Goal: Navigation & Orientation: Understand site structure

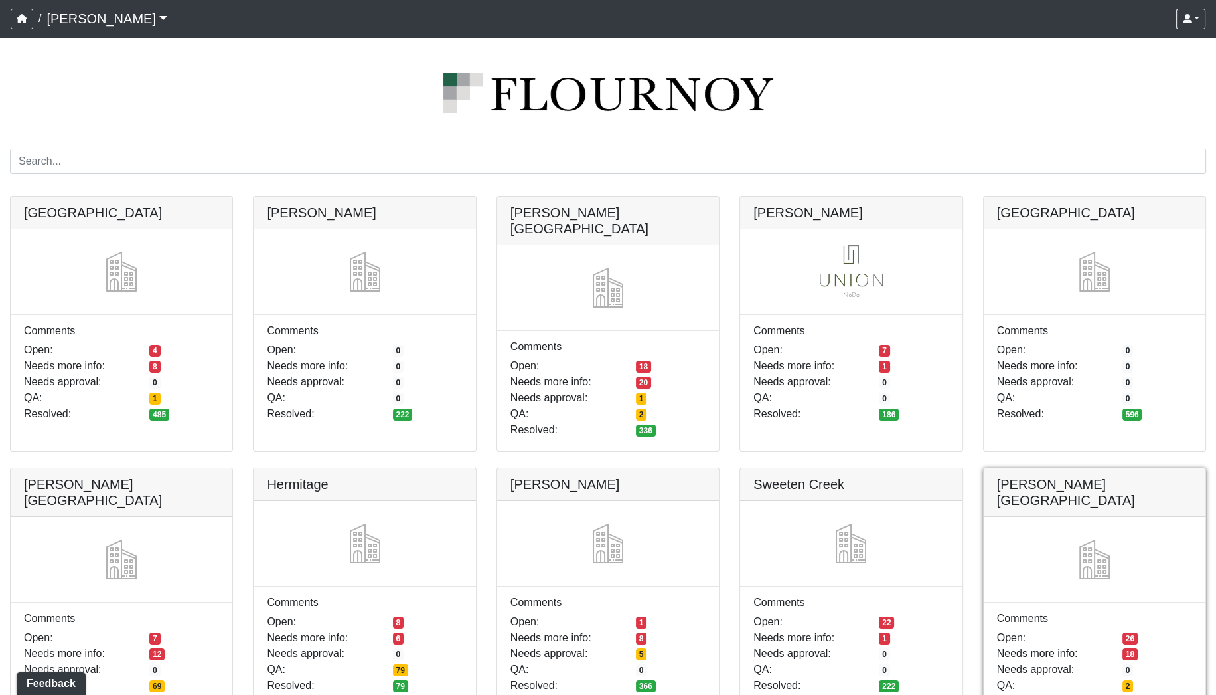
click at [1118, 468] on link at bounding box center [1095, 468] width 222 height 0
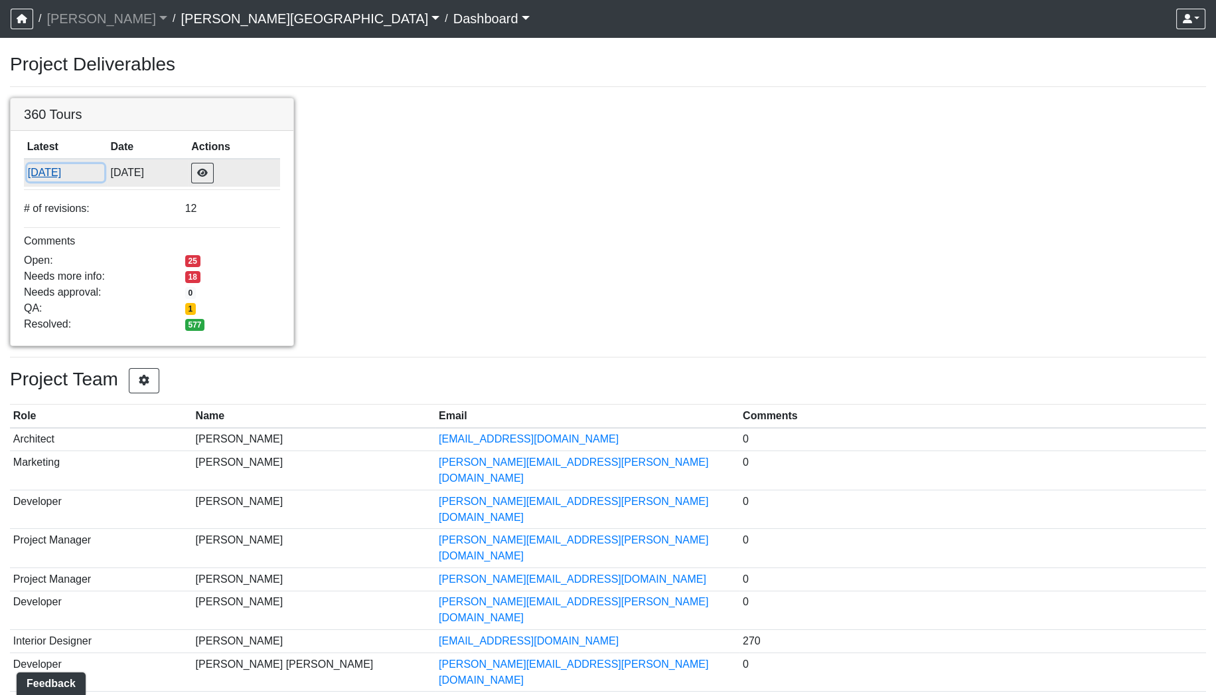
click at [51, 171] on button "8/11/2025" at bounding box center [65, 172] width 77 height 17
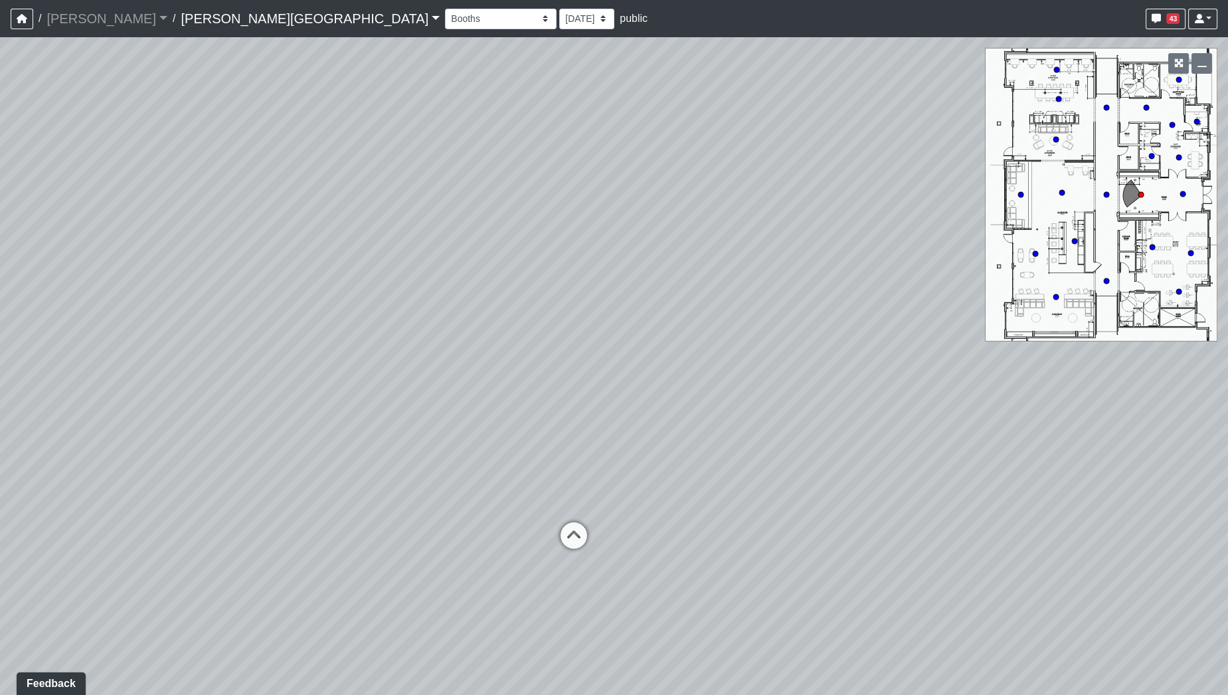
drag, startPoint x: 809, startPoint y: 255, endPoint x: 608, endPoint y: 243, distance: 202.2
click at [608, 243] on div "Loading... Hallway - Hallway 2 Loading... Entry" at bounding box center [614, 365] width 1228 height 657
click at [1183, 196] on circle at bounding box center [1182, 193] width 5 height 5
drag, startPoint x: 770, startPoint y: 306, endPoint x: 305, endPoint y: 264, distance: 466.7
click at [327, 270] on div "Loading... Hallway - Hallway 2 Loading... Entry Loading... Booths Loading... Qu…" at bounding box center [614, 365] width 1228 height 657
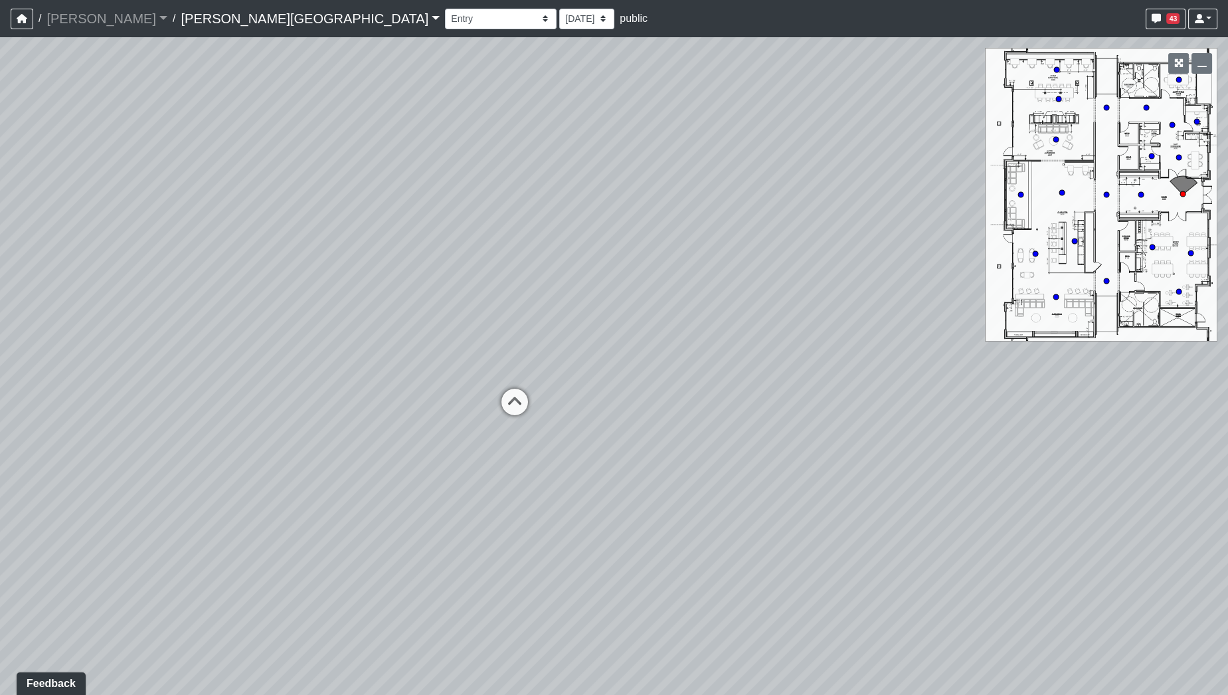
drag, startPoint x: 434, startPoint y: 278, endPoint x: 325, endPoint y: 289, distance: 110.1
click at [325, 289] on div "Loading... Hallway - Hallway 2 Loading... Entry Loading... Booths Loading... Qu…" at bounding box center [614, 365] width 1228 height 657
drag, startPoint x: 675, startPoint y: 302, endPoint x: 170, endPoint y: 286, distance: 505.6
click at [167, 285] on div "Loading... Hallway - Hallway 2 Loading... Entry Loading... Booths Loading... Qu…" at bounding box center [614, 365] width 1228 height 657
drag, startPoint x: 460, startPoint y: 269, endPoint x: 189, endPoint y: 321, distance: 276.0
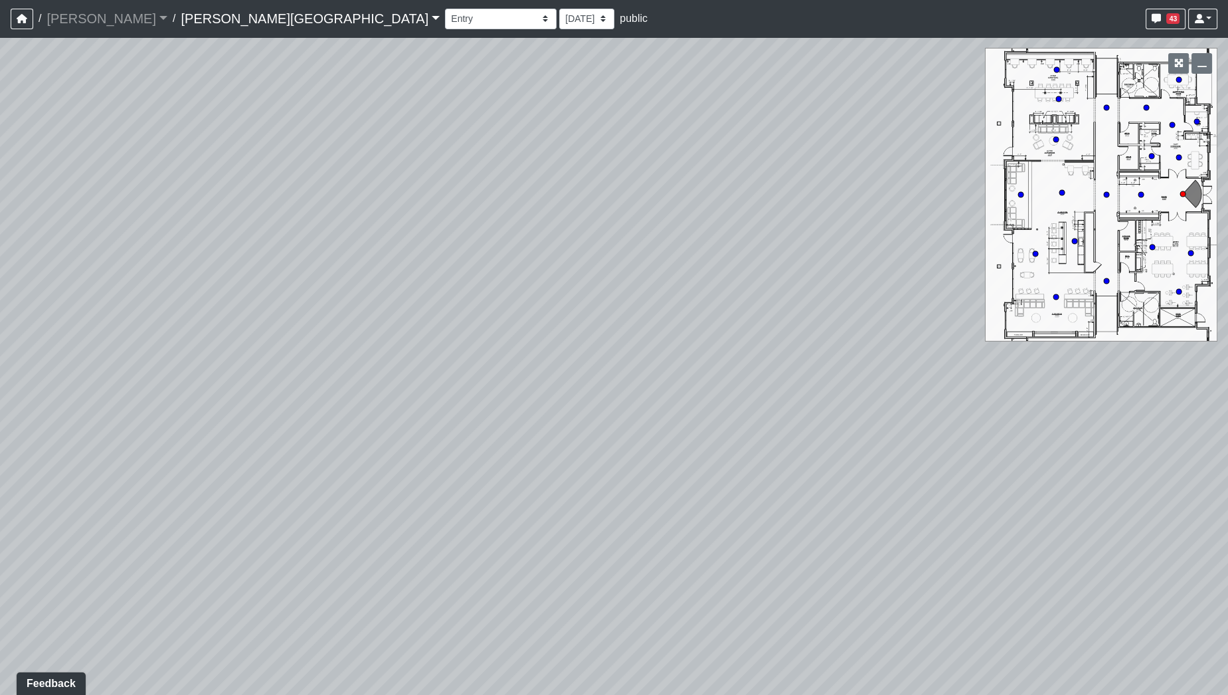
click at [187, 321] on div "Loading... Hallway - Hallway 2 Loading... Entry Loading... Booths Loading... Qu…" at bounding box center [614, 365] width 1228 height 657
drag, startPoint x: 525, startPoint y: 353, endPoint x: 479, endPoint y: 416, distance: 77.6
click at [493, 410] on div "Loading... Hallway - Hallway 2 Loading... Entry Loading... Booths Loading... Qu…" at bounding box center [614, 365] width 1228 height 657
drag, startPoint x: 609, startPoint y: 382, endPoint x: 116, endPoint y: 299, distance: 500.2
click at [105, 299] on div "Loading... Hallway - Hallway 2 Loading... Entry Loading... Booths Loading... Qu…" at bounding box center [614, 365] width 1228 height 657
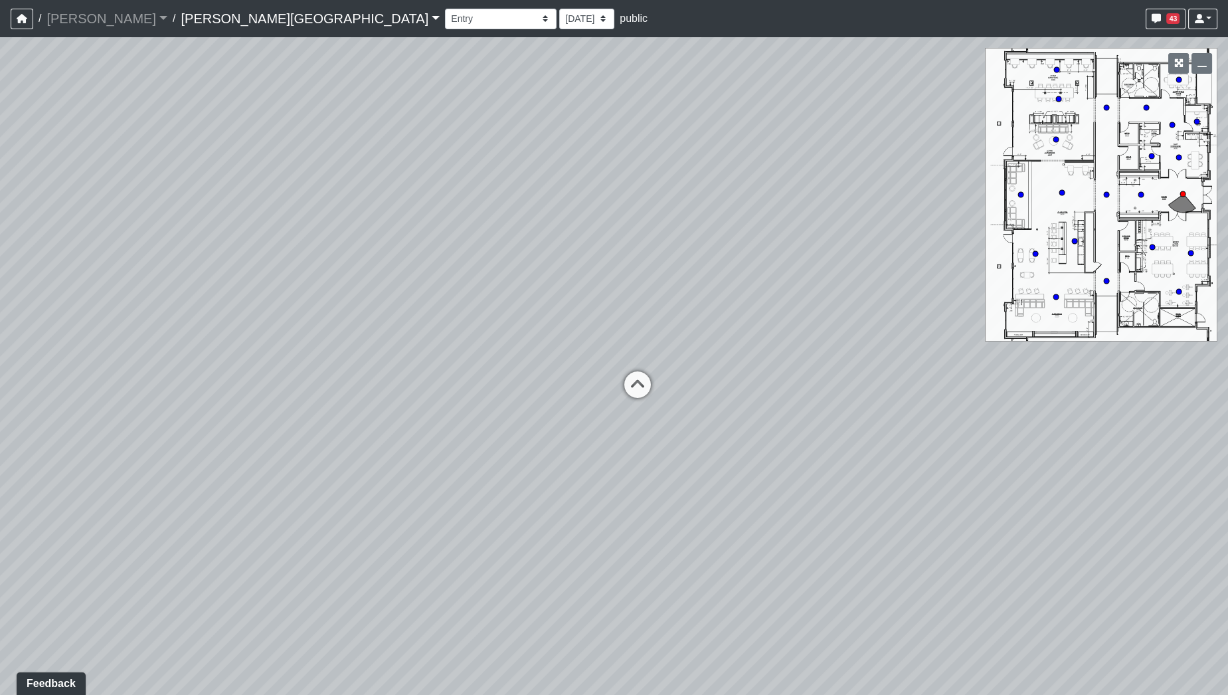
drag, startPoint x: 207, startPoint y: 345, endPoint x: 148, endPoint y: 353, distance: 59.6
click at [148, 353] on div "Loading... Hallway - Hallway 2 Loading... Entry Loading... Booths Loading... Qu…" at bounding box center [614, 365] width 1228 height 657
drag, startPoint x: 499, startPoint y: 306, endPoint x: 311, endPoint y: 497, distance: 268.1
click at [357, 496] on div "Loading... Hallway - Hallway 2 Loading... Entry Loading... Booths Loading... Qu…" at bounding box center [614, 365] width 1228 height 657
drag, startPoint x: 675, startPoint y: 434, endPoint x: 667, endPoint y: 173, distance: 260.4
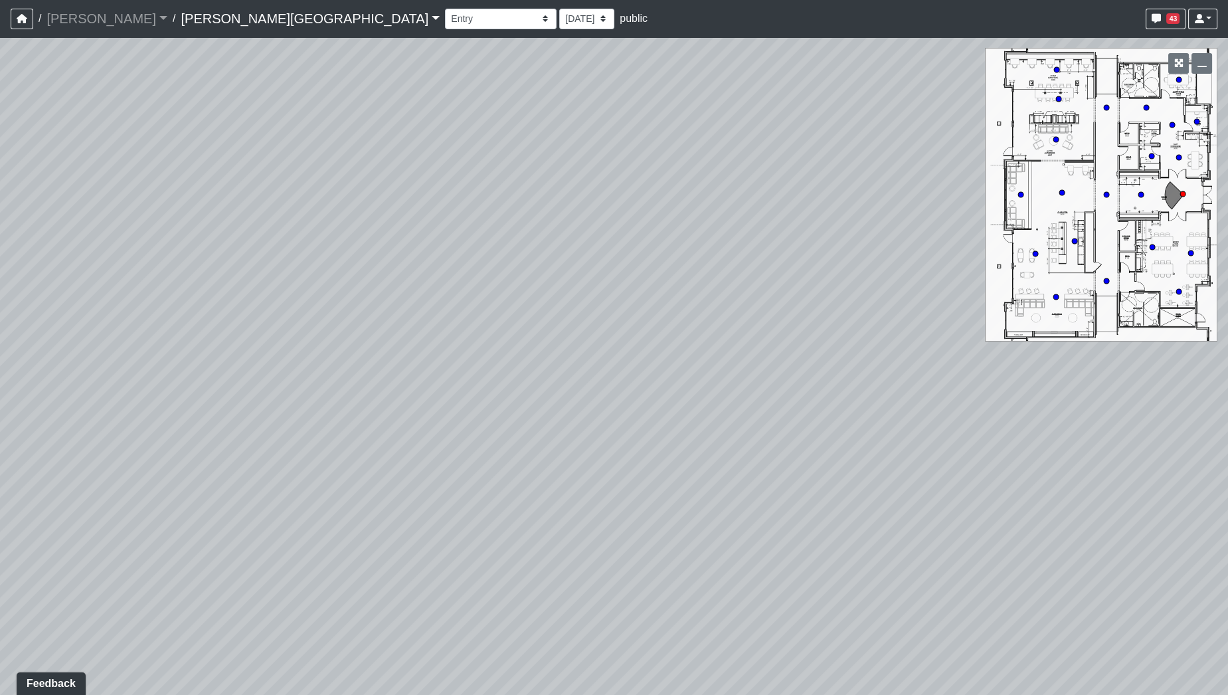
click at [667, 175] on div "Loading... Hallway - Hallway 2 Loading... Entry Loading... Booths Loading... Qu…" at bounding box center [614, 365] width 1228 height 657
drag, startPoint x: 690, startPoint y: 354, endPoint x: 687, endPoint y: 222, distance: 131.5
click at [687, 222] on div "Loading... Hallway - Hallway 2 Loading... Entry Loading... Booths Loading... Qu…" at bounding box center [614, 365] width 1228 height 657
drag, startPoint x: 689, startPoint y: 331, endPoint x: 804, endPoint y: 293, distance: 120.9
click at [804, 293] on div "Loading... Hallway - Hallway 2 Loading... Entry Loading... Booths Loading... Qu…" at bounding box center [614, 365] width 1228 height 657
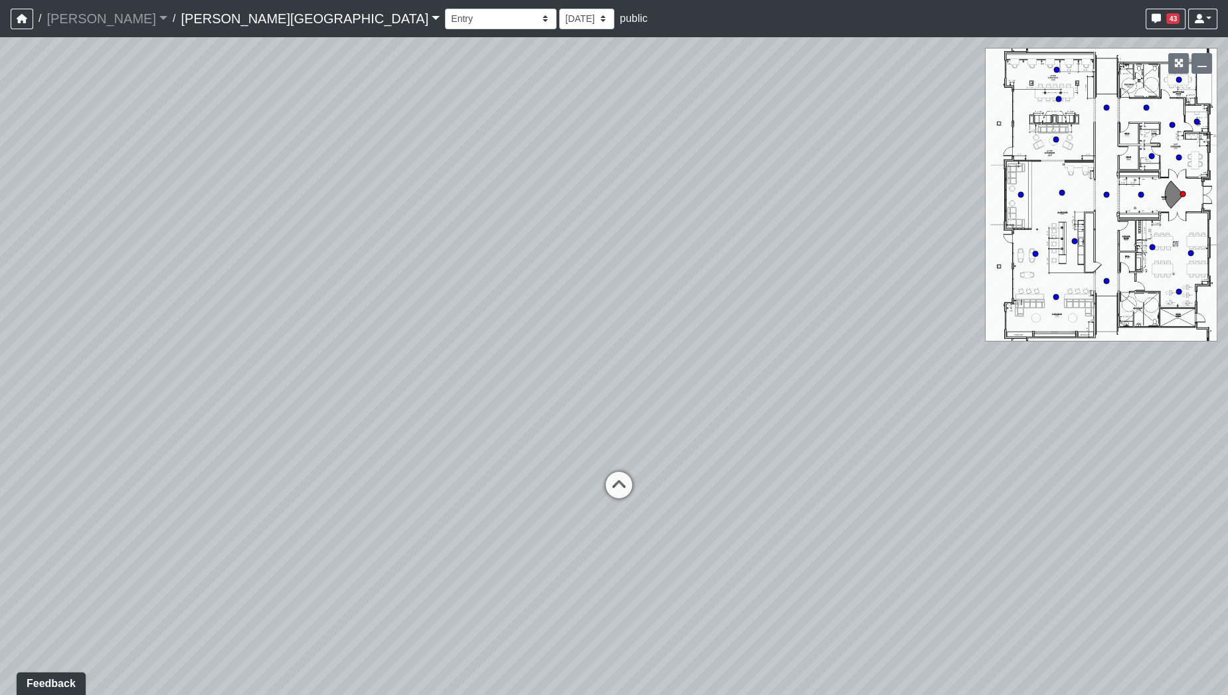
drag, startPoint x: 516, startPoint y: 321, endPoint x: 400, endPoint y: 382, distance: 130.4
click at [400, 382] on div "Loading... Hallway - Hallway 2 Loading... Entry Loading... Booths Loading... Qu…" at bounding box center [614, 365] width 1228 height 657
drag, startPoint x: 376, startPoint y: 307, endPoint x: 804, endPoint y: 346, distance: 430.0
click at [804, 346] on div "Loading... Hallway - Hallway 2 Loading... Entry Loading... Booths Loading... Qu…" at bounding box center [614, 365] width 1228 height 657
drag, startPoint x: 635, startPoint y: 300, endPoint x: 751, endPoint y: 280, distance: 118.0
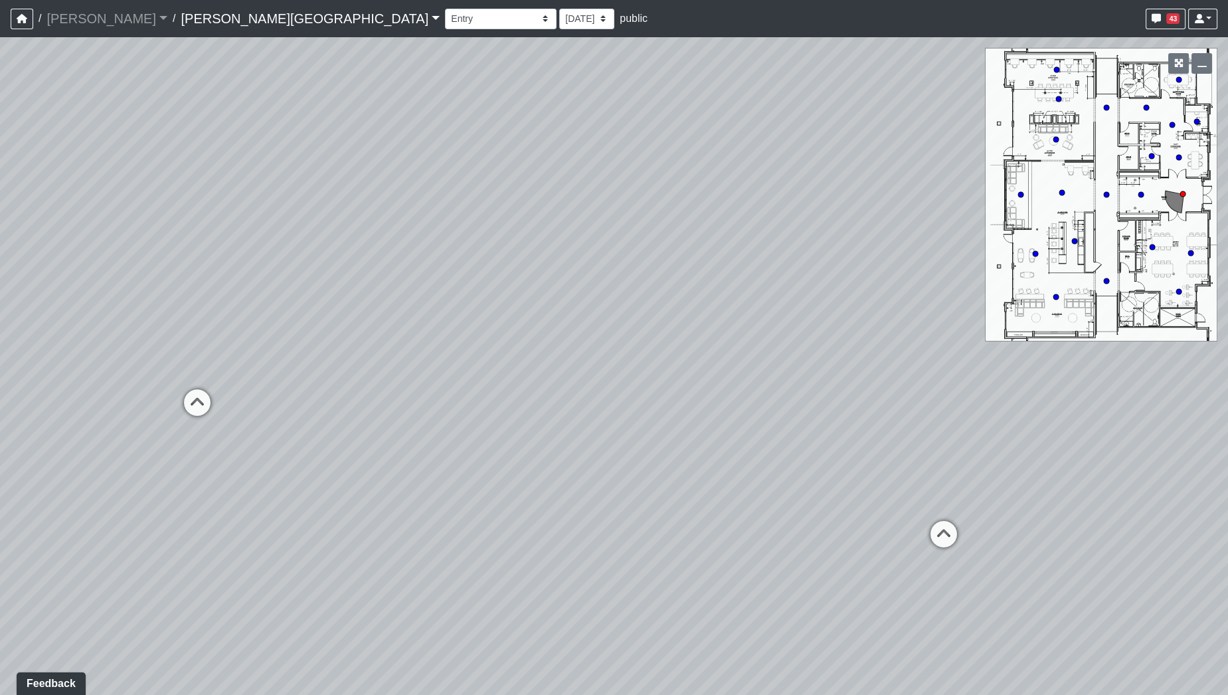
click at [749, 280] on div "Loading... Hallway - Hallway 2 Loading... Entry Loading... Booths Loading... Qu…" at bounding box center [614, 365] width 1228 height 657
drag, startPoint x: 340, startPoint y: 249, endPoint x: 837, endPoint y: 277, distance: 497.5
click at [837, 278] on div "Loading... Hallway - Hallway 2 Loading... Entry Loading... Booths Loading... Qu…" at bounding box center [614, 365] width 1228 height 657
drag, startPoint x: 624, startPoint y: 274, endPoint x: 869, endPoint y: 272, distance: 245.7
click at [869, 272] on div "Loading... Hallway - Hallway 2 Loading... Entry Loading... Booths Loading... Qu…" at bounding box center [614, 365] width 1228 height 657
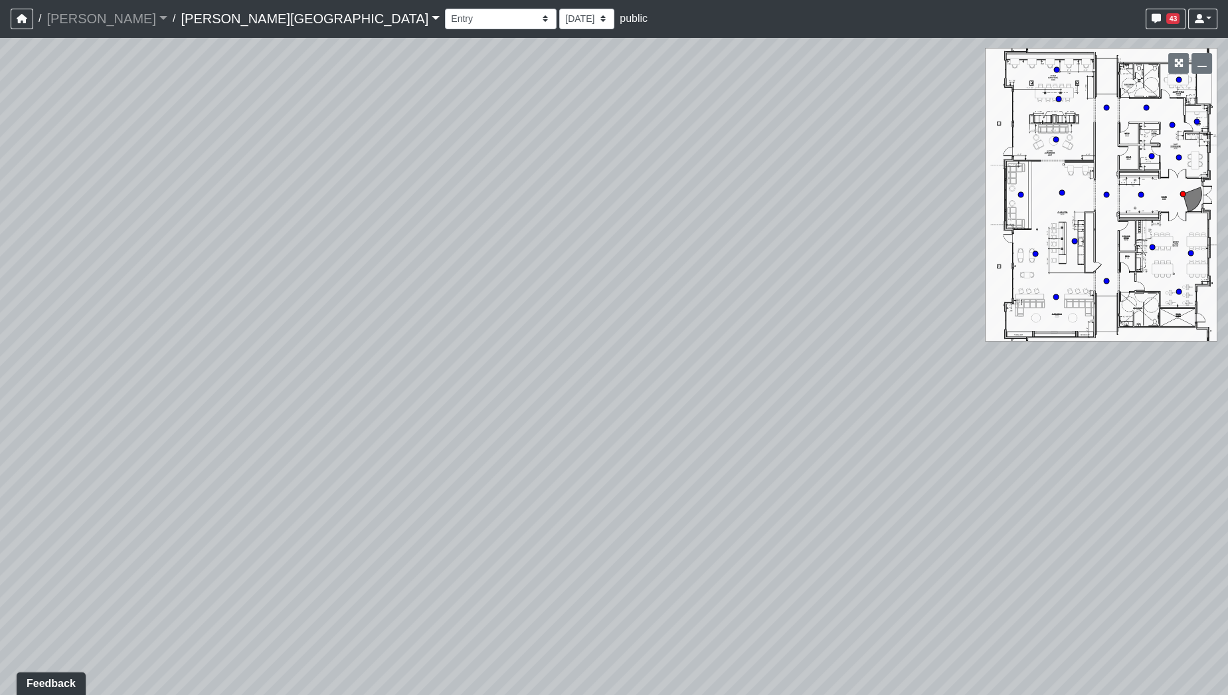
drag, startPoint x: 622, startPoint y: 298, endPoint x: 997, endPoint y: 346, distance: 378.9
click at [1001, 346] on div "Loading... Hallway - Hallway 2 Loading... Entry Loading... Booths Loading... Qu…" at bounding box center [614, 365] width 1228 height 657
drag, startPoint x: 790, startPoint y: 337, endPoint x: 819, endPoint y: 252, distance: 89.9
click at [817, 256] on div "Loading... Hallway - Hallway 2 Loading... Entry Loading... Booths Loading... Qu…" at bounding box center [614, 365] width 1228 height 657
drag, startPoint x: 329, startPoint y: 283, endPoint x: 729, endPoint y: 285, distance: 399.7
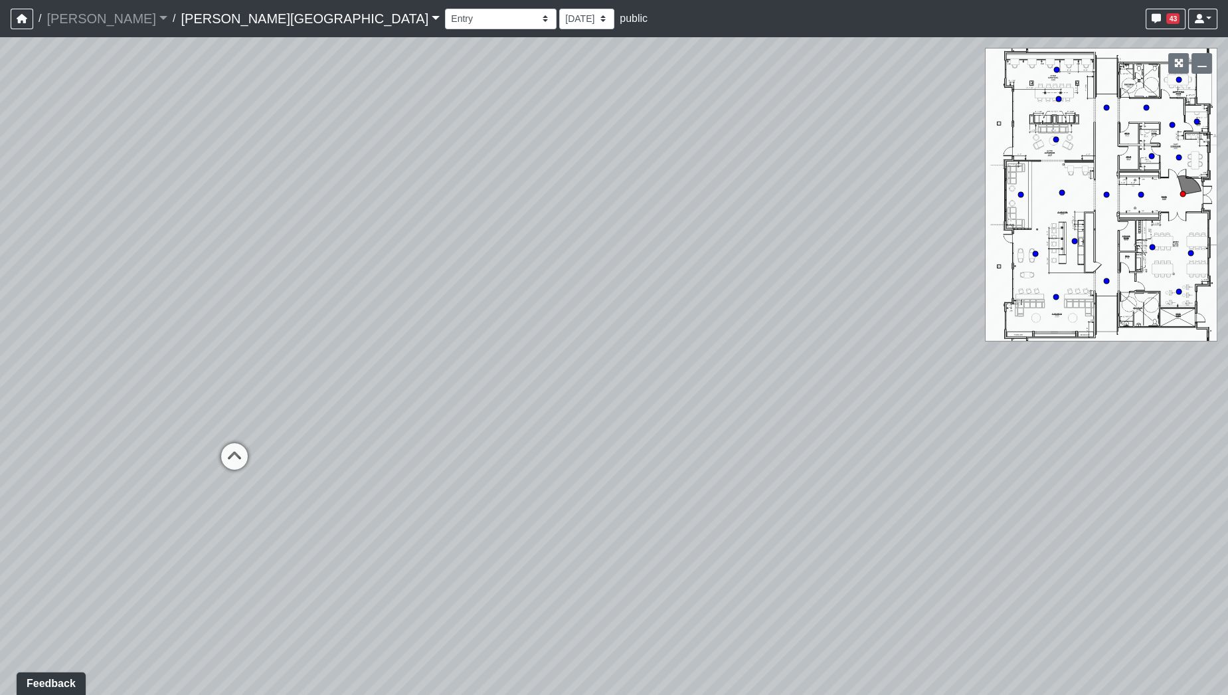
click at [666, 283] on div "Loading... Hallway - Hallway 2 Loading... Entry Loading... Booths Loading... Qu…" at bounding box center [614, 365] width 1228 height 657
drag, startPoint x: 537, startPoint y: 285, endPoint x: 776, endPoint y: 276, distance: 239.2
click at [776, 276] on div "Loading... Hallway - Hallway 2 Loading... Entry Loading... Booths Loading... Qu…" at bounding box center [614, 365] width 1228 height 657
drag, startPoint x: 576, startPoint y: 258, endPoint x: 797, endPoint y: 281, distance: 221.7
click at [797, 281] on div "Loading... Hallway - Hallway 2 Loading... Entry Loading... Booths Loading... Qu…" at bounding box center [614, 365] width 1228 height 657
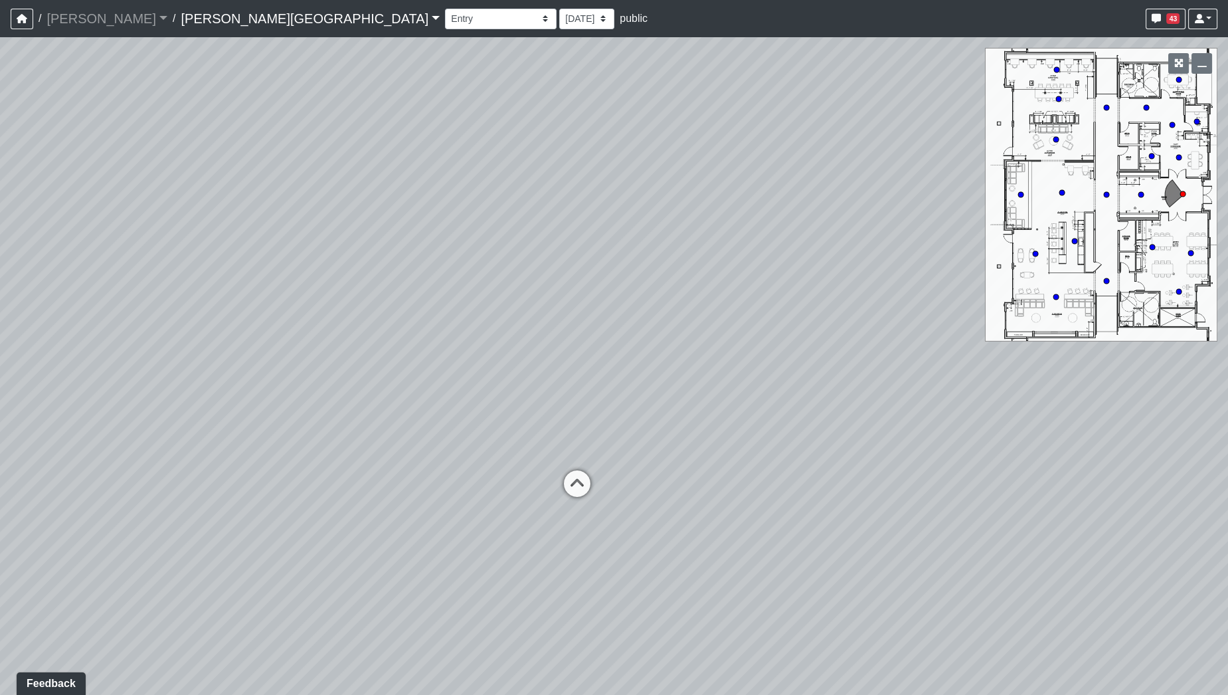
drag, startPoint x: 499, startPoint y: 311, endPoint x: 470, endPoint y: 361, distance: 58.3
click at [470, 361] on div "Loading... Hallway - Hallway 2 Loading... Entry Loading... Booths Loading... Qu…" at bounding box center [614, 365] width 1228 height 657
drag, startPoint x: 850, startPoint y: 335, endPoint x: 396, endPoint y: 317, distance: 453.9
click at [339, 326] on div "Loading... Hallway - Hallway 2 Loading... Entry Loading... Booths Loading... Qu…" at bounding box center [614, 365] width 1228 height 657
drag, startPoint x: 539, startPoint y: 301, endPoint x: 512, endPoint y: 382, distance: 85.5
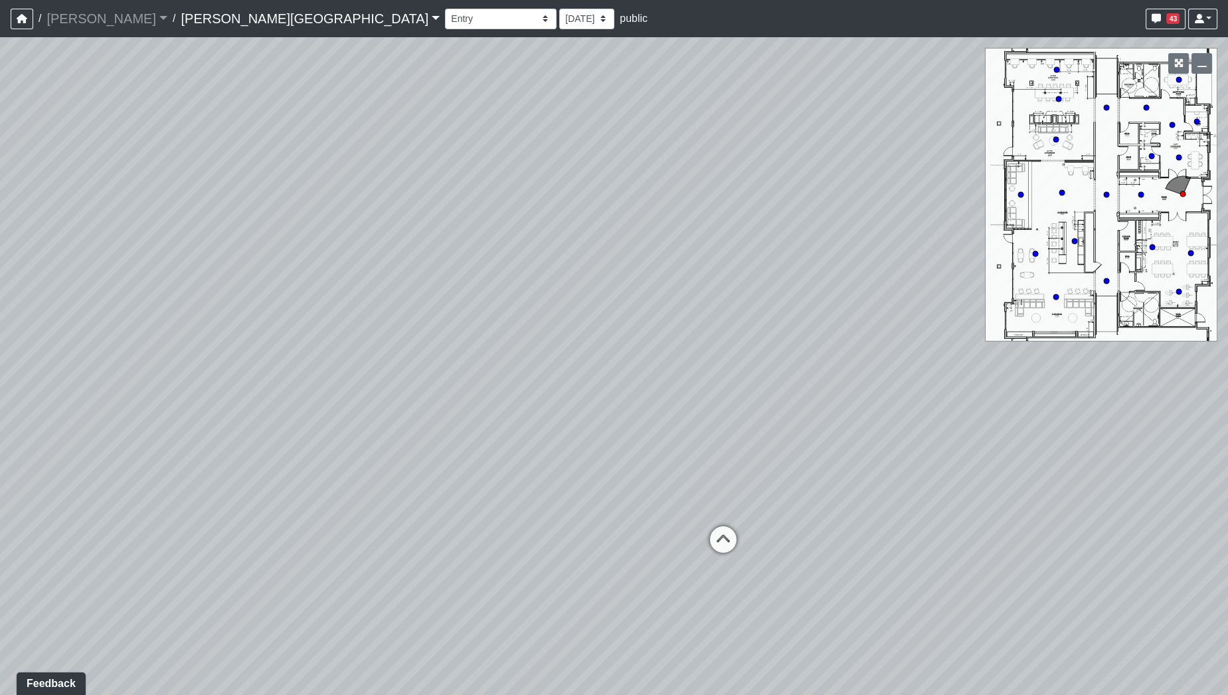
click at [428, 406] on div "Loading... Hallway - Hallway 2 Loading... Entry Loading... Booths Loading... Qu…" at bounding box center [614, 365] width 1228 height 657
drag, startPoint x: 669, startPoint y: 353, endPoint x: 405, endPoint y: 398, distance: 268.2
click at [402, 420] on div "Loading... Hallway - Hallway 2 Loading... Entry Loading... Booths Loading... Qu…" at bounding box center [614, 365] width 1228 height 657
drag, startPoint x: 670, startPoint y: 392, endPoint x: 428, endPoint y: 347, distance: 246.0
click at [417, 351] on div "Loading... Hallway - Hallway 2 Loading... Entry Loading... Booths Loading... Qu…" at bounding box center [614, 365] width 1228 height 657
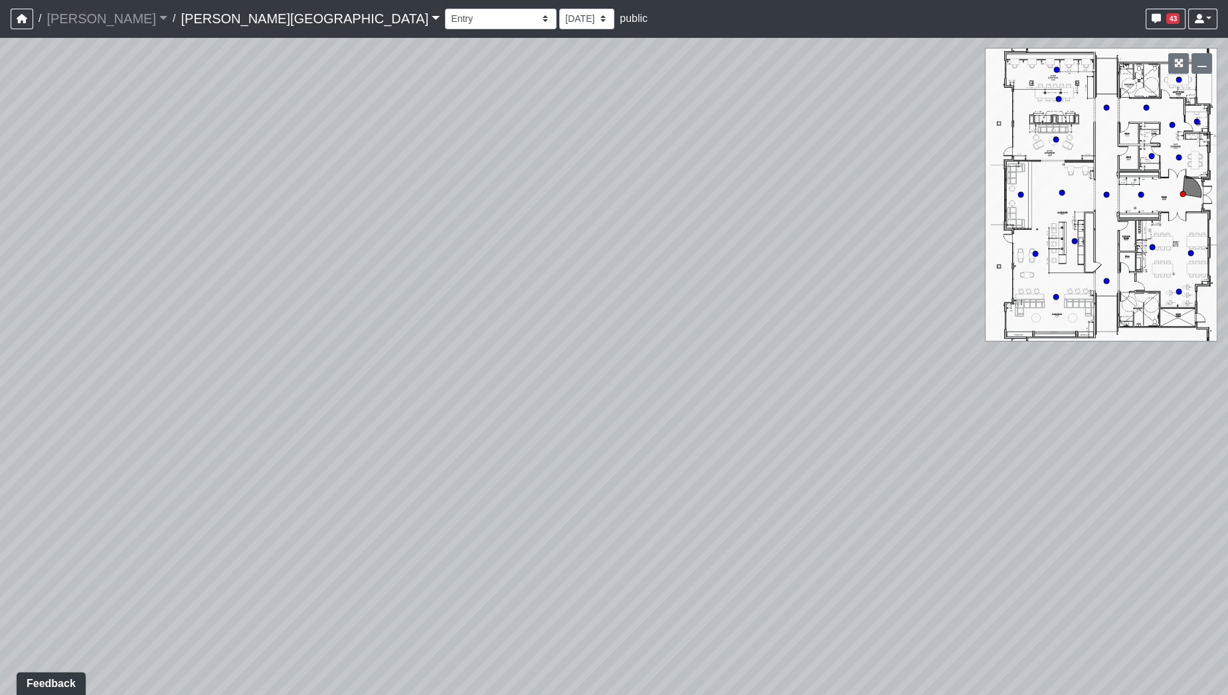
drag, startPoint x: 555, startPoint y: 369, endPoint x: 333, endPoint y: 284, distance: 238.1
click at [326, 288] on div "Loading... Hallway - Hallway 2 Loading... Entry Loading... Booths Loading... Qu…" at bounding box center [614, 365] width 1228 height 657
drag, startPoint x: 568, startPoint y: 325, endPoint x: 344, endPoint y: 197, distance: 257.9
click at [344, 197] on div "Loading... Hallway - Hallway 2 Loading... Entry Loading... Booths Loading... Qu…" at bounding box center [614, 365] width 1228 height 657
drag, startPoint x: 503, startPoint y: 242, endPoint x: 347, endPoint y: 165, distance: 174.6
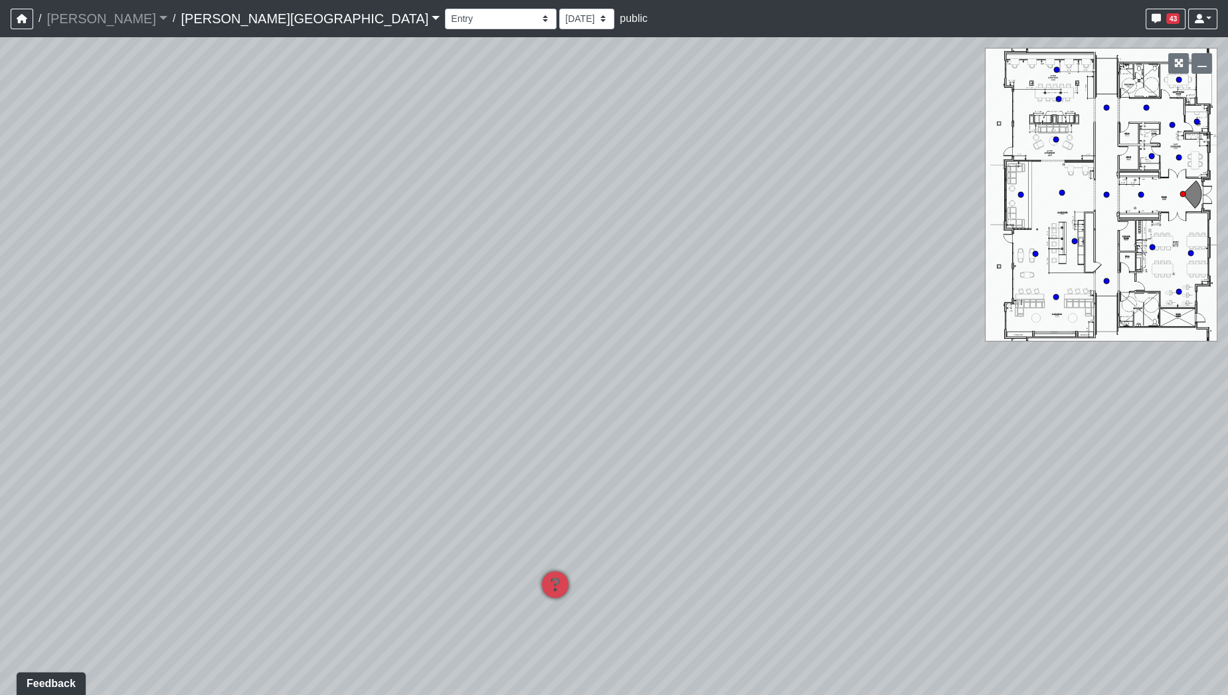
click at [347, 165] on div "Loading... Hallway - Hallway 2 Loading... Entry Loading... Booths Loading... Qu…" at bounding box center [614, 365] width 1228 height 657
drag
click at [552, 159] on div "Loading... Hallway - Hallway 2 Loading... Entry Loading... Booths Loading... Qu…" at bounding box center [614, 365] width 1228 height 657
click at [624, 300] on div "Loading... Hallway - Hallway 2 Loading... Entry Loading... Booths Loading... Qu…" at bounding box center [614, 365] width 1228 height 657
click at [511, 463] on div "Loading... Hallway - Hallway 2 Loading... Entry Loading... Booths Loading... Qu…" at bounding box center [614, 365] width 1228 height 657
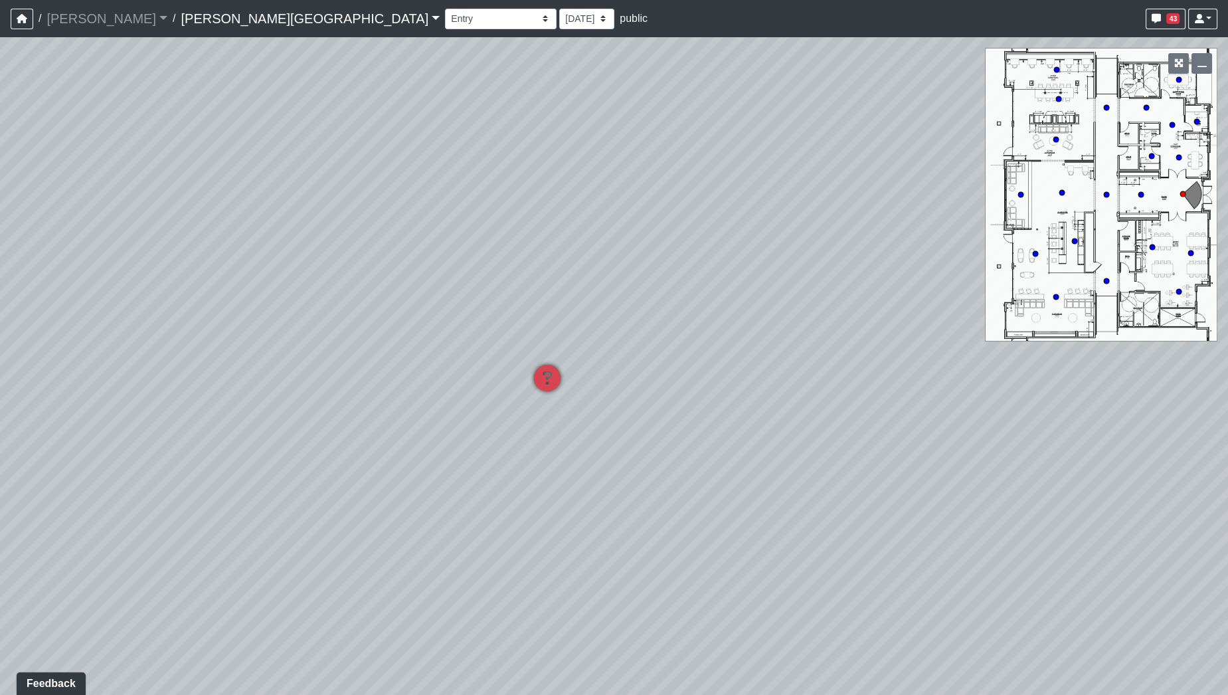
drag, startPoint x: 639, startPoint y: 402, endPoint x: 594, endPoint y: 435, distance: 56.0
click at [594, 435] on div "Loading... Hallway - Hallway 2 Loading... Entry Loading... Booths Loading... Qu…" at bounding box center [614, 365] width 1228 height 657
drag, startPoint x: 594, startPoint y: 435, endPoint x: 647, endPoint y: 460, distance: 59.1
click at [650, 461] on div "Loading... Hallway - Hallway 2 Loading... Entry Loading... Booths Loading... Qu…" at bounding box center [614, 365] width 1228 height 657
drag, startPoint x: 768, startPoint y: 209, endPoint x: 743, endPoint y: 452, distance: 244.9
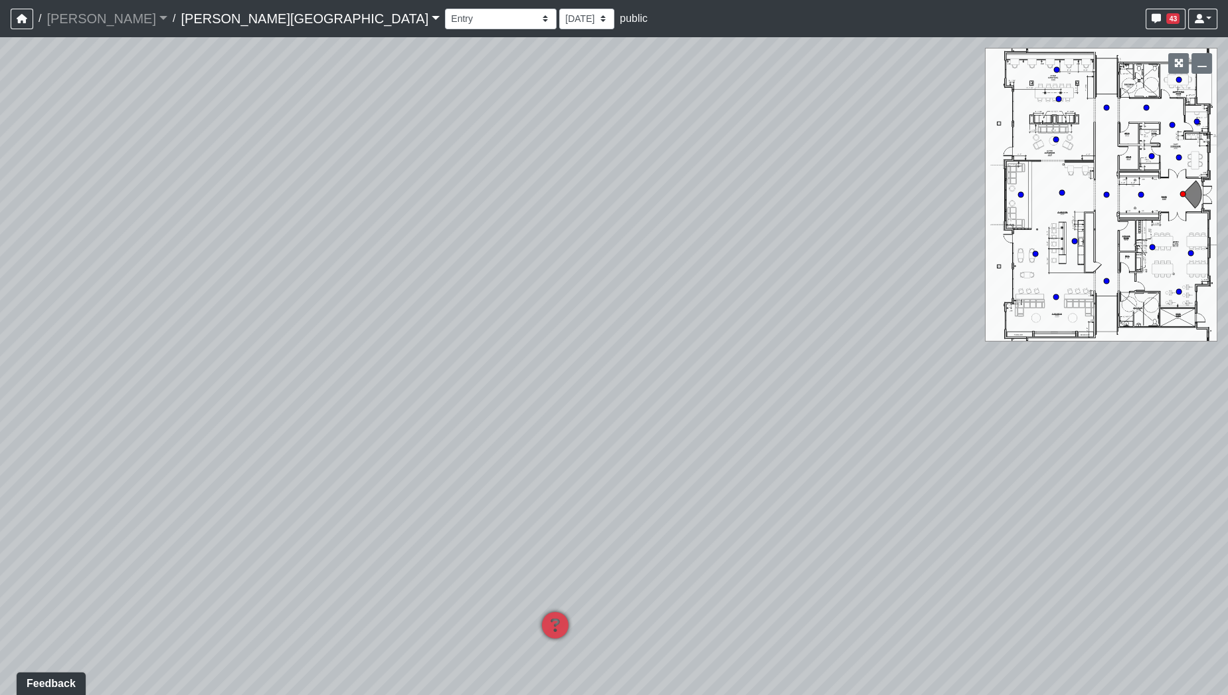
click at [745, 454] on div "Loading... Hallway - Hallway 2 Loading... Entry Loading... Booths Loading... Qu…" at bounding box center [614, 365] width 1228 height 657
drag, startPoint x: 610, startPoint y: 516, endPoint x: 637, endPoint y: 273, distance: 244.6
click at [634, 260] on div "Loading... Hallway - Hallway 2 Loading... Entry Loading... Booths Loading... Qu…" at bounding box center [614, 365] width 1228 height 657
drag, startPoint x: 764, startPoint y: 167, endPoint x: 566, endPoint y: 227, distance: 207.3
click at [561, 234] on div "Loading... Hallway - Hallway 2 Loading... Entry Loading... Booths Loading... Qu…" at bounding box center [614, 365] width 1228 height 657
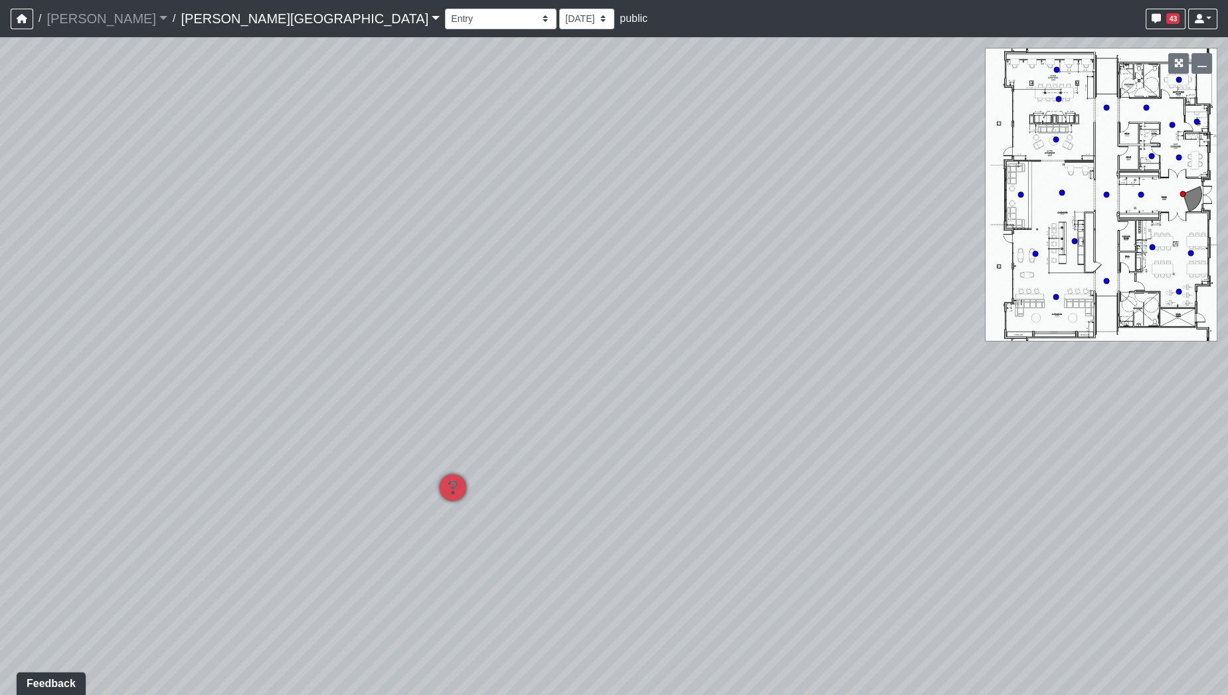
drag, startPoint x: 716, startPoint y: 176, endPoint x: 596, endPoint y: 292, distance: 167.2
click at [596, 292] on div "Loading... Hallway - Hallway 2 Loading... Entry Loading... Booths Loading... Qu…" at bounding box center [614, 365] width 1228 height 657
drag, startPoint x: 700, startPoint y: 292, endPoint x: 643, endPoint y: 333, distance: 70.0
click at [605, 366] on div "Loading... Hallway - Hallway 2 Loading... Entry Loading... Booths Loading... Qu…" at bounding box center [614, 365] width 1228 height 657
drag, startPoint x: 664, startPoint y: 297, endPoint x: 563, endPoint y: 367, distance: 122.3
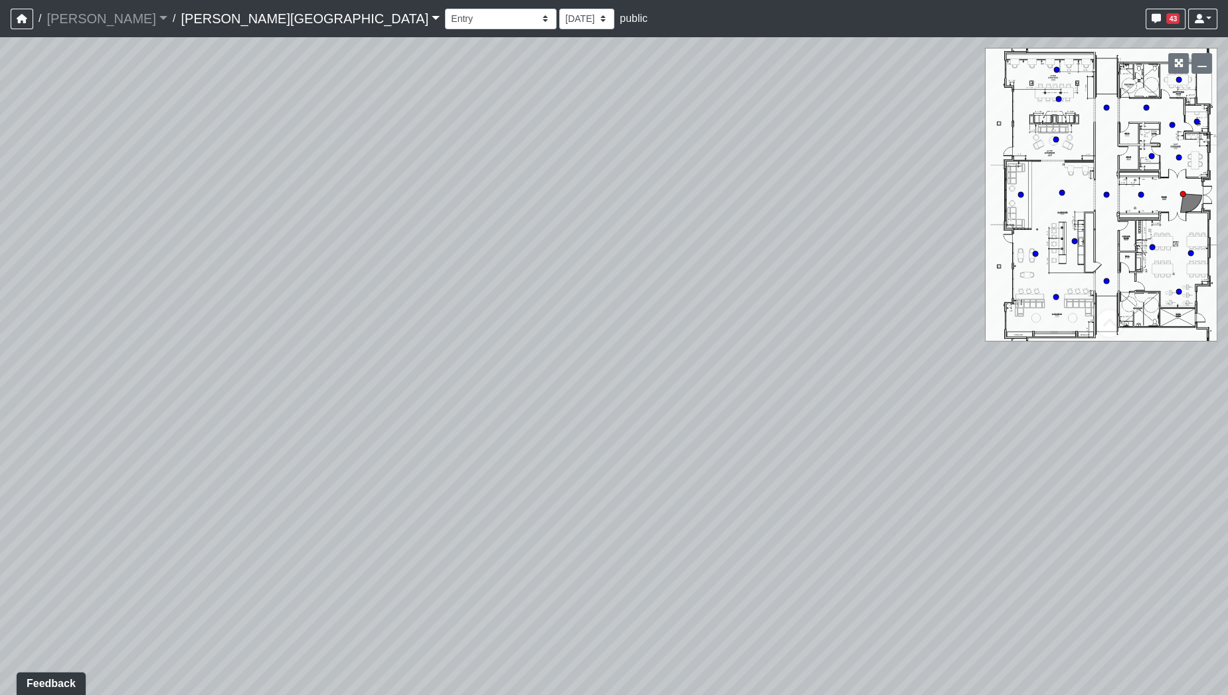
click at [563, 367] on div "Loading... Hallway - Hallway 2 Loading... Entry Loading... Booths Loading... Qu…" at bounding box center [614, 365] width 1228 height 657
drag, startPoint x: 649, startPoint y: 323, endPoint x: 588, endPoint y: 307, distance: 63.1
click at [444, 331] on div "Loading... Hallway - Hallway 2 Loading... Entry Loading... Booths Loading... Qu…" at bounding box center [614, 365] width 1228 height 657
drag, startPoint x: 608, startPoint y: 303, endPoint x: 448, endPoint y: 317, distance: 160.6
click at [410, 335] on div "Loading... Hallway - Hallway 2 Loading... Entry Loading... Booths Loading... Qu…" at bounding box center [614, 365] width 1228 height 657
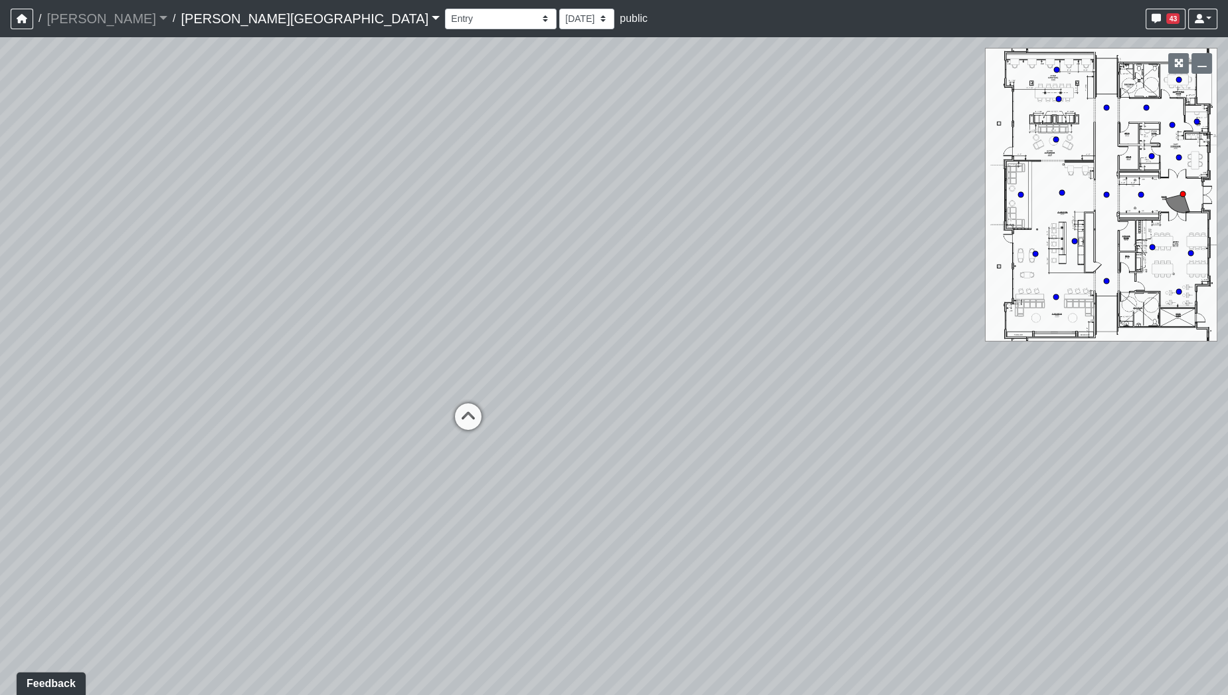
drag, startPoint x: 576, startPoint y: 272, endPoint x: 412, endPoint y: 242, distance: 166.6
click at [394, 248] on div "Loading... Hallway - Hallway 2 Loading... Entry Loading... Booths Loading... Qu…" at bounding box center [614, 365] width 1228 height 657
drag, startPoint x: 423, startPoint y: 219, endPoint x: 376, endPoint y: 221, distance: 47.2
click at [379, 219] on div "Loading... Hallway - Hallway 2 Loading... Entry Loading... Booths Loading... Qu…" at bounding box center [614, 365] width 1228 height 657
drag, startPoint x: 521, startPoint y: 232, endPoint x: 349, endPoint y: 183, distance: 179.7
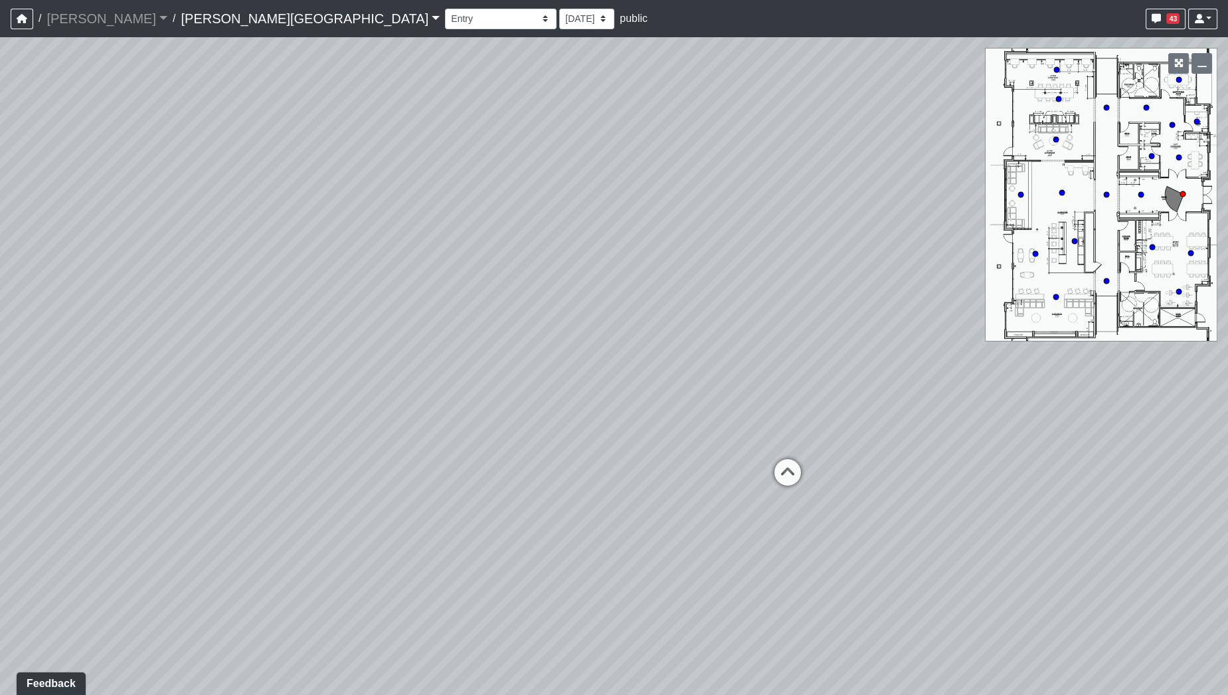
click at [315, 183] on div "Loading... Hallway - Hallway 2 Loading... Entry Loading... Booths Loading... Qu…" at bounding box center [614, 365] width 1228 height 657
drag, startPoint x: 558, startPoint y: 286, endPoint x: 366, endPoint y: 298, distance: 192.3
click at [360, 307] on div "Loading... Hallway - Hallway 2 Loading... Entry Loading... Booths Loading... Qu…" at bounding box center [614, 365] width 1228 height 657
drag, startPoint x: 559, startPoint y: 303, endPoint x: 555, endPoint y: 329, distance: 26.2
click at [548, 329] on div "Loading... Hallway - Hallway 2 Loading... Entry Loading... Booths Loading... Qu…" at bounding box center [614, 365] width 1228 height 657
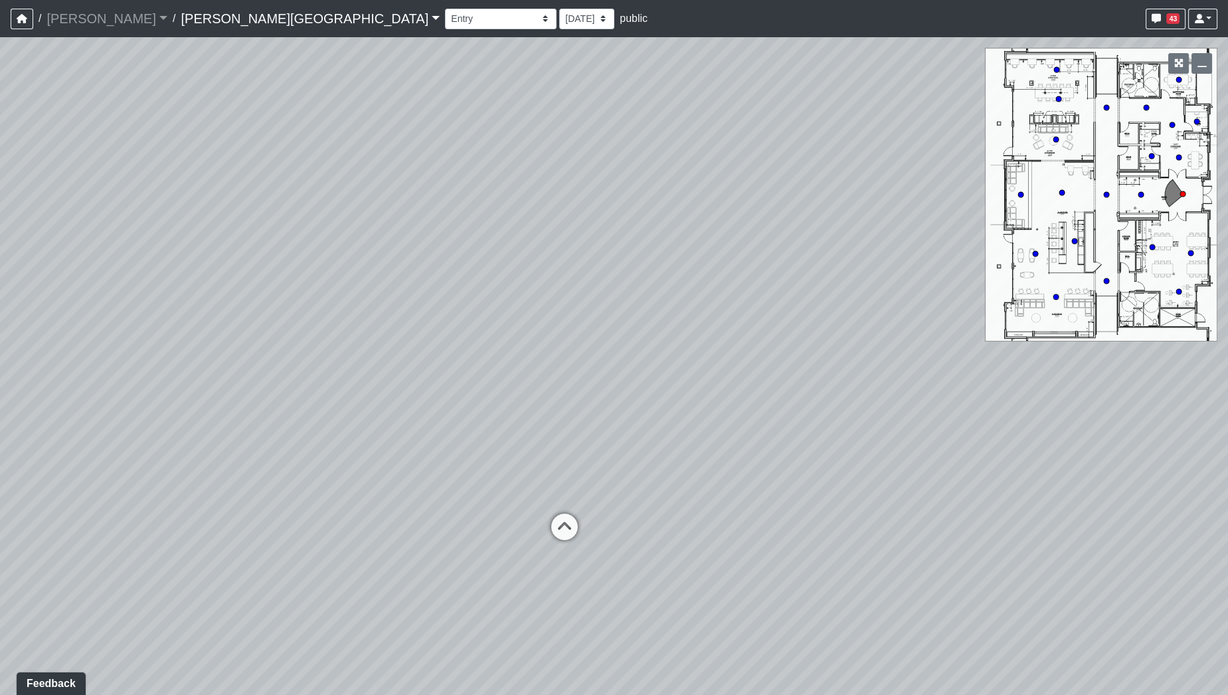
drag, startPoint x: 629, startPoint y: 278, endPoint x: 681, endPoint y: 412, distance: 142.9
click at [681, 412] on div "Loading... Hallway - Hallway 2 Loading... Entry Loading... Booths Loading... Qu…" at bounding box center [614, 365] width 1228 height 657
drag, startPoint x: 633, startPoint y: 360, endPoint x: 582, endPoint y: 322, distance: 63.6
click at [573, 417] on div "Loading... Hallway - Hallway 2 Loading... Entry Loading... Booths Loading... Qu…" at bounding box center [614, 365] width 1228 height 657
drag, startPoint x: 602, startPoint y: 194, endPoint x: 654, endPoint y: 207, distance: 53.5
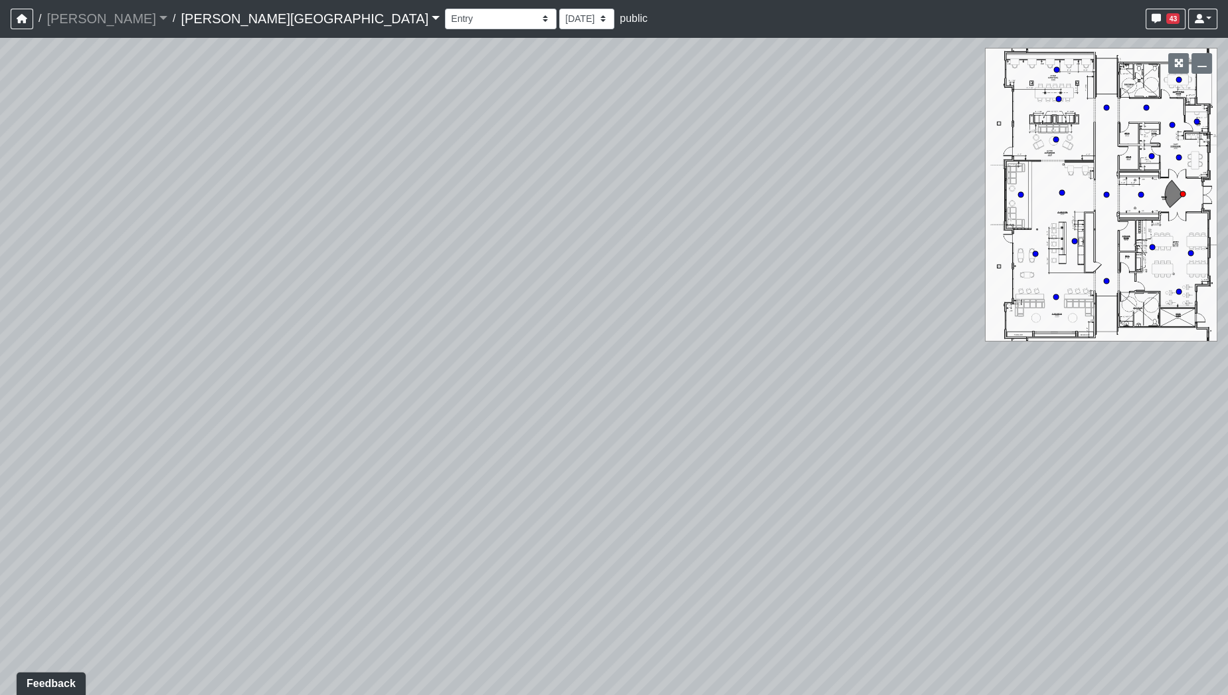
click at [654, 207] on div "Loading... Hallway - Hallway 2 Loading... Entry Loading... Booths Loading... Qu…" at bounding box center [614, 365] width 1228 height 657
drag, startPoint x: 677, startPoint y: 289, endPoint x: 679, endPoint y: 207, distance: 82.3
click at [679, 207] on div "Loading... Hallway - Hallway 2 Loading... Entry Loading... Booths Loading... Qu…" at bounding box center [614, 365] width 1228 height 657
drag, startPoint x: 669, startPoint y: 328, endPoint x: 687, endPoint y: 406, distance: 80.4
click at [689, 407] on div "Loading... Hallway - Hallway 2 Loading... Entry Loading... Booths Loading... Qu…" at bounding box center [614, 365] width 1228 height 657
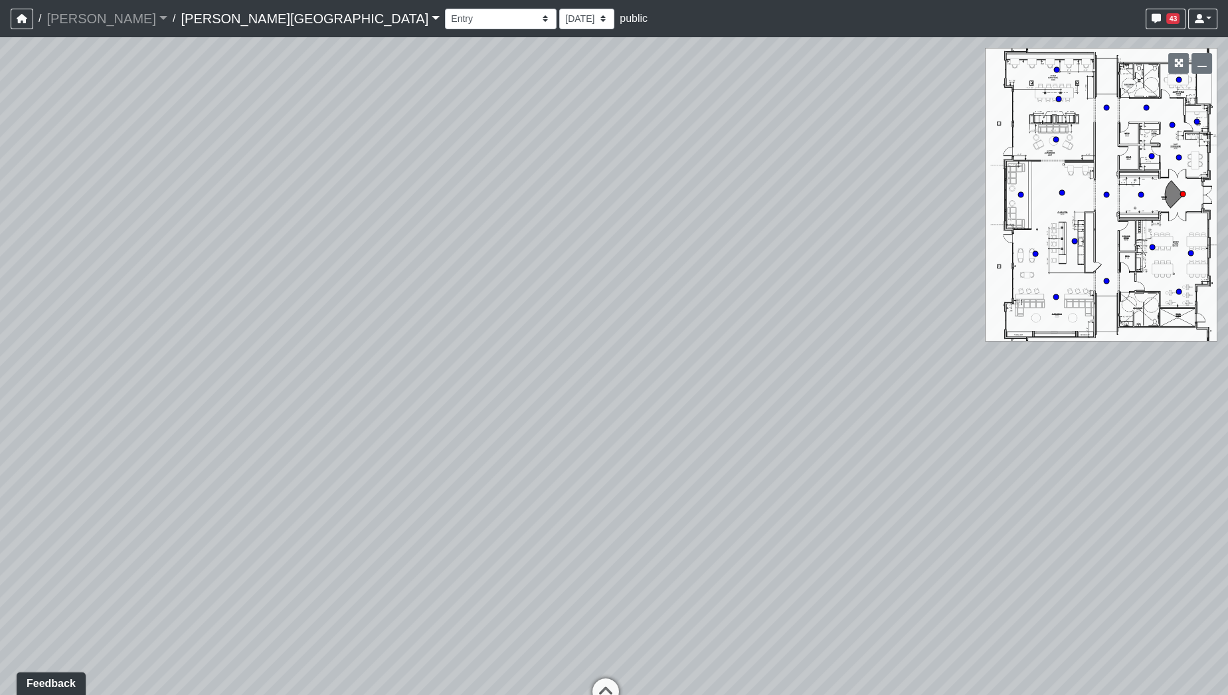
drag, startPoint x: 669, startPoint y: 212, endPoint x: 658, endPoint y: 450, distance: 238.6
click at [659, 450] on div "Loading... Hallway - Hallway 2 Loading... Entry Loading... Booths Loading... Qu…" at bounding box center [614, 365] width 1228 height 657
drag, startPoint x: 656, startPoint y: 309, endPoint x: 565, endPoint y: 230, distance: 120.9
click at [565, 230] on div "Loading... Hallway - Hallway 2 Loading... Entry Loading... Booths Loading... Qu…" at bounding box center [614, 365] width 1228 height 657
drag, startPoint x: 571, startPoint y: 344, endPoint x: 584, endPoint y: 299, distance: 46.4
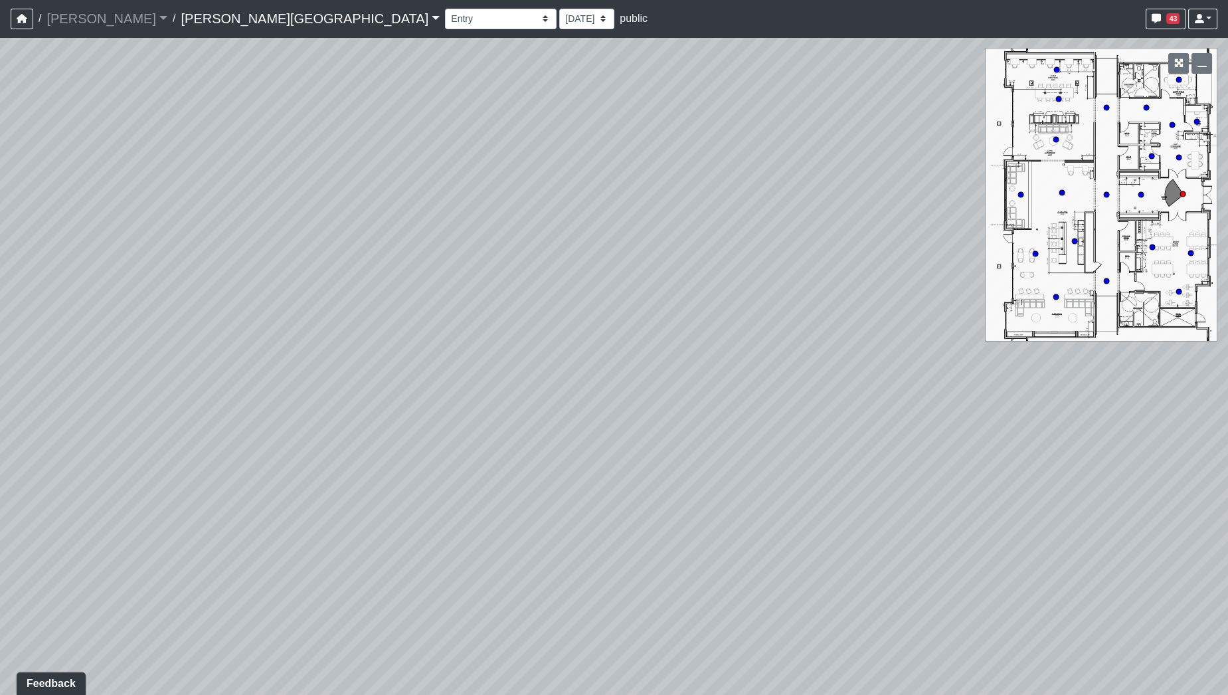
click at [584, 299] on div "Loading... Hallway - Hallway 2 Loading... Entry Loading... Booths Loading... Qu…" at bounding box center [614, 365] width 1228 height 657
drag, startPoint x: 594, startPoint y: 384, endPoint x: 580, endPoint y: 287, distance: 97.9
click at [580, 287] on div "Loading... Hallway - Hallway 2 Loading... Entry Loading... Booths Loading... Qu…" at bounding box center [614, 365] width 1228 height 657
drag, startPoint x: 581, startPoint y: 241, endPoint x: 571, endPoint y: 531, distance: 290.3
click at [571, 531] on div "Loading... Hallway - Hallway 2 Loading... Entry Loading... Booths Loading... Qu…" at bounding box center [614, 365] width 1228 height 657
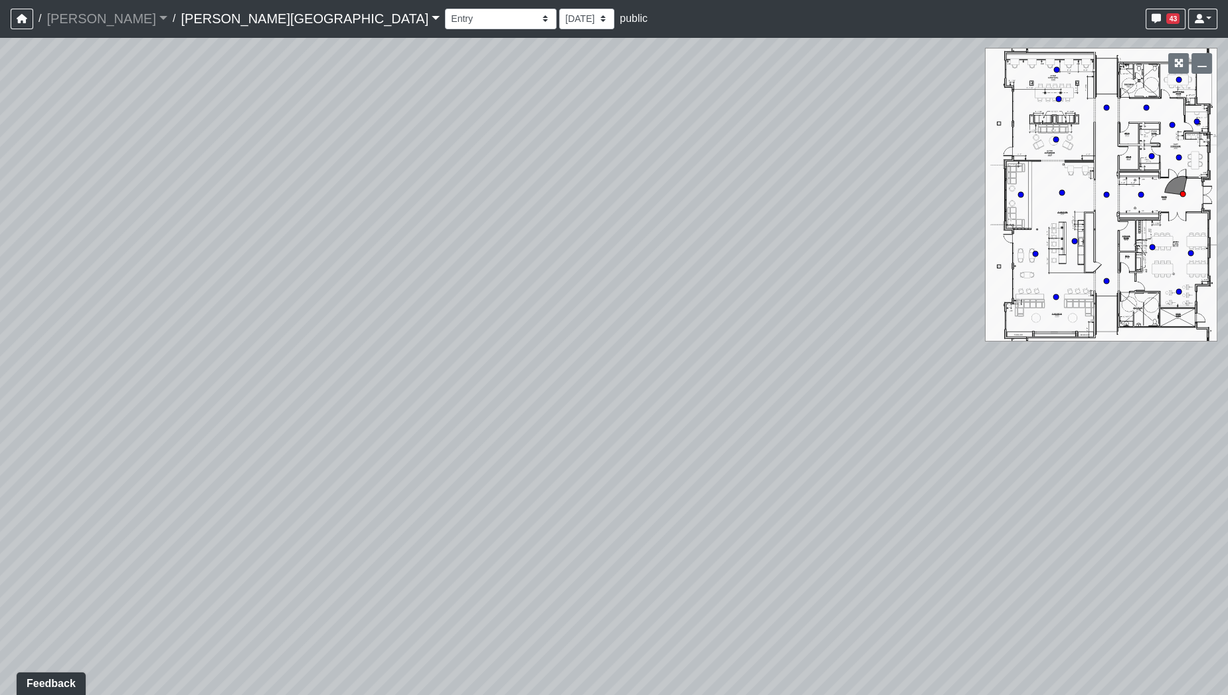
drag, startPoint x: 691, startPoint y: 250, endPoint x: 169, endPoint y: 355, distance: 532.5
click at [167, 352] on div "Loading... Hallway - Hallway 2 Loading... Entry Loading... Booths Loading... Qu…" at bounding box center [614, 365] width 1228 height 657
drag, startPoint x: 394, startPoint y: 300, endPoint x: 705, endPoint y: 103, distance: 368.1
click at [705, 103] on div "Loading... Hallway - Hallway 2 Loading... Entry Loading... Booths Loading... Qu…" at bounding box center [614, 365] width 1228 height 657
drag, startPoint x: 525, startPoint y: 367, endPoint x: 663, endPoint y: 145, distance: 260.7
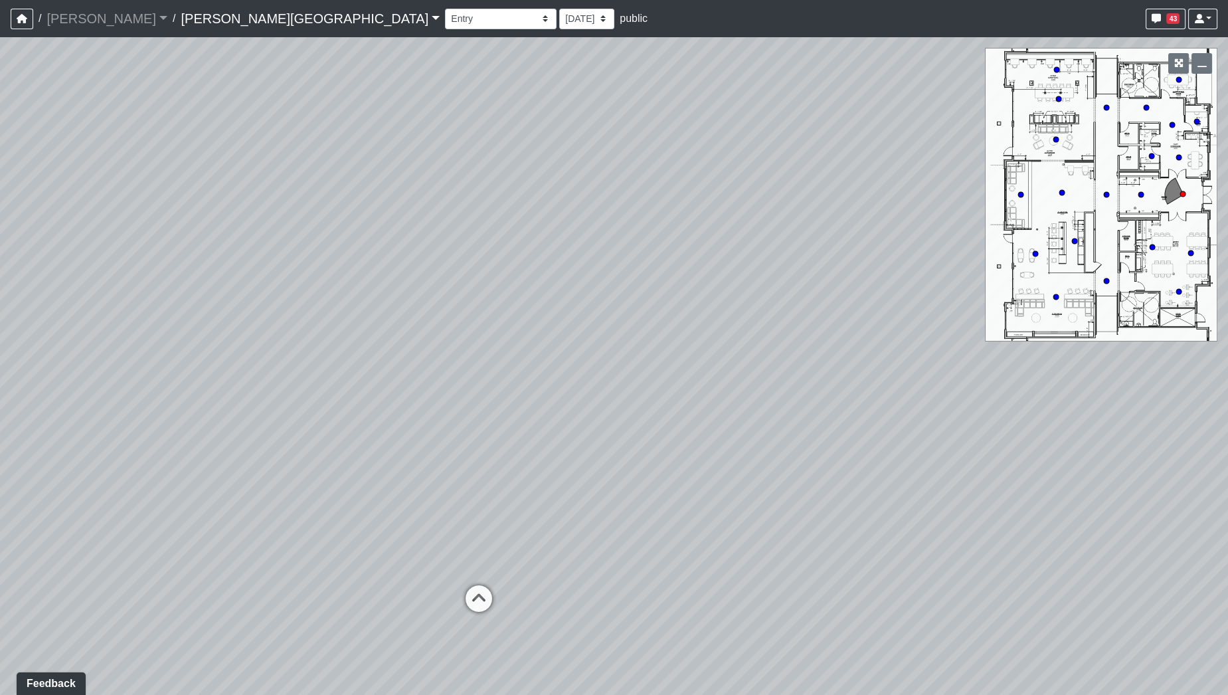
click at [663, 145] on div "Loading... Hallway - Hallway 2 Loading... Entry Loading... Booths Loading... Qu…" at bounding box center [614, 365] width 1228 height 657
drag, startPoint x: 546, startPoint y: 335, endPoint x: 482, endPoint y: 567, distance: 241.0
click at [482, 567] on div "Loading... Hallway - Hallway 2 Loading... Entry Loading... Booths Loading... Qu…" at bounding box center [614, 365] width 1228 height 657
drag, startPoint x: 513, startPoint y: 327, endPoint x: 485, endPoint y: 564, distance: 238.0
click at [485, 564] on div "Loading... Hallway - Hallway 2 Loading... Entry Loading... Booths Loading... Qu…" at bounding box center [614, 365] width 1228 height 657
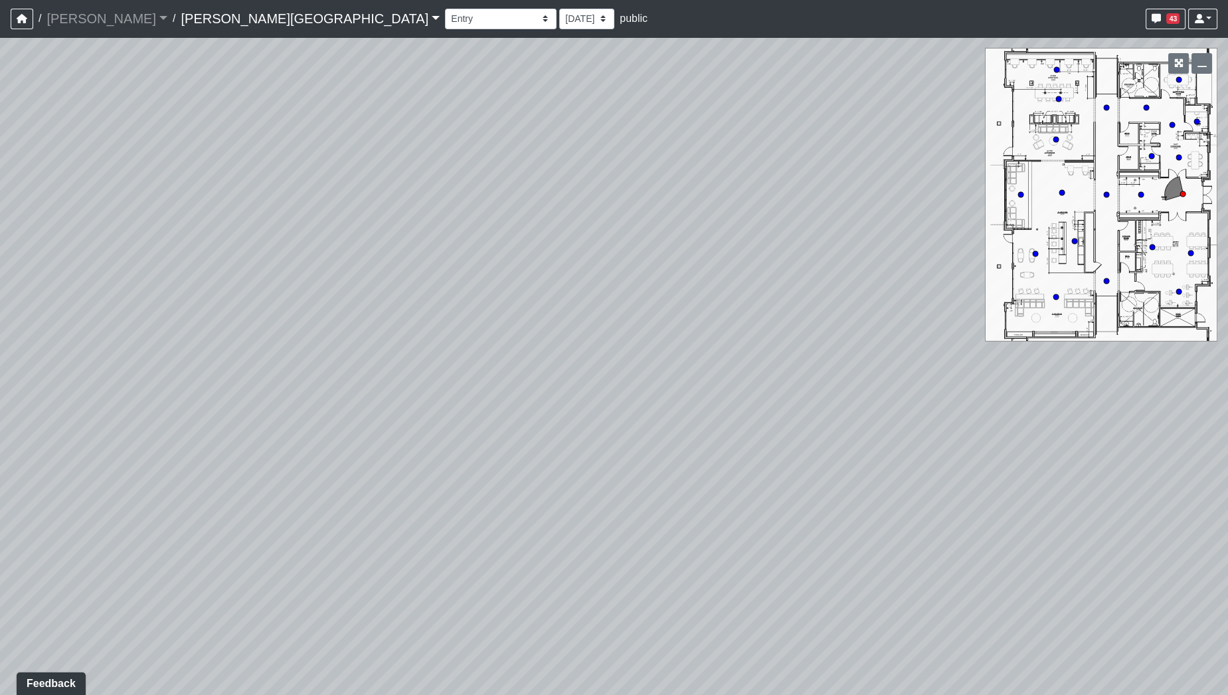
drag, startPoint x: 512, startPoint y: 460, endPoint x: 583, endPoint y: 159, distance: 309.1
click at [583, 159] on div "Loading... Hallway - Hallway 2 Loading... Entry Loading... Booths Loading... Qu…" at bounding box center [614, 365] width 1228 height 657
drag, startPoint x: 556, startPoint y: 312, endPoint x: 673, endPoint y: 135, distance: 212.3
click at [673, 135] on div "Loading... Hallway - Hallway 2 Loading... Entry Loading... Booths Loading... Qu…" at bounding box center [614, 365] width 1228 height 657
drag, startPoint x: 604, startPoint y: 227, endPoint x: 643, endPoint y: 120, distance: 114.5
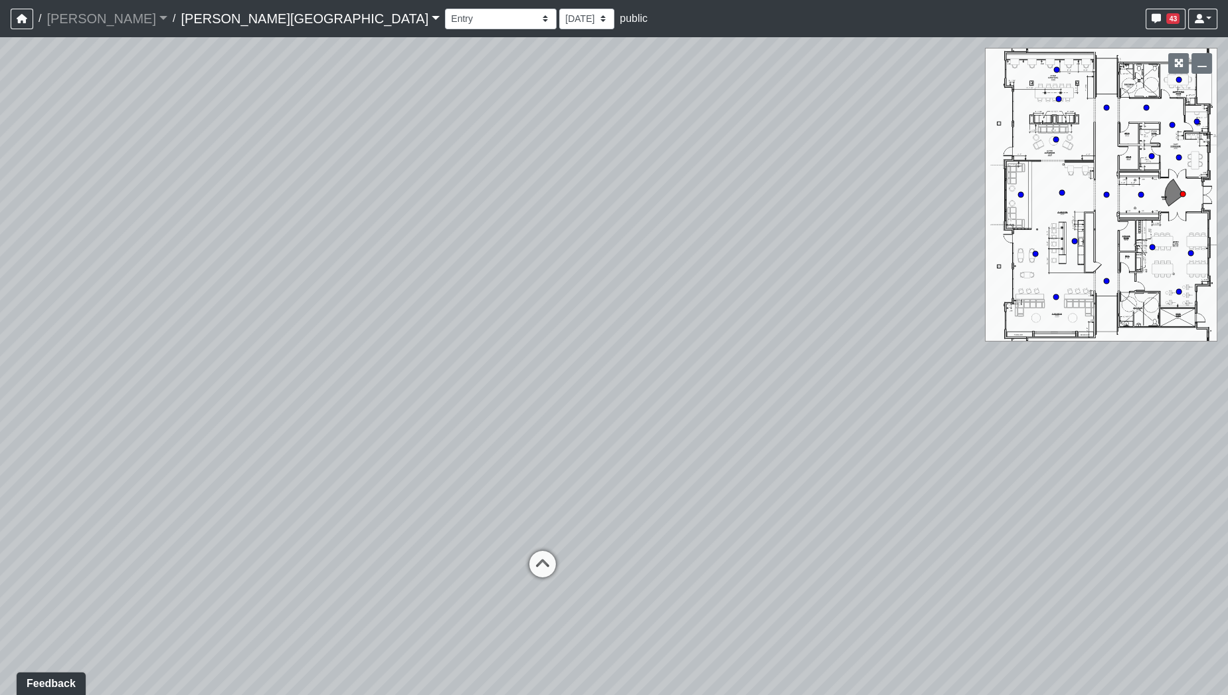
click at [643, 120] on div "Loading... Hallway - Hallway 2 Loading... Entry Loading... Booths Loading... Qu…" at bounding box center [614, 365] width 1228 height 657
drag, startPoint x: 622, startPoint y: 185, endPoint x: 627, endPoint y: 173, distance: 12.5
click at [627, 173] on div "Loading... Hallway - Hallway 2 Loading... Entry Loading... Booths Loading... Qu…" at bounding box center [614, 365] width 1228 height 657
click at [593, 297] on div "Loading... Hallway - Hallway 2 Loading... Entry Loading... Booths Loading... Qu…" at bounding box center [614, 365] width 1228 height 657
click at [601, 392] on div "Loading... Hallway - Hallway 2 Loading... Entry Loading... Booths Loading... Qu…" at bounding box center [614, 365] width 1228 height 657
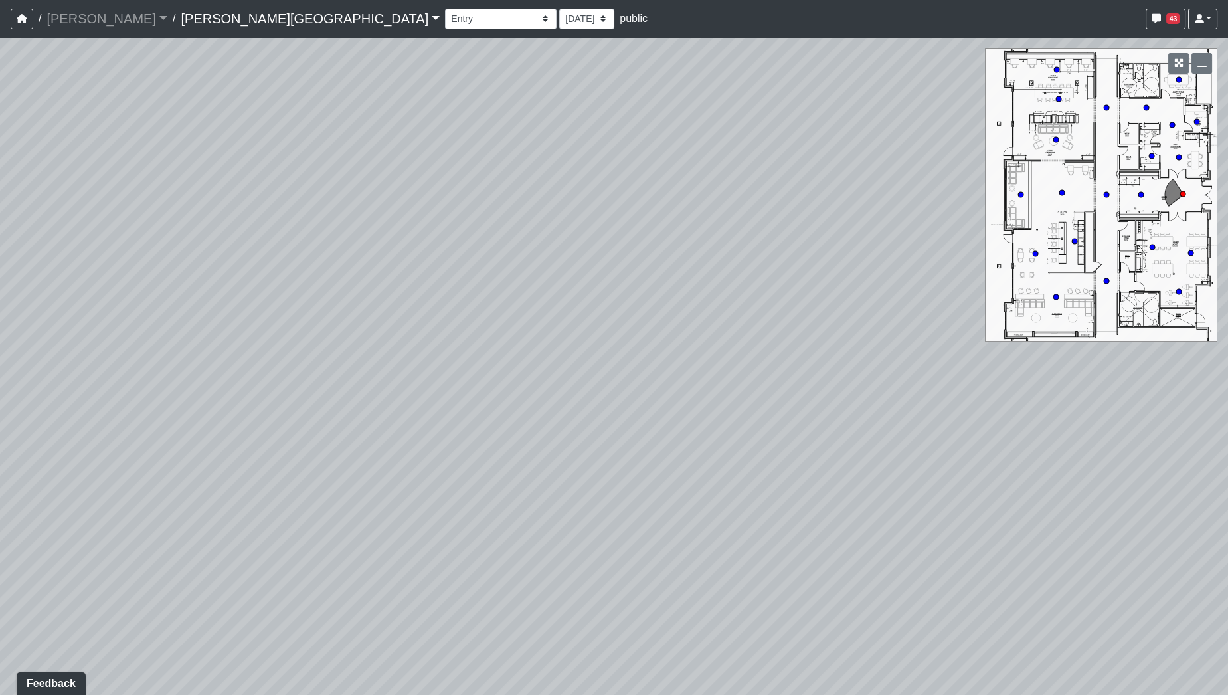
click at [574, 225] on div "Loading... Hallway - Hallway 2 Loading... Entry Loading... Booths Loading... Qu…" at bounding box center [614, 365] width 1228 height 657
click at [619, 159] on div "Loading... Hallway - Hallway 2 Loading... Entry Loading... Booths Loading... Qu…" at bounding box center [614, 365] width 1228 height 657
click at [565, 561] on div "Loading... Hallway - Hallway 2 Loading... Entry Loading... Booths Loading... Qu…" at bounding box center [614, 365] width 1228 height 657
click at [548, 491] on div "Loading... Hallway - Hallway 2 Loading... Entry Loading... Booths Loading... Qu…" at bounding box center [614, 365] width 1228 height 657
click at [606, 166] on div "Loading... Hallway - Hallway 2 Loading... Entry Loading... Booths Loading... Qu…" at bounding box center [614, 365] width 1228 height 657
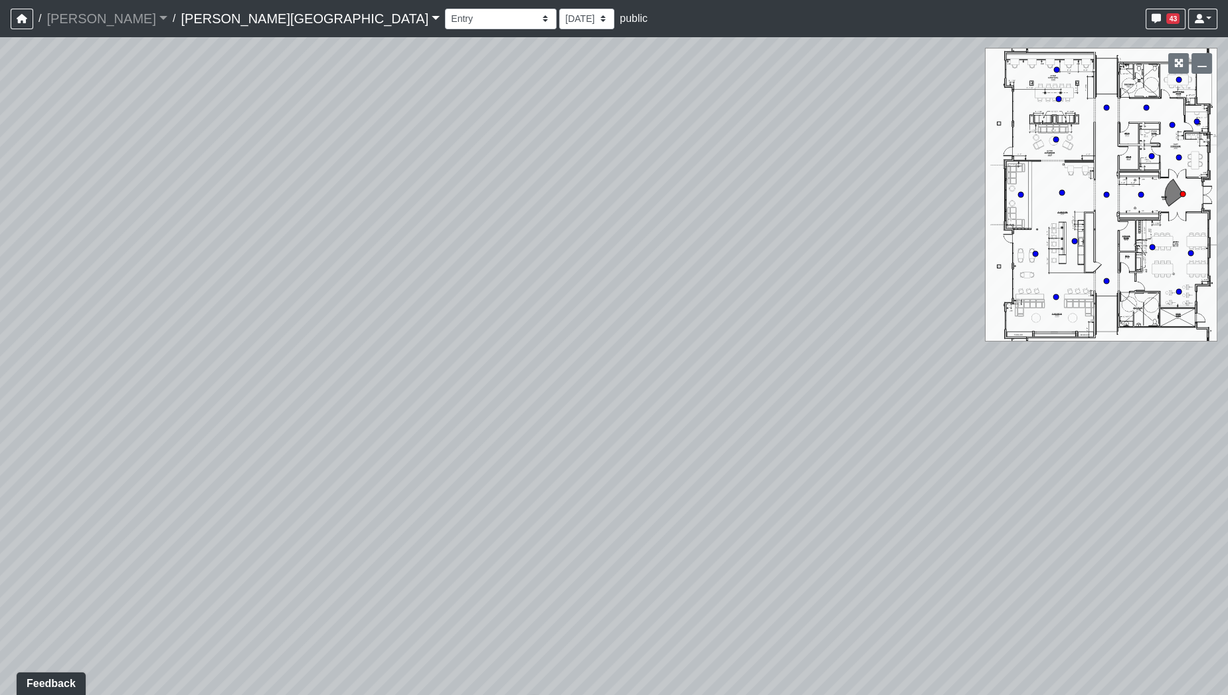
click at [578, 127] on div "Loading... Hallway - Hallway 2 Loading... Entry Loading... Booths Loading... Qu…" at bounding box center [614, 365] width 1228 height 657
click at [573, 138] on div "Loading... Hallway - Hallway 2 Loading... Entry Loading... Booths Loading... Qu…" at bounding box center [614, 365] width 1228 height 657
click at [538, 445] on div "Loading... Hallway - Hallway 2 Loading... Entry Loading... Booths Loading... Qu…" at bounding box center [614, 365] width 1228 height 657
click at [588, 530] on div "Loading... Hallway - Hallway 2 Loading... Entry Loading... Booths Loading... Qu…" at bounding box center [614, 365] width 1228 height 657
click at [556, 469] on div "Loading... Hallway - Hallway 2 Loading... Entry Loading... Booths Loading... Qu…" at bounding box center [614, 365] width 1228 height 657
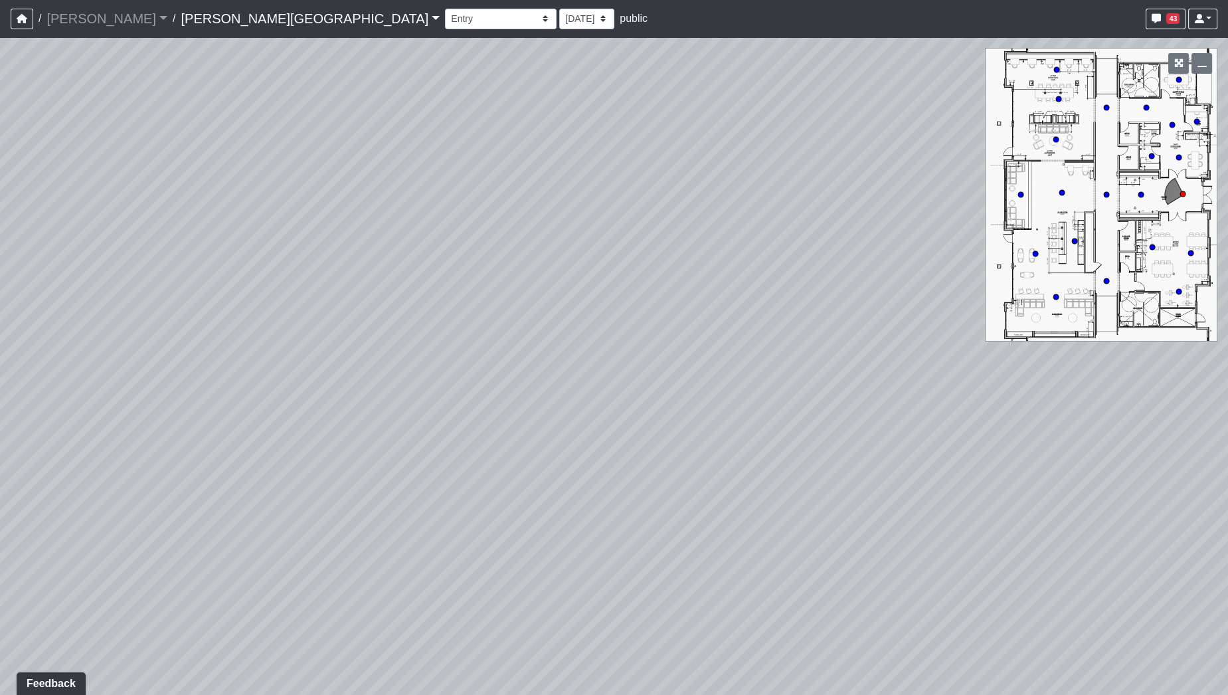
click at [665, 171] on div "Loading... Hallway - Hallway 2 Loading... Entry Loading... Booths Loading... Qu…" at bounding box center [614, 365] width 1228 height 657
click at [582, 108] on div "Loading... Hallway - Hallway 2 Loading... Entry Loading... Booths Loading... Qu…" at bounding box center [614, 365] width 1228 height 657
drag, startPoint x: 627, startPoint y: 531, endPoint x: 695, endPoint y: 389, distance: 157.1
click at [695, 389] on div "Loading... Hallway - Hallway 2 Loading... Entry Loading... Booths Loading... Qu…" at bounding box center [614, 365] width 1228 height 657
click at [596, 359] on icon at bounding box center [596, 363] width 40 height 40
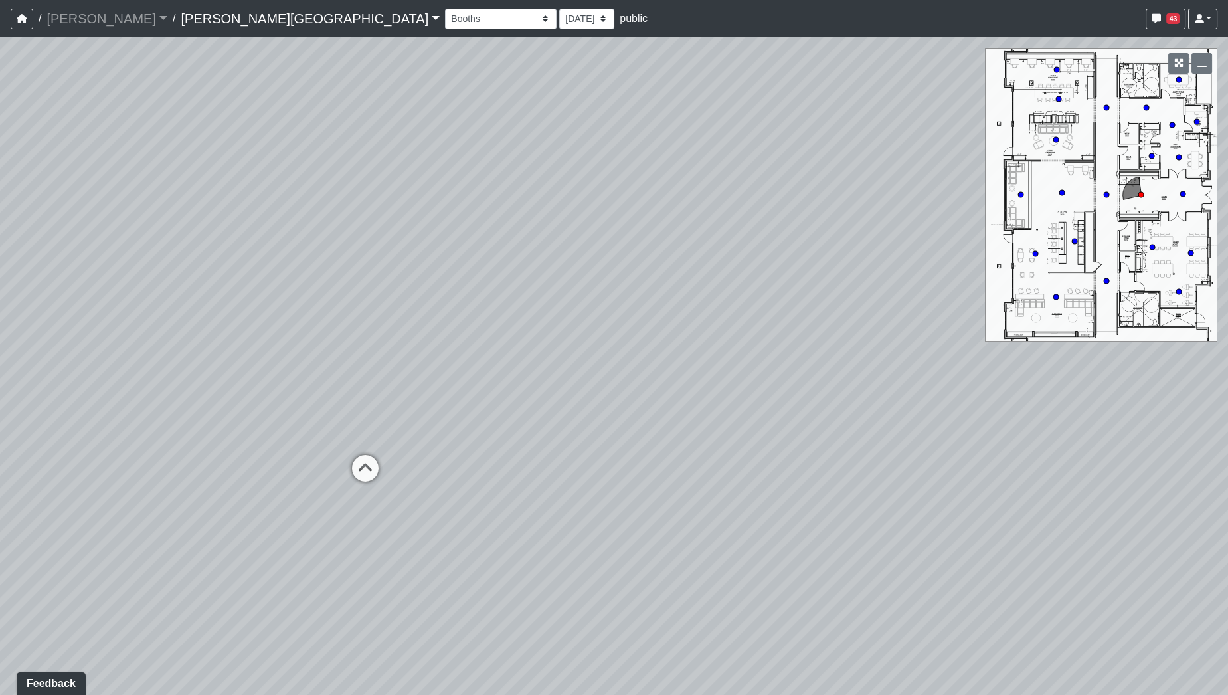
drag, startPoint x: 744, startPoint y: 255, endPoint x: 314, endPoint y: 280, distance: 431.0
click at [313, 290] on div "Loading... Hallway - Hallway 2 Loading... Entry Loading... Booths Loading... Qu…" at bounding box center [614, 365] width 1228 height 657
drag, startPoint x: 445, startPoint y: 465, endPoint x: 364, endPoint y: 435, distance: 86.6
click at [375, 480] on div "Loading... Hallway - Hallway 2 Loading... Entry Loading... Booths Loading... Qu…" at bounding box center [614, 365] width 1228 height 657
drag, startPoint x: 600, startPoint y: 414, endPoint x: 303, endPoint y: 413, distance: 297.5
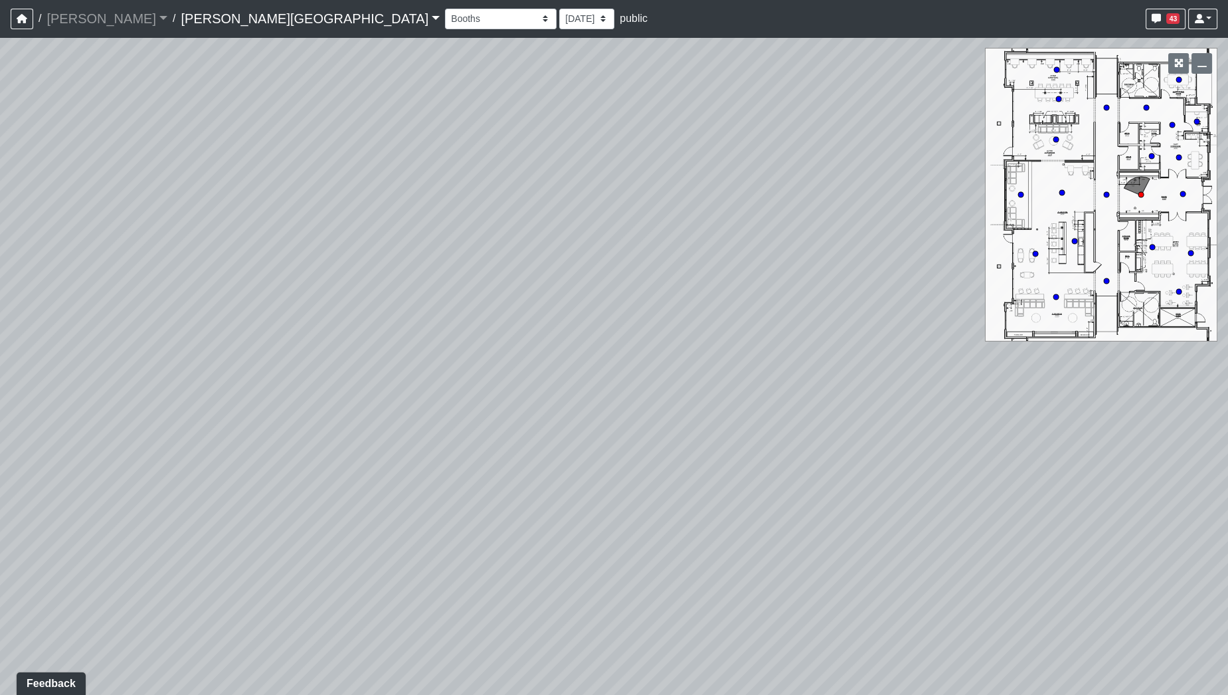
click at [313, 421] on div "Loading... Hallway - Hallway 2 Loading... Entry Loading... Booths Loading... Qu…" at bounding box center [614, 365] width 1228 height 657
drag, startPoint x: 599, startPoint y: 430, endPoint x: 319, endPoint y: 367, distance: 287.2
click at [319, 367] on div "Loading... Hallway - Hallway 2 Loading... Entry Loading... Booths Loading... Qu…" at bounding box center [614, 365] width 1228 height 657
click at [268, 379] on div "Loading... Hallway - Hallway 2 Loading... Entry Loading... Booths Loading... Qu…" at bounding box center [614, 365] width 1228 height 657
click at [400, 375] on div "Loading... Hallway - Hallway 2 Loading... Entry Loading... Booths Loading... Qu…" at bounding box center [614, 365] width 1228 height 657
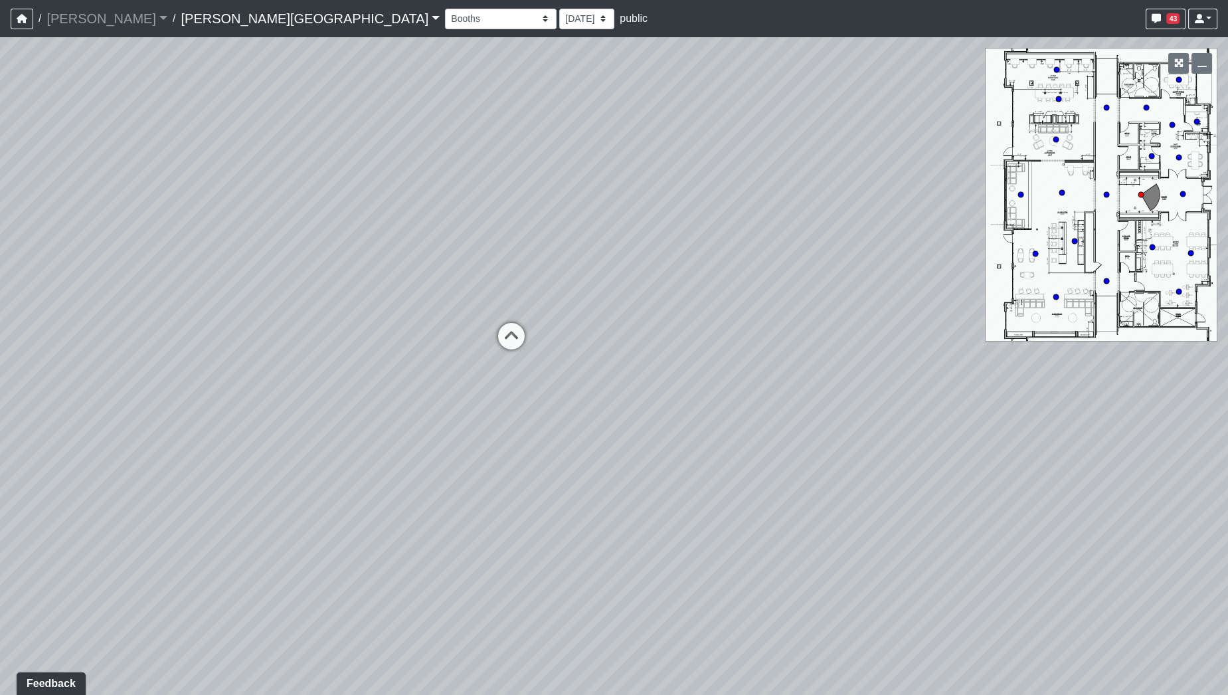
click at [395, 390] on div "Loading... Hallway - Hallway 2 Loading... Entry Loading... Booths Loading... Qu…" at bounding box center [614, 365] width 1228 height 657
click at [242, 406] on div "Loading... Hallway - Hallway 2 Loading... Entry Loading... Booths Loading... Qu…" at bounding box center [614, 365] width 1228 height 657
click at [394, 419] on div "Loading... Hallway - Hallway 2 Loading... Entry Loading... Booths Loading... Qu…" at bounding box center [614, 365] width 1228 height 657
click at [157, 235] on div "Loading... Hallway - Hallway 2 Loading... Entry Loading... Booths Loading... Qu…" at bounding box center [614, 365] width 1228 height 657
click at [646, 428] on div "Loading... Hallway - Hallway 2 Loading... Entry Loading... Booths Loading... Qu…" at bounding box center [614, 365] width 1228 height 657
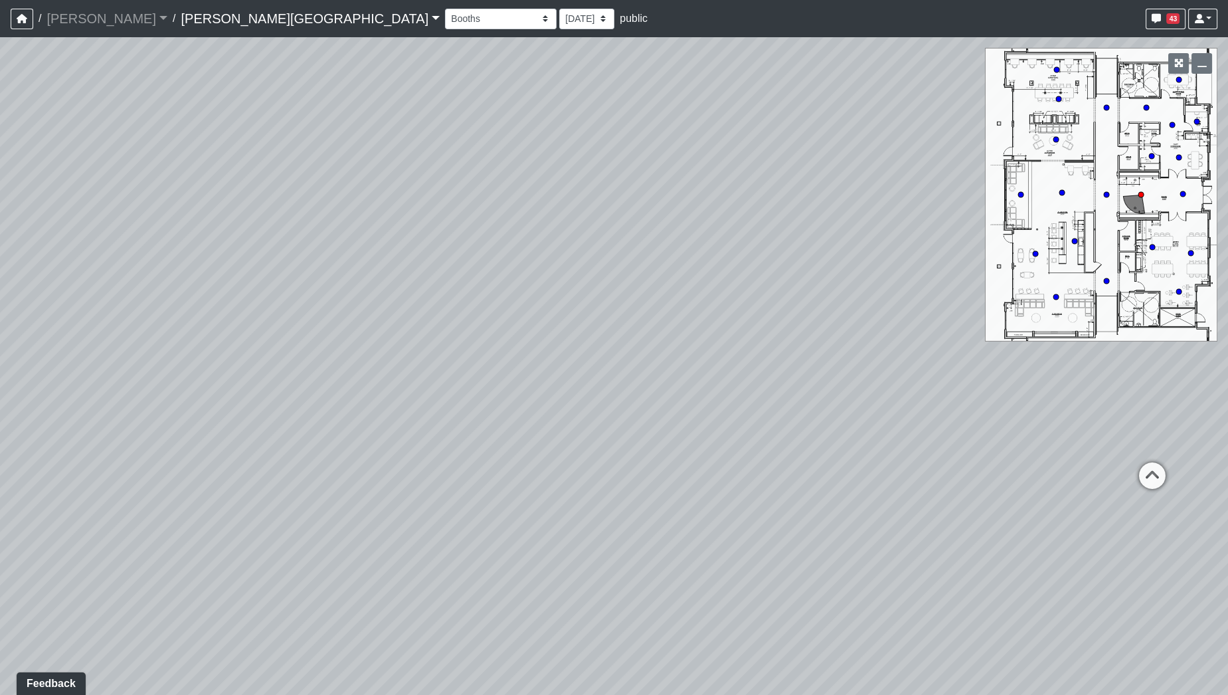
click at [854, 421] on div "Loading... Hallway - Hallway 2 Loading... Entry Loading... Booths Loading... Qu…" at bounding box center [614, 365] width 1228 height 657
click at [704, 399] on div "Loading... Hallway - Hallway 2 Loading... Entry Loading... Booths Loading... Qu…" at bounding box center [614, 365] width 1228 height 657
click at [645, 446] on div "Loading... Hallway - Hallway 2 Loading... Entry Loading... Booths Loading... Qu…" at bounding box center [614, 365] width 1228 height 657
click at [910, 357] on div "Loading... Hallway - Hallway 2 Loading... Entry Loading... Booths Loading... Qu…" at bounding box center [614, 365] width 1228 height 657
click at [977, 302] on div "Loading... Hallway - Hallway 2 Loading... Entry Loading... Booths Loading... Qu…" at bounding box center [614, 365] width 1228 height 657
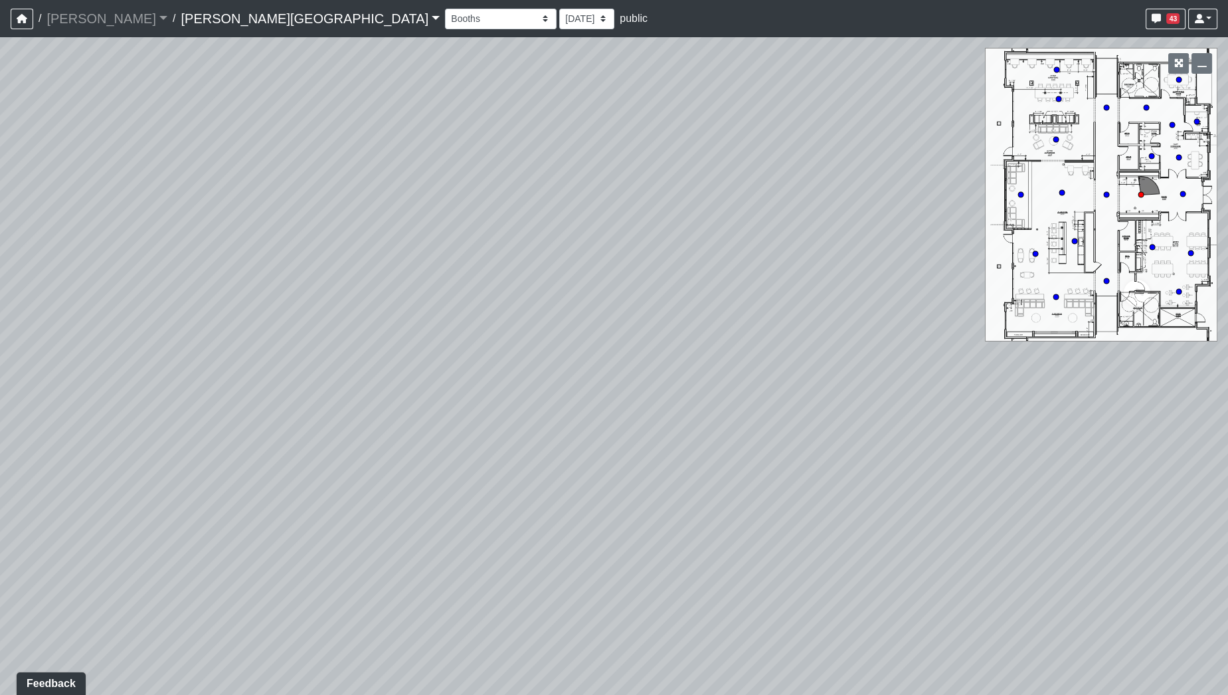
click at [835, 195] on div "Loading... Hallway - Hallway 2 Loading... Entry Loading... Booths Loading... Qu…" at bounding box center [614, 365] width 1228 height 657
click at [787, 388] on div "Loading... Hallway - Hallway 2 Loading... Entry Loading... Booths Loading... Qu…" at bounding box center [614, 365] width 1228 height 657
click at [596, 431] on div "Loading... Hallway - Hallway 2 Loading... Entry Loading... Booths Loading... Qu…" at bounding box center [614, 365] width 1228 height 657
click at [339, 455] on div "Loading... Hallway - Hallway 2 Loading... Entry Loading... Booths Loading... Qu…" at bounding box center [614, 365] width 1228 height 657
click at [523, 413] on div "Loading... Hallway - Hallway 2 Loading... Entry Loading... Booths Loading... Qu…" at bounding box center [614, 365] width 1228 height 657
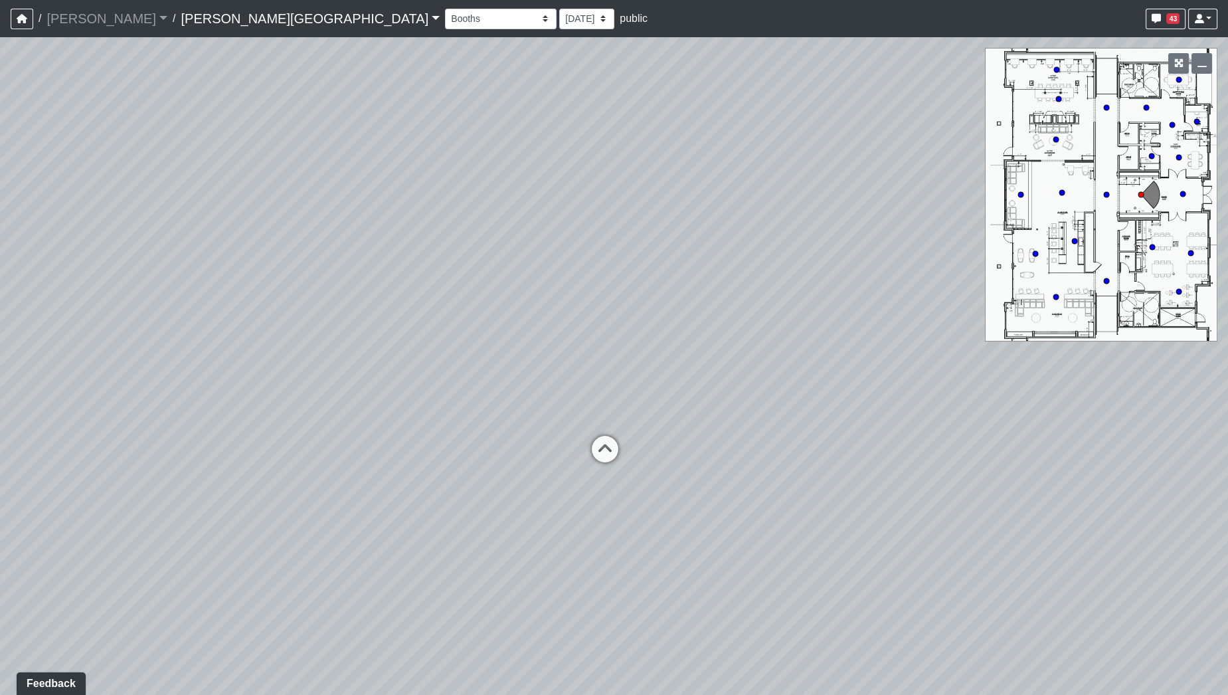
click at [458, 363] on div "Loading... Hallway - Hallway 2 Loading... Entry Loading... Booths Loading... Qu…" at bounding box center [614, 365] width 1228 height 657
click at [388, 366] on div "Loading... Hallway - Hallway 2 Loading... Entry Loading... Booths Loading... Qu…" at bounding box center [614, 365] width 1228 height 657
click at [489, 328] on div "Loading... Hallway - Hallway 2 Loading... Entry Loading... Booths Loading... Qu…" at bounding box center [614, 365] width 1228 height 657
click at [687, 414] on div "Loading... Hallway - Hallway 2 Loading... Entry Loading... Booths Loading... Qu…" at bounding box center [614, 365] width 1228 height 657
click at [778, 398] on div "Loading... Hallway - Hallway 2 Loading... Entry Loading... Booths Loading... Qu…" at bounding box center [614, 365] width 1228 height 657
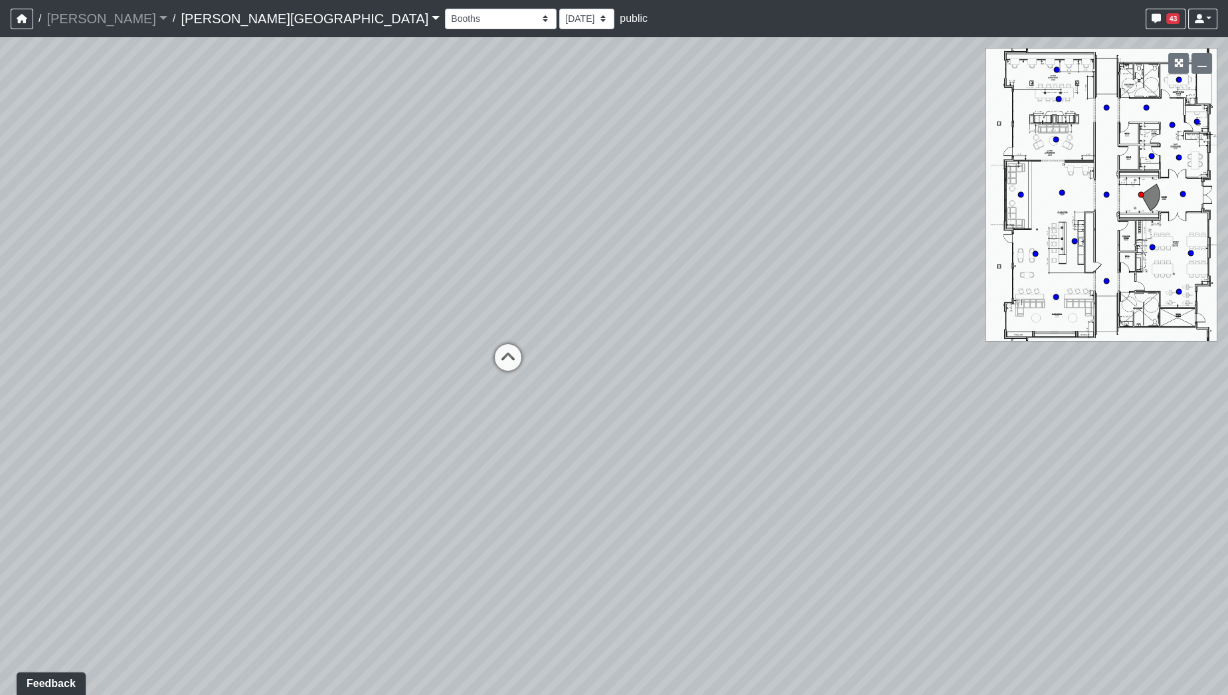
click at [629, 490] on div "Loading... Hallway - Hallway 2 Loading... Entry Loading... Booths Loading... Qu…" at bounding box center [614, 365] width 1228 height 657
click at [541, 465] on div "Loading... Hallway - Hallway 2 Loading... Entry Loading... Booths Loading... Qu…" at bounding box center [614, 365] width 1228 height 657
click at [474, 425] on div "Loading... Hallway - Hallway 2 Loading... Entry Loading... Booths Loading... Qu…" at bounding box center [614, 365] width 1228 height 657
click at [430, 388] on div "Loading... Hallway - Hallway 2 Loading... Entry Loading... Booths Loading... Qu…" at bounding box center [614, 365] width 1228 height 657
click at [312, 394] on div "Loading... Hallway - Hallway 2 Loading... Entry Loading... Booths Loading... Qu…" at bounding box center [614, 365] width 1228 height 657
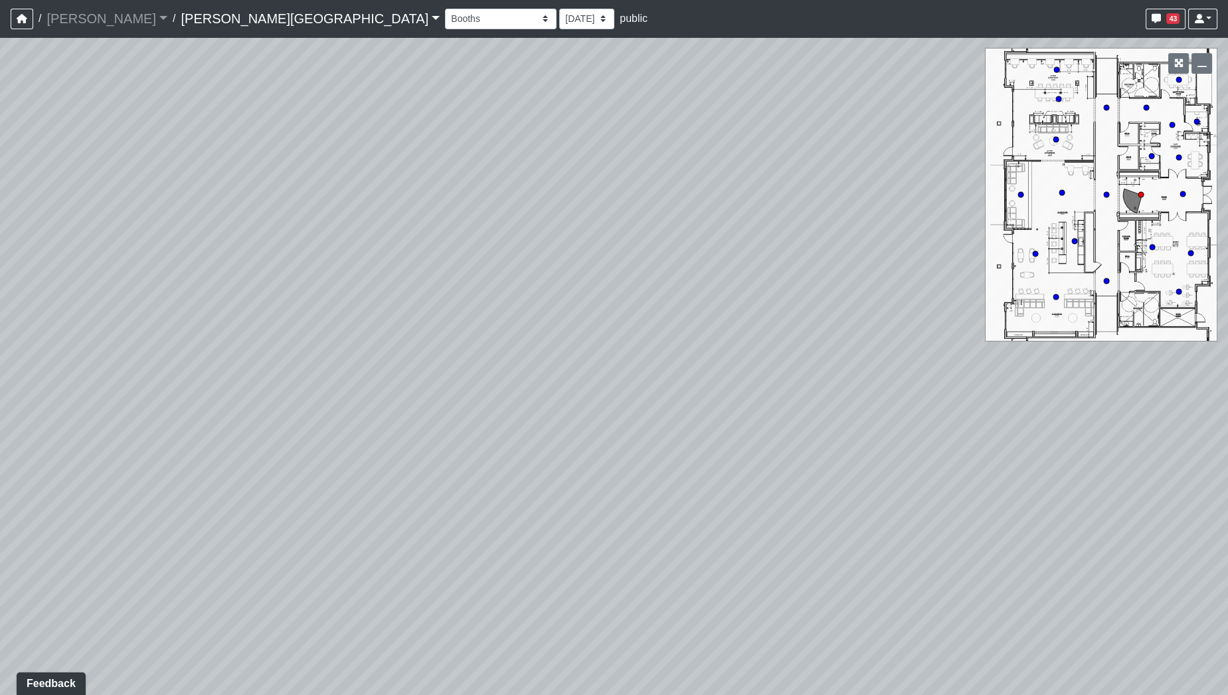
click at [247, 400] on div "Loading... Hallway - Hallway 2 Loading... Entry Loading... Booths Loading... Qu…" at bounding box center [614, 365] width 1228 height 657
click at [151, 286] on div "Loading... Hallway - Hallway 2 Loading... Entry Loading... Booths Loading... Qu…" at bounding box center [614, 365] width 1228 height 657
click at [623, 332] on div "Loading... Hallway - Hallway 2 Loading... Entry Loading... Booths Loading... Qu…" at bounding box center [614, 365] width 1228 height 657
click at [293, 467] on div "Loading... Hallway - Hallway 2 Loading... Entry Loading... Booths Loading... Qu…" at bounding box center [614, 365] width 1228 height 657
click at [283, 344] on div "Loading... Hallway - Hallway 2 Loading... Entry Loading... Booths Loading... Qu…" at bounding box center [614, 365] width 1228 height 657
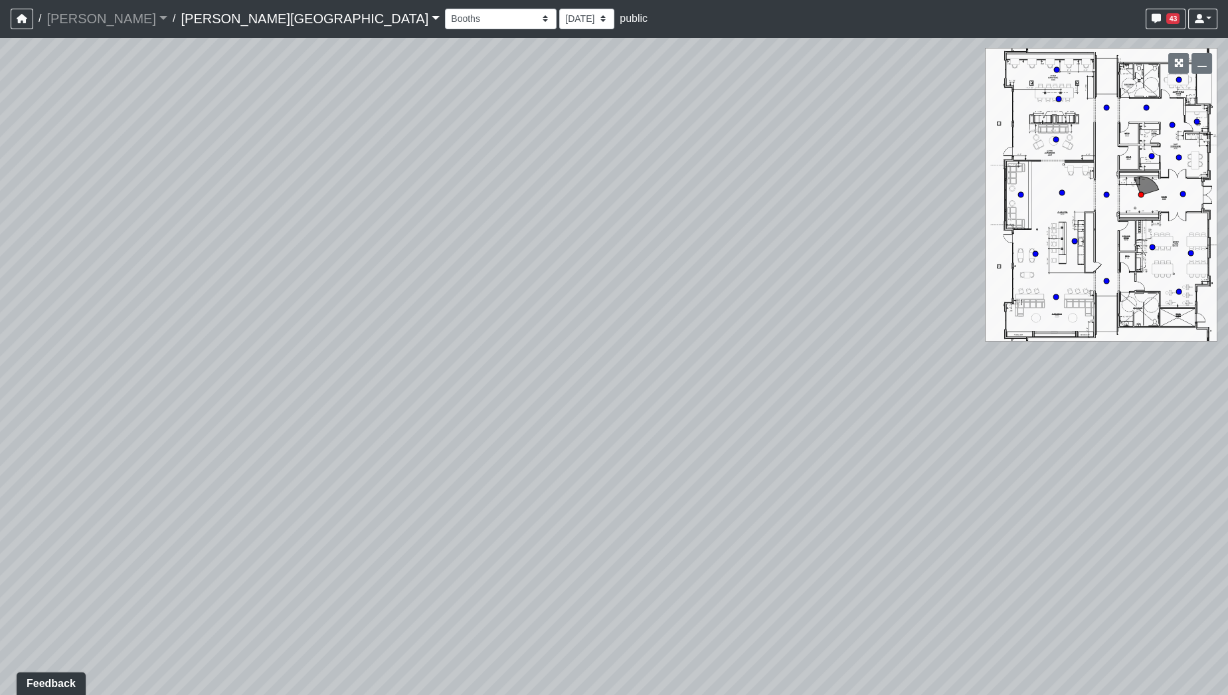
click at [163, 380] on div "Loading... Hallway - Hallway 2 Loading... Entry Loading... Booths Loading... Qu…" at bounding box center [614, 365] width 1228 height 657
click at [297, 382] on div "Loading... Hallway - Hallway 2 Loading... Entry Loading... Booths Loading... Qu…" at bounding box center [614, 365] width 1228 height 657
click at [1009, 378] on div "Loading... Hallway - Hallway 2 Loading... Entry Loading... Booths Loading... Qu…" at bounding box center [614, 365] width 1228 height 657
click at [134, 402] on div "Loading... Hallway - Hallway 2 Loading... Entry Loading... Booths Loading... Qu…" at bounding box center [614, 365] width 1228 height 657
click at [384, 437] on div "Loading... Hallway - Hallway 2 Loading... Entry Loading... Booths Loading... Qu…" at bounding box center [614, 365] width 1228 height 657
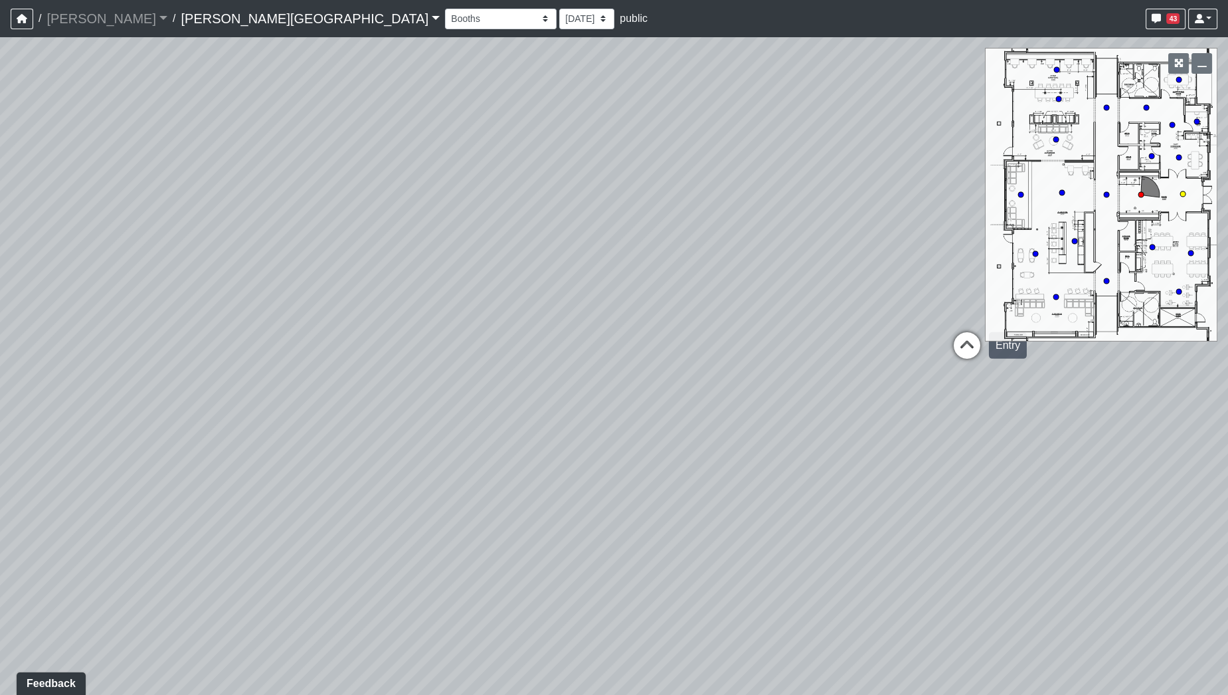
click at [969, 343] on icon at bounding box center [967, 352] width 40 height 40
click at [1142, 384] on div "Loading... Hallway - Hallway 2 Loading... Entry Loading... Booths Loading... Qu…" at bounding box center [614, 365] width 1228 height 657
click at [601, 388] on div "Loading... Hallway - Hallway 2 Loading... Entry Loading... Booths Loading... Qu…" at bounding box center [614, 365] width 1228 height 657
click at [638, 424] on icon at bounding box center [644, 434] width 40 height 40
select select "udnqoLBp13wZWW3XLCUmeJ"
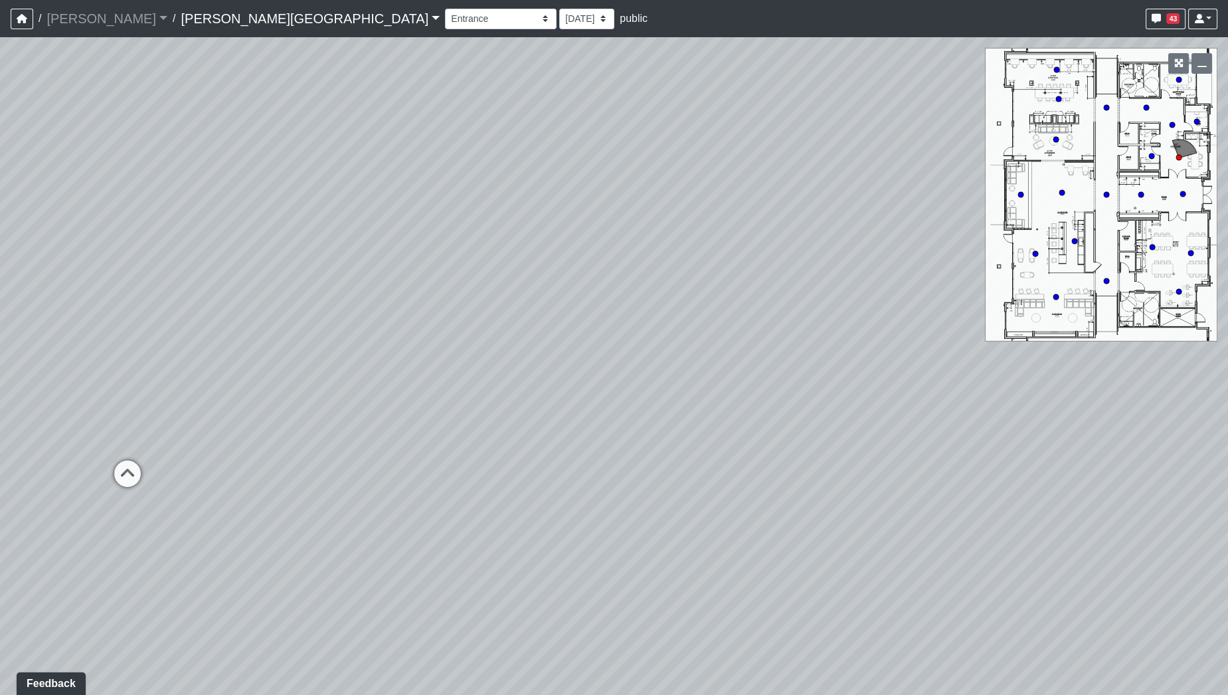
click at [409, 538] on div "Loading... Hallway - Hallway 2 Loading... Entry Loading... Booths Loading... Qu…" at bounding box center [614, 365] width 1228 height 657
click at [199, 218] on div "Loading... Hallway - Hallway 2 Loading... Entry Loading... Booths Loading... Qu…" at bounding box center [614, 365] width 1228 height 657
click at [367, 400] on div "Loading... Hallway - Hallway 2 Loading... Entry Loading... Booths Loading... Qu…" at bounding box center [614, 365] width 1228 height 657
click at [795, 503] on div "Loading... Hallway - Hallway 2 Loading... Entry Loading... Booths Loading... Qu…" at bounding box center [614, 365] width 1228 height 657
click at [581, 445] on div "Loading... Hallway - Hallway 2 Loading... Entry Loading... Booths Loading... Qu…" at bounding box center [614, 365] width 1228 height 657
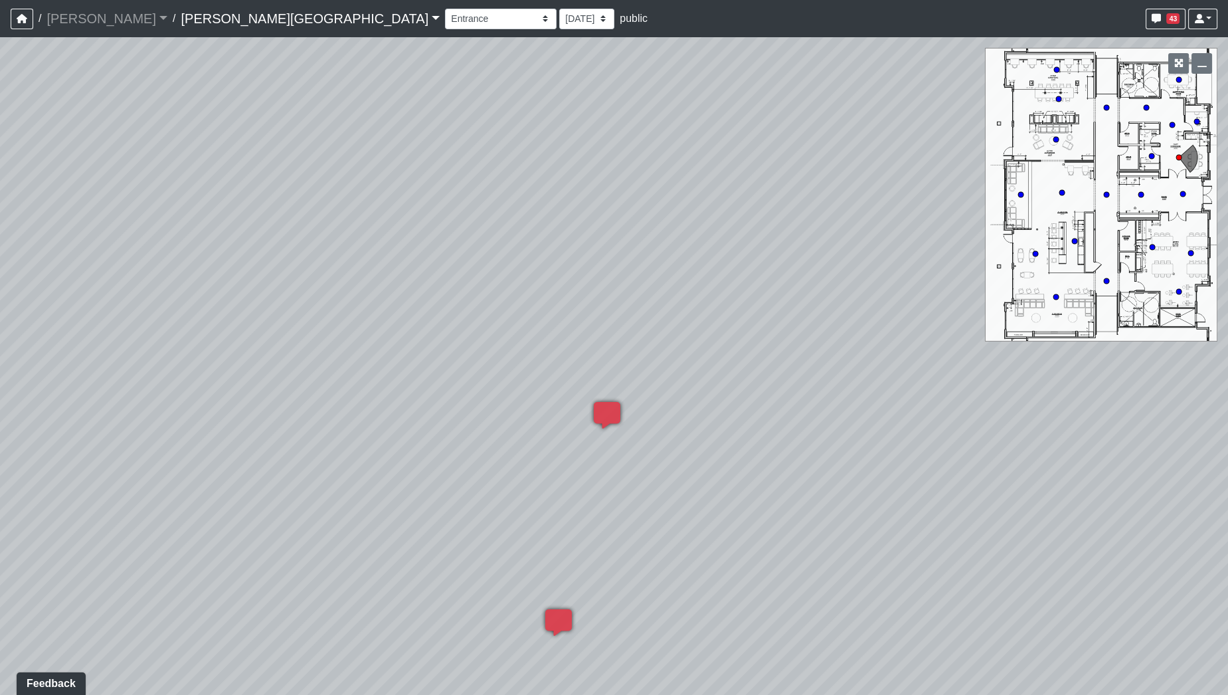
click at [367, 282] on div "Loading... Hallway - Hallway 2 Loading... Entry Loading... Booths Loading... Qu…" at bounding box center [614, 365] width 1228 height 657
click at [446, 167] on div "Loading... Hallway - Hallway 2 Loading... Entry Loading... Booths Loading... Qu…" at bounding box center [614, 365] width 1228 height 657
click at [774, 432] on div "Loading... Hallway - Hallway 2 Loading... Entry Loading... Booths Loading... Qu…" at bounding box center [614, 365] width 1228 height 657
click at [179, 458] on div "Loading... Hallway - Hallway 2 Loading... Entry Loading... Booths Loading... Qu…" at bounding box center [614, 365] width 1228 height 657
click at [369, 319] on div "Loading... Hallway - Hallway 2 Loading... Entry Loading... Booths Loading... Qu…" at bounding box center [614, 365] width 1228 height 657
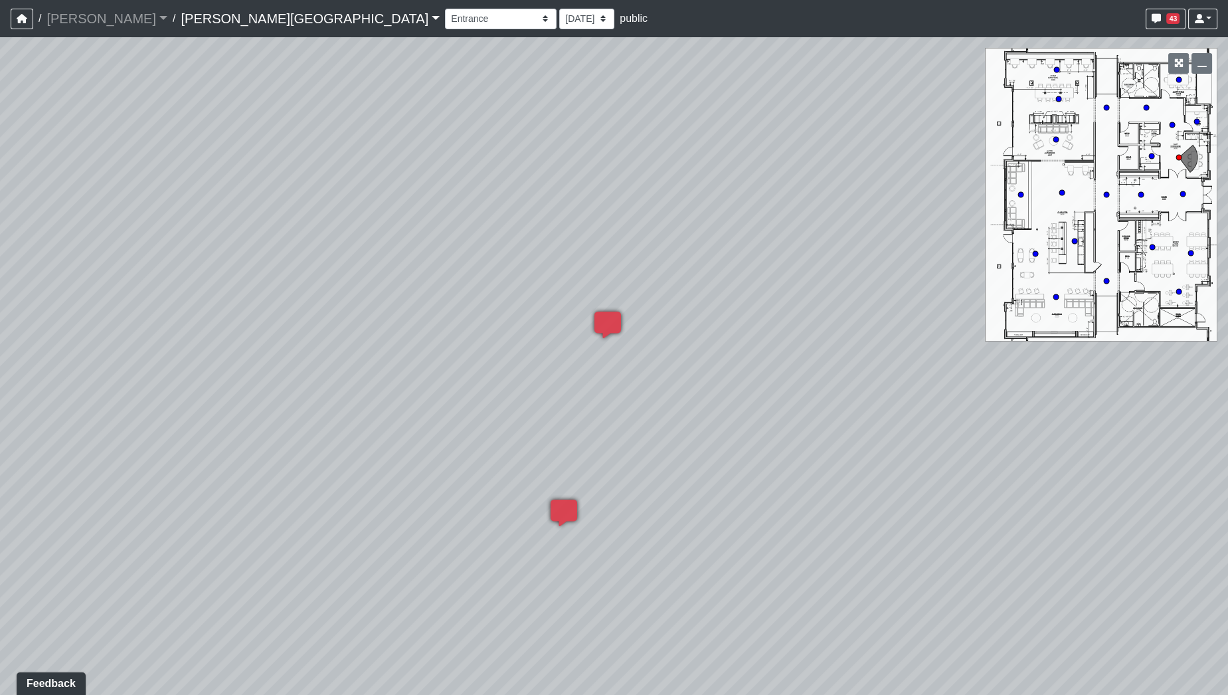
click at [631, 477] on div "Loading... Hallway - Hallway 2 Loading... Entry Loading... Booths Loading... Qu…" at bounding box center [614, 365] width 1228 height 657
click at [679, 627] on div "Loading... Hallway - Hallway 2 Loading... Entry Loading... Booths Loading... Qu…" at bounding box center [614, 365] width 1228 height 657
click at [676, 483] on div "Loading... Hallway - Hallway 2 Loading... Entry Loading... Booths Loading... Qu…" at bounding box center [614, 365] width 1228 height 657
click at [695, 547] on div "Loading... Hallway - Hallway 2 Loading... Entry Loading... Booths Loading... Qu…" at bounding box center [614, 365] width 1228 height 657
click at [616, 359] on div "Loading... Hallway - Hallway 2 Loading... Entry Loading... Booths Loading... Qu…" at bounding box center [614, 365] width 1228 height 657
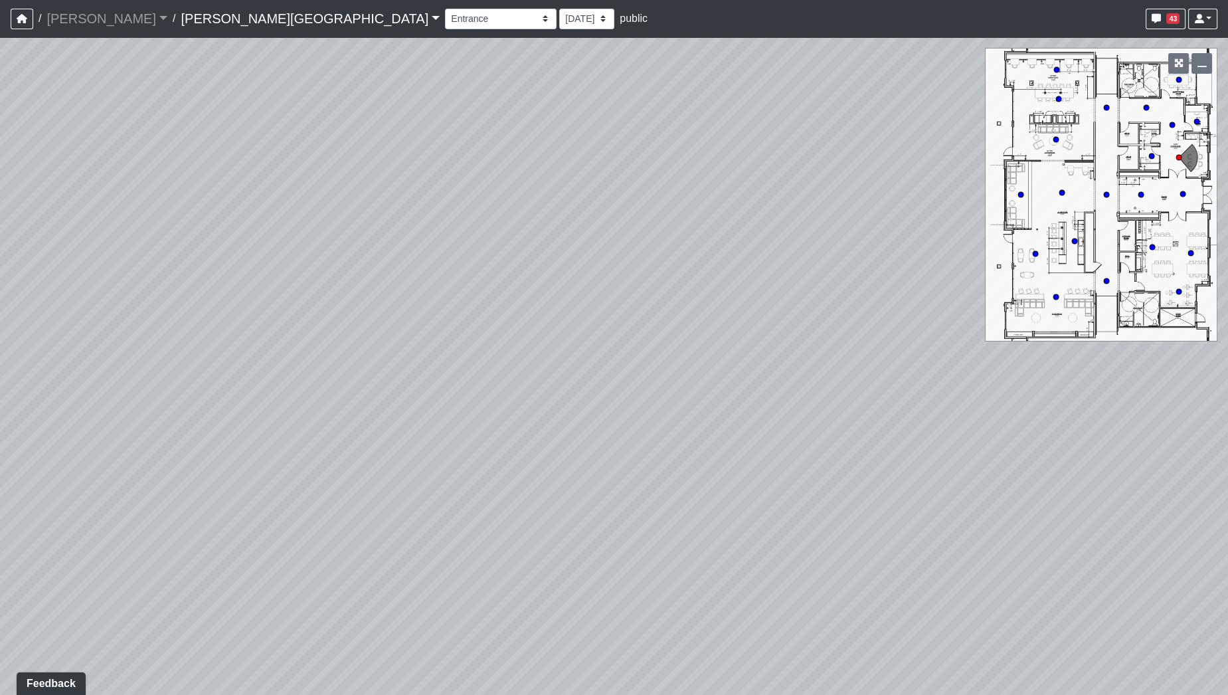
click at [666, 327] on div "Loading... Hallway - Hallway 2 Loading... Entry Loading... Booths Loading... Qu…" at bounding box center [614, 365] width 1228 height 657
click at [222, 645] on div "Loading... Hallway - Hallway 2 Loading... Entry Loading... Booths Loading... Qu…" at bounding box center [614, 365] width 1228 height 657
click at [252, 572] on div "Loading... Hallway - Hallway 2 Loading... Entry Loading... Booths Loading... Qu…" at bounding box center [614, 365] width 1228 height 657
click at [851, 361] on div "Loading... Hallway - Hallway 2 Loading... Entry Loading... Booths Loading... Qu…" at bounding box center [614, 365] width 1228 height 657
click at [867, 234] on div "Loading... Hallway - Hallway 2 Loading... Entry Loading... Booths Loading... Qu…" at bounding box center [614, 365] width 1228 height 657
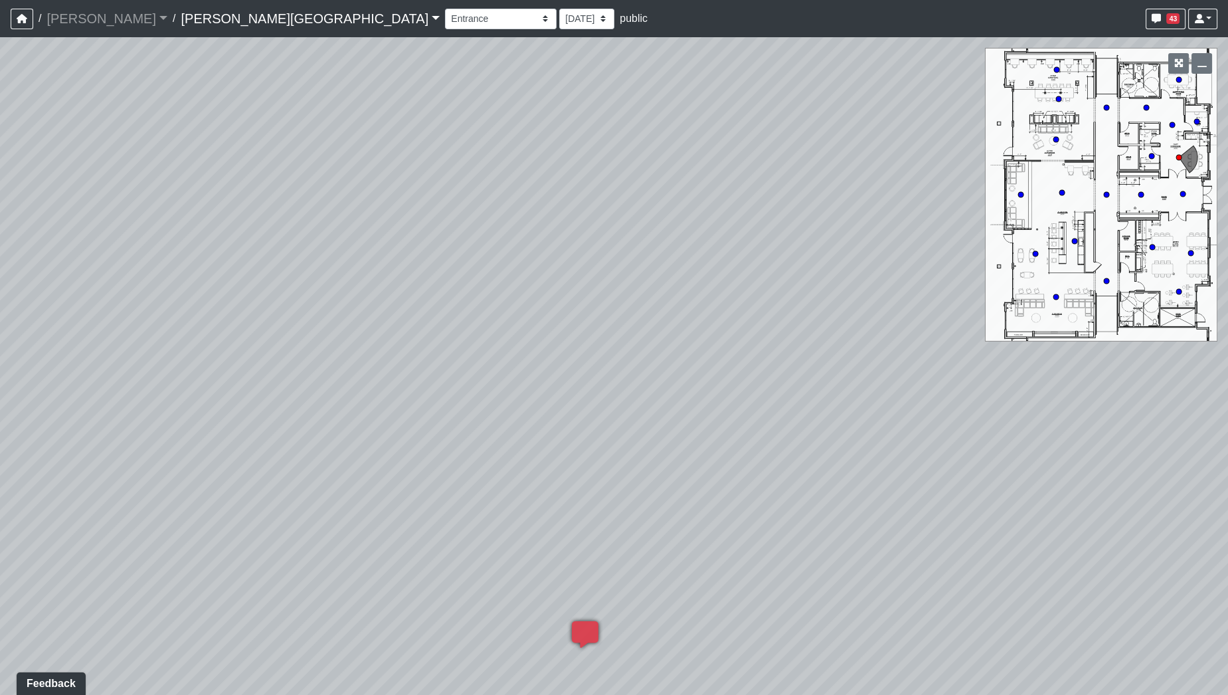
click at [797, 194] on div "Loading... Hallway - Hallway 2 Loading... Entry Loading... Booths Loading... Qu…" at bounding box center [614, 365] width 1228 height 657
click at [537, 228] on div "Loading... Hallway - Hallway 2 Loading... Entry Loading... Booths Loading... Qu…" at bounding box center [614, 365] width 1228 height 657
click at [829, 408] on div "Loading... Hallway - Hallway 2 Loading... Entry Loading... Booths Loading... Qu…" at bounding box center [614, 365] width 1228 height 657
click at [855, 407] on div "Loading... Hallway - Hallway 2 Loading... Entry Loading... Booths Loading... Qu…" at bounding box center [614, 365] width 1228 height 657
click at [958, 435] on div "Loading... Hallway - Hallway 2 Loading... Entry Loading... Booths Loading... Qu…" at bounding box center [614, 365] width 1228 height 657
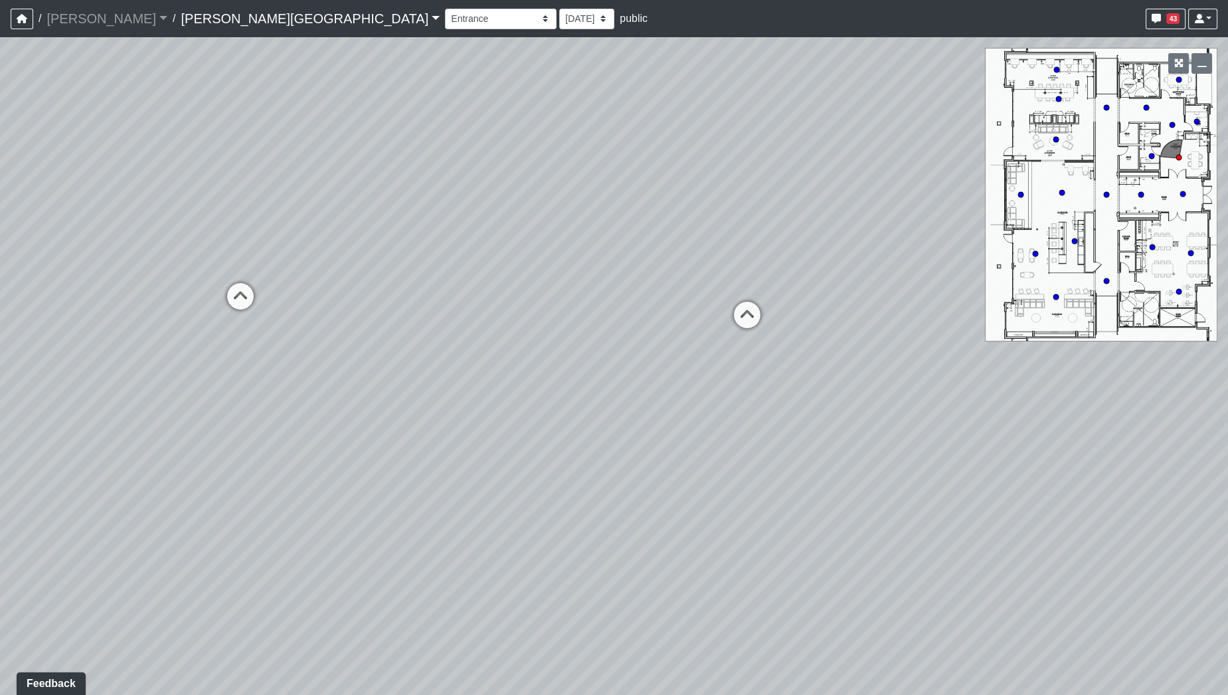
click at [1087, 365] on div "Loading... Hallway - Hallway 2 Loading... Entry Loading... Booths Loading... Qu…" at bounding box center [614, 365] width 1228 height 657
click at [1006, 431] on div "Loading... Hallway - Hallway 2 Loading... Entry Loading... Booths Loading... Qu…" at bounding box center [614, 365] width 1228 height 657
click at [364, 481] on div "Loading... Hallway - Hallway 2 Loading... Entry Loading... Booths Loading... Qu…" at bounding box center [614, 365] width 1228 height 657
click at [423, 485] on div "Loading... Hallway - Hallway 2 Loading... Entry Loading... Booths Loading... Qu…" at bounding box center [614, 365] width 1228 height 657
click at [508, 495] on div "Loading... Hallway - Hallway 2 Loading... Entry Loading... Booths Loading... Qu…" at bounding box center [614, 365] width 1228 height 657
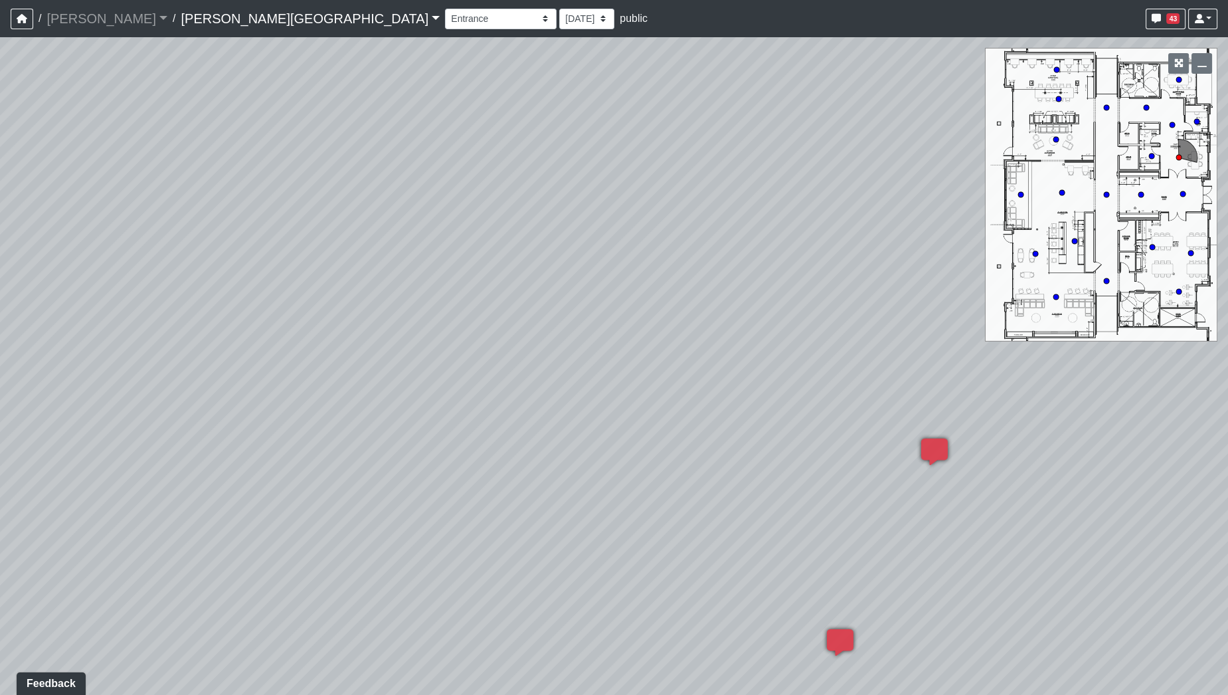
click at [535, 410] on div "Loading... Hallway - Hallway 2 Loading... Entry Loading... Booths Loading... Qu…" at bounding box center [614, 365] width 1228 height 657
click at [713, 499] on div "Loading... Hallway - Hallway 2 Loading... Entry Loading... Booths Loading... Qu…" at bounding box center [614, 365] width 1228 height 657
click at [559, 25] on select "[DATE] [DATE] [DATE] [DATE] [DATE] [DATE] [DATE] [DATE] [DATE] [DATE] [DATE] [D…" at bounding box center [586, 19] width 55 height 21
select select "gQUA1pRSuh1TPN42wbNcuY"
click at [559, 9] on select "[DATE] [DATE] [DATE] [DATE] [DATE] [DATE] [DATE] [DATE] [DATE] [DATE] [DATE] [D…" at bounding box center [586, 19] width 55 height 21
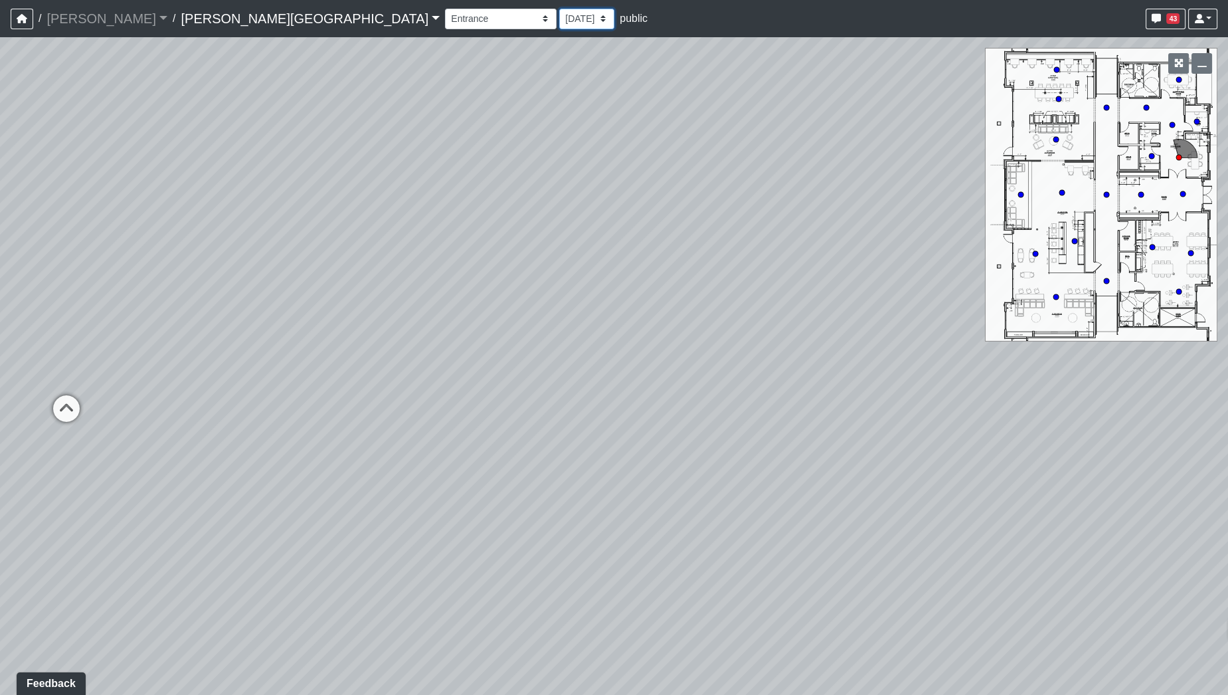
select select "udnqoLBp13wZWW3XLCUmeJ"
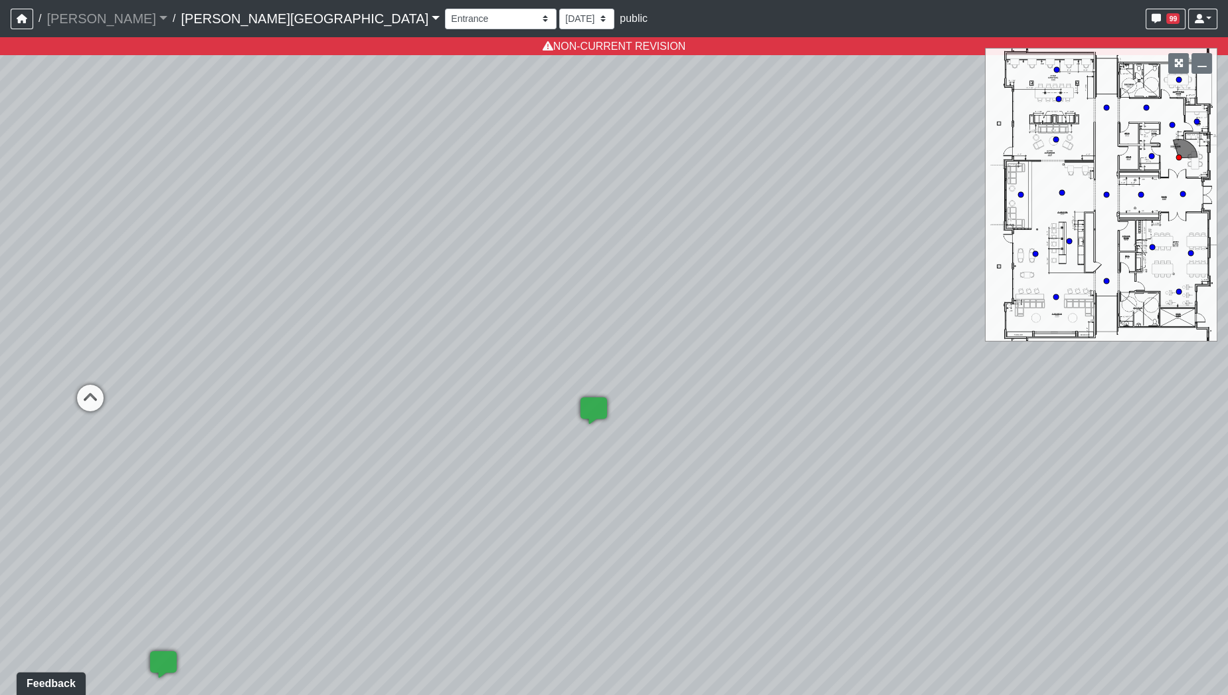
click at [734, 400] on div "Loading... Hallway - Hallway 2 Loading... Entry Loading... Booths Loading... Qu…" at bounding box center [614, 365] width 1228 height 657
click at [654, 428] on div "Loading... Hallway - Hallway 2 Loading... Entry Loading... Booths Loading... Qu…" at bounding box center [614, 365] width 1228 height 657
click at [559, 17] on select "[DATE] [DATE] [DATE] [DATE] [DATE] [DATE] [DATE] [DATE] [DATE] [DATE] [DATE] [D…" at bounding box center [586, 19] width 55 height 21
select select "rqkEVXgxnPpMDdcxVT5SYo"
click at [559, 9] on select "[DATE] [DATE] [DATE] [DATE] [DATE] [DATE] [DATE] [DATE] [DATE] [DATE] [DATE] [D…" at bounding box center [586, 19] width 55 height 21
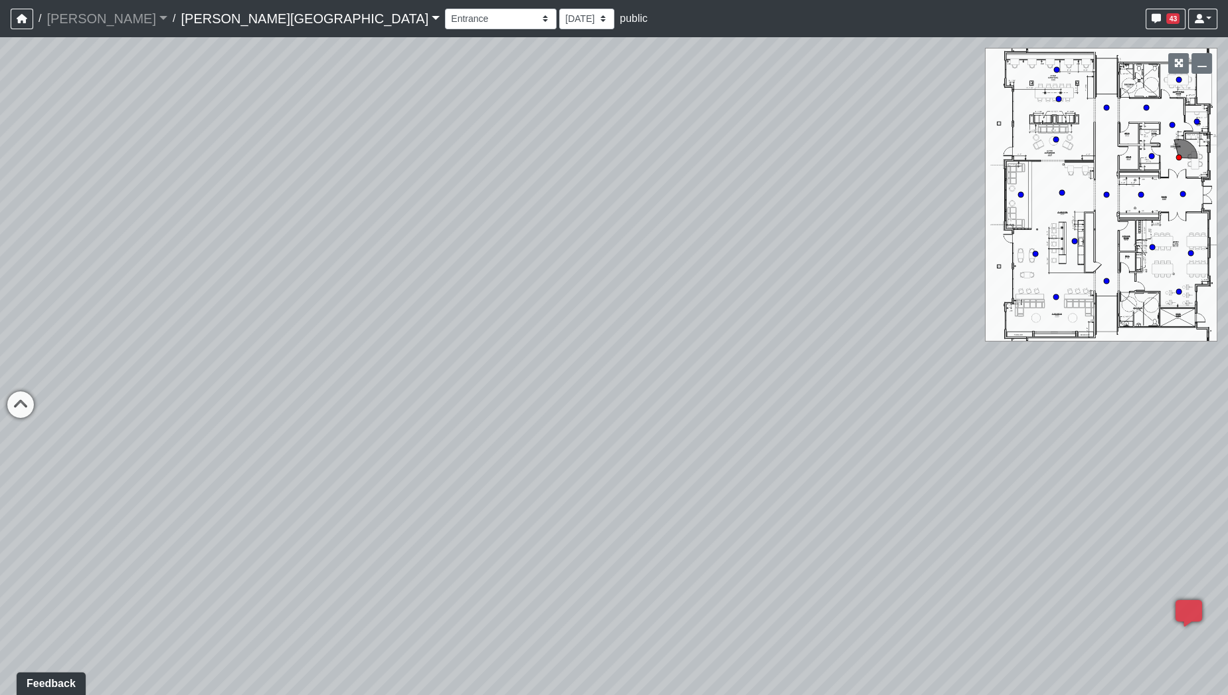
click at [803, 460] on div "Loading... Hallway - Hallway 2 Loading... Entry Loading... Booths Loading... Qu…" at bounding box center [614, 365] width 1228 height 657
click at [392, 414] on div "Loading... Hallway - Hallway 2 Loading... Entry Loading... Booths Loading... Qu…" at bounding box center [614, 365] width 1228 height 657
click at [258, 501] on div "Loading... Hallway - Hallway 2 Loading... Entry Loading... Booths Loading... Qu…" at bounding box center [614, 365] width 1228 height 657
click at [639, 313] on div "Loading... Hallway - Hallway 2 Loading... Entry Loading... Booths Loading... Qu…" at bounding box center [614, 365] width 1228 height 657
click at [764, 224] on div "Loading... Hallway - Hallway 2 Loading... Entry Loading... Booths Loading... Qu…" at bounding box center [614, 365] width 1228 height 657
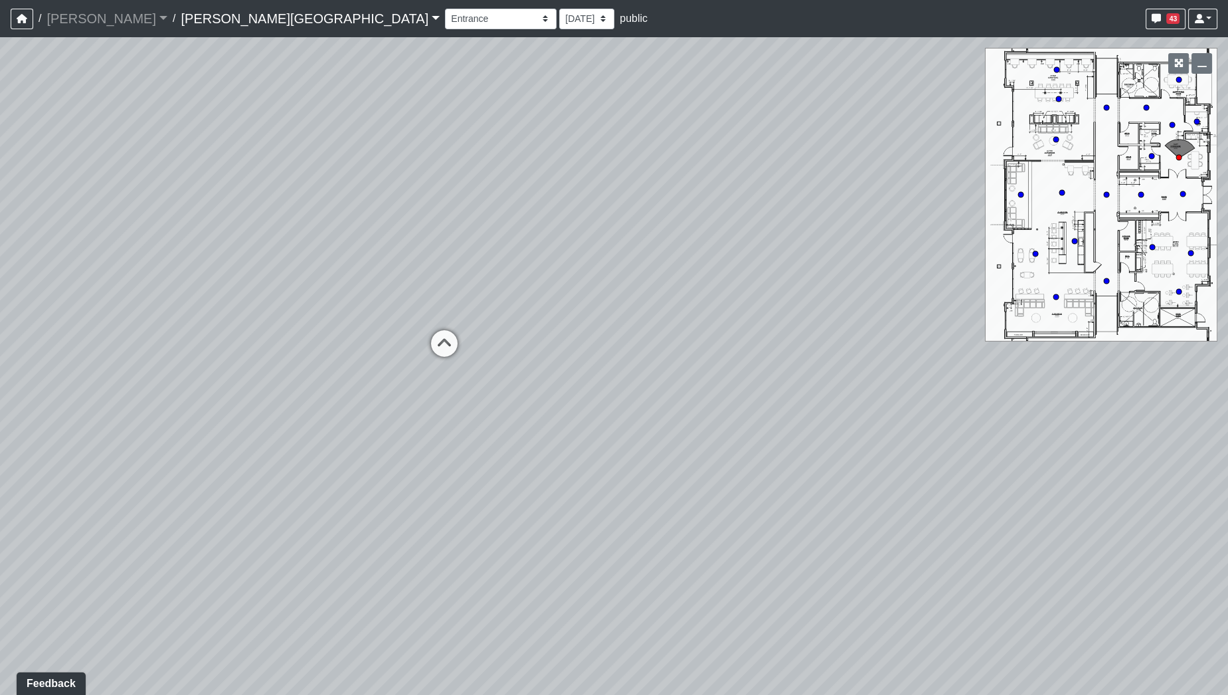
click at [664, 337] on div "Loading... Hallway - Hallway 2 Loading... Entry Loading... Booths Loading... Qu…" at bounding box center [614, 365] width 1228 height 657
click at [601, 586] on div "Loading... Hallway - Hallway 2 Loading... Entry Loading... Booths Loading... Qu…" at bounding box center [614, 365] width 1228 height 657
click at [738, 523] on div "Loading... Hallway - Hallway 2 Loading... Entry Loading... Booths Loading... Qu…" at bounding box center [614, 365] width 1228 height 657
click at [853, 487] on div "Loading... Hallway - Hallway 2 Loading... Entry Loading... Booths Loading... Qu…" at bounding box center [614, 365] width 1228 height 657
click at [962, 540] on div "Loading... Hallway - Hallway 2 Loading... Entry Loading... Booths Loading... Qu…" at bounding box center [614, 365] width 1228 height 657
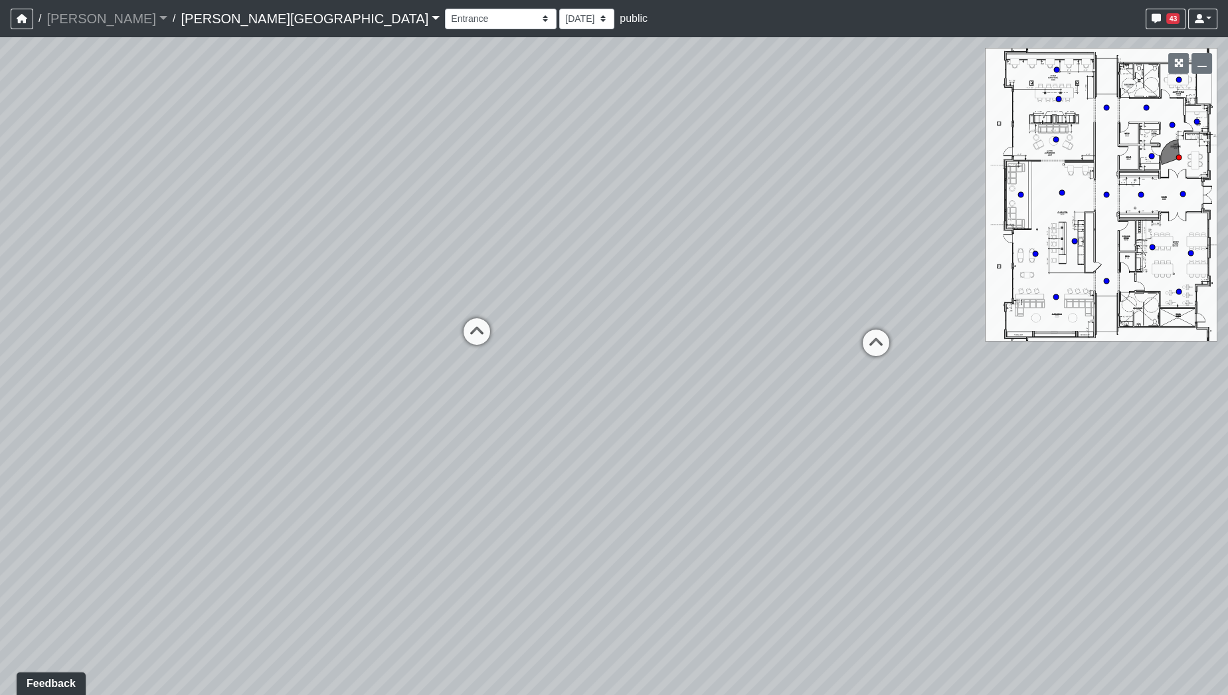
click at [739, 486] on div "Loading... Hallway - Hallway 2 Loading... Entry Loading... Booths Loading... Qu…" at bounding box center [614, 365] width 1228 height 657
drag, startPoint x: 351, startPoint y: 368, endPoint x: 662, endPoint y: 406, distance: 313.1
click at [662, 406] on div "Loading... Hallway - Hallway 2 Loading... Entry Loading... Booths Loading... Qu…" at bounding box center [614, 365] width 1228 height 657
drag, startPoint x: 541, startPoint y: 432, endPoint x: 315, endPoint y: 421, distance: 226.0
click at [315, 421] on div "Loading... Hallway - Hallway 2 Loading... Entry Loading... Booths Loading... Qu…" at bounding box center [614, 365] width 1228 height 657
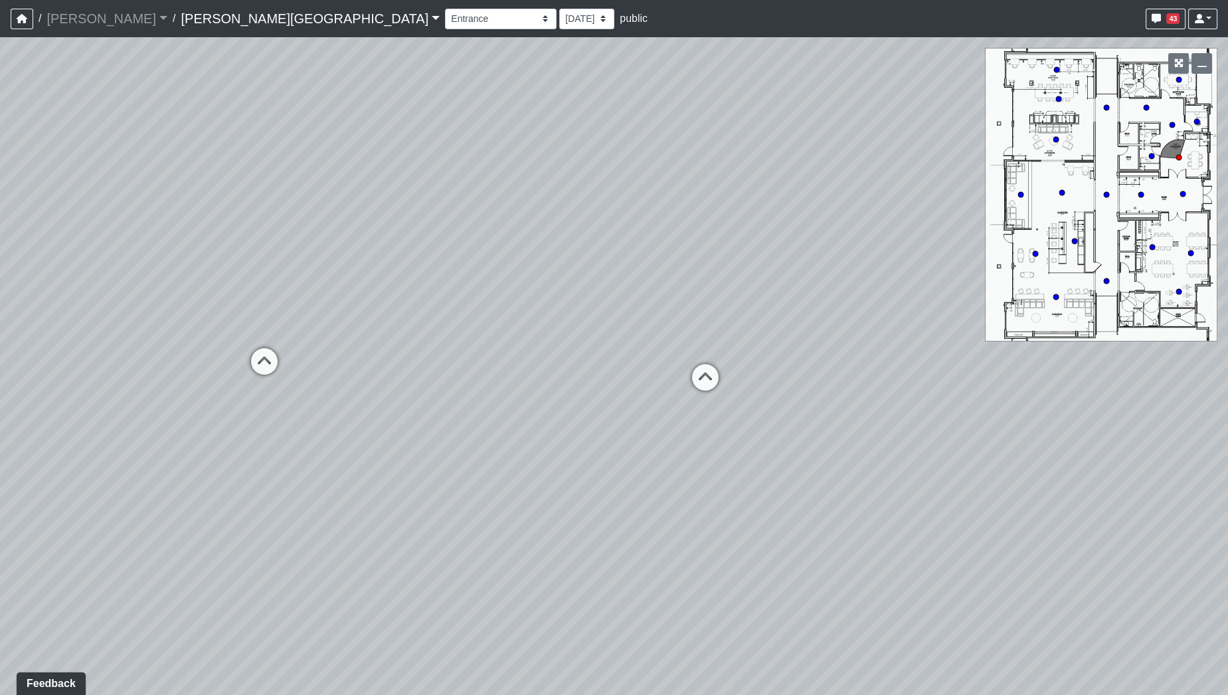
drag, startPoint x: 430, startPoint y: 433, endPoint x: 242, endPoint y: 469, distance: 191.4
click at [242, 469] on div "Loading... Hallway - Hallway 2 Loading... Entry Loading... Booths Loading... Qu…" at bounding box center [614, 365] width 1228 height 657
drag, startPoint x: 432, startPoint y: 470, endPoint x: 414, endPoint y: 469, distance: 17.9
click at [411, 469] on div "Loading... Hallway - Hallway 2 Loading... Entry Loading... Booths Loading... Qu…" at bounding box center [614, 365] width 1228 height 657
click at [658, 487] on div "Loading... Hallway - Hallway 2 Loading... Entry Loading... Booths Loading... Qu…" at bounding box center [614, 365] width 1228 height 657
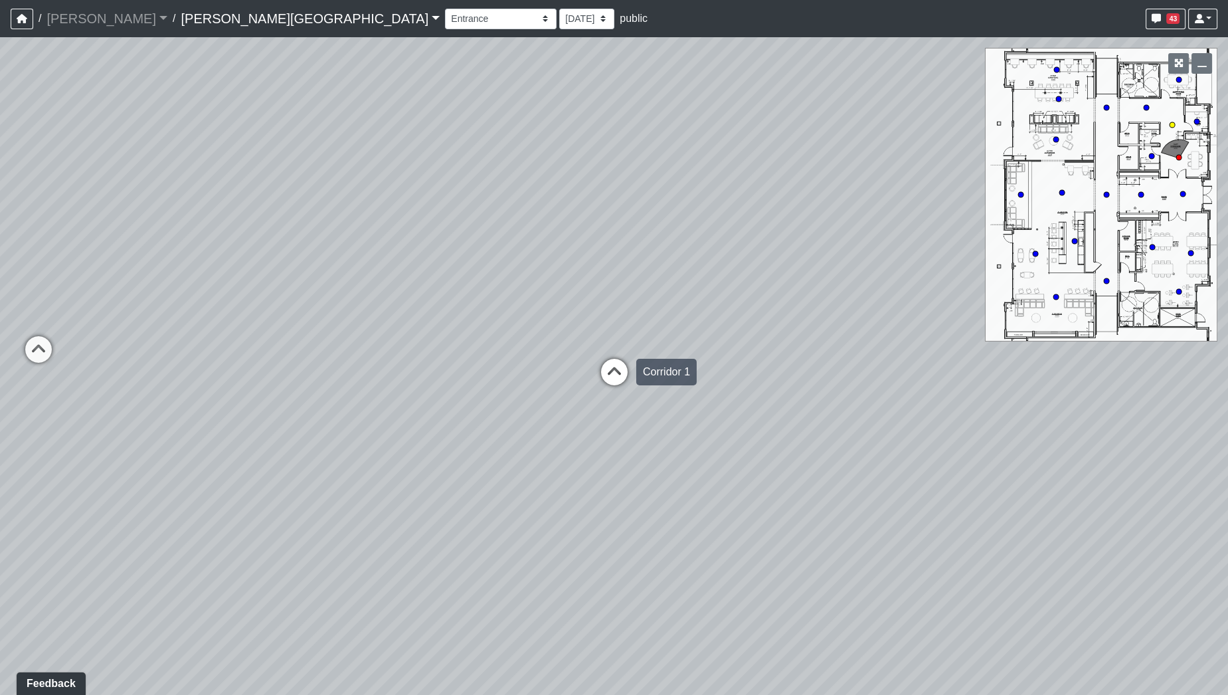
click at [608, 373] on icon at bounding box center [614, 379] width 40 height 40
drag, startPoint x: 713, startPoint y: 449, endPoint x: 466, endPoint y: 501, distance: 252.5
click at [466, 501] on div "Loading... Hallway - Hallway 2 Loading... Entry Loading... Booths Loading... Qu…" at bounding box center [614, 365] width 1228 height 657
drag, startPoint x: 667, startPoint y: 491, endPoint x: 750, endPoint y: 438, distance: 98.5
click at [750, 438] on div "Loading... Hallway - Hallway 2 Loading... Entry Loading... Booths Loading... Qu…" at bounding box center [614, 365] width 1228 height 657
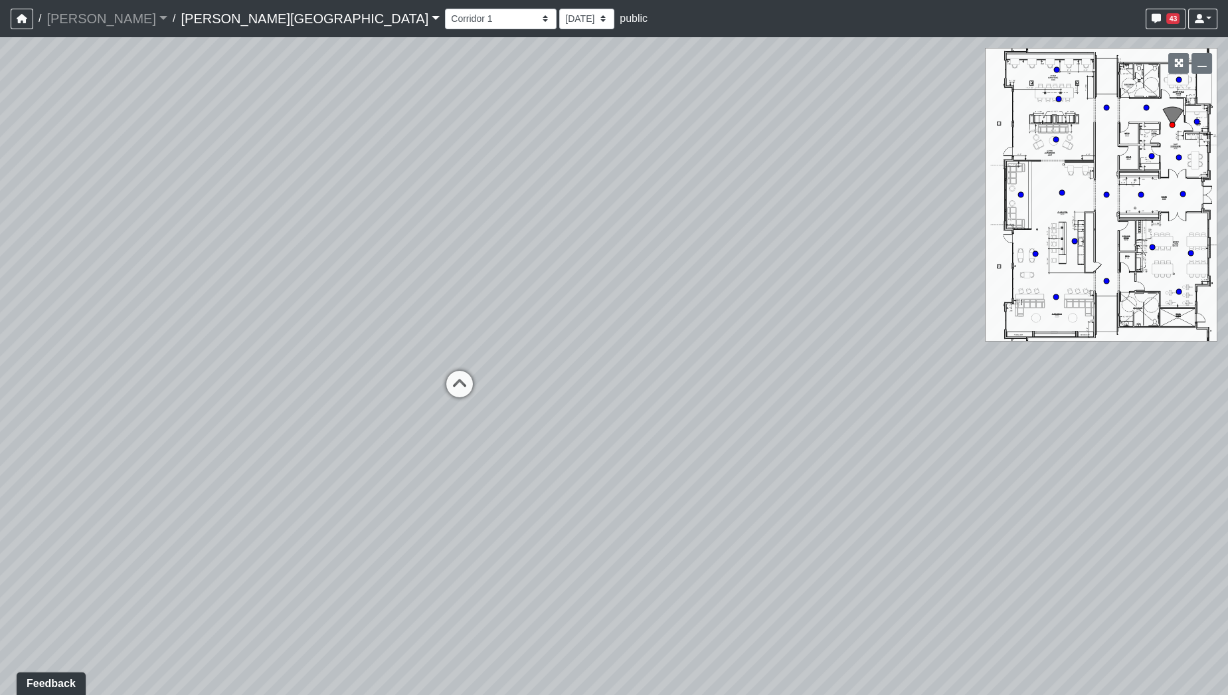
drag, startPoint x: 631, startPoint y: 492, endPoint x: 567, endPoint y: 432, distance: 88.3
click at [567, 432] on div "Loading... Hallway - Hallway 2 Loading... Entry Loading... Booths Loading... Qu…" at bounding box center [614, 365] width 1228 height 657
drag, startPoint x: 730, startPoint y: 459, endPoint x: 94, endPoint y: 434, distance: 636.6
click at [92, 435] on div "Loading... Hallway - Hallway 2 Loading... Entry Loading... Booths Loading... Qu…" at bounding box center [614, 365] width 1228 height 657
drag, startPoint x: 590, startPoint y: 401, endPoint x: 227, endPoint y: 416, distance: 363.5
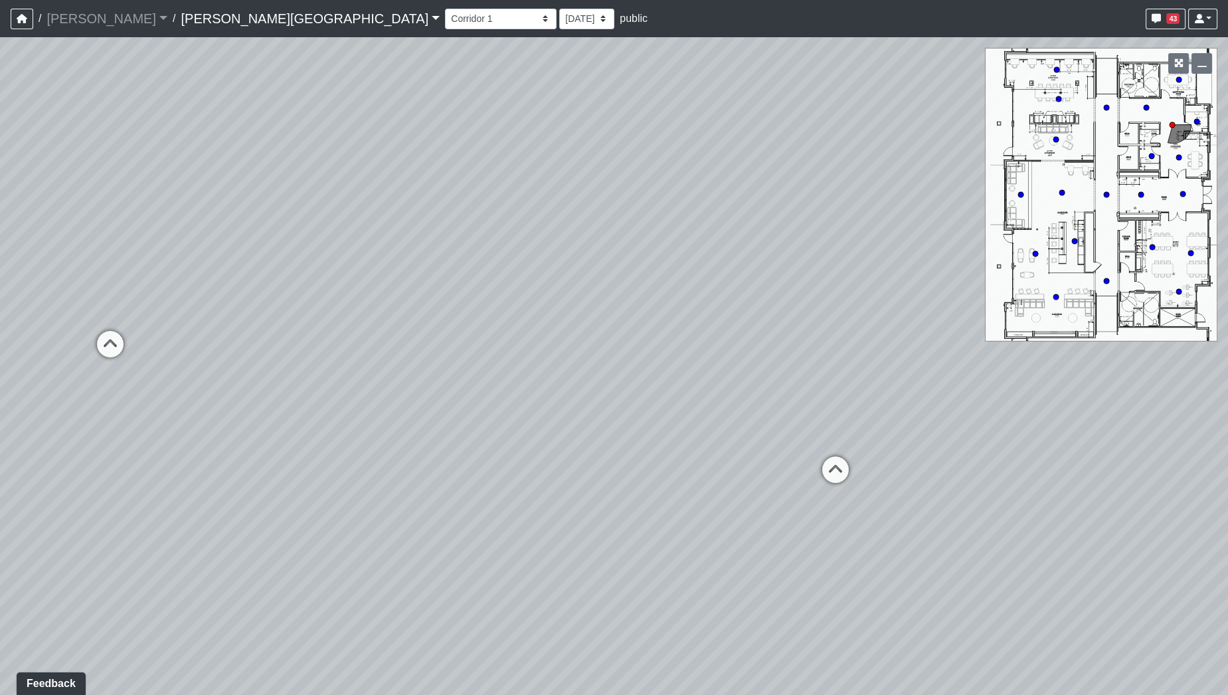
click at [133, 432] on div "Loading... Hallway - Hallway 2 Loading... Entry Loading... Booths Loading... Qu…" at bounding box center [614, 365] width 1228 height 657
drag, startPoint x: 527, startPoint y: 475, endPoint x: 576, endPoint y: 476, distance: 49.2
click at [527, 476] on icon at bounding box center [524, 482] width 40 height 40
drag, startPoint x: 762, startPoint y: 451, endPoint x: 208, endPoint y: 428, distance: 554.9
click at [56, 439] on div "Loading... Hallway - Hallway 2 Loading... Entry Loading... Booths Loading... Qu…" at bounding box center [614, 365] width 1228 height 657
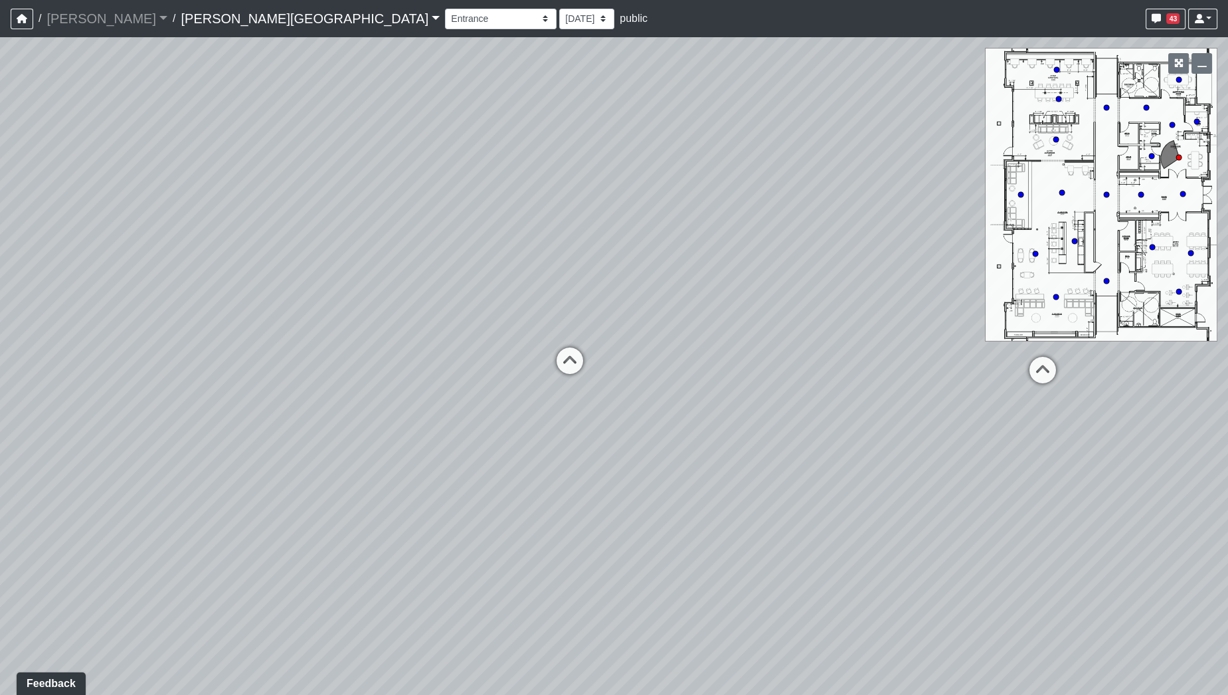
drag, startPoint x: 525, startPoint y: 430, endPoint x: 323, endPoint y: 474, distance: 206.6
click at [323, 474] on div "Loading... Hallway - Hallway 2 Loading... Entry Loading... Booths Loading... Qu…" at bounding box center [614, 365] width 1228 height 657
drag, startPoint x: 747, startPoint y: 289, endPoint x: 229, endPoint y: 258, distance: 518.8
click at [231, 259] on div "Loading... Hallway - Hallway 2 Loading... Entry Loading... Booths Loading... Qu…" at bounding box center [614, 365] width 1228 height 657
drag, startPoint x: 691, startPoint y: 339, endPoint x: 493, endPoint y: 343, distance: 197.9
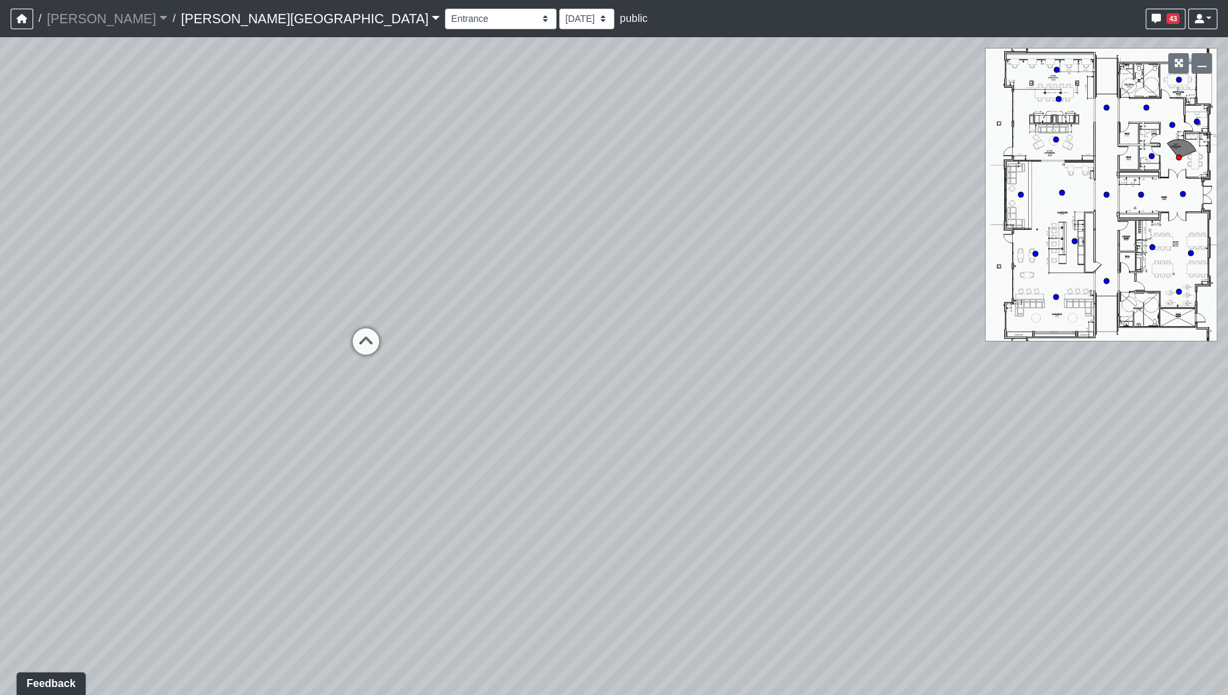
click at [522, 353] on div "Loading... Hallway - Hallway 2 Loading... Entry Loading... Booths Loading... Qu…" at bounding box center [614, 365] width 1228 height 657
drag, startPoint x: 778, startPoint y: 331, endPoint x: 321, endPoint y: 295, distance: 458.2
click at [322, 295] on div "Loading... Hallway - Hallway 2 Loading... Entry Loading... Booths Loading... Qu…" at bounding box center [614, 365] width 1228 height 657
drag, startPoint x: 659, startPoint y: 310, endPoint x: 187, endPoint y: 349, distance: 473.7
click at [152, 349] on div "Loading... Hallway - Hallway 2 Loading... Entry Loading... Booths Loading... Qu…" at bounding box center [614, 365] width 1228 height 657
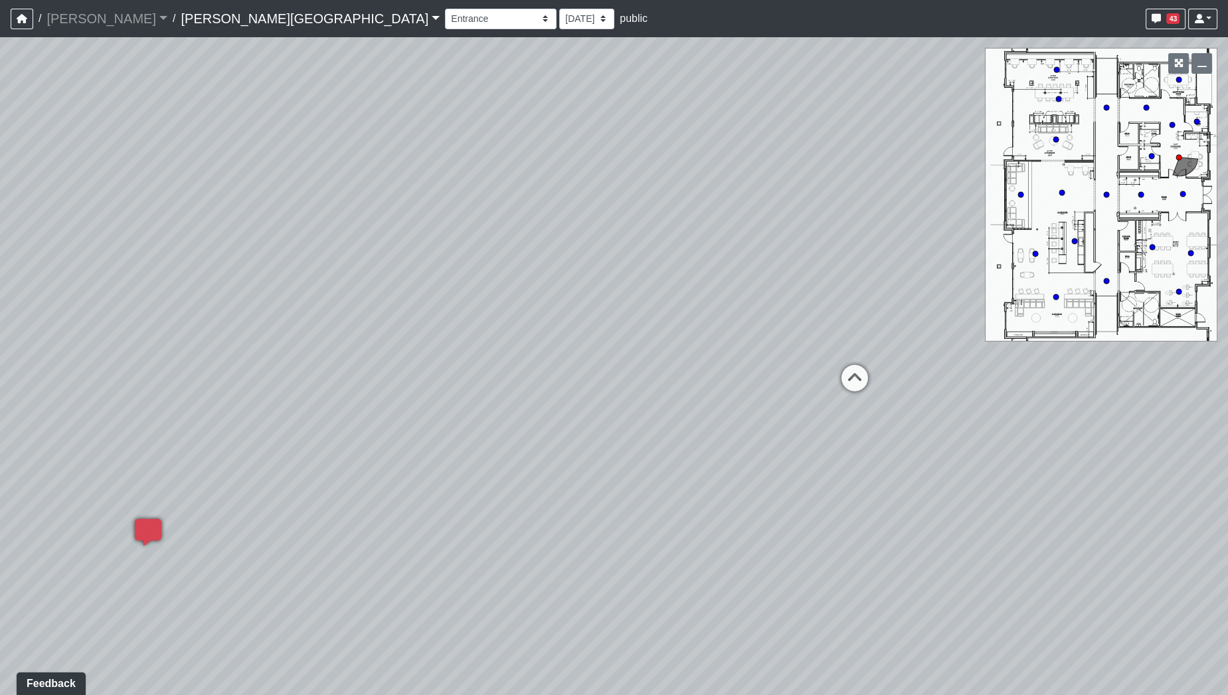
drag, startPoint x: 833, startPoint y: 364, endPoint x: 496, endPoint y: 382, distance: 337.2
click at [496, 382] on div "Loading... Hallway - Hallway 2 Loading... Entry Loading... Booths Loading... Qu…" at bounding box center [614, 365] width 1228 height 657
drag, startPoint x: 811, startPoint y: 446, endPoint x: 675, endPoint y: 461, distance: 137.6
click at [675, 461] on div "Loading... Hallway - Hallway 2 Loading... Entry Loading... Booths Loading... Qu…" at bounding box center [614, 365] width 1228 height 657
click at [692, 406] on icon at bounding box center [683, 408] width 40 height 40
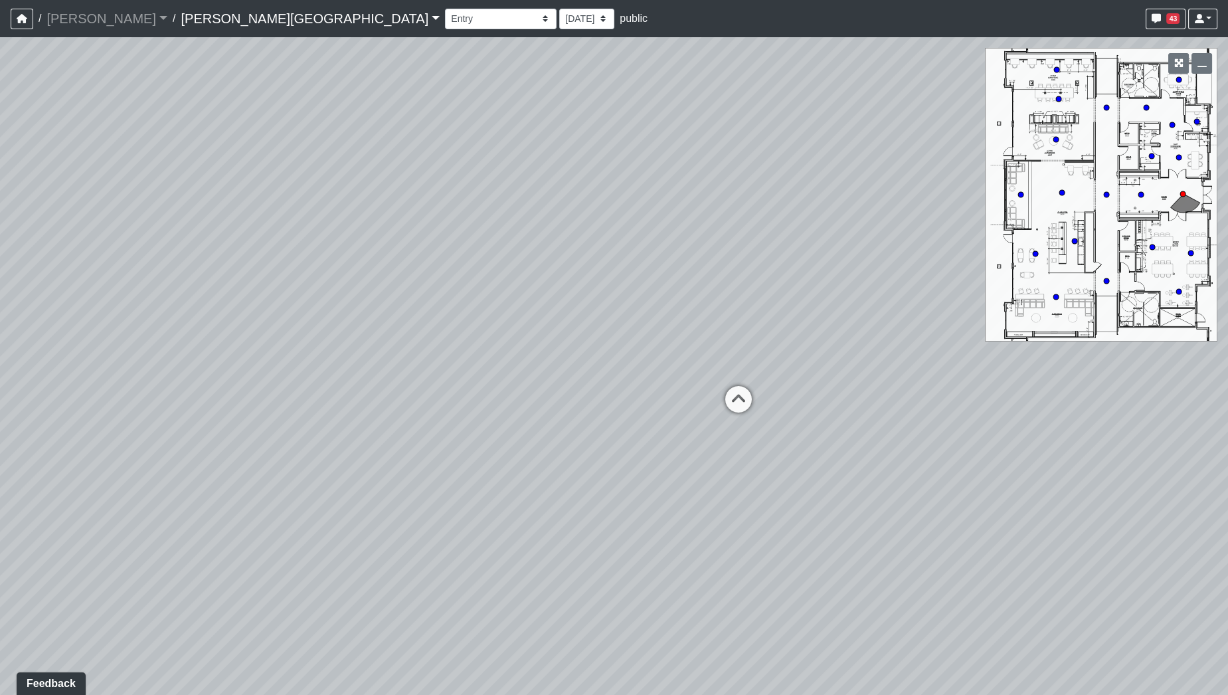
drag, startPoint x: 601, startPoint y: 489, endPoint x: 1056, endPoint y: 505, distance: 455.2
click at [1056, 505] on div "Loading... Hallway - Hallway 2 Loading... Entry Loading... Booths Loading... Qu…" at bounding box center [614, 365] width 1228 height 657
drag, startPoint x: 841, startPoint y: 442, endPoint x: 586, endPoint y: 414, distance: 256.4
click at [445, 414] on div "Loading... Hallway - Hallway 2 Loading... Entry Loading... Booths Loading... Qu…" at bounding box center [614, 365] width 1228 height 657
drag, startPoint x: 771, startPoint y: 333, endPoint x: 288, endPoint y: 329, distance: 482.8
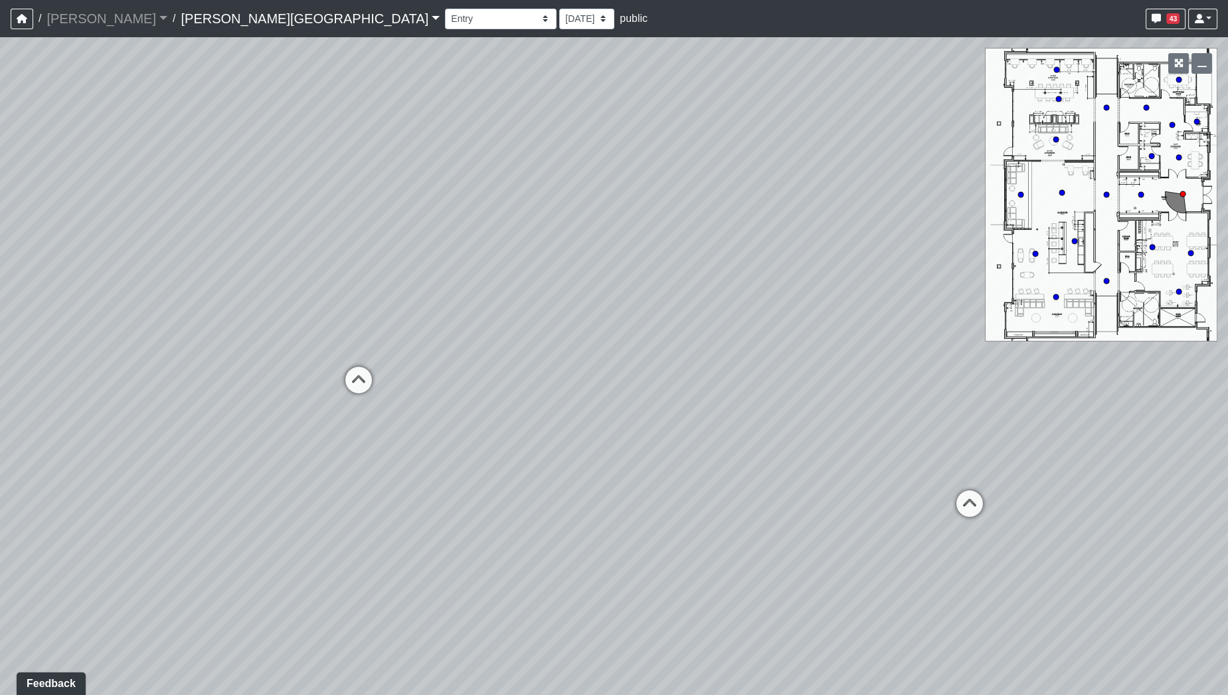
click at [232, 329] on div "Loading... Hallway - Hallway 2 Loading... Entry Loading... Booths Loading... Qu…" at bounding box center [614, 365] width 1228 height 657
drag, startPoint x: 719, startPoint y: 333, endPoint x: 417, endPoint y: 364, distance: 303.7
click at [422, 365] on div "Loading... Hallway - Hallway 2 Loading... Entry Loading... Booths Loading... Qu…" at bounding box center [614, 365] width 1228 height 657
drag, startPoint x: 785, startPoint y: 371, endPoint x: 505, endPoint y: 371, distance: 279.6
click at [505, 371] on div "Loading... Hallway - Hallway 2 Loading... Entry Loading... Booths Loading... Qu…" at bounding box center [614, 365] width 1228 height 657
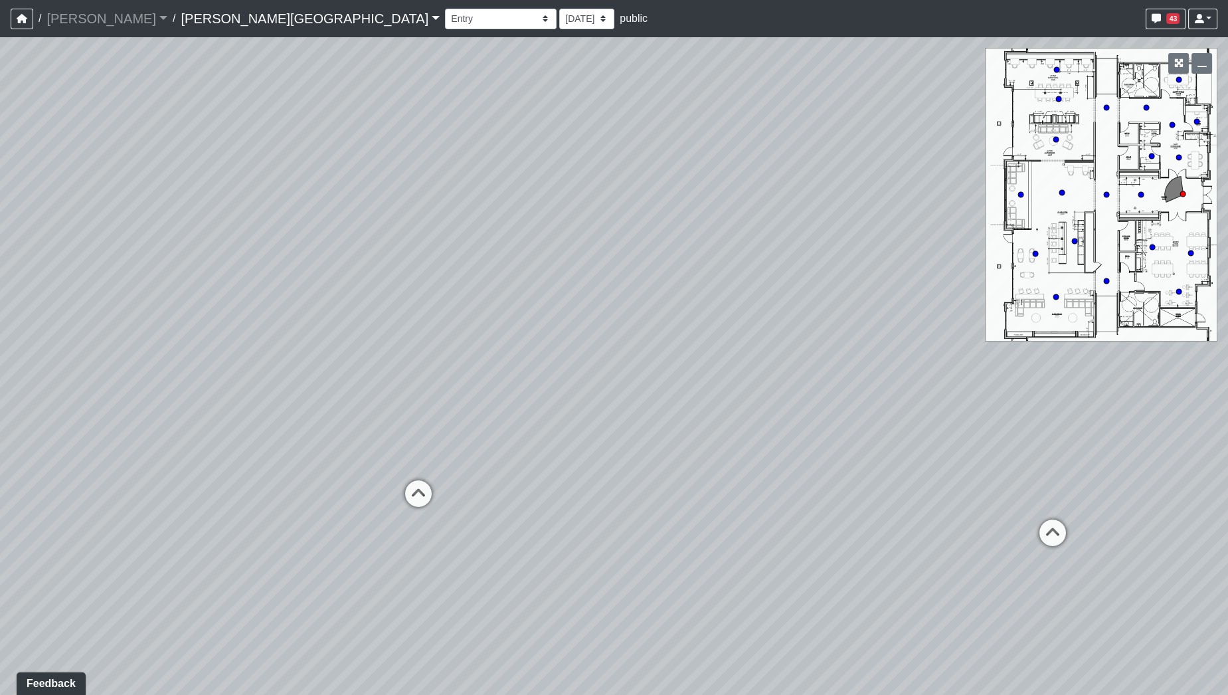
drag, startPoint x: 665, startPoint y: 368, endPoint x: 40, endPoint y: 345, distance: 625.9
click at [53, 348] on div "Loading... Hallway - Hallway 2 Loading... Entry Loading... Booths Loading... Qu…" at bounding box center [614, 365] width 1228 height 657
drag, startPoint x: 477, startPoint y: 333, endPoint x: 875, endPoint y: 408, distance: 404.9
click at [875, 408] on div "Loading... Hallway - Hallway 2 Loading... Entry Loading... Booths Loading... Qu…" at bounding box center [614, 365] width 1228 height 657
drag, startPoint x: 624, startPoint y: 378, endPoint x: 619, endPoint y: 295, distance: 83.1
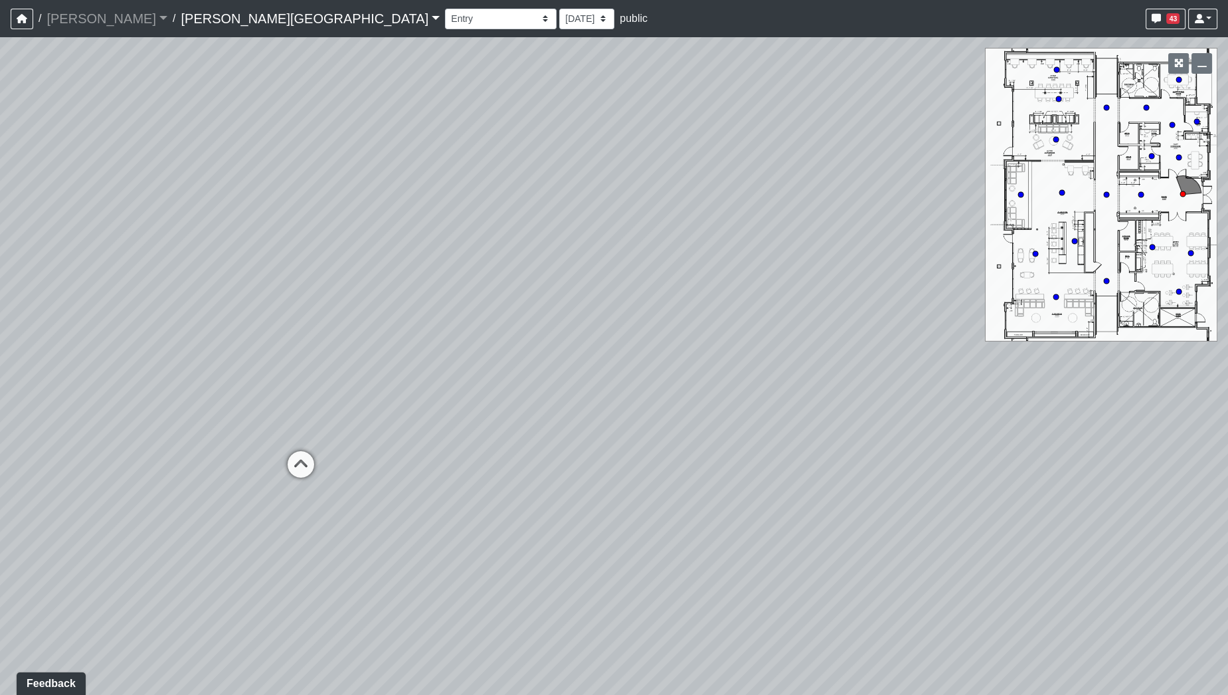
click at [619, 295] on div "Loading... Hallway - Hallway 2 Loading... Entry Loading... Booths Loading... Qu…" at bounding box center [614, 365] width 1228 height 657
drag, startPoint x: 656, startPoint y: 319, endPoint x: 609, endPoint y: 383, distance: 79.3
click at [608, 384] on div "Loading... Hallway - Hallway 2 Loading... Entry Loading... Booths Loading... Qu…" at bounding box center [614, 365] width 1228 height 657
drag, startPoint x: 590, startPoint y: 286, endPoint x: 705, endPoint y: 317, distance: 119.9
click at [705, 317] on div "Loading... Hallway - Hallway 2 Loading... Entry Loading... Booths Loading... Qu…" at bounding box center [614, 365] width 1228 height 657
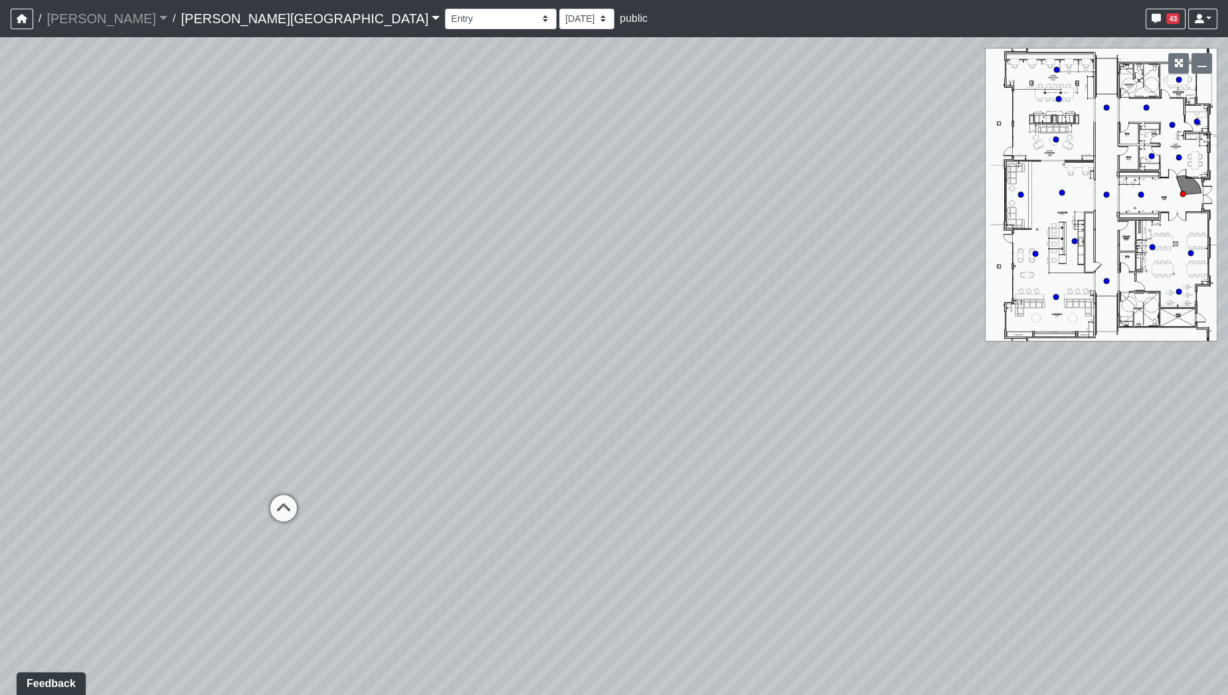
drag, startPoint x: 628, startPoint y: 548, endPoint x: 556, endPoint y: 510, distance: 81.7
click at [556, 510] on div "Loading... Hallway - Hallway 2 Loading... Entry Loading... Booths Loading... Qu…" at bounding box center [614, 365] width 1228 height 657
drag, startPoint x: 668, startPoint y: 301, endPoint x: 548, endPoint y: 325, distance: 122.5
click at [548, 325] on div "Loading... Hallway - Hallway 2 Loading... Entry Loading... Booths Loading... Qu…" at bounding box center [614, 365] width 1228 height 657
click at [145, 311] on div "Loading... Hallway - Hallway 2 Loading... Entry Loading... Booths Loading... Qu…" at bounding box center [614, 365] width 1228 height 657
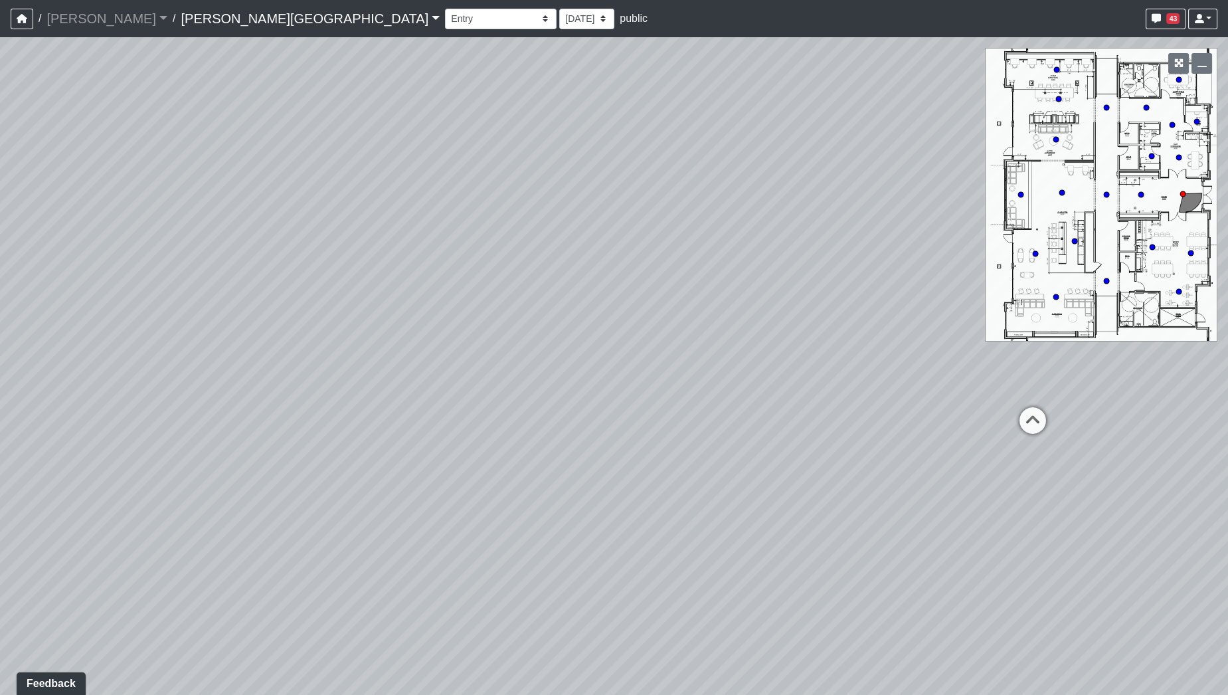
click at [527, 338] on div "Loading... Hallway - Hallway 2 Loading... Entry Loading... Booths Loading... Qu…" at bounding box center [614, 365] width 1228 height 657
click at [425, 390] on div "Loading... Hallway - Hallway 2 Loading... Entry Loading... Booths Loading... Qu…" at bounding box center [614, 365] width 1228 height 657
click at [475, 416] on div "Loading... Hallway - Hallway 2 Loading... Entry Loading... Booths Loading... Qu…" at bounding box center [614, 365] width 1228 height 657
click at [435, 447] on div "Loading... Hallway - Hallway 2 Loading... Entry Loading... Booths Loading... Qu…" at bounding box center [614, 365] width 1228 height 657
click at [299, 458] on div "Loading... Hallway - Hallway 2 Loading... Entry Loading... Booths Loading... Qu…" at bounding box center [614, 365] width 1228 height 657
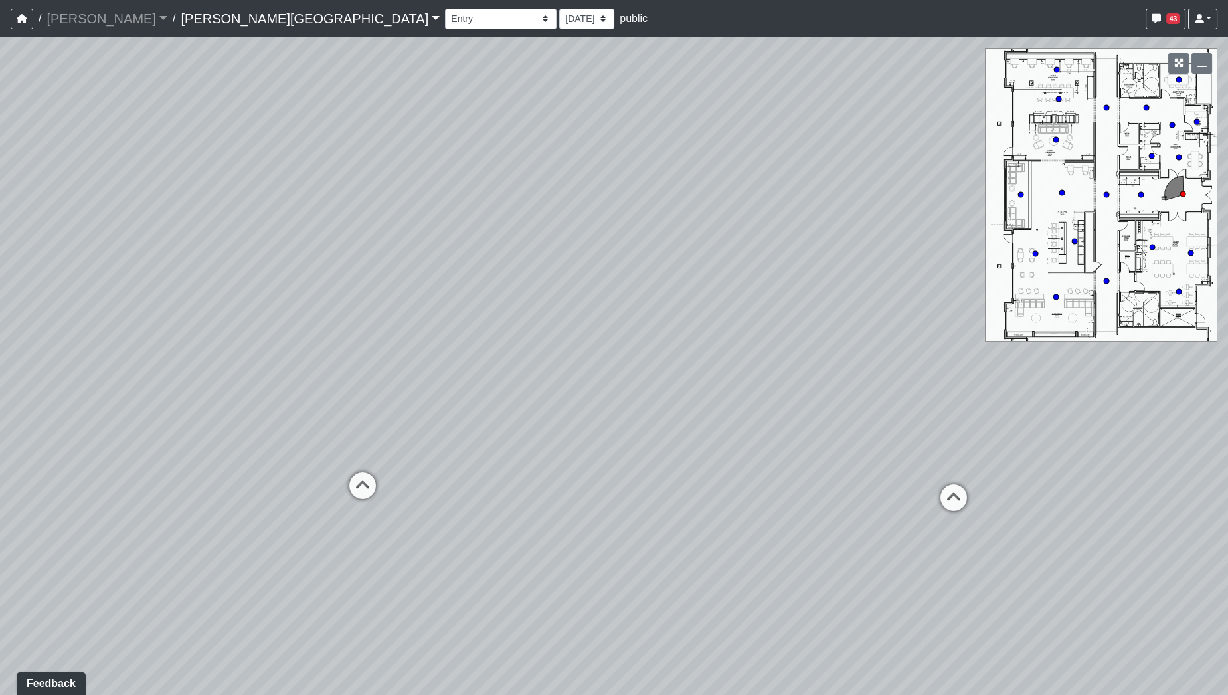
click at [349, 455] on div "Loading... Hallway - Hallway 2 Loading... Entry Loading... Booths Loading... Qu…" at bounding box center [614, 365] width 1228 height 657
click at [351, 483] on div "Loading... Hallway - Hallway 2 Loading... Entry Loading... Booths Loading... Qu…" at bounding box center [614, 365] width 1228 height 657
click at [360, 519] on div "Loading... Hallway - Hallway 2 Loading... Entry Loading... Booths Loading... Qu…" at bounding box center [614, 365] width 1228 height 657
click at [491, 494] on icon at bounding box center [491, 499] width 40 height 40
click at [269, 468] on div "Loading... Hallway - Hallway 2 Loading... Entry Loading... Booths Loading... Qu…" at bounding box center [614, 365] width 1228 height 657
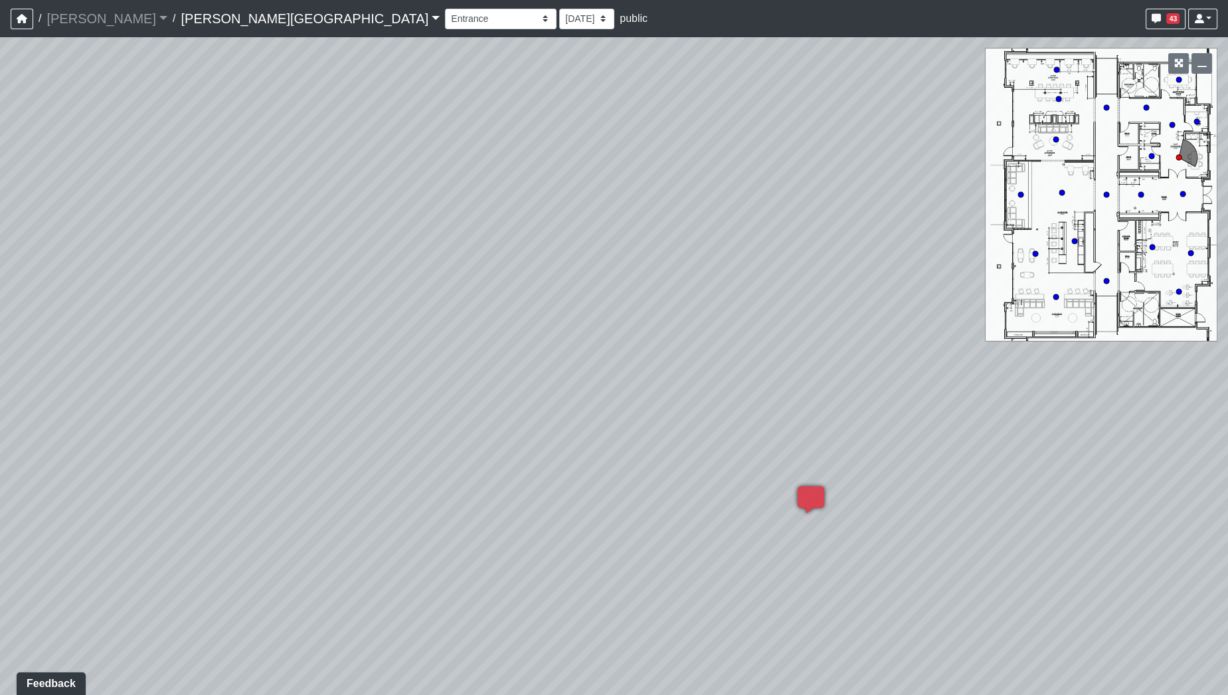
click at [364, 460] on div "Loading... Hallway - Hallway 2 Loading... Entry Loading... Booths Loading... Qu…" at bounding box center [614, 365] width 1228 height 657
click at [293, 521] on div "Loading... Hallway - Hallway 2 Loading... Entry Loading... Booths Loading... Qu…" at bounding box center [614, 365] width 1228 height 657
click at [950, 568] on div "Loading... Hallway - Hallway 2 Loading... Entry Loading... Booths Loading... Qu…" at bounding box center [614, 365] width 1228 height 657
click at [908, 562] on div "Loading... Hallway - Hallway 2 Loading... Entry Loading... Booths Loading... Qu…" at bounding box center [614, 365] width 1228 height 657
click at [271, 406] on div "Loading... Hallway - Hallway 2 Loading... Entry Loading... Booths Loading... Qu…" at bounding box center [614, 365] width 1228 height 657
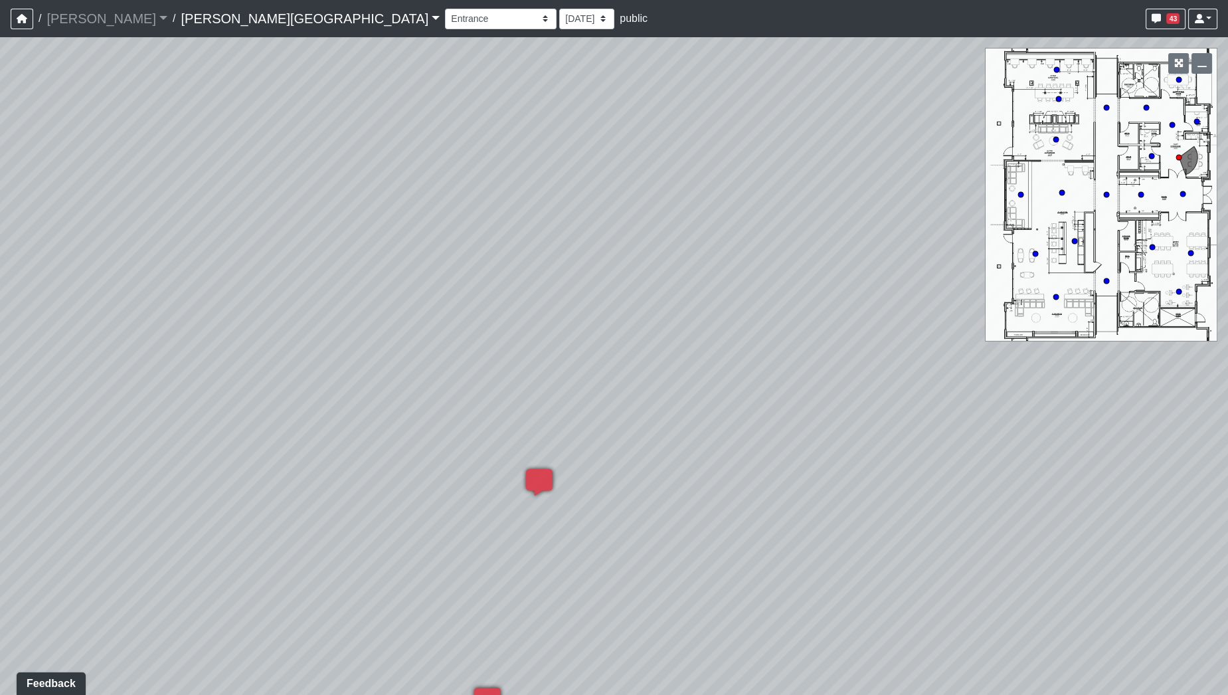
drag, startPoint x: 1005, startPoint y: 469, endPoint x: 843, endPoint y: 440, distance: 165.3
click at [843, 440] on div "Loading... Hallway - Hallway 2 Loading... Entry Loading... Booths Loading... Qu…" at bounding box center [614, 365] width 1228 height 657
drag, startPoint x: 214, startPoint y: 469, endPoint x: 262, endPoint y: 465, distance: 48.0
click at [240, 471] on div "Loading... Hallway - Hallway 2 Loading... Entry Loading... Booths Loading... Qu…" at bounding box center [614, 365] width 1228 height 657
drag, startPoint x: 241, startPoint y: 352, endPoint x: 492, endPoint y: 397, distance: 255.0
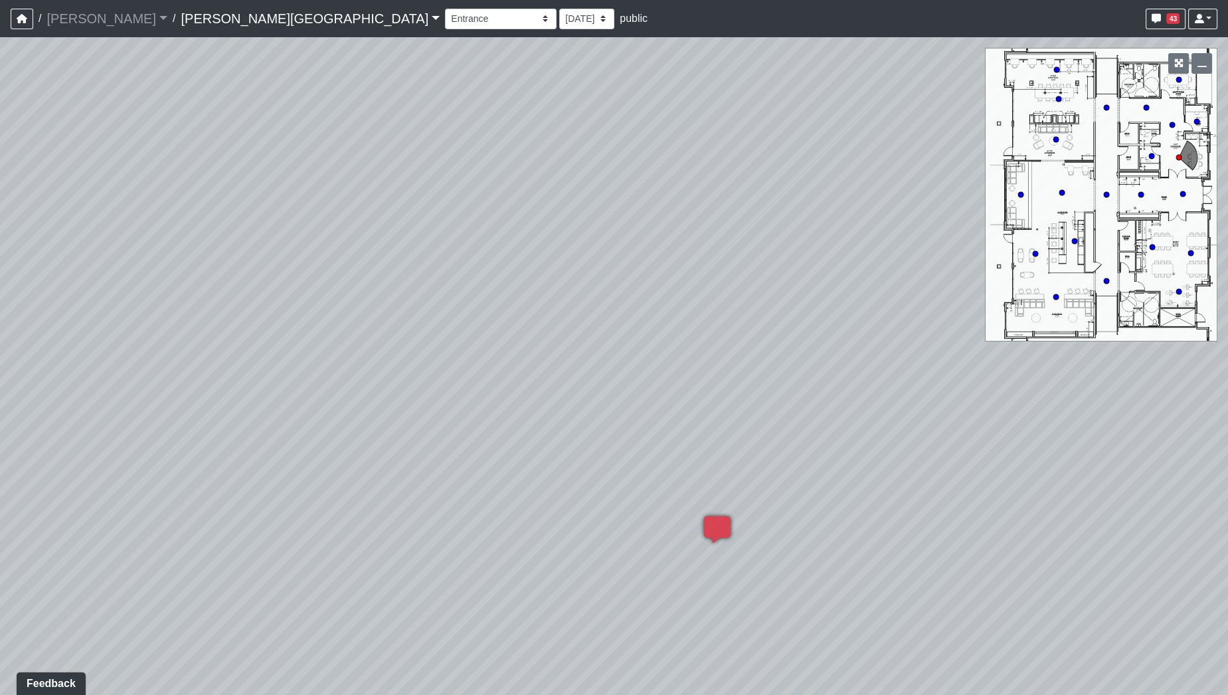
click at [492, 397] on div "Loading... Hallway - Hallway 2 Loading... Entry Loading... Booths Loading... Qu…" at bounding box center [614, 365] width 1228 height 657
drag, startPoint x: 319, startPoint y: 304, endPoint x: 711, endPoint y: 328, distance: 393.2
click at [631, 352] on div "Loading... Hallway - Hallway 2 Loading... Entry Loading... Booths Loading... Qu…" at bounding box center [614, 365] width 1228 height 657
drag, startPoint x: 433, startPoint y: 339, endPoint x: 454, endPoint y: 284, distance: 58.8
click at [481, 284] on div "Loading... Hallway - Hallway 2 Loading... Entry Loading... Booths Loading... Qu…" at bounding box center [614, 365] width 1228 height 657
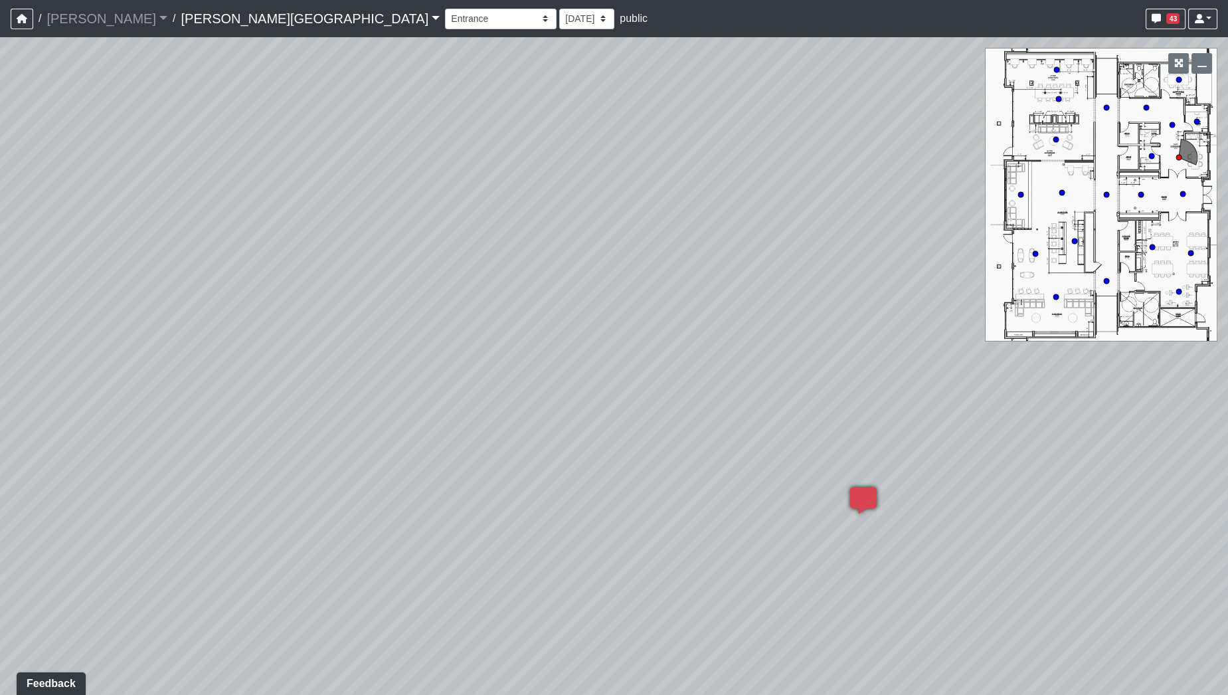
drag, startPoint x: 397, startPoint y: 398, endPoint x: 172, endPoint y: 353, distance: 229.6
click at [172, 351] on div "Loading... Hallway - Hallway 2 Loading... Entry Loading... Booths Loading... Qu…" at bounding box center [614, 365] width 1228 height 657
drag, startPoint x: 631, startPoint y: 375, endPoint x: 205, endPoint y: 330, distance: 429.3
click at [205, 330] on div "Loading... Hallway - Hallway 2 Loading... Entry Loading... Booths Loading... Qu…" at bounding box center [614, 365] width 1228 height 657
drag, startPoint x: 801, startPoint y: 330, endPoint x: 599, endPoint y: 351, distance: 202.9
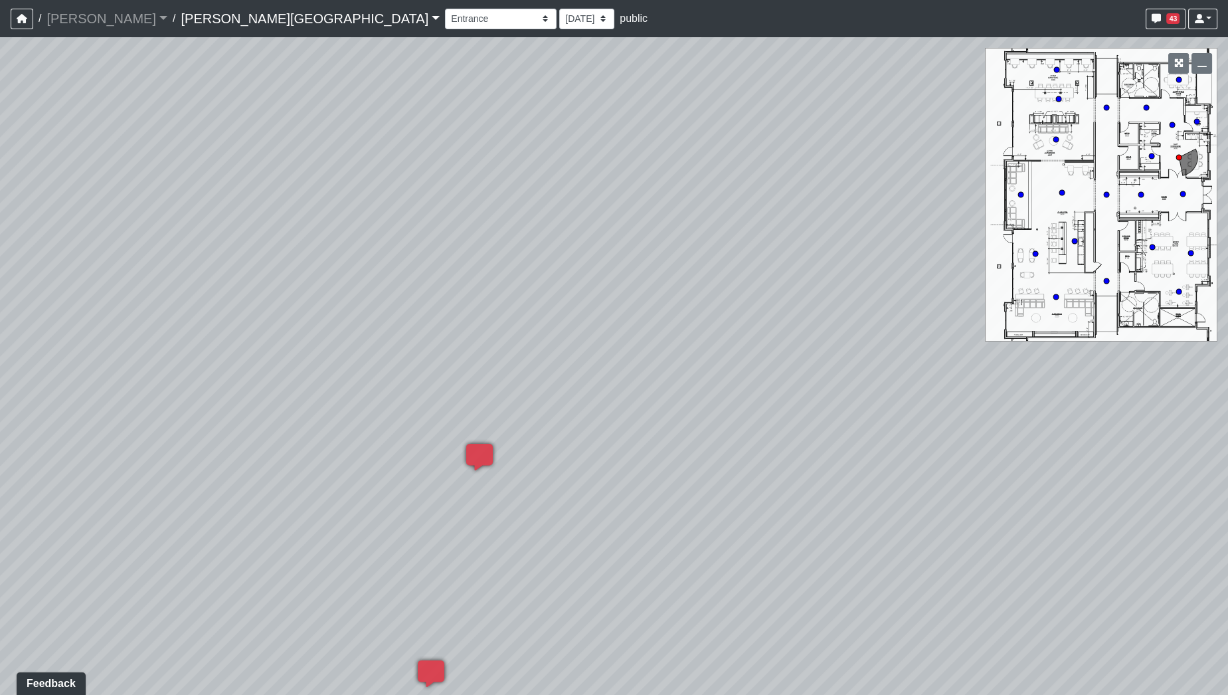
click at [599, 351] on div "Loading... Hallway - Hallway 2 Loading... Entry Loading... Booths Loading... Qu…" at bounding box center [614, 365] width 1228 height 657
drag, startPoint x: 216, startPoint y: 301, endPoint x: 609, endPoint y: 338, distance: 394.8
click at [609, 338] on div "Loading... Hallway - Hallway 2 Loading... Entry Loading... Booths Loading... Qu…" at bounding box center [614, 365] width 1228 height 657
drag, startPoint x: 434, startPoint y: 336, endPoint x: 643, endPoint y: 360, distance: 210.5
click at [643, 360] on div "Loading... Hallway - Hallway 2 Loading... Entry Loading... Booths Loading... Qu…" at bounding box center [614, 365] width 1228 height 657
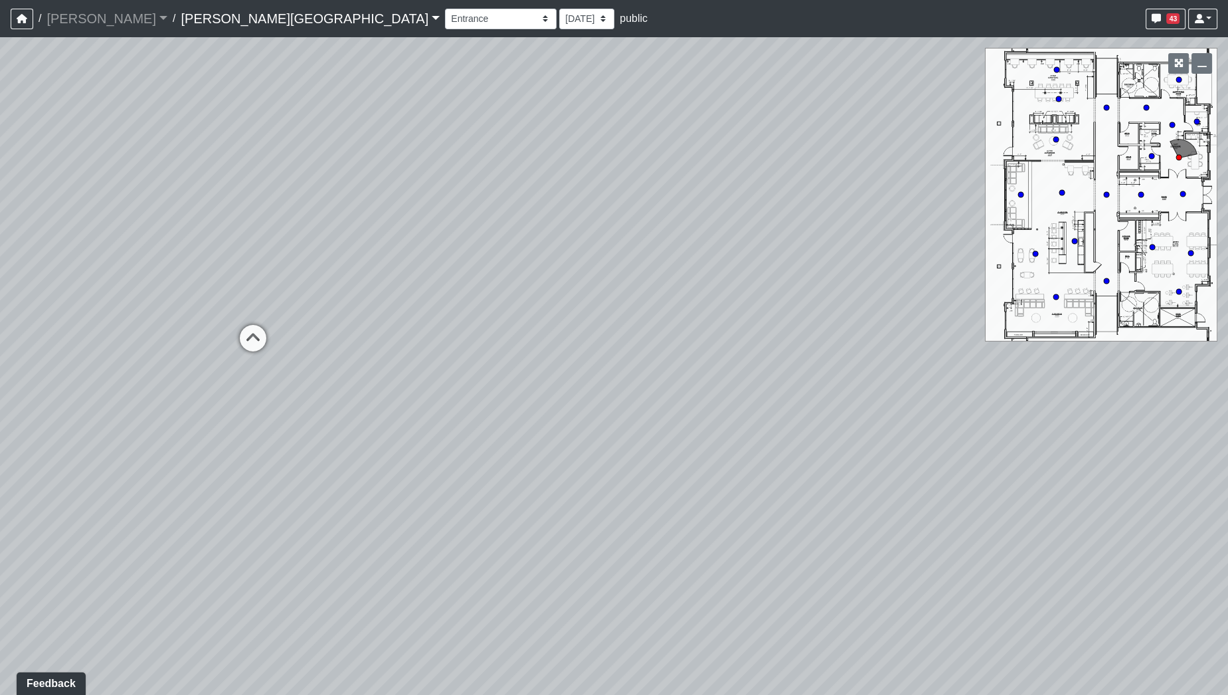
drag, startPoint x: 256, startPoint y: 519, endPoint x: 679, endPoint y: 432, distance: 431.2
click at [681, 434] on div "Loading... Hallway - Hallway 2 Loading... Entry Loading... Booths Loading... Qu…" at bounding box center [614, 365] width 1228 height 657
drag, startPoint x: 468, startPoint y: 475, endPoint x: 722, endPoint y: 554, distance: 266.5
click at [722, 554] on div "Loading... Hallway - Hallway 2 Loading... Entry Loading... Booths Loading... Qu…" at bounding box center [614, 365] width 1228 height 657
drag, startPoint x: 508, startPoint y: 520, endPoint x: 755, endPoint y: 448, distance: 257.4
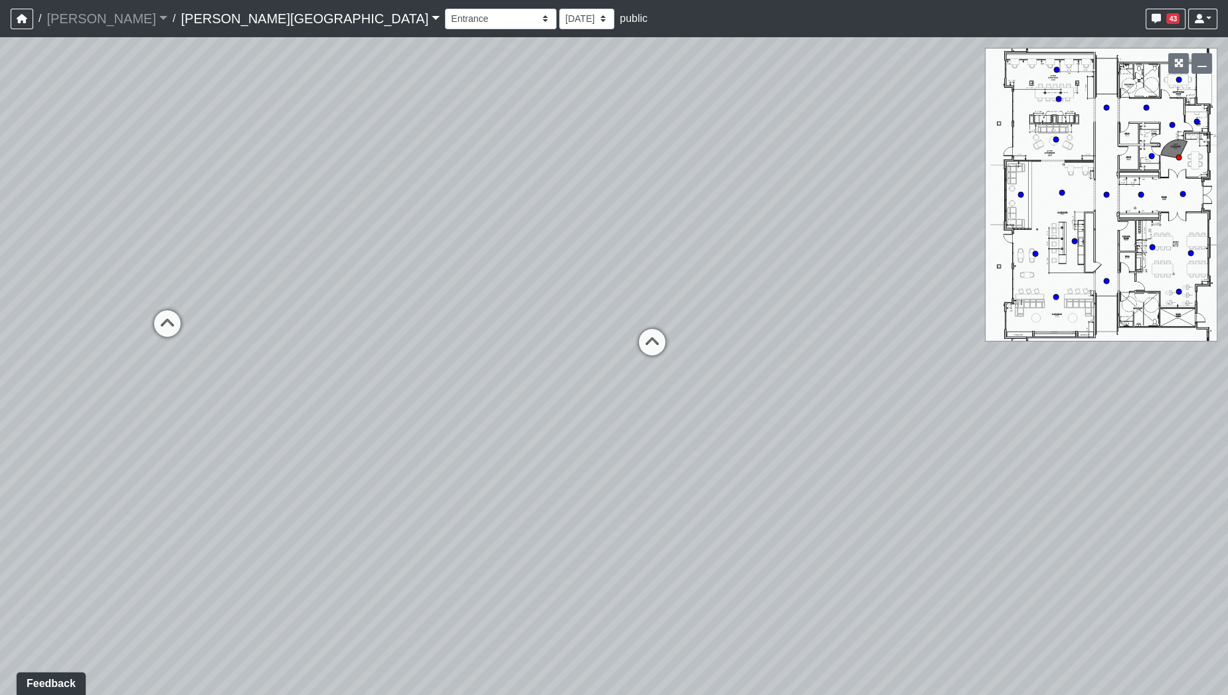
click at [755, 448] on div "Loading... Hallway - Hallway 2 Loading... Entry Loading... Booths Loading... Qu…" at bounding box center [614, 365] width 1228 height 657
drag, startPoint x: 689, startPoint y: 437, endPoint x: 400, endPoint y: 420, distance: 289.3
click at [400, 420] on div "Loading... Hallway - Hallway 2 Loading... Entry Loading... Booths Loading... Qu…" at bounding box center [614, 365] width 1228 height 657
drag, startPoint x: 648, startPoint y: 420, endPoint x: 446, endPoint y: 511, distance: 222.3
click at [437, 513] on div "Loading... Hallway - Hallway 2 Loading... Entry Loading... Booths Loading... Qu…" at bounding box center [614, 365] width 1228 height 657
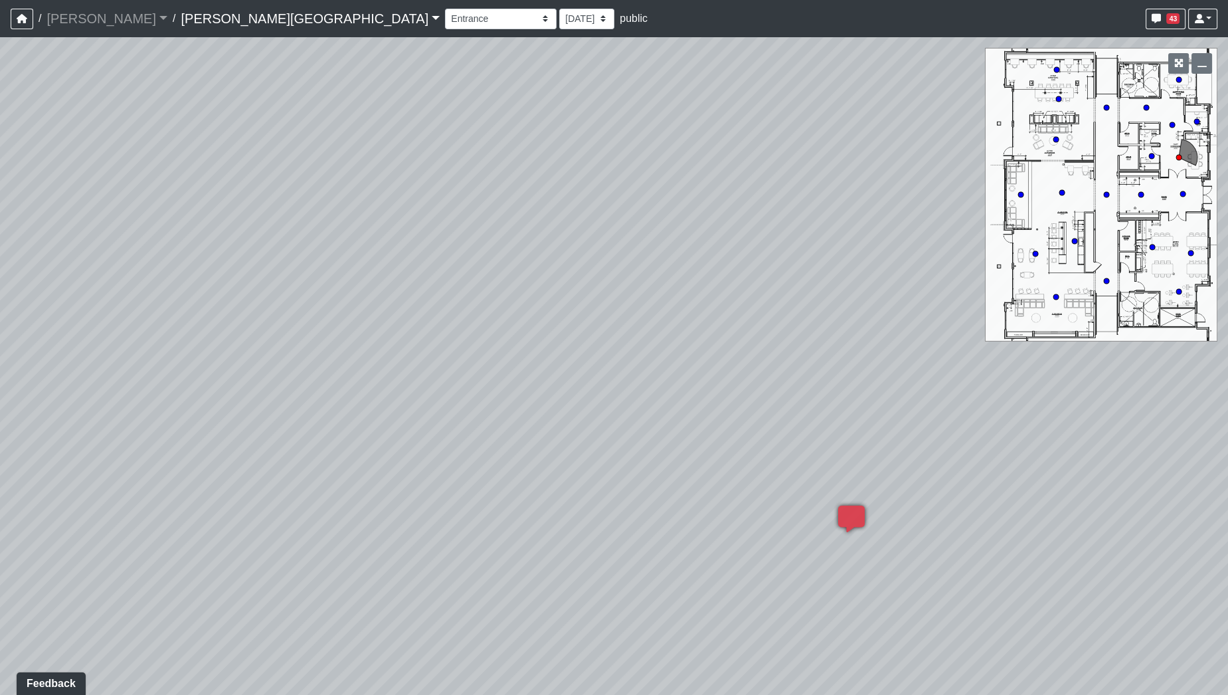
drag, startPoint x: 800, startPoint y: 396, endPoint x: 521, endPoint y: 393, distance: 278.9
click at [521, 393] on div "Loading... Hallway - Hallway 2 Loading... Entry Loading... Booths Loading... Qu…" at bounding box center [614, 365] width 1228 height 657
drag, startPoint x: 788, startPoint y: 370, endPoint x: 385, endPoint y: 368, distance: 402.4
click at [386, 368] on div "Loading... Hallway - Hallway 2 Loading... Entry Loading... Booths Loading... Qu…" at bounding box center [614, 365] width 1228 height 657
click at [297, 342] on div "Loading... Hallway - Hallway 2 Loading... Entry Loading... Booths Loading... Qu…" at bounding box center [614, 365] width 1228 height 657
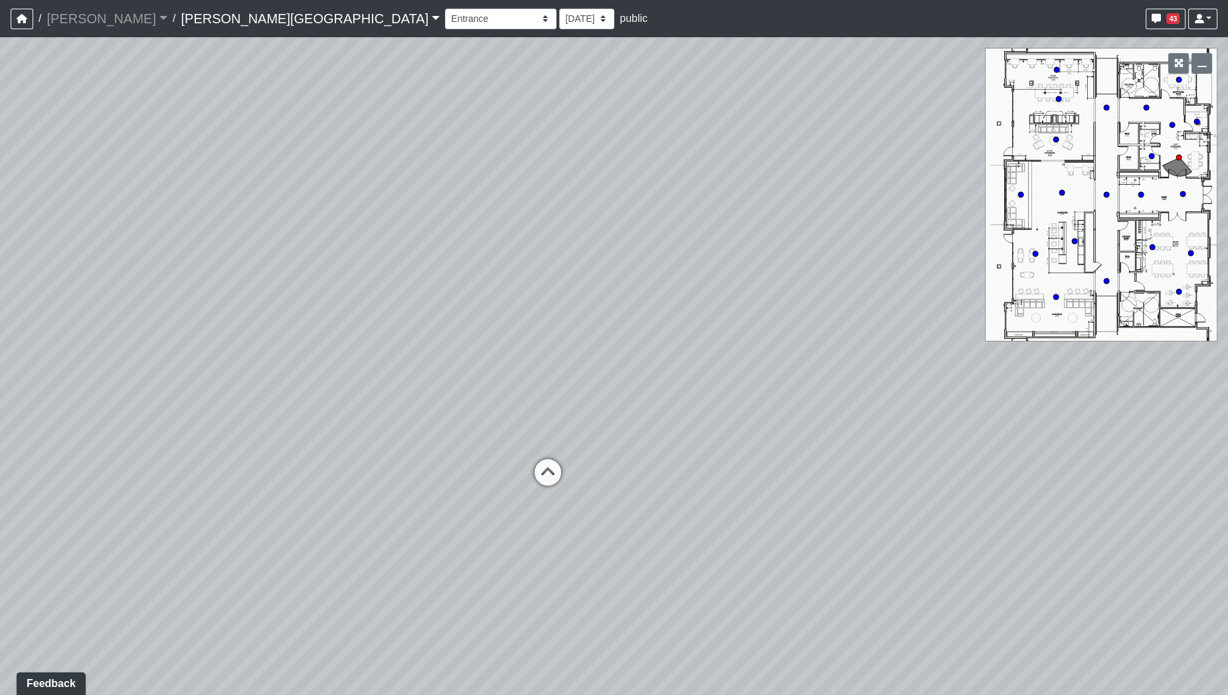
click at [79, 416] on div "Loading... Hallway - Hallway 2 Loading... Entry Loading... Booths Loading... Qu…" at bounding box center [614, 365] width 1228 height 657
click at [444, 385] on div "Loading... Hallway - Hallway 2 Loading... Entry Loading... Booths Loading... Qu…" at bounding box center [614, 365] width 1228 height 657
click at [523, 469] on div "Loading... Hallway - Hallway 2 Loading... Entry Loading... Booths Loading... Qu…" at bounding box center [614, 365] width 1228 height 657
drag, startPoint x: 595, startPoint y: 256, endPoint x: 604, endPoint y: 258, distance: 9.4
click at [601, 264] on div "Loading... Hallway - Hallway 2 Loading... Entry Loading... Booths Loading... Qu…" at bounding box center [614, 365] width 1228 height 657
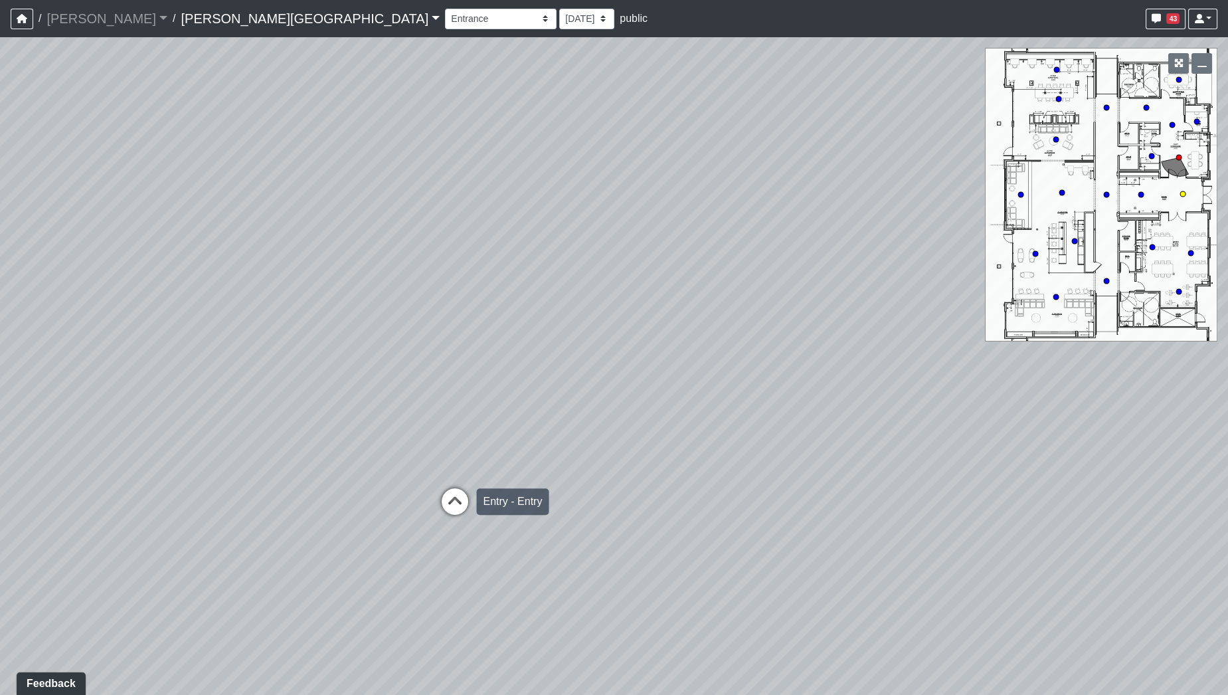
click at [455, 502] on icon at bounding box center [454, 508] width 40 height 40
drag, startPoint x: 821, startPoint y: 432, endPoint x: 571, endPoint y: 407, distance: 250.9
click at [233, 384] on div "Loading... Hallway - Hallway 2 Loading... Entry Loading... Booths Loading... Qu…" at bounding box center [614, 365] width 1228 height 657
drag, startPoint x: 617, startPoint y: 424, endPoint x: 140, endPoint y: 411, distance: 477.0
click at [140, 411] on div "Loading... Hallway - Hallway 2 Loading... Entry Loading... Booths Loading... Qu…" at bounding box center [614, 365] width 1228 height 657
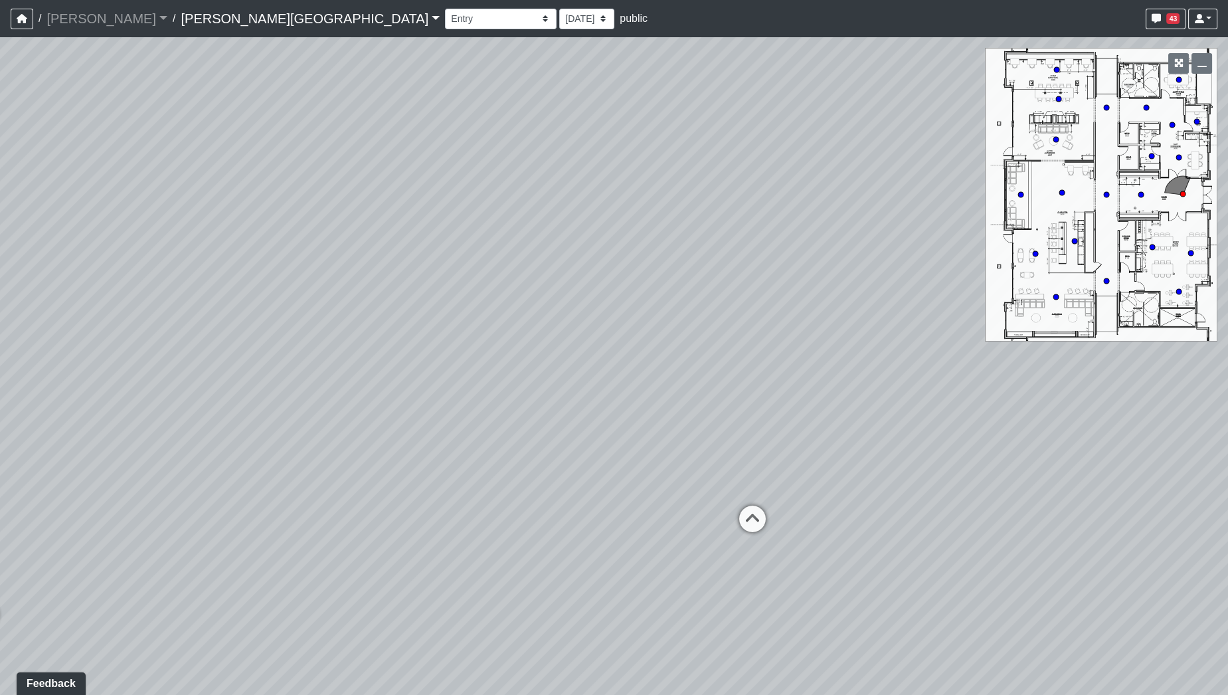
click at [413, 411] on div "Loading... Hallway - Hallway 2 Loading... Entry Loading... Booths Loading... Qu…" at bounding box center [614, 365] width 1228 height 657
drag, startPoint x: 278, startPoint y: 246, endPoint x: 960, endPoint y: 304, distance: 685.1
click at [1015, 314] on div "Loading... Hallway - Hallway 2 Loading... Entry Loading... Booths Loading... Qu…" at bounding box center [614, 365] width 1228 height 657
drag, startPoint x: 485, startPoint y: 299, endPoint x: 779, endPoint y: 252, distance: 297.9
click at [779, 252] on div "Loading... Hallway - Hallway 2 Loading... Entry Loading... Booths Loading... Qu…" at bounding box center [614, 365] width 1228 height 657
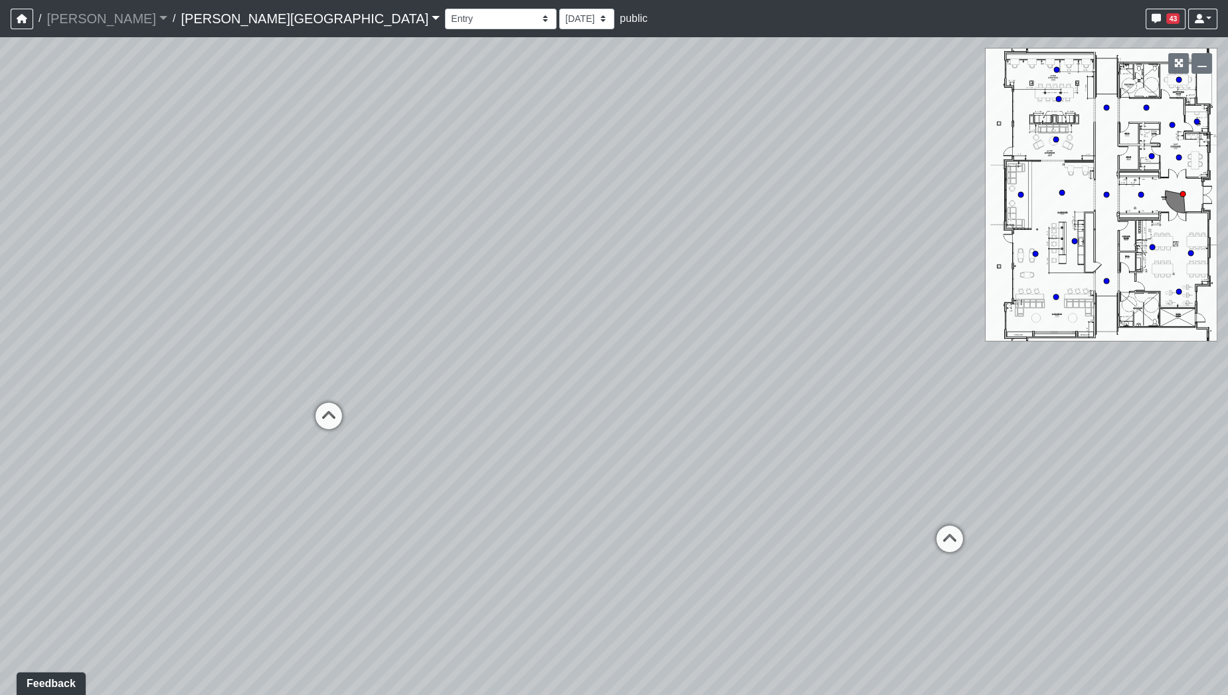
click at [626, 283] on div "Loading... Hallway - Hallway 2 Loading... Entry Loading... Booths Loading... Qu…" at bounding box center [614, 365] width 1228 height 657
click at [388, 404] on icon at bounding box center [384, 410] width 40 height 40
drag, startPoint x: 776, startPoint y: 363, endPoint x: 0, endPoint y: 359, distance: 776.3
click at [0, 359] on div "Loading... Hallway - Hallway 2 Loading... Entry Loading... Booths Loading... Qu…" at bounding box center [614, 365] width 1228 height 657
click at [373, 364] on div "Loading... Hallway - Hallway 2 Loading... Entry Loading... Booths Loading... Qu…" at bounding box center [614, 365] width 1228 height 657
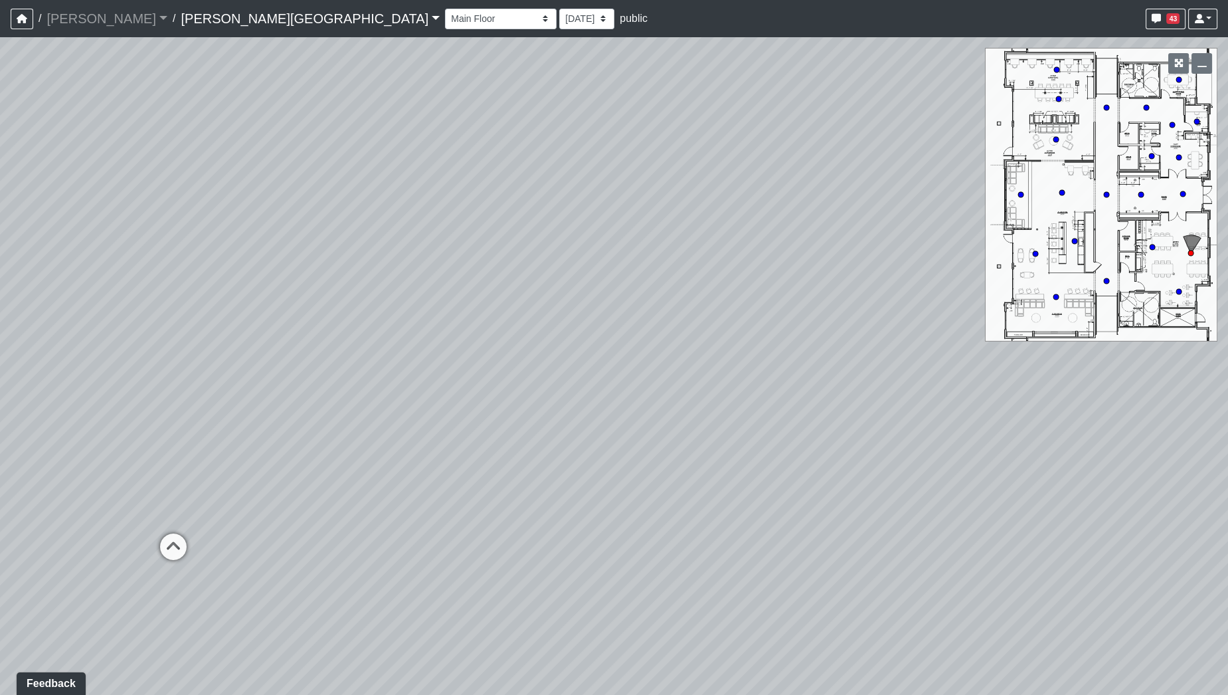
click at [738, 373] on div "Loading... Hallway - Hallway 2 Loading... Entry Loading... Booths Loading... Qu…" at bounding box center [614, 365] width 1228 height 657
click at [466, 593] on icon at bounding box center [460, 596] width 40 height 40
click at [477, 362] on div "Loading... Hallway - Hallway 2 Loading... Entry Loading... Booths Loading... Qu…" at bounding box center [614, 365] width 1228 height 657
click at [521, 629] on icon at bounding box center [523, 634] width 40 height 40
click at [514, 357] on icon at bounding box center [515, 368] width 40 height 40
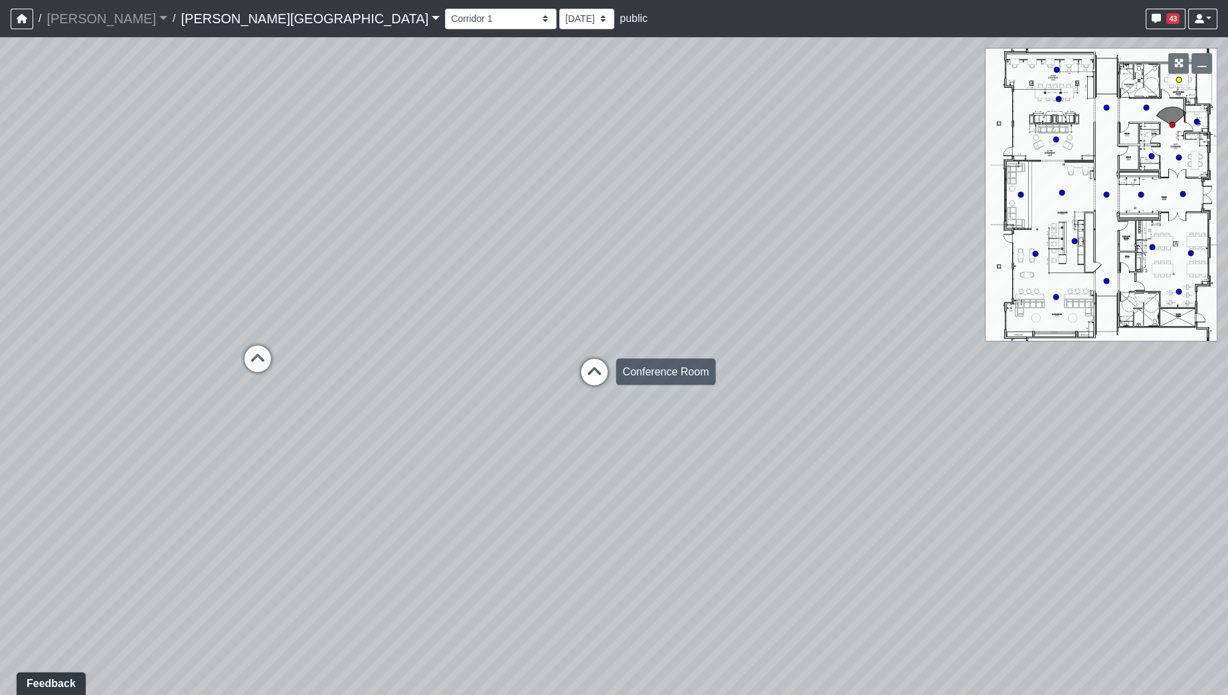
click at [590, 372] on icon at bounding box center [594, 379] width 40 height 40
click at [511, 483] on div "Loading... Hallway - Hallway 2 Loading... Entry Loading... Booths Loading... Qu…" at bounding box center [614, 365] width 1228 height 657
click at [120, 350] on div "Loading... Hallway - Hallway 2 Loading... Entry Loading... Booths Loading... Qu…" at bounding box center [614, 365] width 1228 height 657
click at [417, 509] on div "Loading... Hallway - Hallway 2 Loading... Entry Loading... Booths Loading... Qu…" at bounding box center [614, 365] width 1228 height 657
click at [472, 558] on div "Loading... Hallway - Hallway 2 Loading... Entry Loading... Booths Loading... Qu…" at bounding box center [614, 365] width 1228 height 657
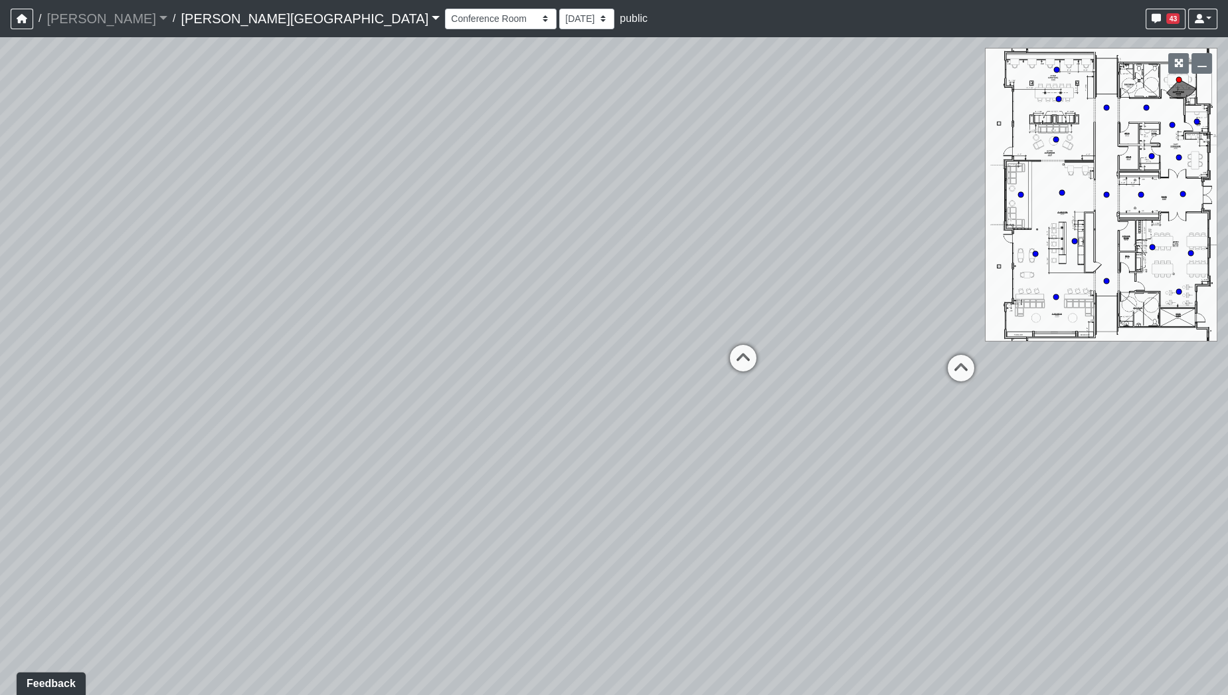
click at [362, 542] on div "Loading... Hallway - Hallway 2 Loading... Entry Loading... Booths Loading... Qu…" at bounding box center [614, 365] width 1228 height 657
click at [244, 498] on div "Loading... Hallway - Hallway 2 Loading... Entry Loading... Booths Loading... Qu…" at bounding box center [614, 365] width 1228 height 657
click at [909, 402] on div "Loading... Hallway - Hallway 2 Loading... Entry Loading... Booths Loading... Qu…" at bounding box center [614, 365] width 1228 height 657
click at [734, 426] on div "Loading... Hallway - Hallway 2 Loading... Entry Loading... Booths Loading... Qu…" at bounding box center [614, 365] width 1228 height 657
click at [863, 639] on div "Loading... Hallway - Hallway 2 Loading... Entry Loading... Booths Loading... Qu…" at bounding box center [614, 365] width 1228 height 657
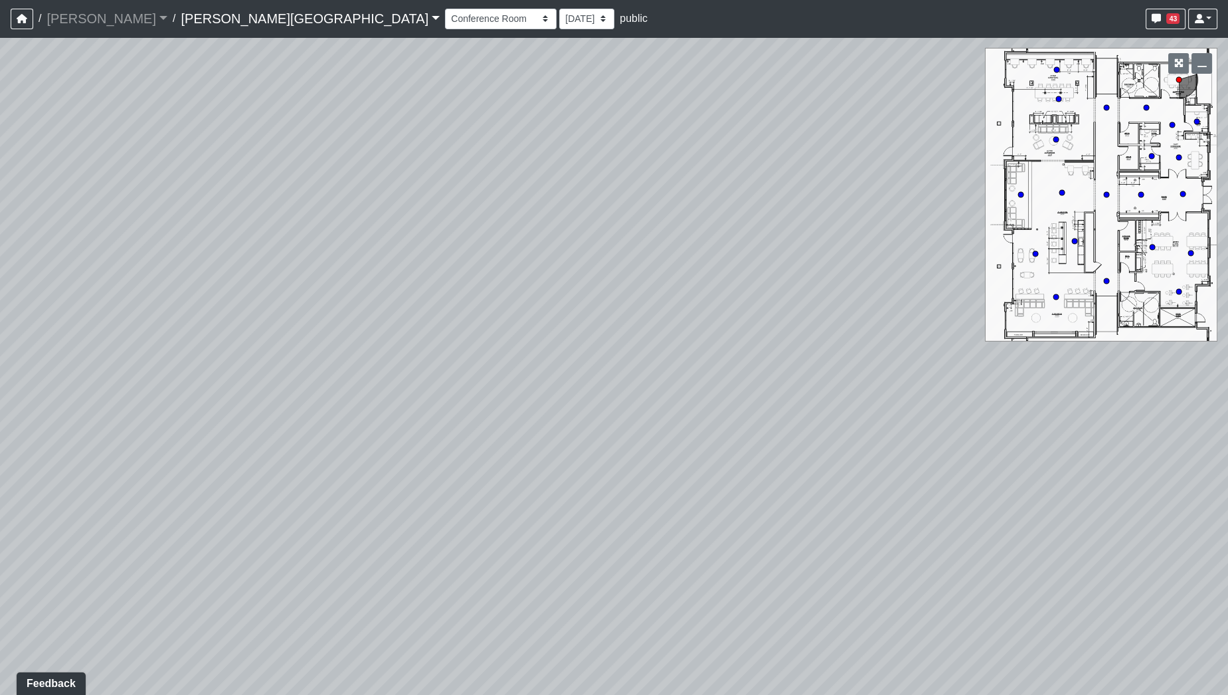
click at [1049, 449] on div "Loading... Hallway - Hallway 2 Loading... Entry Loading... Booths Loading... Qu…" at bounding box center [614, 365] width 1228 height 657
click at [1068, 456] on div "Loading... Hallway - Hallway 2 Loading... Entry Loading... Booths Loading... Qu…" at bounding box center [614, 365] width 1228 height 657
click at [1019, 420] on div "Loading... Hallway - Hallway 2 Loading... Entry Loading... Booths Loading... Qu…" at bounding box center [614, 365] width 1228 height 657
click at [535, 438] on div "Loading... Hallway - Hallway 2 Loading... Entry Loading... Booths Loading... Qu…" at bounding box center [614, 365] width 1228 height 657
click at [139, 329] on div "Loading... Hallway - Hallway 2 Loading... Entry Loading... Booths Loading... Qu…" at bounding box center [614, 365] width 1228 height 657
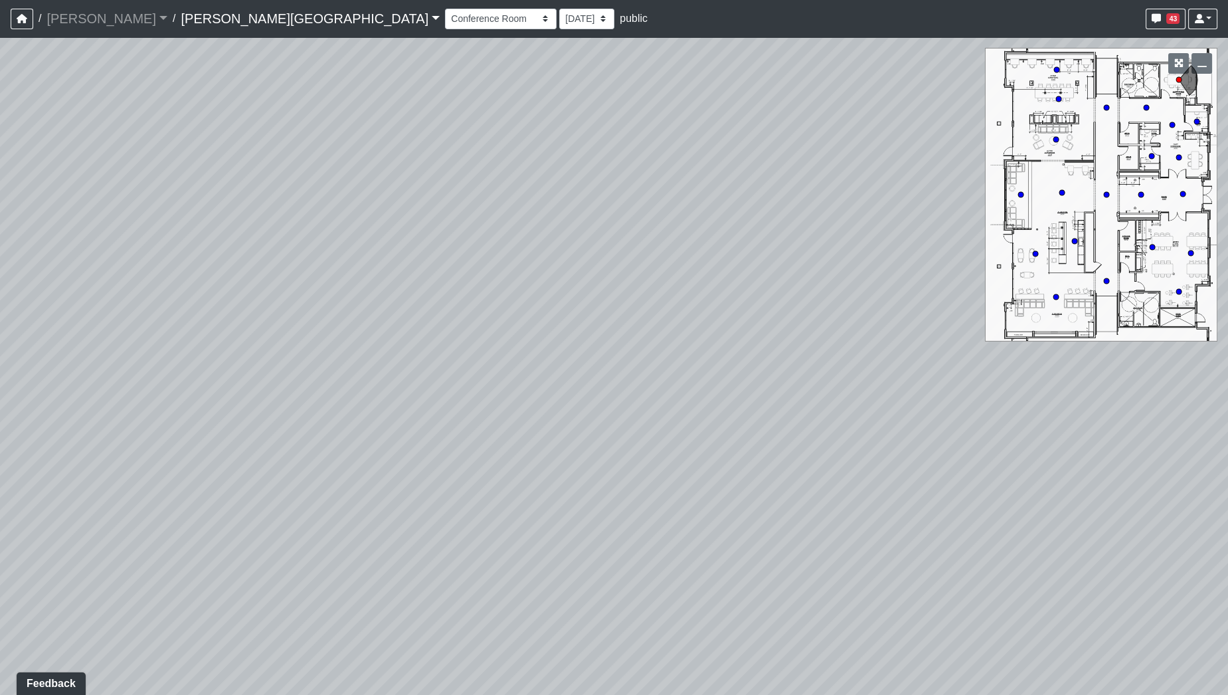
click at [128, 346] on div "Loading... Hallway - Hallway 2 Loading... Entry Loading... Booths Loading... Qu…" at bounding box center [614, 365] width 1228 height 657
click at [282, 348] on div "Loading... Hallway - Hallway 2 Loading... Entry Loading... Booths Loading... Qu…" at bounding box center [614, 365] width 1228 height 657
click at [269, 408] on div "Loading... Hallway - Hallway 2 Loading... Entry Loading... Booths Loading... Qu…" at bounding box center [614, 365] width 1228 height 657
click at [824, 259] on div "Loading... Hallway - Hallway 2 Loading... Entry Loading... Booths Loading... Qu…" at bounding box center [614, 365] width 1228 height 657
click at [561, 183] on div "Loading... Hallway - Hallway 2 Loading... Entry Loading... Booths Loading... Qu…" at bounding box center [614, 365] width 1228 height 657
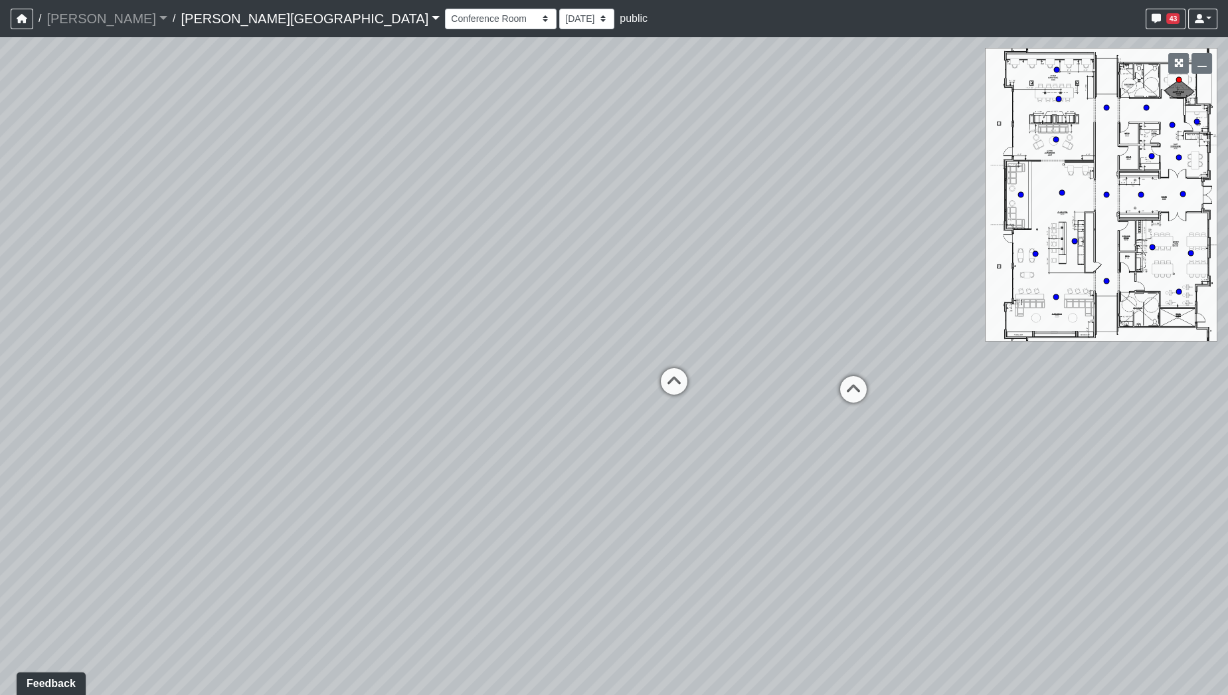
click at [720, 319] on div "Loading... Hallway - Hallway 2 Loading... Entry Loading... Booths Loading... Qu…" at bounding box center [614, 365] width 1228 height 657
click at [474, 347] on div "Loading... Hallway - Hallway 2 Loading... Entry Loading... Booths Loading... Qu…" at bounding box center [614, 365] width 1228 height 657
click at [404, 224] on div "Loading... Hallway - Hallway 2 Loading... Entry Loading... Booths Loading... Qu…" at bounding box center [614, 365] width 1228 height 657
click at [359, 277] on div "Loading... Hallway - Hallway 2 Loading... Entry Loading... Booths Loading... Qu…" at bounding box center [614, 365] width 1228 height 657
click at [361, 264] on div "Loading... Hallway - Hallway 2 Loading... Entry Loading... Booths Loading... Qu…" at bounding box center [614, 365] width 1228 height 657
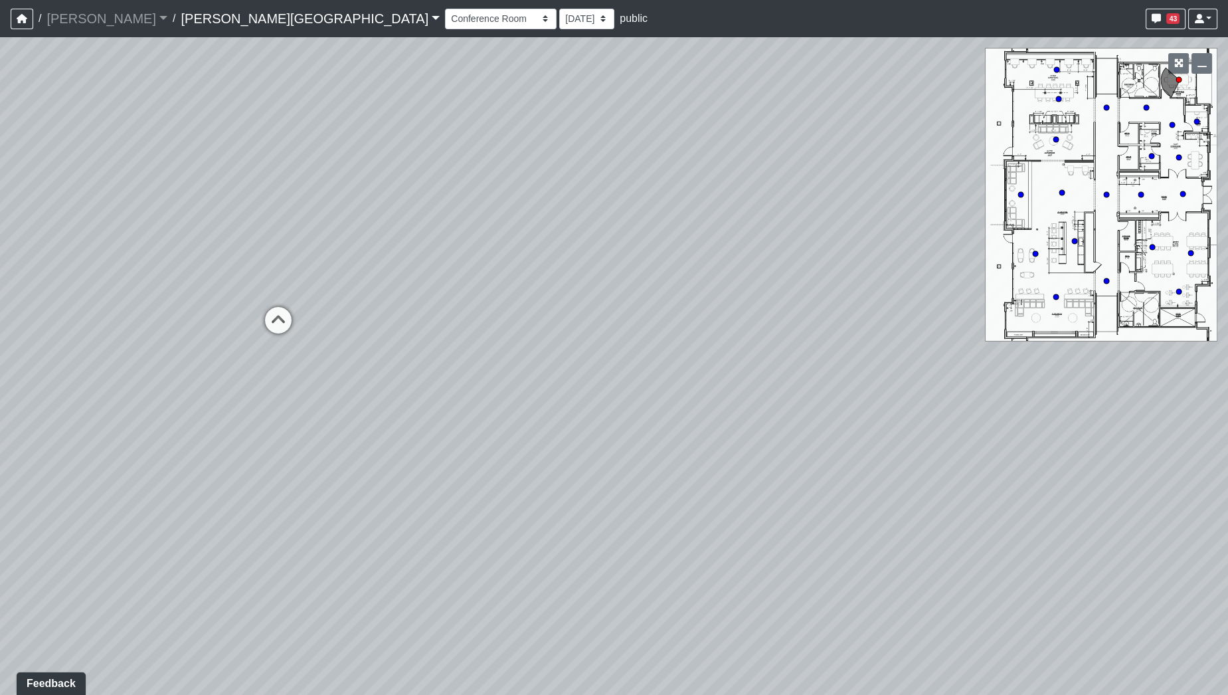
click at [1003, 376] on div "Loading... Hallway - Hallway 2 Loading... Entry Loading... Booths Loading... Qu…" at bounding box center [614, 365] width 1228 height 657
click at [305, 328] on div "Loading... Hallway - Hallway 2 Loading... Entry Loading... Booths Loading... Qu…" at bounding box center [614, 365] width 1228 height 657
click at [287, 320] on div "Loading... Hallway - Hallway 2 Loading... Entry Loading... Booths Loading... Qu…" at bounding box center [614, 365] width 1228 height 657
click at [238, 315] on div "Loading... Hallway - Hallway 2 Loading... Entry Loading... Booths Loading... Qu…" at bounding box center [614, 365] width 1228 height 657
click at [275, 338] on div "Loading... Hallway - Hallway 2 Loading... Entry Loading... Booths Loading... Qu…" at bounding box center [614, 365] width 1228 height 657
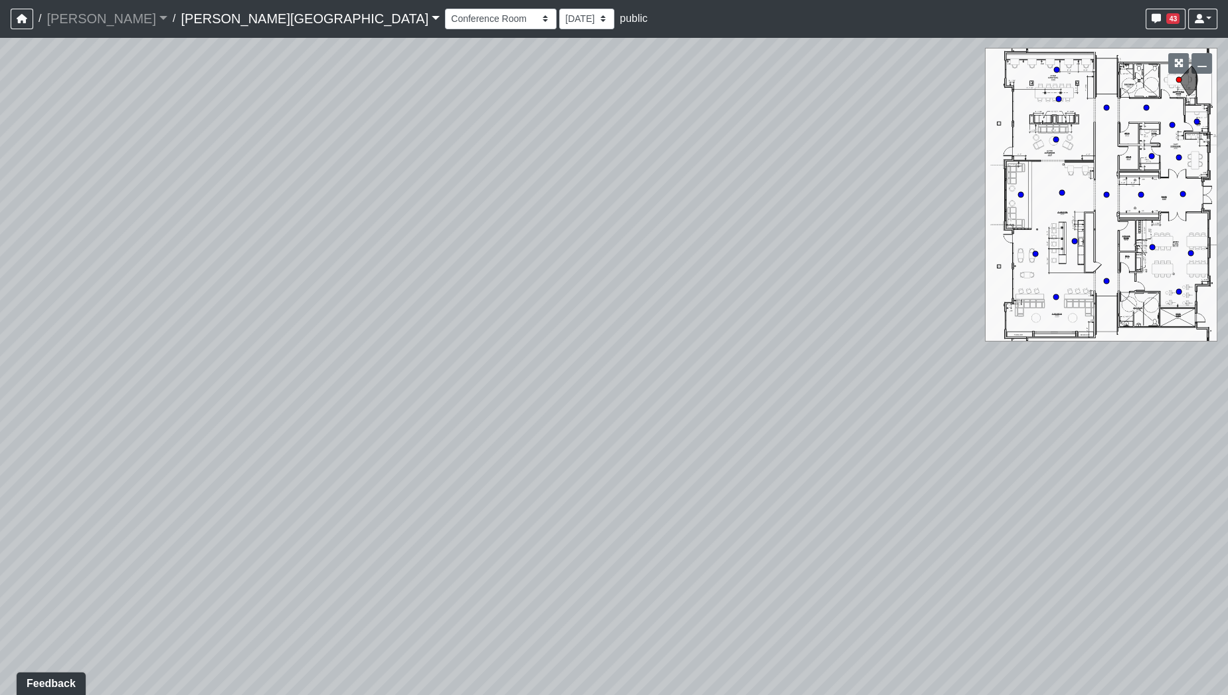
click at [357, 340] on div "Loading... Hallway - Hallway 2 Loading... Entry Loading... Booths Loading... Qu…" at bounding box center [614, 365] width 1228 height 657
click at [203, 361] on div "Loading... Hallway - Hallway 2 Loading... Entry Loading... Booths Loading... Qu…" at bounding box center [614, 365] width 1228 height 657
click at [716, 197] on div "Loading... Hallway - Hallway 2 Loading... Entry Loading... Booths Loading... Qu…" at bounding box center [614, 365] width 1228 height 657
click at [519, 469] on div "Loading... Hallway - Hallway 2 Loading... Entry Loading... Booths Loading... Qu…" at bounding box center [614, 365] width 1228 height 657
click at [597, 548] on div "Loading... Hallway - Hallway 2 Loading... Entry Loading... Booths Loading... Qu…" at bounding box center [614, 365] width 1228 height 657
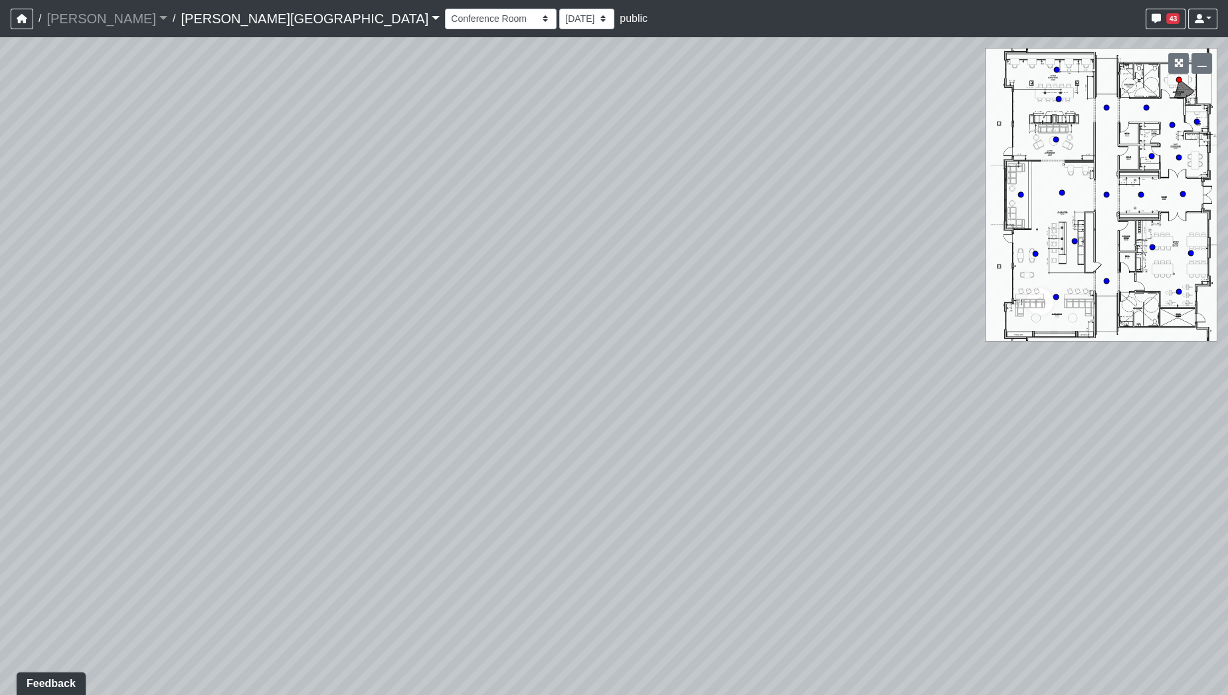
click at [388, 491] on div "Loading... Hallway - Hallway 2 Loading... Entry Loading... Booths Loading... Qu…" at bounding box center [614, 365] width 1228 height 657
click at [444, 440] on div "Loading... Hallway - Hallway 2 Loading... Entry Loading... Booths Loading... Qu…" at bounding box center [614, 365] width 1228 height 657
click at [452, 179] on div "Loading... Hallway - Hallway 2 Loading... Entry Loading... Booths Loading... Qu…" at bounding box center [614, 365] width 1228 height 657
drag, startPoint x: 468, startPoint y: 418, endPoint x: 234, endPoint y: 363, distance: 240.8
click at [234, 363] on div "Loading... Hallway - Hallway 2 Loading... Entry Loading... Booths Loading... Qu…" at bounding box center [614, 365] width 1228 height 657
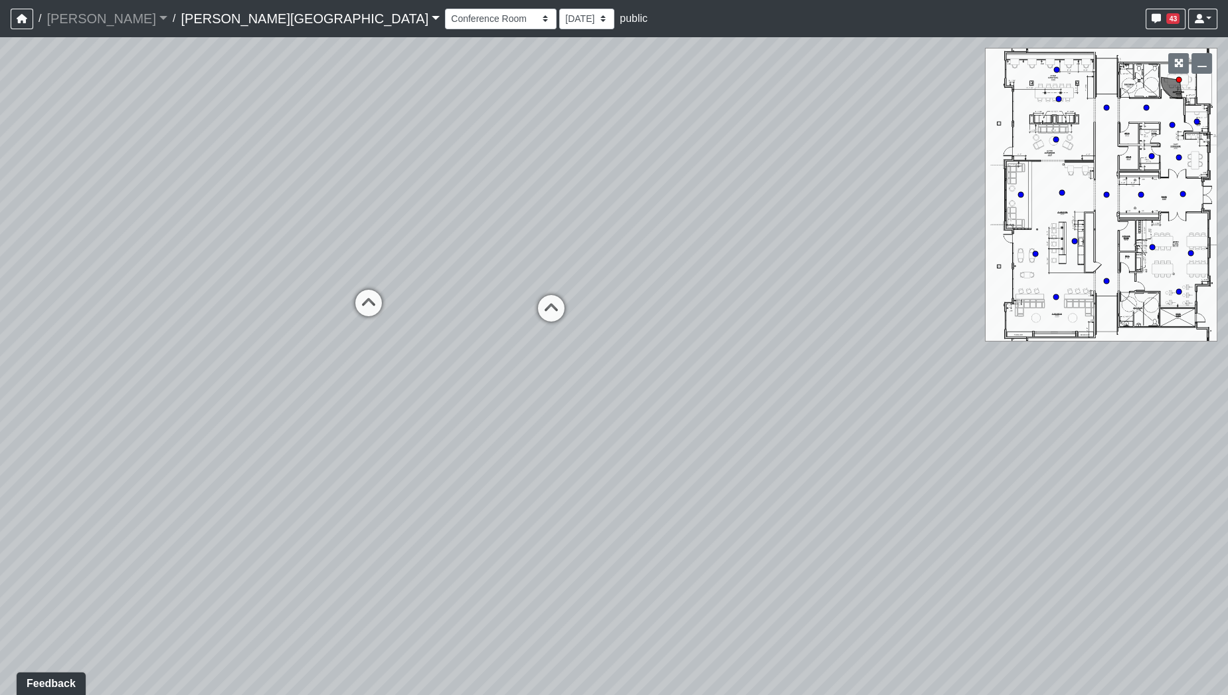
click at [337, 530] on div "Loading... Hallway - Hallway 2 Loading... Entry Loading... Booths Loading... Qu…" at bounding box center [614, 365] width 1228 height 657
drag, startPoint x: 523, startPoint y: 493, endPoint x: 270, endPoint y: 404, distance: 268.8
click at [201, 410] on div "Loading... Hallway - Hallway 2 Loading... Entry Loading... Booths Loading... Qu…" at bounding box center [614, 365] width 1228 height 657
drag, startPoint x: 426, startPoint y: 421, endPoint x: 335, endPoint y: 446, distance: 93.6
click at [333, 445] on div "Loading... Hallway - Hallway 2 Loading... Entry Loading... Booths Loading... Qu…" at bounding box center [614, 365] width 1228 height 657
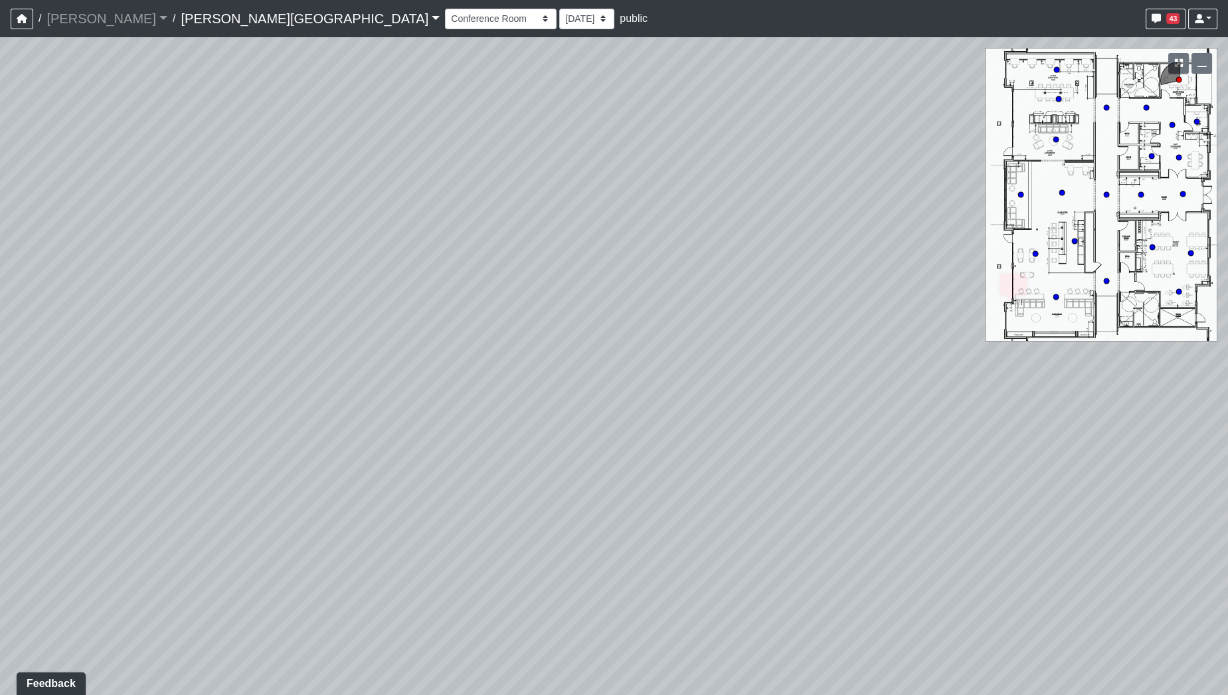
click at [355, 428] on div "Loading... Hallway - Hallway 2 Loading... Entry Loading... Booths Loading... Qu…" at bounding box center [614, 365] width 1228 height 657
click at [272, 432] on div "Loading... Hallway - Hallway 2 Loading... Entry Loading... Booths Loading... Qu…" at bounding box center [614, 365] width 1228 height 657
click at [298, 447] on div "Loading... Hallway - Hallway 2 Loading... Entry Loading... Booths Loading... Qu…" at bounding box center [614, 365] width 1228 height 657
click at [146, 461] on div "Loading... Hallway - Hallway 2 Loading... Entry Loading... Booths Loading... Qu…" at bounding box center [614, 365] width 1228 height 657
click at [301, 499] on div "Loading... Hallway - Hallway 2 Loading... Entry Loading... Booths Loading... Qu…" at bounding box center [614, 365] width 1228 height 657
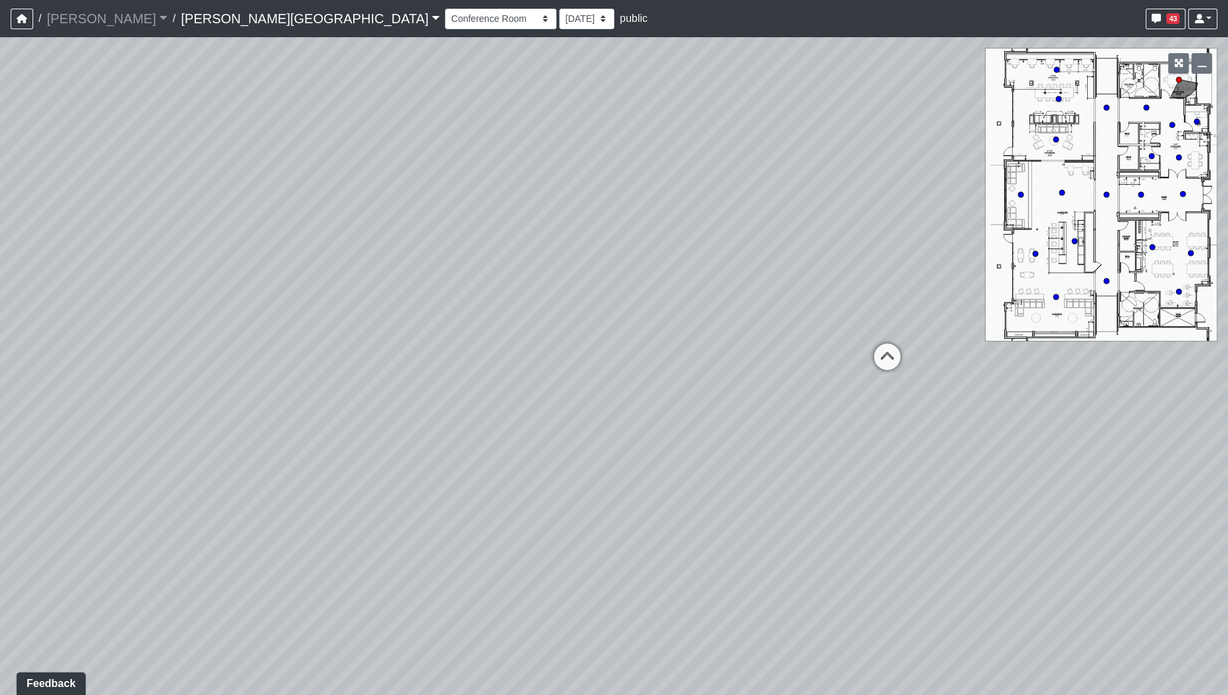
drag, startPoint x: 631, startPoint y: 280, endPoint x: 587, endPoint y: 399, distance: 127.3
click at [576, 357] on div "Loading... Hallway - Hallway 2 Loading... Entry Loading... Booths Loading... Qu…" at bounding box center [614, 365] width 1228 height 657
drag, startPoint x: 680, startPoint y: 299, endPoint x: 425, endPoint y: 297, distance: 255.0
click at [425, 297] on div "Loading... Hallway - Hallway 2 Loading... Entry Loading... Booths Loading... Qu…" at bounding box center [614, 365] width 1228 height 657
drag, startPoint x: 787, startPoint y: 408, endPoint x: 689, endPoint y: 423, distance: 99.5
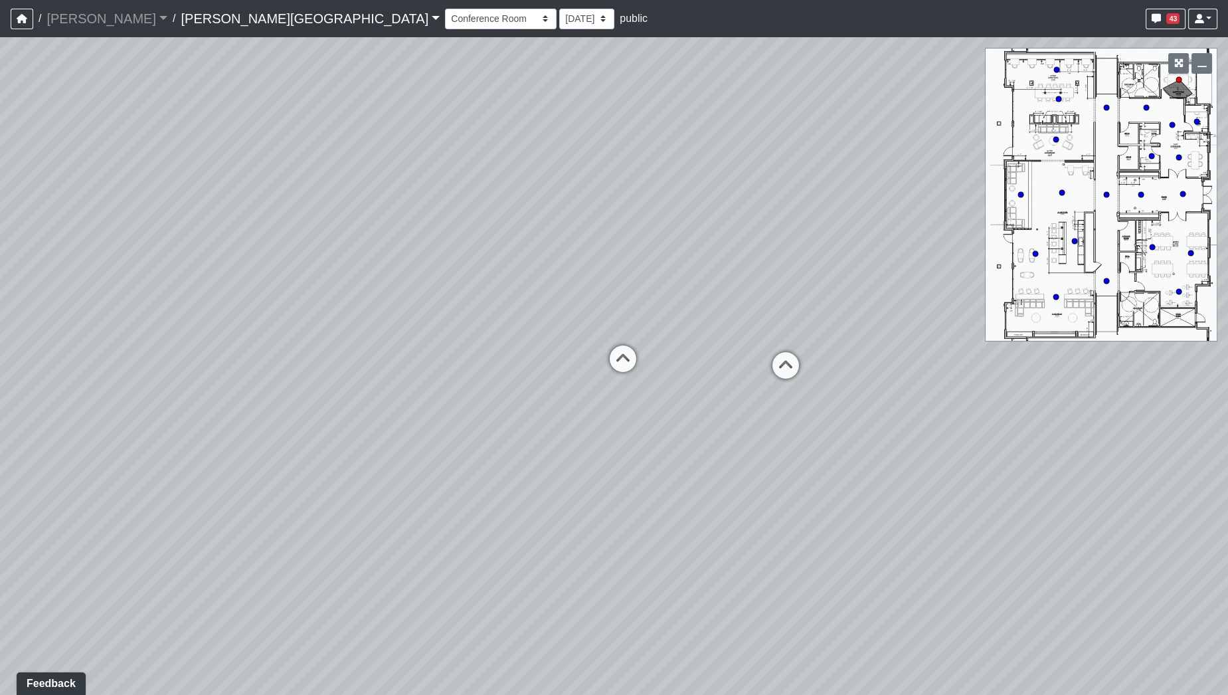
click at [689, 423] on div "Loading... Hallway - Hallway 2 Loading... Entry Loading... Booths Loading... Qu…" at bounding box center [614, 365] width 1228 height 657
click at [719, 384] on icon at bounding box center [717, 383] width 40 height 40
drag, startPoint x: 919, startPoint y: 386, endPoint x: 343, endPoint y: 216, distance: 600.3
click at [343, 216] on div "Loading... Hallway - Hallway 2 Loading... Entry Loading... Booths Loading... Qu…" at bounding box center [614, 365] width 1228 height 657
drag, startPoint x: 522, startPoint y: 300, endPoint x: 250, endPoint y: 378, distance: 282.7
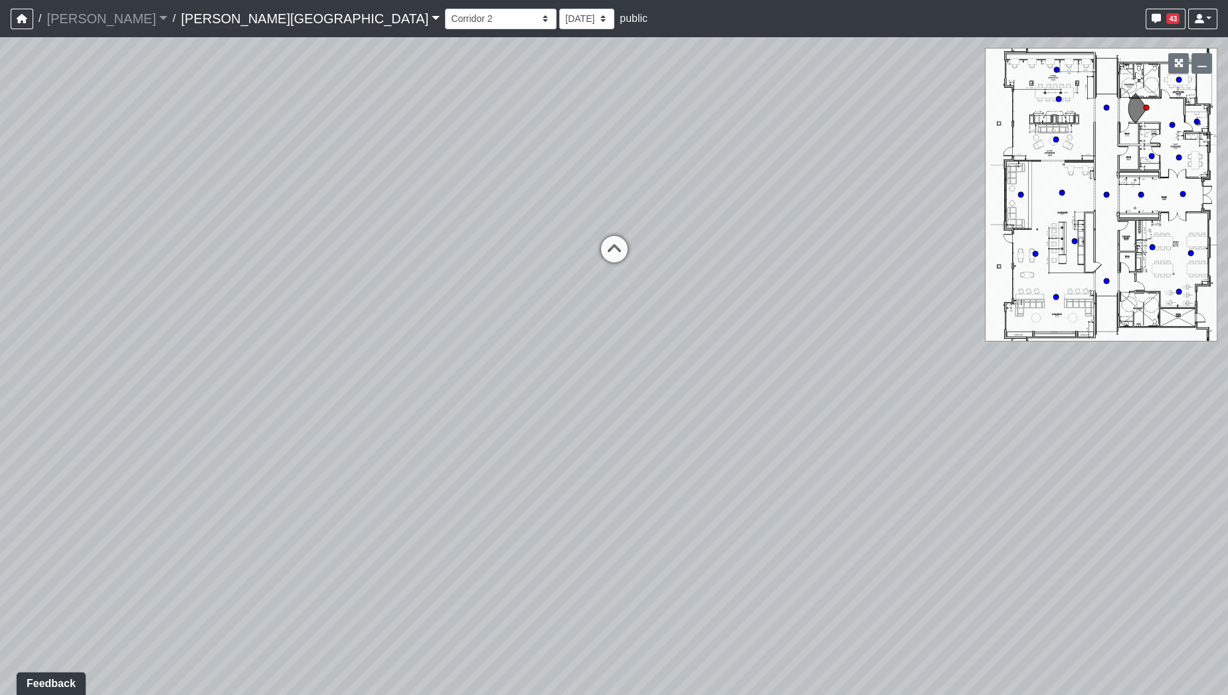
click at [250, 378] on div "Loading... Hallway - Hallway 2 Loading... Entry Loading... Booths Loading... Qu…" at bounding box center [614, 365] width 1228 height 657
drag, startPoint x: 562, startPoint y: 348, endPoint x: 654, endPoint y: 604, distance: 271.8
click at [654, 604] on div "Loading... Hallway - Hallway 2 Loading... Entry Loading... Booths Loading... Qu…" at bounding box center [614, 365] width 1228 height 657
drag, startPoint x: 622, startPoint y: 432, endPoint x: 730, endPoint y: 257, distance: 205.8
click at [730, 257] on div "Loading... Hallway - Hallway 2 Loading... Entry Loading... Booths Loading... Qu…" at bounding box center [614, 365] width 1228 height 657
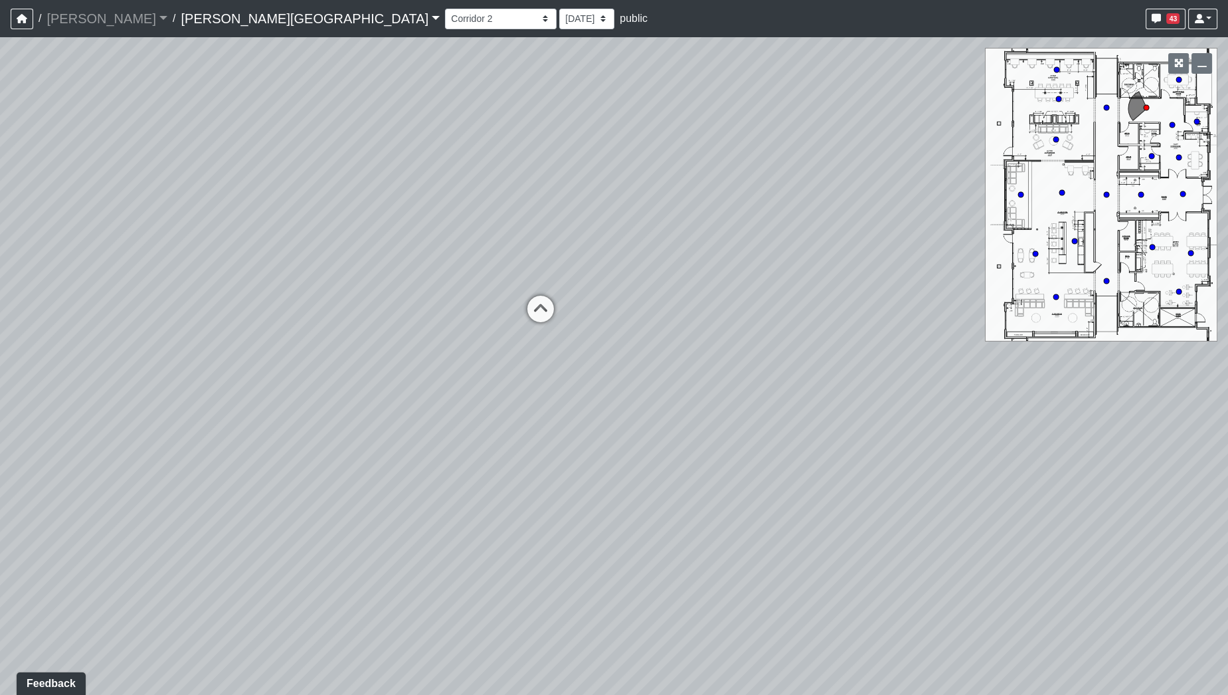
drag, startPoint x: 713, startPoint y: 459, endPoint x: 289, endPoint y: 199, distance: 497.4
click at [279, 197] on div "Loading... Hallway - Hallway 2 Loading... Entry Loading... Booths Loading... Qu…" at bounding box center [614, 365] width 1228 height 657
drag, startPoint x: 588, startPoint y: 236, endPoint x: 0, endPoint y: 300, distance: 591.1
click at [0, 300] on div "Loading... Hallway - Hallway 2 Loading... Entry Loading... Booths Loading... Qu…" at bounding box center [614, 365] width 1228 height 657
drag, startPoint x: 523, startPoint y: 290, endPoint x: 242, endPoint y: 356, distance: 288.5
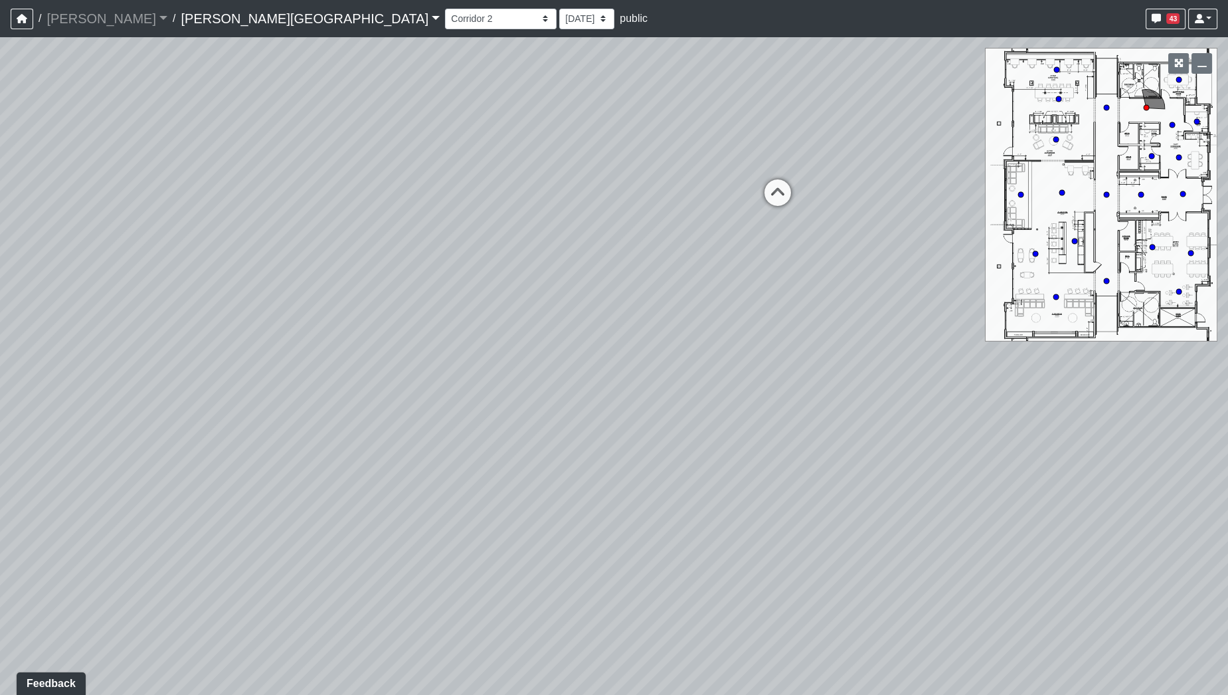
click at [242, 355] on div "Loading... Hallway - Hallway 2 Loading... Entry Loading... Booths Loading... Qu…" at bounding box center [614, 365] width 1228 height 657
drag, startPoint x: 628, startPoint y: 356, endPoint x: 365, endPoint y: 403, distance: 267.1
click at [365, 403] on div "Loading... Hallway - Hallway 2 Loading... Entry Loading... Booths Loading... Qu…" at bounding box center [614, 365] width 1228 height 657
drag, startPoint x: 297, startPoint y: 471, endPoint x: 774, endPoint y: 460, distance: 476.3
click at [772, 461] on div "Loading... Hallway - Hallway 2 Loading... Entry Loading... Booths Loading... Qu…" at bounding box center [614, 365] width 1228 height 657
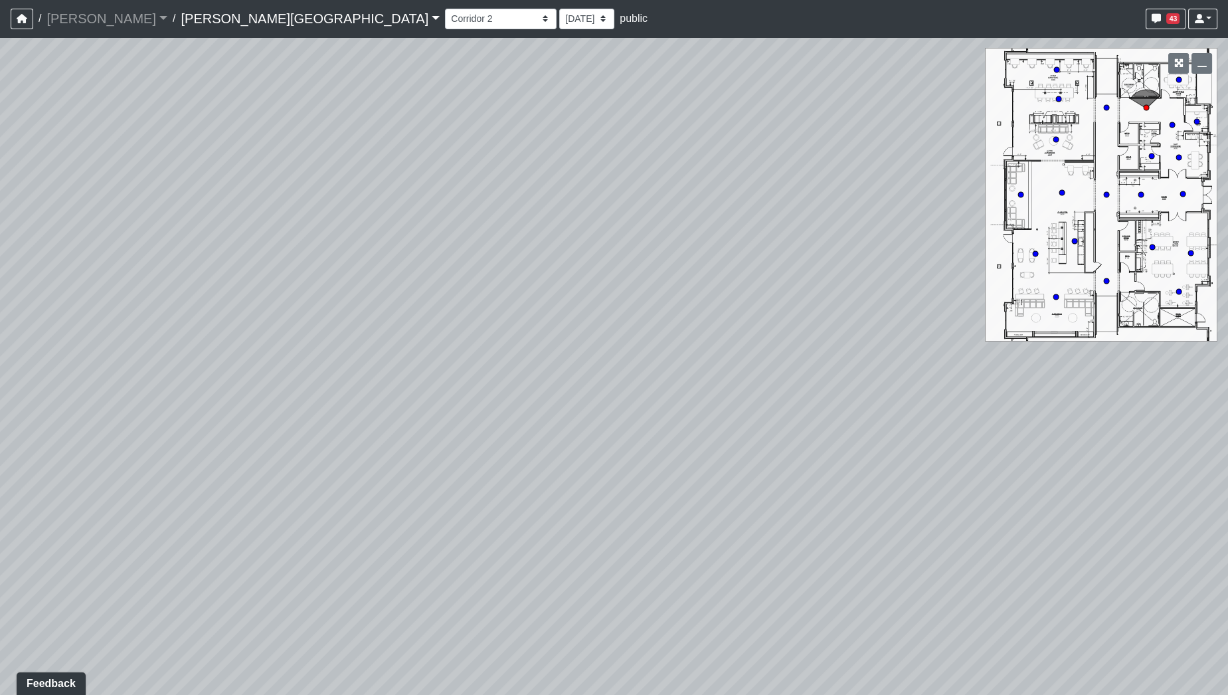
drag, startPoint x: 367, startPoint y: 422, endPoint x: 751, endPoint y: 426, distance: 384.5
click at [772, 421] on div "Loading... Hallway - Hallway 2 Loading... Entry Loading... Booths Loading... Qu…" at bounding box center [614, 365] width 1228 height 657
drag, startPoint x: 442, startPoint y: 375, endPoint x: 770, endPoint y: 441, distance: 335.3
click at [770, 441] on div "Loading... Hallway - Hallway 2 Loading... Entry Loading... Booths Loading... Qu…" at bounding box center [614, 365] width 1228 height 657
drag, startPoint x: 379, startPoint y: 359, endPoint x: 756, endPoint y: 430, distance: 383.1
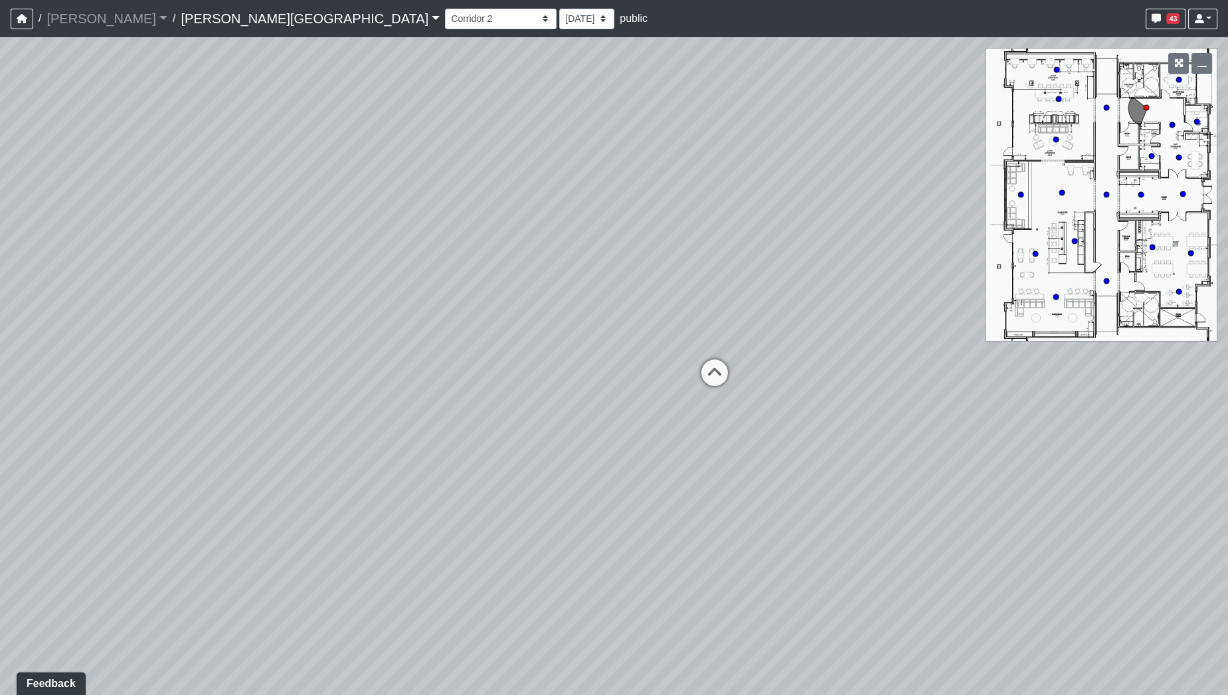
click at [756, 430] on div "Loading... Hallway - Hallway 2 Loading... Entry Loading... Booths Loading... Qu…" at bounding box center [614, 365] width 1228 height 657
drag, startPoint x: 737, startPoint y: 505, endPoint x: 539, endPoint y: 483, distance: 199.1
click at [543, 485] on div "Loading... Hallway - Hallway 2 Loading... Entry Loading... Booths Loading... Qu…" at bounding box center [614, 365] width 1228 height 657
drag, startPoint x: 611, startPoint y: 251, endPoint x: 597, endPoint y: 398, distance: 147.4
click at [597, 400] on div "Loading... Hallway - Hallway 2 Loading... Entry Loading... Booths Loading... Qu…" at bounding box center [614, 365] width 1228 height 657
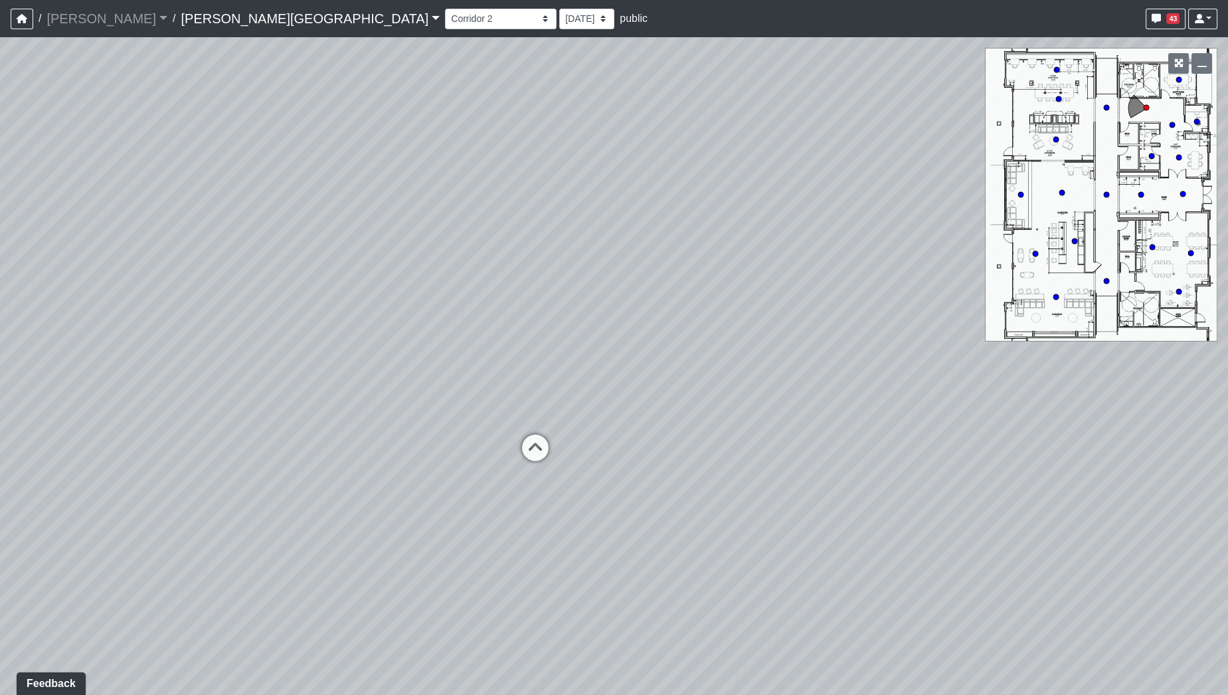
drag, startPoint x: 556, startPoint y: 397, endPoint x: 544, endPoint y: 376, distance: 24.1
click at [544, 376] on div "Loading... Hallway - Hallway 2 Loading... Entry Loading... Booths Loading... Qu…" at bounding box center [614, 365] width 1228 height 657
drag, startPoint x: 554, startPoint y: 302, endPoint x: 616, endPoint y: 360, distance: 84.6
click at [611, 361] on div "Loading... Hallway - Hallway 2 Loading... Entry Loading... Booths Loading... Qu…" at bounding box center [614, 365] width 1228 height 657
drag, startPoint x: 420, startPoint y: 338, endPoint x: 380, endPoint y: 230, distance: 114.7
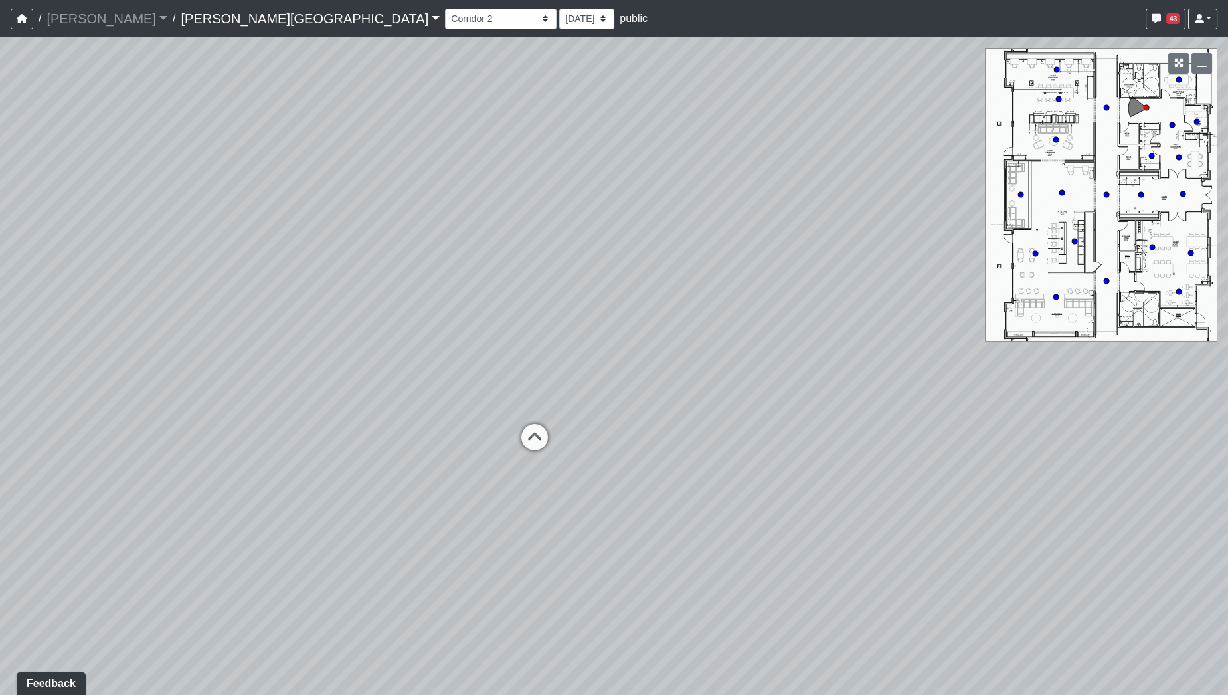
click at [411, 302] on div "Loading... Hallway - Hallway 2 Loading... Entry Loading... Booths Loading... Qu…" at bounding box center [614, 365] width 1228 height 657
drag, startPoint x: 548, startPoint y: 427, endPoint x: 556, endPoint y: 302, distance: 125.1
click at [556, 302] on div "Loading... Hallway - Hallway 2 Loading... Entry Loading... Booths Loading... Qu…" at bounding box center [614, 365] width 1228 height 657
drag, startPoint x: 552, startPoint y: 335, endPoint x: 556, endPoint y: 354, distance: 19.2
click at [556, 354] on div "Loading... Hallway - Hallway 2 Loading... Entry Loading... Booths Loading... Qu…" at bounding box center [614, 365] width 1228 height 657
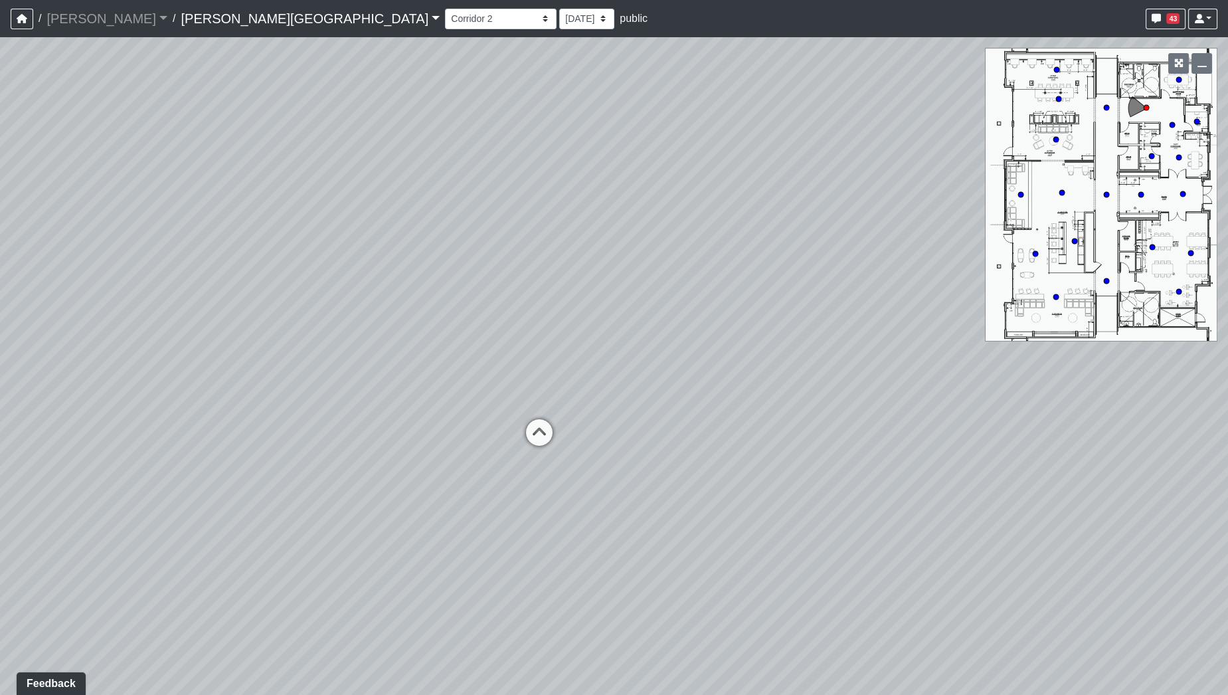
drag, startPoint x: 498, startPoint y: 515, endPoint x: 495, endPoint y: 417, distance: 97.6
click at [497, 417] on div "Loading... Hallway - Hallway 2 Loading... Entry Loading... Booths Loading... Qu…" at bounding box center [614, 365] width 1228 height 657
drag, startPoint x: 531, startPoint y: 432, endPoint x: 518, endPoint y: 445, distance: 18.8
click at [518, 445] on div "Loading... Hallway - Hallway 2 Loading... Entry Loading... Booths Loading... Qu…" at bounding box center [614, 365] width 1228 height 657
drag, startPoint x: 597, startPoint y: 572, endPoint x: 598, endPoint y: 468, distance: 103.6
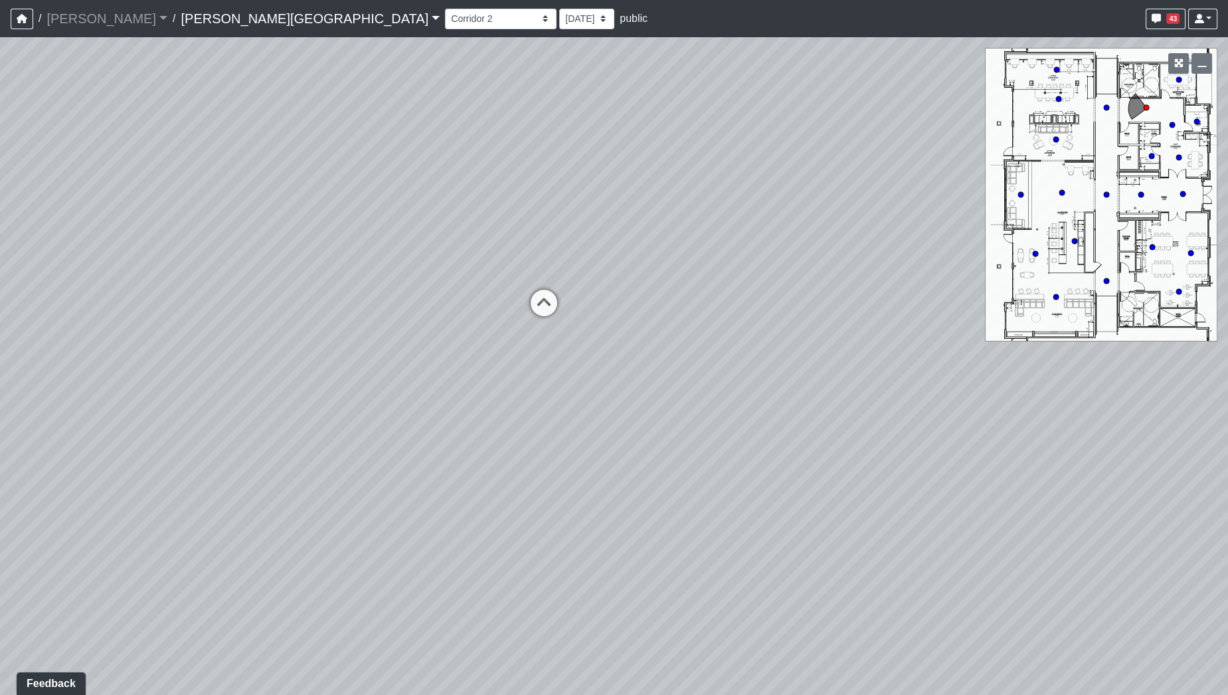
click at [598, 468] on div "Loading... Hallway - Hallway 2 Loading... Entry Loading... Booths Loading... Qu…" at bounding box center [614, 365] width 1228 height 657
drag, startPoint x: 546, startPoint y: 396, endPoint x: 527, endPoint y: 512, distance: 117.2
click at [527, 512] on div "Loading... Hallway - Hallway 2 Loading... Entry Loading... Booths Loading... Qu…" at bounding box center [614, 365] width 1228 height 657
drag, startPoint x: 466, startPoint y: 511, endPoint x: 458, endPoint y: 295, distance: 216.0
click at [458, 295] on div "Loading... Hallway - Hallway 2 Loading... Entry Loading... Booths Loading... Qu…" at bounding box center [614, 365] width 1228 height 657
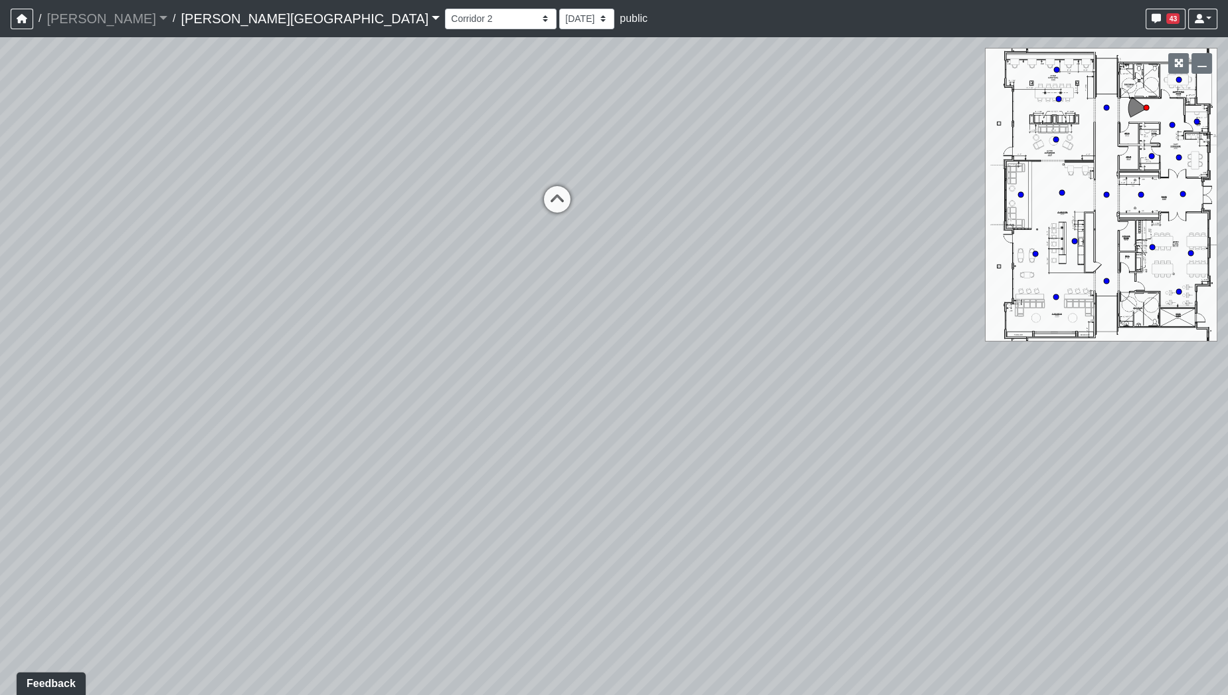
drag, startPoint x: 582, startPoint y: 492, endPoint x: 668, endPoint y: 474, distance: 87.5
click at [710, 479] on div "Loading... Hallway - Hallway 2 Loading... Entry Loading... Booths Loading... Qu…" at bounding box center [614, 365] width 1228 height 657
drag, startPoint x: 563, startPoint y: 286, endPoint x: 540, endPoint y: 356, distance: 74.1
click at [535, 406] on div "Loading... Hallway - Hallway 2 Loading... Entry Loading... Booths Loading... Qu…" at bounding box center [614, 365] width 1228 height 657
click at [567, 394] on icon at bounding box center [571, 391] width 40 height 40
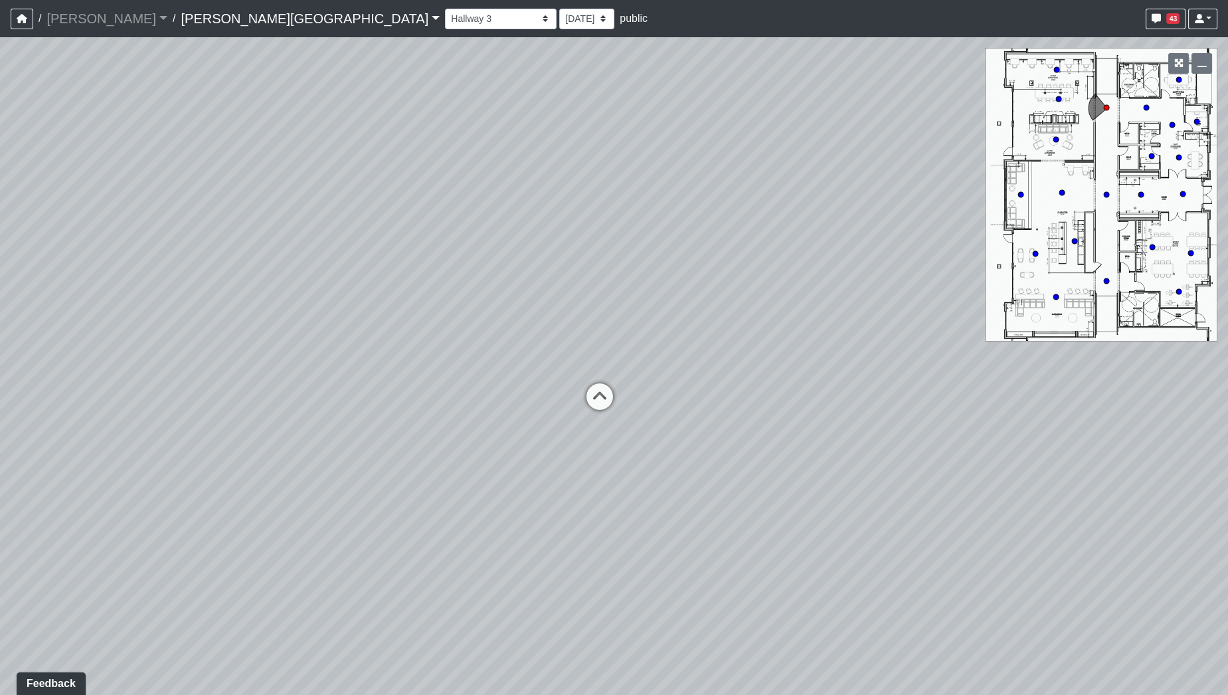
drag, startPoint x: 766, startPoint y: 515, endPoint x: 66, endPoint y: 401, distance: 709.0
click at [70, 402] on div "Loading... Hallway - Hallway 2 Loading... Entry Loading... Booths Loading... Qu…" at bounding box center [614, 365] width 1228 height 657
drag, startPoint x: 512, startPoint y: 424, endPoint x: 384, endPoint y: 501, distance: 149.9
click at [384, 501] on div "Loading... Hallway - Hallway 2 Loading... Entry Loading... Booths Loading... Qu…" at bounding box center [614, 365] width 1228 height 657
drag, startPoint x: 776, startPoint y: 409, endPoint x: 80, endPoint y: 453, distance: 697.3
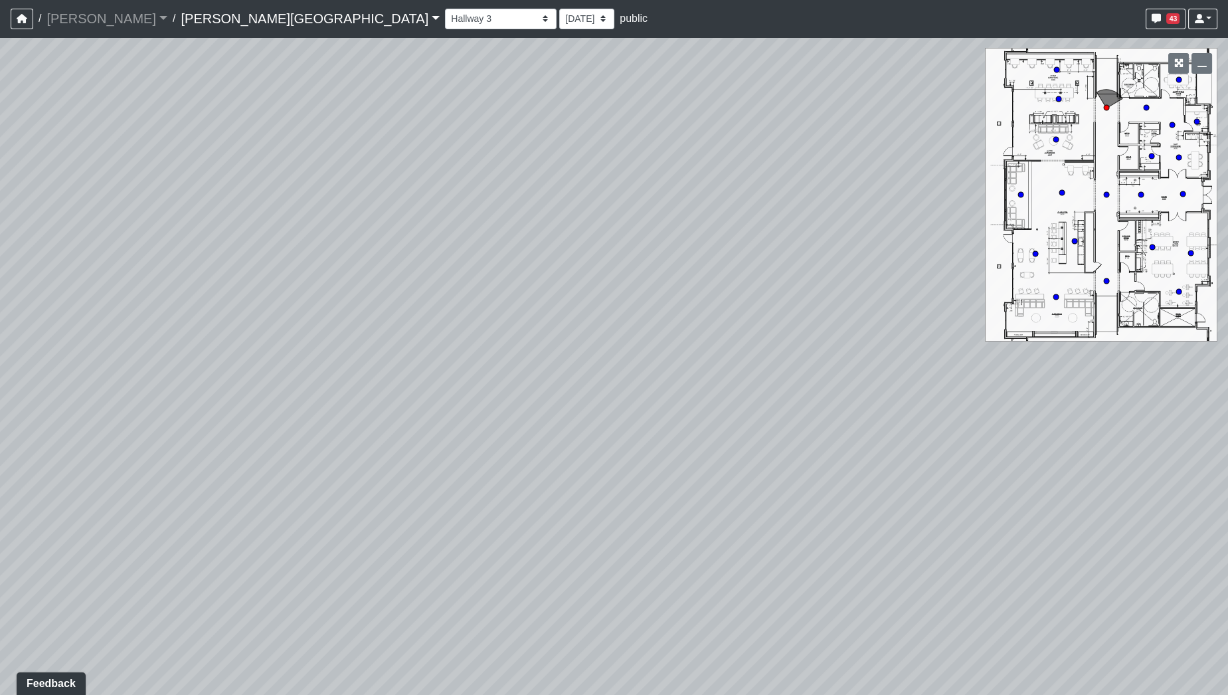
click at [77, 453] on div "Loading... Hallway - Hallway 2 Loading... Entry Loading... Booths Loading... Qu…" at bounding box center [614, 365] width 1228 height 657
drag, startPoint x: 529, startPoint y: 481, endPoint x: 195, endPoint y: 604, distance: 355.9
click at [230, 604] on div "Loading... Hallway - Hallway 2 Loading... Entry Loading... Booths Loading... Qu…" at bounding box center [614, 365] width 1228 height 657
click at [667, 694] on html "/ [PERSON_NAME] Loading... / [PERSON_NAME][GEOGRAPHIC_DATA][PERSON_NAME] Loadin…" at bounding box center [614, 347] width 1228 height 695
drag, startPoint x: 662, startPoint y: 552, endPoint x: 1045, endPoint y: 570, distance: 382.9
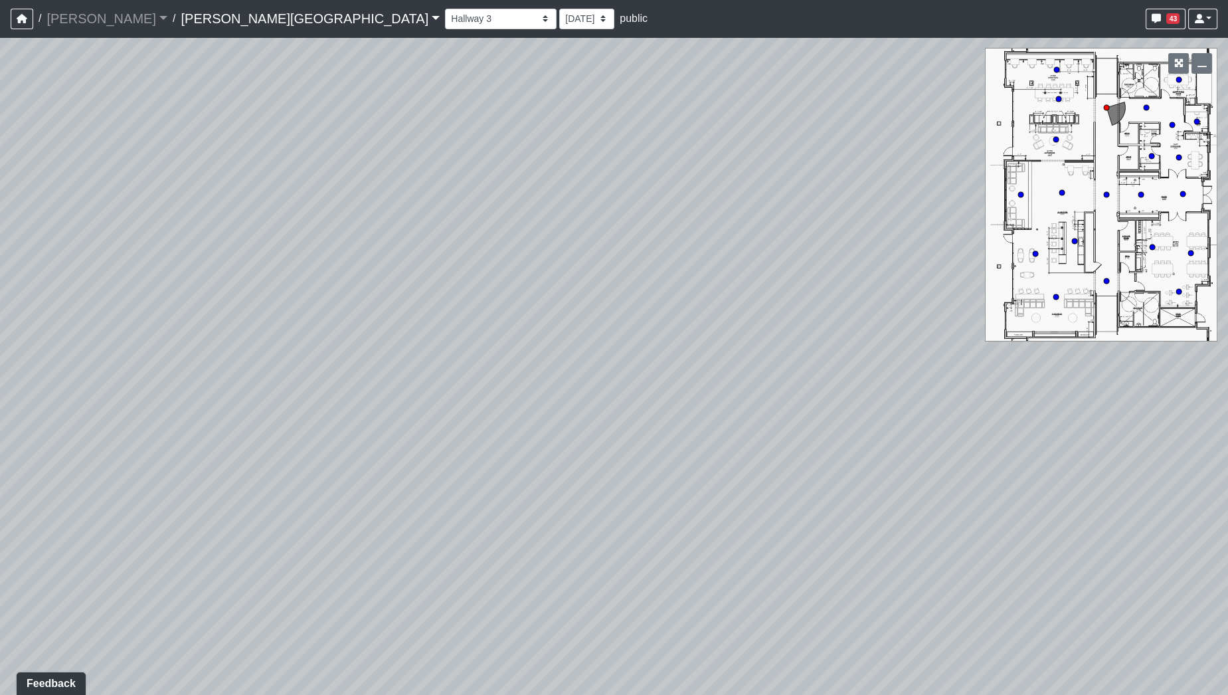
click at [1015, 570] on div "Loading... Hallway - Hallway 2 Loading... Entry Loading... Booths Loading... Qu…" at bounding box center [614, 365] width 1228 height 657
drag, startPoint x: 473, startPoint y: 516, endPoint x: 895, endPoint y: 416, distance: 433.4
click at [895, 416] on div "Loading... Hallway - Hallway 2 Loading... Entry Loading... Booths Loading... Qu…" at bounding box center [614, 365] width 1228 height 657
drag, startPoint x: 689, startPoint y: 349, endPoint x: 877, endPoint y: 322, distance: 189.9
click at [877, 322] on div "Loading... Hallway - Hallway 2 Loading... Entry Loading... Booths Loading... Qu…" at bounding box center [614, 365] width 1228 height 657
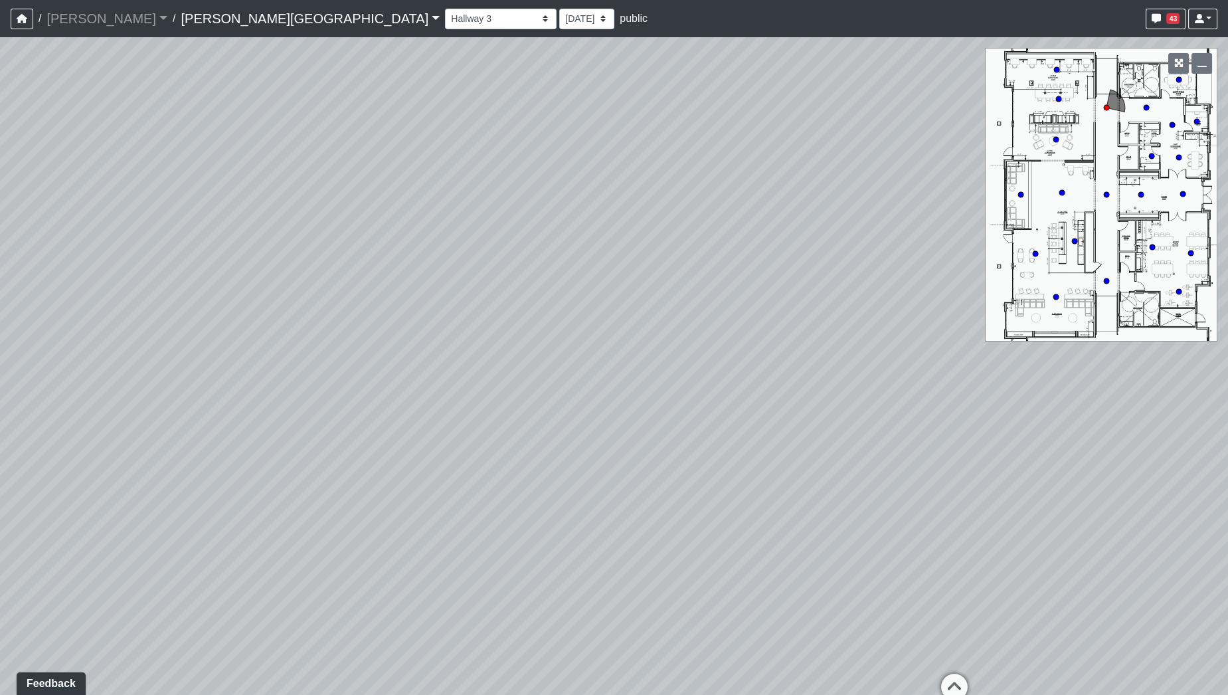
drag, startPoint x: 665, startPoint y: 484, endPoint x: 176, endPoint y: 395, distance: 497.4
click at [70, 412] on div "Loading... Hallway - Hallway 2 Loading... Entry Loading... Booths Loading... Qu…" at bounding box center [614, 365] width 1228 height 657
drag, startPoint x: 449, startPoint y: 384, endPoint x: 4, endPoint y: 378, distance: 444.9
click at [0, 380] on div "Loading... Hallway - Hallway 2 Loading... Entry Loading... Booths Loading... Qu…" at bounding box center [614, 365] width 1228 height 657
drag, startPoint x: 424, startPoint y: 370, endPoint x: 189, endPoint y: 293, distance: 247.2
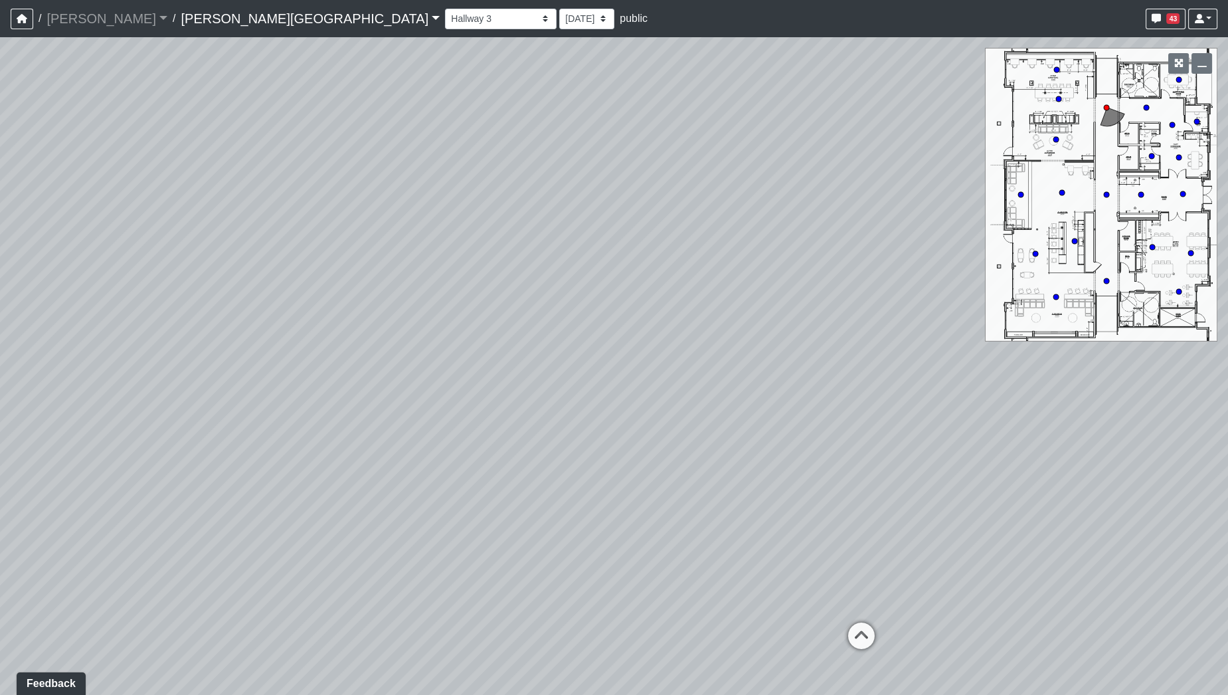
click at [189, 293] on div "Loading... Hallway - Hallway 2 Loading... Entry Loading... Booths Loading... Qu…" at bounding box center [614, 365] width 1228 height 657
drag, startPoint x: 639, startPoint y: 450, endPoint x: 497, endPoint y: 209, distance: 280.1
click at [497, 209] on div "Loading... Hallway - Hallway 2 Loading... Entry Loading... Booths Loading... Qu…" at bounding box center [614, 365] width 1228 height 657
drag, startPoint x: 497, startPoint y: 212, endPoint x: 569, endPoint y: 500, distance: 297.0
click at [569, 500] on div "Loading... Hallway - Hallway 2 Loading... Entry Loading... Booths Loading... Qu…" at bounding box center [614, 365] width 1228 height 657
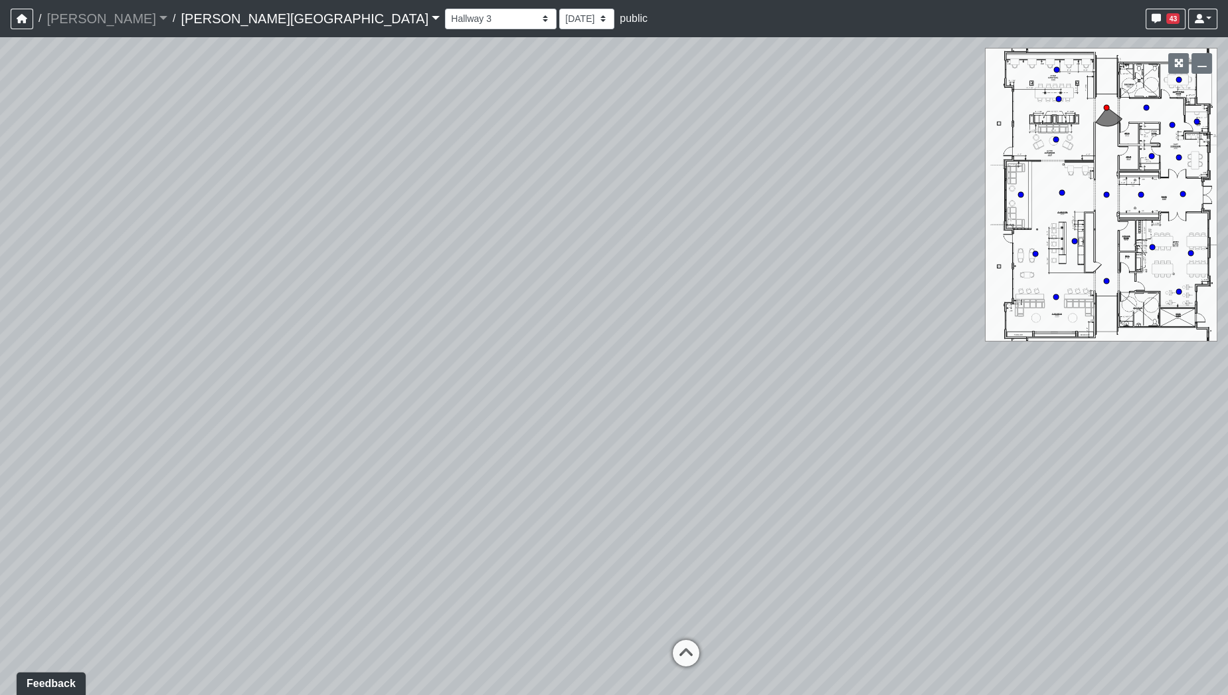
drag, startPoint x: 574, startPoint y: 301, endPoint x: 661, endPoint y: 534, distance: 249.0
click at [661, 534] on div "Loading... Hallway - Hallway 2 Loading... Entry Loading... Booths Loading... Qu…" at bounding box center [614, 365] width 1228 height 657
drag, startPoint x: 726, startPoint y: 401, endPoint x: 1153, endPoint y: 437, distance: 428.5
click at [1153, 437] on div "Loading... Hallway - Hallway 2 Loading... Entry Loading... Booths Loading... Qu…" at bounding box center [614, 365] width 1228 height 657
drag, startPoint x: 838, startPoint y: 410, endPoint x: 782, endPoint y: 329, distance: 98.7
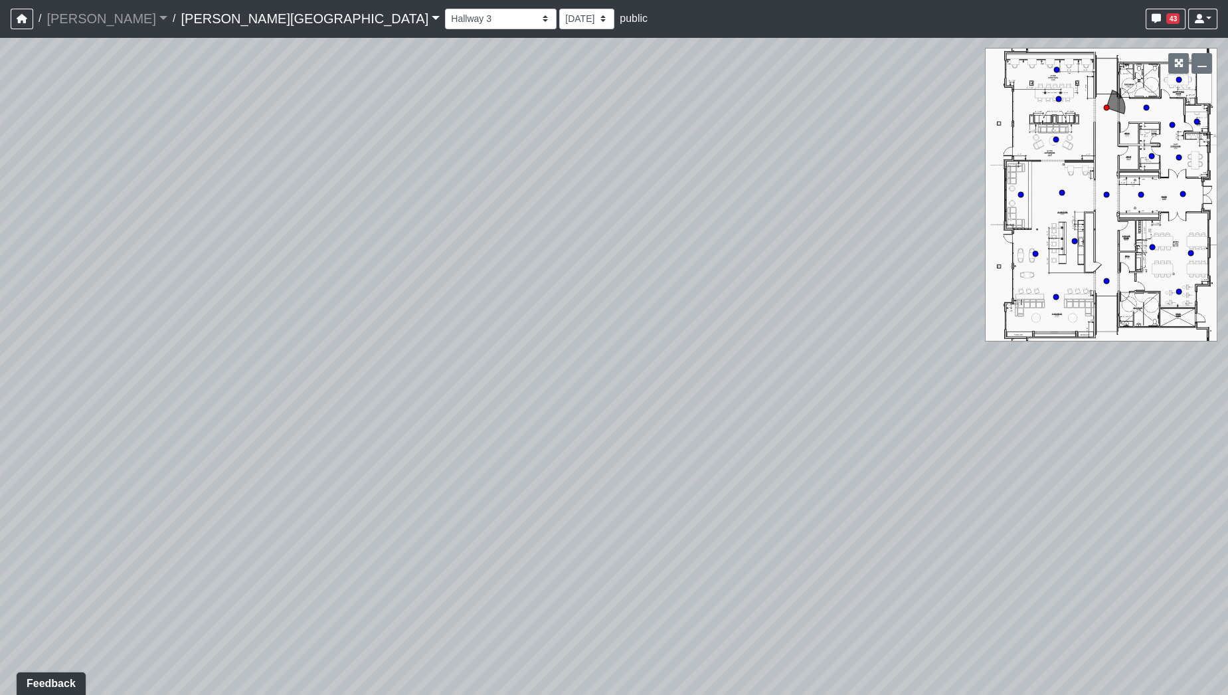
click at [1043, 286] on div "Loading... Hallway - Hallway 2 Loading... Entry Loading... Booths Loading... Qu…" at bounding box center [614, 365] width 1228 height 657
drag, startPoint x: 453, startPoint y: 383, endPoint x: 689, endPoint y: 305, distance: 249.0
click at [689, 305] on div "Loading... Hallway - Hallway 2 Loading... Entry Loading... Booths Loading... Qu…" at bounding box center [614, 365] width 1228 height 657
click at [593, 240] on div "Loading... Hallway - Hallway 2 Loading... Entry Loading... Booths Loading... Qu…" at bounding box center [614, 365] width 1228 height 657
click at [0, 347] on div "Loading... Hallway - Hallway 2 Loading... Entry Loading... Booths Loading... Qu…" at bounding box center [614, 365] width 1228 height 657
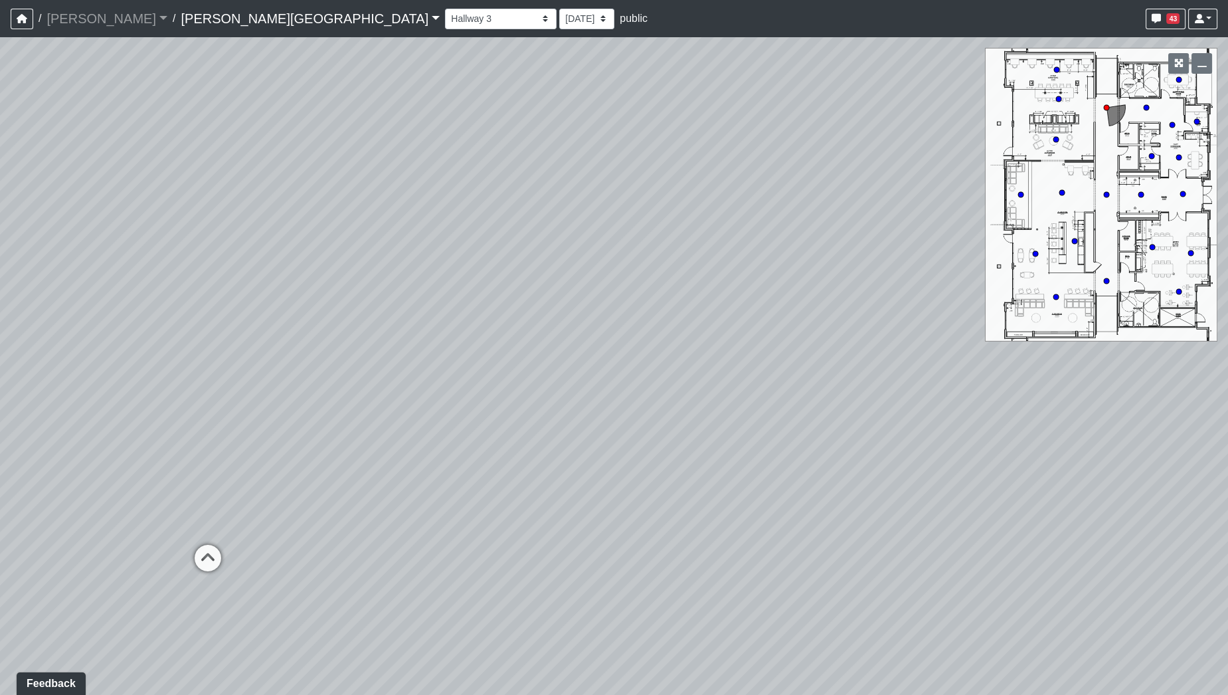
click at [89, 202] on div "Loading... Hallway - Hallway 2 Loading... Entry Loading... Booths Loading... Qu…" at bounding box center [614, 365] width 1228 height 657
click at [22, 189] on div "Loading... Hallway - Hallway 2 Loading... Entry Loading... Booths Loading... Qu…" at bounding box center [614, 365] width 1228 height 657
click at [589, 405] on div "Loading... Hallway - Hallway 2 Loading... Entry Loading... Booths Loading... Qu…" at bounding box center [614, 365] width 1228 height 657
click at [601, 308] on icon at bounding box center [600, 313] width 40 height 40
click at [873, 381] on div "Loading... Hallway - Hallway 2 Loading... Entry Loading... Booths Loading... Qu…" at bounding box center [614, 365] width 1228 height 657
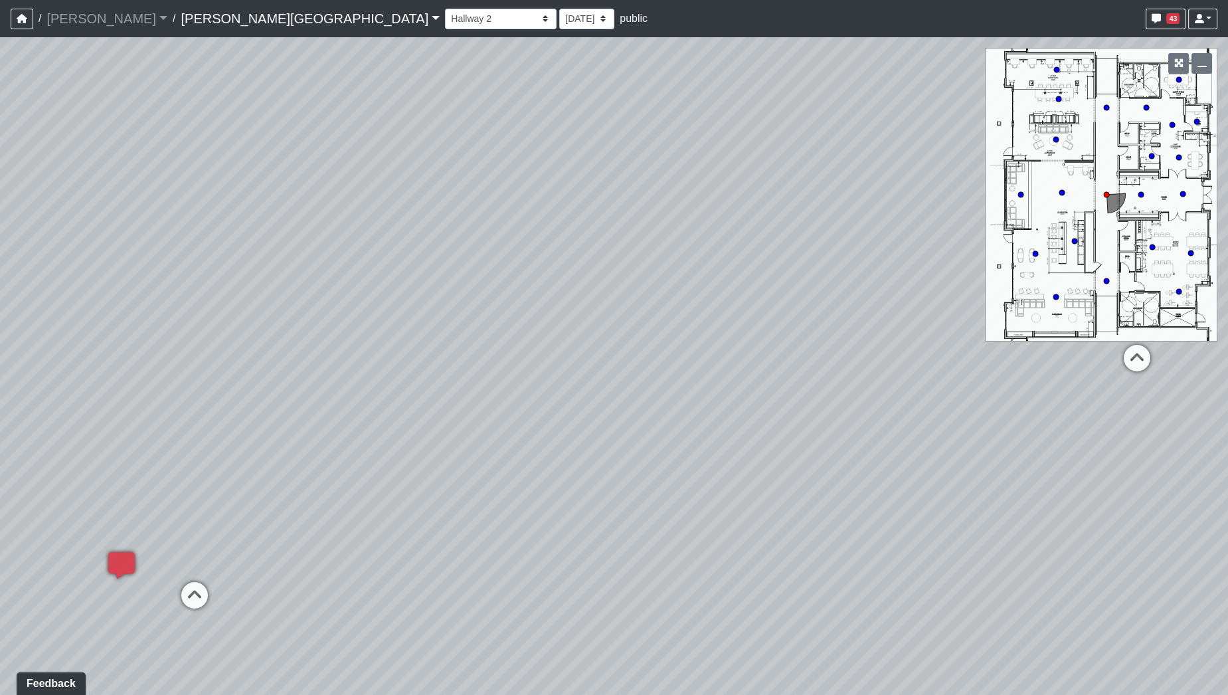
click at [944, 526] on div "Loading... Hallway - Hallway 2 Loading... Entry Loading... Booths Loading... Qu…" at bounding box center [614, 365] width 1228 height 657
click at [564, 467] on div "Loading... Hallway - Hallway 2 Loading... Entry Loading... Booths Loading... Qu…" at bounding box center [614, 365] width 1228 height 657
click at [240, 376] on icon at bounding box center [236, 383] width 40 height 40
click at [124, 333] on div "Loading... Hallway - Hallway 2 Loading... Entry Loading... Booths Loading... Qu…" at bounding box center [614, 365] width 1228 height 657
click at [361, 375] on div "Loading... Hallway - Hallway 2 Loading... Entry Loading... Booths Loading... Qu…" at bounding box center [614, 365] width 1228 height 657
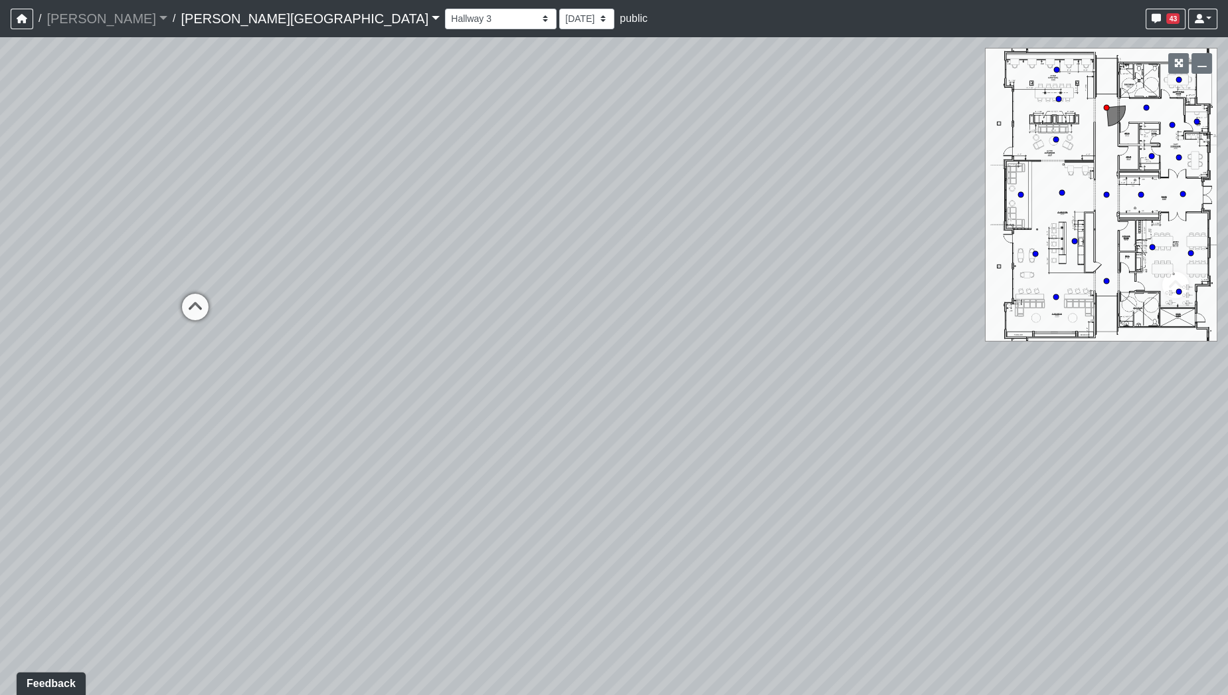
click at [240, 388] on div "Loading... Hallway - Hallway 2 Loading... Entry Loading... Booths Loading... Qu…" at bounding box center [614, 365] width 1228 height 657
click at [1019, 396] on div "Loading... Hallway - Hallway 2 Loading... Entry Loading... Booths Loading... Qu…" at bounding box center [614, 365] width 1228 height 657
click at [919, 376] on div "Loading... Hallway - Hallway 2 Loading... Entry Loading... Booths Loading... Qu…" at bounding box center [614, 365] width 1228 height 657
click at [467, 325] on div "Loading... Hallway - Hallway 2 Loading... Entry Loading... Booths Loading... Qu…" at bounding box center [614, 365] width 1228 height 657
click at [594, 390] on div "Loading... Hallway - Hallway 2 Loading... Entry Loading... Booths Loading... Qu…" at bounding box center [614, 365] width 1228 height 657
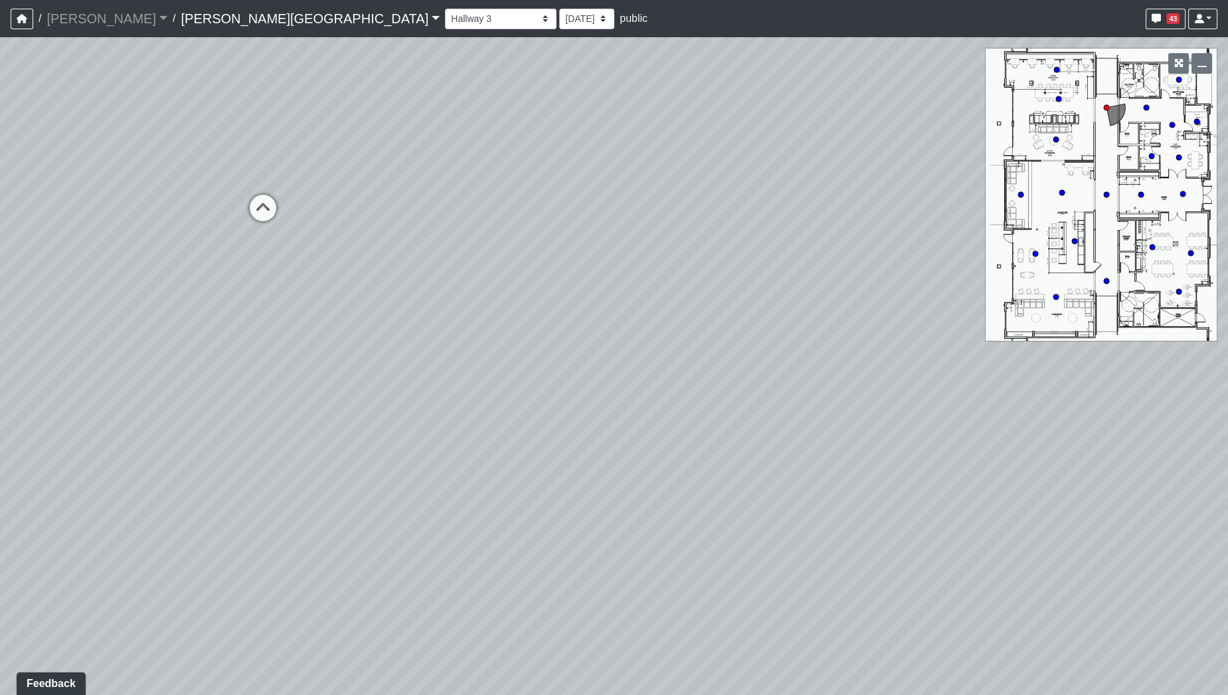
click at [598, 278] on div "Loading... Hallway - Hallway 2 Loading... Entry Loading... Booths Loading... Qu…" at bounding box center [614, 365] width 1228 height 657
click at [631, 317] on div "Loading... Hallway - Hallway 2 Loading... Entry Loading... Booths Loading... Qu…" at bounding box center [614, 365] width 1228 height 657
drag, startPoint x: 821, startPoint y: 285, endPoint x: 929, endPoint y: 311, distance: 111.4
click at [758, 299] on div "Loading... Hallway - Hallway 2 Loading... Entry Loading... Booths Loading... Qu…" at bounding box center [614, 365] width 1228 height 657
drag, startPoint x: 1068, startPoint y: 215, endPoint x: 948, endPoint y: 209, distance: 119.7
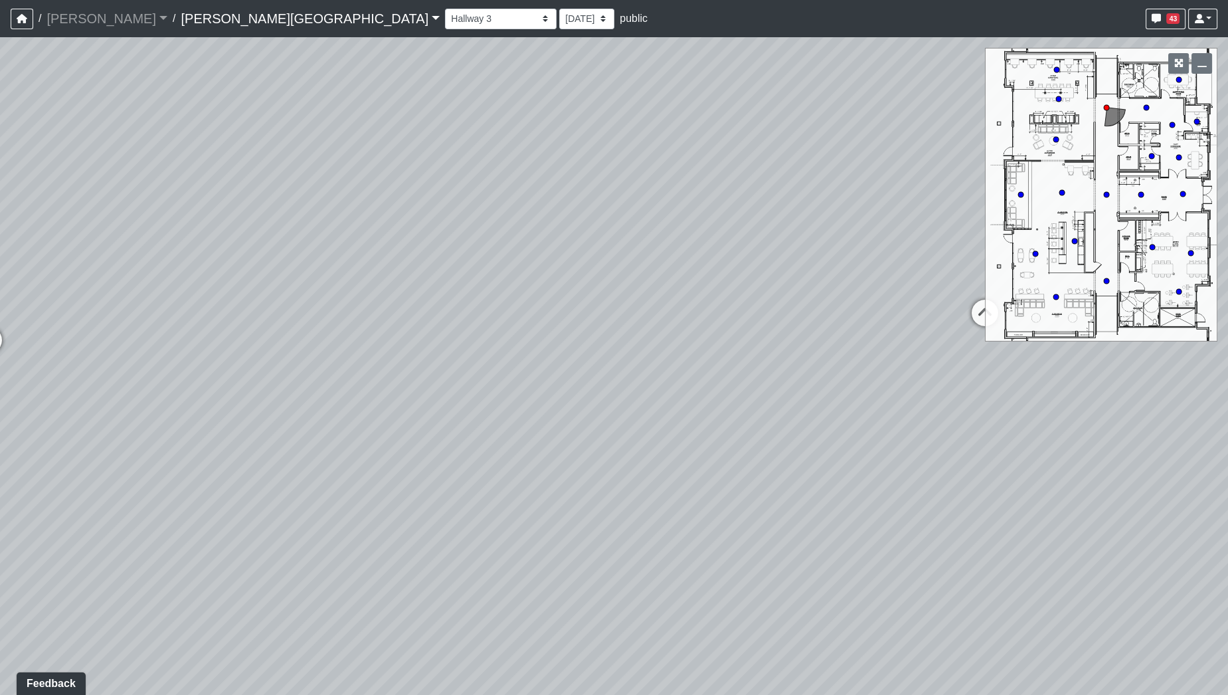
click at [948, 209] on div "Loading... Hallway - Hallway 2 Loading... Entry Loading... Booths Loading... Qu…" at bounding box center [614, 365] width 1228 height 657
drag, startPoint x: 695, startPoint y: 183, endPoint x: 598, endPoint y: 137, distance: 107.2
click at [598, 137] on div "Loading... Hallway - Hallway 2 Loading... Entry Loading... Booths Loading... Qu…" at bounding box center [614, 365] width 1228 height 657
drag, startPoint x: 701, startPoint y: 198, endPoint x: 539, endPoint y: 210, distance: 162.5
click at [539, 210] on div "Loading... Hallway - Hallway 2 Loading... Entry Loading... Booths Loading... Qu…" at bounding box center [614, 365] width 1228 height 657
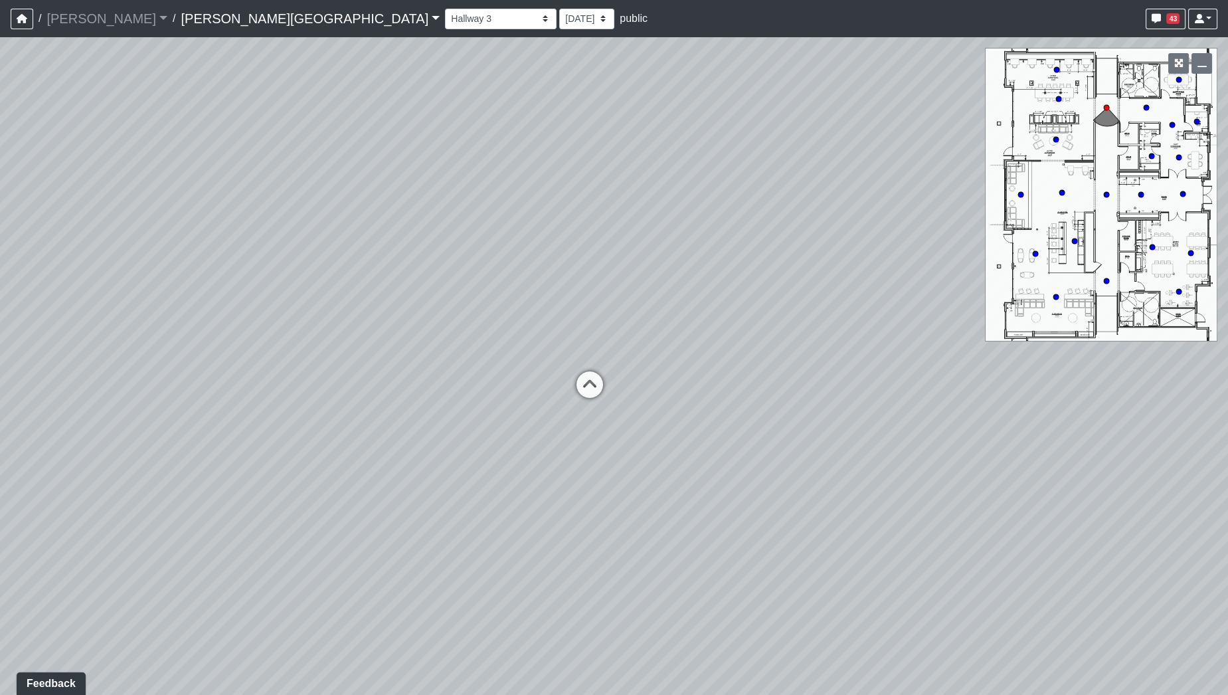
drag, startPoint x: 595, startPoint y: 195, endPoint x: 561, endPoint y: 363, distance: 171.4
click at [561, 363] on div "Loading... Hallway - Hallway 2 Loading... Entry Loading... Booths Loading... Qu…" at bounding box center [614, 365] width 1228 height 657
drag, startPoint x: 584, startPoint y: 345, endPoint x: 652, endPoint y: 274, distance: 98.2
click at [652, 274] on div "Loading... Hallway - Hallway 2 Loading... Entry Loading... Booths Loading... Qu…" at bounding box center [614, 365] width 1228 height 657
drag, startPoint x: 662, startPoint y: 357, endPoint x: 539, endPoint y: 148, distance: 242.6
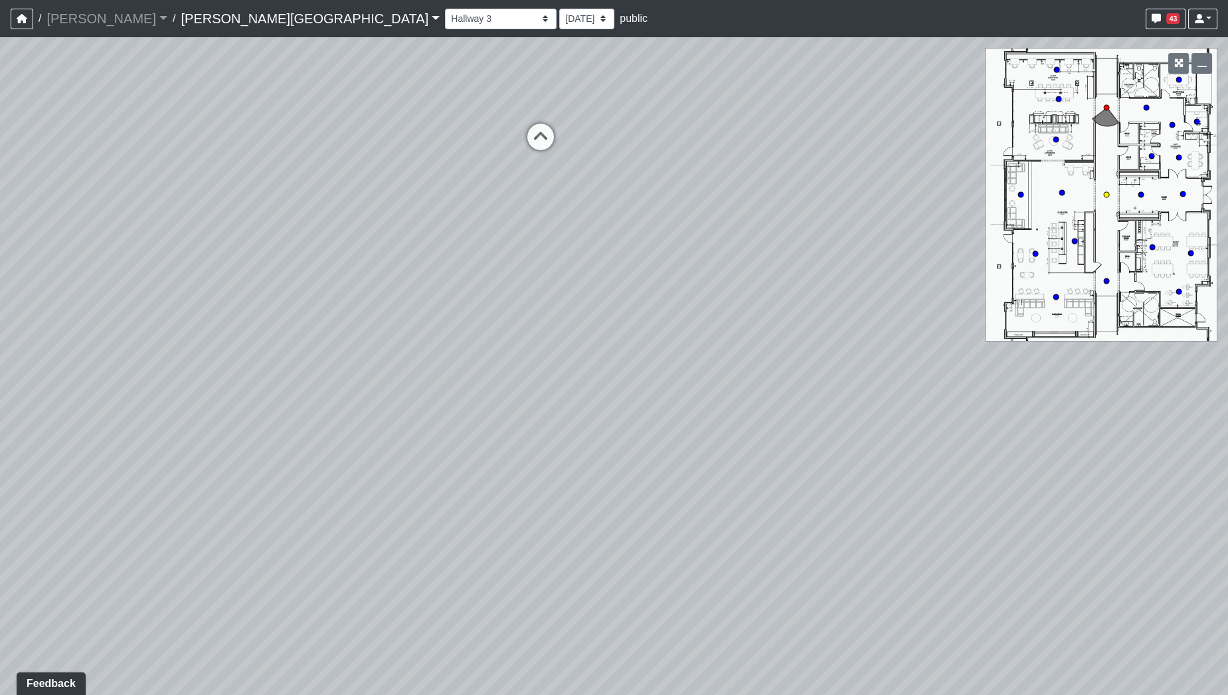
click at [529, 147] on div "Loading... Hallway - Hallway 2 Loading... Entry Loading... Booths Loading... Qu…" at bounding box center [614, 365] width 1228 height 657
drag, startPoint x: 631, startPoint y: 207, endPoint x: 726, endPoint y: 332, distance: 156.4
click at [726, 332] on div "Loading... Hallway - Hallway 2 Loading... Entry Loading... Booths Loading... Qu…" at bounding box center [614, 365] width 1228 height 657
drag, startPoint x: 560, startPoint y: 363, endPoint x: 1039, endPoint y: 333, distance: 479.7
click at [1042, 333] on div "Loading... Hallway - Hallway 2 Loading... Entry Loading... Booths Loading... Qu…" at bounding box center [614, 365] width 1228 height 657
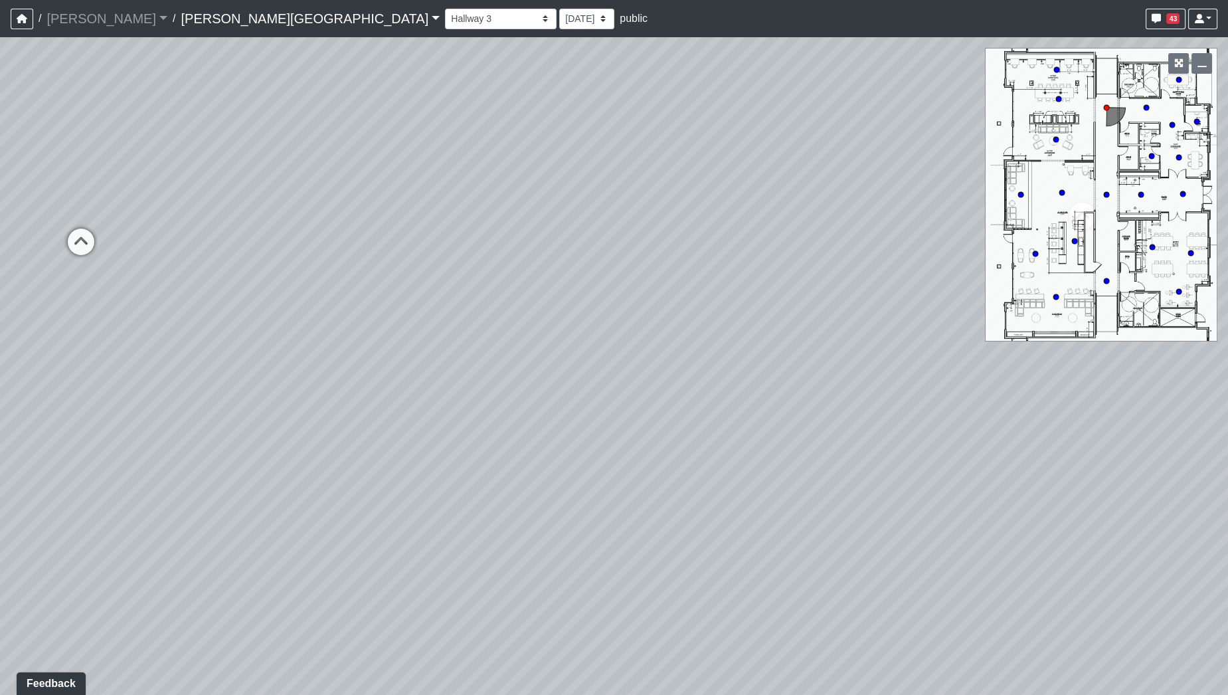
drag, startPoint x: 773, startPoint y: 330, endPoint x: 953, endPoint y: 341, distance: 180.3
click at [979, 342] on div "Loading... Hallway - Hallway 2 Loading... Entry Loading... Booths Loading... Qu…" at bounding box center [614, 365] width 1228 height 657
drag, startPoint x: 502, startPoint y: 295, endPoint x: 622, endPoint y: 308, distance: 120.9
click at [952, 315] on div "Loading... Hallway - Hallway 2 Loading... Entry Loading... Booths Loading... Qu…" at bounding box center [614, 365] width 1228 height 657
drag, startPoint x: 654, startPoint y: 317, endPoint x: 807, endPoint y: 341, distance: 155.2
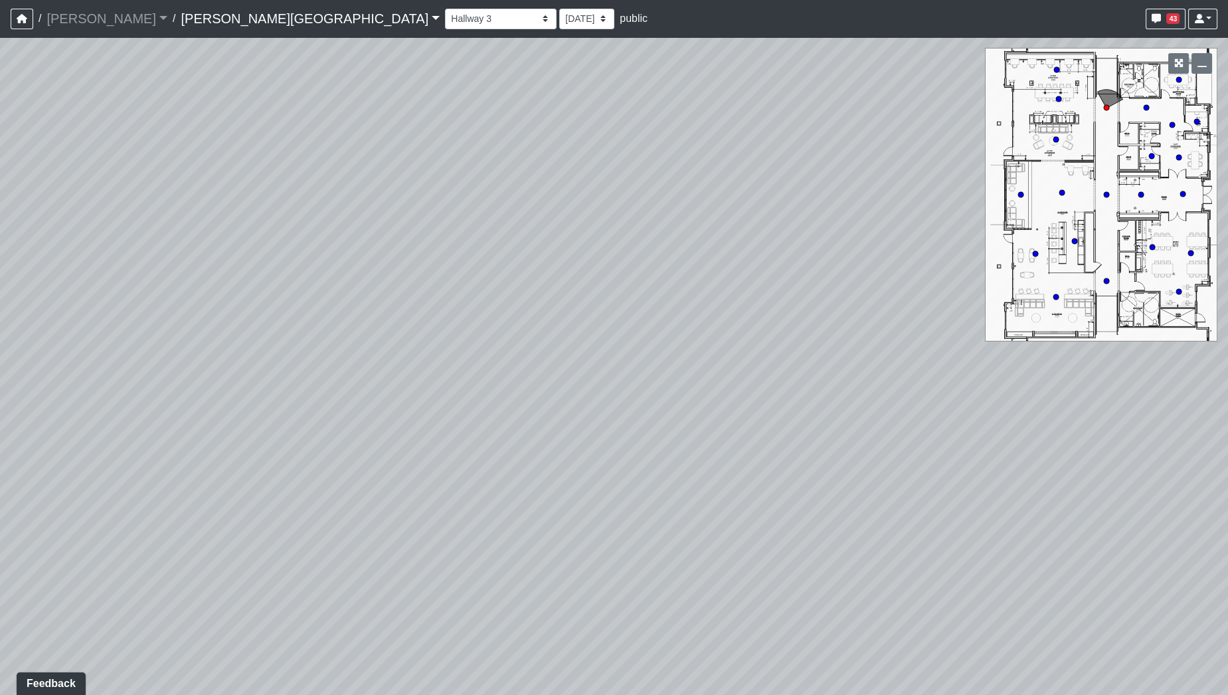
click at [807, 341] on div "Loading... Hallway - Hallway 2 Loading... Entry Loading... Booths Loading... Qu…" at bounding box center [614, 365] width 1228 height 657
drag, startPoint x: 609, startPoint y: 335, endPoint x: 772, endPoint y: 329, distance: 163.5
click at [772, 329] on div "Loading... Hallway - Hallway 2 Loading... Entry Loading... Booths Loading... Qu…" at bounding box center [614, 365] width 1228 height 657
drag, startPoint x: 637, startPoint y: 294, endPoint x: 311, endPoint y: 286, distance: 326.1
click at [318, 287] on div "Loading... Hallway - Hallway 2 Loading... Entry Loading... Booths Loading... Qu…" at bounding box center [614, 365] width 1228 height 657
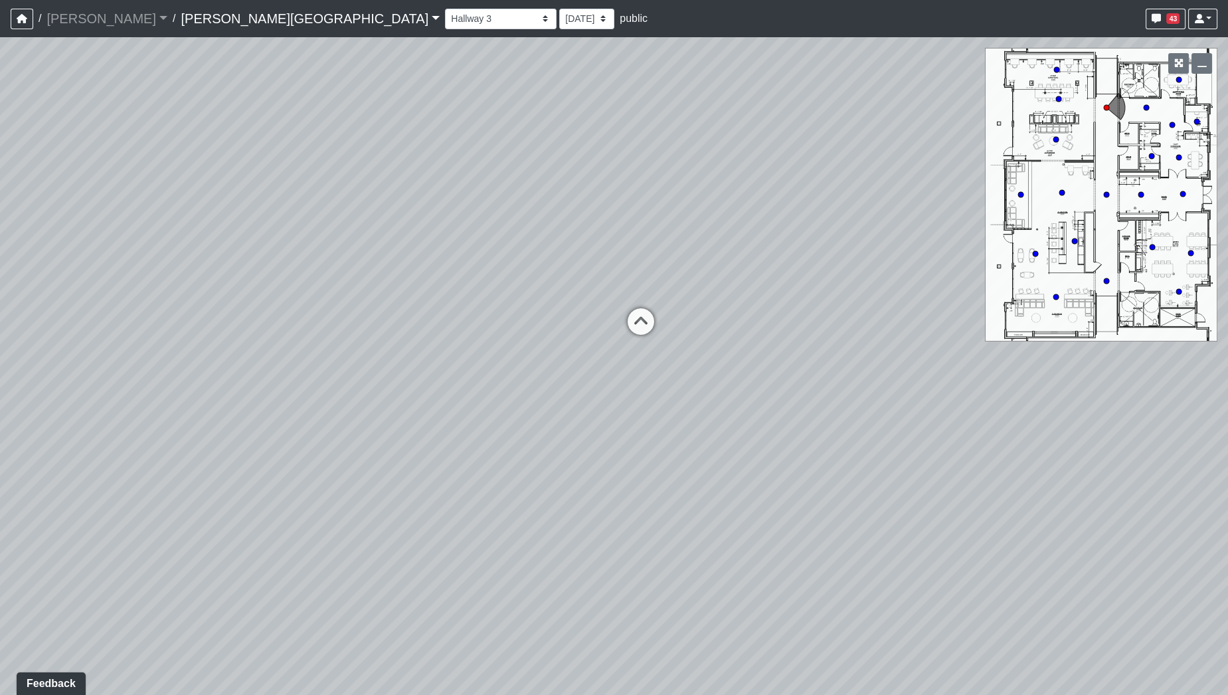
drag, startPoint x: 373, startPoint y: 264, endPoint x: 408, endPoint y: 247, distance: 39.2
click at [244, 270] on div "Loading... Hallway - Hallway 2 Loading... Entry Loading... Booths Loading... Qu…" at bounding box center [614, 365] width 1228 height 657
drag, startPoint x: 489, startPoint y: 235, endPoint x: 278, endPoint y: 260, distance: 212.7
click at [278, 260] on div "Loading... Hallway - Hallway 2 Loading... Entry Loading... Booths Loading... Qu…" at bounding box center [614, 365] width 1228 height 657
drag, startPoint x: 622, startPoint y: 266, endPoint x: 321, endPoint y: 236, distance: 302.3
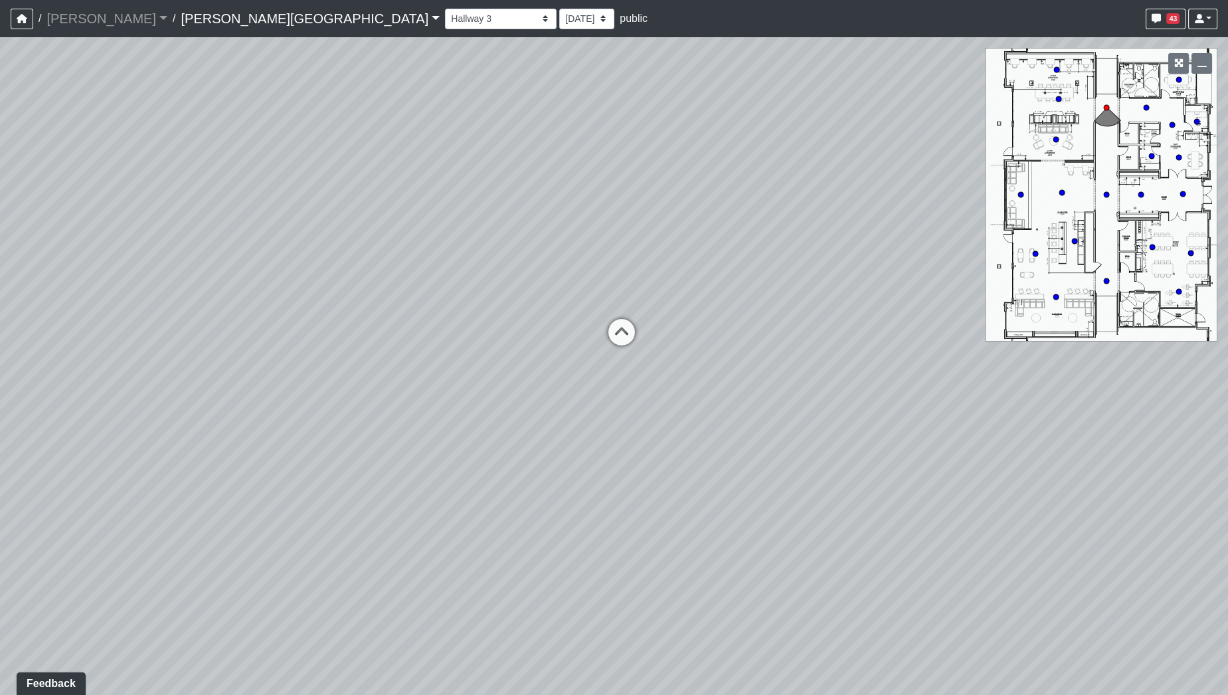
click at [295, 242] on div "Loading... Hallway - Hallway 2 Loading... Entry Loading... Booths Loading... Qu…" at bounding box center [614, 365] width 1228 height 657
drag, startPoint x: 726, startPoint y: 246, endPoint x: 475, endPoint y: 217, distance: 253.3
click at [475, 217] on div "Loading... Hallway - Hallway 2 Loading... Entry Loading... Booths Loading... Qu…" at bounding box center [614, 365] width 1228 height 657
click at [430, 308] on icon at bounding box center [437, 314] width 40 height 40
drag, startPoint x: 754, startPoint y: 262, endPoint x: 157, endPoint y: 268, distance: 596.3
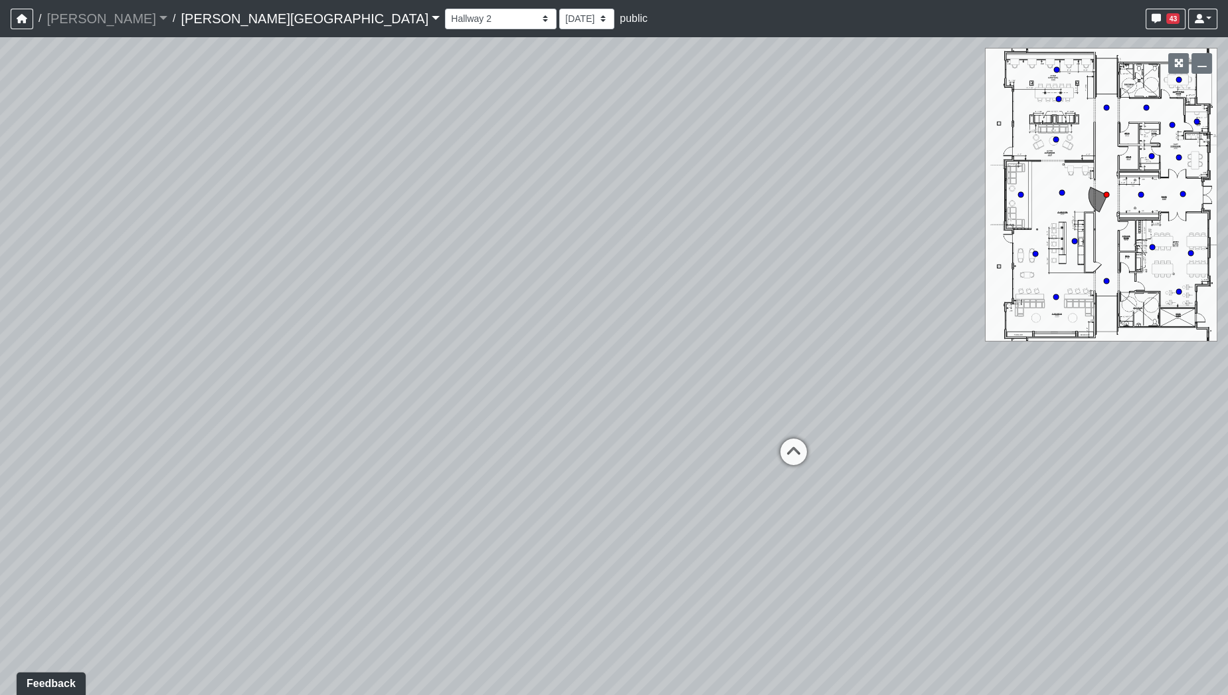
click at [157, 268] on div "Loading... Hallway - Hallway 2 Loading... Entry Loading... Booths Loading... Qu…" at bounding box center [614, 365] width 1228 height 657
drag, startPoint x: 484, startPoint y: 238, endPoint x: 0, endPoint y: 238, distance: 484.1
click at [0, 238] on div "Loading... Hallway - Hallway 2 Loading... Entry Loading... Booths Loading... Qu…" at bounding box center [614, 365] width 1228 height 657
drag, startPoint x: 569, startPoint y: 230, endPoint x: 199, endPoint y: 264, distance: 371.3
click at [199, 262] on div "Loading... Hallway - Hallway 2 Loading... Entry Loading... Booths Loading... Qu…" at bounding box center [614, 365] width 1228 height 657
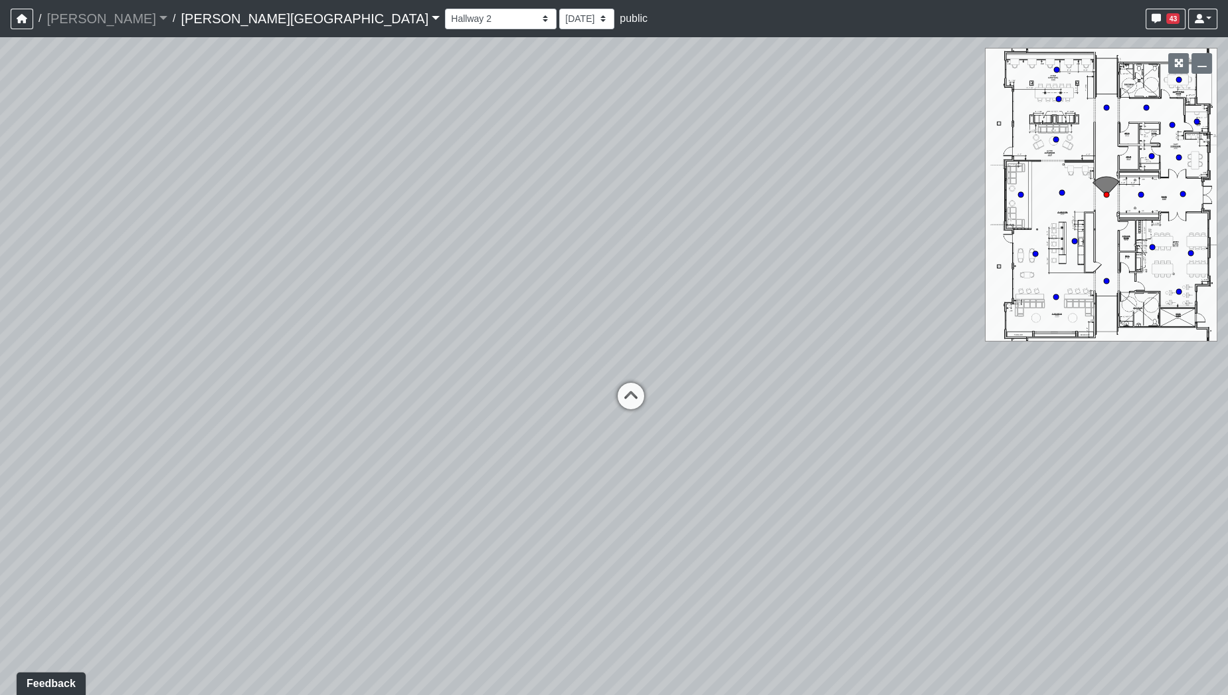
drag, startPoint x: 596, startPoint y: 321, endPoint x: 463, endPoint y: 311, distance: 132.6
click at [463, 311] on div "Loading... Hallway - Hallway 2 Loading... Entry Loading... Booths Loading... Qu…" at bounding box center [614, 365] width 1228 height 657
click at [637, 393] on icon at bounding box center [631, 402] width 40 height 40
drag, startPoint x: 653, startPoint y: 446, endPoint x: 574, endPoint y: 467, distance: 81.7
click at [574, 467] on div "Loading... Hallway - Hallway 2 Loading... Entry Loading... Booths Loading... Qu…" at bounding box center [614, 365] width 1228 height 657
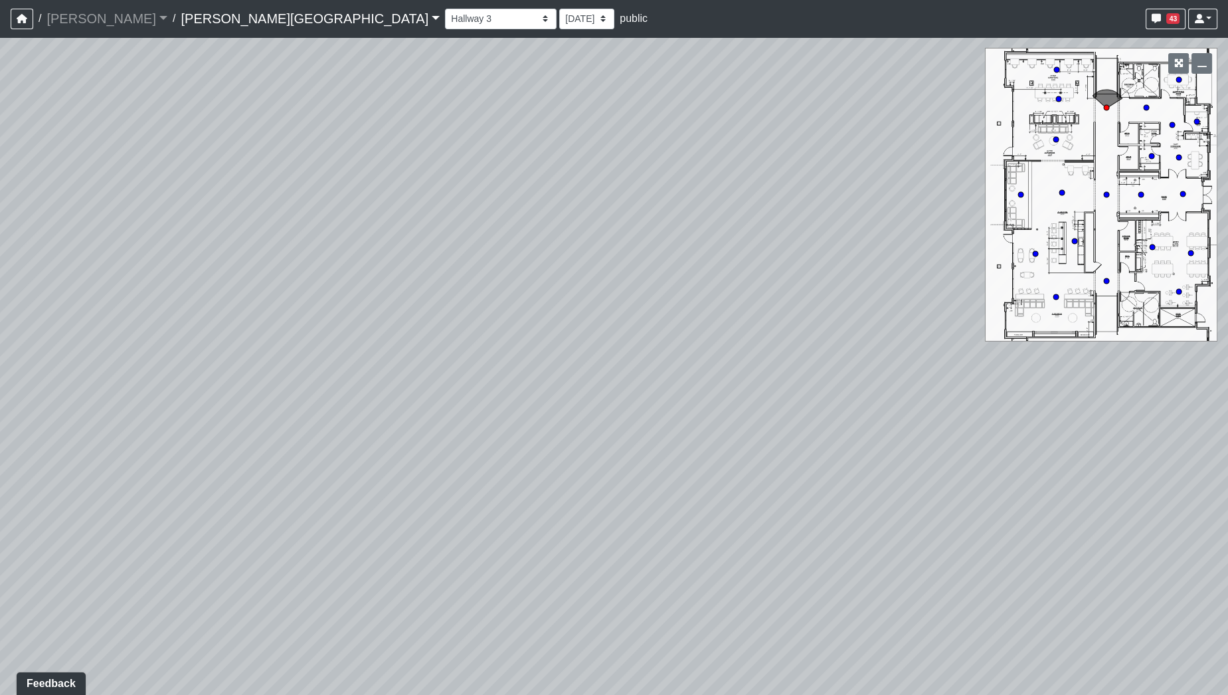
drag, startPoint x: 707, startPoint y: 395, endPoint x: 70, endPoint y: 359, distance: 638.5
click at [96, 361] on div "Loading... Hallway - Hallway 2 Loading... Entry Loading... Booths Loading... Qu…" at bounding box center [614, 365] width 1228 height 657
drag, startPoint x: 608, startPoint y: 369, endPoint x: 235, endPoint y: 392, distance: 373.9
click at [235, 392] on div "Loading... Hallway - Hallway 2 Loading... Entry Loading... Booths Loading... Qu…" at bounding box center [614, 365] width 1228 height 657
drag, startPoint x: 664, startPoint y: 382, endPoint x: 368, endPoint y: 424, distance: 299.1
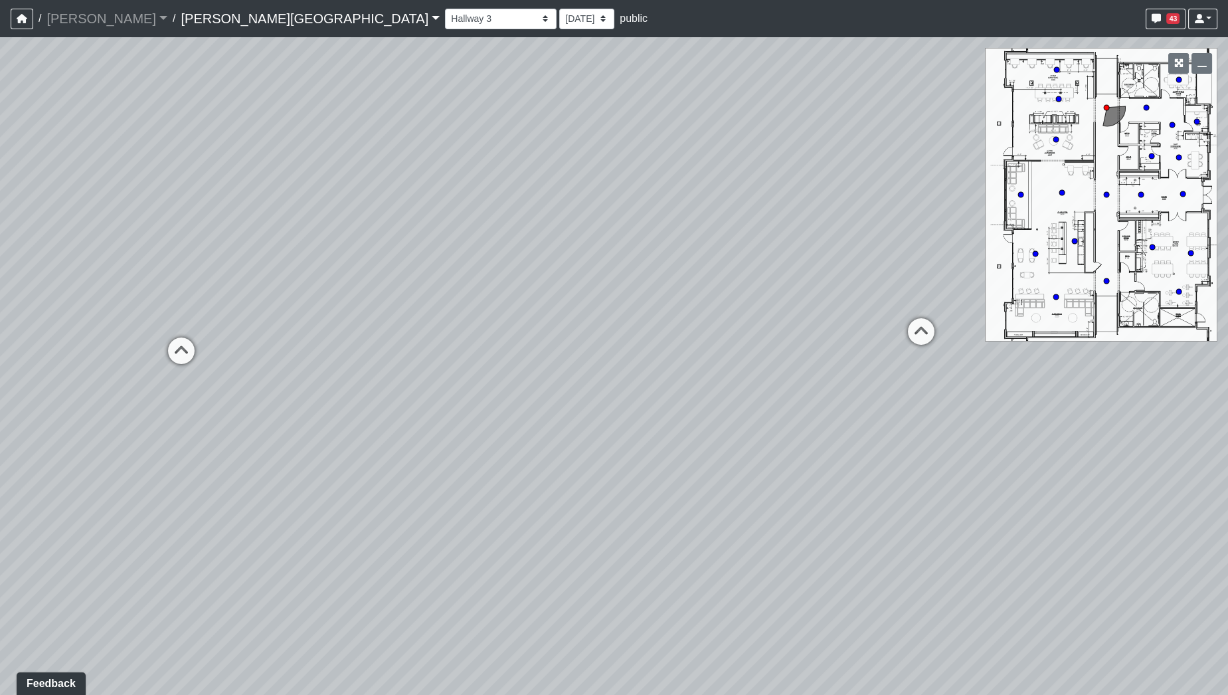
click at [368, 424] on div "Loading... Hallway - Hallway 2 Loading... Entry Loading... Booths Loading... Qu…" at bounding box center [614, 365] width 1228 height 657
drag, startPoint x: 504, startPoint y: 420, endPoint x: 432, endPoint y: 424, distance: 71.8
click at [430, 426] on div "Loading... Hallway - Hallway 2 Loading... Entry Loading... Booths Loading... Qu…" at bounding box center [614, 365] width 1228 height 657
drag, startPoint x: 493, startPoint y: 384, endPoint x: 422, endPoint y: 378, distance: 70.6
click at [373, 386] on div "Loading... Hallway - Hallway 2 Loading... Entry Loading... Booths Loading... Qu…" at bounding box center [614, 365] width 1228 height 657
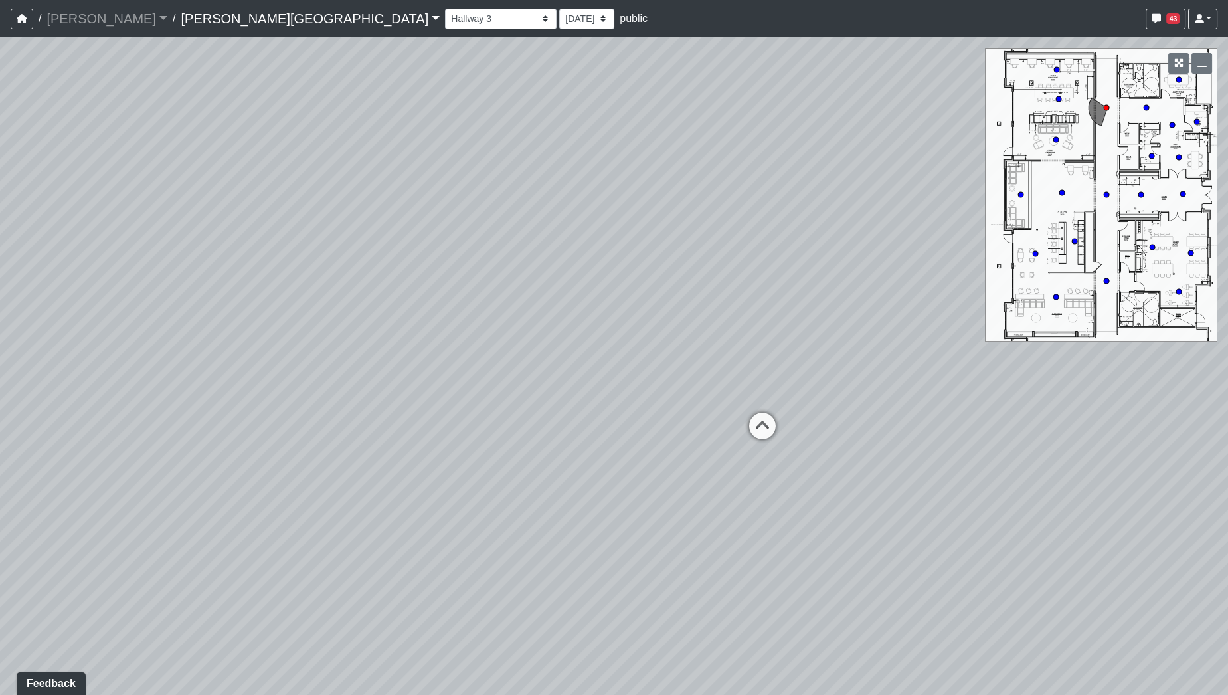
drag, startPoint x: 711, startPoint y: 341, endPoint x: 315, endPoint y: 367, distance: 397.2
click at [315, 367] on div "Loading... Hallway - Hallway 2 Loading... Entry Loading... Booths Loading... Qu…" at bounding box center [614, 365] width 1228 height 657
drag, startPoint x: 524, startPoint y: 356, endPoint x: 273, endPoint y: 311, distance: 255.0
click at [273, 311] on div "Loading... Hallway - Hallway 2 Loading... Entry Loading... Booths Loading... Qu…" at bounding box center [614, 365] width 1228 height 657
drag, startPoint x: 933, startPoint y: 373, endPoint x: 1000, endPoint y: 378, distance: 67.2
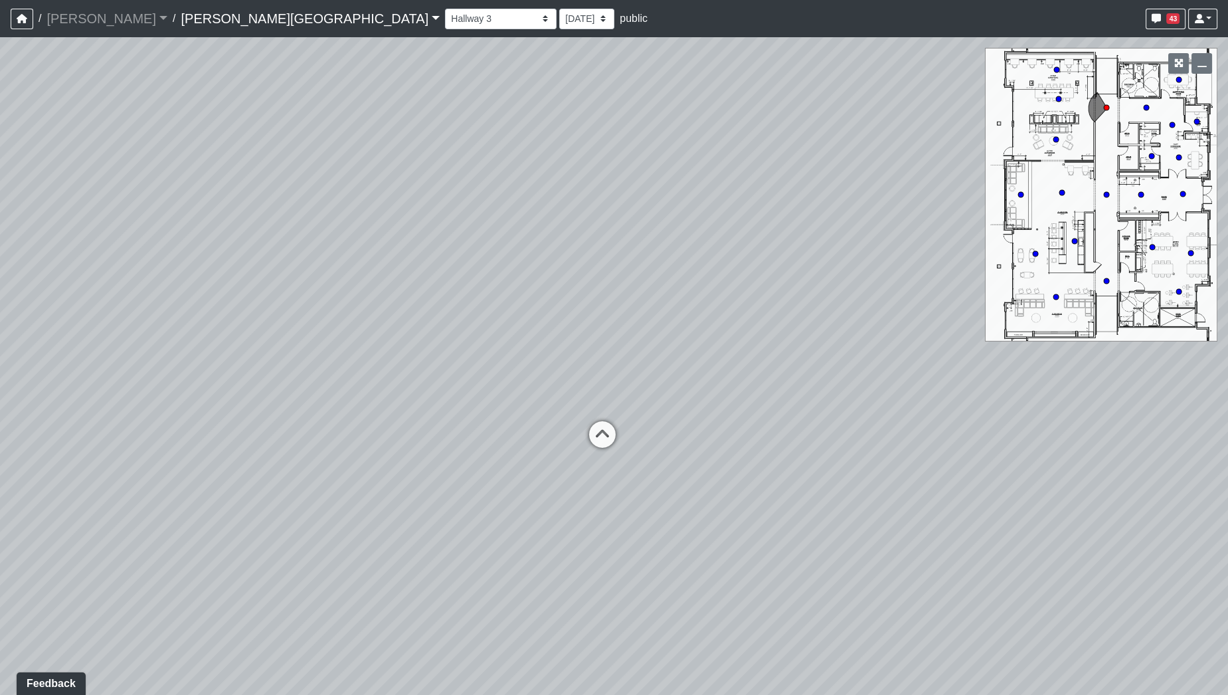
click at [1118, 382] on div "Loading... Hallway - Hallway 2 Loading... Entry Loading... Booths Loading... Qu…" at bounding box center [614, 365] width 1228 height 657
click at [980, 355] on div "Loading... Hallway - Hallway 2 Loading... Entry Loading... Booths Loading... Qu…" at bounding box center [614, 365] width 1228 height 657
click at [288, 344] on div "Loading... Hallway - Hallway 2 Loading... Entry Loading... Booths Loading... Qu…" at bounding box center [614, 365] width 1228 height 657
click at [491, 347] on div "Loading... Hallway - Hallway 2 Loading... Entry Loading... Booths Loading... Qu…" at bounding box center [614, 365] width 1228 height 657
click at [569, 355] on div "Loading... Hallway - Hallway 2 Loading... Entry Loading... Booths Loading... Qu…" at bounding box center [614, 365] width 1228 height 657
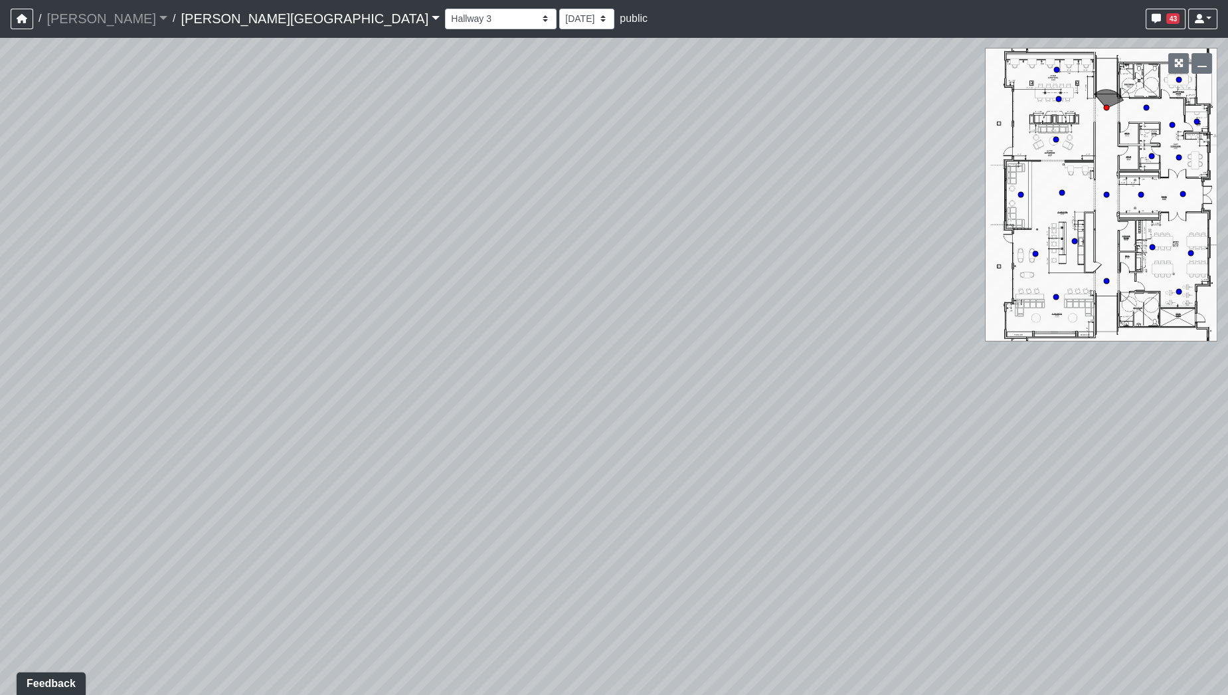
click at [576, 348] on div "Loading... Hallway - Hallway 2 Loading... Entry Loading... Booths Loading... Qu…" at bounding box center [614, 365] width 1228 height 657
click at [440, 353] on div "Loading... Hallway - Hallway 2 Loading... Entry Loading... Booths Loading... Qu…" at bounding box center [614, 365] width 1228 height 657
click at [344, 373] on div "Loading... Hallway - Hallway 2 Loading... Entry Loading... Booths Loading... Qu…" at bounding box center [614, 365] width 1228 height 657
click at [330, 329] on div "Loading... Hallway - Hallway 2 Loading... Entry Loading... Booths Loading... Qu…" at bounding box center [614, 365] width 1228 height 657
click at [367, 355] on div "Loading... Hallway - Hallway 2 Loading... Entry Loading... Booths Loading... Qu…" at bounding box center [614, 365] width 1228 height 657
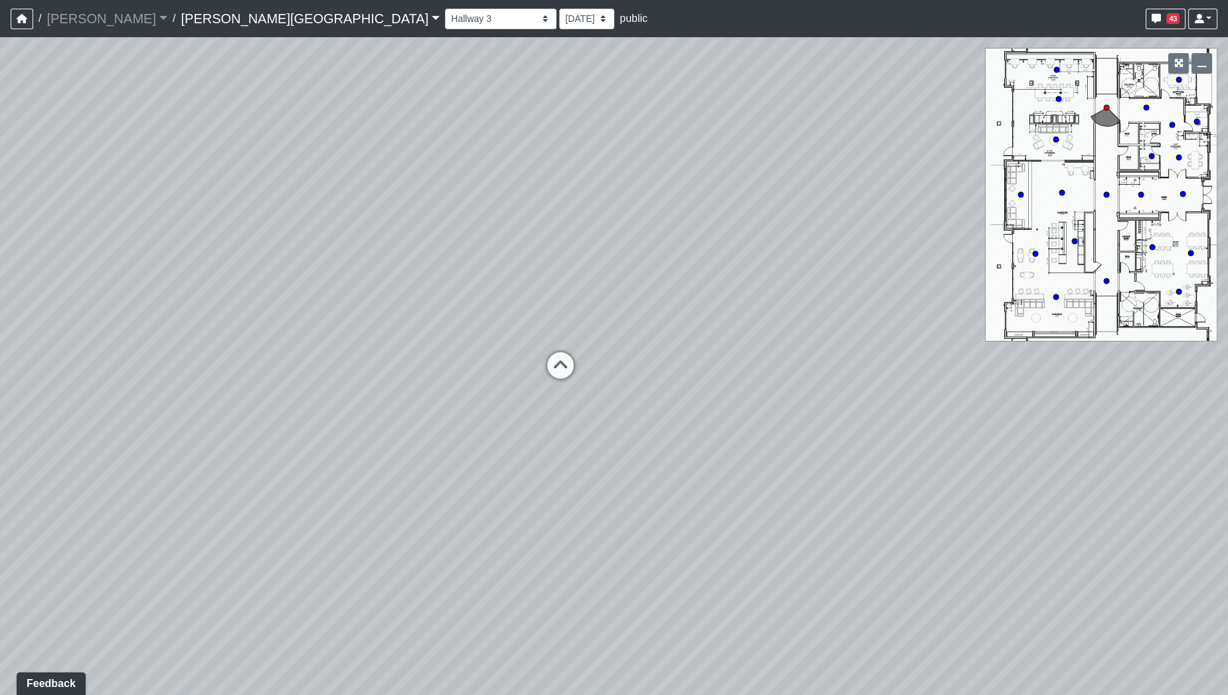
click at [701, 349] on div "Loading... Hallway - Hallway 2 Loading... Entry Loading... Booths Loading... Qu…" at bounding box center [614, 365] width 1228 height 657
click at [567, 366] on icon at bounding box center [563, 372] width 40 height 40
click at [565, 372] on icon at bounding box center [564, 375] width 40 height 40
click at [942, 314] on div "Loading... Hallway - Hallway 2 Loading... Entry Loading... Booths Loading... Qu…" at bounding box center [614, 365] width 1228 height 657
click at [893, 322] on div "Loading... Hallway - Hallway 2 Loading... Entry Loading... Booths Loading... Qu…" at bounding box center [614, 365] width 1228 height 657
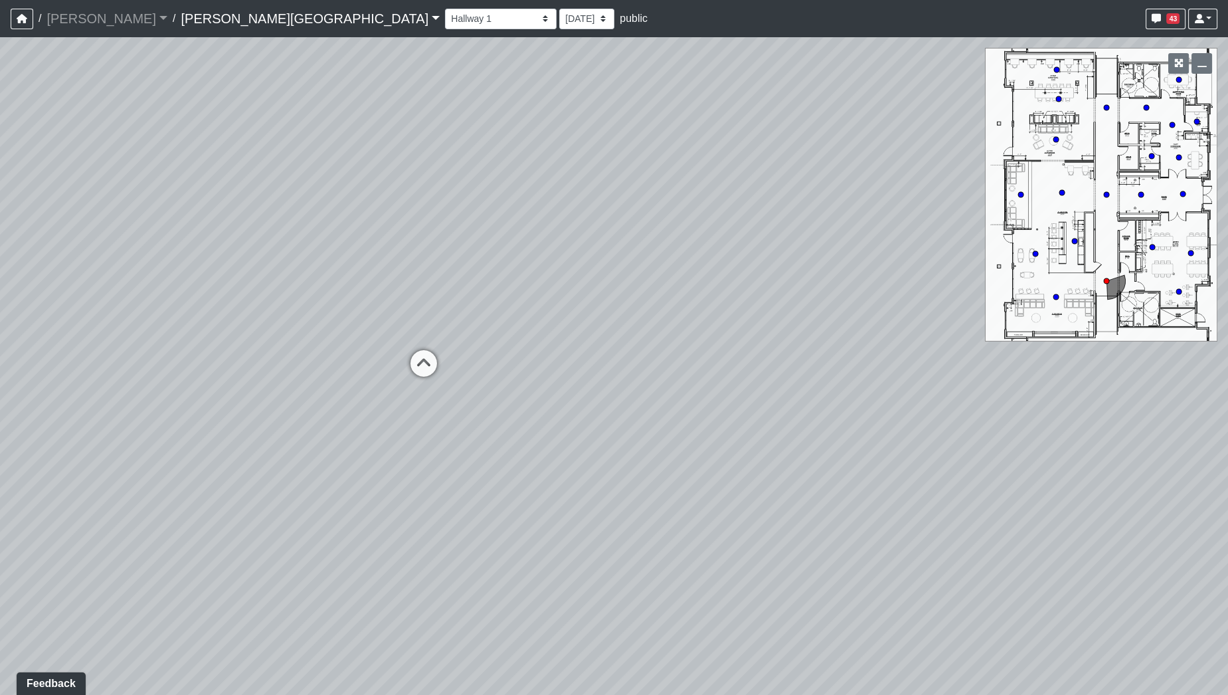
click at [66, 274] on div "Loading... Hallway - Hallway 2 Loading... Entry Loading... Booths Loading... Qu…" at bounding box center [614, 365] width 1228 height 657
click at [228, 301] on div "Loading... Hallway - Hallway 2 Loading... Entry Loading... Booths Loading... Qu…" at bounding box center [614, 365] width 1228 height 657
click at [256, 331] on div "Loading... Hallway - Hallway 2 Loading... Entry Loading... Booths Loading... Qu…" at bounding box center [614, 365] width 1228 height 657
click at [177, 341] on div "Loading... Hallway - Hallway 2 Loading... Entry Loading... Booths Loading... Qu…" at bounding box center [614, 365] width 1228 height 657
click at [237, 346] on div "Loading... Hallway - Hallway 2 Loading... Entry Loading... Booths Loading... Qu…" at bounding box center [614, 365] width 1228 height 657
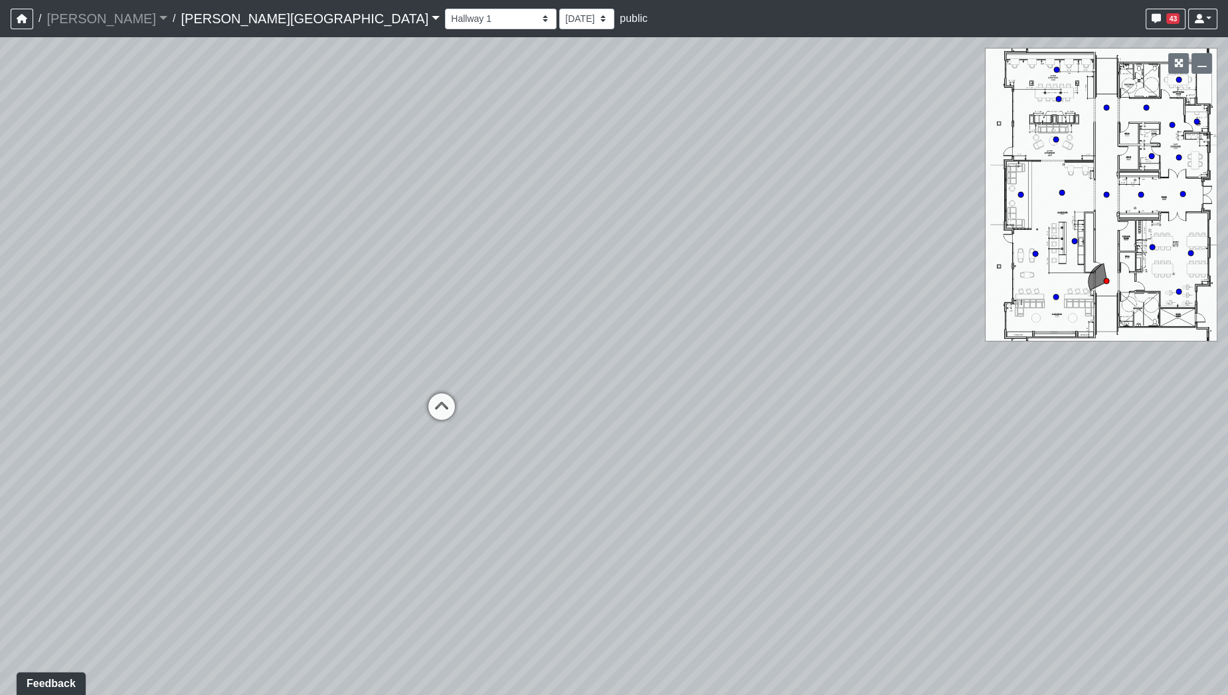
click at [394, 489] on div "Loading... Hallway - Hallway 2 Loading... Entry Loading... Booths Loading... Qu…" at bounding box center [614, 365] width 1228 height 657
click at [811, 633] on div "Loading... Hallway - Hallway 2 Loading... Entry Loading... Booths Loading... Qu…" at bounding box center [614, 365] width 1228 height 657
click at [0, 266] on div "Loading... Hallway - Hallway 2 Loading... Entry Loading... Booths Loading... Qu…" at bounding box center [614, 365] width 1228 height 657
click at [355, 260] on div "Loading... Hallway - Hallway 2 Loading... Entry Loading... Booths Loading... Qu…" at bounding box center [614, 365] width 1228 height 657
click at [519, 430] on div "Loading... Hallway - Hallway 2 Loading... Entry Loading... Booths Loading... Qu…" at bounding box center [614, 365] width 1228 height 657
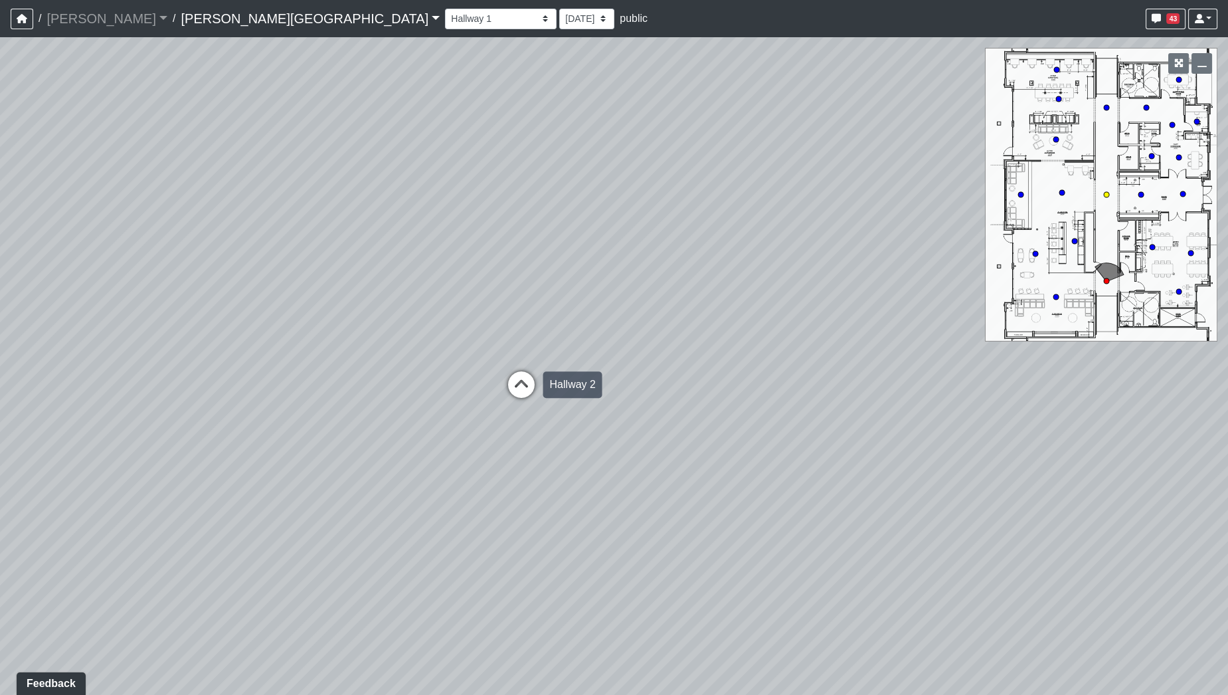
click at [522, 384] on icon at bounding box center [521, 391] width 40 height 40
click at [527, 446] on icon at bounding box center [517, 448] width 40 height 40
click at [508, 282] on div "Loading... Hallway - Hallway 2 Loading... Entry Loading... Booths Loading... Qu…" at bounding box center [614, 365] width 1228 height 657
click at [566, 395] on div "Loading... Hallway - Hallway 2 Loading... Entry Loading... Booths Loading... Qu…" at bounding box center [614, 365] width 1228 height 657
click at [704, 421] on div "Loading... Hallway - Hallway 2 Loading... Entry Loading... Booths Loading... Qu…" at bounding box center [614, 365] width 1228 height 657
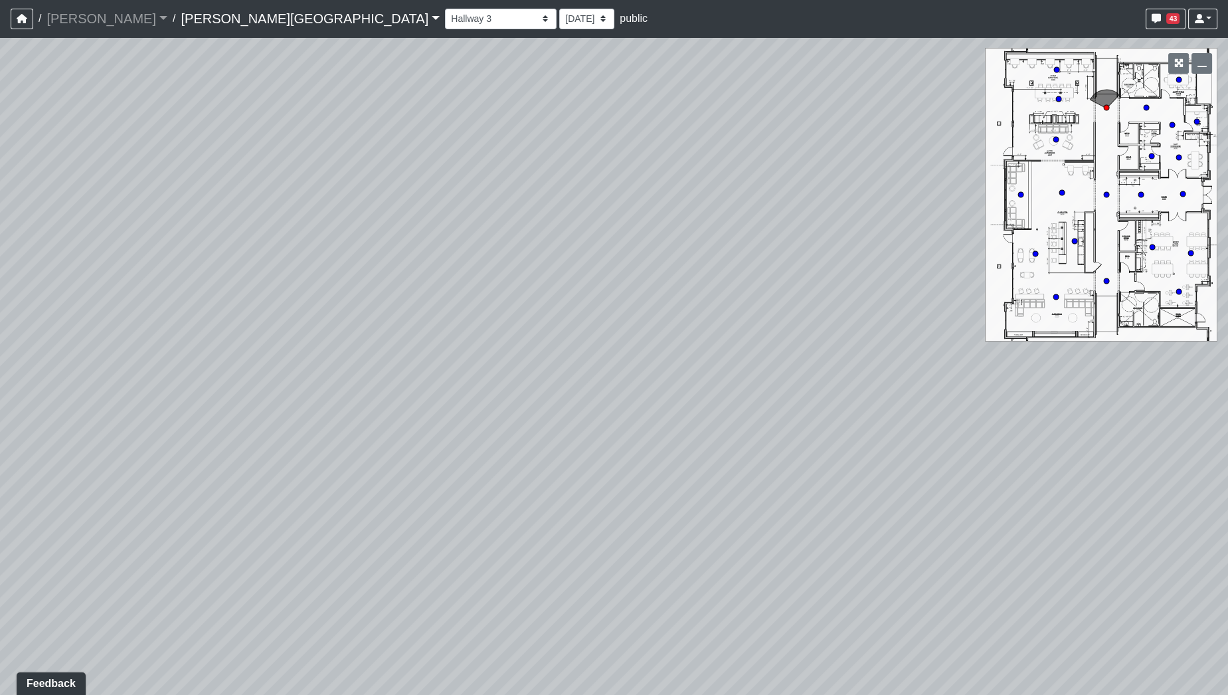
click at [598, 352] on div "Loading... Hallway - Hallway 2 Loading... Entry Loading... Booths Loading... Qu…" at bounding box center [614, 365] width 1228 height 657
click at [525, 339] on div "Loading... Hallway - Hallway 2 Loading... Entry Loading... Booths Loading... Qu…" at bounding box center [614, 365] width 1228 height 657
click at [373, 323] on div "Loading... Hallway - Hallway 2 Loading... Entry Loading... Booths Loading... Qu…" at bounding box center [614, 365] width 1228 height 657
click at [448, 347] on div "Loading... Hallway - Hallway 2 Loading... Entry Loading... Booths Loading... Qu…" at bounding box center [614, 365] width 1228 height 657
click at [280, 303] on div "Loading... Hallway - Hallway 2 Loading... Entry Loading... Booths Loading... Qu…" at bounding box center [614, 365] width 1228 height 657
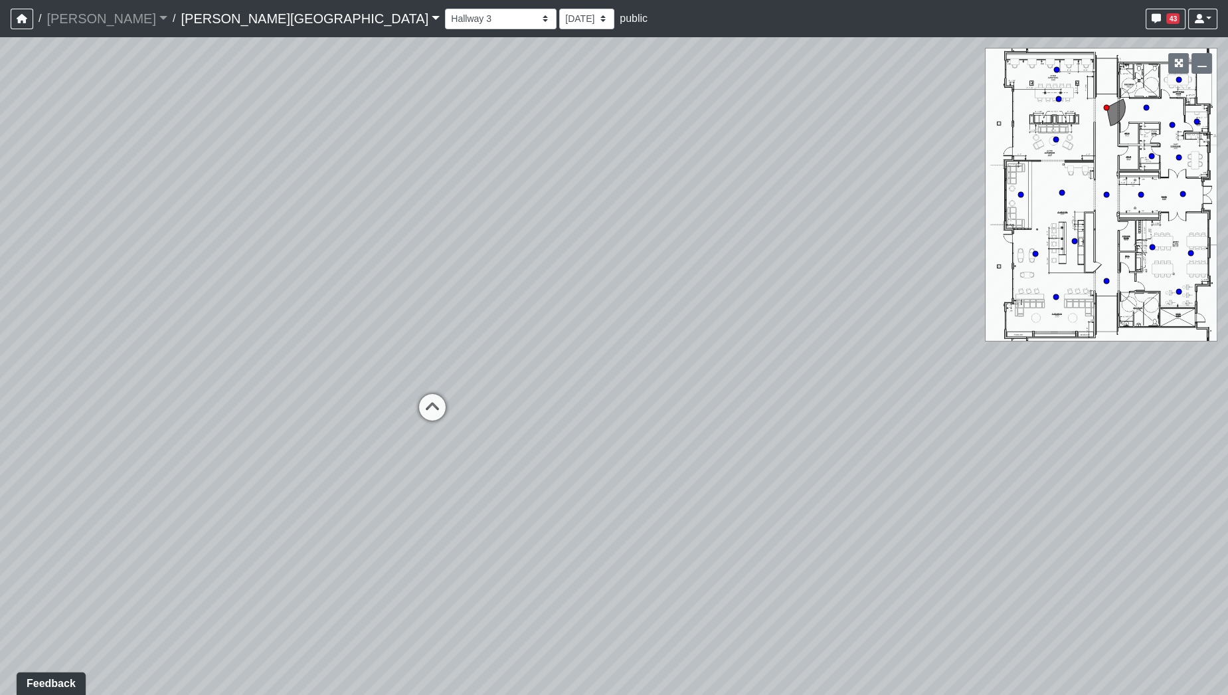
click at [210, 304] on div "Loading... Hallway - Hallway 2 Loading... Entry Loading... Booths Loading... Qu…" at bounding box center [614, 365] width 1228 height 657
click at [413, 343] on div "Loading... Hallway - Hallway 2 Loading... Entry Loading... Booths Loading... Qu…" at bounding box center [614, 365] width 1228 height 657
drag, startPoint x: 827, startPoint y: 381, endPoint x: 234, endPoint y: 376, distance: 593.0
click at [229, 375] on div "Loading... Hallway - Hallway 2 Loading... Entry Loading... Booths Loading... Qu…" at bounding box center [614, 365] width 1228 height 657
drag, startPoint x: 612, startPoint y: 377, endPoint x: 297, endPoint y: 380, distance: 314.1
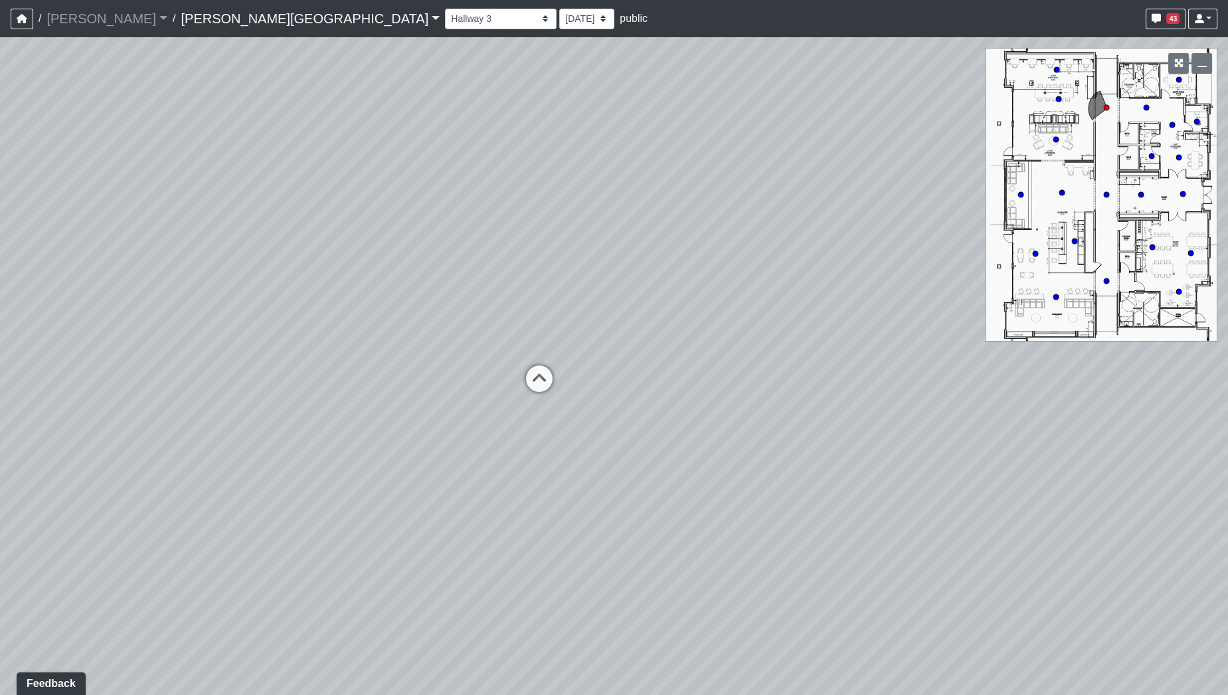
click at [234, 375] on div "Loading... Hallway - Hallway 2 Loading... Entry Loading... Booths Loading... Qu…" at bounding box center [614, 365] width 1228 height 657
drag, startPoint x: 572, startPoint y: 405, endPoint x: 303, endPoint y: 379, distance: 269.5
click at [303, 379] on div "Loading... Hallway - Hallway 2 Loading... Entry Loading... Booths Loading... Qu…" at bounding box center [614, 365] width 1228 height 657
drag, startPoint x: 406, startPoint y: 364, endPoint x: 861, endPoint y: 401, distance: 457.0
click at [882, 403] on div "Loading... Hallway - Hallway 2 Loading... Entry Loading... Booths Loading... Qu…" at bounding box center [614, 365] width 1228 height 657
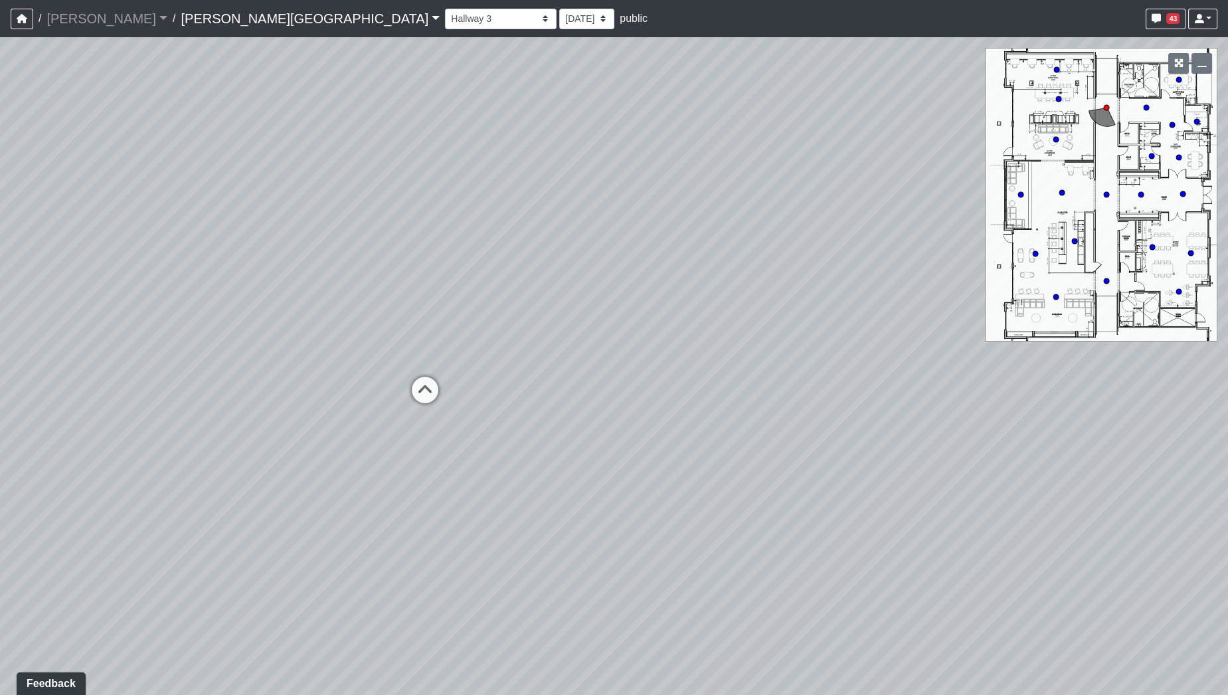
drag, startPoint x: 482, startPoint y: 371, endPoint x: 764, endPoint y: 365, distance: 281.6
click at [764, 365] on div "Loading... Hallway - Hallway 2 Loading... Entry Loading... Booths Loading... Qu…" at bounding box center [614, 365] width 1228 height 657
click at [428, 395] on icon at bounding box center [425, 396] width 40 height 40
click at [426, 404] on icon at bounding box center [427, 400] width 40 height 40
drag, startPoint x: 609, startPoint y: 353, endPoint x: 455, endPoint y: 393, distance: 159.1
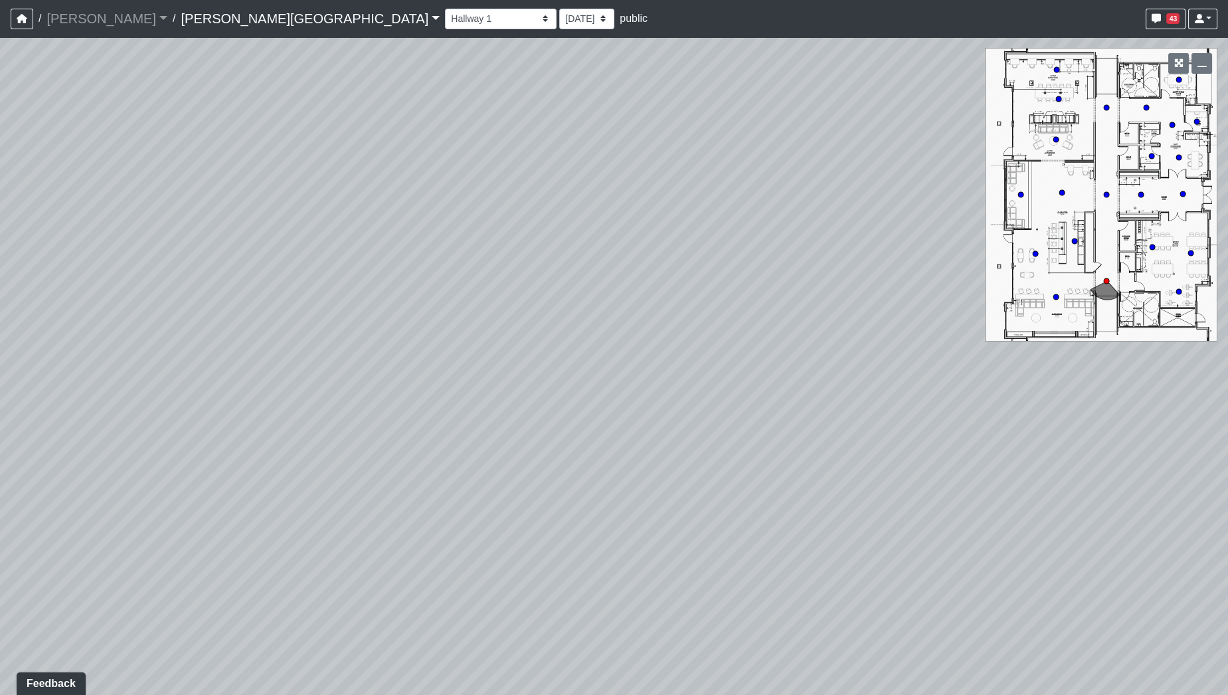
click at [455, 393] on div "Loading... Hallway - Hallway 2 Loading... Entry Loading... Booths Loading... Qu…" at bounding box center [614, 365] width 1228 height 657
drag, startPoint x: 458, startPoint y: 367, endPoint x: 135, endPoint y: 344, distance: 323.5
click at [131, 354] on div "Loading... Hallway - Hallway 2 Loading... Entry Loading... Booths Loading... Qu…" at bounding box center [614, 365] width 1228 height 657
drag, startPoint x: 580, startPoint y: 343, endPoint x: 144, endPoint y: 347, distance: 436.3
click at [145, 346] on div "Loading... Hallway - Hallway 2 Loading... Entry Loading... Booths Loading... Qu…" at bounding box center [614, 365] width 1228 height 657
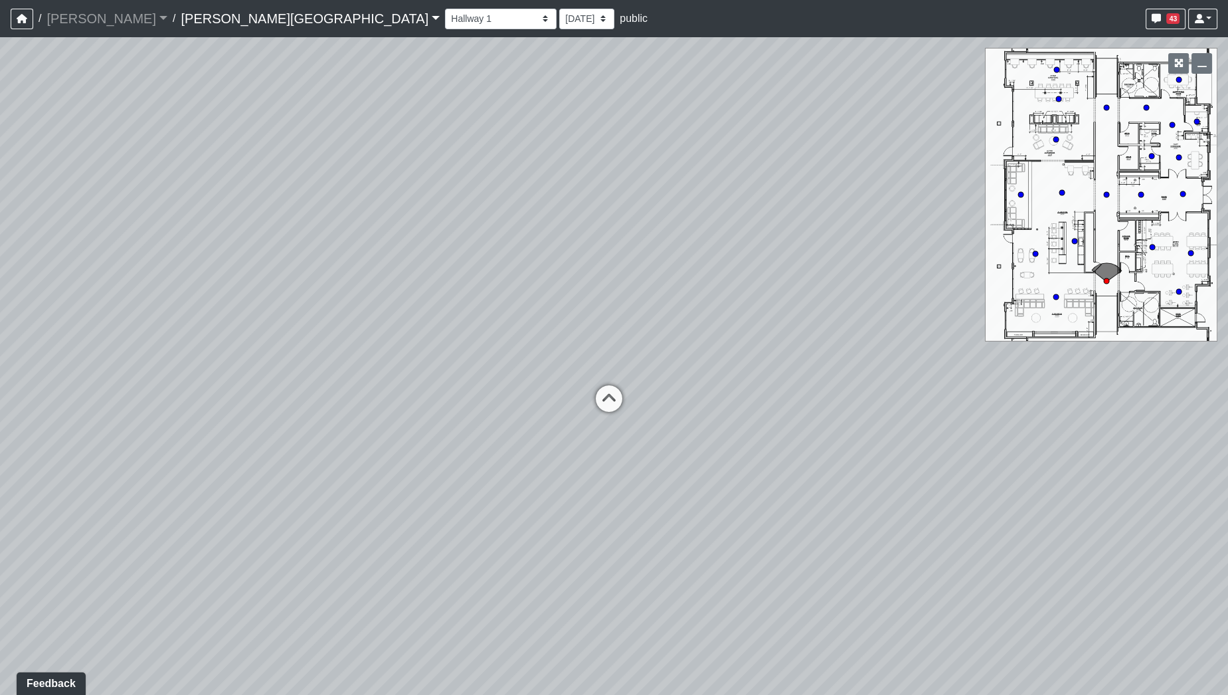
drag, startPoint x: 629, startPoint y: 373, endPoint x: 347, endPoint y: 367, distance: 282.3
click at [347, 367] on div "Loading... Hallway - Hallway 2 Loading... Entry Loading... Booths Loading... Qu…" at bounding box center [614, 365] width 1228 height 657
drag, startPoint x: 554, startPoint y: 400, endPoint x: 419, endPoint y: 382, distance: 136.6
click at [419, 382] on div "Loading... Hallway - Hallway 2 Loading... Entry Loading... Booths Loading... Qu…" at bounding box center [614, 365] width 1228 height 657
drag, startPoint x: 379, startPoint y: 410, endPoint x: 580, endPoint y: 400, distance: 200.7
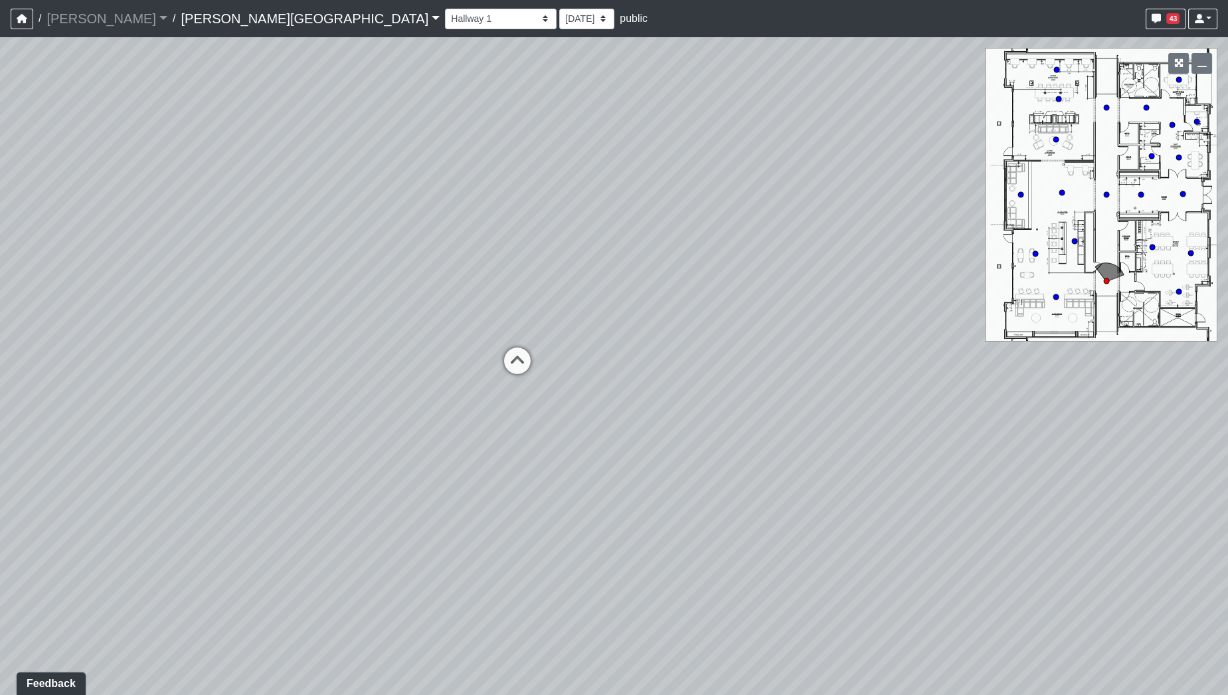
click at [580, 400] on div "Loading... Hallway - Hallway 2 Loading... Entry Loading... Booths Loading... Qu…" at bounding box center [614, 365] width 1228 height 657
click at [521, 361] on icon at bounding box center [517, 367] width 40 height 40
drag, startPoint x: 793, startPoint y: 418, endPoint x: 136, endPoint y: 375, distance: 658.1
click at [136, 375] on div "Loading... Hallway - Hallway 2 Loading... Entry Loading... Booths Loading... Qu…" at bounding box center [614, 365] width 1228 height 657
drag, startPoint x: 719, startPoint y: 343, endPoint x: 550, endPoint y: 327, distance: 170.1
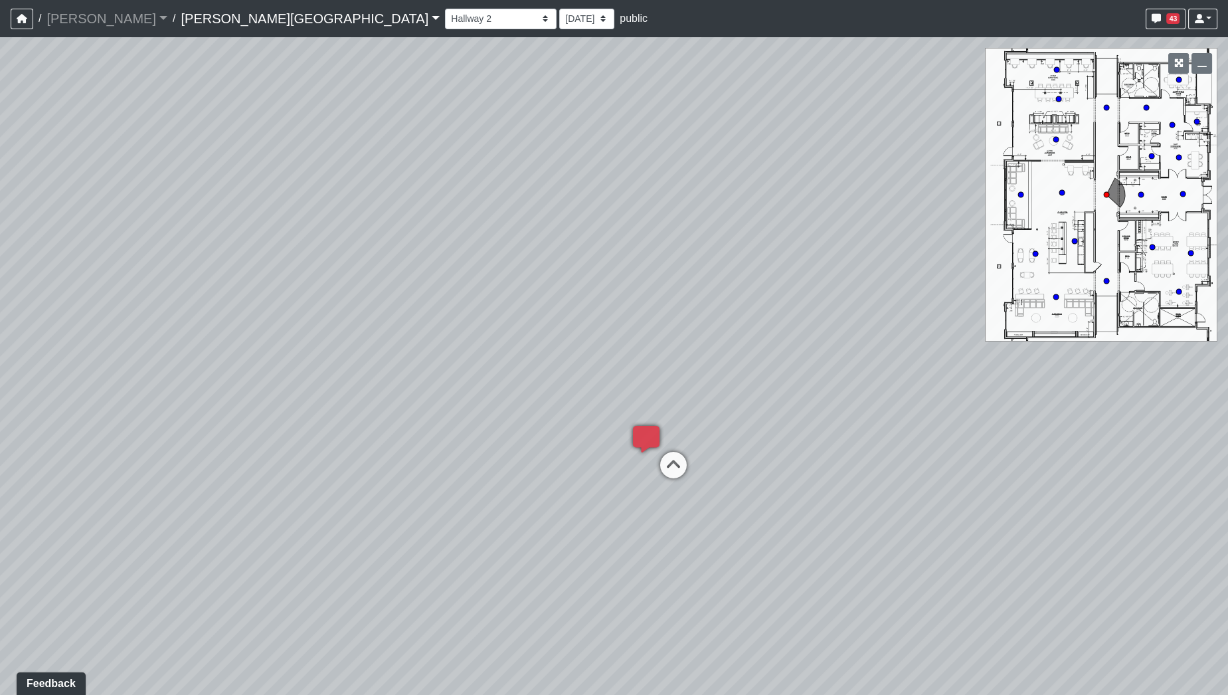
click at [550, 327] on div "Loading... Hallway - Hallway 2 Loading... Entry Loading... Booths Loading... Qu…" at bounding box center [614, 365] width 1228 height 657
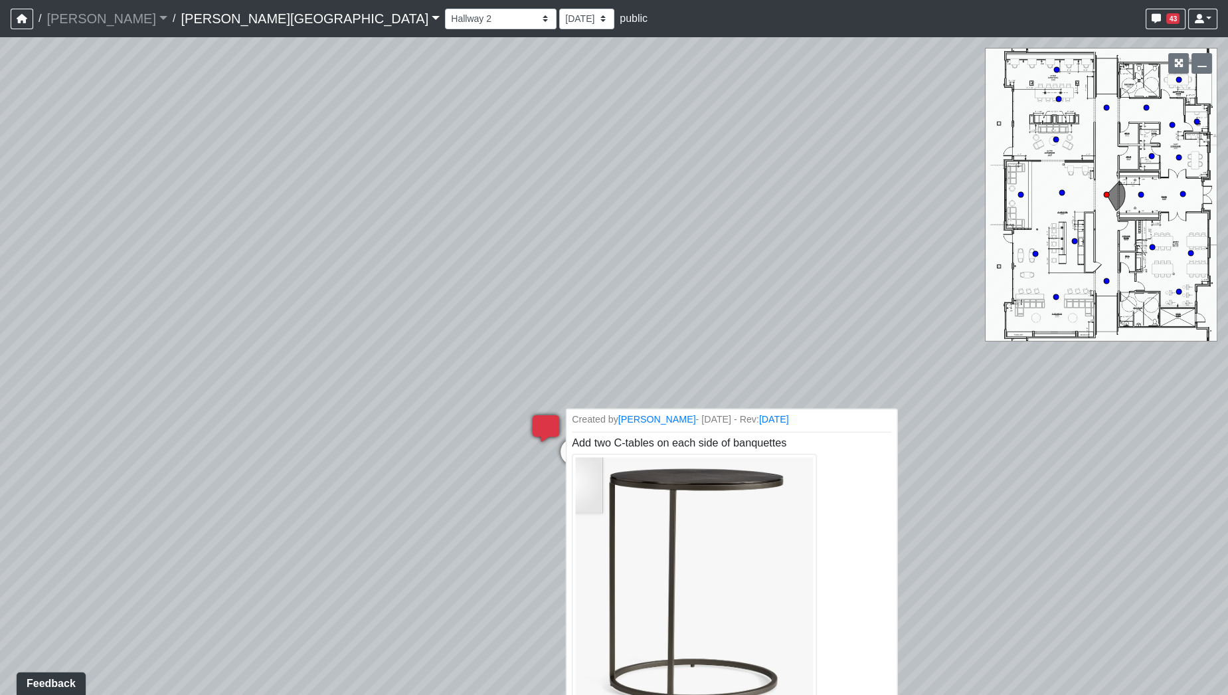
click at [573, 453] on li "Created by [PERSON_NAME] - [DATE] - Rev: [DATE] Add two C-tables on each side o…" at bounding box center [731, 568] width 331 height 321
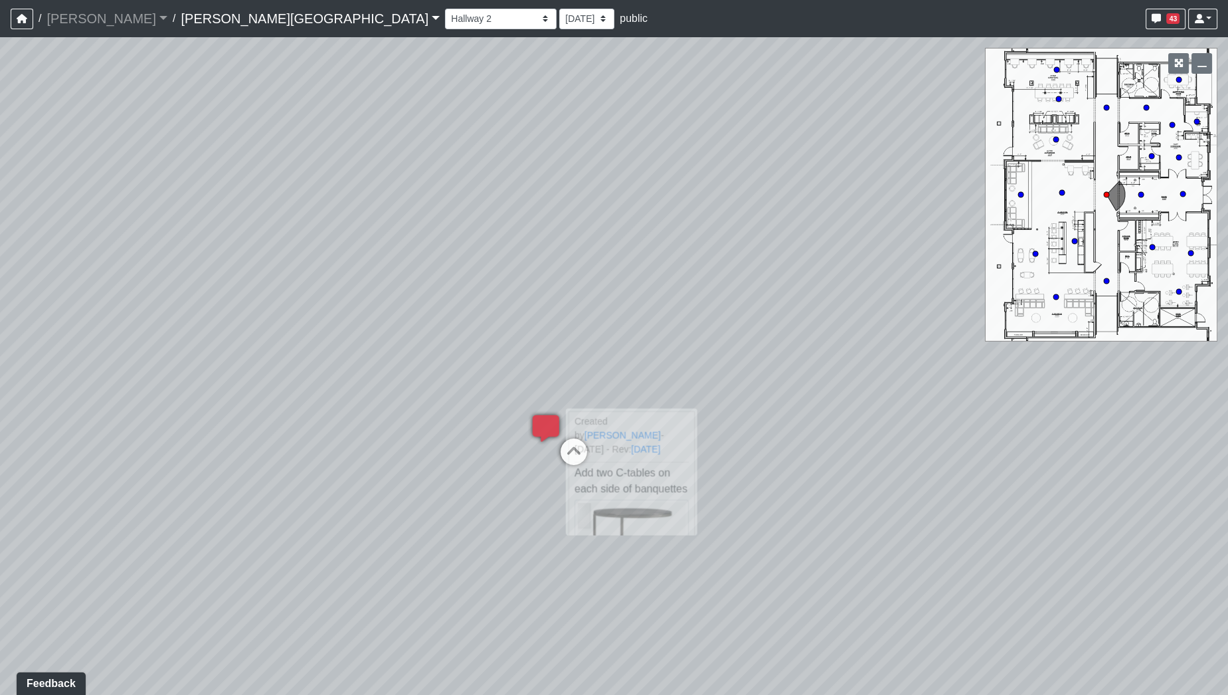
click at [497, 474] on div "Loading... Hallway - Hallway 2 Loading... Entry Loading... Booths Loading... Qu…" at bounding box center [614, 365] width 1228 height 657
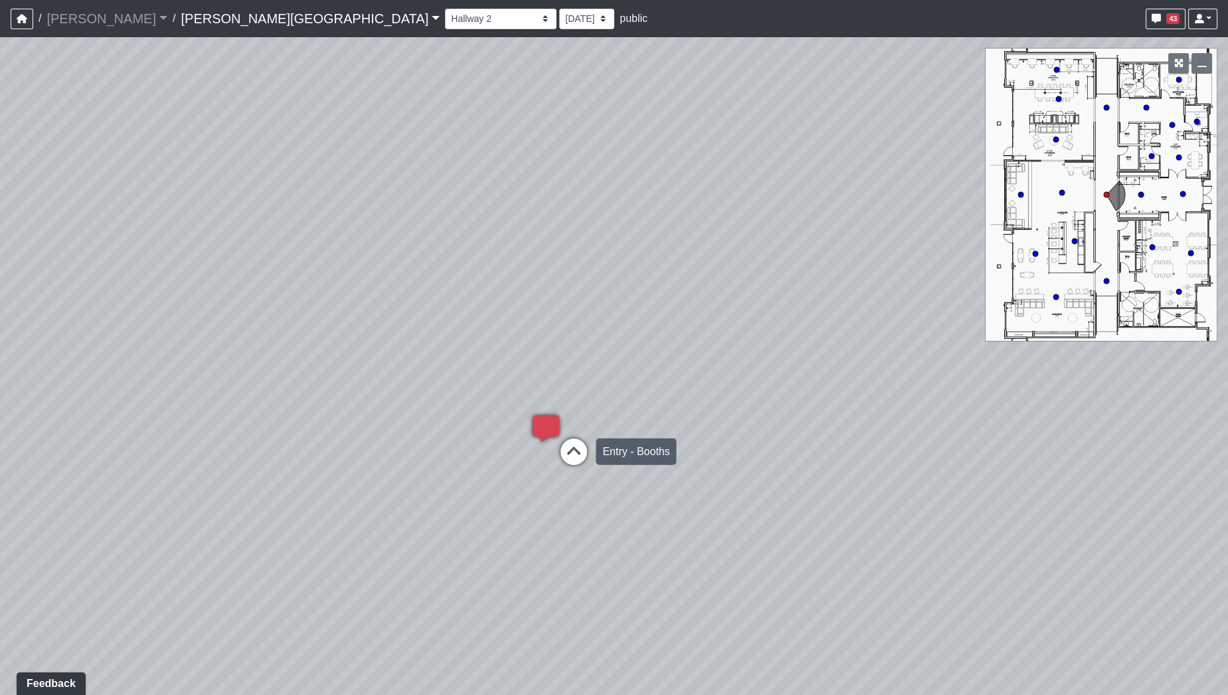
click at [566, 450] on icon at bounding box center [574, 458] width 40 height 40
click at [576, 323] on icon at bounding box center [570, 337] width 40 height 40
drag, startPoint x: 726, startPoint y: 350, endPoint x: 127, endPoint y: 344, distance: 599.6
click at [131, 344] on div "Loading... Hallway - Hallway 2 Loading... Entry Loading... Booths Loading... Qu…" at bounding box center [614, 365] width 1228 height 657
drag, startPoint x: 466, startPoint y: 378, endPoint x: 358, endPoint y: 406, distance: 111.8
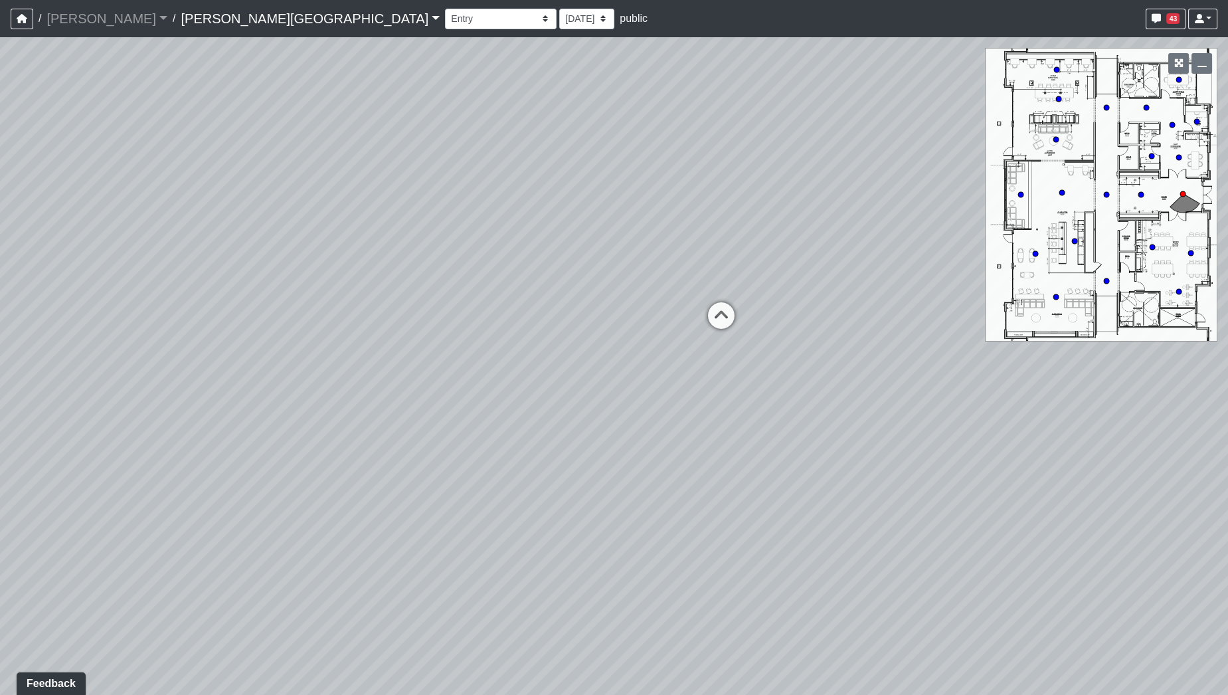
click at [358, 406] on div "Loading... Hallway - Hallway 2 Loading... Entry Loading... Booths Loading... Qu…" at bounding box center [614, 365] width 1228 height 657
click at [661, 339] on icon at bounding box center [655, 343] width 40 height 40
drag, startPoint x: 452, startPoint y: 371, endPoint x: 844, endPoint y: 375, distance: 392.5
click at [844, 375] on div "Loading... Hallway - Hallway 2 Loading... Entry Loading... Booths Loading... Qu…" at bounding box center [614, 365] width 1228 height 657
drag, startPoint x: 704, startPoint y: 390, endPoint x: 54, endPoint y: 423, distance: 650.3
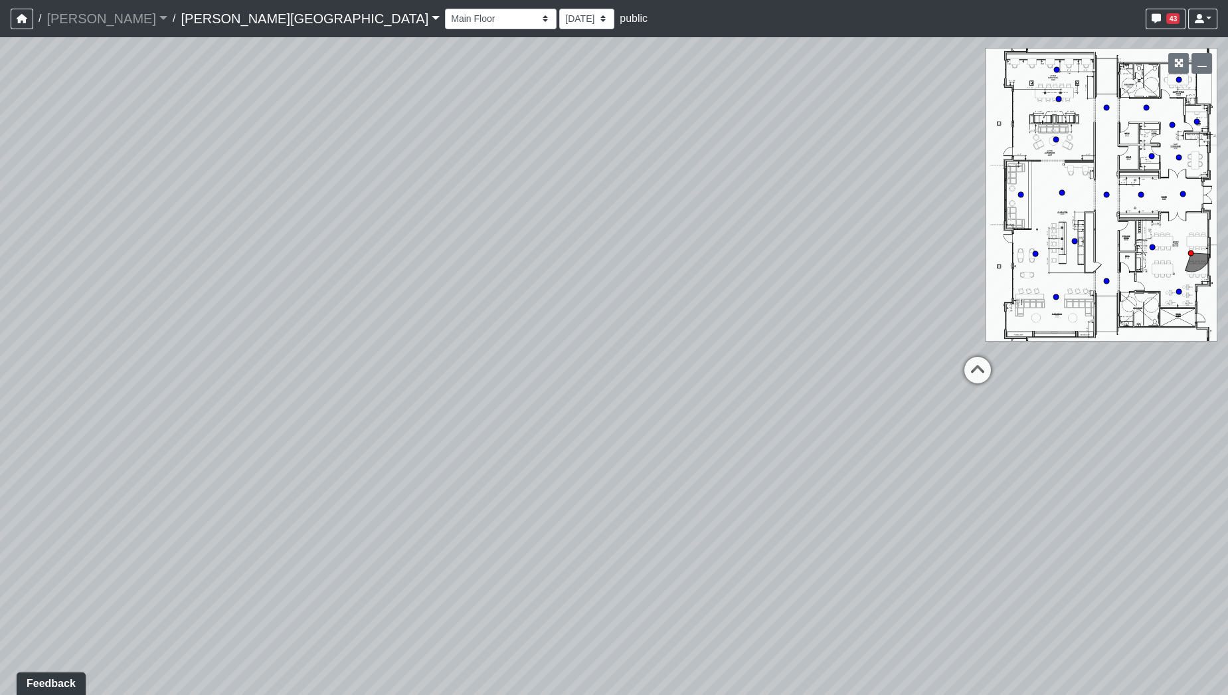
click at [0, 432] on div "Loading... Hallway - Hallway 2 Loading... Entry Loading... Booths Loading... Qu…" at bounding box center [614, 365] width 1228 height 657
drag, startPoint x: 399, startPoint y: 406, endPoint x: 233, endPoint y: 381, distance: 167.9
click at [52, 399] on div "Loading... Hallway - Hallway 2 Loading... Entry Loading... Booths Loading... Qu…" at bounding box center [614, 365] width 1228 height 657
drag, startPoint x: 880, startPoint y: 392, endPoint x: 922, endPoint y: 390, distance: 41.9
click at [922, 390] on div "Loading... Hallway - Hallway 2 Loading... Entry Loading... Booths Loading... Qu…" at bounding box center [614, 365] width 1228 height 657
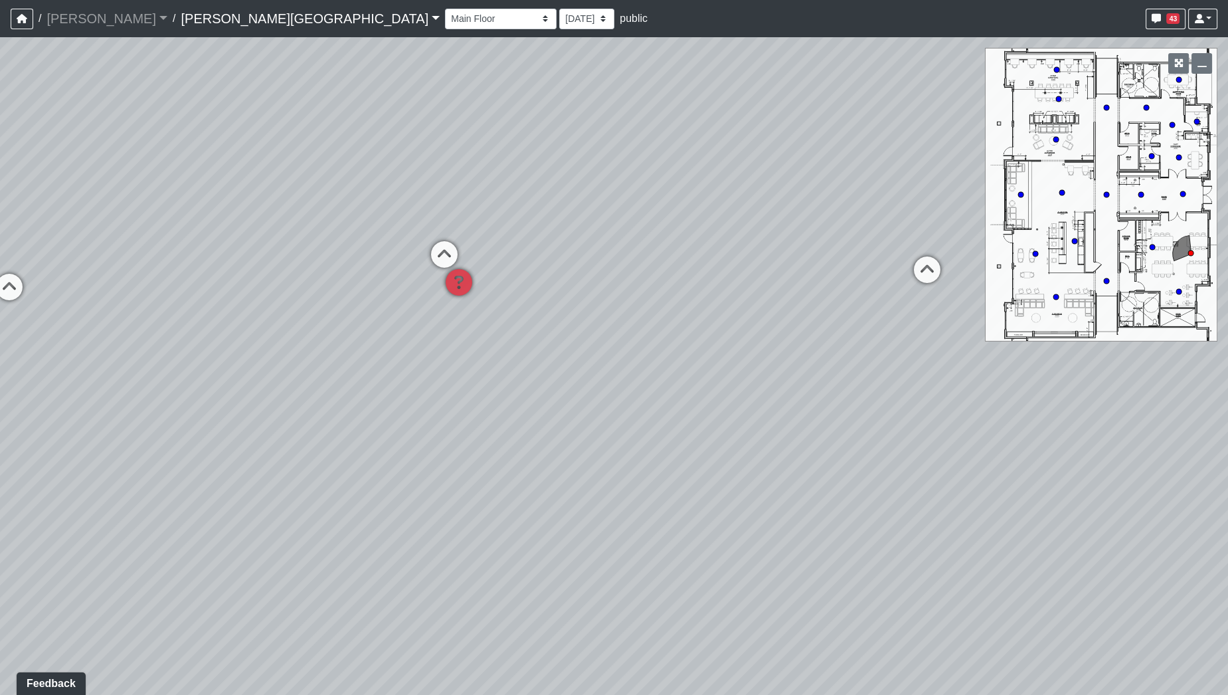
drag, startPoint x: 761, startPoint y: 523, endPoint x: 325, endPoint y: 380, distance: 459.0
click at [321, 380] on div "Loading... Hallway - Hallway 2 Loading... Entry Loading... Booths Loading... Qu…" at bounding box center [614, 365] width 1228 height 657
drag, startPoint x: 688, startPoint y: 384, endPoint x: 410, endPoint y: 477, distance: 292.7
click at [410, 477] on div "Loading... Hallway - Hallway 2 Loading... Entry Loading... Booths Loading... Qu…" at bounding box center [614, 365] width 1228 height 657
drag, startPoint x: 611, startPoint y: 436, endPoint x: 578, endPoint y: 380, distance: 64.6
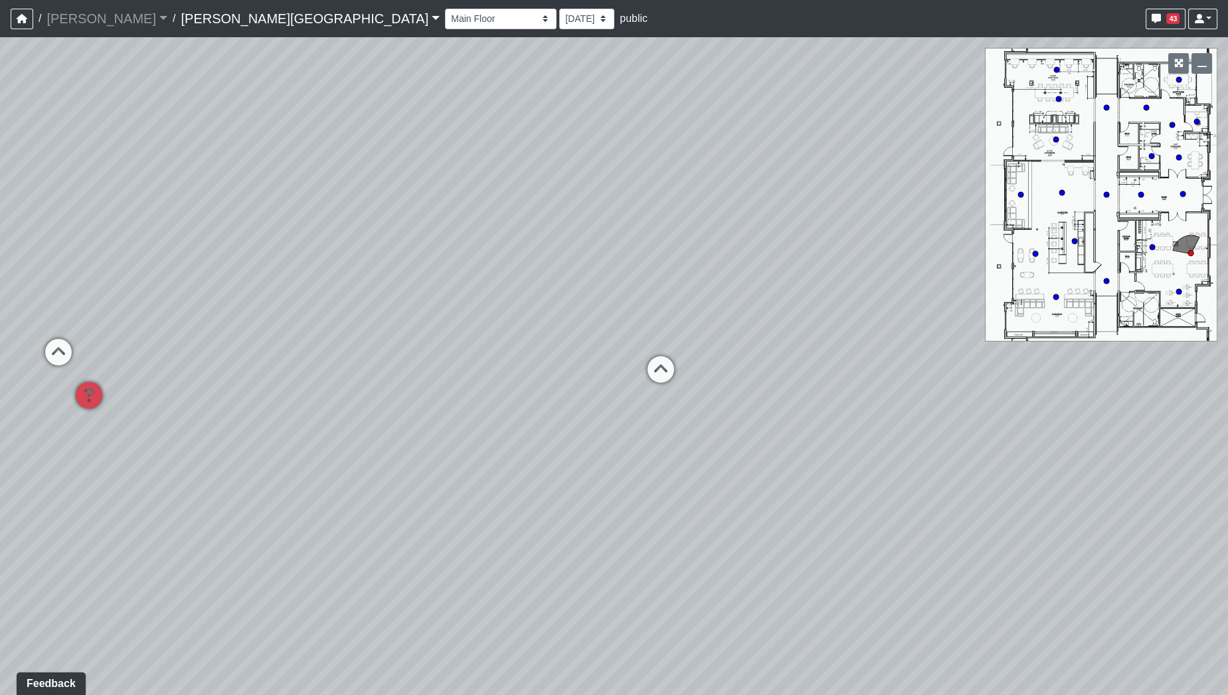
click at [578, 380] on div "Loading... Hallway - Hallway 2 Loading... Entry Loading... Booths Loading... Qu…" at bounding box center [614, 365] width 1228 height 657
drag, startPoint x: 590, startPoint y: 446, endPoint x: 877, endPoint y: 418, distance: 288.1
click at [912, 420] on div "Loading... Hallway - Hallway 2 Loading... Entry Loading... Booths Loading... Qu…" at bounding box center [614, 365] width 1228 height 657
drag, startPoint x: 535, startPoint y: 403, endPoint x: 870, endPoint y: 416, distance: 335.6
click at [900, 416] on div "Loading... Hallway - Hallway 2 Loading... Entry Loading... Booths Loading... Qu…" at bounding box center [614, 365] width 1228 height 657
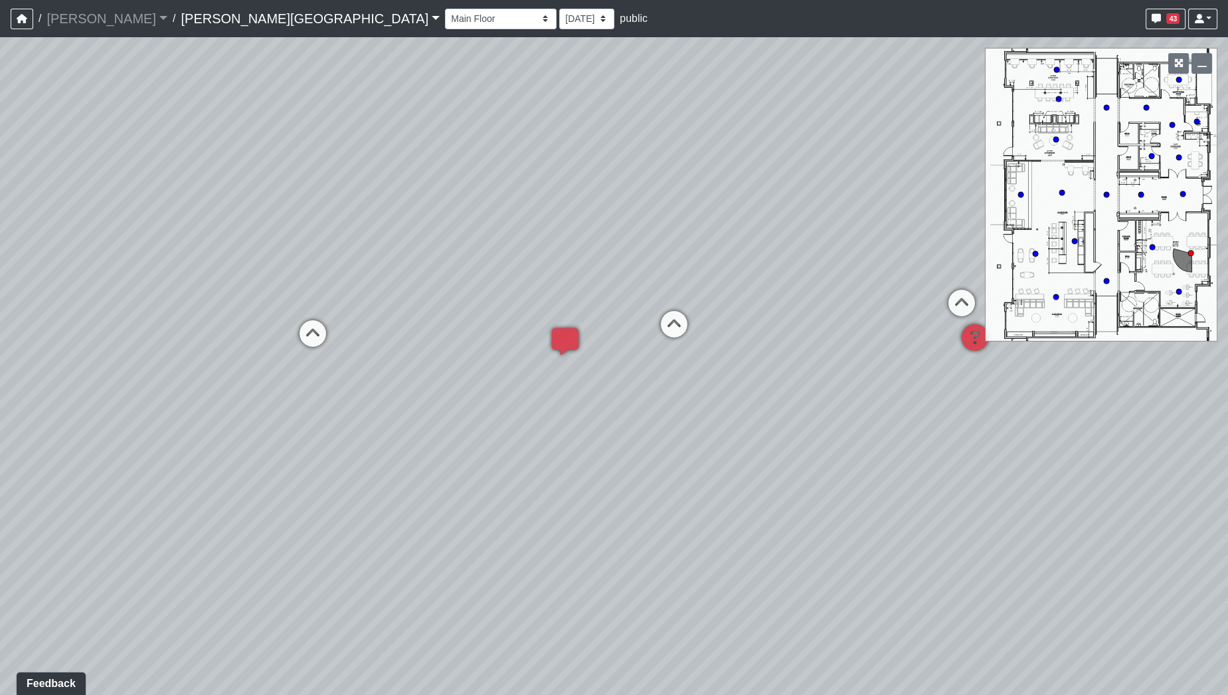
drag, startPoint x: 678, startPoint y: 410, endPoint x: 872, endPoint y: 418, distance: 194.1
click at [872, 418] on div "Loading... Hallway - Hallway 2 Loading... Entry Loading... Booths Loading... Qu…" at bounding box center [614, 365] width 1228 height 657
drag, startPoint x: 437, startPoint y: 436, endPoint x: 815, endPoint y: 554, distance: 396.5
click at [815, 554] on div "Loading... Hallway - Hallway 2 Loading... Entry Loading... Booths Loading... Qu…" at bounding box center [614, 365] width 1228 height 657
drag, startPoint x: 894, startPoint y: 567, endPoint x: 673, endPoint y: 523, distance: 224.8
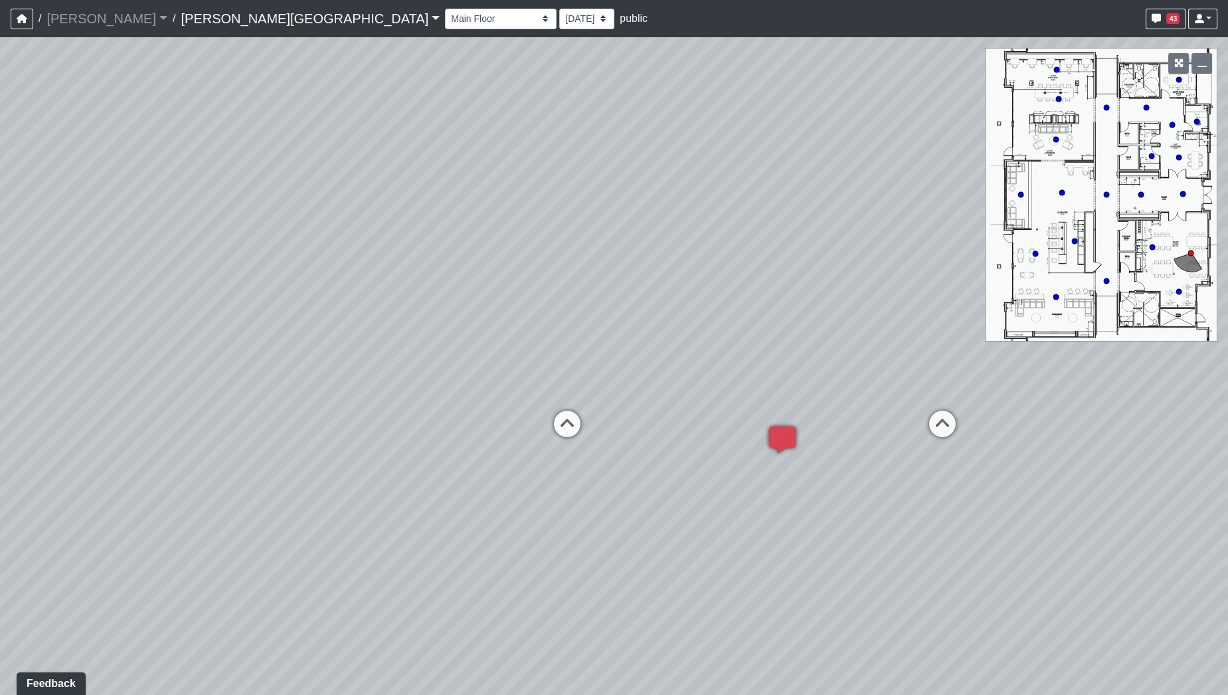
click at [673, 523] on div "Loading... Hallway - Hallway 2 Loading... Entry Loading... Booths Loading... Qu…" at bounding box center [614, 365] width 1228 height 657
drag, startPoint x: 893, startPoint y: 530, endPoint x: 569, endPoint y: 515, distance: 324.4
click at [569, 515] on div "Loading... Hallway - Hallway 2 Loading... Entry Loading... Booths Loading... Qu…" at bounding box center [614, 365] width 1228 height 657
drag, startPoint x: 740, startPoint y: 473, endPoint x: 631, endPoint y: 405, distance: 128.2
click at [631, 405] on div "Loading... Hallway - Hallway 2 Loading... Entry Loading... Booths Loading... Qu…" at bounding box center [614, 365] width 1228 height 657
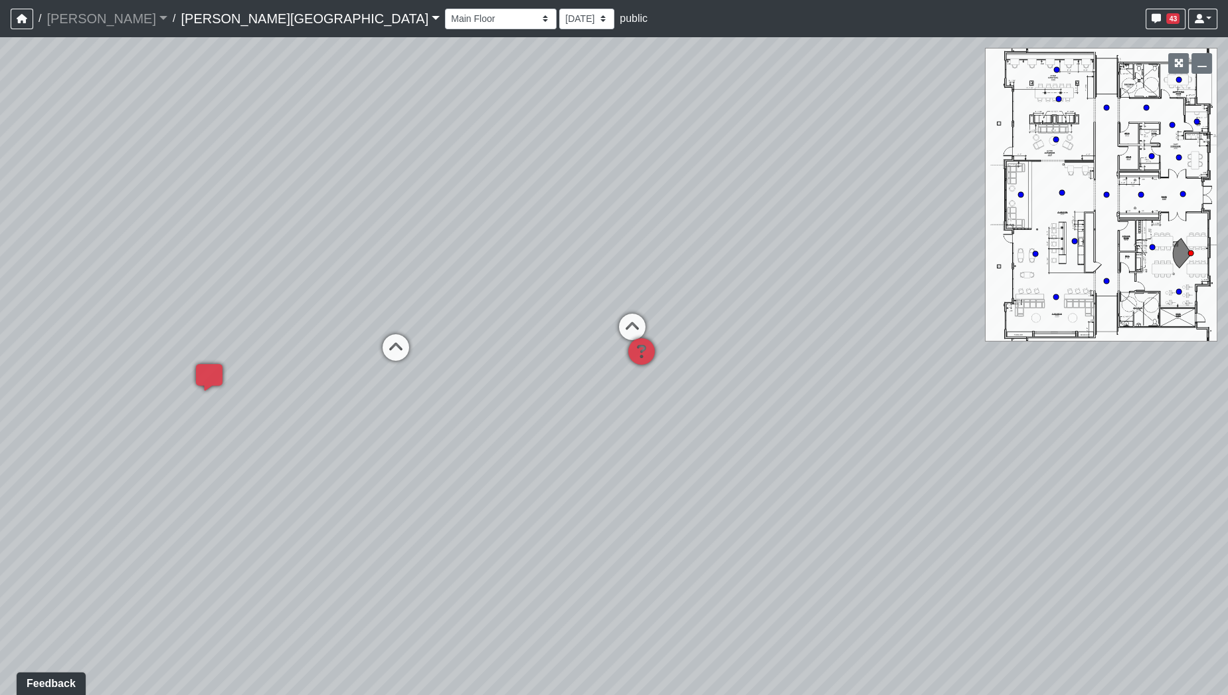
drag, startPoint x: 647, startPoint y: 395, endPoint x: 525, endPoint y: 430, distance: 127.1
click at [525, 428] on div "Loading... Hallway - Hallway 2 Loading... Entry Loading... Booths Loading... Qu…" at bounding box center [614, 365] width 1228 height 657
drag, startPoint x: 724, startPoint y: 412, endPoint x: 173, endPoint y: 424, distance: 551.3
click at [173, 423] on div "Loading... Hallway - Hallway 2 Loading... Entry Loading... Booths Loading... Qu…" at bounding box center [614, 365] width 1228 height 657
drag, startPoint x: 448, startPoint y: 452, endPoint x: 934, endPoint y: 456, distance: 485.4
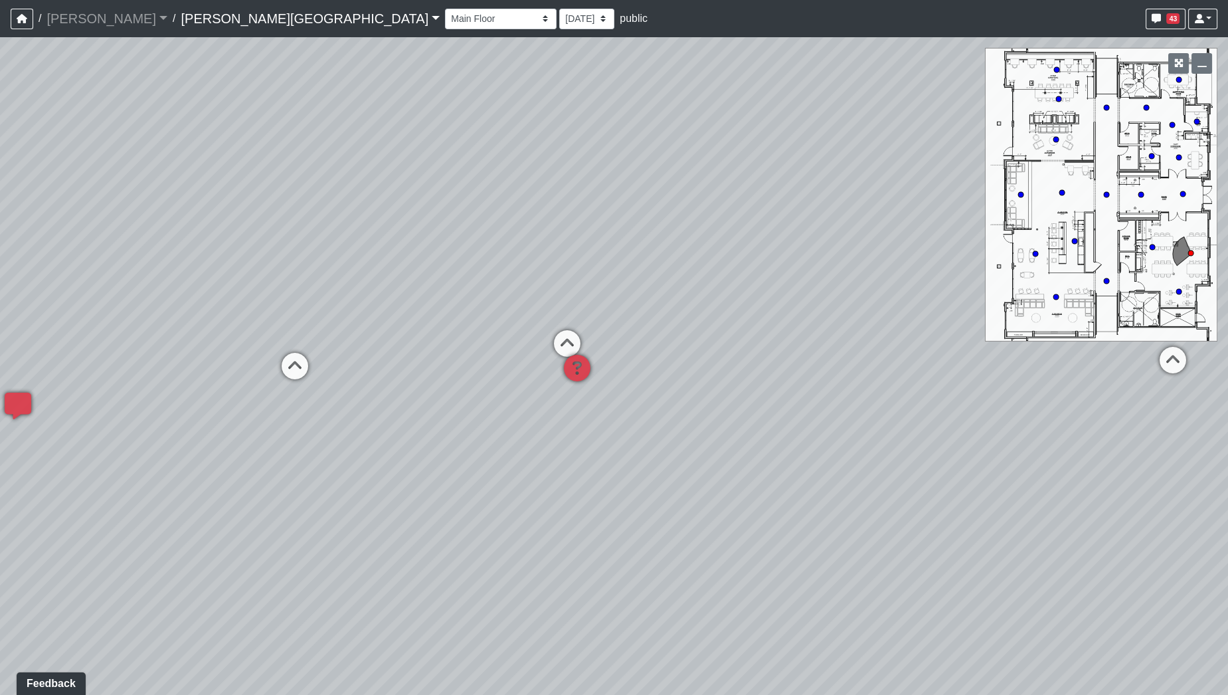
click at [934, 456] on div "Loading... Hallway - Hallway 2 Loading... Entry Loading... Booths Loading... Qu…" at bounding box center [614, 365] width 1228 height 657
drag, startPoint x: 817, startPoint y: 479, endPoint x: 1088, endPoint y: 514, distance: 273.1
click at [1088, 514] on div "Loading... Hallway - Hallway 2 Loading... Entry Loading... Booths Loading... Qu…" at bounding box center [614, 365] width 1228 height 657
drag, startPoint x: 736, startPoint y: 499, endPoint x: 568, endPoint y: 460, distance: 171.7
click at [568, 460] on div "Loading... Hallway - Hallway 2 Loading... Entry Loading... Booths Loading... Qu…" at bounding box center [614, 365] width 1228 height 657
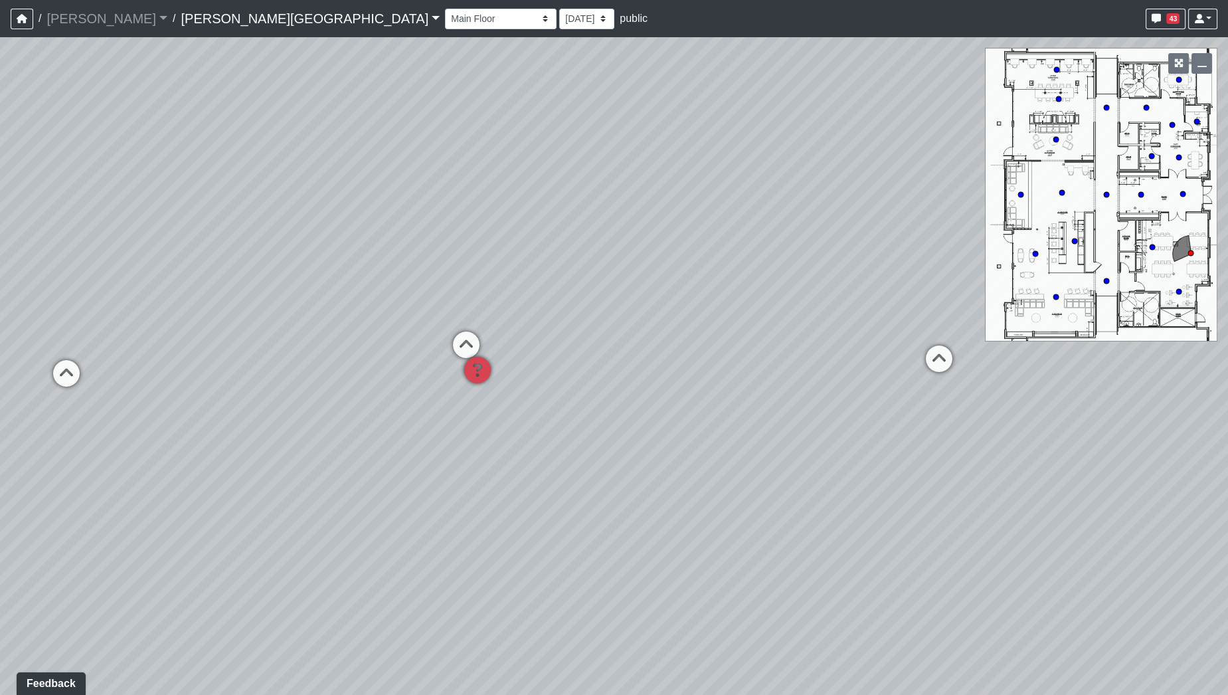
drag, startPoint x: 744, startPoint y: 444, endPoint x: 364, endPoint y: 426, distance: 380.2
click at [293, 426] on div "Loading... Hallway - Hallway 2 Loading... Entry Loading... Booths Loading... Qu…" at bounding box center [614, 365] width 1228 height 657
click at [323, 418] on div "Loading... Hallway - Hallway 2 Loading... Entry Loading... Booths Loading... Qu…" at bounding box center [614, 365] width 1228 height 657
click at [216, 422] on div "Loading... Hallway - Hallway 2 Loading... Entry Loading... Booths Loading... Qu…" at bounding box center [614, 365] width 1228 height 657
click at [1221, 475] on div "Loading... Hallway - Hallway 2 Loading... Entry Loading... Booths Loading... Qu…" at bounding box center [614, 365] width 1228 height 657
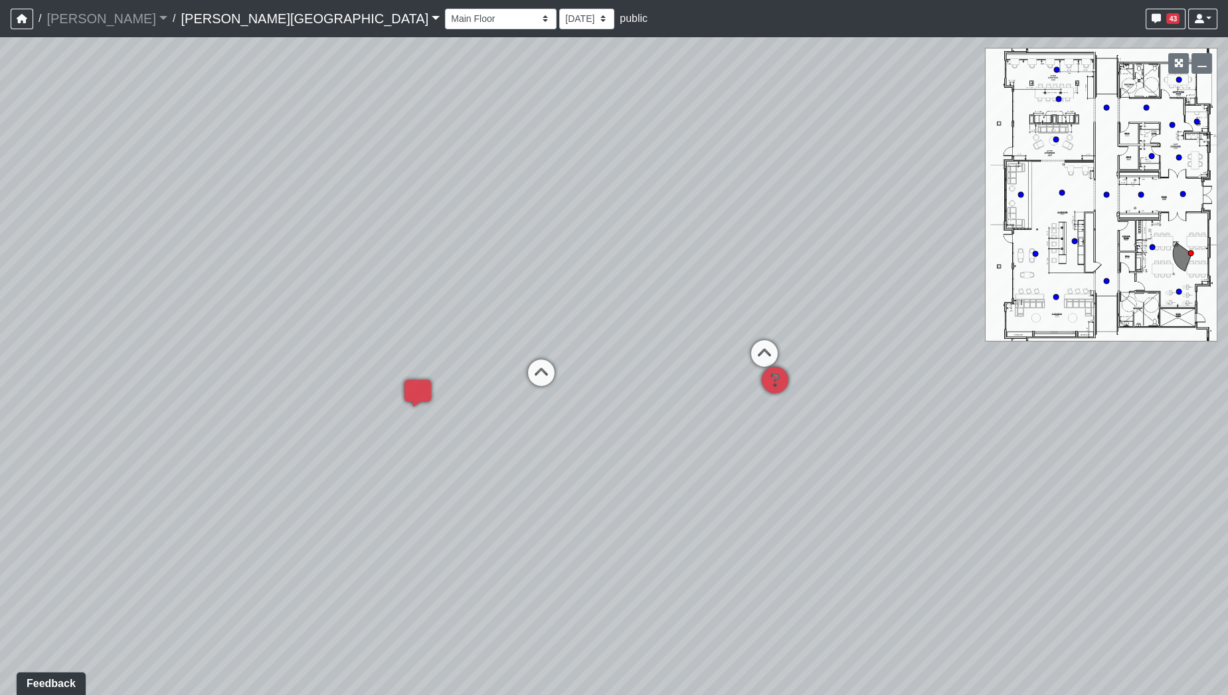
click at [1227, 439] on div "Loading... Hallway - Hallway 2 Loading... Entry Loading... Booths Loading... Qu…" at bounding box center [614, 365] width 1228 height 657
click at [1029, 446] on div "Loading... Hallway - Hallway 2 Loading... Entry Loading... Booths Loading... Qu…" at bounding box center [614, 365] width 1228 height 657
click at [737, 403] on div "Loading... Hallway - Hallway 2 Loading... Entry Loading... Booths Loading... Qu…" at bounding box center [614, 365] width 1228 height 657
click at [240, 361] on div "Loading... Hallway - Hallway 2 Loading... Entry Loading... Booths Loading... Qu…" at bounding box center [614, 365] width 1228 height 657
click at [194, 278] on div "Loading... Hallway - Hallway 2 Loading... Entry Loading... Booths Loading... Qu…" at bounding box center [614, 365] width 1228 height 657
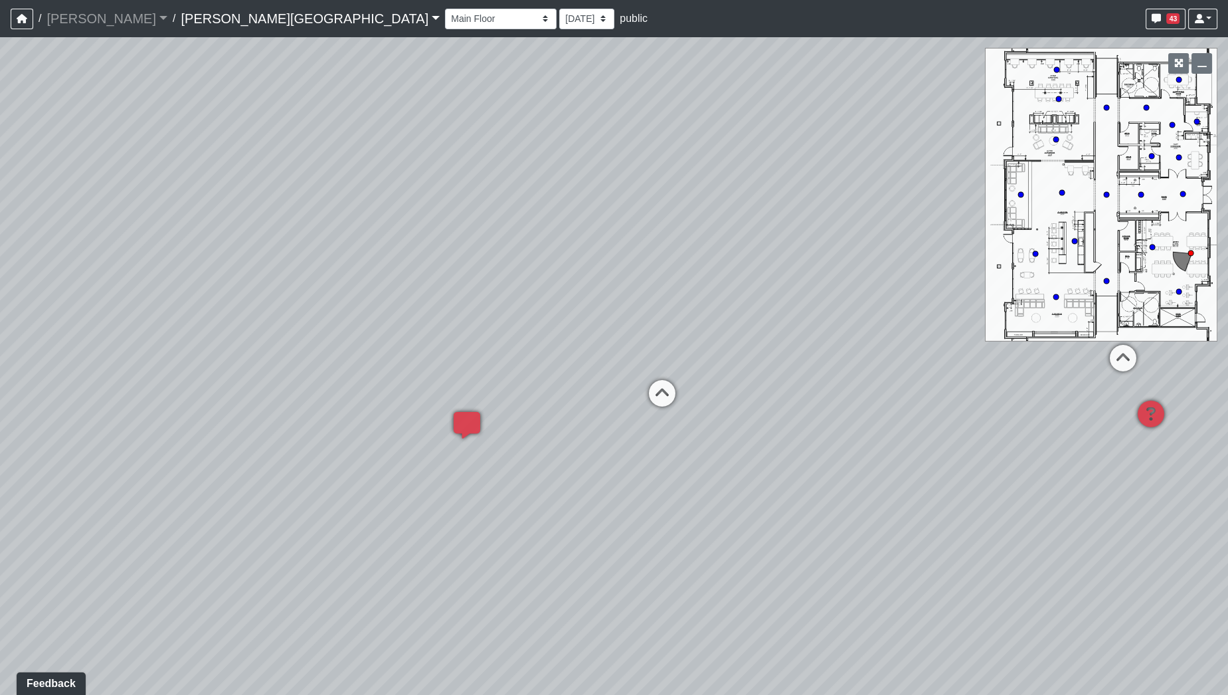
click at [322, 264] on div "Loading... Hallway - Hallway 2 Loading... Entry Loading... Booths Loading... Qu…" at bounding box center [614, 365] width 1228 height 657
click at [0, 264] on div "Loading... Hallway - Hallway 2 Loading... Entry Loading... Booths Loading... Qu…" at bounding box center [614, 365] width 1228 height 657
click at [565, 266] on div "Loading... Hallway - Hallway 2 Loading... Entry Loading... Booths Loading... Qu…" at bounding box center [614, 365] width 1228 height 657
click at [924, 338] on div "Loading... Hallway - Hallway 2 Loading... Entry Loading... Booths Loading... Qu…" at bounding box center [614, 365] width 1228 height 657
click at [452, 446] on div "Loading... Hallway - Hallway 2 Loading... Entry Loading... Booths Loading... Qu…" at bounding box center [614, 365] width 1228 height 657
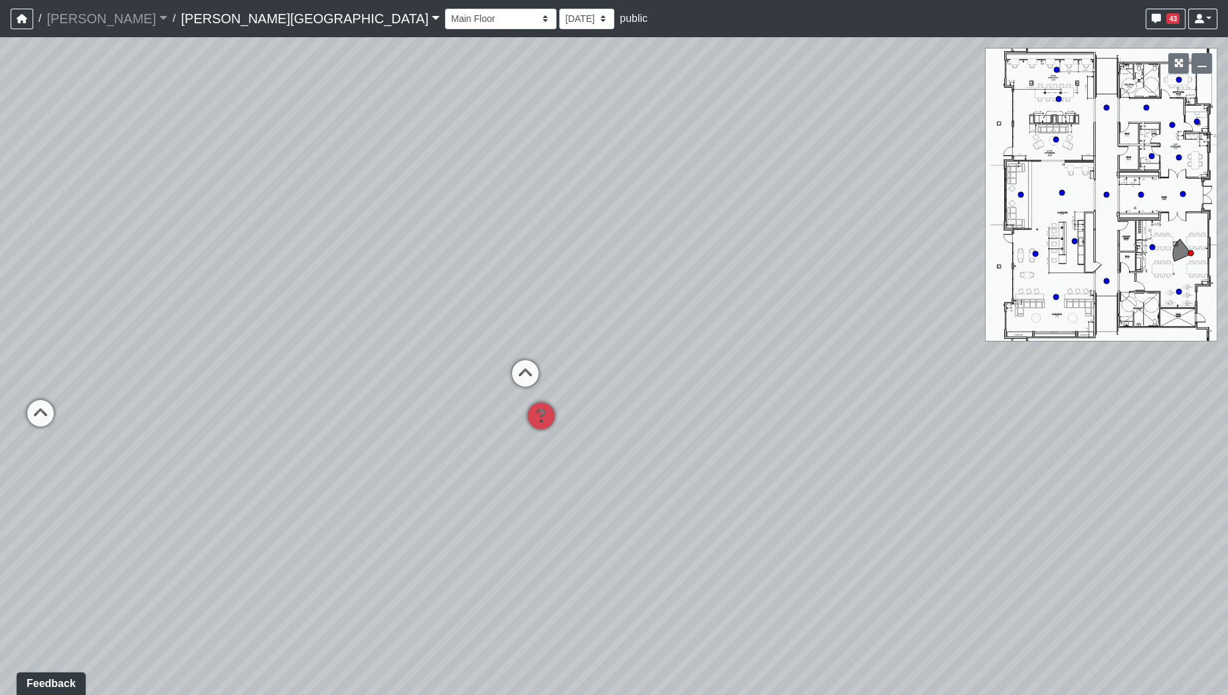
drag, startPoint x: 289, startPoint y: 287, endPoint x: 345, endPoint y: 302, distance: 58.5
click at [345, 303] on div "Loading... Hallway - Hallway 2 Loading... Entry Loading... Booths Loading... Qu…" at bounding box center [614, 365] width 1228 height 657
drag, startPoint x: 732, startPoint y: 450, endPoint x: 430, endPoint y: 428, distance: 303.0
click at [430, 428] on div "Loading... Hallway - Hallway 2 Loading... Entry Loading... Booths Loading... Qu…" at bounding box center [614, 365] width 1228 height 657
drag, startPoint x: 394, startPoint y: 500, endPoint x: 677, endPoint y: 506, distance: 282.9
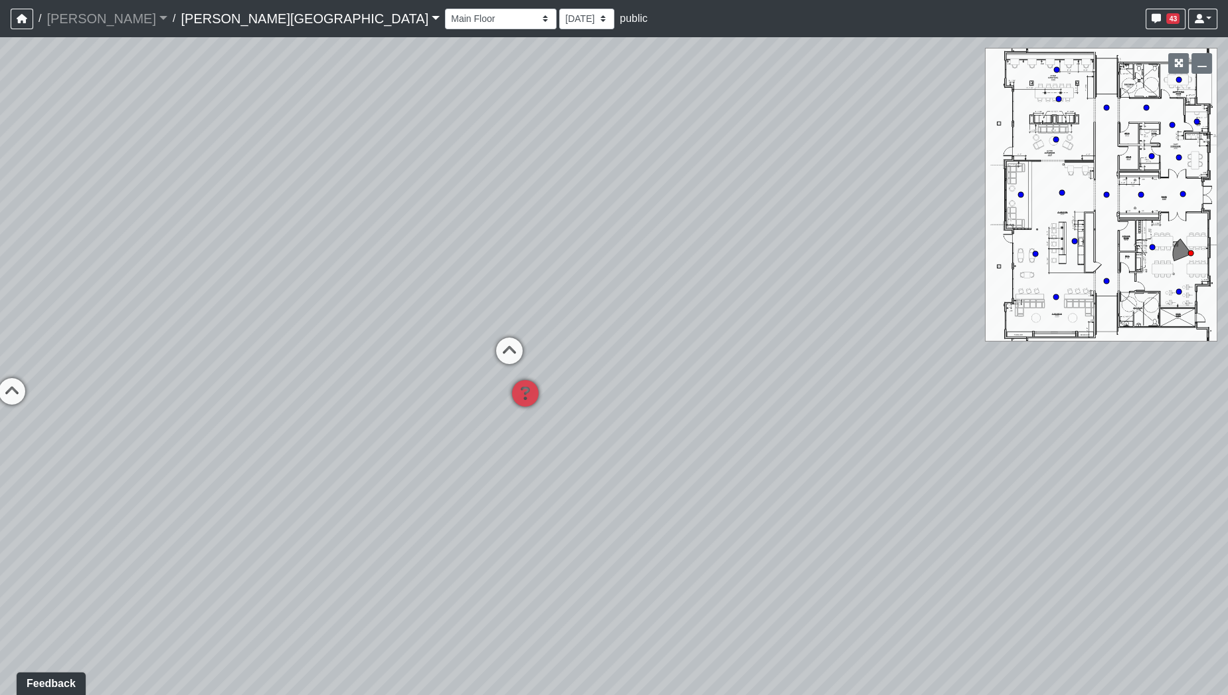
click at [677, 506] on div "Loading... Hallway - Hallway 2 Loading... Entry Loading... Booths Loading... Qu…" at bounding box center [614, 365] width 1228 height 657
drag, startPoint x: 647, startPoint y: 501, endPoint x: 624, endPoint y: 517, distance: 27.3
click at [624, 517] on div "Loading... Hallway - Hallway 2 Loading... Entry Loading... Booths Loading... Qu…" at bounding box center [614, 365] width 1228 height 657
drag, startPoint x: 301, startPoint y: 531, endPoint x: 652, endPoint y: 521, distance: 350.7
click at [652, 521] on div "Loading... Hallway - Hallway 2 Loading... Entry Loading... Booths Loading... Qu…" at bounding box center [614, 365] width 1228 height 657
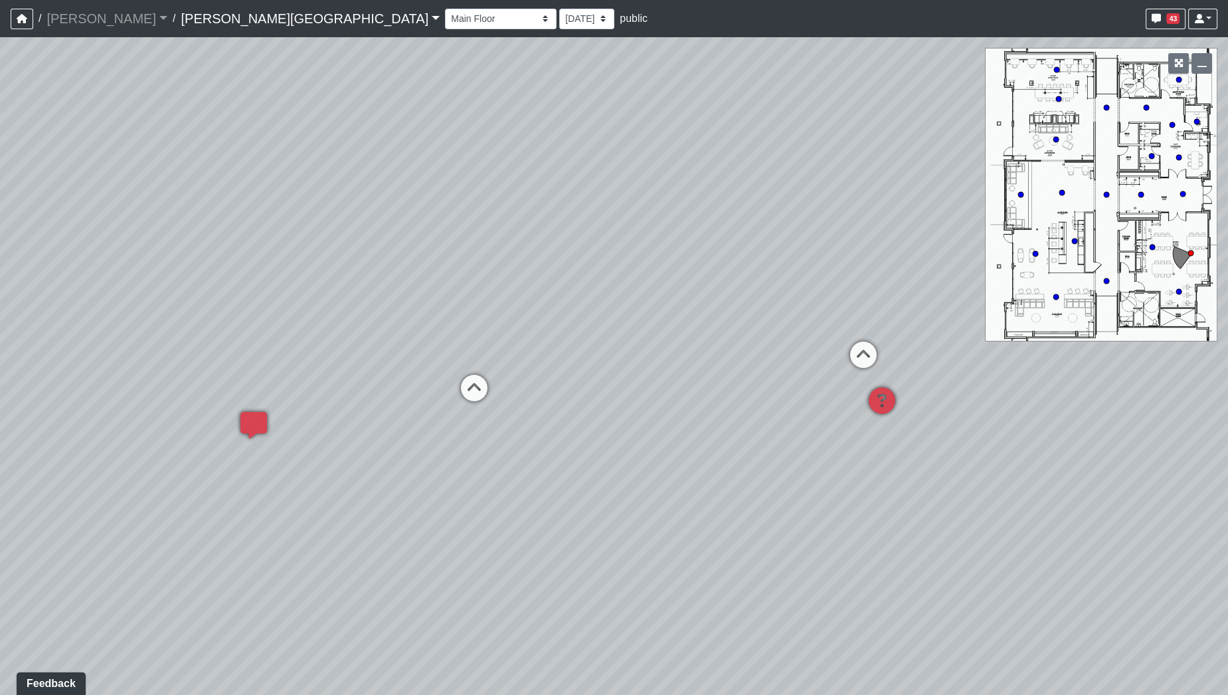
drag, startPoint x: 507, startPoint y: 530, endPoint x: 629, endPoint y: 522, distance: 122.4
click at [629, 522] on div "Loading... Hallway - Hallway 2 Loading... Entry Loading... Booths Loading... Qu…" at bounding box center [614, 365] width 1228 height 657
drag, startPoint x: 556, startPoint y: 517, endPoint x: 733, endPoint y: 501, distance: 177.9
click at [733, 501] on div "Loading... Hallway - Hallway 2 Loading... Entry Loading... Booths Loading... Qu…" at bounding box center [614, 365] width 1228 height 657
drag, startPoint x: 904, startPoint y: 503, endPoint x: 692, endPoint y: 531, distance: 214.2
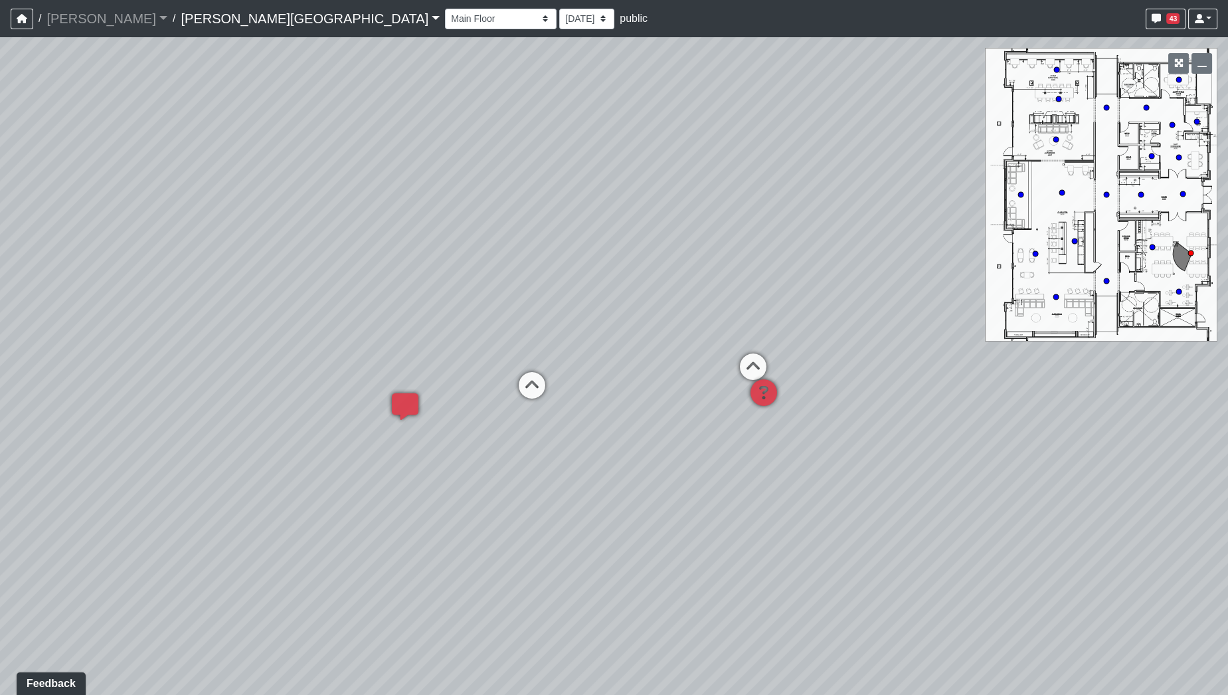
click at [693, 531] on div "Loading... Hallway - Hallway 2 Loading... Entry Loading... Booths Loading... Qu…" at bounding box center [614, 365] width 1228 height 657
drag, startPoint x: 803, startPoint y: 499, endPoint x: 524, endPoint y: 509, distance: 279.1
click at [524, 509] on div "Loading... Hallway - Hallway 2 Loading... Entry Loading... Booths Loading... Qu…" at bounding box center [614, 365] width 1228 height 657
drag, startPoint x: 525, startPoint y: 492, endPoint x: 568, endPoint y: 454, distance: 57.8
click at [568, 454] on div "Loading... Hallway - Hallway 2 Loading... Entry Loading... Booths Loading... Qu…" at bounding box center [614, 365] width 1228 height 657
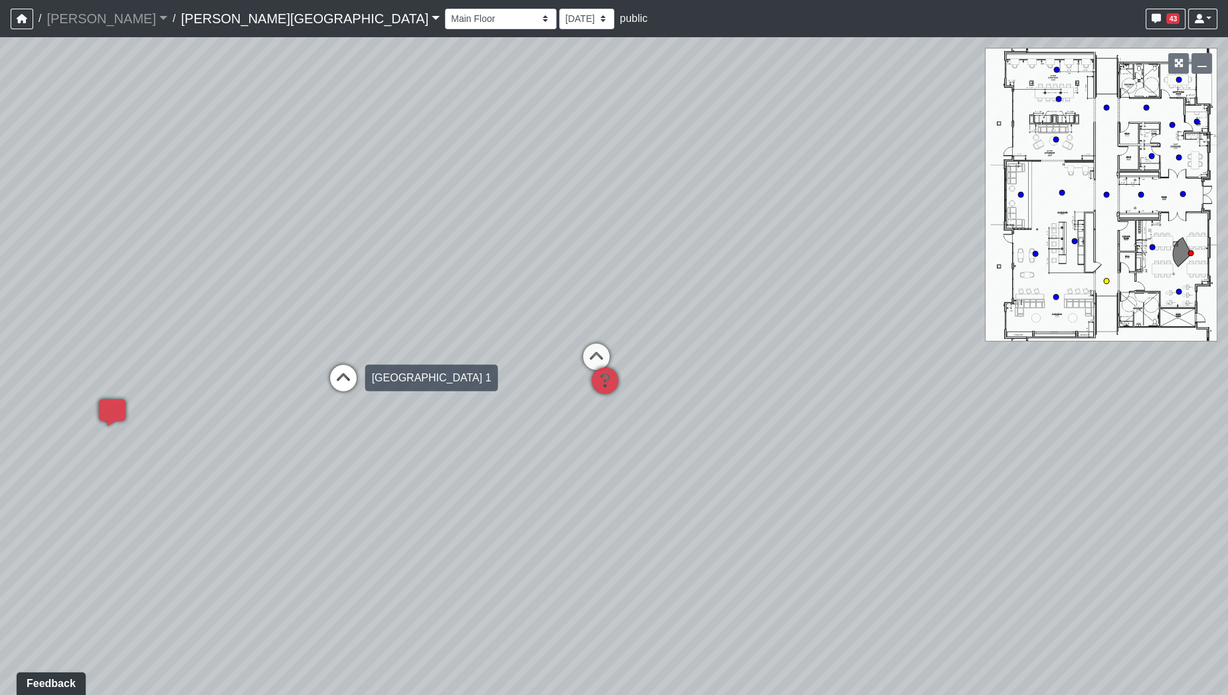
click at [339, 378] on icon at bounding box center [343, 385] width 40 height 40
drag, startPoint x: 531, startPoint y: 407, endPoint x: 681, endPoint y: 407, distance: 150.1
click at [653, 407] on div "Loading... Hallway - Hallway 2 Loading... Entry Loading... Booths Loading... Qu…" at bounding box center [614, 365] width 1228 height 657
drag, startPoint x: 489, startPoint y: 411, endPoint x: 633, endPoint y: 414, distance: 144.8
click at [667, 418] on div "Loading... Hallway - Hallway 2 Loading... Entry Loading... Booths Loading... Qu…" at bounding box center [614, 365] width 1228 height 657
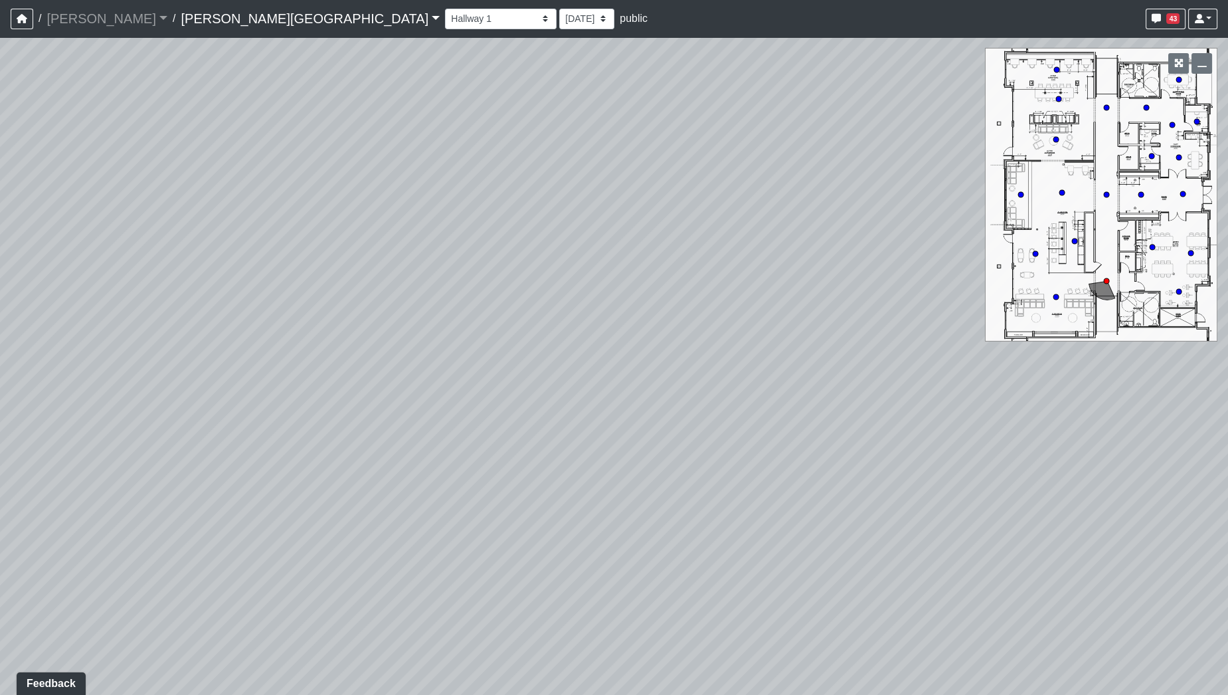
drag, startPoint x: 520, startPoint y: 415, endPoint x: 903, endPoint y: 404, distance: 383.3
click at [893, 404] on div "Loading... Hallway - Hallway 2 Loading... Entry Loading... Booths Loading... Qu…" at bounding box center [614, 365] width 1228 height 657
drag, startPoint x: 563, startPoint y: 406, endPoint x: 865, endPoint y: 424, distance: 302.0
click at [927, 416] on div "Loading... Hallway - Hallway 2 Loading... Entry Loading... Booths Loading... Qu…" at bounding box center [614, 365] width 1228 height 657
drag, startPoint x: 576, startPoint y: 404, endPoint x: 712, endPoint y: 510, distance: 172.2
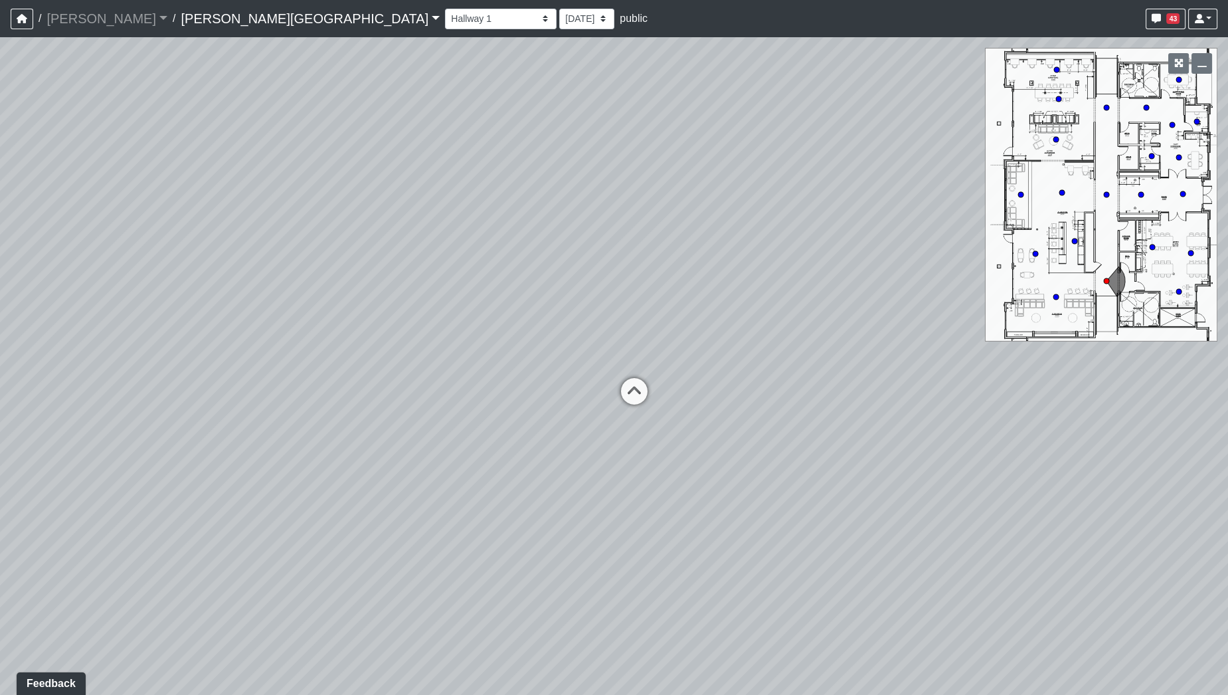
click at [712, 510] on div "Loading... Hallway - Hallway 2 Loading... Entry Loading... Booths Loading... Qu…" at bounding box center [614, 365] width 1228 height 657
drag, startPoint x: 469, startPoint y: 529, endPoint x: 434, endPoint y: 491, distance: 50.7
click at [434, 491] on div "Loading... Hallway - Hallway 2 Loading... Entry Loading... Booths Loading... Qu…" at bounding box center [614, 365] width 1228 height 657
drag, startPoint x: 619, startPoint y: 357, endPoint x: 645, endPoint y: 432, distance: 79.4
click at [645, 432] on div "Loading... Hallway - Hallway 2 Loading... Entry Loading... Booths Loading... Qu…" at bounding box center [614, 365] width 1228 height 657
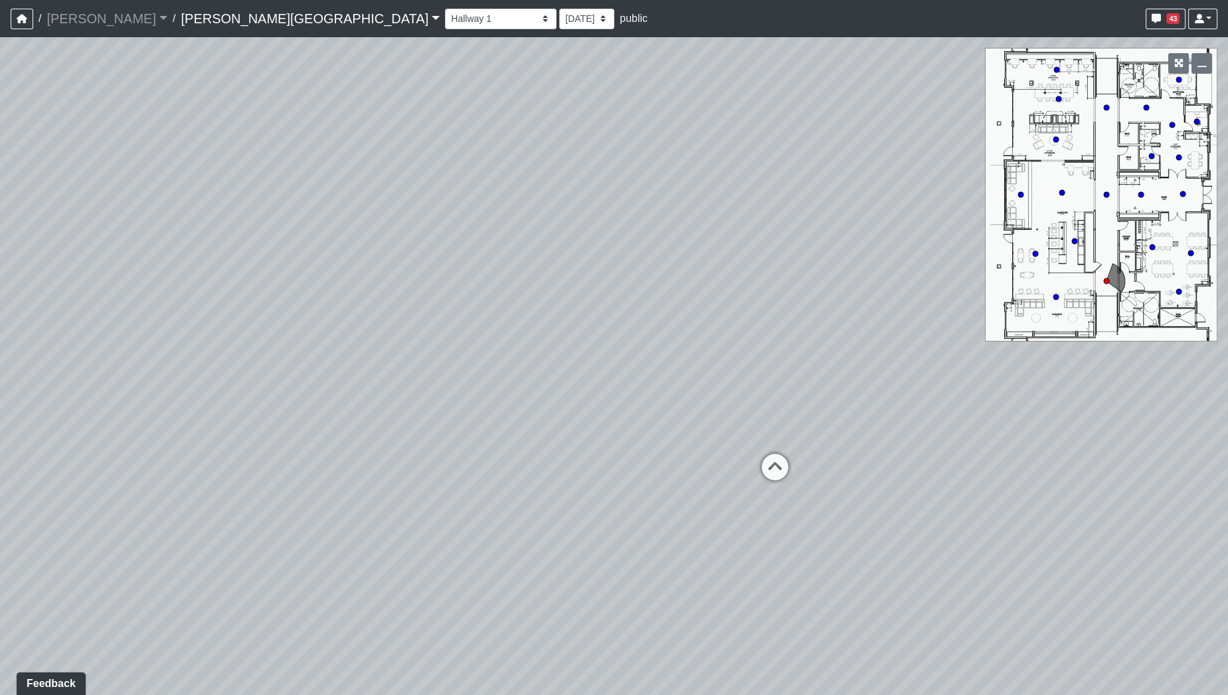
drag, startPoint x: 601, startPoint y: 284, endPoint x: 720, endPoint y: 266, distance: 120.2
click at [720, 266] on div "Loading... Hallway - Hallway 2 Loading... Entry Loading... Booths Loading... Qu…" at bounding box center [614, 365] width 1228 height 657
drag, startPoint x: 724, startPoint y: 255, endPoint x: 572, endPoint y: 319, distance: 165.1
click at [572, 319] on div "Loading... Hallway - Hallway 2 Loading... Entry Loading... Booths Loading... Qu…" at bounding box center [614, 365] width 1228 height 657
drag, startPoint x: 541, startPoint y: 386, endPoint x: 557, endPoint y: 252, distance: 135.1
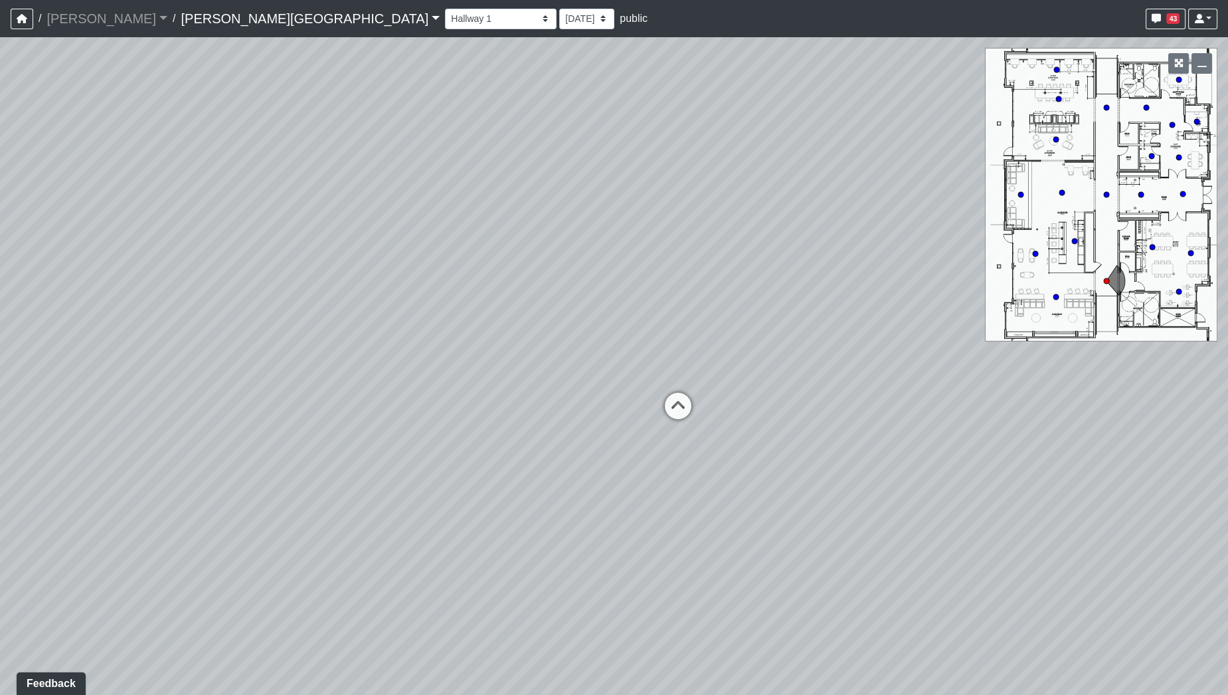
click at [557, 252] on div "Loading... Hallway - Hallway 2 Loading... Entry Loading... Booths Loading... Qu…" at bounding box center [614, 365] width 1228 height 657
drag, startPoint x: 582, startPoint y: 386, endPoint x: 650, endPoint y: 541, distance: 168.9
click at [651, 548] on div "Loading... Hallway - Hallway 2 Loading... Entry Loading... Booths Loading... Qu…" at bounding box center [614, 365] width 1228 height 657
drag, startPoint x: 669, startPoint y: 481, endPoint x: 559, endPoint y: 312, distance: 202.0
click at [559, 312] on div "Loading... Hallway - Hallway 2 Loading... Entry Loading... Booths Loading... Qu…" at bounding box center [614, 365] width 1228 height 657
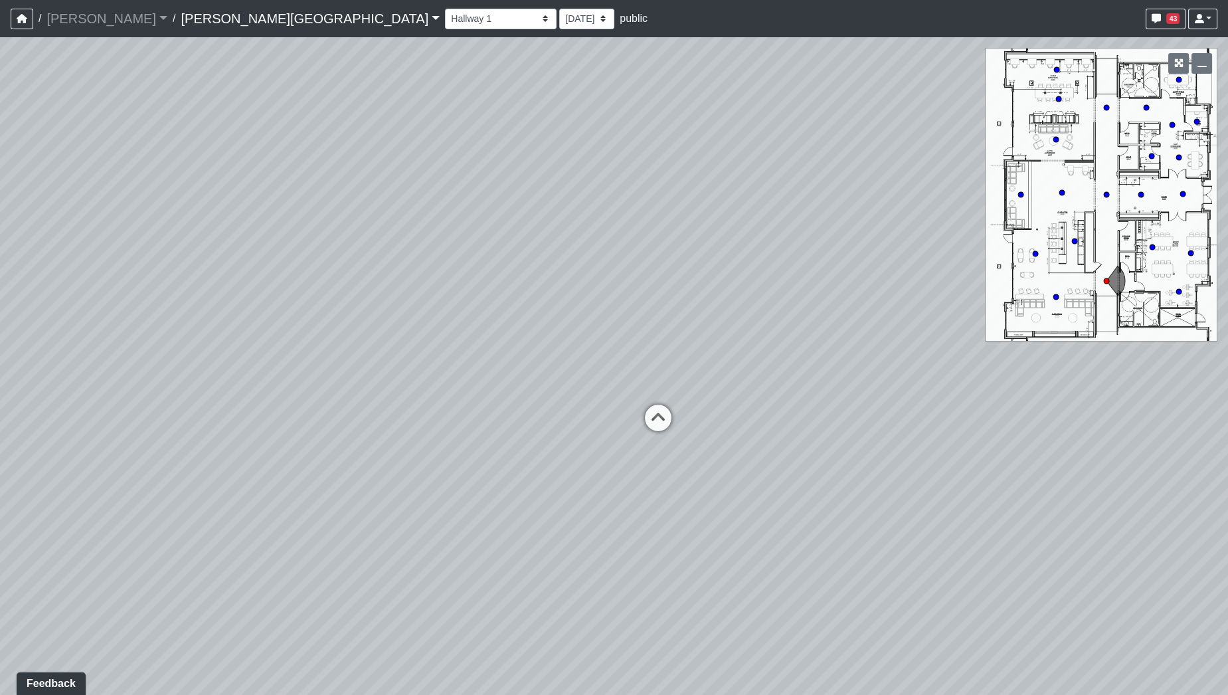
drag, startPoint x: 730, startPoint y: 327, endPoint x: 947, endPoint y: 319, distance: 216.6
click at [947, 319] on div "Loading... Hallway - Hallway 2 Loading... Entry Loading... Booths Loading... Qu…" at bounding box center [614, 365] width 1228 height 657
drag, startPoint x: 800, startPoint y: 321, endPoint x: 505, endPoint y: 198, distance: 320.3
click at [505, 198] on div "Loading... Hallway - Hallway 2 Loading... Entry Loading... Booths Loading... Qu…" at bounding box center [614, 365] width 1228 height 657
drag, startPoint x: 638, startPoint y: 274, endPoint x: 451, endPoint y: 335, distance: 196.8
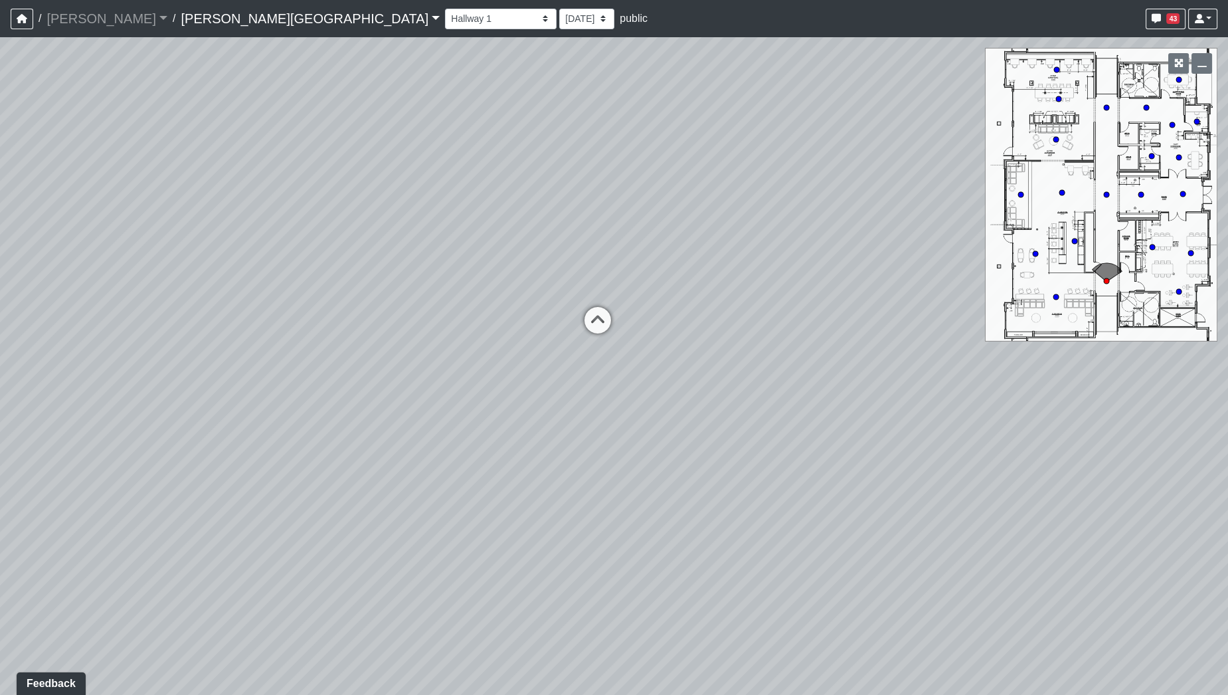
click at [451, 335] on div "Loading... Hallway - Hallway 2 Loading... Entry Loading... Booths Loading... Qu…" at bounding box center [614, 365] width 1228 height 657
drag, startPoint x: 844, startPoint y: 343, endPoint x: 784, endPoint y: 365, distance: 63.9
click at [784, 365] on div "Loading... Hallway - Hallway 2 Loading... Entry Loading... Booths Loading... Qu…" at bounding box center [614, 365] width 1228 height 657
click at [703, 256] on div "Loading... Hallway - Hallway 2 Loading... Entry Loading... Booths Loading... Qu…" at bounding box center [614, 365] width 1228 height 657
click at [571, 363] on icon at bounding box center [568, 365] width 40 height 40
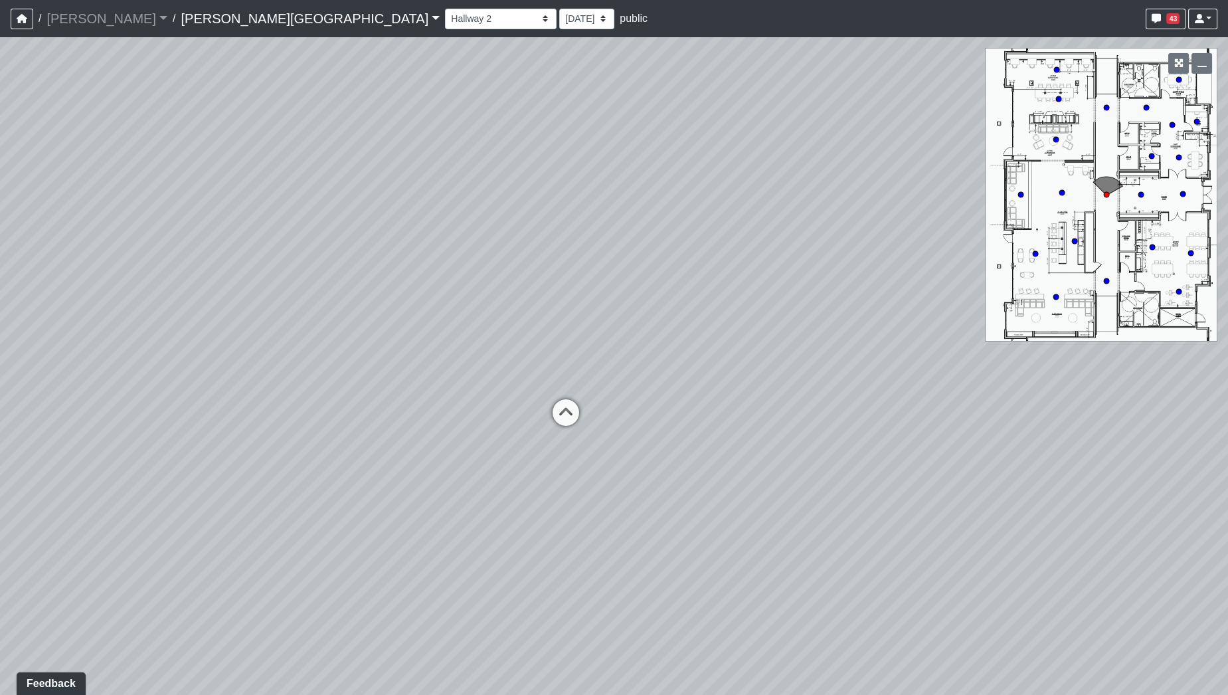
drag, startPoint x: 792, startPoint y: 301, endPoint x: 319, endPoint y: 421, distance: 488.3
click at [320, 454] on div "Loading... Hallway - Hallway 2 Loading... Entry Loading... Booths Loading... Qu…" at bounding box center [614, 365] width 1228 height 657
drag, startPoint x: 574, startPoint y: 384, endPoint x: 472, endPoint y: 473, distance: 135.1
click at [430, 485] on div "Loading... Hallway - Hallway 2 Loading... Entry Loading... Booths Loading... Qu…" at bounding box center [614, 365] width 1228 height 657
drag, startPoint x: 664, startPoint y: 454, endPoint x: 751, endPoint y: 660, distance: 224.1
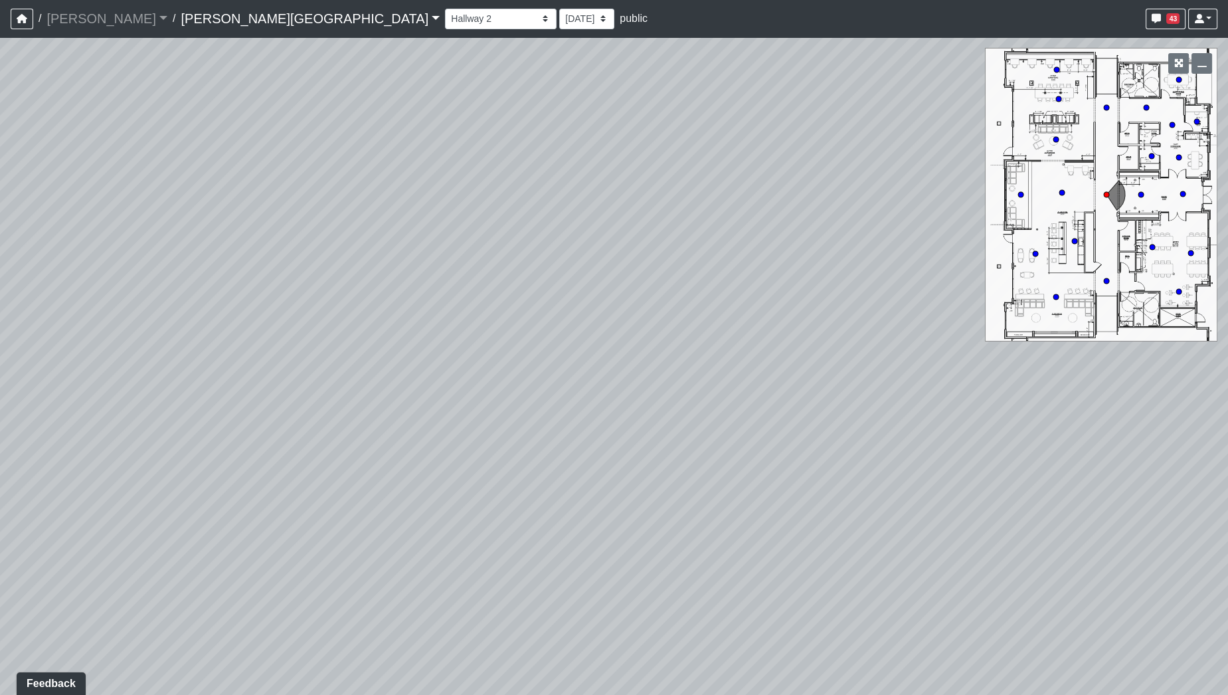
click at [756, 677] on div "Loading... Hallway - Hallway 2 Loading... Entry Loading... Booths Loading... Qu…" at bounding box center [614, 365] width 1228 height 657
drag, startPoint x: 758, startPoint y: 467, endPoint x: 699, endPoint y: 414, distance: 79.5
click at [712, 573] on div "Loading... Hallway - Hallway 2 Loading... Entry Loading... Booths Loading... Qu…" at bounding box center [614, 365] width 1228 height 657
drag, startPoint x: 704, startPoint y: 450, endPoint x: 723, endPoint y: 552, distance: 104.7
click at [734, 618] on div "Loading... Hallway - Hallway 2 Loading... Entry Loading... Booths Loading... Qu…" at bounding box center [614, 365] width 1228 height 657
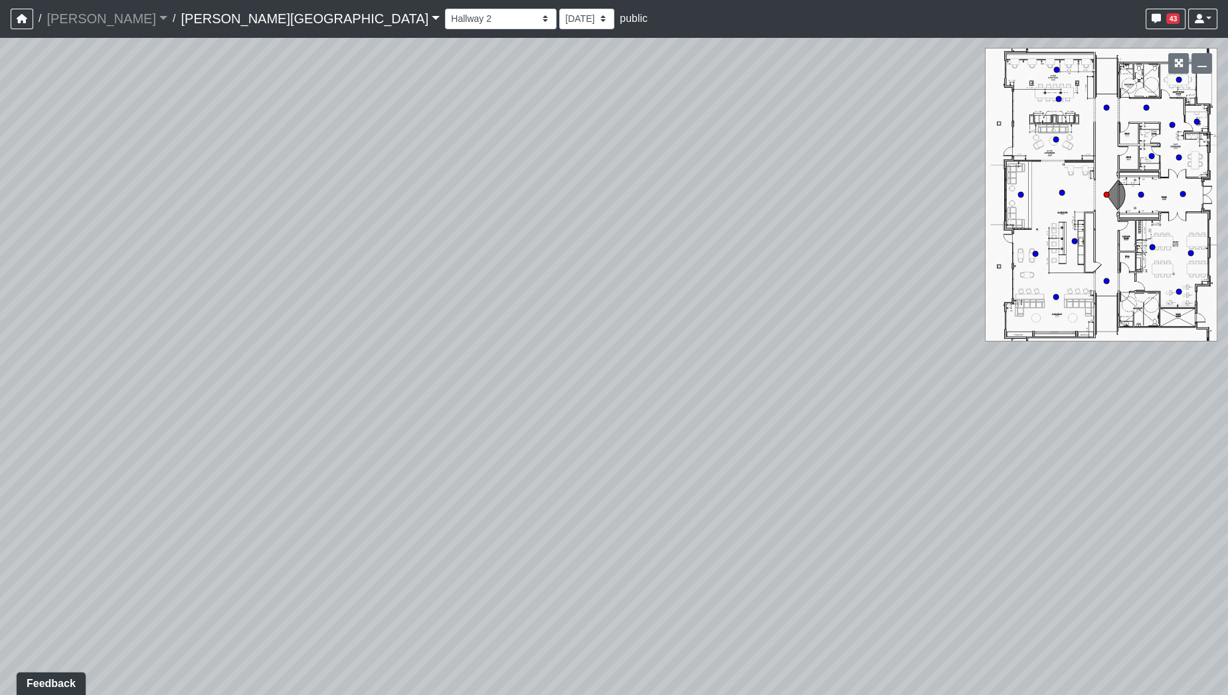
drag, startPoint x: 728, startPoint y: 487, endPoint x: 739, endPoint y: 268, distance: 219.4
click at [739, 268] on div "Loading... Hallway - Hallway 2 Loading... Entry Loading... Booths Loading... Qu…" at bounding box center [614, 365] width 1228 height 657
drag, startPoint x: 687, startPoint y: 305, endPoint x: 664, endPoint y: 291, distance: 26.5
click at [665, 291] on div "Loading... Hallway - Hallway 2 Loading... Entry Loading... Booths Loading... Qu…" at bounding box center [614, 365] width 1228 height 657
drag, startPoint x: 707, startPoint y: 438, endPoint x: 606, endPoint y: 432, distance: 101.1
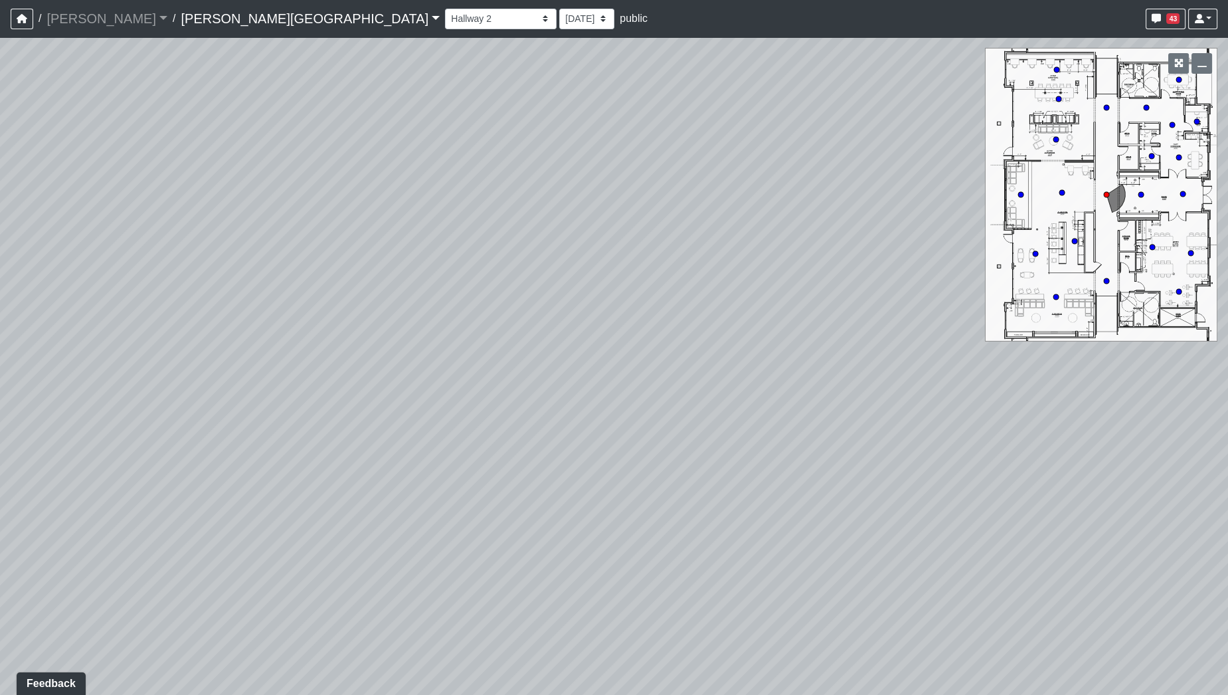
click at [606, 432] on div "Loading... Hallway - Hallway 2 Loading... Entry Loading... Booths Loading... Qu…" at bounding box center [614, 365] width 1228 height 657
drag, startPoint x: 623, startPoint y: 401, endPoint x: 813, endPoint y: 403, distance: 189.9
click at [836, 461] on div "Loading... Hallway - Hallway 2 Loading... Entry Loading... Booths Loading... Qu…" at bounding box center [614, 365] width 1228 height 657
drag, startPoint x: 548, startPoint y: 175, endPoint x: 175, endPoint y: 154, distance: 373.1
click at [175, 154] on div "Loading... Hallway - Hallway 2 Loading... Entry Loading... Booths Loading... Qu…" at bounding box center [614, 365] width 1228 height 657
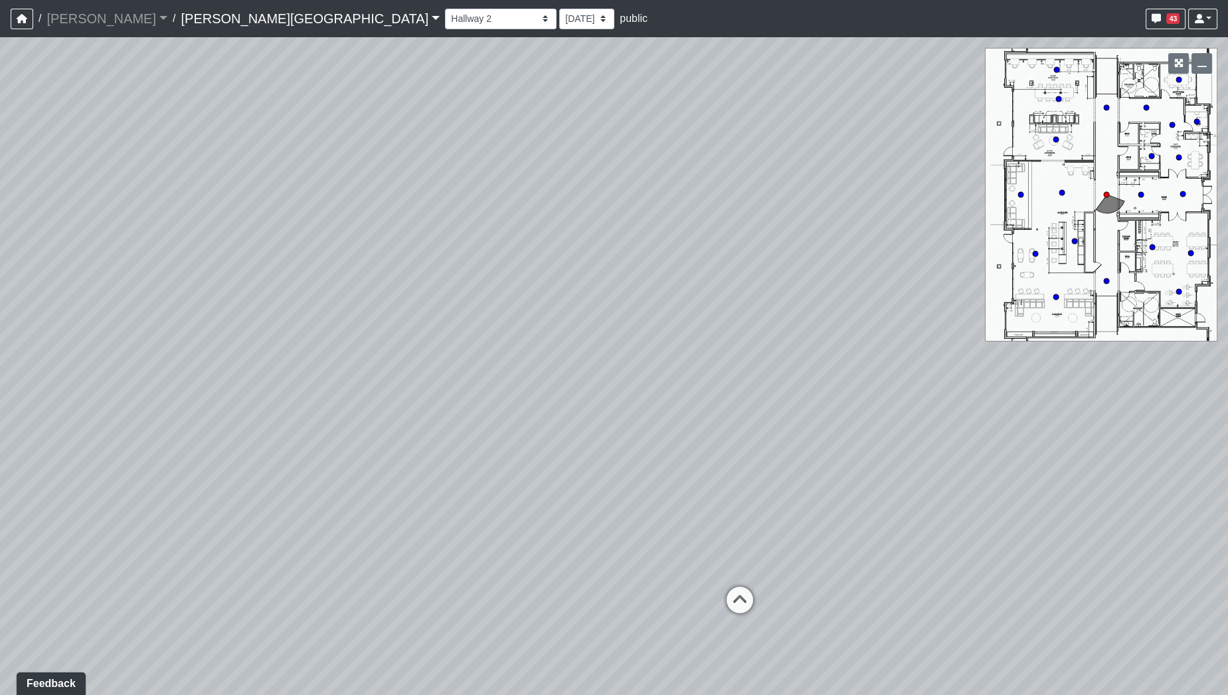
drag, startPoint x: 322, startPoint y: 104, endPoint x: 210, endPoint y: 32, distance: 132.6
click at [210, 26] on div "/ [PERSON_NAME] Loading... / [PERSON_NAME][GEOGRAPHIC_DATA][PERSON_NAME] Loadin…" at bounding box center [614, 347] width 1228 height 695
drag, startPoint x: 397, startPoint y: 255, endPoint x: 394, endPoint y: 236, distance: 19.4
click at [394, 236] on div "Loading... Hallway - Hallway 2 Loading... Entry Loading... Booths Loading... Qu…" at bounding box center [614, 365] width 1228 height 657
click at [694, 490] on icon at bounding box center [693, 489] width 40 height 40
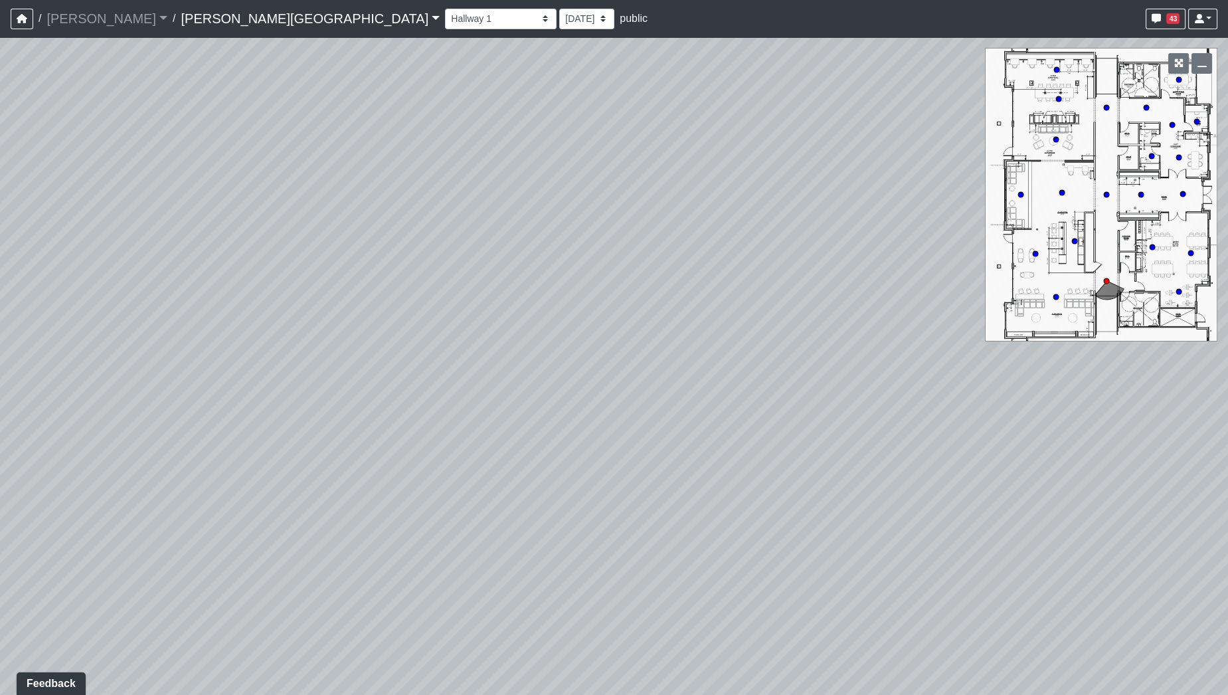
drag, startPoint x: 598, startPoint y: 477, endPoint x: 975, endPoint y: 556, distance: 384.7
click at [975, 556] on div "Loading... Hallway - Hallway 2 Loading... Entry Loading... Booths Loading... Qu…" at bounding box center [614, 365] width 1228 height 657
drag, startPoint x: 687, startPoint y: 492, endPoint x: 462, endPoint y: 606, distance: 251.5
click at [462, 606] on div "Loading... Hallway - Hallway 2 Loading... Entry Loading... Booths Loading... Qu…" at bounding box center [614, 365] width 1228 height 657
drag, startPoint x: 664, startPoint y: 505, endPoint x: 650, endPoint y: 602, distance: 97.3
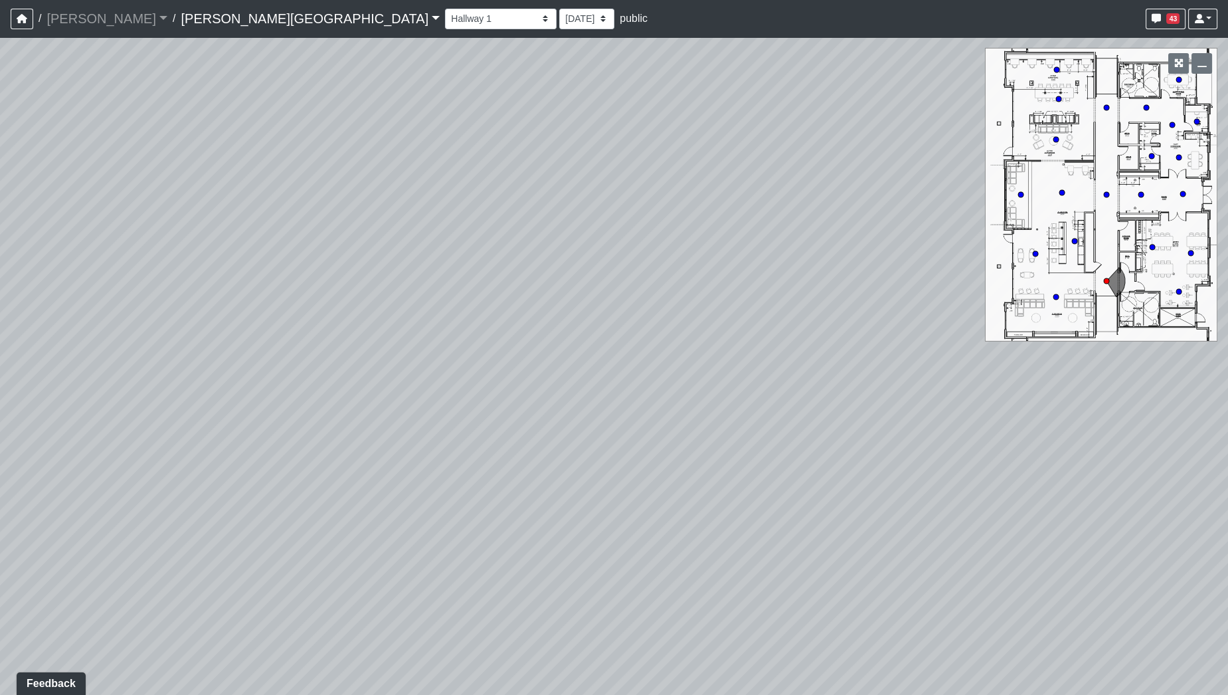
click at [649, 602] on div "Loading... Hallway - Hallway 2 Loading... Entry Loading... Booths Loading... Qu…" at bounding box center [614, 365] width 1228 height 657
drag, startPoint x: 546, startPoint y: 271, endPoint x: 976, endPoint y: 209, distance: 434.0
click at [976, 209] on div "Loading... Hallway - Hallway 2 Loading... Entry Loading... Booths Loading... Qu…" at bounding box center [614, 365] width 1228 height 657
drag, startPoint x: 593, startPoint y: 276, endPoint x: 681, endPoint y: 198, distance: 117.1
click at [681, 198] on div "Loading... Hallway - Hallway 2 Loading... Entry Loading... Booths Loading... Qu…" at bounding box center [614, 365] width 1228 height 657
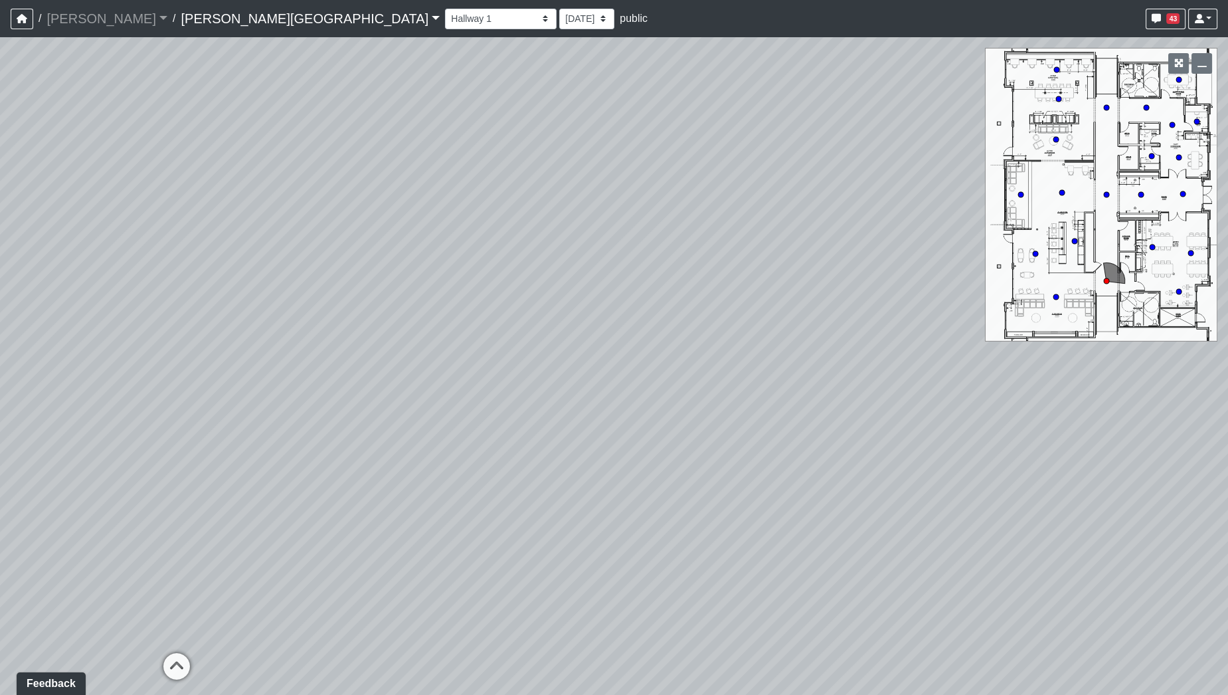
drag, startPoint x: 580, startPoint y: 354, endPoint x: 57, endPoint y: 445, distance: 531.1
click at [57, 445] on div "Loading... Hallway - Hallway 2 Loading... Entry Loading... Booths Loading... Qu…" at bounding box center [614, 365] width 1228 height 657
drag, startPoint x: 578, startPoint y: 348, endPoint x: 345, endPoint y: 268, distance: 245.7
click at [345, 268] on div "Loading... Hallway - Hallway 2 Loading... Entry Loading... Booths Loading... Qu…" at bounding box center [614, 365] width 1228 height 657
drag, startPoint x: 423, startPoint y: 353, endPoint x: 791, endPoint y: 367, distance: 368.2
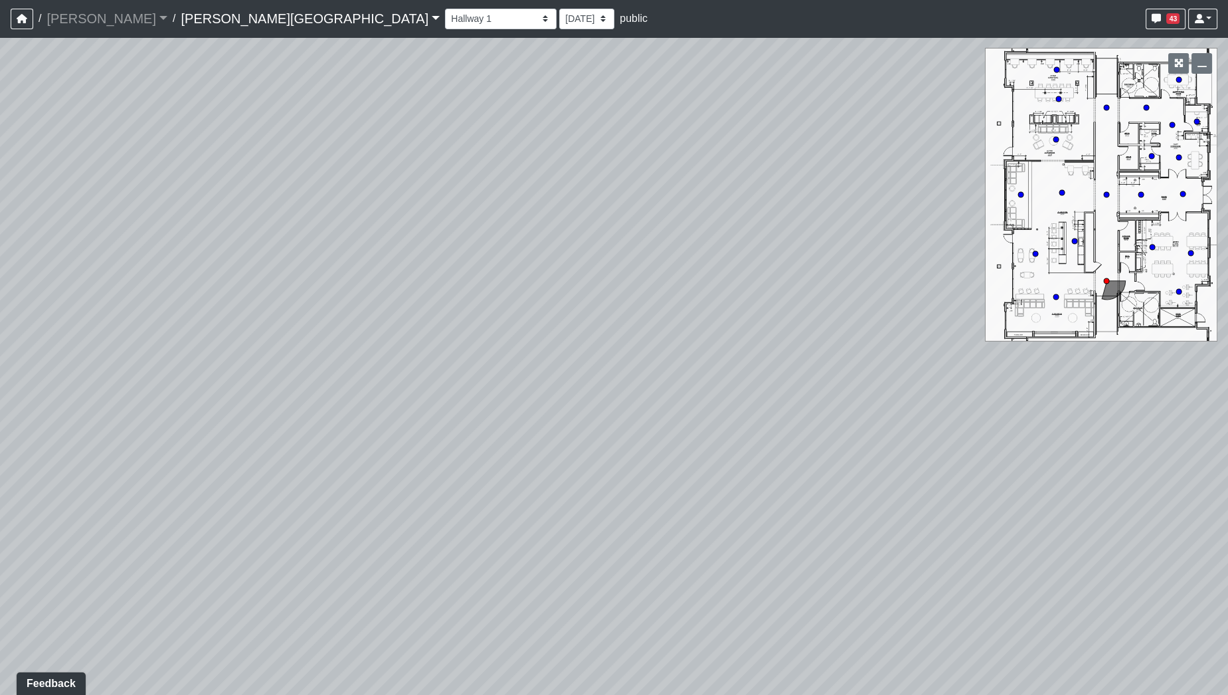
click at [791, 367] on div "Loading... Hallway - Hallway 2 Loading... Entry Loading... Booths Loading... Qu…" at bounding box center [614, 365] width 1228 height 657
drag, startPoint x: 476, startPoint y: 365, endPoint x: 770, endPoint y: 306, distance: 299.3
click at [770, 307] on div "Loading... Hallway - Hallway 2 Loading... Entry Loading... Booths Loading... Qu…" at bounding box center [614, 365] width 1228 height 657
drag, startPoint x: 580, startPoint y: 333, endPoint x: 661, endPoint y: 169, distance: 182.6
click at [661, 169] on div "Loading... Hallway - Hallway 2 Loading... Entry Loading... Booths Loading... Qu…" at bounding box center [614, 365] width 1228 height 657
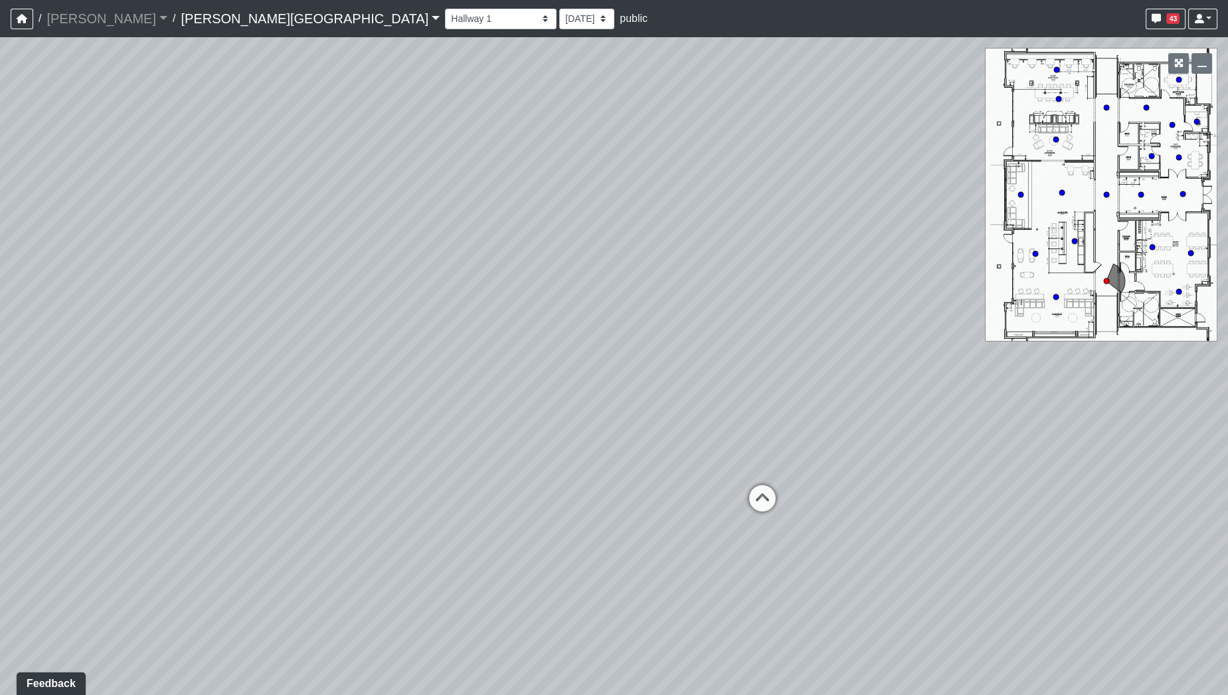
click at [890, 212] on div "Loading... Hallway - Hallway 2 Loading... Entry Loading... Booths Loading... Qu…" at bounding box center [614, 365] width 1228 height 657
click at [735, 262] on div "Loading... Hallway - Hallway 2 Loading... Entry Loading... Booths Loading... Qu…" at bounding box center [614, 365] width 1228 height 657
click at [667, 259] on div "Loading... Hallway - Hallway 2 Loading... Entry Loading... Booths Loading... Qu…" at bounding box center [614, 365] width 1228 height 657
drag, startPoint x: 649, startPoint y: 496, endPoint x: 418, endPoint y: 411, distance: 245.6
click at [390, 416] on div "Loading... Hallway - Hallway 2 Loading... Entry Loading... Booths Loading... Qu…" at bounding box center [614, 365] width 1228 height 657
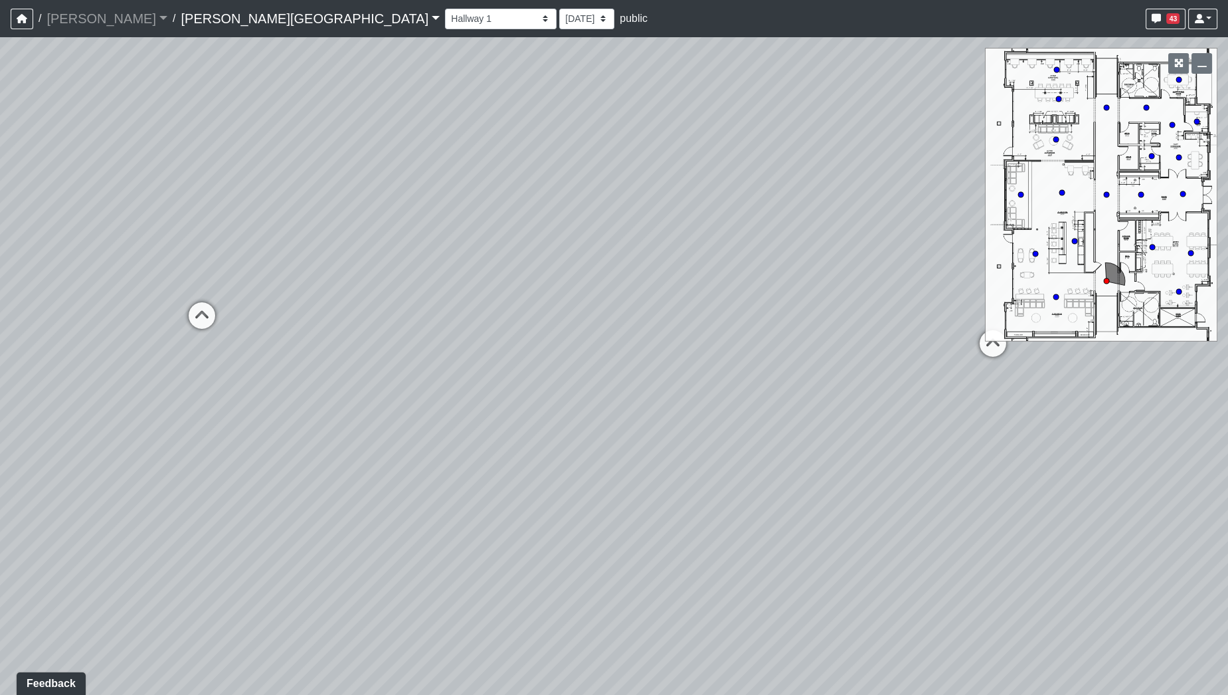
drag, startPoint x: 524, startPoint y: 405, endPoint x: 518, endPoint y: 418, distance: 14.0
click at [518, 418] on div "Loading... Hallway - Hallway 2 Loading... Entry Loading... Booths Loading... Qu…" at bounding box center [614, 365] width 1228 height 657
drag, startPoint x: 292, startPoint y: 461, endPoint x: 244, endPoint y: 473, distance: 49.1
click at [244, 473] on div "Loading... Hallway - Hallway 2 Loading... Entry Loading... Booths Loading... Qu…" at bounding box center [614, 365] width 1228 height 657
click at [143, 361] on icon at bounding box center [140, 356] width 40 height 40
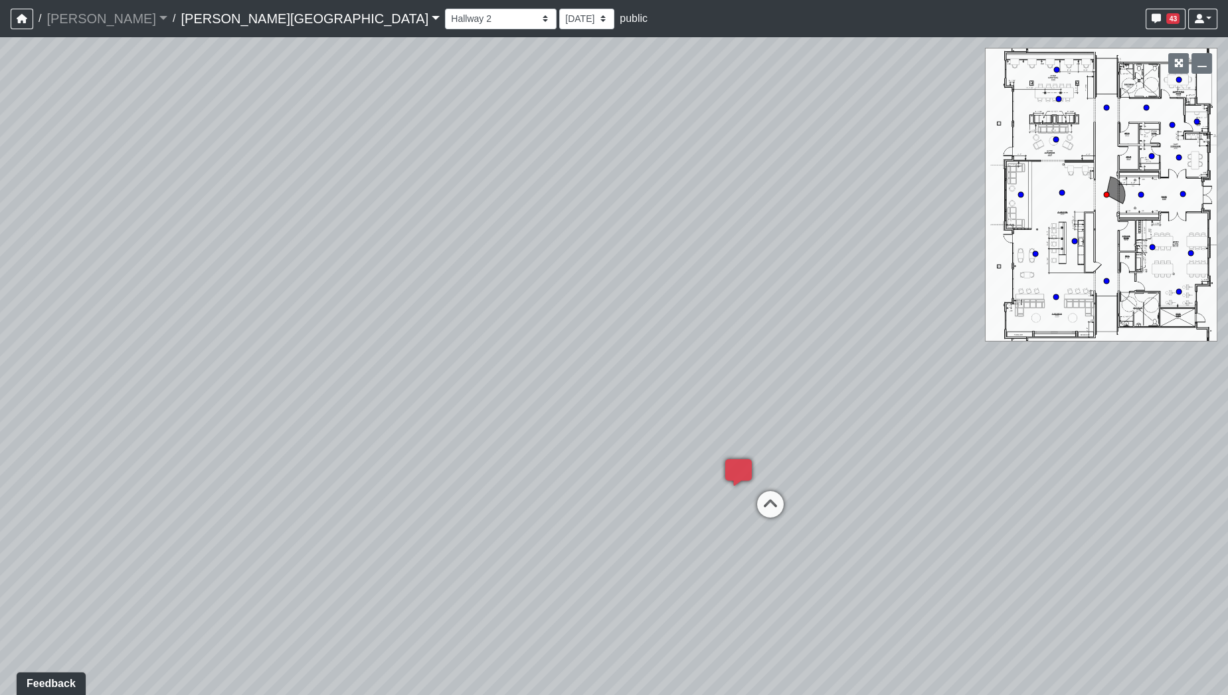
drag, startPoint x: 580, startPoint y: 372, endPoint x: 244, endPoint y: 363, distance: 336.1
click at [246, 366] on div "Loading... Hallway - Hallway 2 Loading... Entry Loading... Booths Loading... Qu…" at bounding box center [614, 365] width 1228 height 657
drag, startPoint x: 651, startPoint y: 314, endPoint x: 572, endPoint y: 414, distance: 126.7
click at [574, 412] on div "Loading... Hallway - Hallway 2 Loading... Entry Loading... Booths Loading... Qu…" at bounding box center [614, 365] width 1228 height 657
drag, startPoint x: 700, startPoint y: 377, endPoint x: 525, endPoint y: 452, distance: 190.7
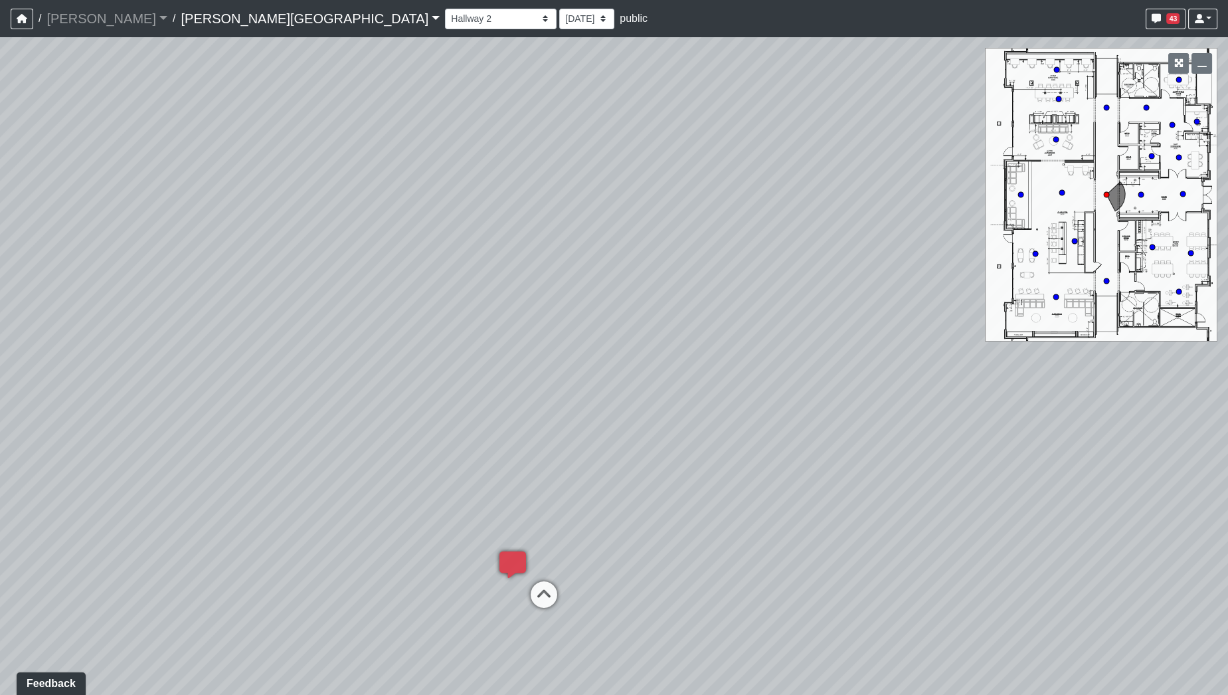
click at [544, 452] on div "Loading... Hallway - Hallway 2 Loading... Entry Loading... Booths Loading... Qu…" at bounding box center [614, 365] width 1228 height 657
drag, startPoint x: 501, startPoint y: 369, endPoint x: 249, endPoint y: 313, distance: 258.4
click at [79, 301] on div "Loading... Hallway - Hallway 2 Loading... Entry Loading... Booths Loading... Qu…" at bounding box center [614, 365] width 1228 height 657
drag, startPoint x: 517, startPoint y: 293, endPoint x: 471, endPoint y: 365, distance: 84.9
click at [471, 365] on div "Loading... Hallway - Hallway 2 Loading... Entry Loading... Booths Loading... Qu…" at bounding box center [614, 365] width 1228 height 657
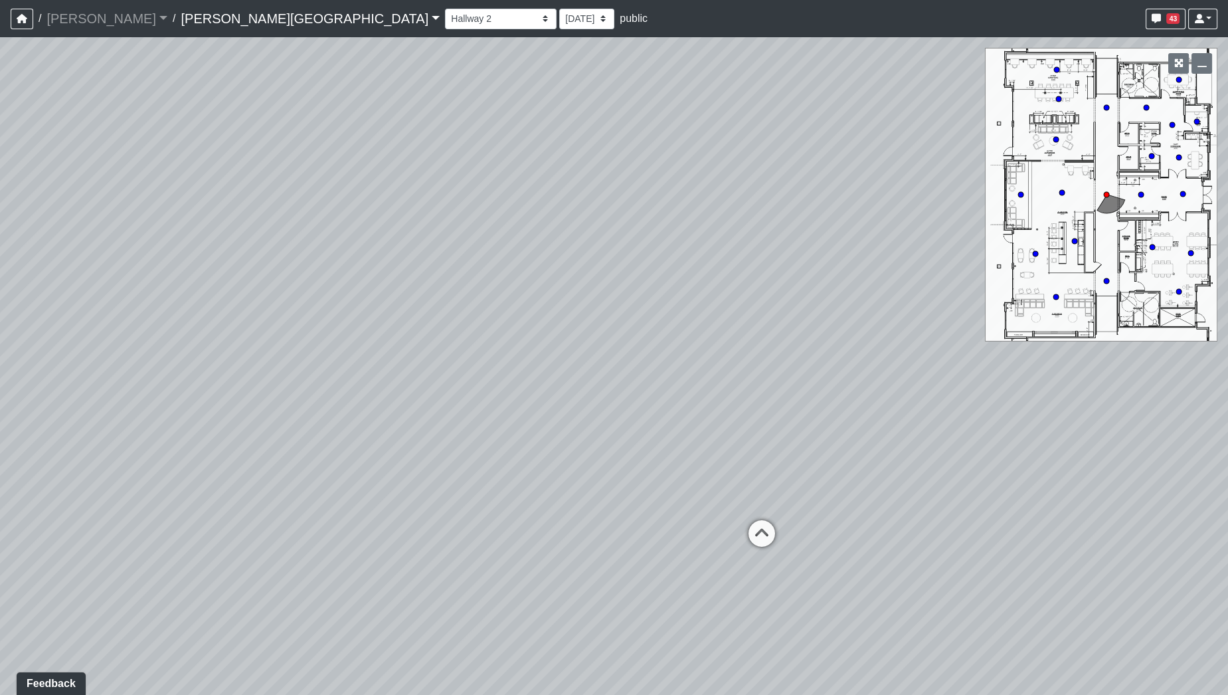
drag, startPoint x: 426, startPoint y: 315, endPoint x: 715, endPoint y: 309, distance: 288.9
click at [717, 309] on div "Loading... Hallway - Hallway 2 Loading... Entry Loading... Booths Loading... Qu…" at bounding box center [614, 365] width 1228 height 657
drag, startPoint x: 590, startPoint y: 333, endPoint x: 848, endPoint y: 295, distance: 261.1
click at [845, 295] on div "Loading... Hallway - Hallway 2 Loading... Entry Loading... Booths Loading... Qu…" at bounding box center [614, 365] width 1228 height 657
drag, startPoint x: 652, startPoint y: 327, endPoint x: 861, endPoint y: 284, distance: 213.6
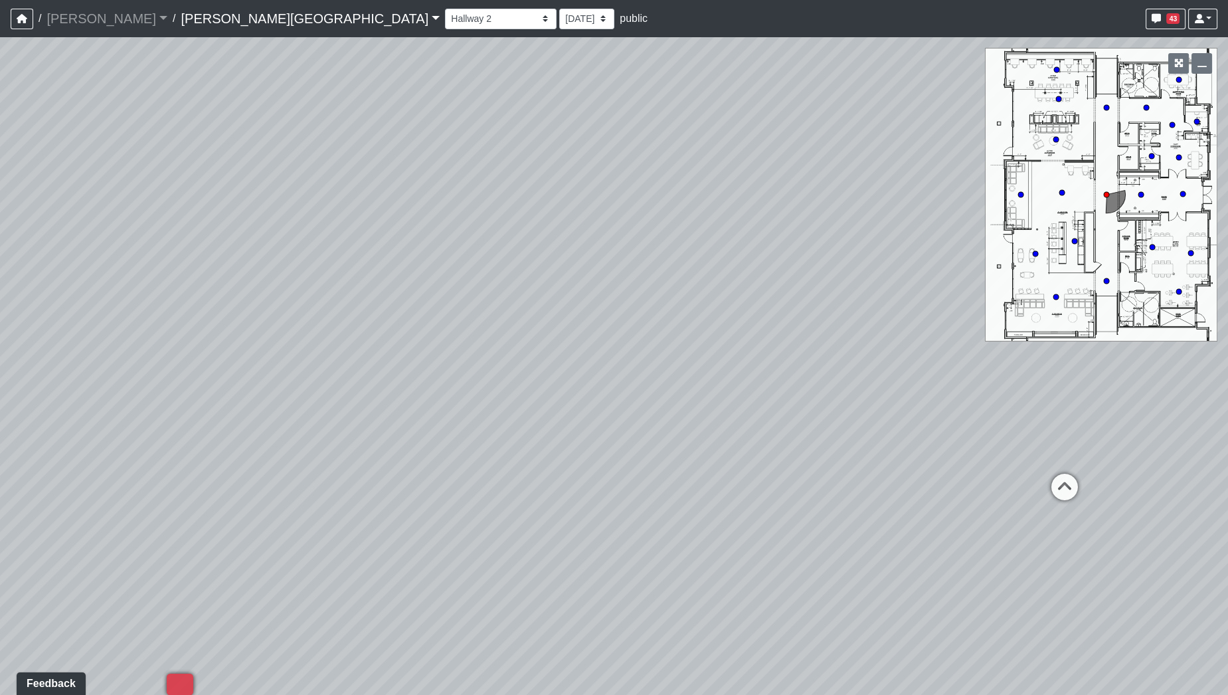
click at [860, 284] on div "Loading... Hallway - Hallway 2 Loading... Entry Loading... Booths Loading... Qu…" at bounding box center [614, 365] width 1228 height 657
drag, startPoint x: 679, startPoint y: 307, endPoint x: 326, endPoint y: 233, distance: 361.0
click at [107, 220] on div "Loading... Hallway - Hallway 2 Loading... Entry Loading... Booths Loading... Qu…" at bounding box center [614, 365] width 1228 height 657
drag, startPoint x: 539, startPoint y: 250, endPoint x: 129, endPoint y: 198, distance: 412.4
click at [120, 197] on div "Loading... Hallway - Hallway 2 Loading... Entry Loading... Booths Loading... Qu…" at bounding box center [614, 365] width 1228 height 657
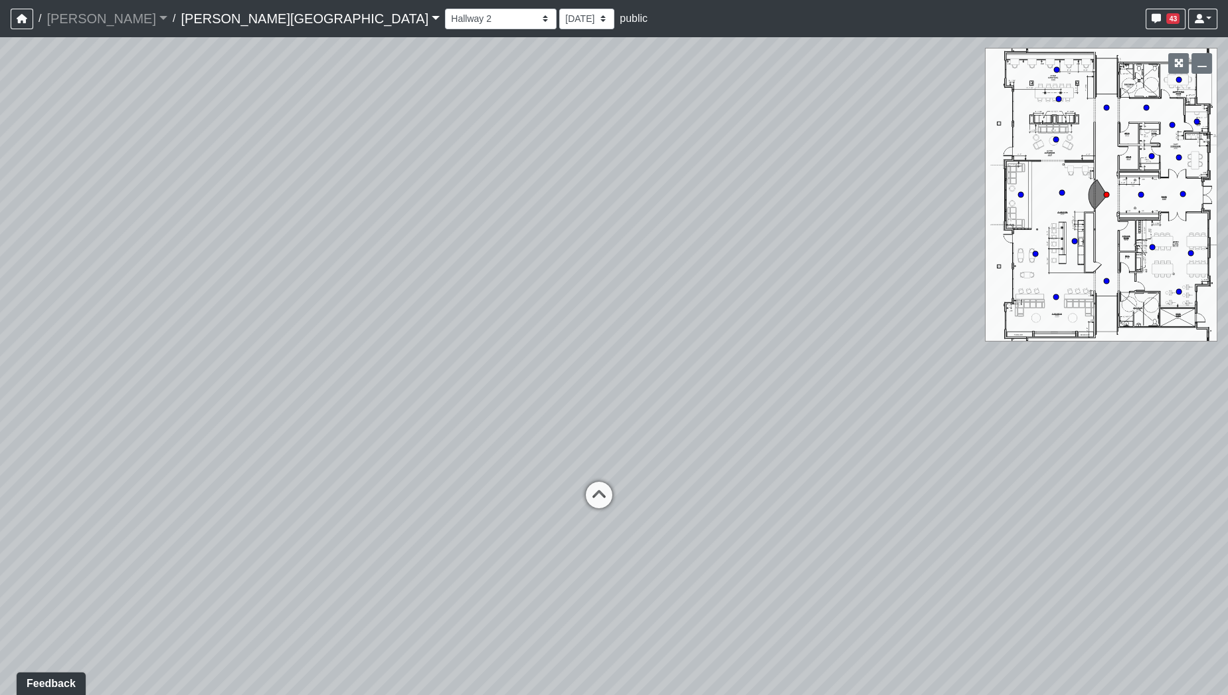
drag, startPoint x: 436, startPoint y: 268, endPoint x: 701, endPoint y: 361, distance: 280.8
click at [701, 361] on div "Loading... Hallway - Hallway 2 Loading... Entry Loading... Booths Loading... Qu…" at bounding box center [614, 365] width 1228 height 657
drag, startPoint x: 127, startPoint y: 316, endPoint x: 349, endPoint y: 293, distance: 223.0
click at [21, 307] on div "Loading... Hallway - Hallway 2 Loading... Entry Loading... Booths Loading... Qu…" at bounding box center [614, 365] width 1228 height 657
drag, startPoint x: 565, startPoint y: 300, endPoint x: 33, endPoint y: 282, distance: 532.2
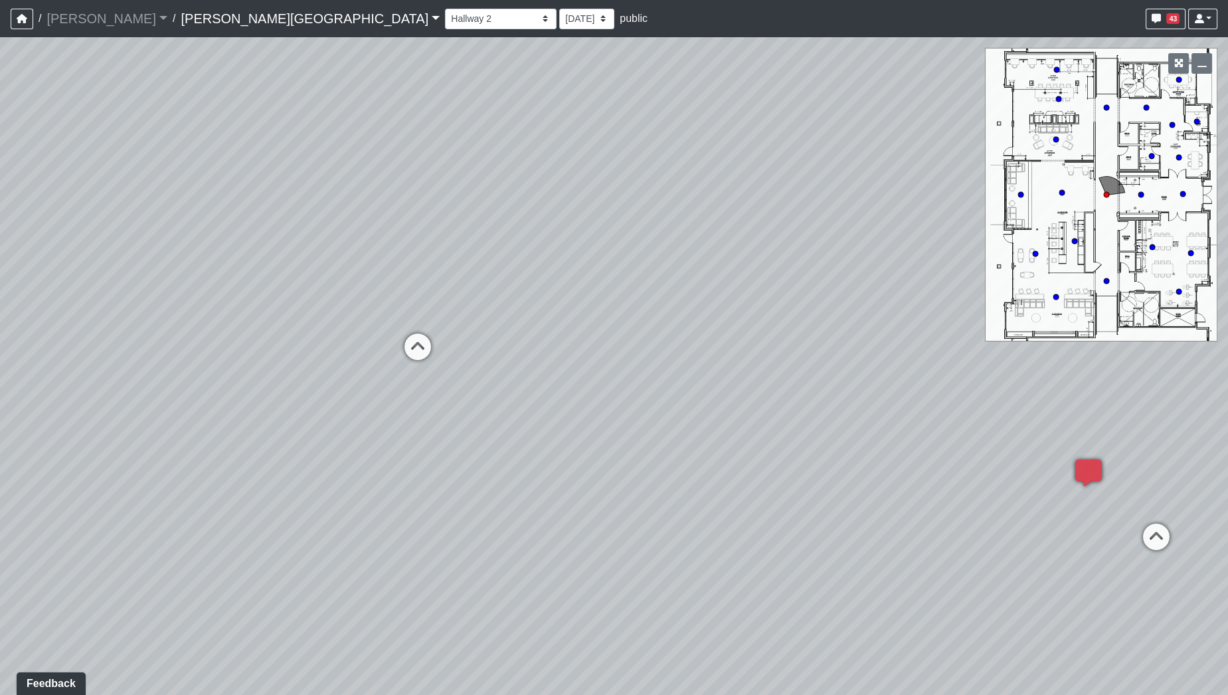
click at [0, 282] on div "Loading... Hallway - Hallway 2 Loading... Entry Loading... Booths Loading... Qu…" at bounding box center [614, 365] width 1228 height 657
drag, startPoint x: 462, startPoint y: 309, endPoint x: 454, endPoint y: 312, distance: 9.0
click at [455, 312] on div "Loading... Hallway - Hallway 2 Loading... Entry Loading... Booths Loading... Qu…" at bounding box center [614, 365] width 1228 height 657
click at [627, 408] on icon at bounding box center [624, 413] width 40 height 40
drag, startPoint x: 556, startPoint y: 331, endPoint x: 326, endPoint y: 346, distance: 230.2
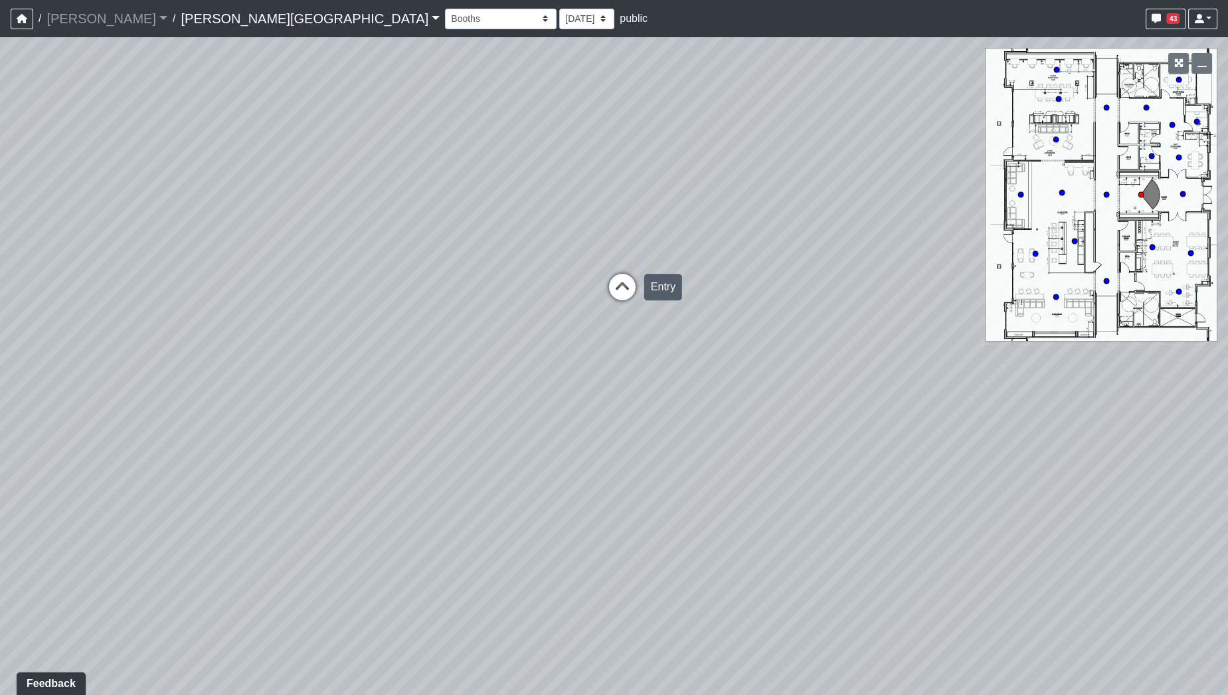
click at [421, 344] on div "Loading... Hallway - Hallway 2 Loading... Entry Loading... Booths Loading... Qu…" at bounding box center [614, 365] width 1228 height 657
drag, startPoint x: 592, startPoint y: 333, endPoint x: 101, endPoint y: 315, distance: 491.0
click at [85, 318] on div "Loading... Hallway - Hallway 2 Loading... Entry Loading... Booths Loading... Qu…" at bounding box center [614, 365] width 1228 height 657
drag, startPoint x: 647, startPoint y: 338, endPoint x: 922, endPoint y: 323, distance: 276.0
click at [922, 323] on div "Loading... Hallway - Hallway 2 Loading... Entry Loading... Booths Loading... Qu…" at bounding box center [614, 365] width 1228 height 657
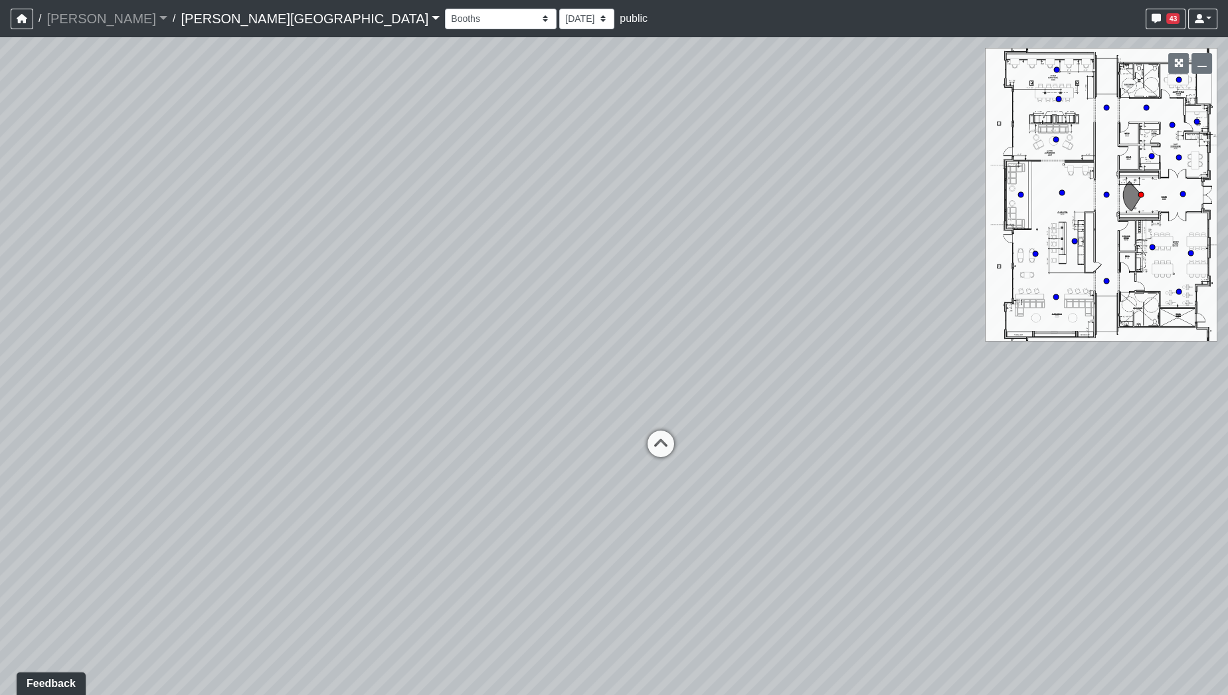
drag, startPoint x: 713, startPoint y: 336, endPoint x: 751, endPoint y: 333, distance: 38.0
click at [751, 333] on div "Loading... Hallway - Hallway 2 Loading... Entry Loading... Booths Loading... Qu…" at bounding box center [614, 365] width 1228 height 657
click at [671, 444] on icon at bounding box center [684, 449] width 40 height 40
drag, startPoint x: 732, startPoint y: 442, endPoint x: 649, endPoint y: 386, distance: 99.6
click at [649, 386] on div "Loading... Hallway - Hallway 2 Loading... Entry Loading... Booths Loading... Qu…" at bounding box center [614, 365] width 1228 height 657
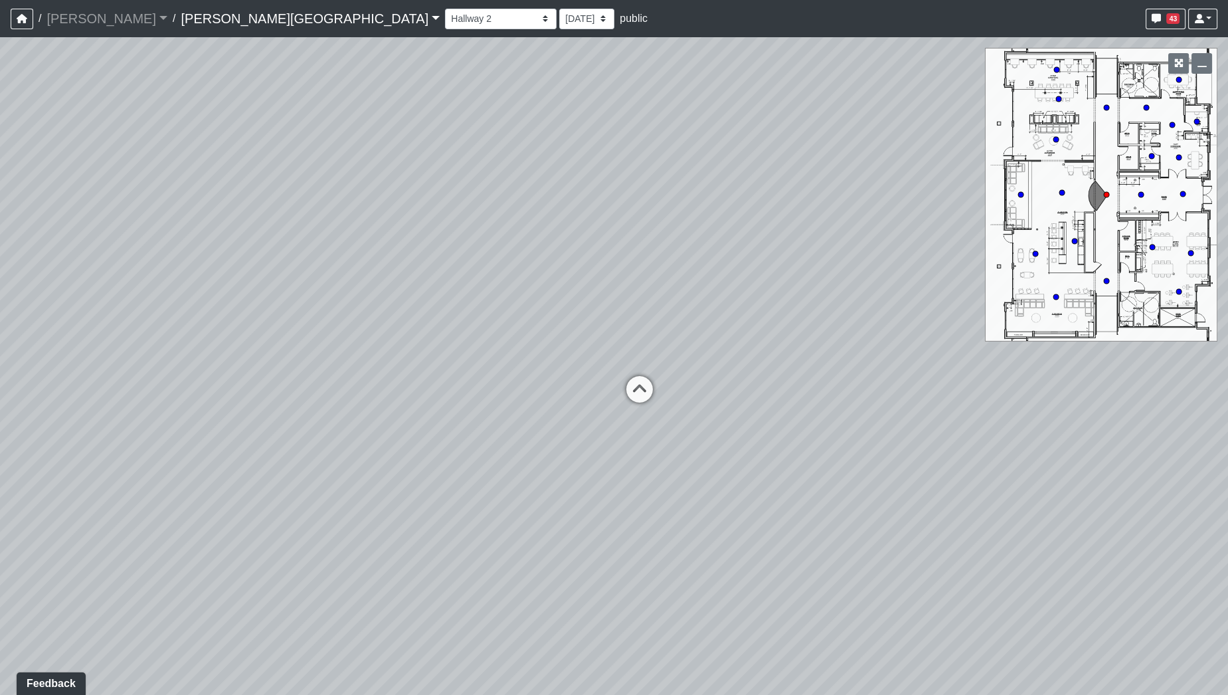
drag, startPoint x: 681, startPoint y: 422, endPoint x: 716, endPoint y: 456, distance: 48.8
click at [724, 461] on div "Loading... Hallway - Hallway 2 Loading... Entry Loading... Booths Loading... Qu…" at bounding box center [614, 365] width 1228 height 657
click at [637, 395] on icon at bounding box center [640, 397] width 40 height 40
drag, startPoint x: 657, startPoint y: 280, endPoint x: 675, endPoint y: 337, distance: 60.1
click at [675, 337] on div "Loading... Hallway - Hallway 2 Loading... Entry Loading... Booths Loading... Qu…" at bounding box center [614, 365] width 1228 height 657
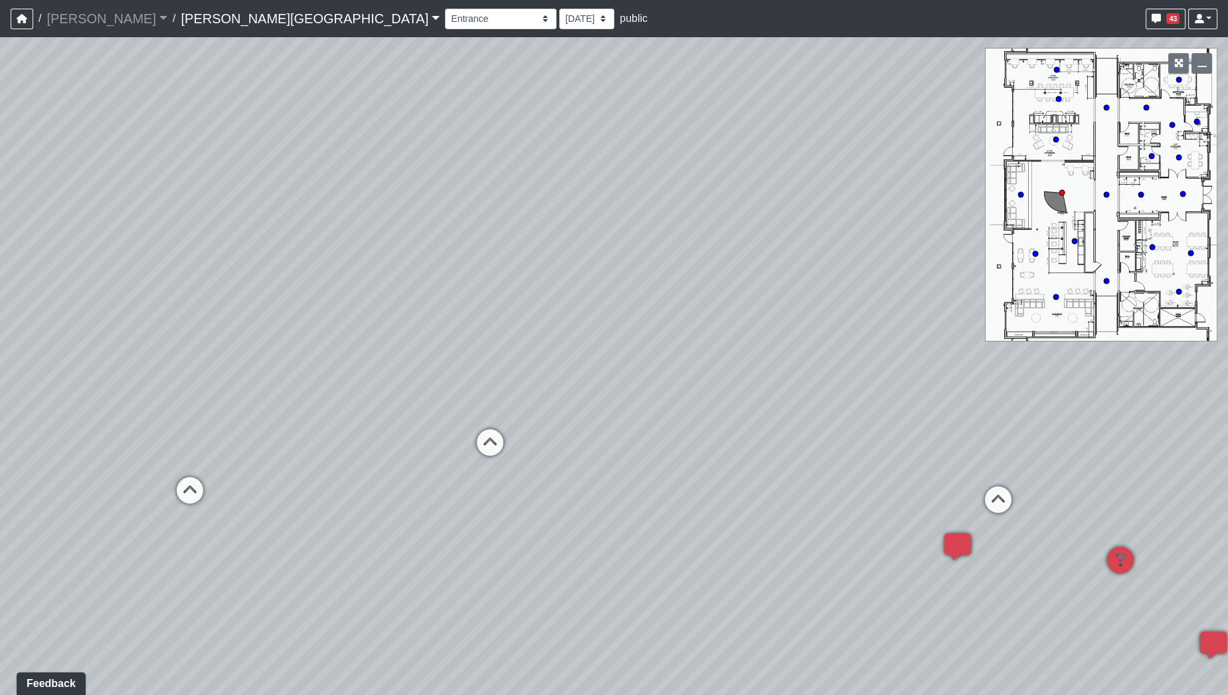
drag, startPoint x: 349, startPoint y: 515, endPoint x: 772, endPoint y: 521, distance: 423.0
click at [772, 521] on div "Loading... Hallway - Hallway 2 Loading... Entry Loading... Booths Loading... Qu…" at bounding box center [614, 365] width 1228 height 657
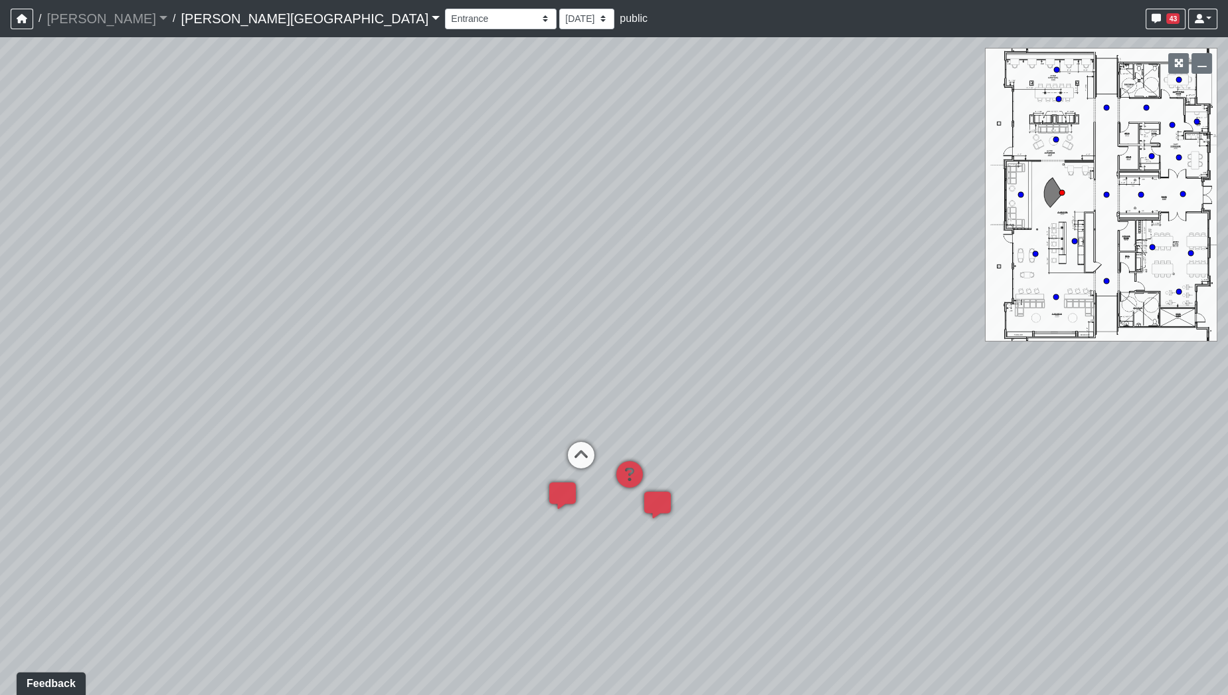
drag, startPoint x: 875, startPoint y: 412, endPoint x: 390, endPoint y: 410, distance: 484.1
click at [334, 413] on div "Loading... Hallway - Hallway 2 Loading... Entry Loading... Booths Loading... Qu…" at bounding box center [614, 365] width 1228 height 657
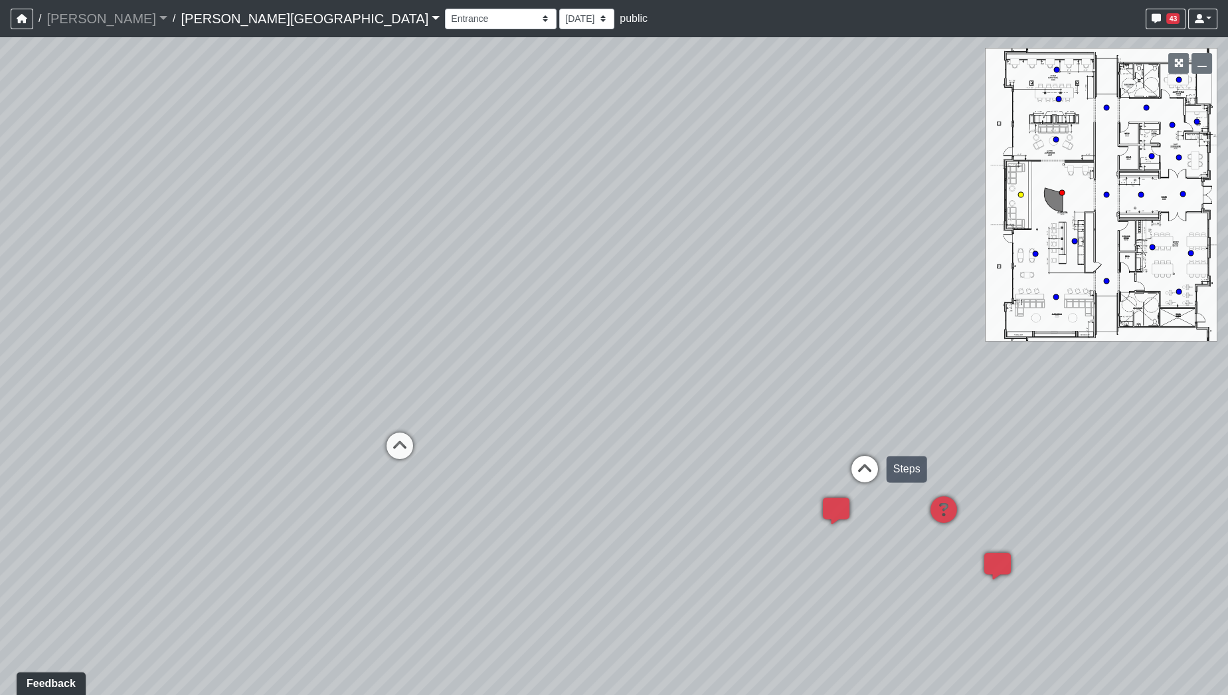
drag, startPoint x: 444, startPoint y: 491, endPoint x: 859, endPoint y: 485, distance: 415.7
click at [859, 485] on div "Loading... Hallway - Hallway 2 Loading... Entry Loading... Booths Loading... Qu…" at bounding box center [614, 365] width 1228 height 657
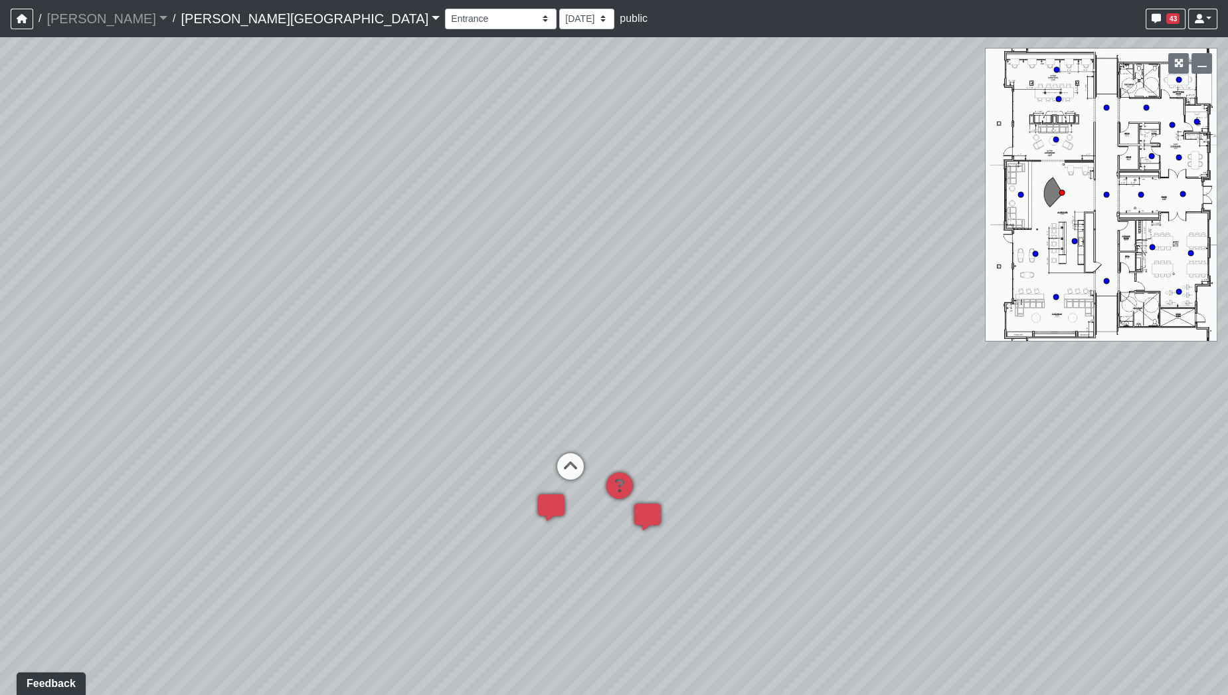
drag, startPoint x: 747, startPoint y: 414, endPoint x: 480, endPoint y: 450, distance: 269.3
click at [480, 450] on div "Loading... Hallway - Hallway 2 Loading... Entry Loading... Booths Loading... Qu…" at bounding box center [614, 365] width 1228 height 657
drag, startPoint x: 425, startPoint y: 307, endPoint x: 40, endPoint y: 266, distance: 387.3
click at [40, 266] on div "Loading... Hallway - Hallway 2 Loading... Entry Loading... Booths Loading... Qu…" at bounding box center [614, 365] width 1228 height 657
drag, startPoint x: 501, startPoint y: 351, endPoint x: 546, endPoint y: 492, distance: 148.5
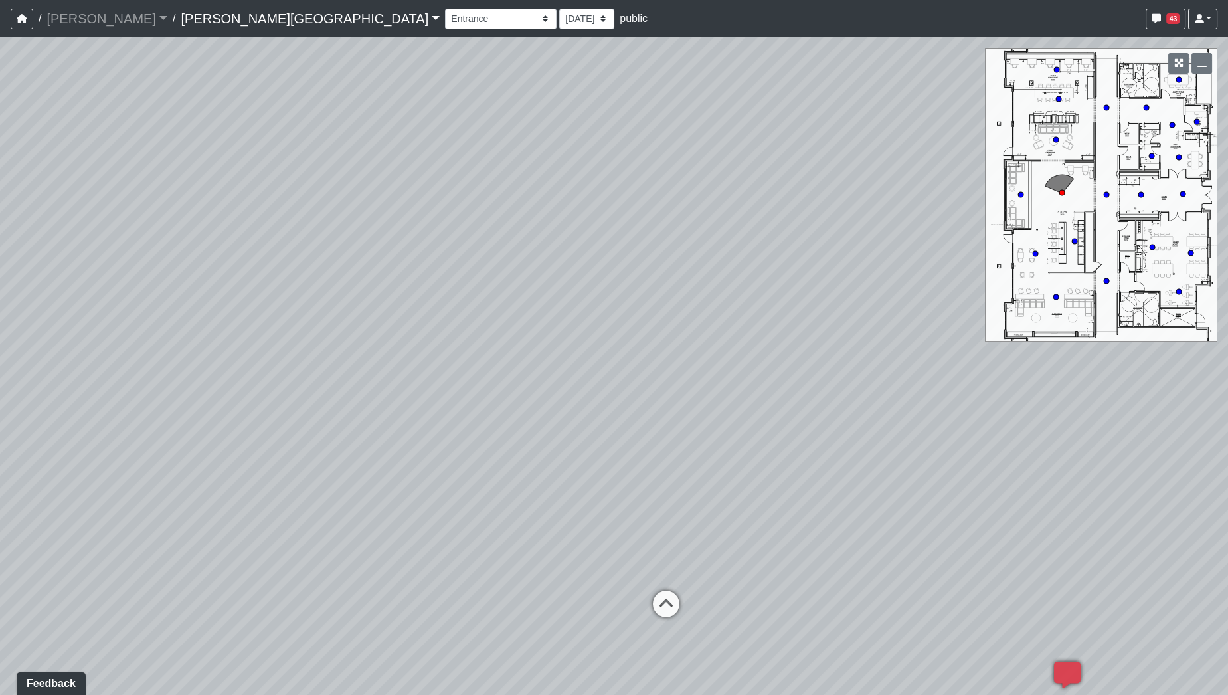
click at [546, 492] on div "Loading... Hallway - Hallway 2 Loading... Entry Loading... Booths Loading... Qu…" at bounding box center [614, 365] width 1228 height 657
drag, startPoint x: 274, startPoint y: 406, endPoint x: 692, endPoint y: 414, distance: 417.7
click at [701, 420] on div "Loading... Hallway - Hallway 2 Loading... Entry Loading... Booths Loading... Qu…" at bounding box center [614, 365] width 1228 height 657
drag, startPoint x: 302, startPoint y: 373, endPoint x: 766, endPoint y: 343, distance: 465.1
click at [766, 343] on div "Loading... Hallway - Hallway 2 Loading... Entry Loading... Booths Loading... Qu…" at bounding box center [614, 365] width 1228 height 657
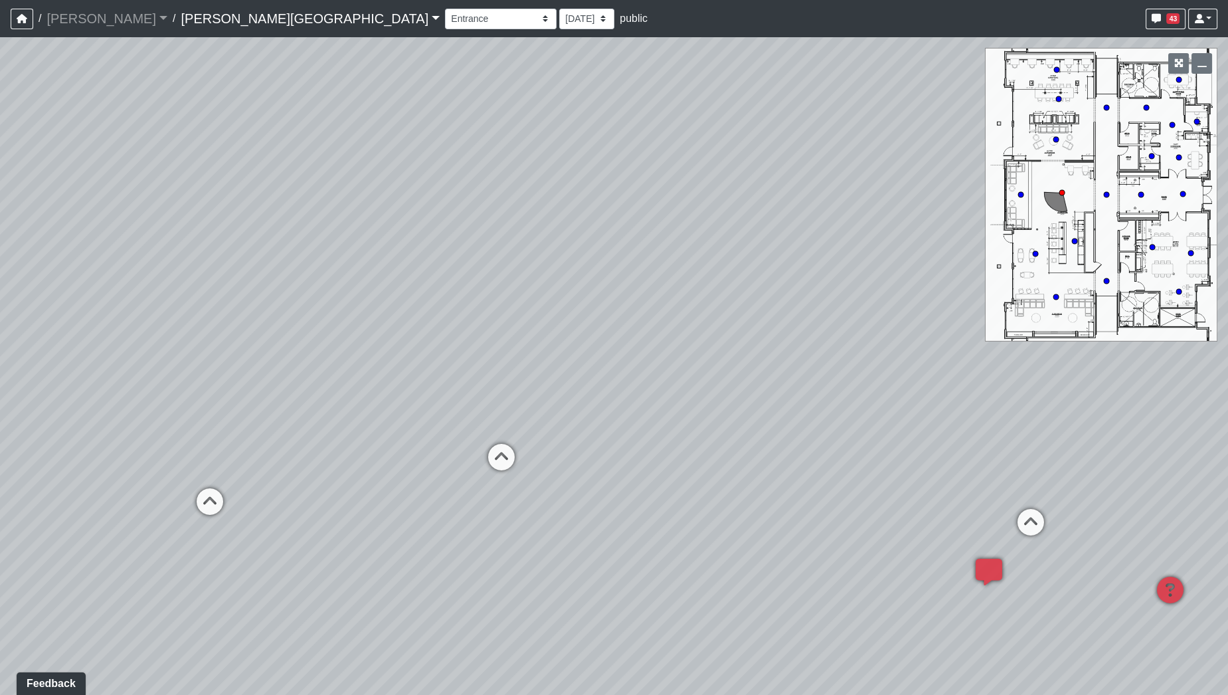
drag, startPoint x: 392, startPoint y: 357, endPoint x: 803, endPoint y: 193, distance: 443.2
click at [803, 193] on div "Loading... Hallway - Hallway 2 Loading... Entry Loading... Booths Loading... Qu…" at bounding box center [614, 365] width 1228 height 657
drag, startPoint x: 766, startPoint y: 228, endPoint x: 273, endPoint y: 256, distance: 493.5
click at [273, 256] on div "Loading... Hallway - Hallway 2 Loading... Entry Loading... Booths Loading... Qu…" at bounding box center [614, 365] width 1228 height 657
drag, startPoint x: 567, startPoint y: 247, endPoint x: 465, endPoint y: 393, distance: 178.3
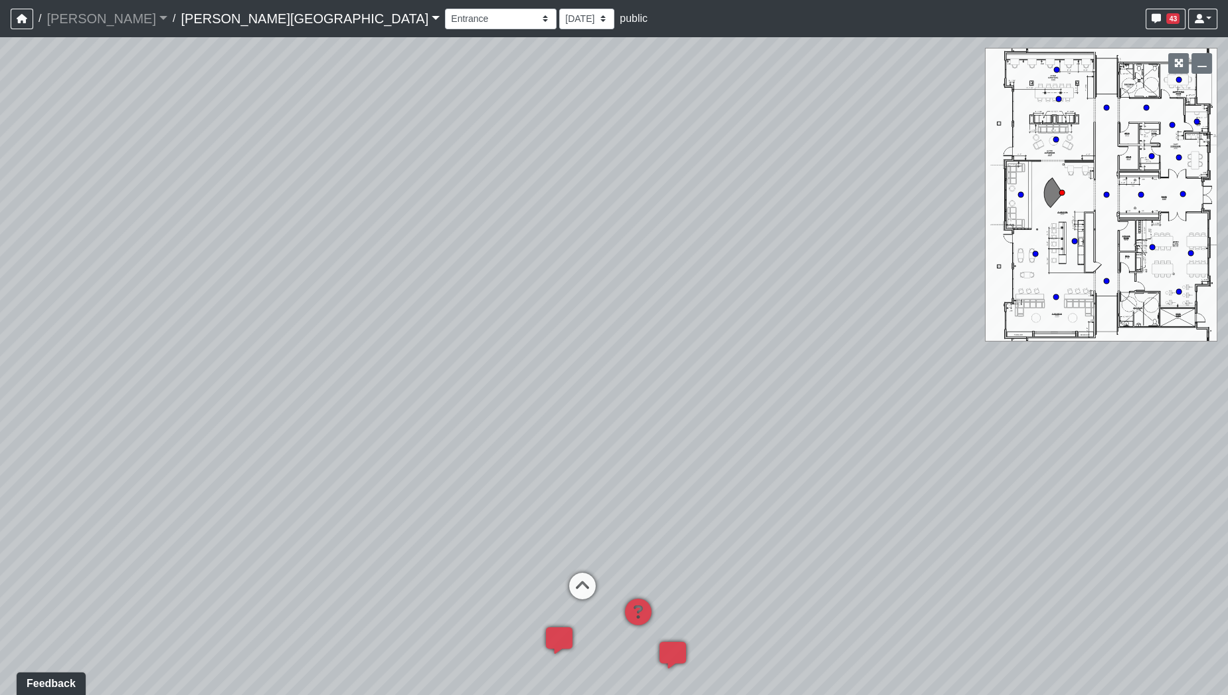
click at [465, 392] on div "Loading... Hallway - Hallway 2 Loading... Entry Loading... Booths Loading... Qu…" at bounding box center [614, 365] width 1228 height 657
drag, startPoint x: 766, startPoint y: 340, endPoint x: 770, endPoint y: 169, distance: 170.7
click at [770, 169] on div "Loading... Hallway - Hallway 2 Loading... Entry Loading... Booths Loading... Qu…" at bounding box center [614, 365] width 1228 height 657
drag, startPoint x: 626, startPoint y: 520, endPoint x: 945, endPoint y: 515, distance: 319.4
click at [945, 515] on div "Loading... Hallway - Hallway 2 Loading... Entry Loading... Booths Loading... Qu…" at bounding box center [614, 365] width 1228 height 657
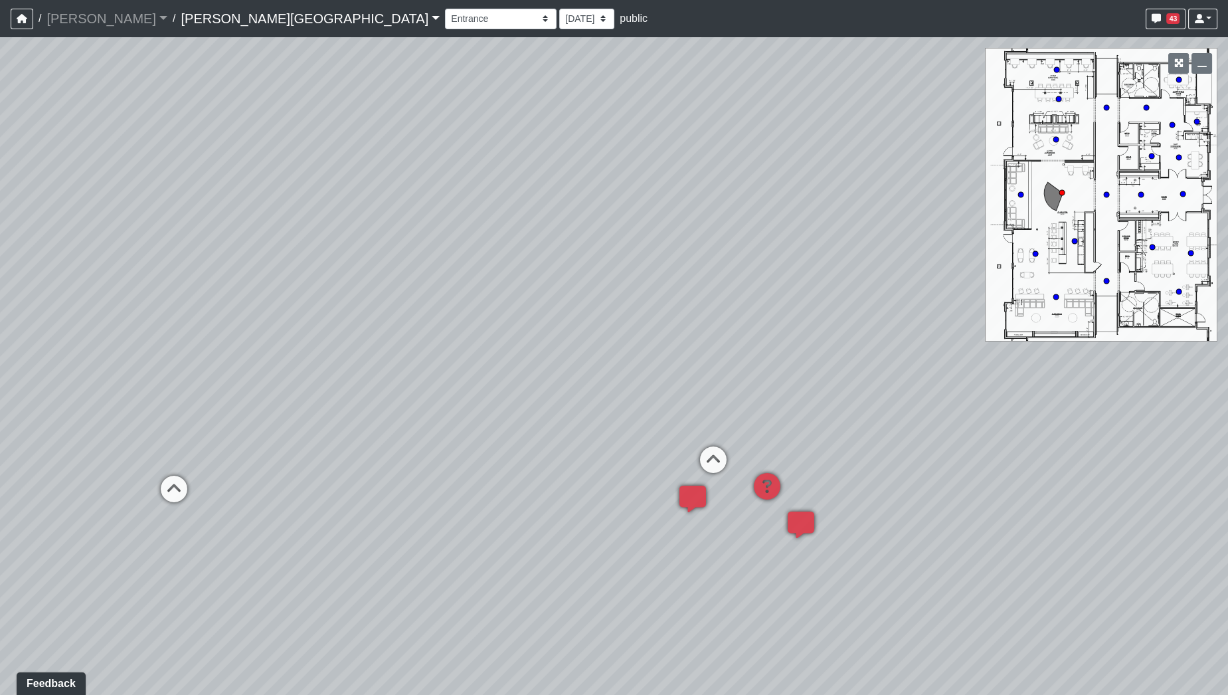
drag, startPoint x: 869, startPoint y: 380, endPoint x: 560, endPoint y: 405, distance: 309.8
click at [510, 403] on div "Loading... Hallway - Hallway 2 Loading... Entry Loading... Booths Loading... Qu…" at bounding box center [614, 365] width 1228 height 657
drag, startPoint x: 453, startPoint y: 383, endPoint x: 355, endPoint y: 394, distance: 98.9
click at [355, 393] on div "Loading... Hallway - Hallway 2 Loading... Entry Loading... Booths Loading... Qu…" at bounding box center [614, 365] width 1228 height 657
drag, startPoint x: 559, startPoint y: 373, endPoint x: 699, endPoint y: 292, distance: 160.9
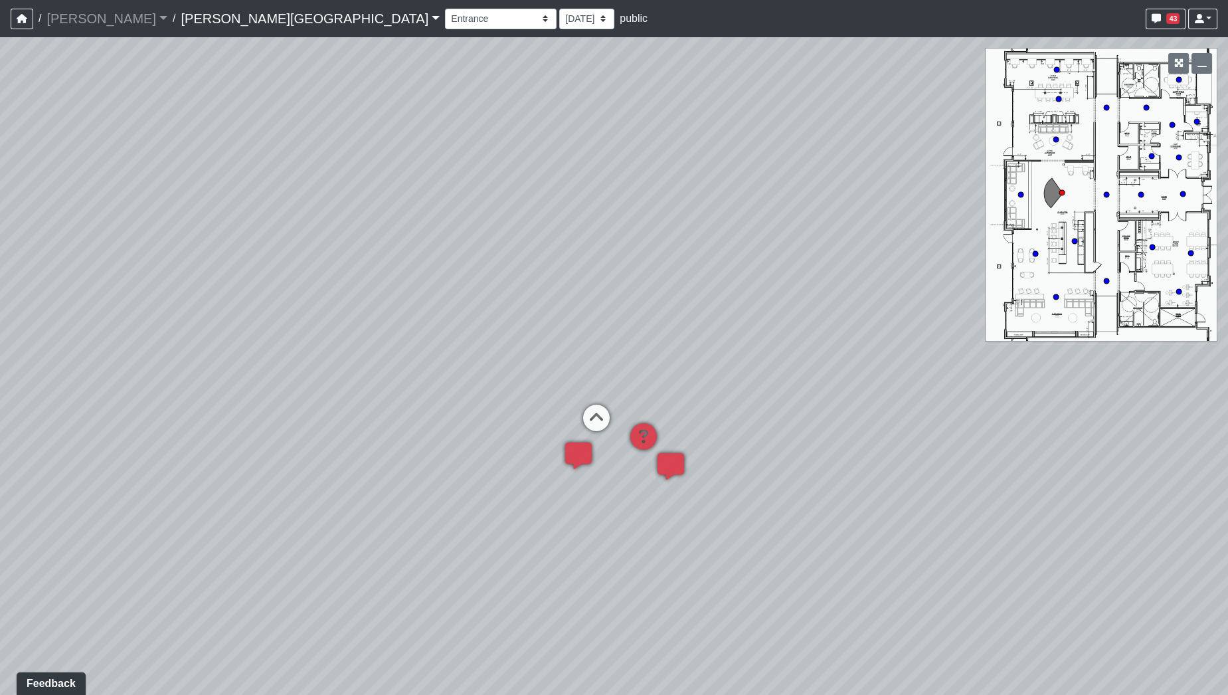
click at [698, 290] on div "Loading... Hallway - Hallway 2 Loading... Entry Loading... Booths Loading... Qu…" at bounding box center [614, 365] width 1228 height 657
drag, startPoint x: 732, startPoint y: 305, endPoint x: 654, endPoint y: 357, distance: 93.4
click at [704, 373] on div "Loading... Hallway - Hallway 2 Loading... Entry Loading... Booths Loading... Qu…" at bounding box center [614, 365] width 1228 height 657
drag, startPoint x: 430, startPoint y: 335, endPoint x: 744, endPoint y: 301, distance: 315.3
click at [744, 301] on div "Loading... Hallway - Hallway 2 Loading... Entry Loading... Booths Loading... Qu…" at bounding box center [614, 365] width 1228 height 657
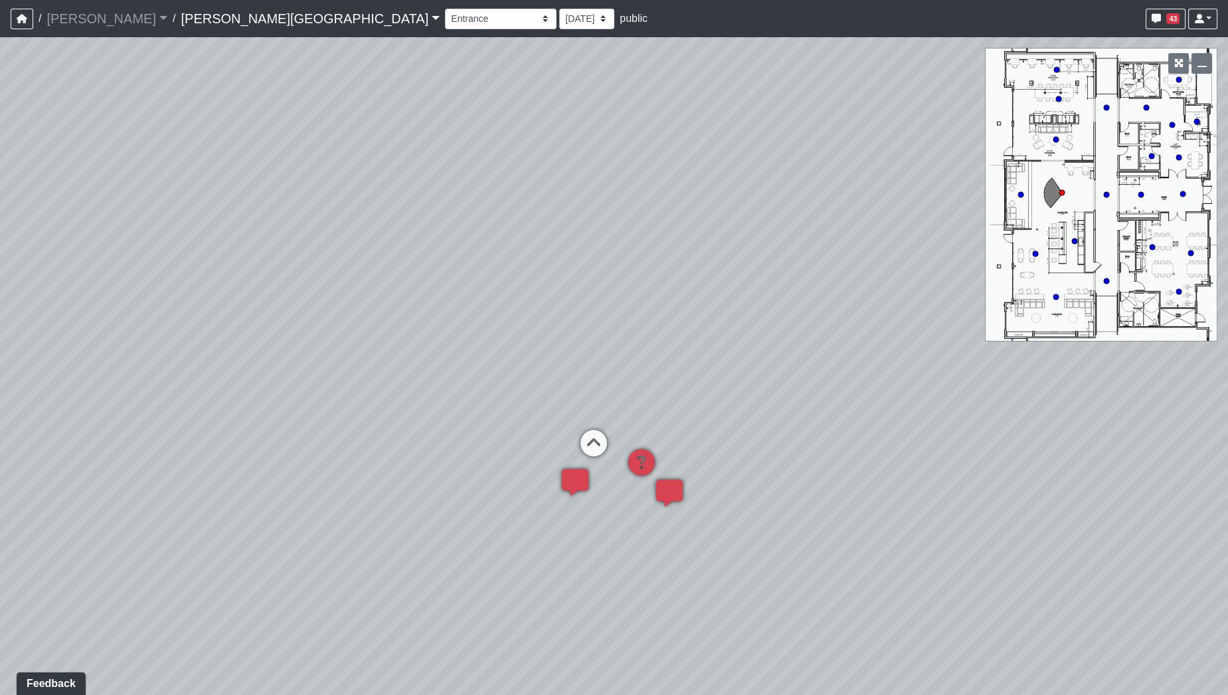
drag, startPoint x: 650, startPoint y: 501, endPoint x: 357, endPoint y: 498, distance: 293.5
click at [328, 513] on div "Loading... Hallway - Hallway 2 Loading... Entry Loading... Booths Loading... Qu…" at bounding box center [614, 365] width 1228 height 657
drag, startPoint x: 829, startPoint y: 477, endPoint x: 149, endPoint y: 485, distance: 680.0
click at [186, 485] on div "Loading... Hallway - Hallway 2 Loading... Entry Loading... Booths Loading... Qu…" at bounding box center [614, 365] width 1228 height 657
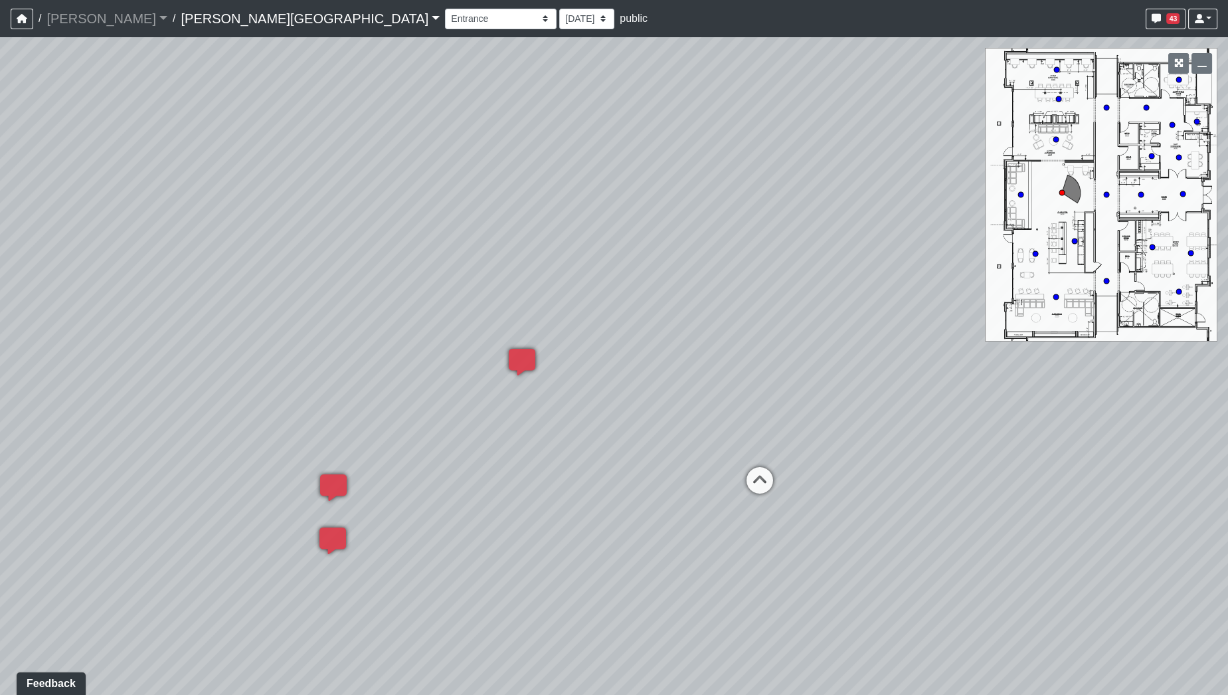
drag, startPoint x: 455, startPoint y: 477, endPoint x: 248, endPoint y: 469, distance: 206.6
click at [248, 469] on div "Loading... Hallway - Hallway 2 Loading... Entry Loading... Booths Loading... Qu…" at bounding box center [614, 365] width 1228 height 657
drag, startPoint x: 737, startPoint y: 404, endPoint x: 390, endPoint y: 376, distance: 347.7
click at [390, 376] on div "Loading... Hallway - Hallway 2 Loading... Entry Loading... Booths Loading... Qu…" at bounding box center [614, 365] width 1228 height 657
drag, startPoint x: 630, startPoint y: 367, endPoint x: 275, endPoint y: 393, distance: 356.2
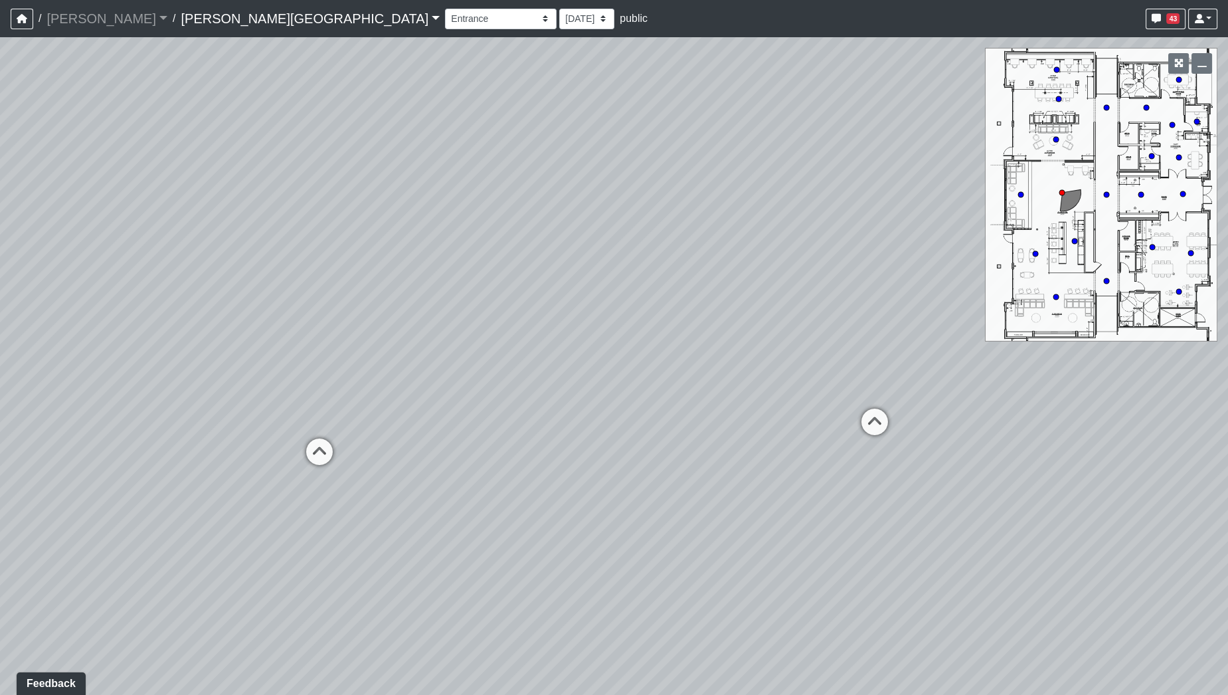
click at [279, 393] on div "Loading... Hallway - Hallway 2 Loading... Entry Loading... Booths Loading... Qu…" at bounding box center [614, 365] width 1228 height 657
drag, startPoint x: 404, startPoint y: 399, endPoint x: 315, endPoint y: 397, distance: 89.7
click at [256, 404] on div "Loading... Hallway - Hallway 2 Loading... Entry Loading... Booths Loading... Qu…" at bounding box center [614, 365] width 1228 height 657
drag, startPoint x: 444, startPoint y: 410, endPoint x: 523, endPoint y: 435, distance: 82.3
click at [523, 435] on div "Loading... Hallway - Hallway 2 Loading... Entry Loading... Booths Loading... Qu…" at bounding box center [614, 365] width 1228 height 657
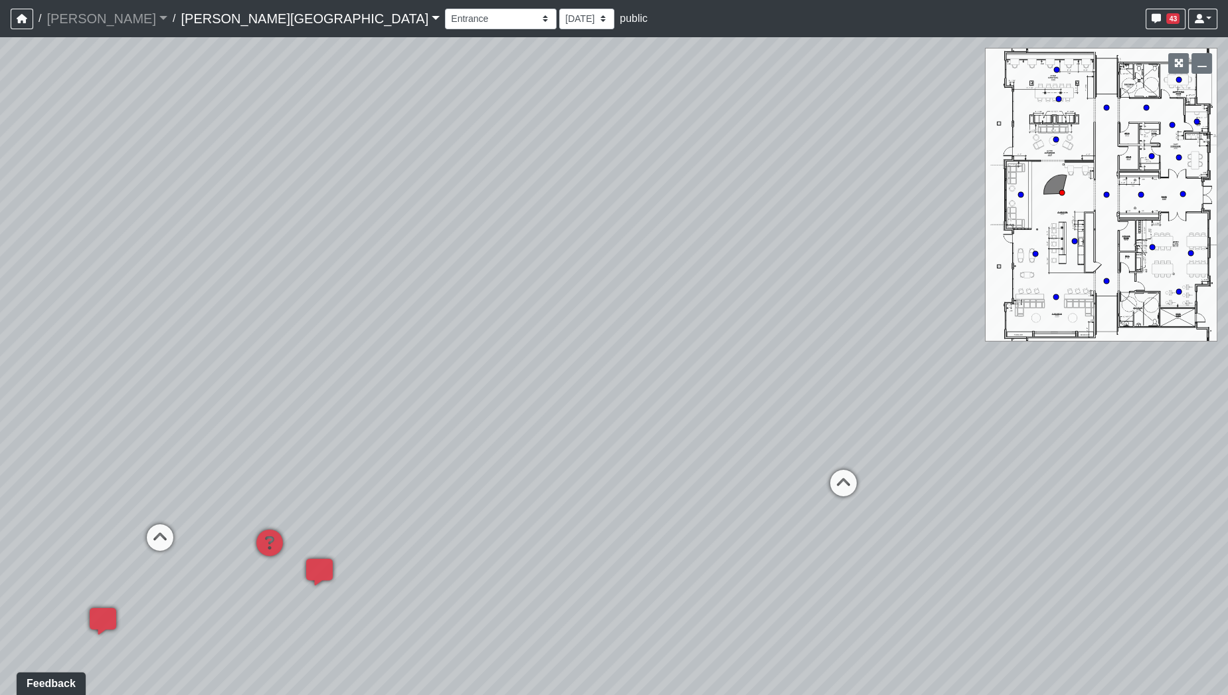
drag, startPoint x: 412, startPoint y: 450, endPoint x: 419, endPoint y: 441, distance: 11.8
click at [354, 448] on div "Loading... Hallway - Hallway 2 Loading... Entry Loading... Booths Loading... Qu…" at bounding box center [614, 365] width 1228 height 657
drag, startPoint x: 615, startPoint y: 436, endPoint x: 189, endPoint y: 437, distance: 425.6
click at [185, 438] on div "Loading... Hallway - Hallway 2 Loading... Entry Loading... Booths Loading... Qu…" at bounding box center [614, 365] width 1228 height 657
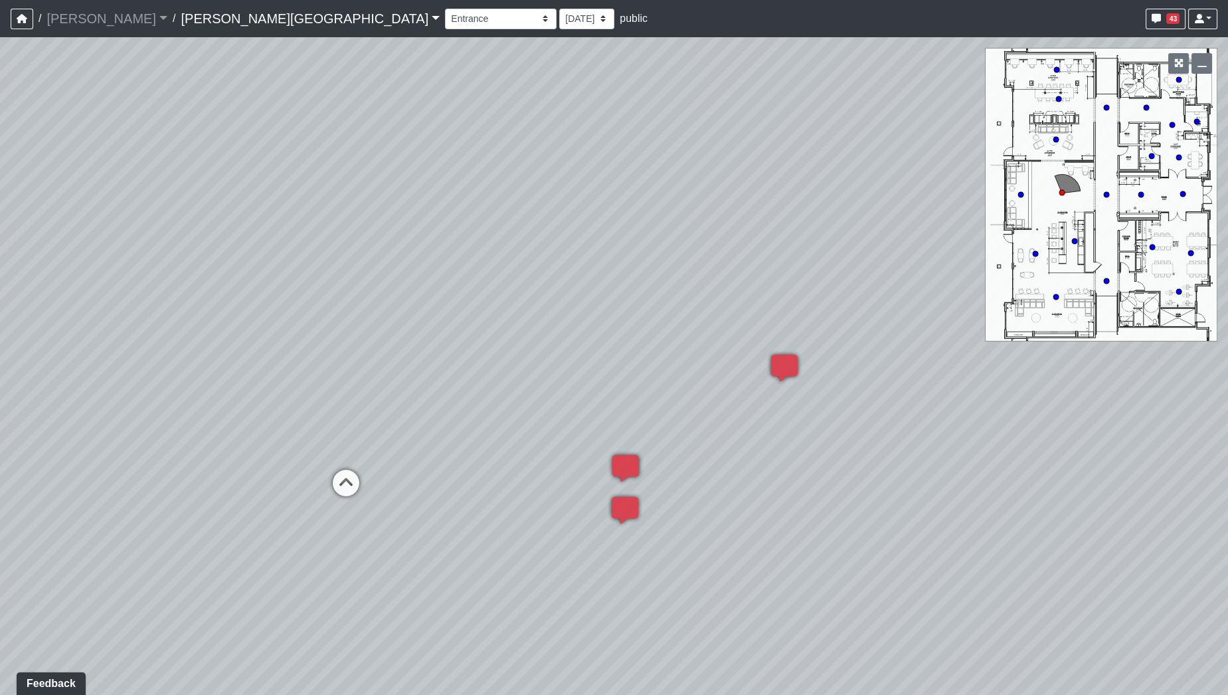
drag, startPoint x: 685, startPoint y: 340, endPoint x: 424, endPoint y: 335, distance: 261.0
click at [424, 335] on div "Loading... Hallway - Hallway 2 Loading... Entry Loading... Booths Loading... Qu…" at bounding box center [614, 365] width 1228 height 657
drag, startPoint x: 675, startPoint y: 332, endPoint x: 388, endPoint y: 347, distance: 287.2
click at [388, 347] on div "Loading... Hallway - Hallway 2 Loading... Entry Loading... Booths Loading... Qu…" at bounding box center [614, 365] width 1228 height 657
drag, startPoint x: 229, startPoint y: 354, endPoint x: 792, endPoint y: 354, distance: 562.4
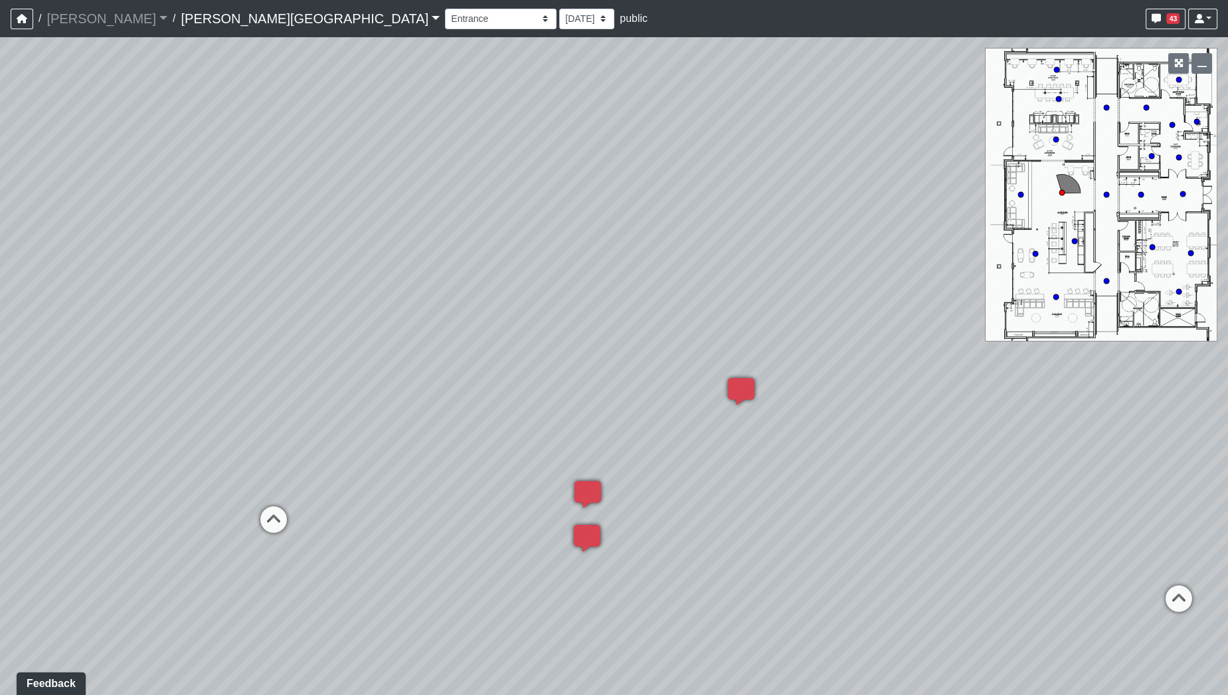
click at [859, 367] on div "Loading... Hallway - Hallway 2 Loading... Entry Loading... Booths Loading... Qu…" at bounding box center [614, 365] width 1228 height 657
drag, startPoint x: 580, startPoint y: 349, endPoint x: 822, endPoint y: 371, distance: 242.6
click at [822, 371] on div "Loading... Hallway - Hallway 2 Loading... Entry Loading... Booths Loading... Qu…" at bounding box center [614, 365] width 1228 height 657
drag, startPoint x: 578, startPoint y: 461, endPoint x: 478, endPoint y: 420, distance: 108.4
click at [478, 420] on div "Loading... Hallway - Hallway 2 Loading... Entry Loading... Booths Loading... Qu…" at bounding box center [614, 365] width 1228 height 657
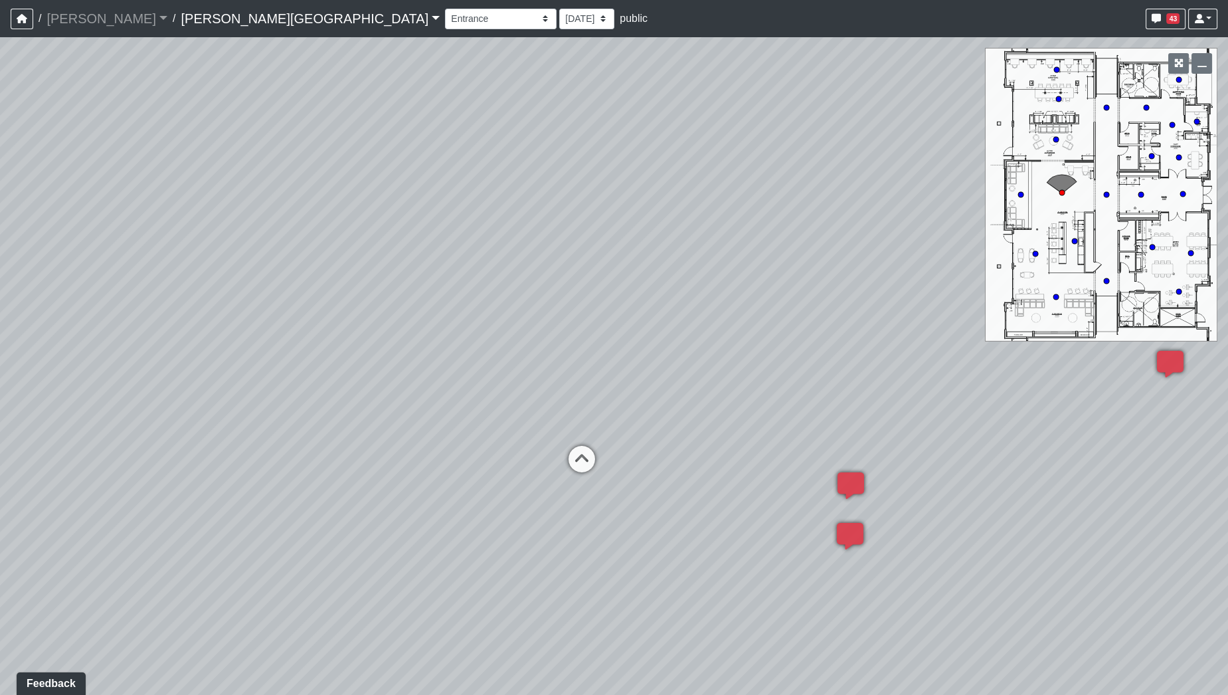
drag, startPoint x: 740, startPoint y: 309, endPoint x: 645, endPoint y: 335, distance: 98.4
click at [645, 335] on div "Loading... Hallway - Hallway 2 Loading... Entry Loading... Booths Loading... Qu…" at bounding box center [614, 365] width 1228 height 657
drag, startPoint x: 461, startPoint y: 495, endPoint x: 534, endPoint y: 490, distance: 73.2
click at [519, 500] on div "Loading... Hallway - Hallway 2 Loading... Entry Loading... Booths Loading... Qu…" at bounding box center [614, 365] width 1228 height 657
drag, startPoint x: 784, startPoint y: 384, endPoint x: 372, endPoint y: 365, distance: 412.1
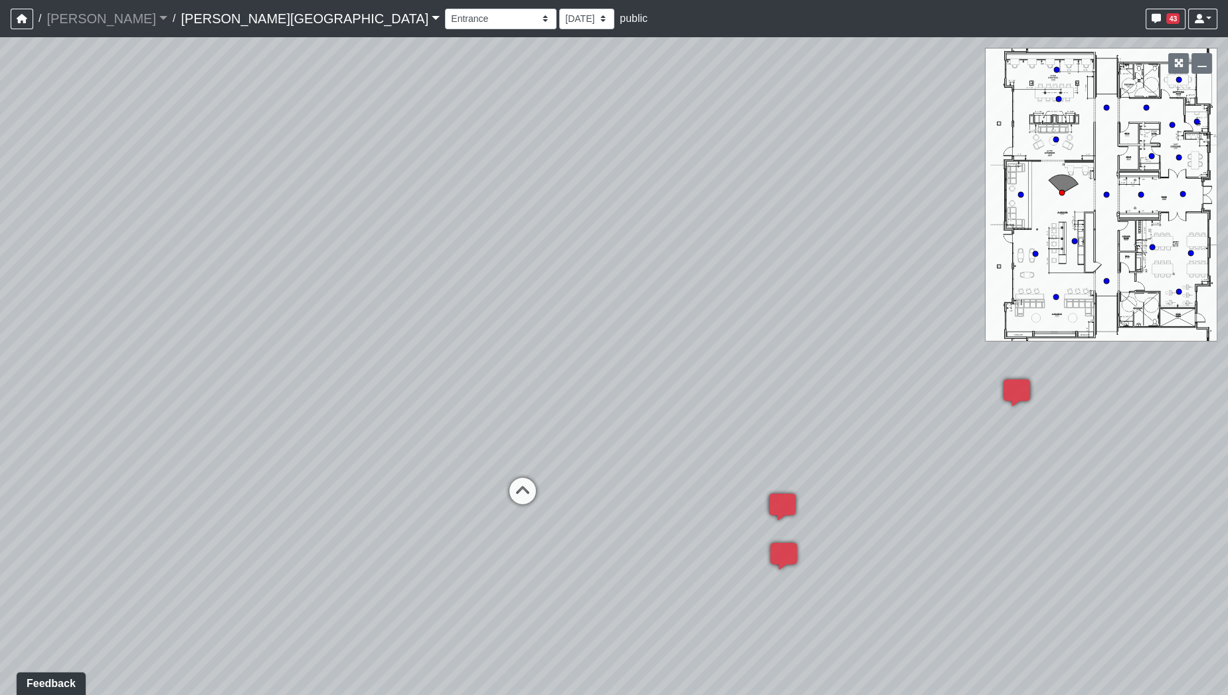
click at [370, 365] on div "Loading... Hallway - Hallway 2 Loading... Entry Loading... Booths Loading... Qu…" at bounding box center [614, 365] width 1228 height 657
drag, startPoint x: 776, startPoint y: 518, endPoint x: 566, endPoint y: 469, distance: 216.0
click at [489, 464] on div "Loading... Hallway - Hallway 2 Loading... Entry Loading... Booths Loading... Qu…" at bounding box center [614, 365] width 1228 height 657
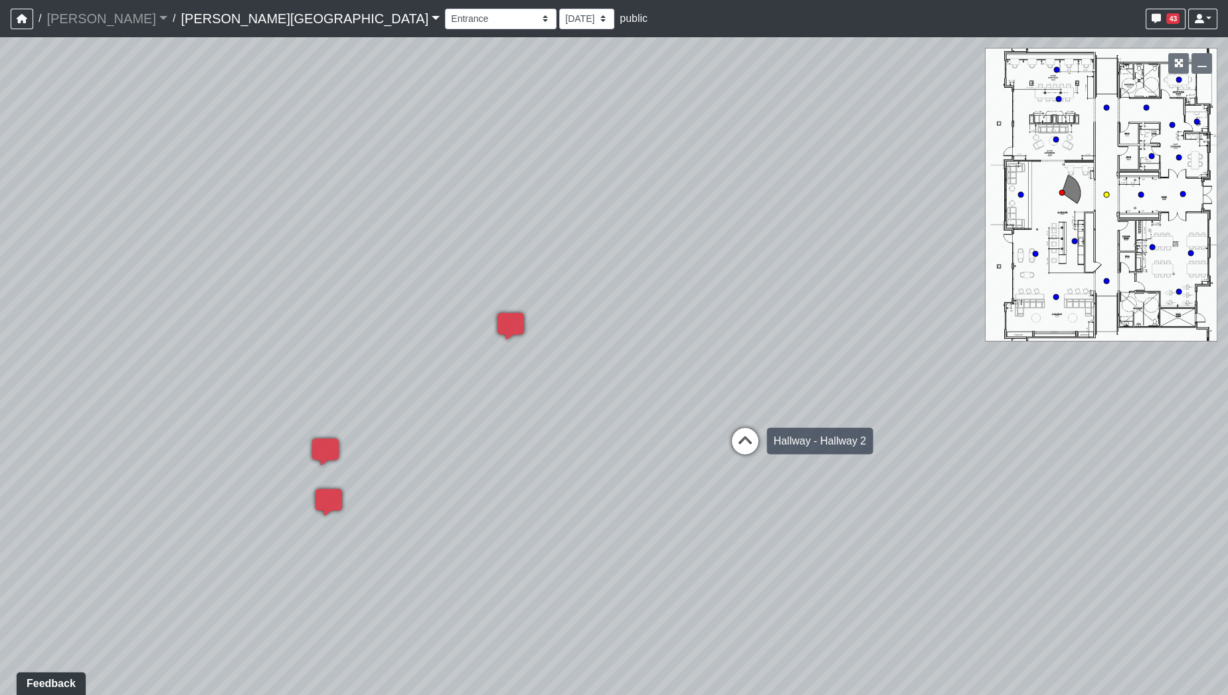
click at [748, 439] on icon at bounding box center [745, 448] width 40 height 40
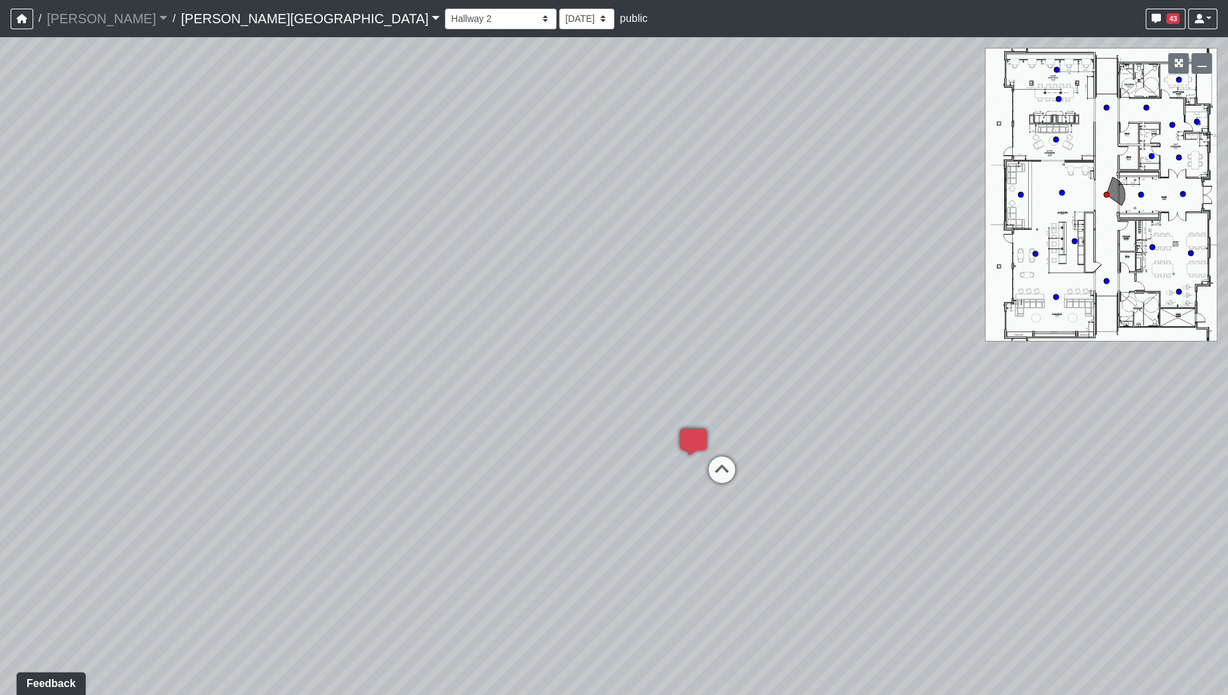
drag, startPoint x: 349, startPoint y: 435, endPoint x: 825, endPoint y: 433, distance: 475.4
click at [825, 433] on div "Loading... Hallway - Hallway 2 Loading... Entry Loading... Booths Loading... Qu…" at bounding box center [614, 365] width 1228 height 657
click at [448, 383] on icon at bounding box center [440, 391] width 40 height 40
drag, startPoint x: 299, startPoint y: 406, endPoint x: 1024, endPoint y: 429, distance: 724.8
click at [1100, 440] on div "Loading... Hallway - Hallway 2 Loading... Entry Loading... Booths Loading... Qu…" at bounding box center [614, 365] width 1228 height 657
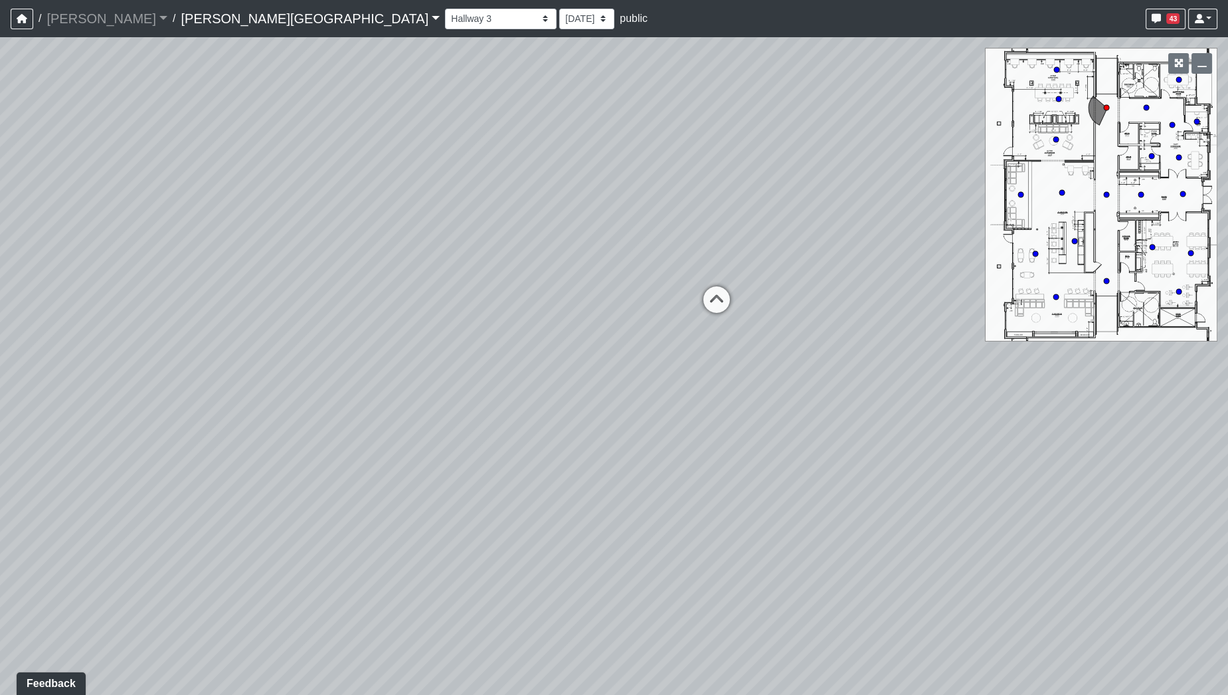
drag, startPoint x: 827, startPoint y: 436, endPoint x: 235, endPoint y: 349, distance: 597.9
click at [235, 349] on div "Loading... Hallway - Hallway 2 Loading... Entry Loading... Booths Loading... Qu…" at bounding box center [614, 365] width 1228 height 657
drag, startPoint x: 545, startPoint y: 350, endPoint x: 548, endPoint y: 469, distance: 119.6
click at [548, 469] on div "Loading... Hallway - Hallway 2 Loading... Entry Loading... Booths Loading... Qu…" at bounding box center [614, 365] width 1228 height 657
drag, startPoint x: 497, startPoint y: 544, endPoint x: 385, endPoint y: 633, distance: 143.2
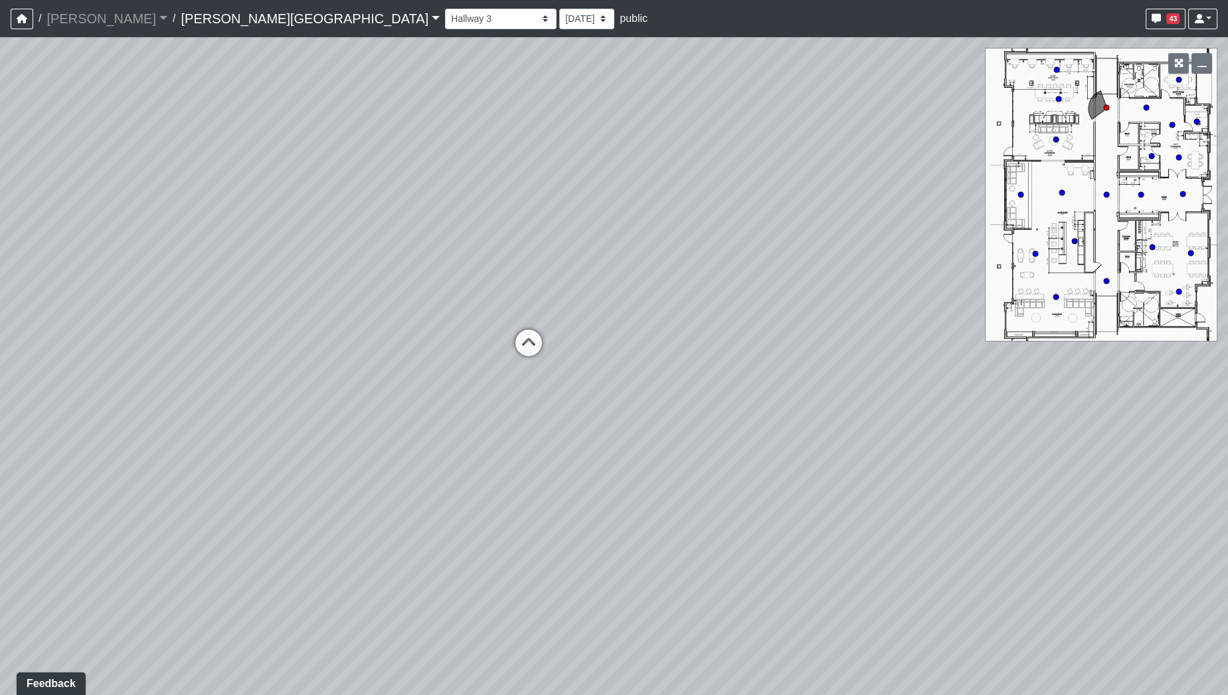
click at [385, 633] on div "Loading... Hallway - Hallway 2 Loading... Entry Loading... Booths Loading... Qu…" at bounding box center [614, 365] width 1228 height 657
drag, startPoint x: 527, startPoint y: 547, endPoint x: 610, endPoint y: 463, distance: 117.9
click at [610, 463] on div "Loading... Hallway - Hallway 2 Loading... Entry Loading... Booths Loading... Qu…" at bounding box center [614, 365] width 1228 height 657
click at [1061, 193] on circle at bounding box center [1061, 192] width 5 height 5
drag, startPoint x: 375, startPoint y: 328, endPoint x: 173, endPoint y: 323, distance: 201.9
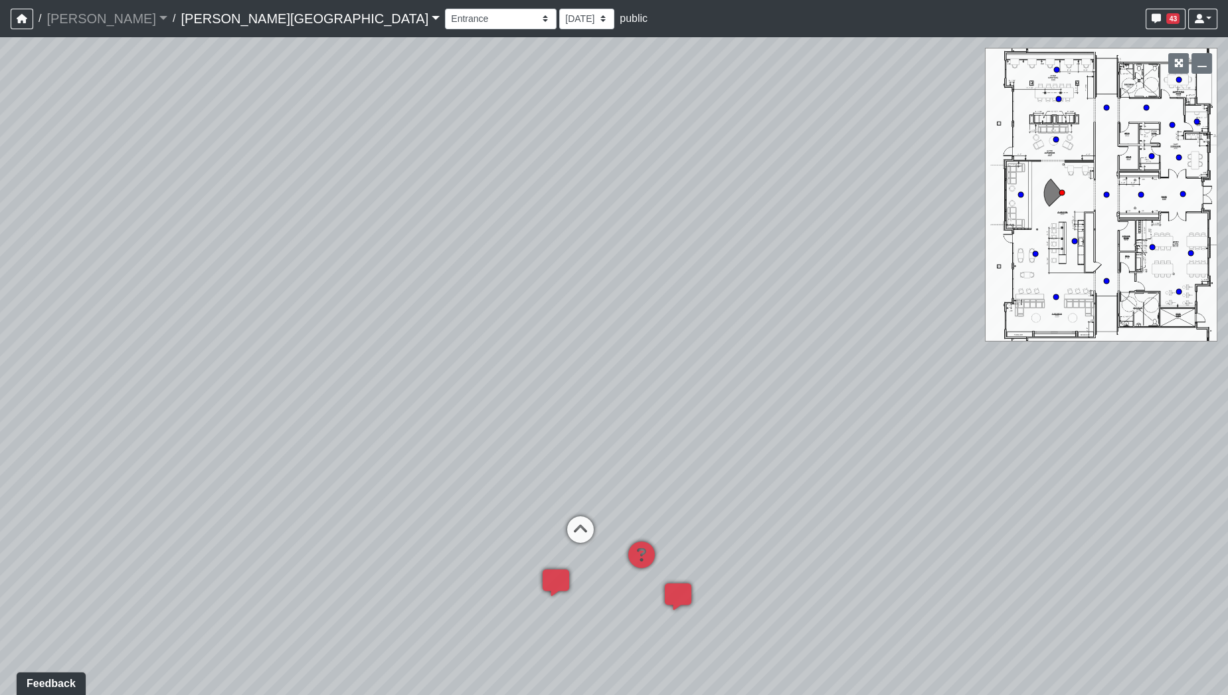
click at [191, 326] on div "Loading... Hallway - Hallway 2 Loading... Entry Loading... Booths Loading... Qu…" at bounding box center [614, 365] width 1228 height 657
drag, startPoint x: 217, startPoint y: 361, endPoint x: 92, endPoint y: 367, distance: 125.7
click at [92, 367] on div "Loading... Hallway - Hallway 2 Loading... Entry Loading... Booths Loading... Qu…" at bounding box center [614, 365] width 1228 height 657
drag, startPoint x: 400, startPoint y: 398, endPoint x: 302, endPoint y: 392, distance: 98.5
click at [284, 395] on div "Loading... Hallway - Hallway 2 Loading... Entry Loading... Booths Loading... Qu…" at bounding box center [614, 365] width 1228 height 657
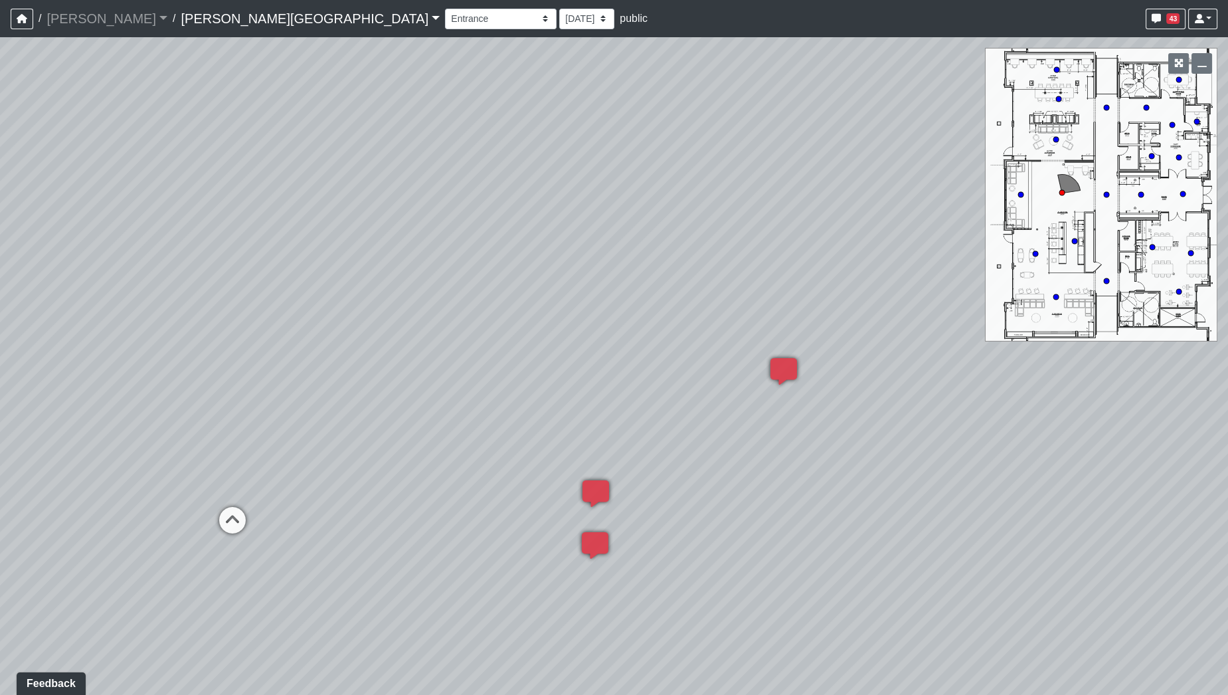
drag, startPoint x: 835, startPoint y: 440, endPoint x: 519, endPoint y: 375, distance: 322.7
click at [519, 375] on div "Loading... Hallway - Hallway 2 Loading... Entry Loading... Booths Loading... Qu…" at bounding box center [614, 365] width 1228 height 657
drag, startPoint x: 566, startPoint y: 348, endPoint x: 521, endPoint y: 233, distance: 123.4
click at [525, 262] on div "Loading... Hallway - Hallway 2 Loading... Entry Loading... Booths Loading... Qu…" at bounding box center [614, 365] width 1228 height 657
drag, startPoint x: 553, startPoint y: 275, endPoint x: 529, endPoint y: 235, distance: 46.5
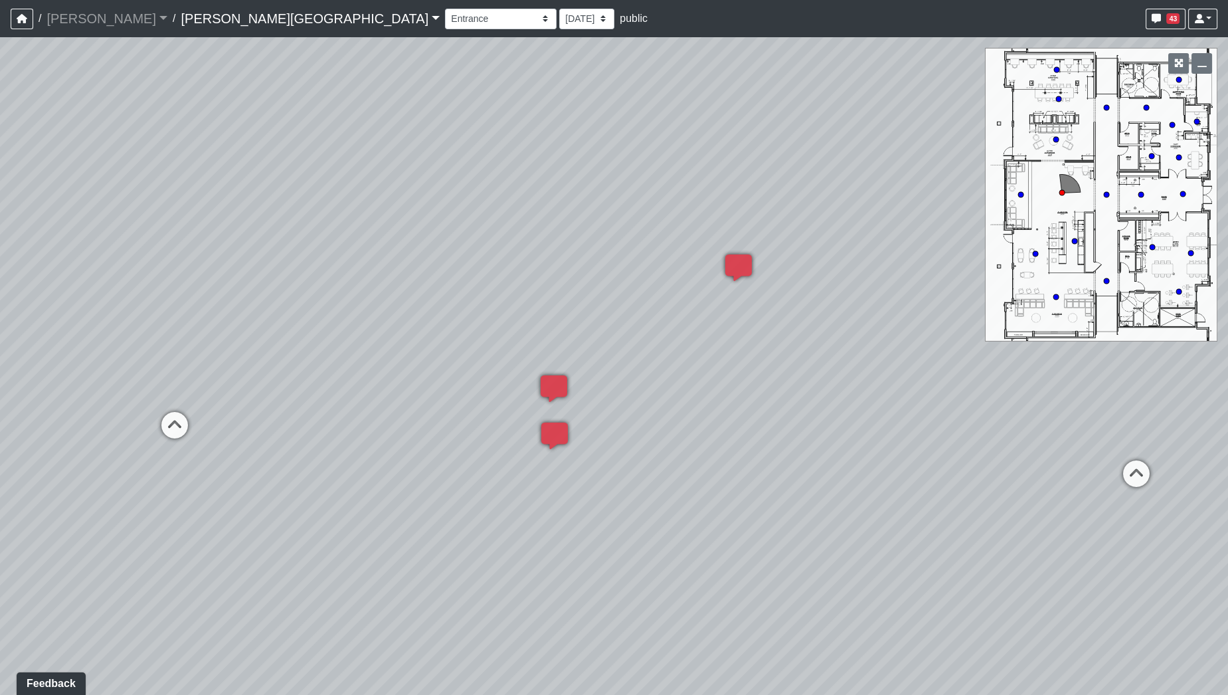
click at [529, 235] on div "Loading... Hallway - Hallway 2 Loading... Entry Loading... Booths Loading... Qu…" at bounding box center [614, 365] width 1228 height 657
drag, startPoint x: 672, startPoint y: 568, endPoint x: 313, endPoint y: 515, distance: 363.1
click at [284, 519] on div "Loading... Hallway - Hallway 2 Loading... Entry Loading... Booths Loading... Qu…" at bounding box center [614, 365] width 1228 height 657
drag, startPoint x: 671, startPoint y: 566, endPoint x: 554, endPoint y: 464, distance: 154.9
click at [554, 464] on div "Loading... Hallway - Hallway 2 Loading... Entry Loading... Booths Loading... Qu…" at bounding box center [614, 365] width 1228 height 657
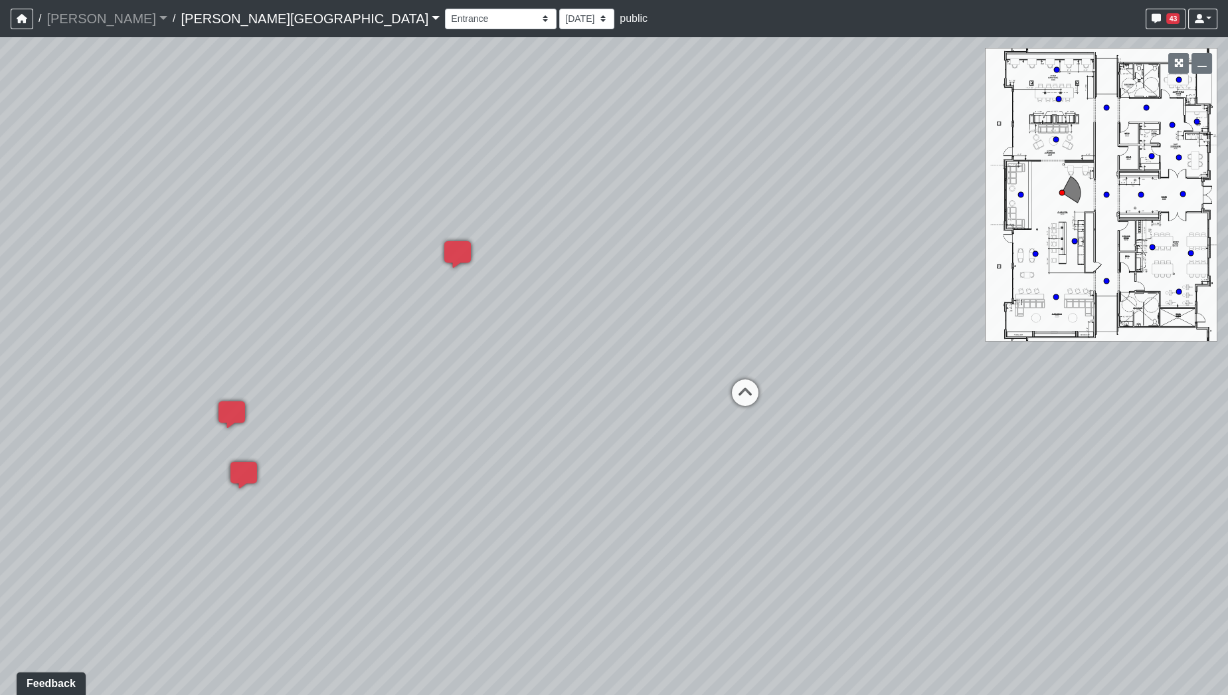
drag, startPoint x: 725, startPoint y: 536, endPoint x: 791, endPoint y: 616, distance: 103.8
click at [815, 635] on div "Loading... Hallway - Hallway 2 Loading... Entry Loading... Booths Loading... Qu…" at bounding box center [614, 365] width 1228 height 657
drag, startPoint x: 590, startPoint y: 559, endPoint x: 967, endPoint y: 461, distance: 390.4
click at [967, 461] on div "Loading... Hallway - Hallway 2 Loading... Entry Loading... Booths Loading... Qu…" at bounding box center [614, 365] width 1228 height 657
drag, startPoint x: 662, startPoint y: 489, endPoint x: 927, endPoint y: 422, distance: 273.3
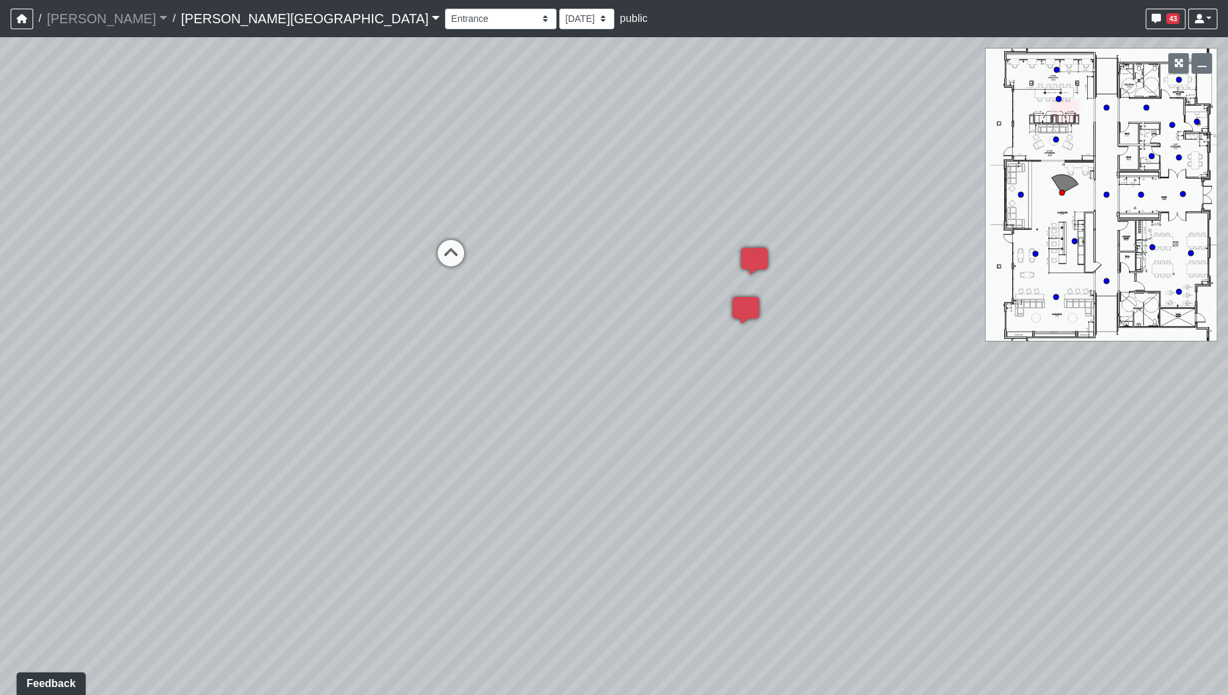
click at [927, 422] on div "Loading... Hallway - Hallway 2 Loading... Entry Loading... Booths Loading... Qu…" at bounding box center [614, 365] width 1228 height 657
drag, startPoint x: 404, startPoint y: 404, endPoint x: 759, endPoint y: 375, distance: 356.5
click at [758, 375] on div "Loading... Hallway - Hallway 2 Loading... Entry Loading... Booths Loading... Qu…" at bounding box center [614, 365] width 1228 height 657
drag, startPoint x: 394, startPoint y: 390, endPoint x: 926, endPoint y: 380, distance: 532.0
click at [928, 383] on div "Loading... Hallway - Hallway 2 Loading... Entry Loading... Booths Loading... Qu…" at bounding box center [614, 365] width 1228 height 657
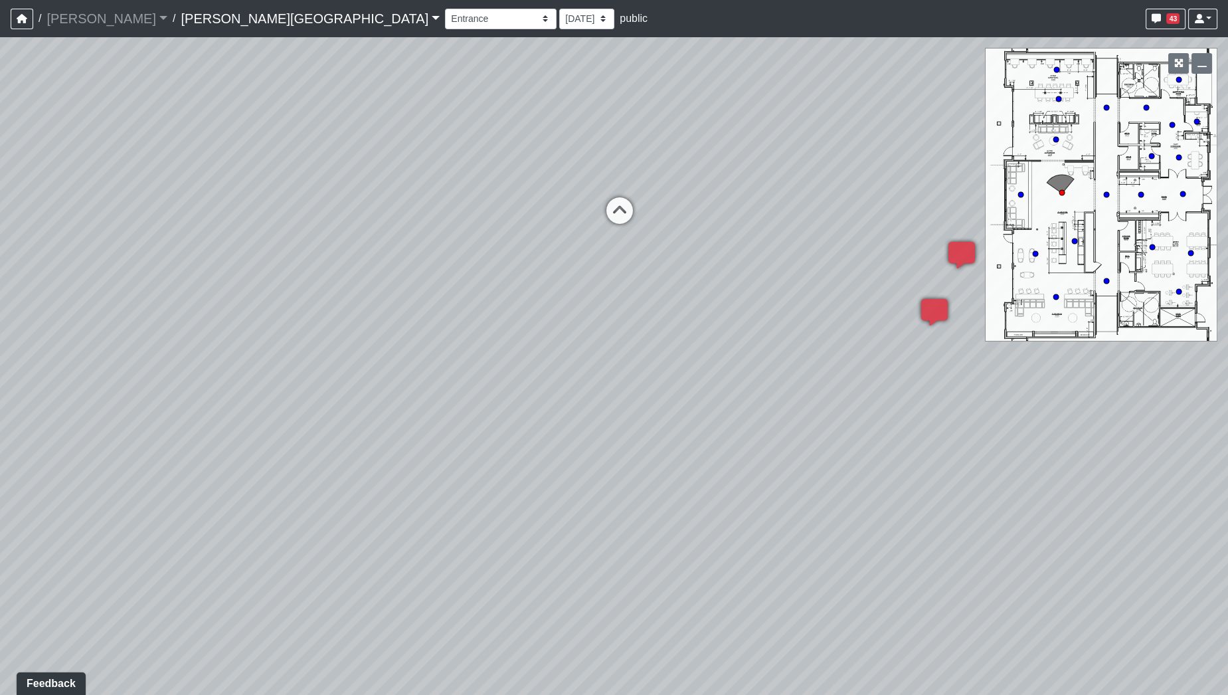
click at [0, 373] on div "Loading... Hallway - Hallway 2 Loading... Entry Loading... Booths Loading... Qu…" at bounding box center [614, 365] width 1228 height 657
click at [305, 439] on div "Loading... Hallway - Hallway 2 Loading... Entry Loading... Booths Loading... Qu…" at bounding box center [614, 365] width 1228 height 657
click at [729, 418] on div "Loading... Hallway - Hallway 2 Loading... Entry Loading... Booths Loading... Qu…" at bounding box center [614, 365] width 1228 height 657
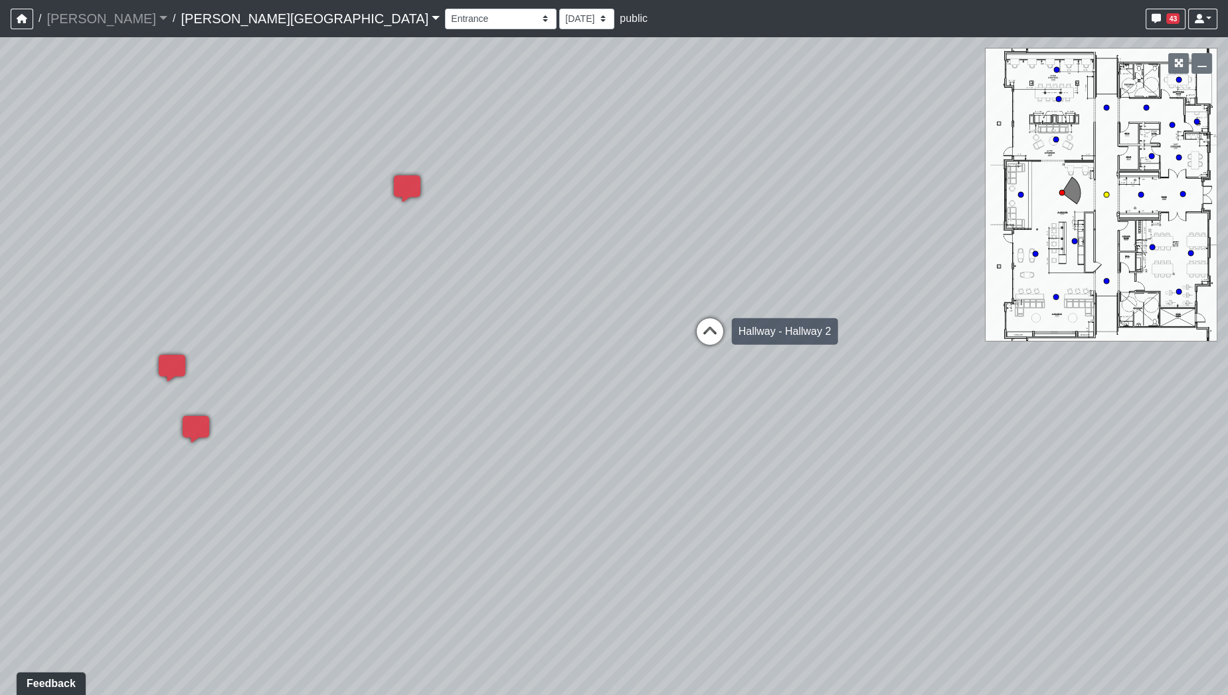
click at [708, 329] on icon at bounding box center [710, 338] width 40 height 40
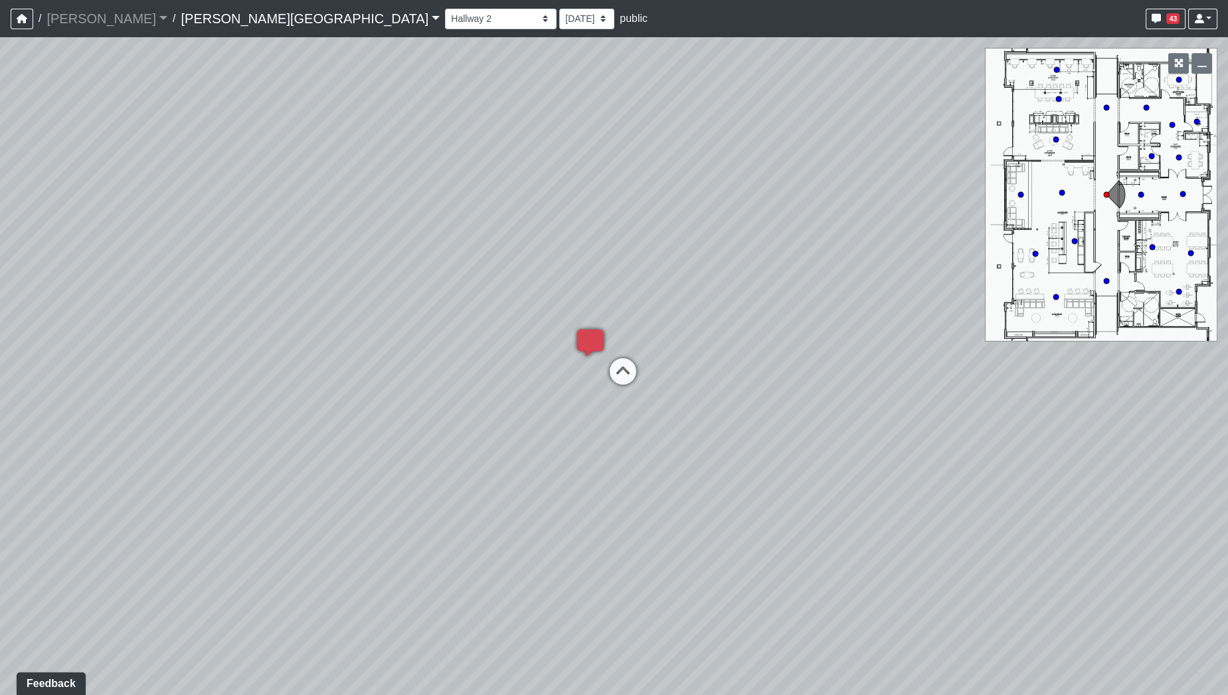
drag, startPoint x: 697, startPoint y: 246, endPoint x: 341, endPoint y: 284, distance: 358.0
click at [356, 286] on div "Loading... Hallway - Hallway 2 Loading... Entry Loading... Booths Loading... Qu…" at bounding box center [614, 365] width 1228 height 657
click at [148, 292] on div "Loading... Hallway - Hallway 2 Loading... Entry Loading... Booths Loading... Qu…" at bounding box center [614, 365] width 1228 height 657
click at [1, 240] on div "Loading... Hallway - Hallway 2 Loading... Entry Loading... Booths Loading... Qu…" at bounding box center [614, 365] width 1228 height 657
click at [1146, 434] on div "Loading... Hallway - Hallway 2 Loading... Entry Loading... Booths Loading... Qu…" at bounding box center [614, 365] width 1228 height 657
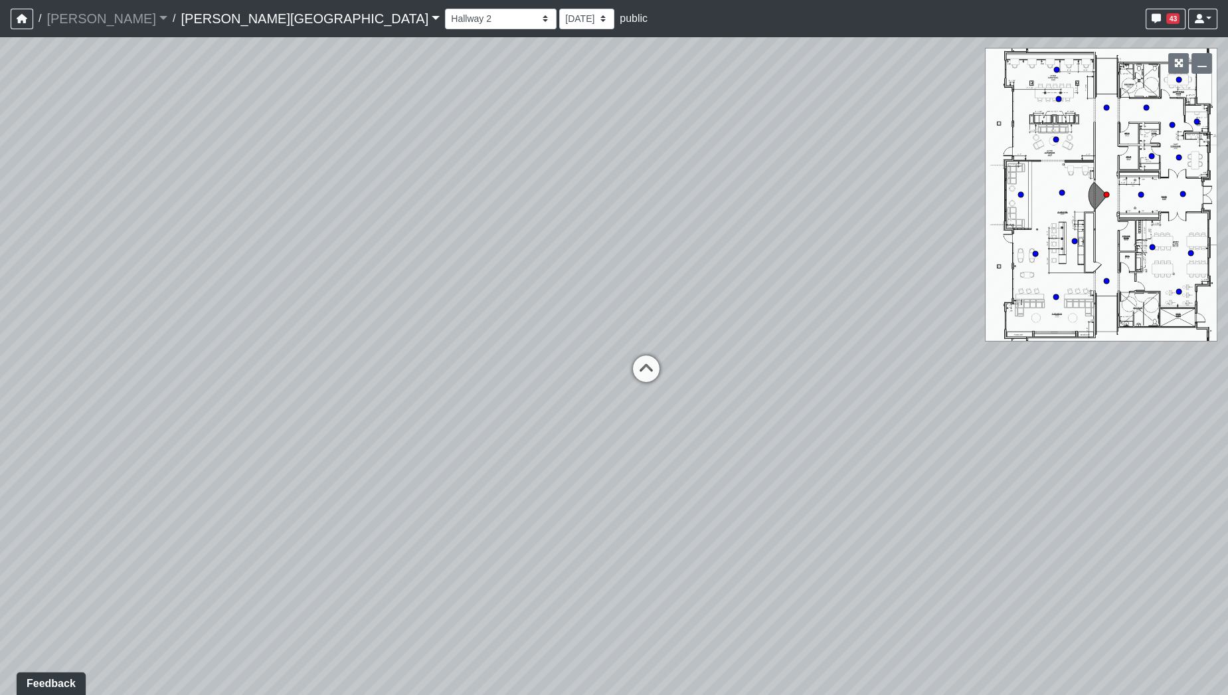
click at [935, 384] on div "Loading... Hallway - Hallway 2 Loading... Entry Loading... Booths Loading... Qu…" at bounding box center [614, 365] width 1228 height 657
click at [650, 365] on icon at bounding box center [650, 371] width 40 height 40
click at [760, 357] on div "Loading... Hallway - Hallway 2 Loading... Entry Loading... Booths Loading... Qu…" at bounding box center [614, 365] width 1228 height 657
click at [268, 436] on div "Loading... Hallway - Hallway 2 Loading... Entry Loading... Booths Loading... Qu…" at bounding box center [614, 365] width 1228 height 657
click at [414, 465] on div "Loading... Hallway - Hallway 2 Loading... Entry Loading... Booths Loading... Qu…" at bounding box center [614, 365] width 1228 height 657
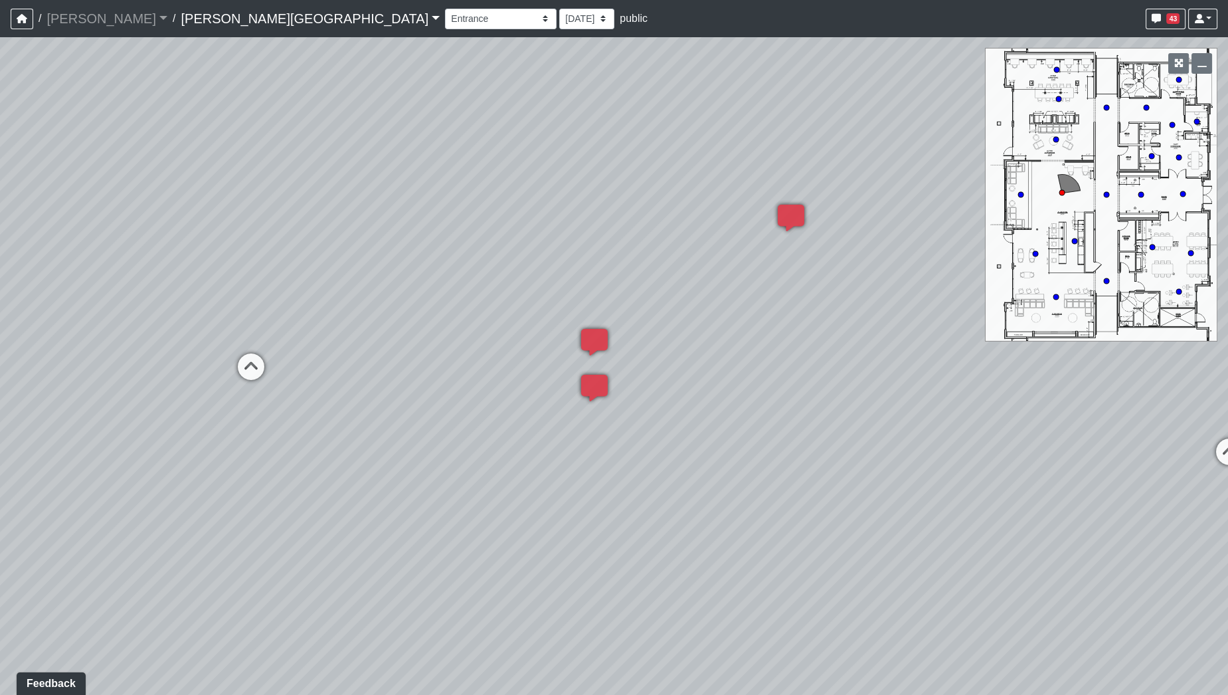
drag, startPoint x: 586, startPoint y: 585, endPoint x: 558, endPoint y: 487, distance: 102.2
click at [558, 487] on div "Loading... Hallway - Hallway 2 Loading... Entry Loading... Booths Loading... Qu…" at bounding box center [614, 365] width 1228 height 657
drag, startPoint x: 647, startPoint y: 429, endPoint x: 639, endPoint y: 536, distance: 107.2
click at [639, 536] on div "Loading... Hallway - Hallway 2 Loading... Entry Loading... Booths Loading... Qu…" at bounding box center [614, 365] width 1228 height 657
drag, startPoint x: 703, startPoint y: 519, endPoint x: 599, endPoint y: 497, distance: 105.9
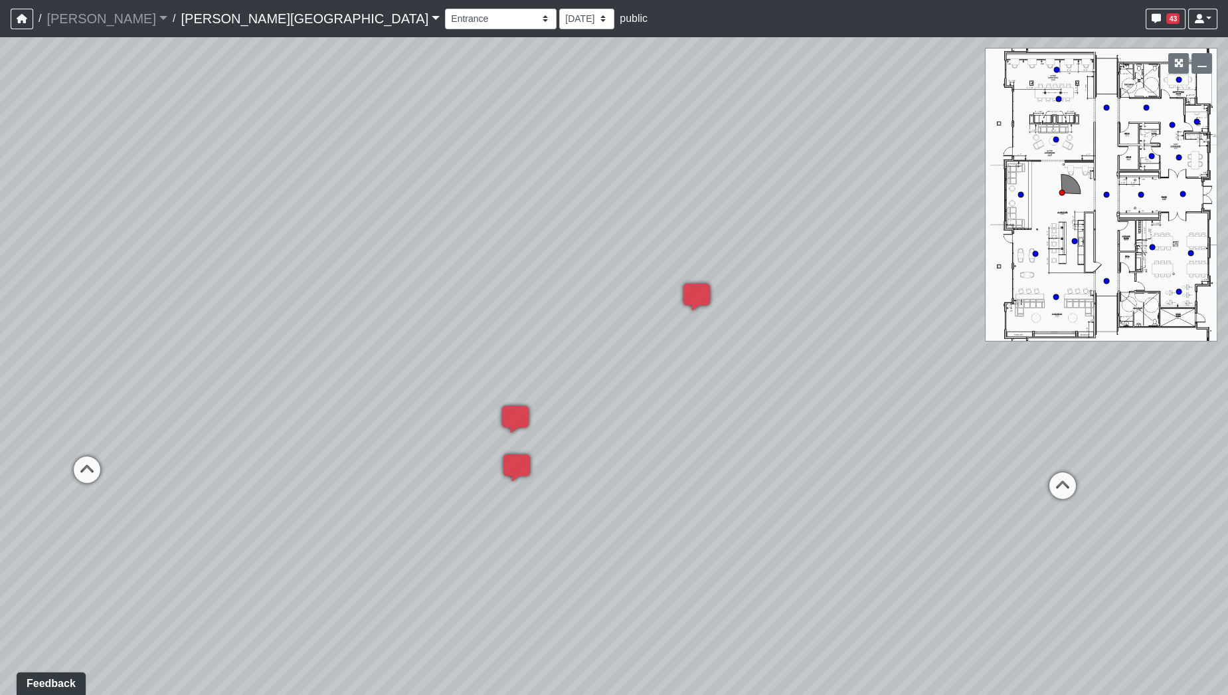
click at [599, 497] on div "Loading... Hallway - Hallway 2 Loading... Entry Loading... Booths Loading... Qu…" at bounding box center [614, 365] width 1228 height 657
drag, startPoint x: 537, startPoint y: 317, endPoint x: 607, endPoint y: 329, distance: 71.4
click at [607, 329] on div "Loading... Hallway - Hallway 2 Loading... Entry Loading... Booths Loading... Qu…" at bounding box center [614, 365] width 1228 height 657
drag, startPoint x: 679, startPoint y: 335, endPoint x: 468, endPoint y: 331, distance: 210.5
click at [468, 331] on div "Loading... Hallway - Hallway 2 Loading... Entry Loading... Booths Loading... Qu…" at bounding box center [614, 365] width 1228 height 657
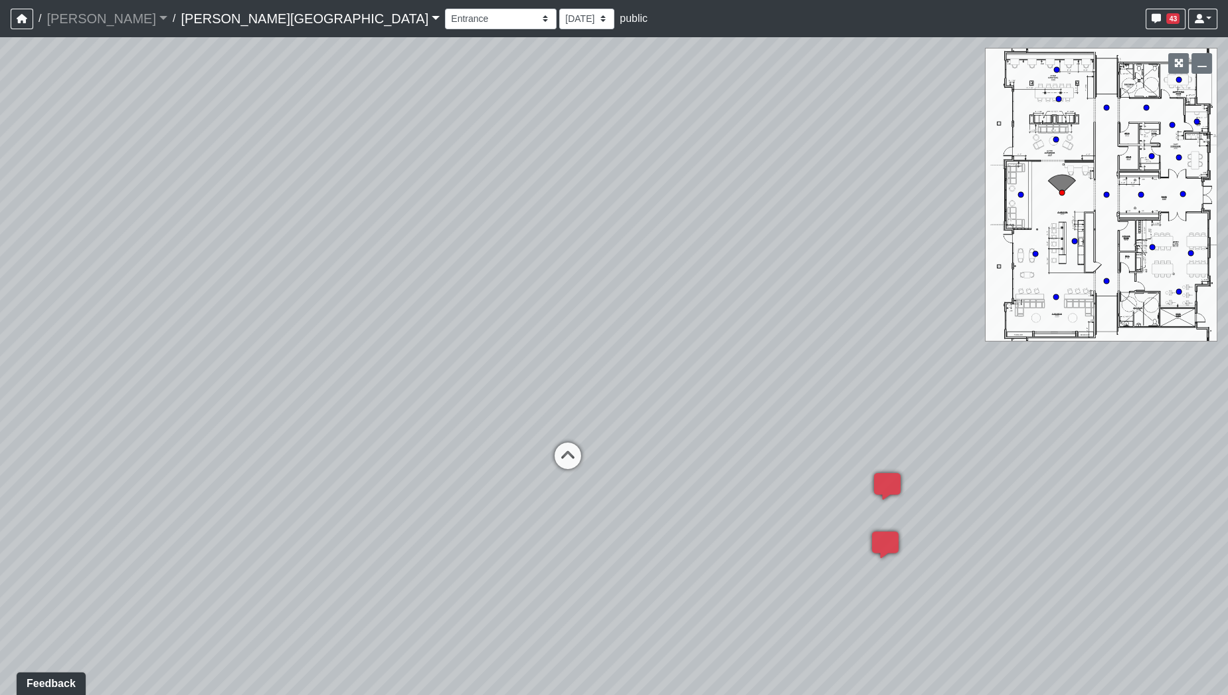
drag, startPoint x: 473, startPoint y: 378, endPoint x: 837, endPoint y: 378, distance: 363.9
click at [837, 378] on div "Loading... Hallway - Hallway 2 Loading... Entry Loading... Booths Loading... Qu…" at bounding box center [614, 365] width 1228 height 657
drag, startPoint x: 618, startPoint y: 477, endPoint x: 556, endPoint y: 433, distance: 75.6
click at [556, 433] on div "Loading... Hallway - Hallway 2 Loading... Entry Loading... Booths Loading... Qu…" at bounding box center [614, 365] width 1228 height 657
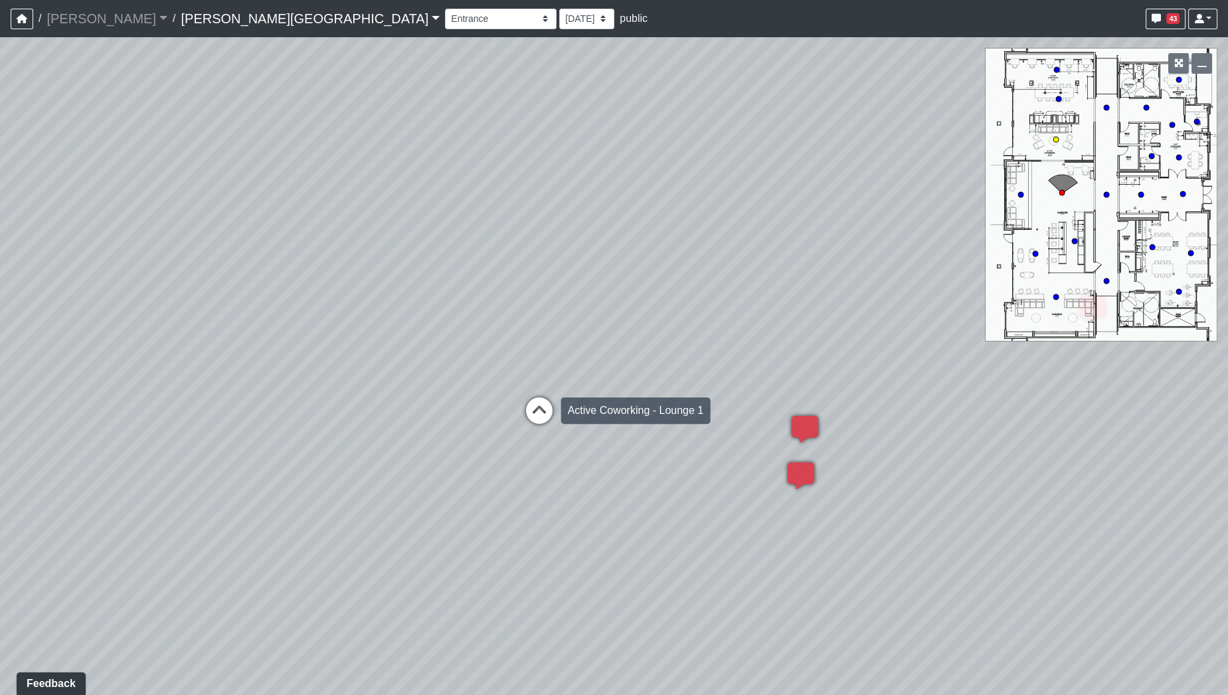
click at [530, 414] on icon at bounding box center [539, 417] width 40 height 40
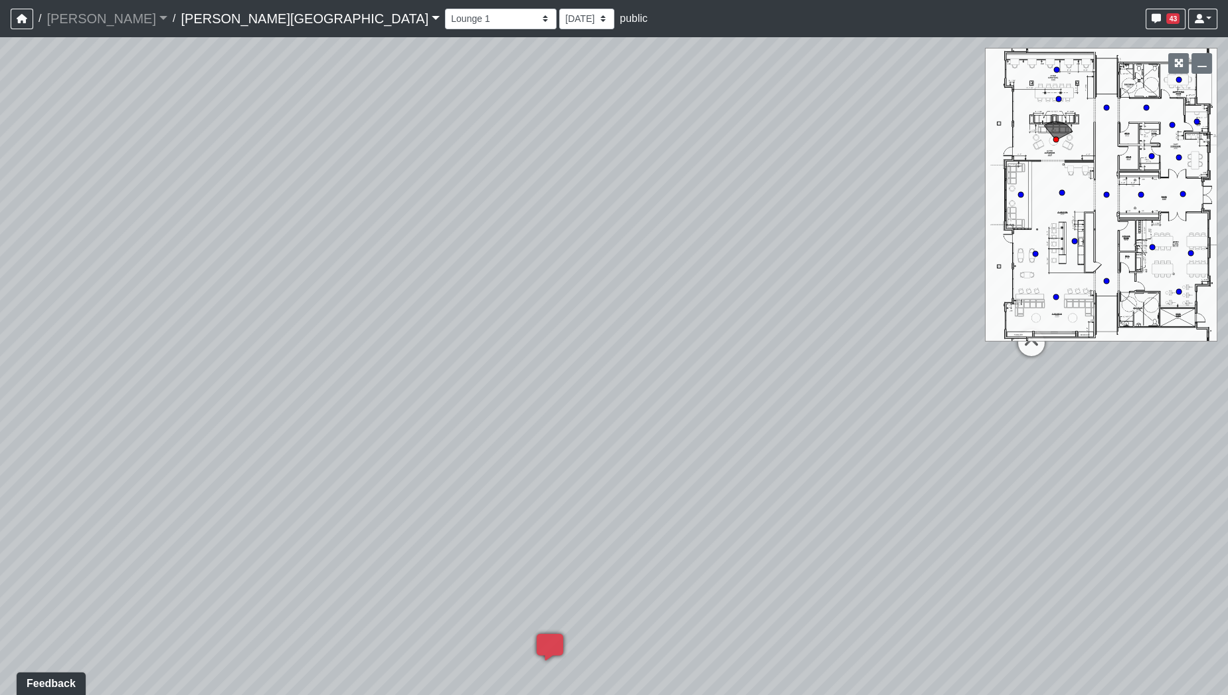
drag, startPoint x: 708, startPoint y: 382, endPoint x: 216, endPoint y: 393, distance: 492.2
click at [222, 392] on div "Loading... Hallway - Hallway 2 Loading... Entry Loading... Booths Loading... Qu…" at bounding box center [614, 365] width 1228 height 657
drag, startPoint x: 457, startPoint y: 397, endPoint x: 426, endPoint y: 403, distance: 31.1
click at [430, 400] on div "Loading... Hallway - Hallway 2 Loading... Entry Loading... Booths Loading... Qu…" at bounding box center [614, 365] width 1228 height 657
drag, startPoint x: 649, startPoint y: 382, endPoint x: 218, endPoint y: 445, distance: 435.4
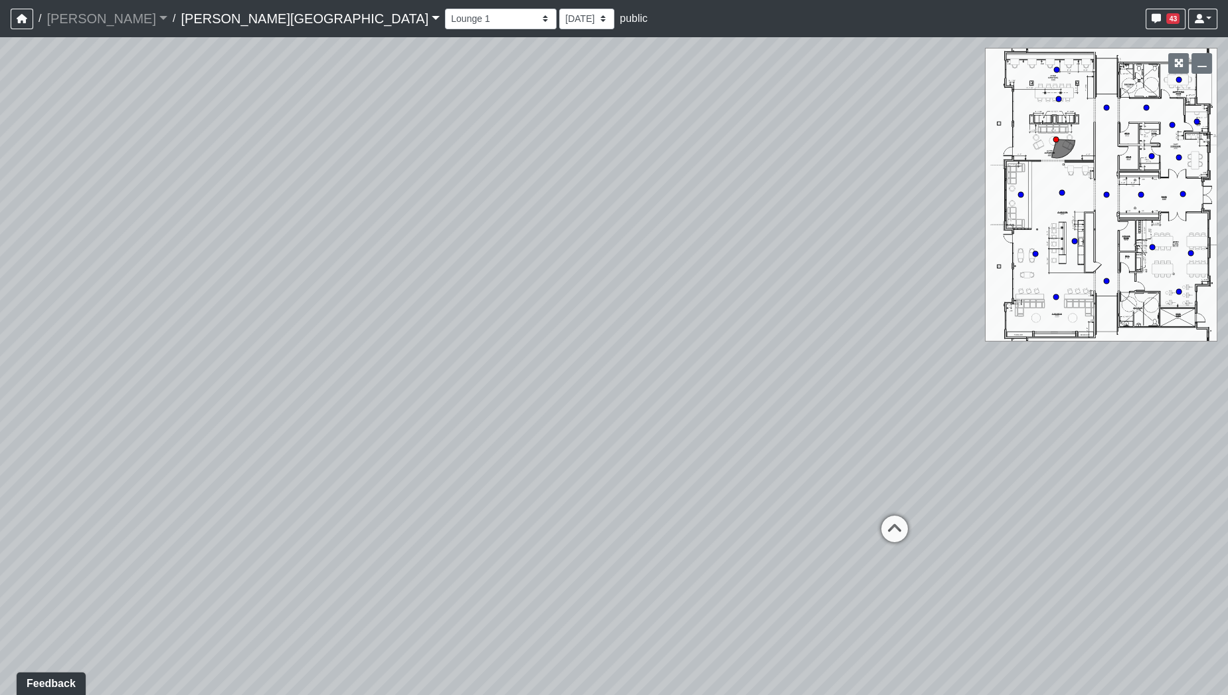
click at [238, 443] on div "Loading... Hallway - Hallway 2 Loading... Entry Loading... Booths Loading... Qu…" at bounding box center [614, 365] width 1228 height 657
drag, startPoint x: 597, startPoint y: 435, endPoint x: 622, endPoint y: 519, distance: 87.2
click at [627, 539] on div "Loading... Hallway - Hallway 2 Loading... Entry Loading... Booths Loading... Qu…" at bounding box center [614, 365] width 1228 height 657
drag, startPoint x: 603, startPoint y: 422, endPoint x: 965, endPoint y: 592, distance: 400.1
click at [957, 592] on div "Loading... Hallway - Hallway 2 Loading... Entry Loading... Booths Loading... Qu…" at bounding box center [614, 365] width 1228 height 657
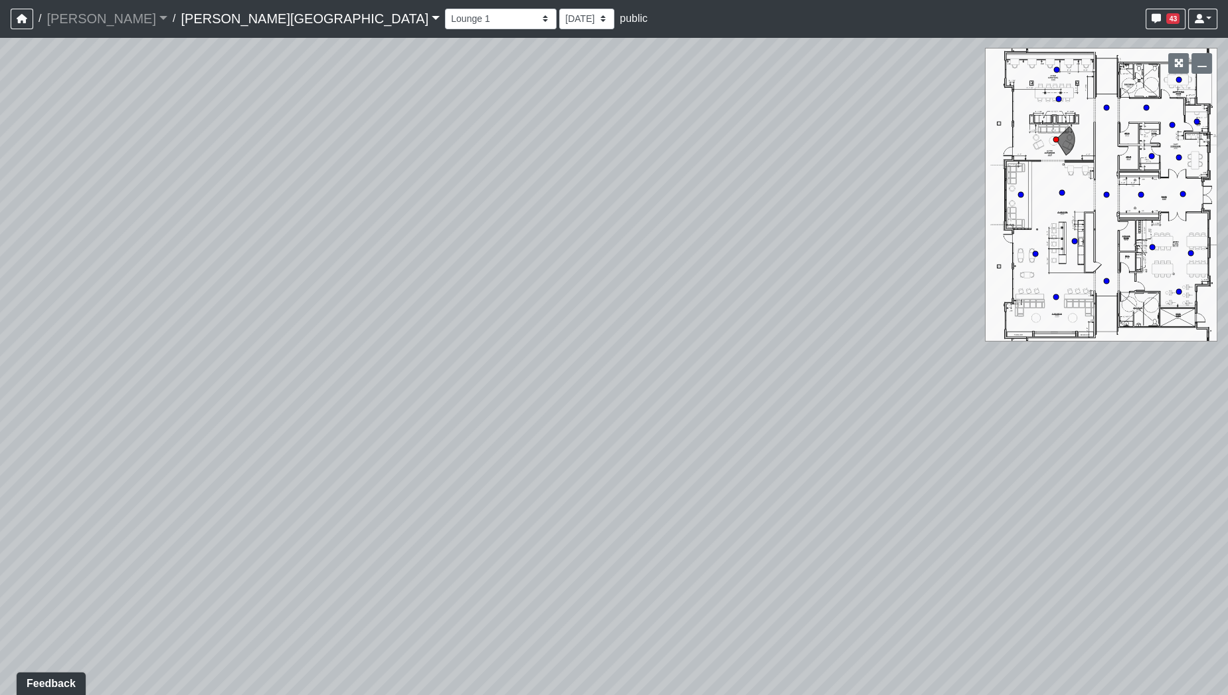
drag, startPoint x: 758, startPoint y: 525, endPoint x: 826, endPoint y: 433, distance: 113.9
click at [826, 433] on div "Loading... Hallway - Hallway 2 Loading... Entry Loading... Booths Loading... Qu…" at bounding box center [614, 365] width 1228 height 657
drag, startPoint x: 636, startPoint y: 412, endPoint x: 840, endPoint y: 284, distance: 241.1
click at [771, 333] on div "Loading... Hallway - Hallway 2 Loading... Entry Loading... Booths Loading... Qu…" at bounding box center [614, 365] width 1228 height 657
drag, startPoint x: 685, startPoint y: 304, endPoint x: 758, endPoint y: 228, distance: 106.1
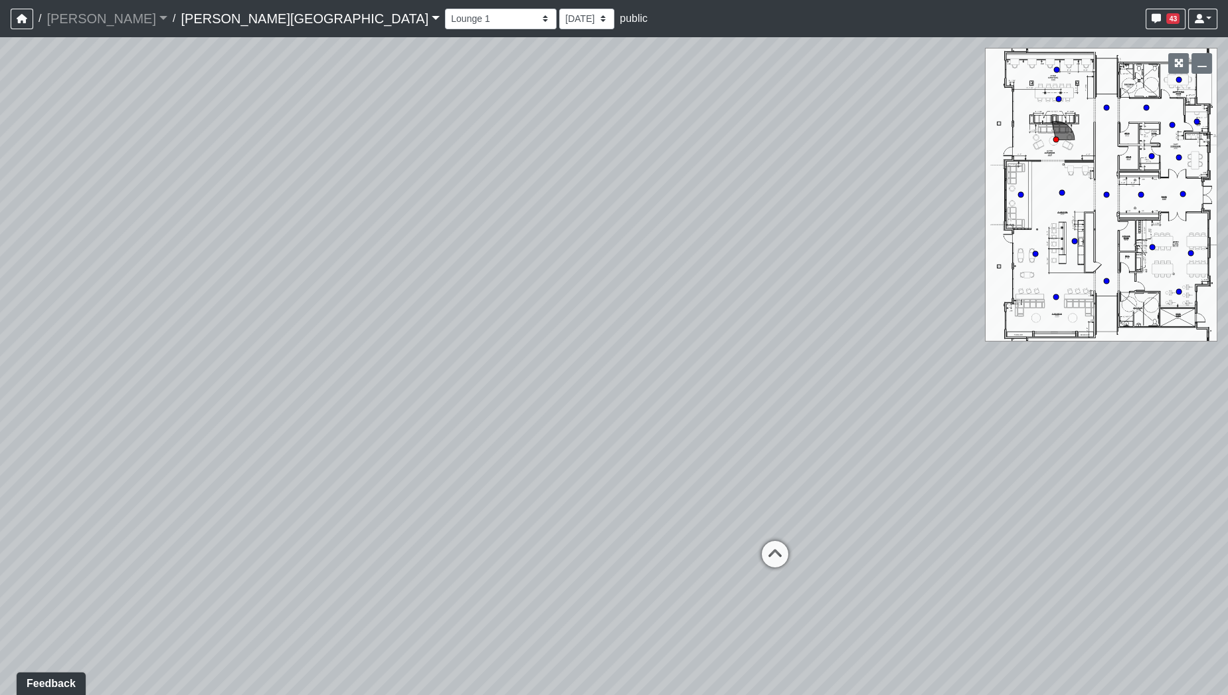
click at [758, 228] on div "Loading... Hallway - Hallway 2 Loading... Entry Loading... Booths Loading... Qu…" at bounding box center [614, 365] width 1228 height 657
drag, startPoint x: 708, startPoint y: 315, endPoint x: 813, endPoint y: 227, distance: 137.6
click at [813, 228] on div "Loading... Hallway - Hallway 2 Loading... Entry Loading... Booths Loading... Qu…" at bounding box center [614, 365] width 1228 height 657
drag, startPoint x: 625, startPoint y: 386, endPoint x: 825, endPoint y: 439, distance: 206.8
click at [825, 439] on div "Loading... Hallway - Hallway 2 Loading... Entry Loading... Booths Loading... Qu…" at bounding box center [614, 365] width 1228 height 657
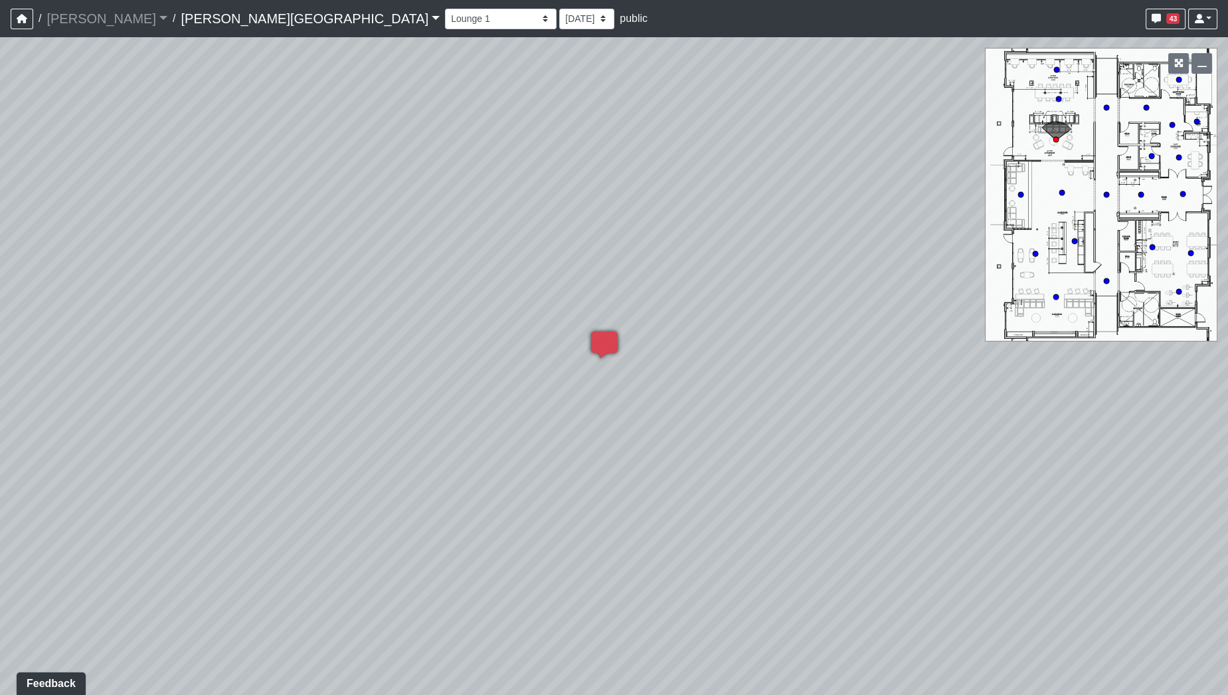
drag, startPoint x: 795, startPoint y: 432, endPoint x: 584, endPoint y: 144, distance: 356.3
click at [584, 144] on div "Loading... Hallway - Hallway 2 Loading... Entry Loading... Booths Loading... Qu…" at bounding box center [614, 365] width 1228 height 657
drag, startPoint x: 694, startPoint y: 153, endPoint x: 153, endPoint y: 278, distance: 555.5
click at [117, 278] on div "Loading... Hallway - Hallway 2 Loading... Entry Loading... Booths Loading... Qu…" at bounding box center [614, 365] width 1228 height 657
drag, startPoint x: 478, startPoint y: 252, endPoint x: 187, endPoint y: 353, distance: 307.9
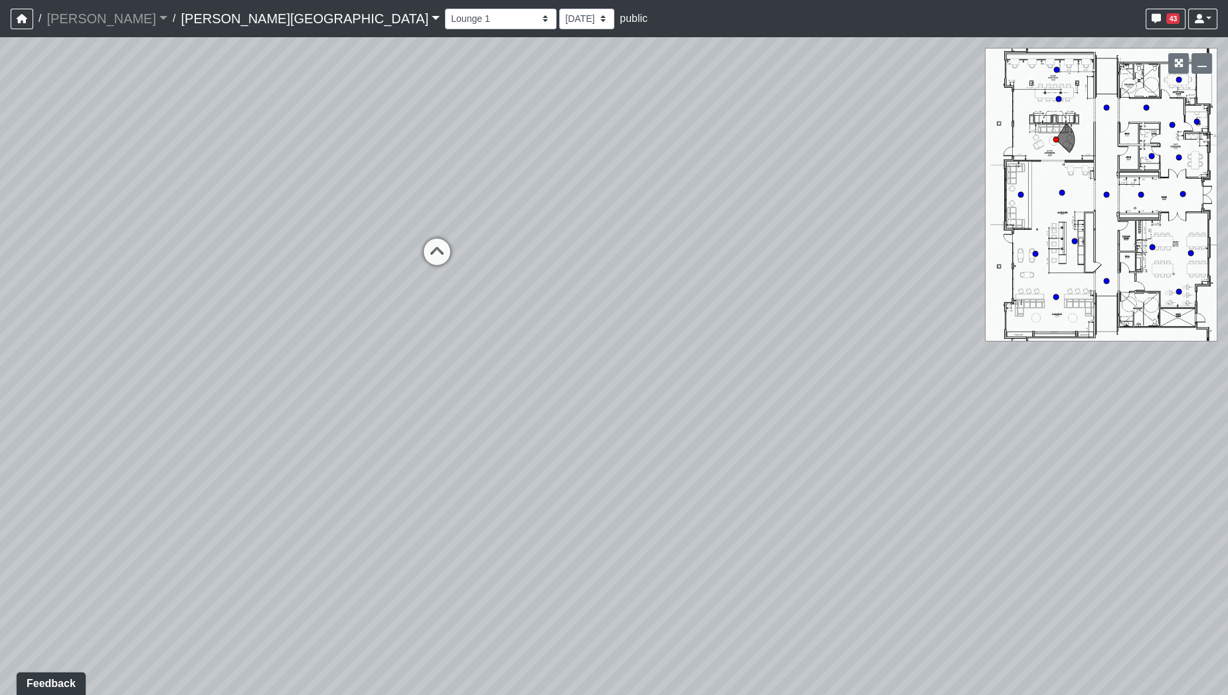
click at [187, 352] on div "Loading... Hallway - Hallway 2 Loading... Entry Loading... Booths Loading... Qu…" at bounding box center [614, 365] width 1228 height 657
drag, startPoint x: 446, startPoint y: 461, endPoint x: 406, endPoint y: 509, distance: 62.2
click at [406, 509] on div "Loading... Hallway - Hallway 2 Loading... Entry Loading... Booths Loading... Qu…" at bounding box center [614, 365] width 1228 height 657
drag, startPoint x: 349, startPoint y: 502, endPoint x: 698, endPoint y: 467, distance: 351.0
click at [728, 461] on div "Loading... Hallway - Hallway 2 Loading... Entry Loading... Booths Loading... Qu…" at bounding box center [614, 365] width 1228 height 657
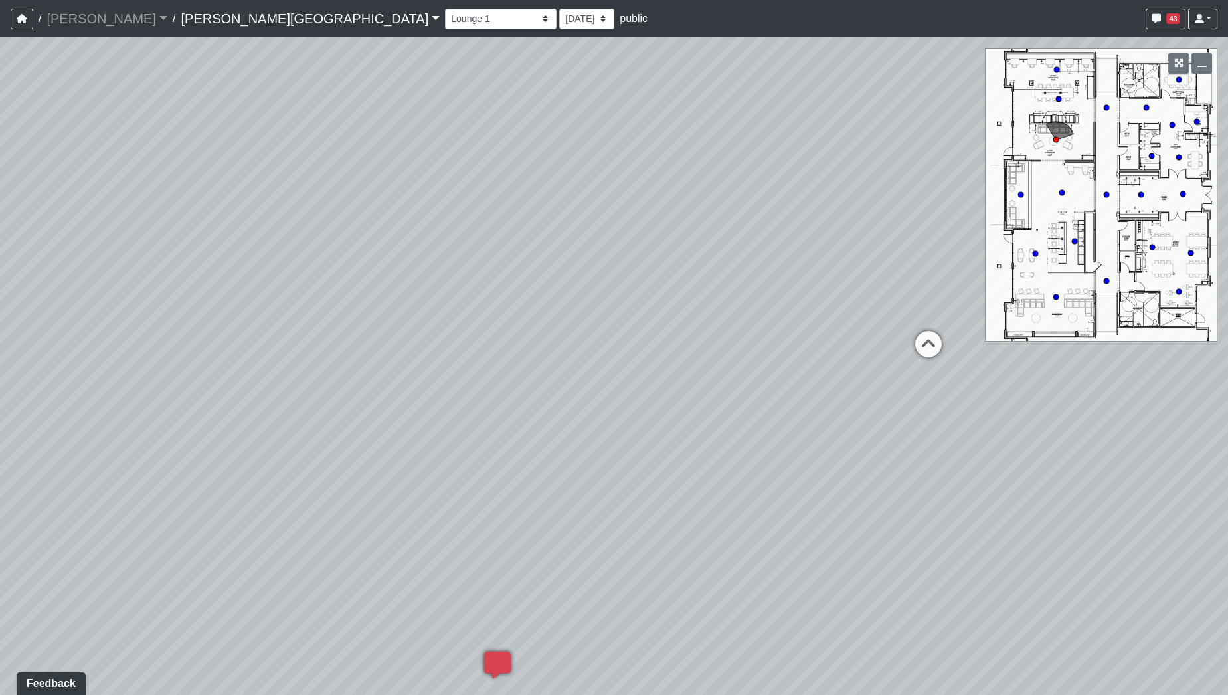
drag, startPoint x: 451, startPoint y: 473, endPoint x: 869, endPoint y: 436, distance: 419.3
click at [894, 439] on div "Loading... Hallway - Hallway 2 Loading... Entry Loading... Booths Loading... Qu…" at bounding box center [614, 365] width 1228 height 657
drag, startPoint x: 481, startPoint y: 436, endPoint x: 869, endPoint y: 443, distance: 387.2
click at [869, 443] on div "Loading... Hallway - Hallway 2 Loading... Entry Loading... Booths Loading... Qu…" at bounding box center [614, 365] width 1228 height 657
drag, startPoint x: 709, startPoint y: 419, endPoint x: 746, endPoint y: 285, distance: 139.2
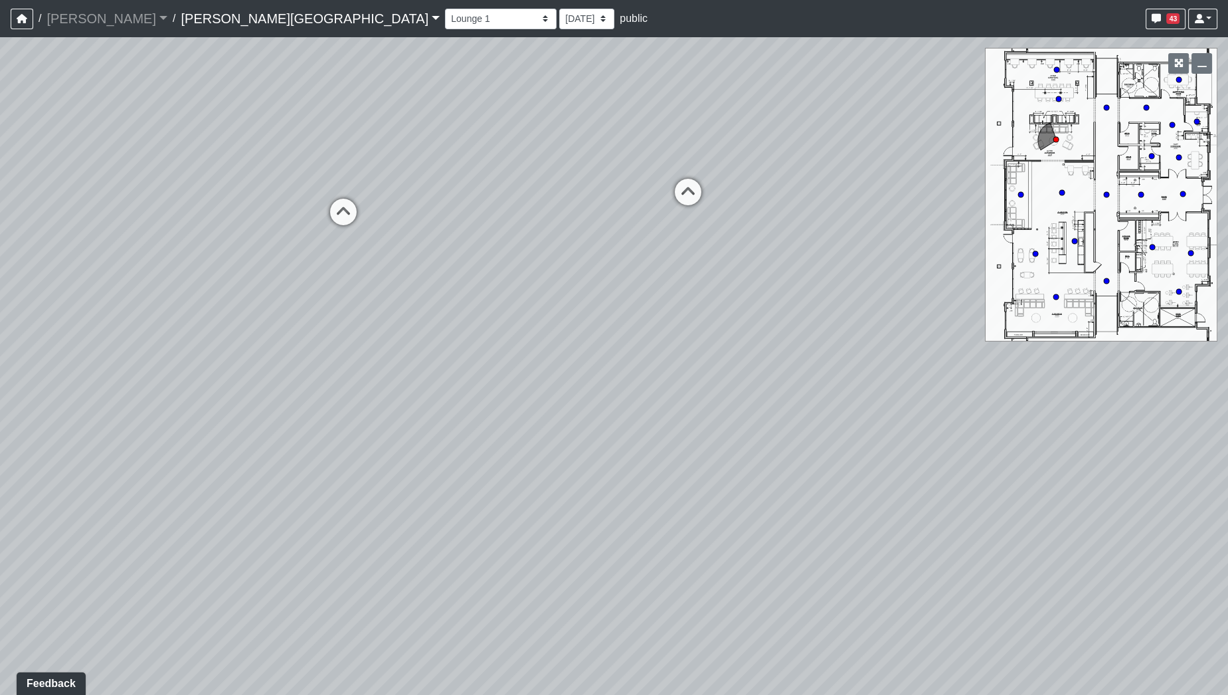
click at [746, 286] on div "Loading... Hallway - Hallway 2 Loading... Entry Loading... Booths Loading... Qu…" at bounding box center [614, 365] width 1228 height 657
drag, startPoint x: 556, startPoint y: 350, endPoint x: 343, endPoint y: 420, distance: 223.6
click at [319, 428] on div "Loading... Hallway - Hallway 2 Loading... Entry Loading... Booths Loading... Qu…" at bounding box center [614, 365] width 1228 height 657
drag, startPoint x: 433, startPoint y: 360, endPoint x: 813, endPoint y: 343, distance: 380.8
click at [813, 343] on div "Loading... Hallway - Hallway 2 Loading... Entry Loading... Booths Loading... Qu…" at bounding box center [614, 365] width 1228 height 657
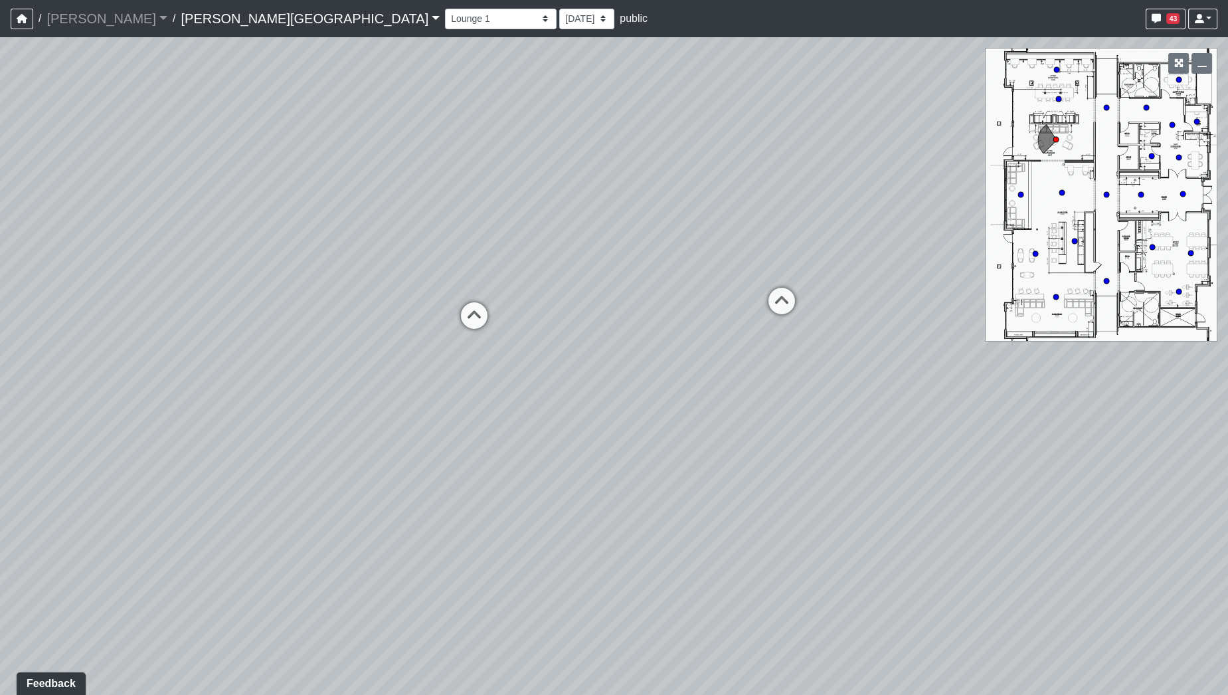
drag, startPoint x: 663, startPoint y: 390, endPoint x: 654, endPoint y: 461, distance: 71.6
click at [654, 461] on div "Loading... Hallway - Hallway 2 Loading... Entry Loading... Booths Loading... Qu…" at bounding box center [614, 365] width 1228 height 657
drag, startPoint x: 842, startPoint y: 388, endPoint x: 322, endPoint y: 194, distance: 555.1
click at [322, 194] on div "Loading... Hallway - Hallway 2 Loading... Entry Loading... Booths Loading... Qu…" at bounding box center [614, 365] width 1228 height 657
drag, startPoint x: 637, startPoint y: 412, endPoint x: 394, endPoint y: 251, distance: 291.7
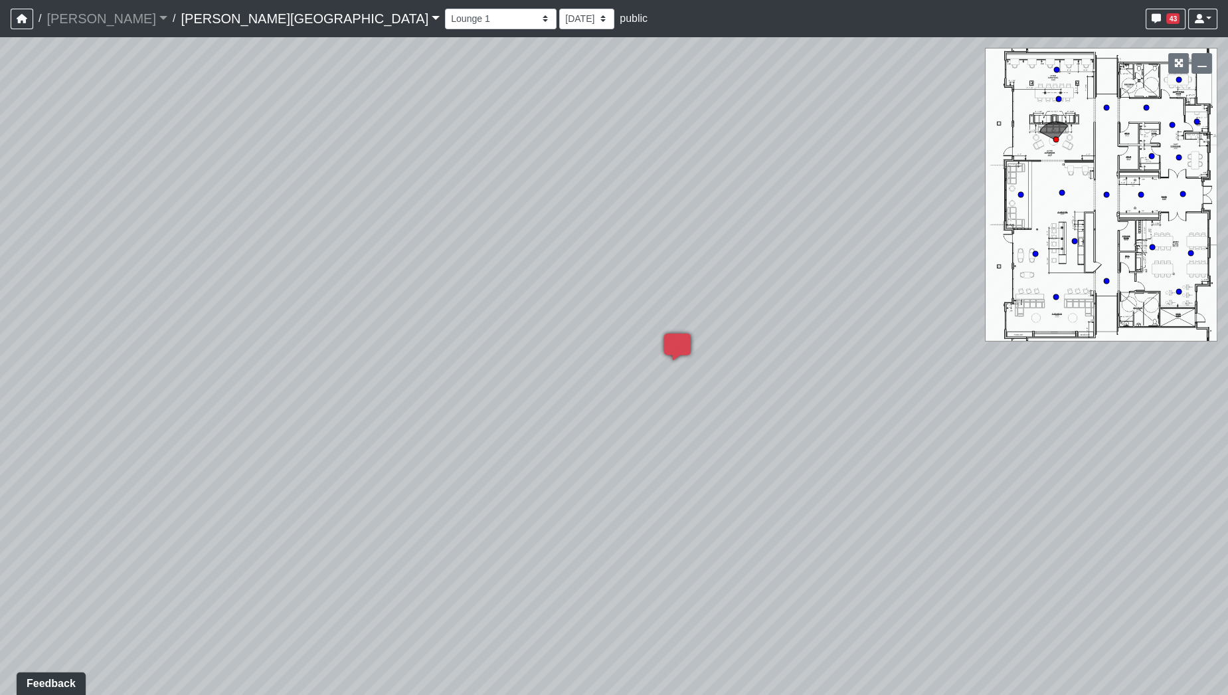
click at [394, 251] on div "Loading... Hallway - Hallway 2 Loading... Entry Loading... Booths Loading... Qu…" at bounding box center [614, 365] width 1228 height 657
drag, startPoint x: 756, startPoint y: 291, endPoint x: 412, endPoint y: 274, distance: 344.4
click at [412, 274] on div "Loading... Hallway - Hallway 2 Loading... Entry Loading... Booths Loading... Qu…" at bounding box center [614, 365] width 1228 height 657
drag, startPoint x: 453, startPoint y: 388, endPoint x: 627, endPoint y: 399, distance: 175.0
click at [627, 408] on div "Loading... Hallway - Hallway 2 Loading... Entry Loading... Booths Loading... Qu…" at bounding box center [614, 365] width 1228 height 657
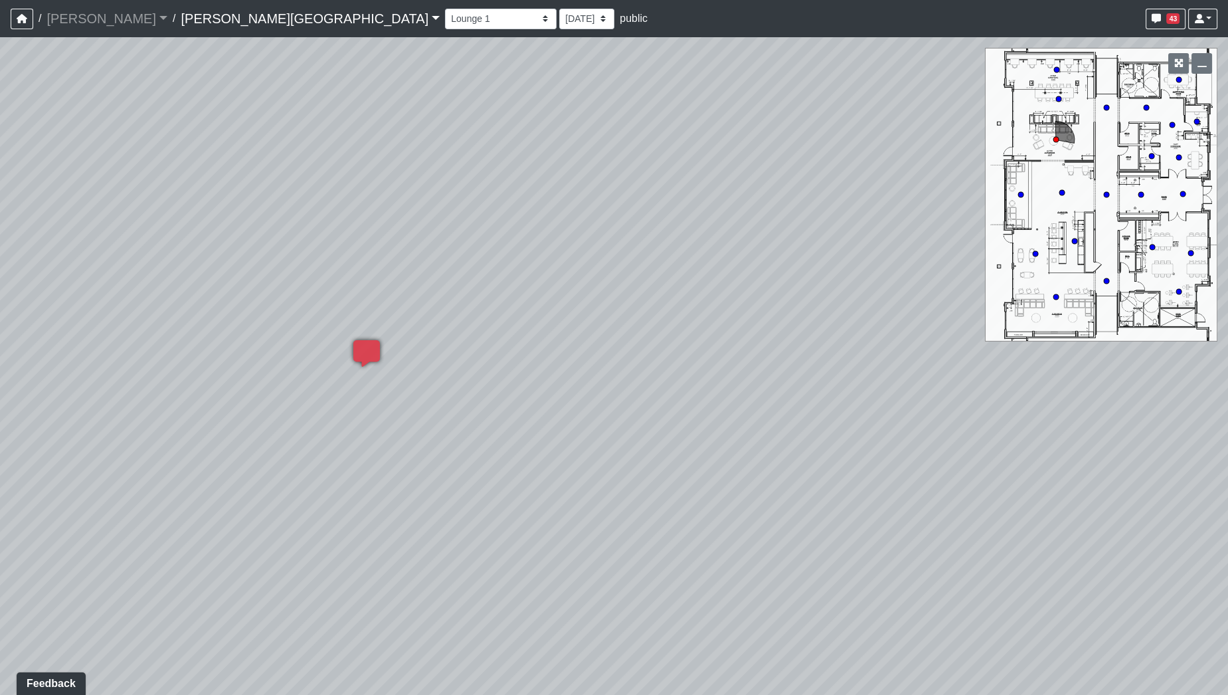
drag, startPoint x: 890, startPoint y: 616, endPoint x: 430, endPoint y: 538, distance: 466.8
click at [430, 538] on div "Loading... Hallway - Hallway 2 Loading... Entry Loading... Booths Loading... Qu…" at bounding box center [614, 365] width 1228 height 657
click at [572, 554] on div "Loading... Hallway - Hallway 2 Loading... Entry Loading... Booths Loading... Qu…" at bounding box center [614, 365] width 1228 height 657
click at [1098, 469] on div "Loading... Hallway - Hallway 2 Loading... Entry Loading... Booths Loading... Qu…" at bounding box center [614, 365] width 1228 height 657
click at [942, 514] on div "Loading... Hallway - Hallway 2 Loading... Entry Loading... Booths Loading... Qu…" at bounding box center [614, 365] width 1228 height 657
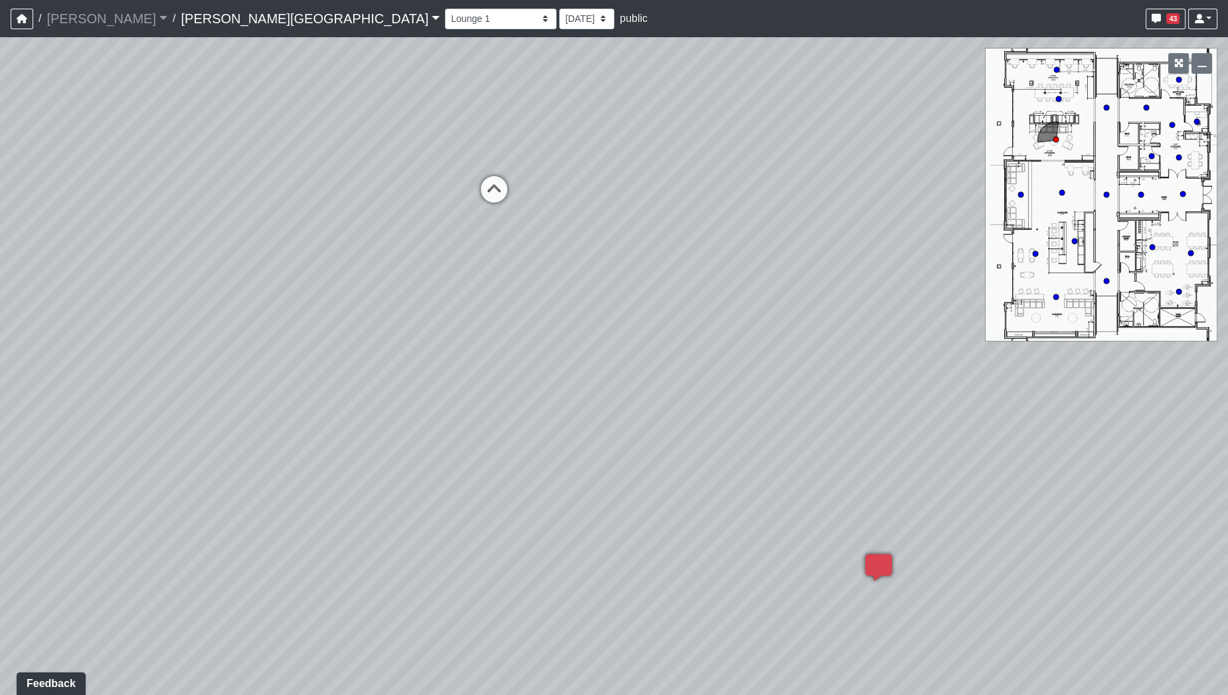
click at [884, 541] on div "Loading... Hallway - Hallway 2 Loading... Entry Loading... Booths Loading... Qu…" at bounding box center [614, 365] width 1228 height 657
click at [646, 486] on div "Loading... Hallway - Hallway 2 Loading... Entry Loading... Booths Loading... Qu…" at bounding box center [614, 365] width 1228 height 657
click at [627, 495] on div "Loading... Hallway - Hallway 2 Loading... Entry Loading... Booths Loading... Qu…" at bounding box center [614, 365] width 1228 height 657
click at [396, 410] on div "Loading... Hallway - Hallway 2 Loading... Entry Loading... Booths Loading... Qu…" at bounding box center [614, 365] width 1228 height 657
click at [653, 501] on div "Loading... Hallway - Hallway 2 Loading... Entry Loading... Booths Loading... Qu…" at bounding box center [614, 365] width 1228 height 657
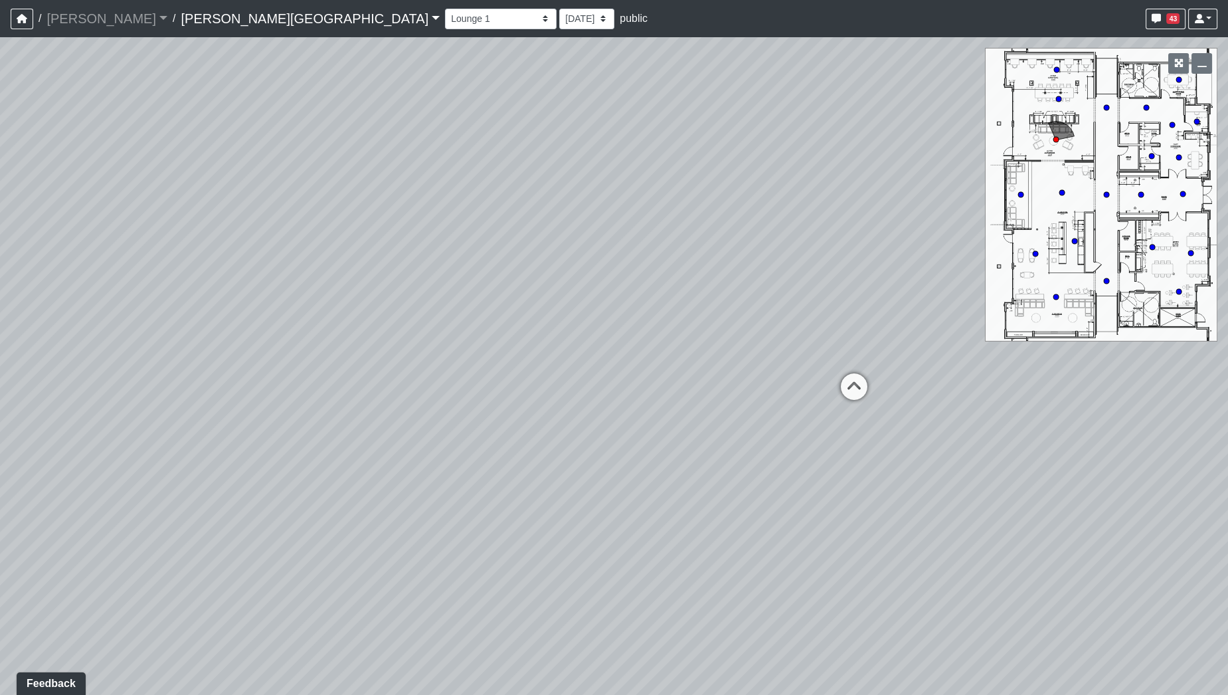
click at [379, 351] on div "Loading... Hallway - Hallway 2 Loading... Entry Loading... Booths Loading... Qu…" at bounding box center [614, 365] width 1228 height 657
click at [742, 216] on div "Loading... Hallway - Hallway 2 Loading... Entry Loading... Booths Loading... Qu…" at bounding box center [614, 365] width 1228 height 657
click at [570, 310] on div "Loading... Hallway - Hallway 2 Loading... Entry Loading... Booths Loading... Qu…" at bounding box center [614, 365] width 1228 height 657
click at [329, 302] on div "Loading... Hallway - Hallway 2 Loading... Entry Loading... Booths Loading... Qu…" at bounding box center [614, 365] width 1228 height 657
drag, startPoint x: 531, startPoint y: 359, endPoint x: 551, endPoint y: 348, distance: 22.9
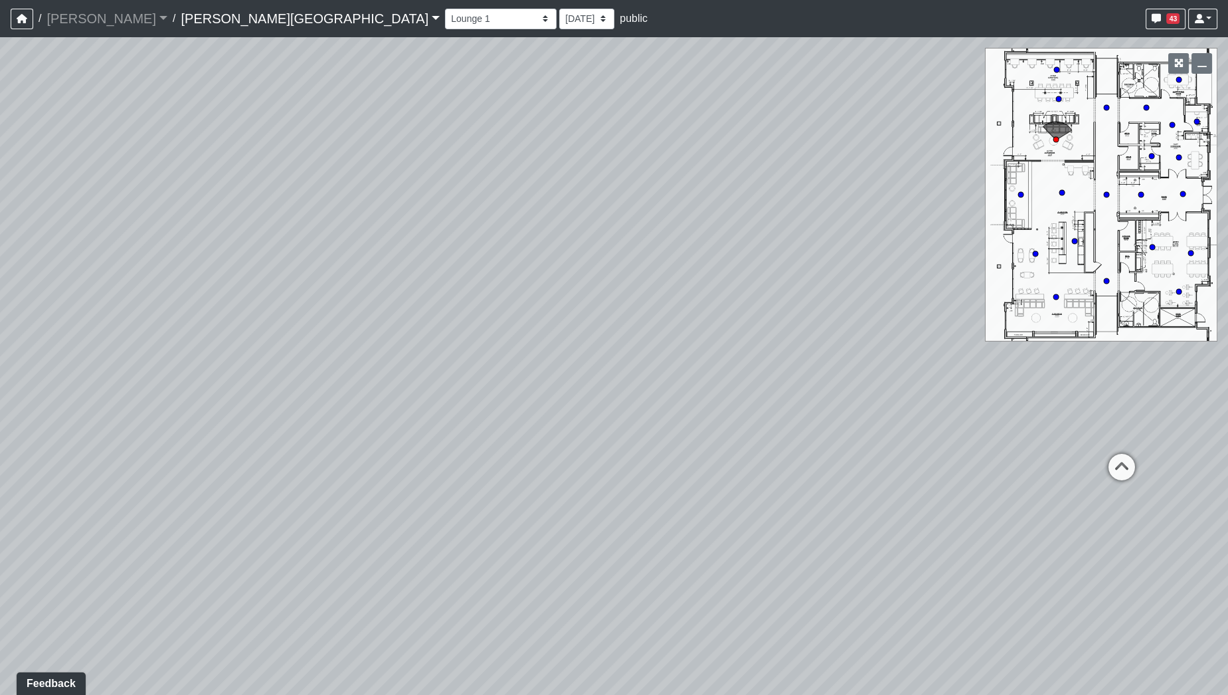
click at [551, 348] on div "Loading... Hallway - Hallway 2 Loading... Entry Loading... Booths Loading... Qu…" at bounding box center [614, 365] width 1228 height 657
drag, startPoint x: 397, startPoint y: 417, endPoint x: 811, endPoint y: 403, distance: 414.6
click at [813, 404] on div "Loading... Hallway - Hallway 2 Loading... Entry Loading... Booths Loading... Qu…" at bounding box center [614, 365] width 1228 height 657
drag, startPoint x: 543, startPoint y: 408, endPoint x: 757, endPoint y: 346, distance: 223.4
click at [772, 346] on div "Loading... Hallway - Hallway 2 Loading... Entry Loading... Booths Loading... Qu…" at bounding box center [614, 365] width 1228 height 657
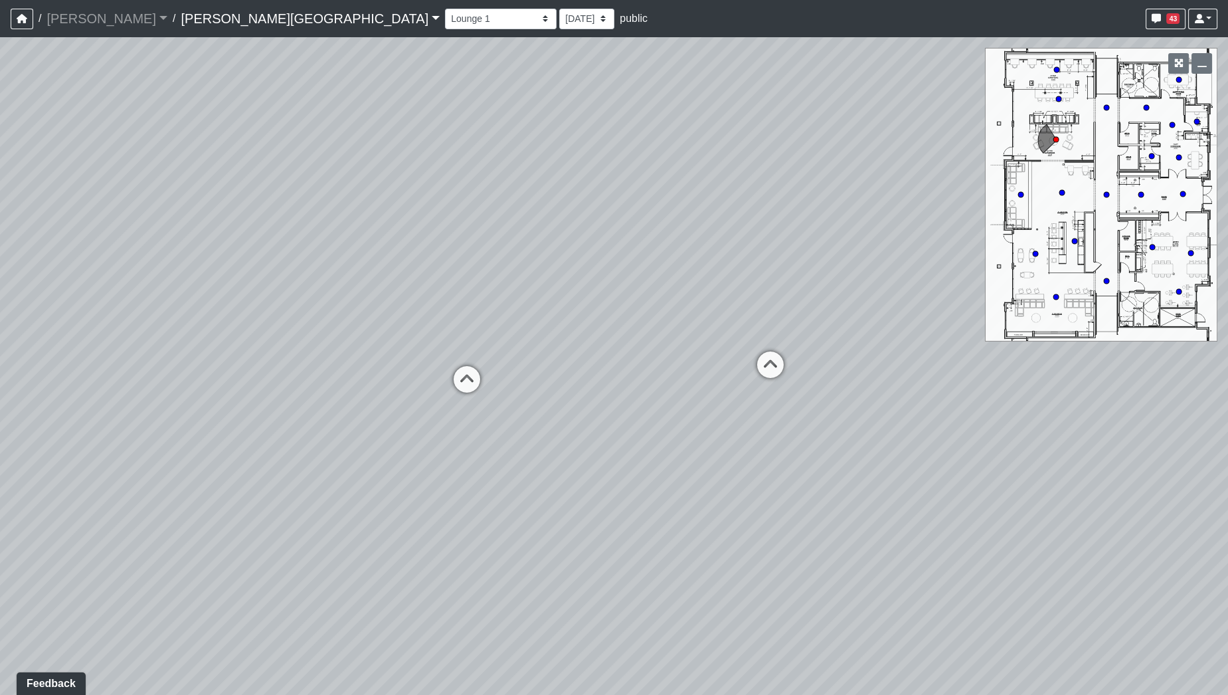
drag, startPoint x: 458, startPoint y: 341, endPoint x: 932, endPoint y: 337, distance: 473.5
click at [926, 337] on div "Loading... Hallway - Hallway 2 Loading... Entry Loading... Booths Loading... Qu…" at bounding box center [614, 365] width 1228 height 657
drag, startPoint x: 335, startPoint y: 352, endPoint x: 746, endPoint y: 419, distance: 415.8
click at [741, 411] on div "Loading... Hallway - Hallway 2 Loading... Entry Loading... Booths Loading... Qu…" at bounding box center [614, 365] width 1228 height 657
drag, startPoint x: 516, startPoint y: 406, endPoint x: 68, endPoint y: 342, distance: 452.8
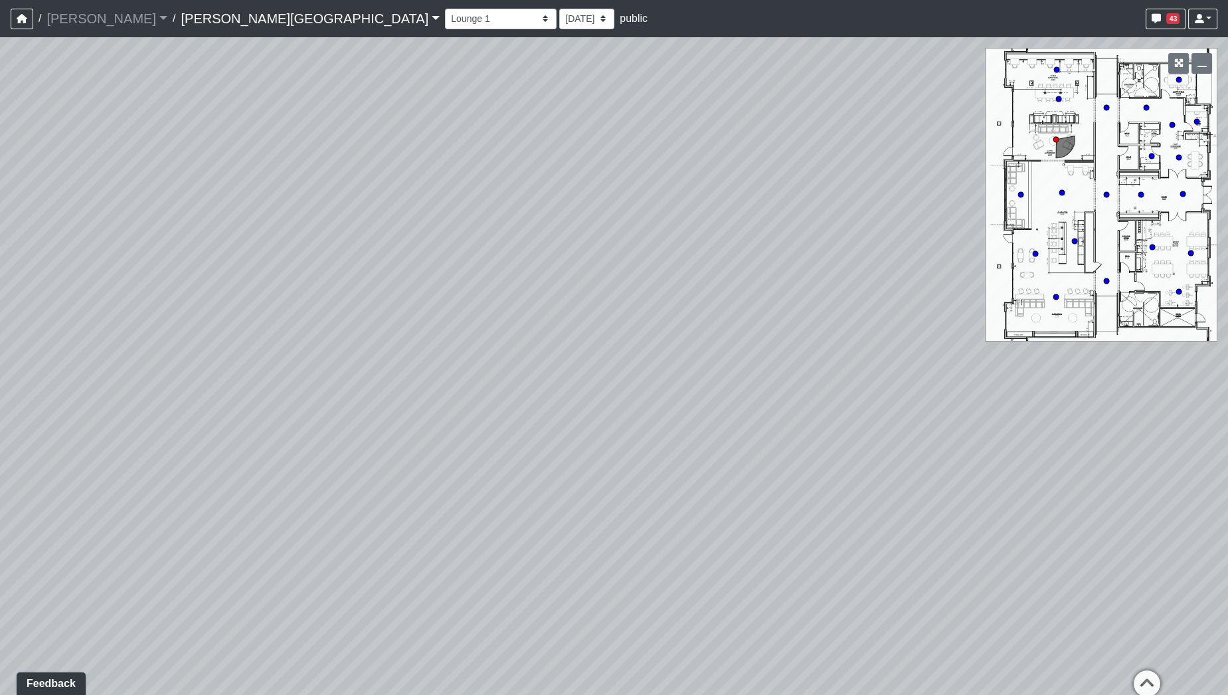
click at [65, 339] on div "Loading... Hallway - Hallway 2 Loading... Entry Loading... Booths Loading... Qu…" at bounding box center [614, 365] width 1228 height 657
drag, startPoint x: 503, startPoint y: 401, endPoint x: 230, endPoint y: 483, distance: 285.5
click at [229, 480] on div "Loading... Hallway - Hallway 2 Loading... Entry Loading... Booths Loading... Qu…" at bounding box center [614, 365] width 1228 height 657
drag, startPoint x: 561, startPoint y: 435, endPoint x: 0, endPoint y: 361, distance: 566.0
click at [0, 361] on div "Loading... Hallway - Hallway 2 Loading... Entry Loading... Booths Loading... Qu…" at bounding box center [614, 365] width 1228 height 657
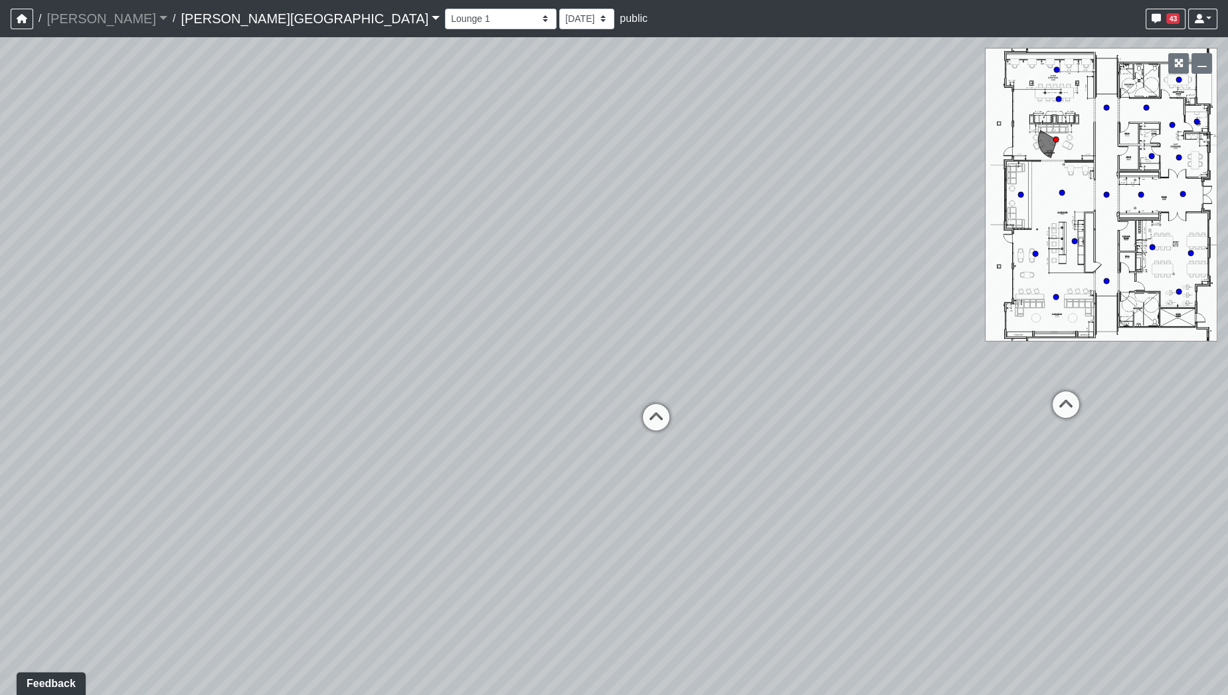
drag, startPoint x: 337, startPoint y: 400, endPoint x: 78, endPoint y: 297, distance: 278.9
click at [72, 289] on div "Loading... Hallway - Hallway 2 Loading... Entry Loading... Booths Loading... Qu…" at bounding box center [614, 365] width 1228 height 657
drag, startPoint x: 493, startPoint y: 339, endPoint x: 274, endPoint y: 467, distance: 253.9
click at [282, 470] on div "Loading... Hallway - Hallway 2 Loading... Entry Loading... Booths Loading... Qu…" at bounding box center [614, 365] width 1228 height 657
drag, startPoint x: 605, startPoint y: 308, endPoint x: 535, endPoint y: 376, distance: 98.1
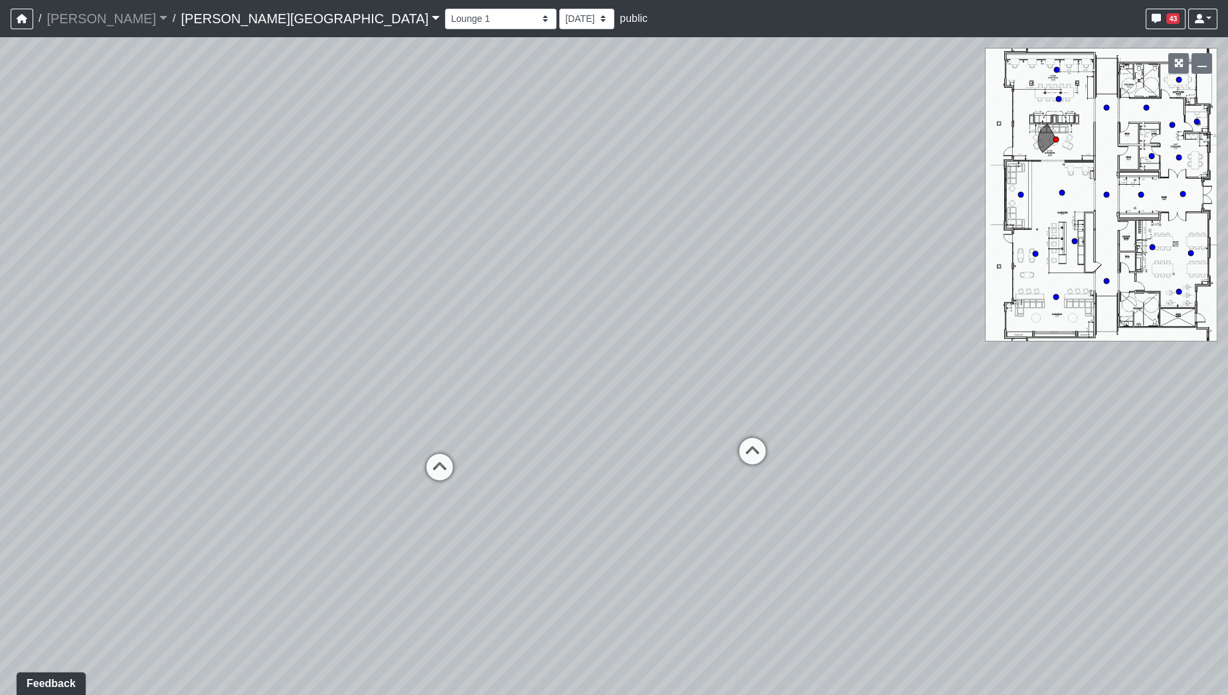
click at [588, 400] on div "Loading... Hallway - Hallway 2 Loading... Entry Loading... Booths Loading... Qu…" at bounding box center [614, 365] width 1228 height 657
drag, startPoint x: 497, startPoint y: 295, endPoint x: 511, endPoint y: 498, distance: 203.7
click at [512, 495] on div "Loading... Hallway - Hallway 2 Loading... Entry Loading... Booths Loading... Qu…" at bounding box center [614, 365] width 1228 height 657
drag, startPoint x: 603, startPoint y: 431, endPoint x: 994, endPoint y: 420, distance: 391.3
click at [969, 430] on div "Loading... Hallway - Hallway 2 Loading... Entry Loading... Booths Loading... Qu…" at bounding box center [614, 365] width 1228 height 657
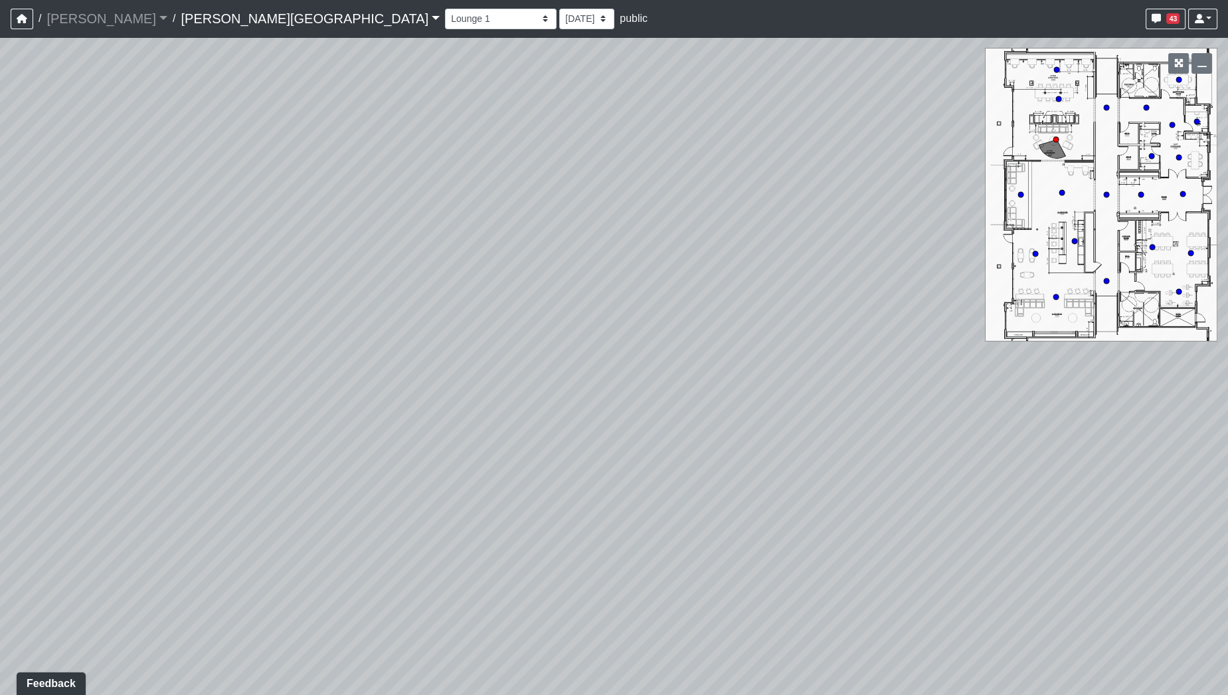
drag, startPoint x: 561, startPoint y: 291, endPoint x: 691, endPoint y: 246, distance: 137.8
click at [687, 248] on div "Loading... Hallway - Hallway 2 Loading... Entry Loading... Booths Loading... Qu…" at bounding box center [614, 365] width 1228 height 657
drag, startPoint x: 555, startPoint y: 310, endPoint x: 749, endPoint y: 183, distance: 232.1
click at [765, 188] on div "Loading... Hallway - Hallway 2 Loading... Entry Loading... Booths Loading... Qu…" at bounding box center [614, 365] width 1228 height 657
drag, startPoint x: 645, startPoint y: 330, endPoint x: 590, endPoint y: 186, distance: 154.3
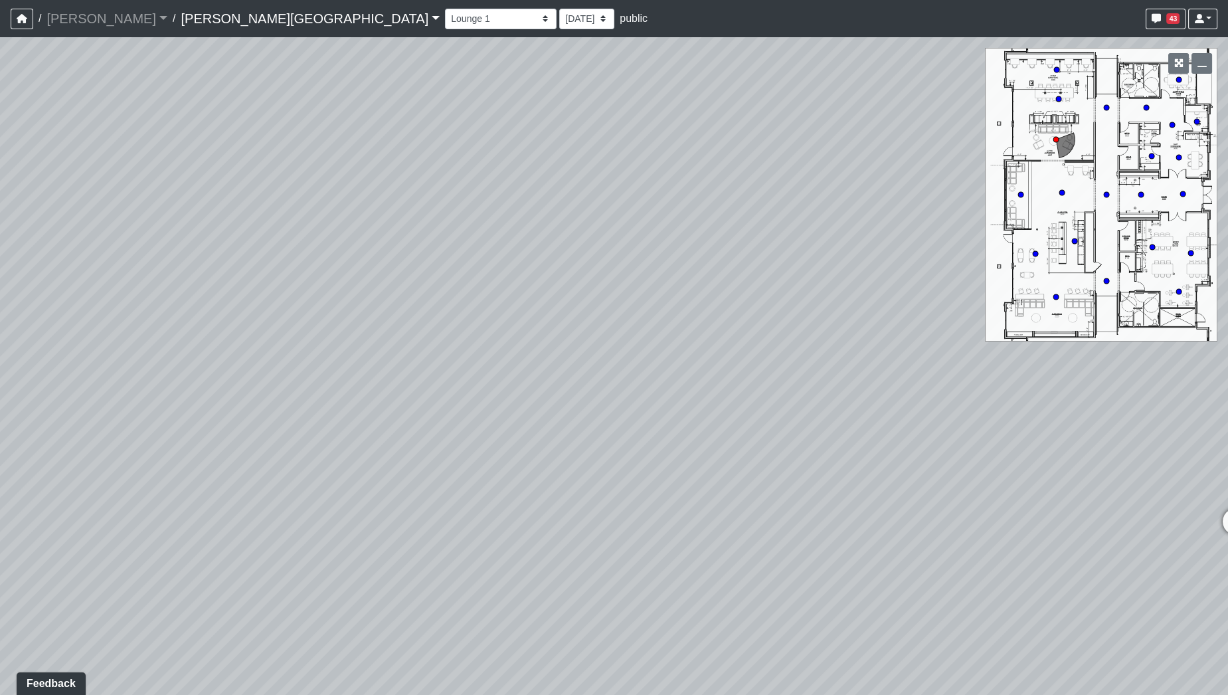
click at [586, 173] on div "Loading... Hallway - Hallway 2 Loading... Entry Loading... Booths Loading... Qu…" at bounding box center [614, 365] width 1228 height 657
drag, startPoint x: 454, startPoint y: 254, endPoint x: 272, endPoint y: 251, distance: 182.6
click at [269, 251] on div "Loading... Hallway - Hallway 2 Loading... Entry Loading... Booths Loading... Qu…" at bounding box center [614, 365] width 1228 height 657
drag, startPoint x: 348, startPoint y: 244, endPoint x: 713, endPoint y: 272, distance: 366.3
click at [712, 272] on div "Loading... Hallway - Hallway 2 Loading... Entry Loading... Booths Loading... Qu…" at bounding box center [614, 365] width 1228 height 657
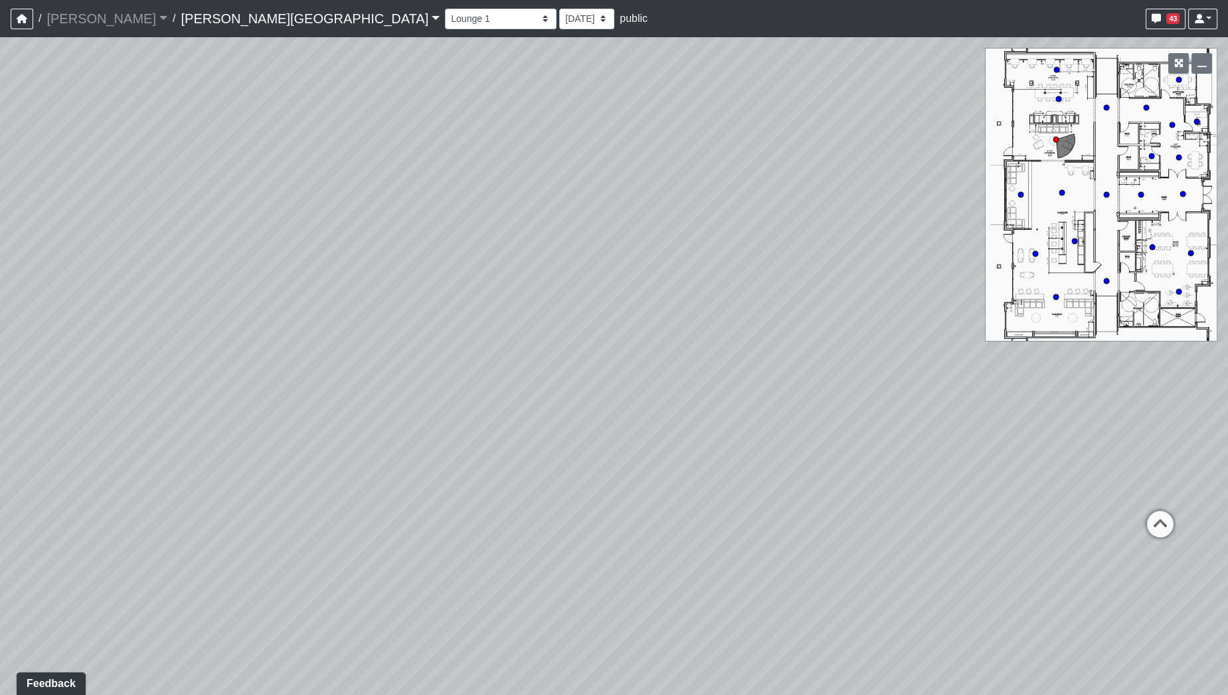
drag, startPoint x: 747, startPoint y: 309, endPoint x: 137, endPoint y: 325, distance: 609.8
click at [149, 325] on div "Loading... Hallway - Hallway 2 Loading... Entry Loading... Booths Loading... Qu…" at bounding box center [614, 365] width 1228 height 657
drag, startPoint x: 467, startPoint y: 336, endPoint x: 249, endPoint y: 346, distance: 218.7
click at [239, 350] on div "Loading... Hallway - Hallway 2 Loading... Entry Loading... Booths Loading... Qu…" at bounding box center [614, 365] width 1228 height 657
drag, startPoint x: 475, startPoint y: 386, endPoint x: 838, endPoint y: 363, distance: 364.0
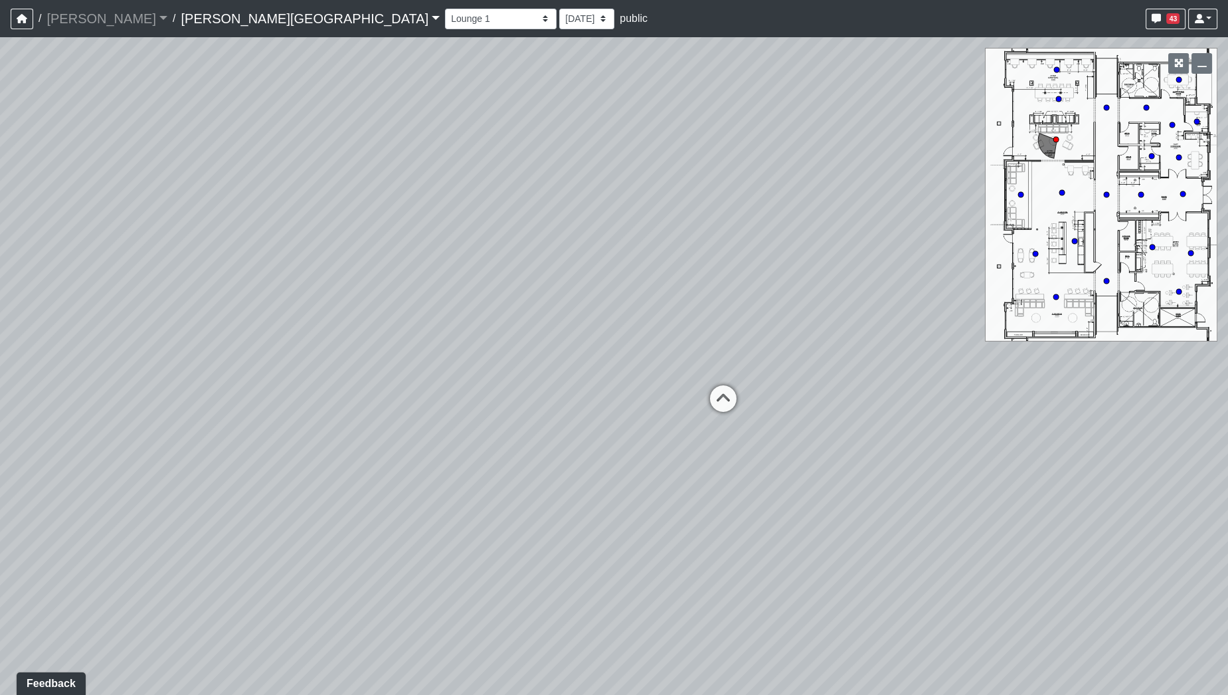
click at [831, 364] on div "Loading... Hallway - Hallway 2 Loading... Entry Loading... Booths Loading... Qu…" at bounding box center [614, 365] width 1228 height 657
click at [481, 390] on div "Loading... Hallway - Hallway 2 Loading... Entry Loading... Booths Loading... Qu…" at bounding box center [614, 365] width 1228 height 657
click at [731, 373] on div "Loading... Hallway - Hallway 2 Loading... Entry Loading... Booths Loading... Qu…" at bounding box center [614, 365] width 1228 height 657
drag, startPoint x: 800, startPoint y: 323, endPoint x: 785, endPoint y: 253, distance: 71.4
click at [785, 255] on div "Loading... Hallway - Hallway 2 Loading... Entry Loading... Booths Loading... Qu…" at bounding box center [614, 365] width 1228 height 657
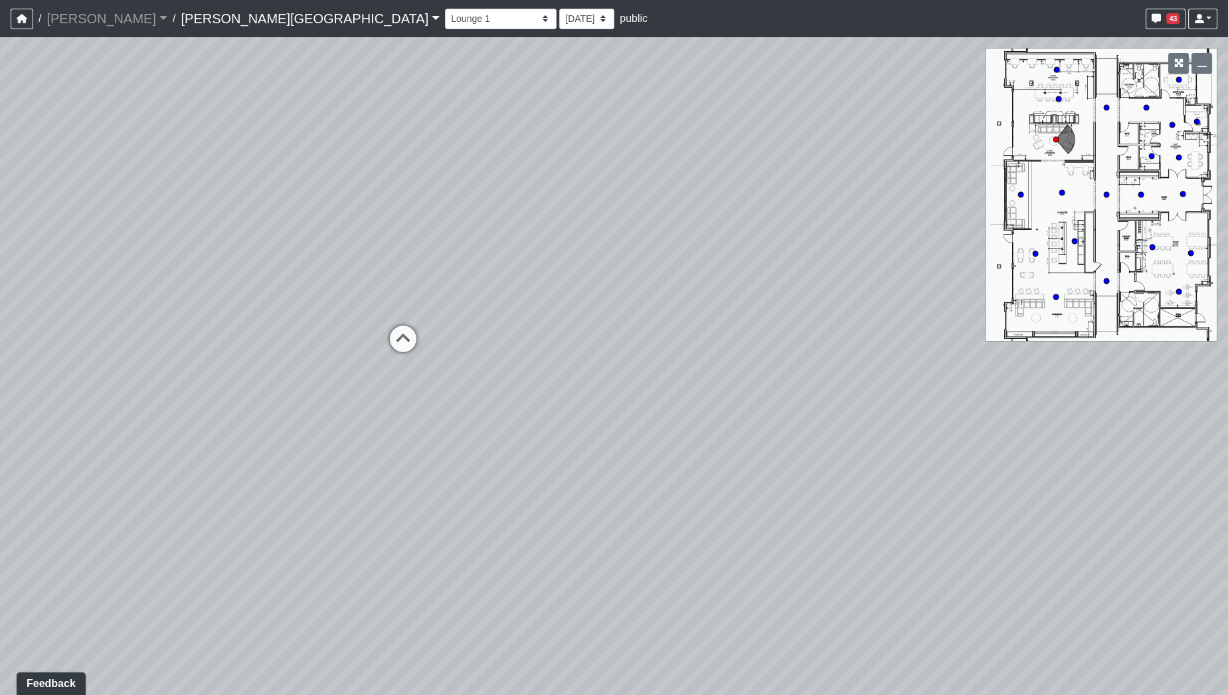
drag, startPoint x: 707, startPoint y: 339, endPoint x: 825, endPoint y: 444, distance: 157.5
click at [825, 444] on div "Loading... Hallway - Hallway 2 Loading... Entry Loading... Booths Loading... Qu…" at bounding box center [614, 365] width 1228 height 657
drag, startPoint x: 737, startPoint y: 331, endPoint x: 661, endPoint y: 350, distance: 78.1
click at [661, 350] on div "Loading... Hallway - Hallway 2 Loading... Entry Loading... Booths Loading... Qu…" at bounding box center [614, 365] width 1228 height 657
drag, startPoint x: 812, startPoint y: 519, endPoint x: 802, endPoint y: 503, distance: 18.2
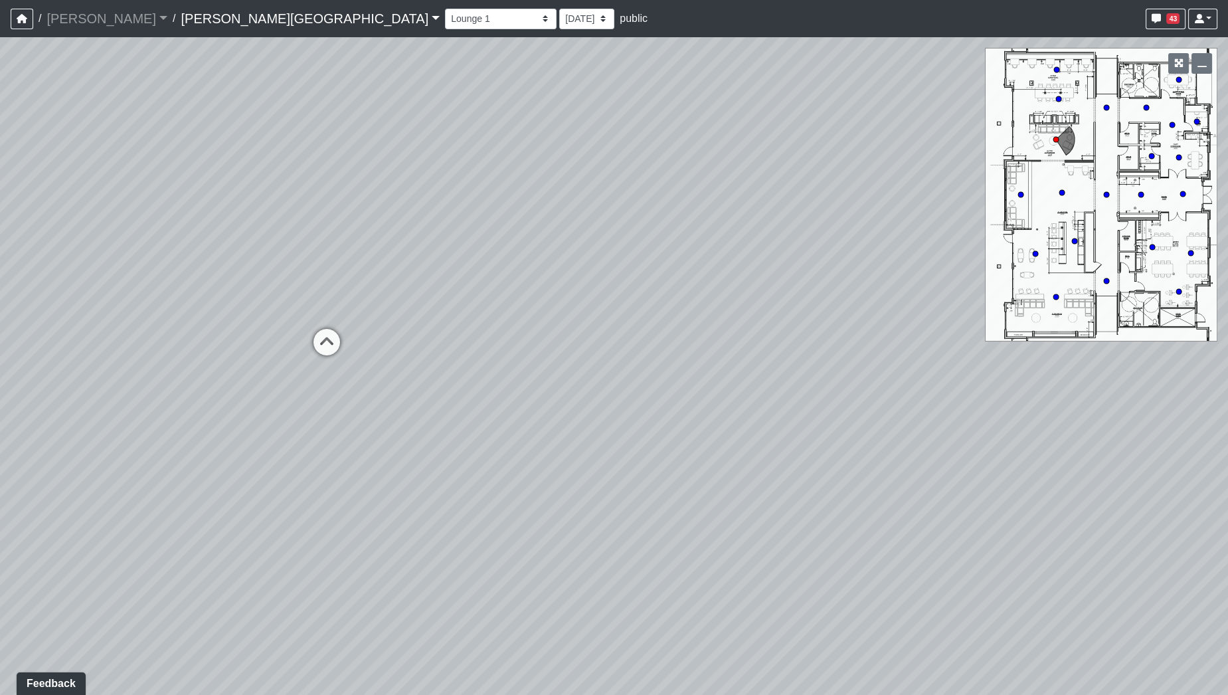
click at [802, 503] on div "Loading... Hallway - Hallway 2 Loading... Entry Loading... Booths Loading... Qu…" at bounding box center [614, 365] width 1228 height 657
click at [326, 343] on icon at bounding box center [325, 346] width 40 height 40
drag, startPoint x: 531, startPoint y: 329, endPoint x: 971, endPoint y: 321, distance: 440.3
click at [967, 323] on div "Loading... Hallway - Hallway 2 Loading... Entry Loading... Booths Loading... Qu…" at bounding box center [614, 365] width 1228 height 657
drag, startPoint x: 531, startPoint y: 307, endPoint x: 944, endPoint y: 280, distance: 413.9
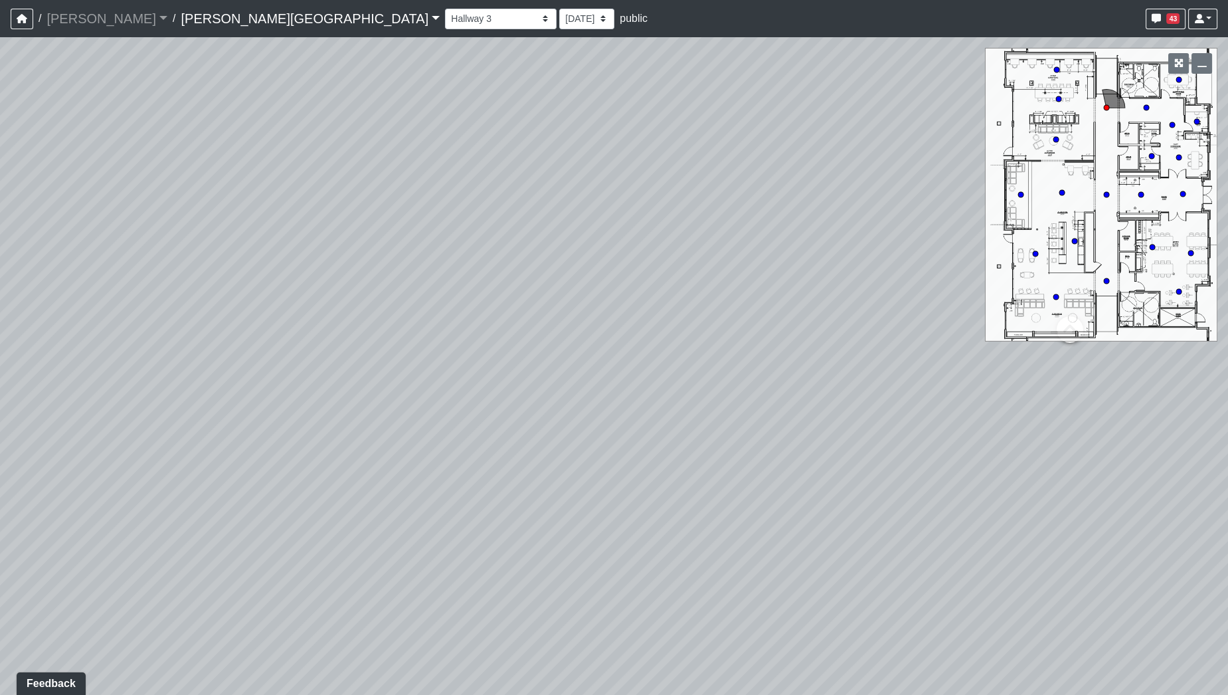
click at [987, 286] on div "Loading... Hallway - Hallway 2 Loading... Entry Loading... Booths Loading... Qu…" at bounding box center [614, 365] width 1228 height 657
drag, startPoint x: 538, startPoint y: 287, endPoint x: 1017, endPoint y: 266, distance: 479.2
click at [1013, 266] on div "Loading... Hallway - Hallway 2 Loading... Entry Loading... Booths Loading... Qu…" at bounding box center [614, 365] width 1228 height 657
click at [595, 295] on div "Loading... Hallway - Hallway 2 Loading... Entry Loading... Booths Loading... Qu…" at bounding box center [614, 365] width 1228 height 657
click at [637, 347] on div "Loading... Hallway - Hallway 2 Loading... Entry Loading... Booths Loading... Qu…" at bounding box center [614, 365] width 1228 height 657
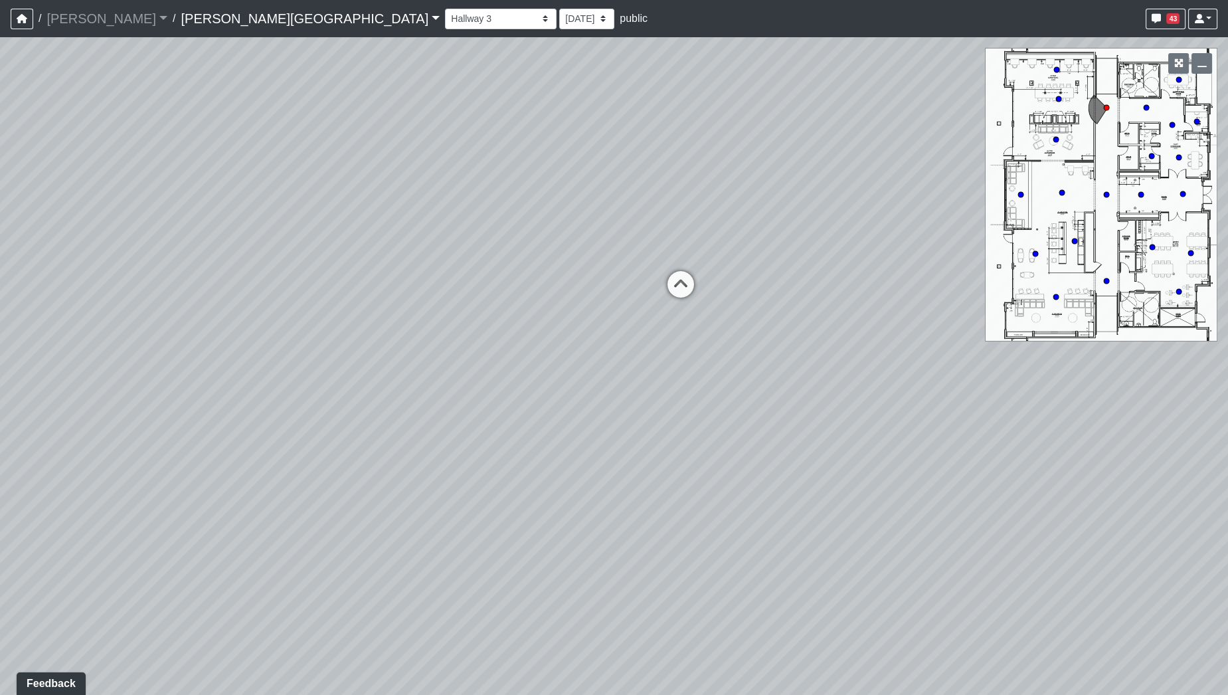
click at [1058, 139] on icon at bounding box center [1055, 139] width 7 height 7
click at [1006, 225] on div "Loading... Hallway - Hallway 2 Loading... Entry Loading... Booths Loading... Qu…" at bounding box center [614, 365] width 1228 height 657
click at [995, 222] on div "Loading... Hallway - Hallway 2 Loading... Entry Loading... Booths Loading... Qu…" at bounding box center [614, 365] width 1228 height 657
click at [973, 276] on div "Loading... Hallway - Hallway 2 Loading... Entry Loading... Booths Loading... Qu…" at bounding box center [614, 365] width 1228 height 657
click at [888, 274] on div "Loading... Hallway - Hallway 2 Loading... Entry Loading... Booths Loading... Qu…" at bounding box center [614, 365] width 1228 height 657
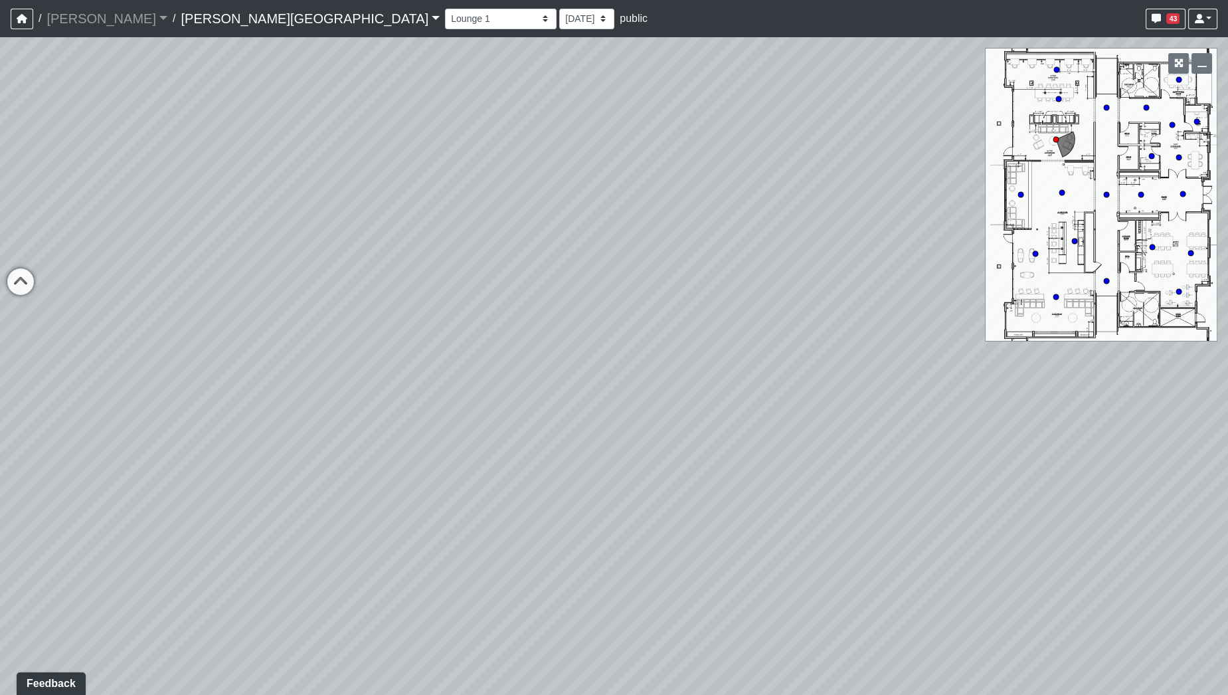
drag, startPoint x: 768, startPoint y: 414, endPoint x: 303, endPoint y: 410, distance: 465.5
click at [303, 410] on div "Loading... Hallway - Hallway 2 Loading... Entry Loading... Booths Loading... Qu…" at bounding box center [614, 365] width 1228 height 657
drag, startPoint x: 580, startPoint y: 367, endPoint x: 361, endPoint y: 437, distance: 230.2
click at [361, 437] on div "Loading... Hallway - Hallway 2 Loading... Entry Loading... Booths Loading... Qu…" at bounding box center [614, 365] width 1228 height 657
drag, startPoint x: 818, startPoint y: 308, endPoint x: 635, endPoint y: 370, distance: 192.8
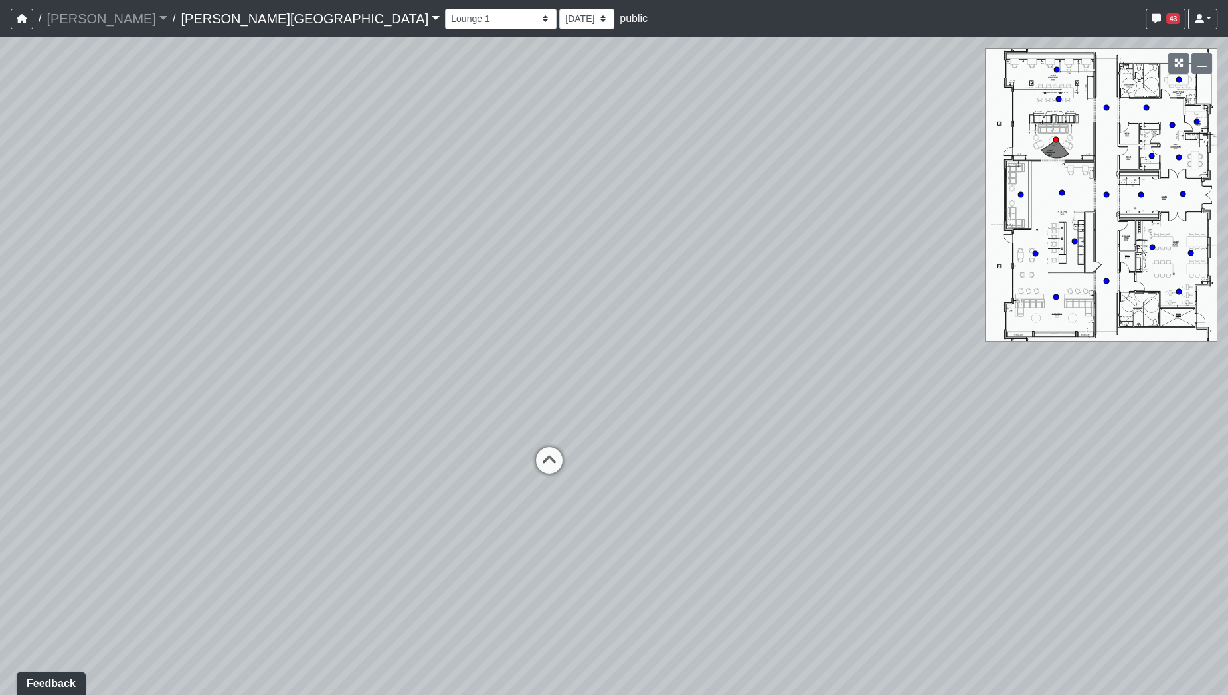
click at [623, 371] on div "Loading... Hallway - Hallway 2 Loading... Entry Loading... Booths Loading... Qu…" at bounding box center [614, 365] width 1228 height 657
drag, startPoint x: 166, startPoint y: 475, endPoint x: 383, endPoint y: 452, distance: 218.3
click at [387, 454] on div "Loading... Hallway - Hallway 2 Loading... Entry Loading... Booths Loading... Qu…" at bounding box center [614, 365] width 1228 height 657
drag, startPoint x: 326, startPoint y: 448, endPoint x: 611, endPoint y: 420, distance: 286.2
click at [611, 420] on div "Loading... Hallway - Hallway 2 Loading... Entry Loading... Booths Loading... Qu…" at bounding box center [614, 365] width 1228 height 657
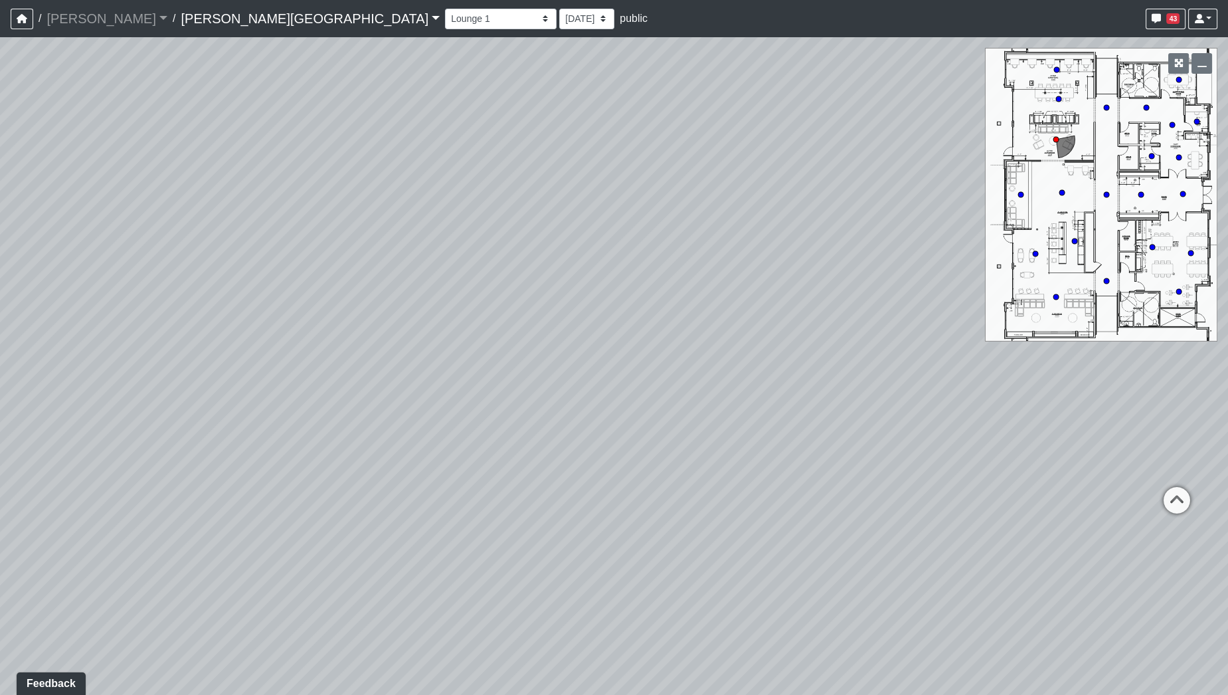
drag, startPoint x: 432, startPoint y: 422, endPoint x: 667, endPoint y: 420, distance: 235.7
click at [667, 420] on div "Loading... Hallway - Hallway 2 Loading... Entry Loading... Booths Loading... Qu…" at bounding box center [614, 365] width 1228 height 657
drag, startPoint x: 366, startPoint y: 359, endPoint x: 607, endPoint y: 353, distance: 241.1
click at [607, 353] on div "Loading... Hallway - Hallway 2 Loading... Entry Loading... Booths Loading... Qu…" at bounding box center [614, 365] width 1228 height 657
drag, startPoint x: 599, startPoint y: 301, endPoint x: 436, endPoint y: 367, distance: 175.2
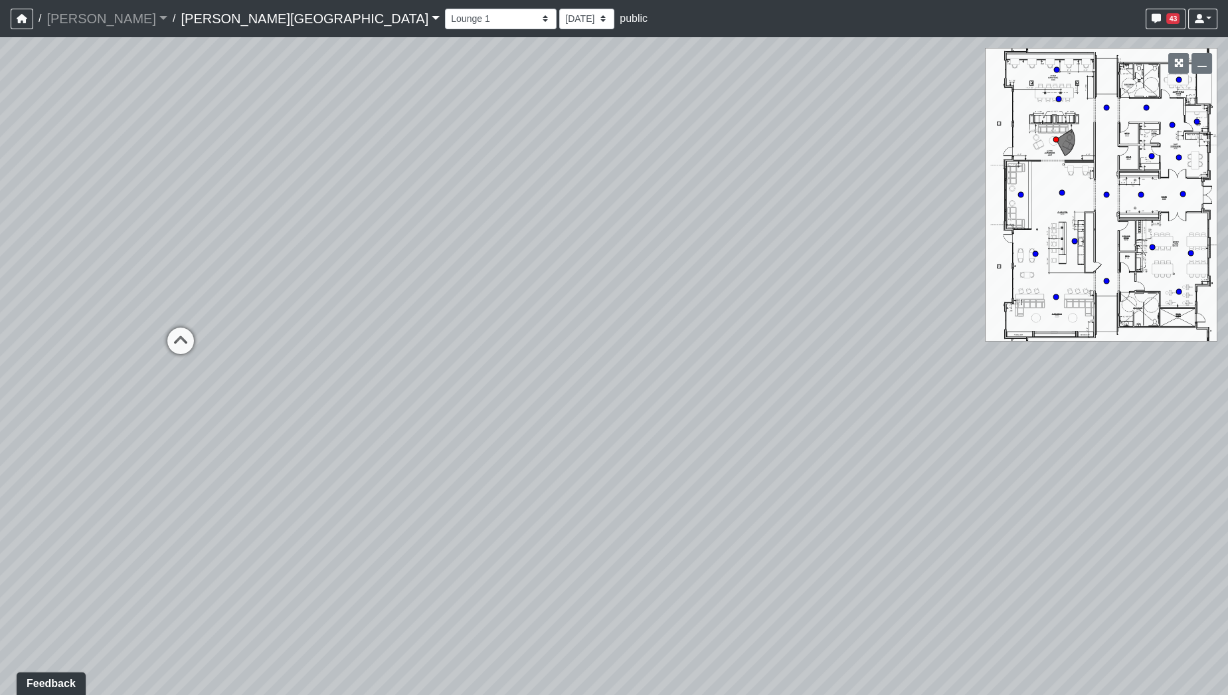
click at [434, 367] on div "Loading... Hallway - Hallway 2 Loading... Entry Loading... Booths Loading... Qu…" at bounding box center [614, 365] width 1228 height 657
drag, startPoint x: 590, startPoint y: 311, endPoint x: 337, endPoint y: 339, distance: 253.8
click at [258, 378] on div "Loading... Hallway - Hallway 2 Loading... Entry Loading... Booths Loading... Qu…" at bounding box center [614, 365] width 1228 height 657
drag, startPoint x: 377, startPoint y: 312, endPoint x: 182, endPoint y: 344, distance: 197.8
click at [185, 346] on div "Loading... Hallway - Hallway 2 Loading... Entry Loading... Booths Loading... Qu…" at bounding box center [614, 365] width 1228 height 657
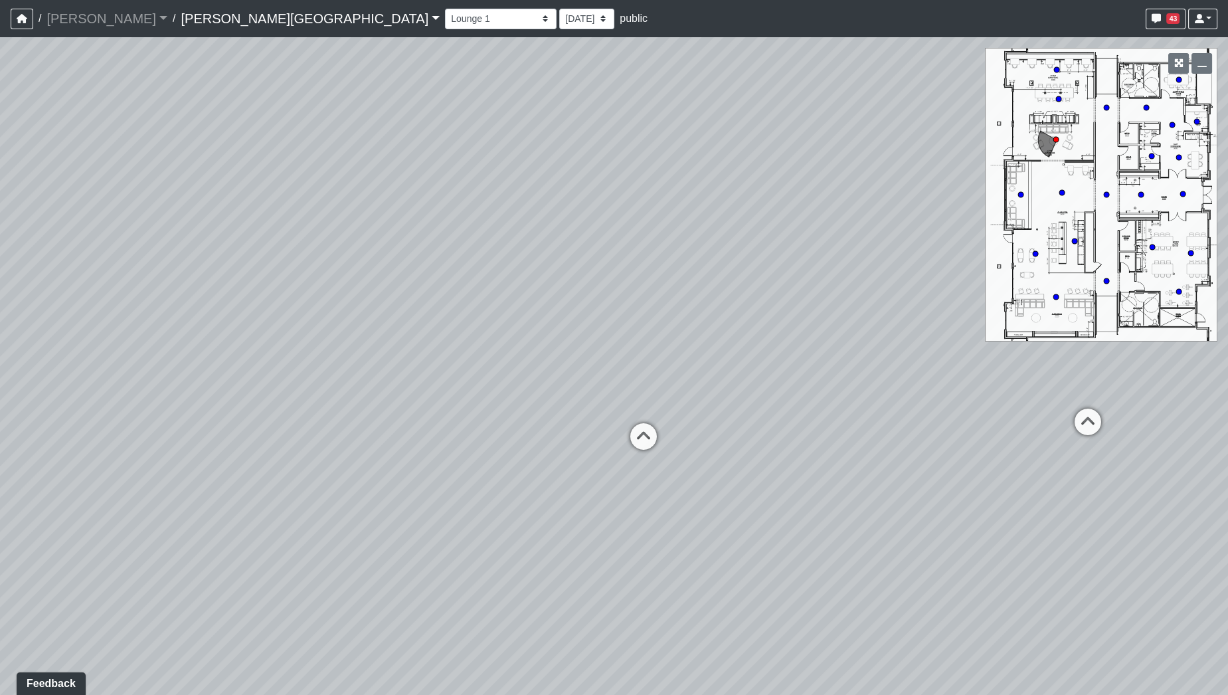
drag, startPoint x: 669, startPoint y: 399, endPoint x: 440, endPoint y: 261, distance: 268.1
click at [430, 243] on div "Loading... Hallway - Hallway 2 Loading... Entry Loading... Booths Loading... Qu…" at bounding box center [614, 365] width 1228 height 657
drag, startPoint x: 446, startPoint y: 466, endPoint x: 813, endPoint y: 530, distance: 372.7
click at [811, 533] on div "Loading... Hallway - Hallway 2 Loading... Entry Loading... Booths Loading... Qu…" at bounding box center [614, 365] width 1228 height 657
drag, startPoint x: 213, startPoint y: 151, endPoint x: 782, endPoint y: 213, distance: 571.8
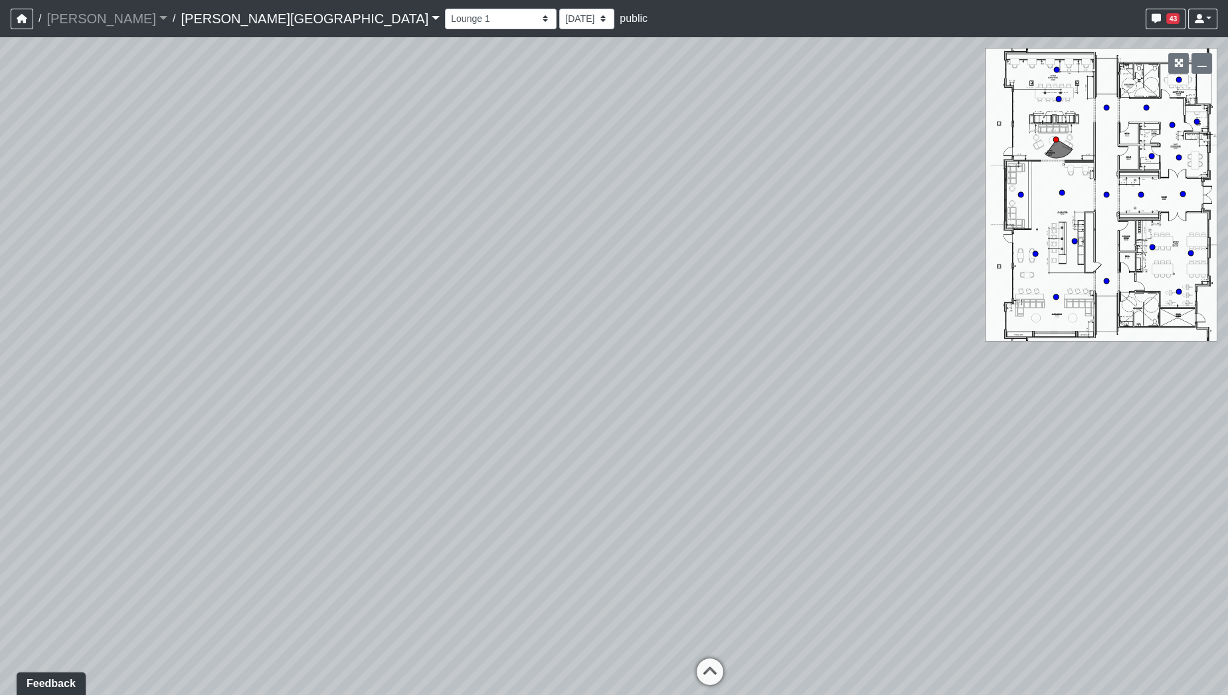
click at [784, 214] on div "Loading... Hallway - Hallway 2 Loading... Entry Loading... Booths Loading... Qu…" at bounding box center [614, 365] width 1228 height 657
drag, startPoint x: 564, startPoint y: 187, endPoint x: 671, endPoint y: 177, distance: 107.3
click at [738, 145] on div "Loading... Hallway - Hallway 2 Loading... Entry Loading... Booths Loading... Qu…" at bounding box center [614, 365] width 1228 height 657
drag, startPoint x: 390, startPoint y: 339, endPoint x: 586, endPoint y: 254, distance: 214.4
click at [586, 254] on div "Loading... Hallway - Hallway 2 Loading... Entry Loading... Booths Loading... Qu…" at bounding box center [614, 365] width 1228 height 657
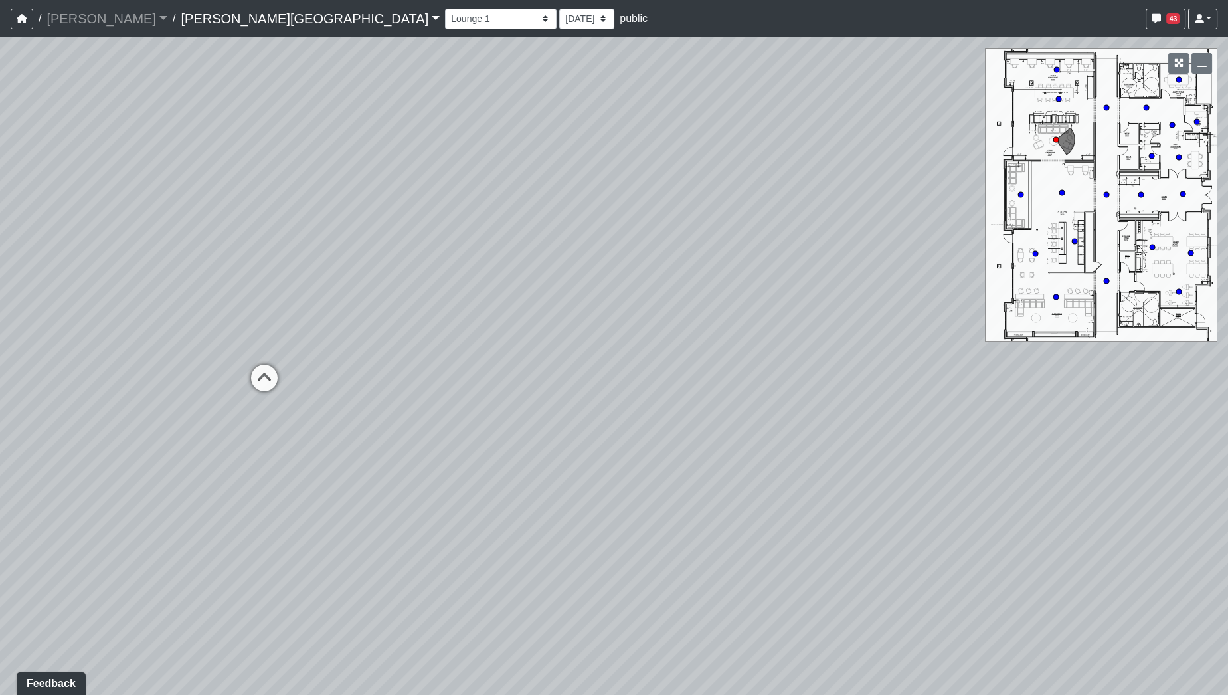
drag, startPoint x: 501, startPoint y: 292, endPoint x: 596, endPoint y: 263, distance: 99.3
click at [600, 254] on div "Loading... Hallway - Hallway 2 Loading... Entry Loading... Booths Loading... Qu…" at bounding box center [614, 365] width 1228 height 657
drag, startPoint x: 677, startPoint y: 306, endPoint x: 449, endPoint y: 303, distance: 227.8
click at [449, 303] on div "Loading... Hallway - Hallway 2 Loading... Entry Loading... Booths Loading... Qu…" at bounding box center [614, 365] width 1228 height 657
drag, startPoint x: 238, startPoint y: 321, endPoint x: 932, endPoint y: 519, distance: 721.4
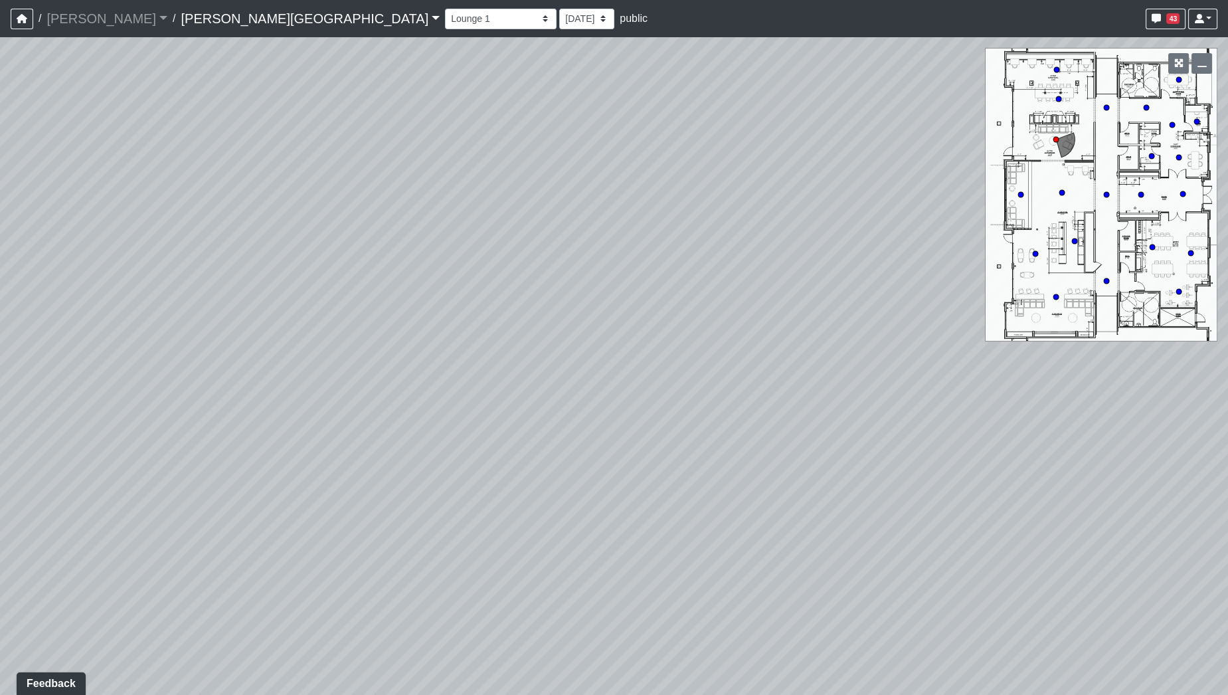
click at [938, 519] on div "Loading... Hallway - Hallway 2 Loading... Entry Loading... Booths Loading... Qu…" at bounding box center [614, 365] width 1228 height 657
drag, startPoint x: 679, startPoint y: 454, endPoint x: 182, endPoint y: 260, distance: 533.4
click at [194, 258] on div "Loading... Hallway - Hallway 2 Loading... Entry Loading... Booths Loading... Qu…" at bounding box center [614, 365] width 1228 height 657
drag, startPoint x: 529, startPoint y: 330, endPoint x: 277, endPoint y: 323, distance: 251.8
click at [277, 323] on div "Loading... Hallway - Hallway 2 Loading... Entry Loading... Booths Loading... Qu…" at bounding box center [614, 365] width 1228 height 657
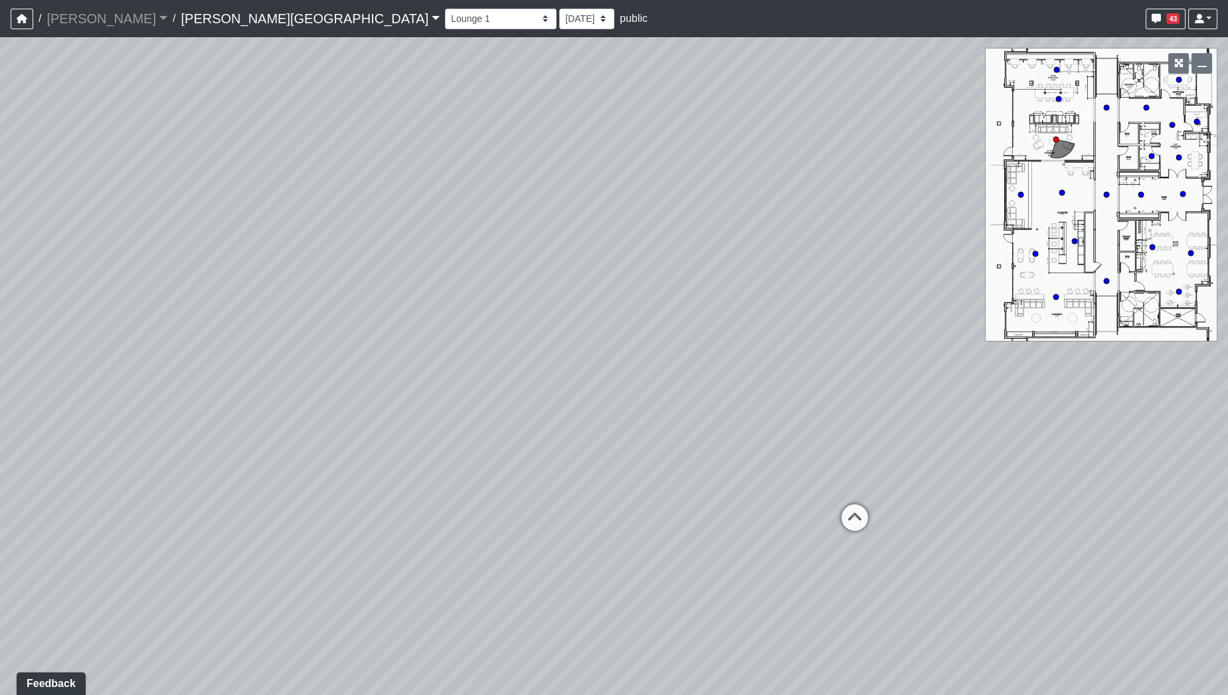
drag, startPoint x: 804, startPoint y: 418, endPoint x: 331, endPoint y: 428, distance: 472.9
click at [333, 427] on div "Loading... Hallway - Hallway 2 Loading... Entry Loading... Booths Loading... Qu…" at bounding box center [614, 365] width 1228 height 657
drag, startPoint x: 542, startPoint y: 396, endPoint x: 266, endPoint y: 412, distance: 276.0
click at [134, 404] on div "Loading... Hallway - Hallway 2 Loading... Entry Loading... Booths Loading... Qu…" at bounding box center [614, 365] width 1228 height 657
drag, startPoint x: 259, startPoint y: 451, endPoint x: 926, endPoint y: 343, distance: 675.3
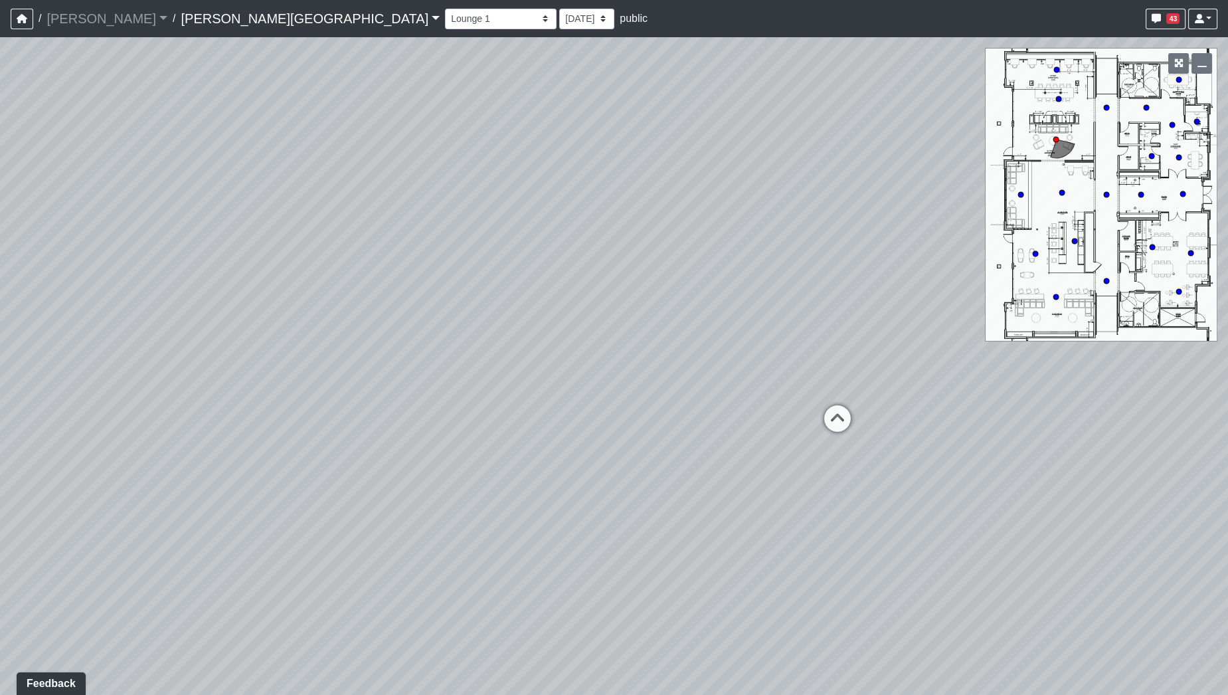
click at [918, 346] on div "Loading... Hallway - Hallway 2 Loading... Entry Loading... Booths Loading... Qu…" at bounding box center [614, 365] width 1228 height 657
drag, startPoint x: 836, startPoint y: 351, endPoint x: 1097, endPoint y: 346, distance: 261.0
click at [1097, 346] on div "Loading... Hallway - Hallway 2 Loading... Entry Loading... Booths Loading... Qu…" at bounding box center [614, 365] width 1228 height 657
click at [1058, 98] on circle at bounding box center [1058, 98] width 5 height 5
drag, startPoint x: 609, startPoint y: 256, endPoint x: 234, endPoint y: 215, distance: 377.4
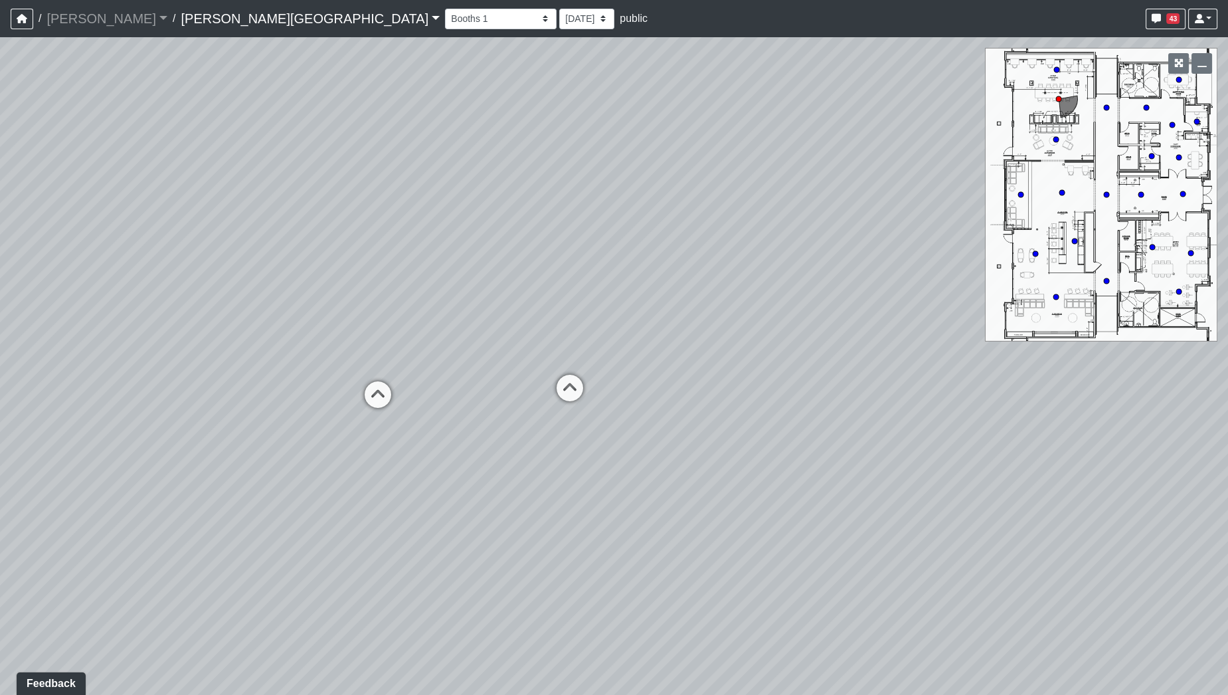
click at [234, 215] on div "Loading... Hallway - Hallway 2 Loading... Entry Loading... Booths Loading... Qu…" at bounding box center [614, 365] width 1228 height 657
drag, startPoint x: 482, startPoint y: 198, endPoint x: 327, endPoint y: 183, distance: 155.5
click at [251, 189] on div "Loading... Hallway - Hallway 2 Loading... Entry Loading... Booths Loading... Qu…" at bounding box center [614, 365] width 1228 height 657
drag, startPoint x: 486, startPoint y: 181, endPoint x: 372, endPoint y: 335, distance: 191.8
click at [362, 325] on div "Loading... Hallway - Hallway 2 Loading... Entry Loading... Booths Loading... Qu…" at bounding box center [614, 365] width 1228 height 657
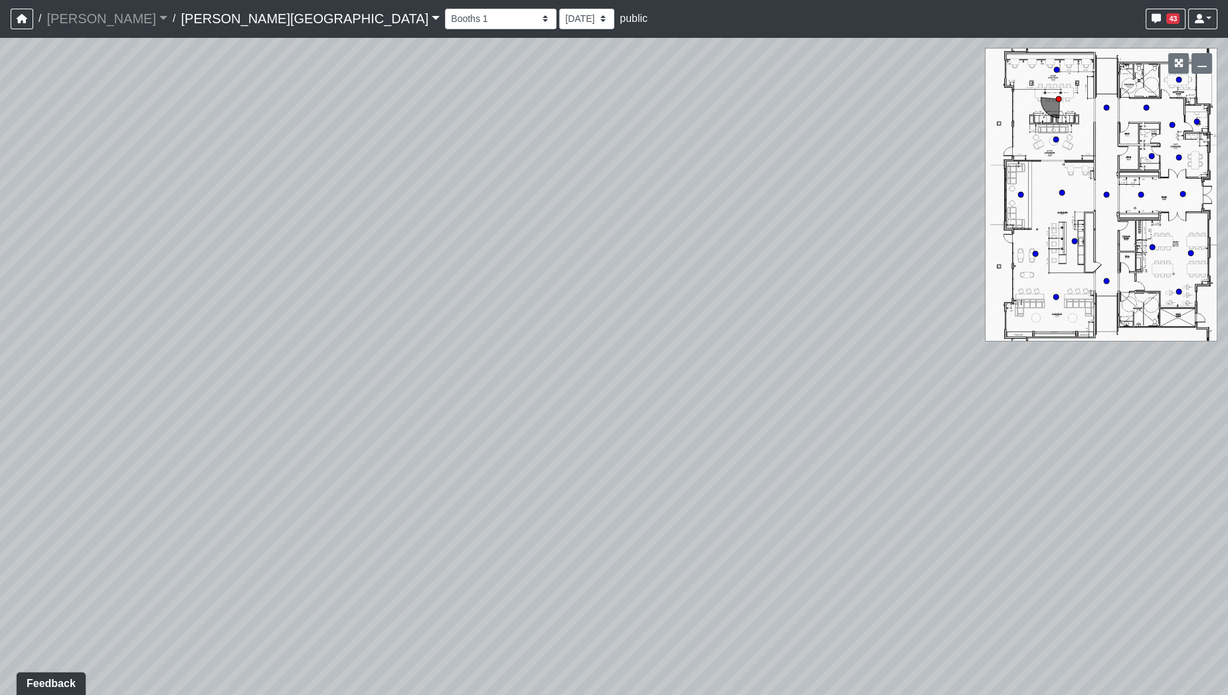
drag, startPoint x: 411, startPoint y: 318, endPoint x: 131, endPoint y: 232, distance: 292.6
click at [0, 234] on div "Loading... Hallway - Hallway 2 Loading... Entry Loading... Booths Loading... Qu…" at bounding box center [614, 365] width 1228 height 657
drag, startPoint x: 272, startPoint y: 271, endPoint x: 0, endPoint y: 159, distance: 294.5
click at [0, 159] on div "Loading... Hallway - Hallway 2 Loading... Entry Loading... Booths Loading... Qu…" at bounding box center [614, 365] width 1228 height 657
drag, startPoint x: 561, startPoint y: 292, endPoint x: 336, endPoint y: 309, distance: 225.8
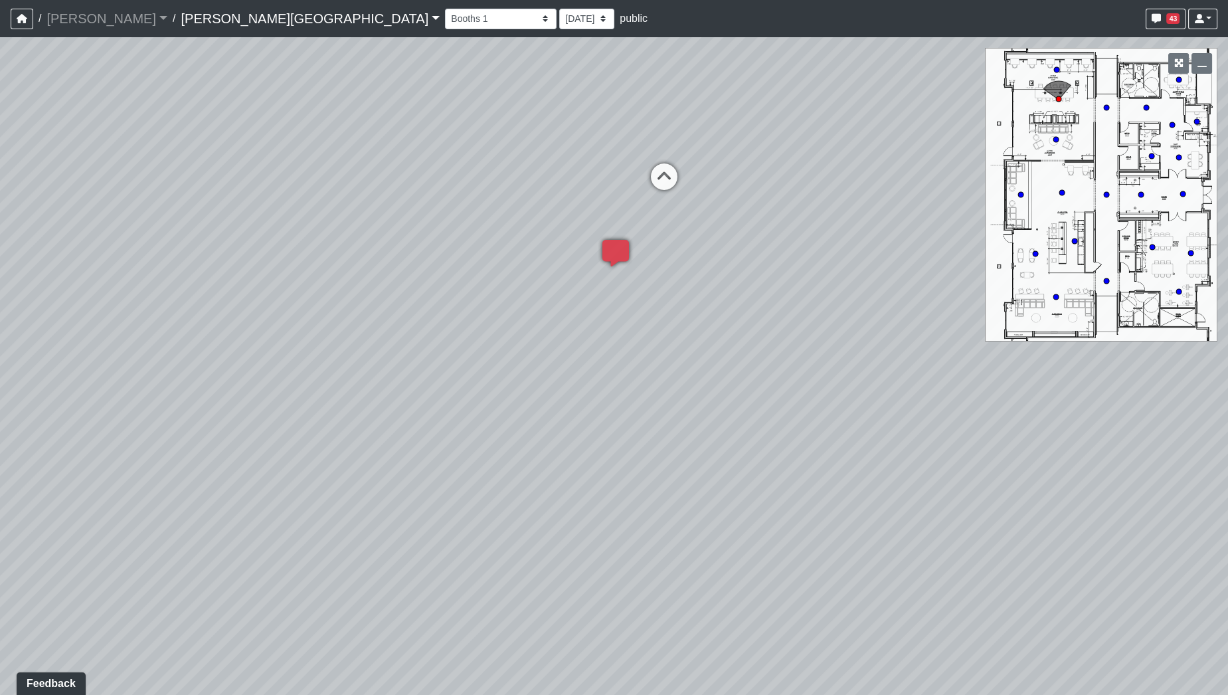
click at [336, 308] on div "Loading... Hallway - Hallway 2 Loading... Entry Loading... Booths Loading... Qu…" at bounding box center [614, 365] width 1228 height 657
click at [499, 197] on icon at bounding box center [497, 200] width 40 height 40
click at [320, 395] on div "Loading... Hallway - Hallway 2 Loading... Entry Loading... Booths Loading... Qu…" at bounding box center [614, 365] width 1228 height 657
click at [586, 437] on div "Loading... Hallway - Hallway 2 Loading... Entry Loading... Booths Loading... Qu…" at bounding box center [614, 365] width 1228 height 657
click at [256, 342] on div "Loading... Hallway - Hallway 2 Loading... Entry Loading... Booths Loading... Qu…" at bounding box center [614, 365] width 1228 height 657
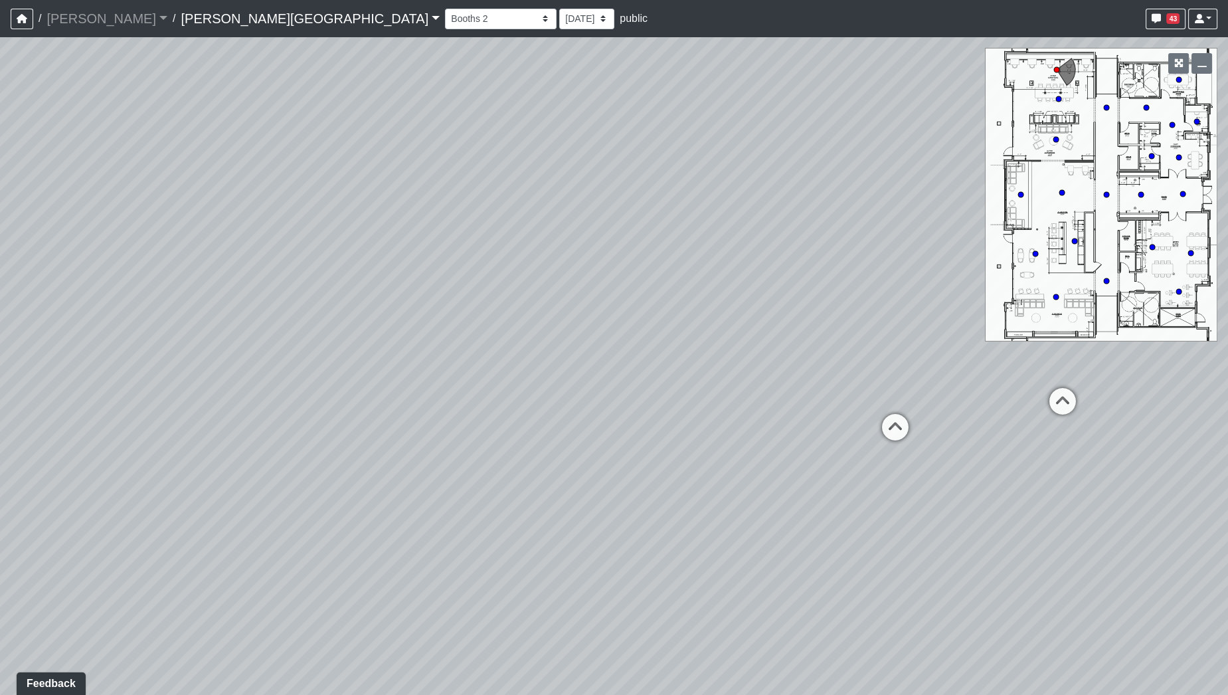
click at [244, 329] on div "Loading... Hallway - Hallway 2 Loading... Entry Loading... Booths Loading... Qu…" at bounding box center [614, 365] width 1228 height 657
click at [359, 346] on div "Loading... Hallway - Hallway 2 Loading... Entry Loading... Booths Loading... Qu…" at bounding box center [614, 365] width 1228 height 657
click at [440, 310] on div "Loading... Hallway - Hallway 2 Loading... Entry Loading... Booths Loading... Qu…" at bounding box center [614, 365] width 1228 height 657
click at [612, 351] on div "Loading... Hallway - Hallway 2 Loading... Entry Loading... Booths Loading... Qu…" at bounding box center [614, 365] width 1228 height 657
click at [264, 331] on div "Loading... Hallway - Hallway 2 Loading... Entry Loading... Booths Loading... Qu…" at bounding box center [614, 365] width 1228 height 657
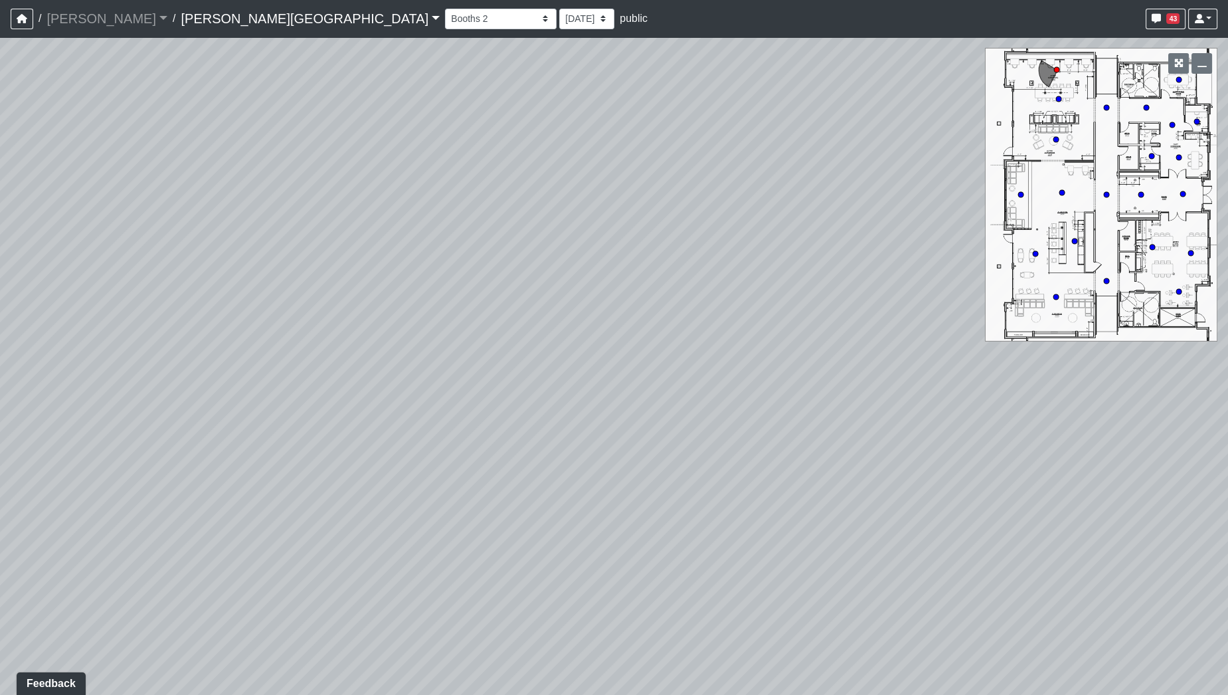
click at [452, 283] on div "Loading... Hallway - Hallway 2 Loading... Entry Loading... Booths Loading... Qu…" at bounding box center [614, 365] width 1228 height 657
click at [624, 441] on div "Loading... Hallway - Hallway 2 Loading... Entry Loading... Booths Loading... Qu…" at bounding box center [614, 365] width 1228 height 657
click at [734, 480] on div "Loading... Hallway - Hallway 2 Loading... Entry Loading... Booths Loading... Qu…" at bounding box center [614, 365] width 1228 height 657
click at [471, 603] on div "Loading... Hallway - Hallway 2 Loading... Entry Loading... Booths Loading... Qu…" at bounding box center [614, 365] width 1228 height 657
click at [385, 511] on div "Loading... Hallway - Hallway 2 Loading... Entry Loading... Booths Loading... Qu…" at bounding box center [614, 365] width 1228 height 657
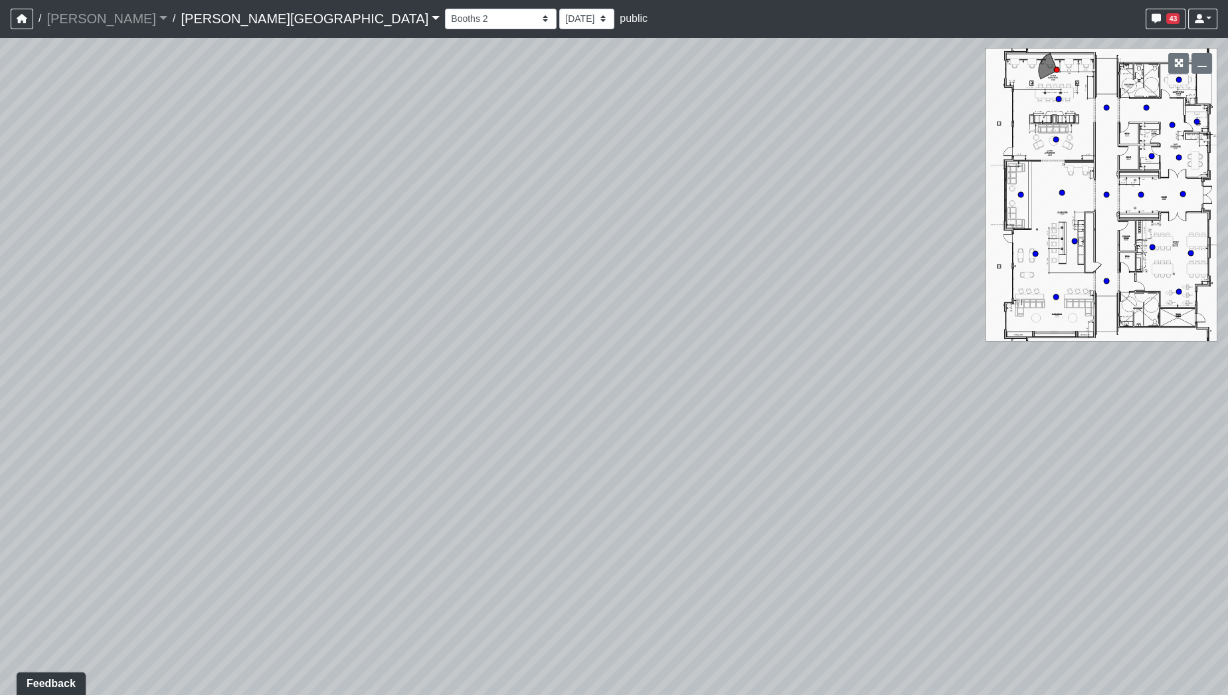
click
drag, startPoint x: 618, startPoint y: 396, endPoint x: 574, endPoint y: 353, distance: 61.0
drag, startPoint x: 544, startPoint y: 241, endPoint x: 939, endPoint y: 374, distance: 416.2
drag, startPoint x: 845, startPoint y: 416, endPoint x: 768, endPoint y: 331, distance: 114.3
drag, startPoint x: 750, startPoint y: 393, endPoint x: 944, endPoint y: 384, distance: 194.1
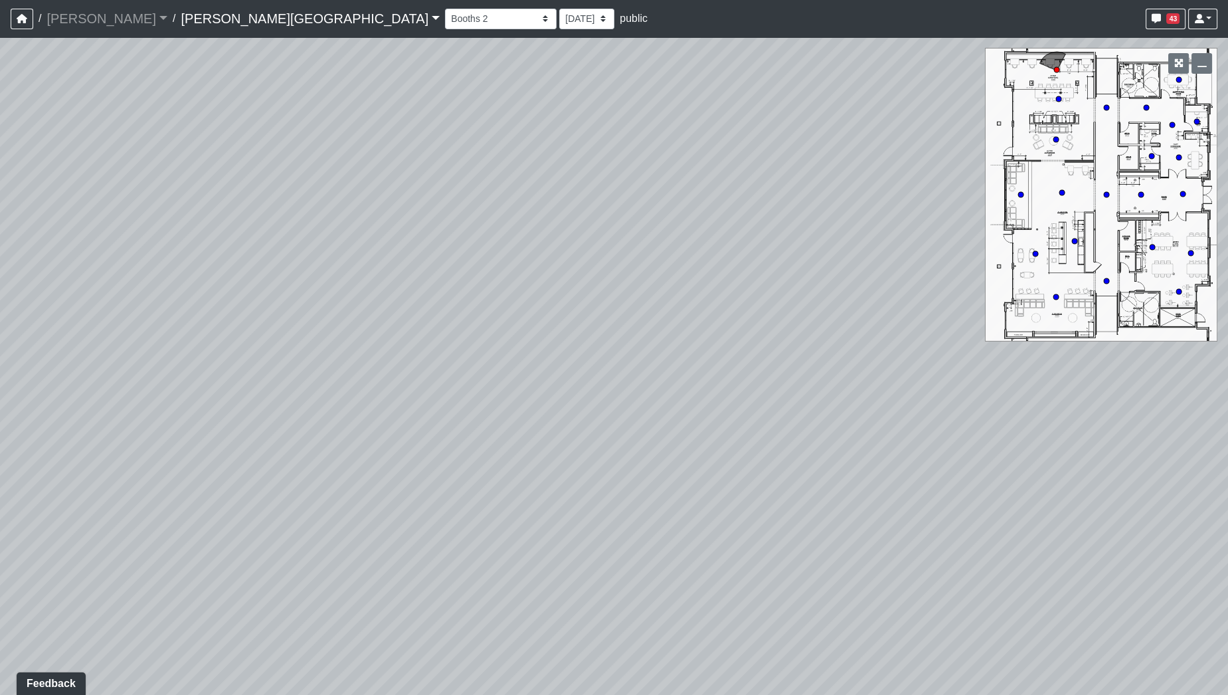
drag, startPoint x: 773, startPoint y: 394, endPoint x: 356, endPoint y: 368, distance: 417.8
drag, startPoint x: 366, startPoint y: 366, endPoint x: 521, endPoint y: 365, distance: 155.4
drag, startPoint x: 546, startPoint y: 211, endPoint x: 351, endPoint y: 287, distance: 209.4
drag, startPoint x: 552, startPoint y: 264, endPoint x: 293, endPoint y: 318, distance: 265.1
drag, startPoint x: 572, startPoint y: 262, endPoint x: 391, endPoint y: 270, distance: 181.5
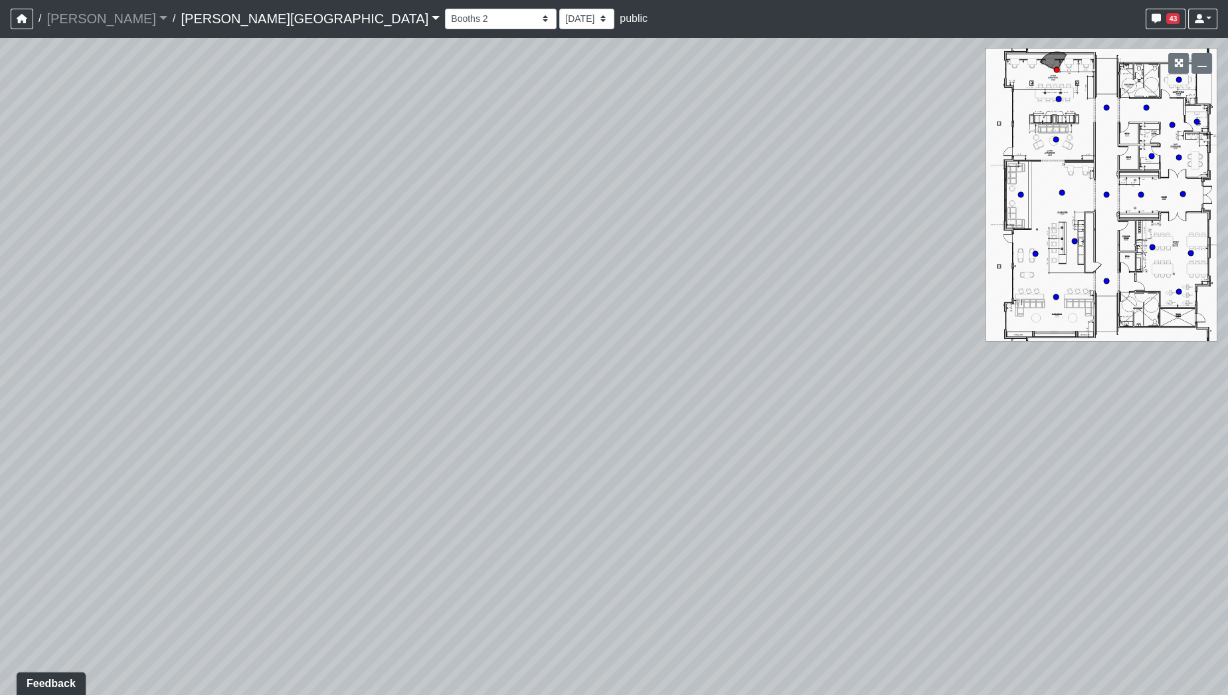
drag, startPoint x: 623, startPoint y: 353, endPoint x: 605, endPoint y: 169, distance: 184.8
drag, startPoint x: 609, startPoint y: 367, endPoint x: 743, endPoint y: 236, distance: 186.9
drag, startPoint x: 700, startPoint y: 282, endPoint x: 844, endPoint y: 280, distance: 144.1
drag, startPoint x: 591, startPoint y: 307, endPoint x: 904, endPoint y: 337, distance: 314.8
drag, startPoint x: 667, startPoint y: 511, endPoint x: 679, endPoint y: 560, distance: 51.1
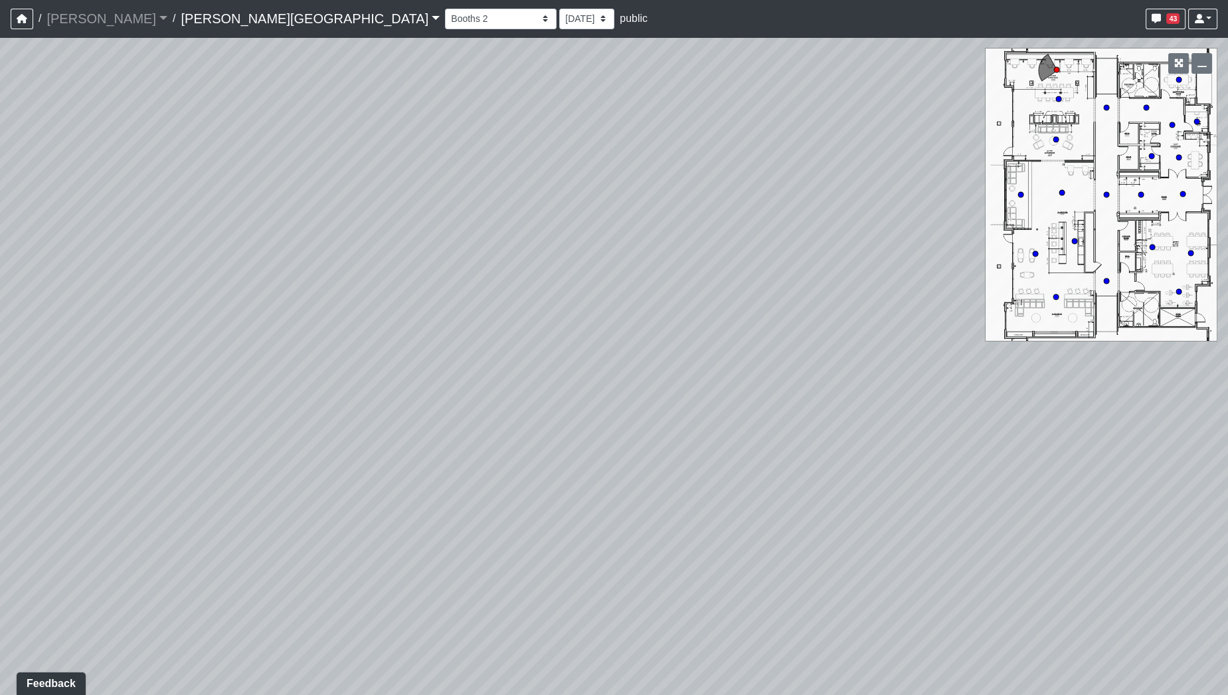
drag, startPoint x: 643, startPoint y: 418, endPoint x: 517, endPoint y: 313, distance: 164.5
drag, startPoint x: 456, startPoint y: 483, endPoint x: 744, endPoint y: 479, distance: 287.5
drag, startPoint x: 393, startPoint y: 408, endPoint x: 799, endPoint y: 405, distance: 406.4
drag, startPoint x: 669, startPoint y: 404, endPoint x: 847, endPoint y: 426, distance: 178.6
drag, startPoint x: 683, startPoint y: 446, endPoint x: 871, endPoint y: 498, distance: 195.1
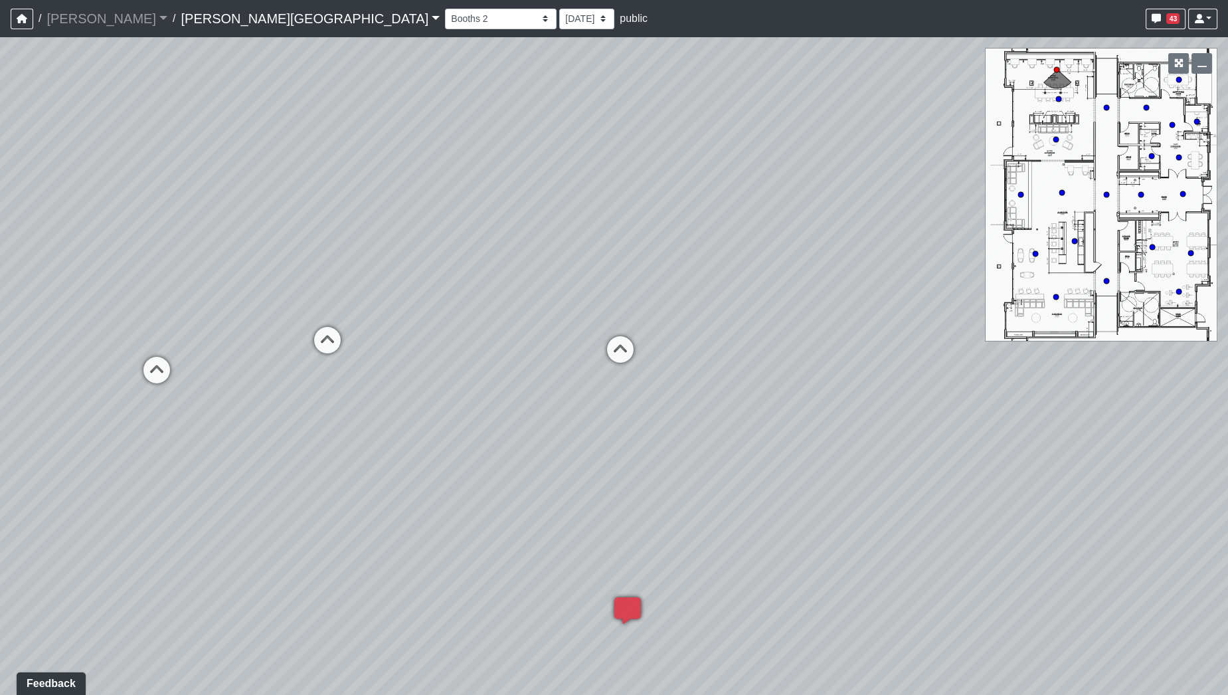
drag, startPoint x: 622, startPoint y: 475, endPoint x: 724, endPoint y: 389, distance: 132.9
drag, startPoint x: 755, startPoint y: 467, endPoint x: 652, endPoint y: 432, distance: 108.8
drag, startPoint x: 387, startPoint y: 445, endPoint x: 635, endPoint y: 444, distance: 247.7
drag, startPoint x: 565, startPoint y: 434, endPoint x: 865, endPoint y: 504, distance: 308.3
drag, startPoint x: 723, startPoint y: 498, endPoint x: 1056, endPoint y: 489, distance: 332.8
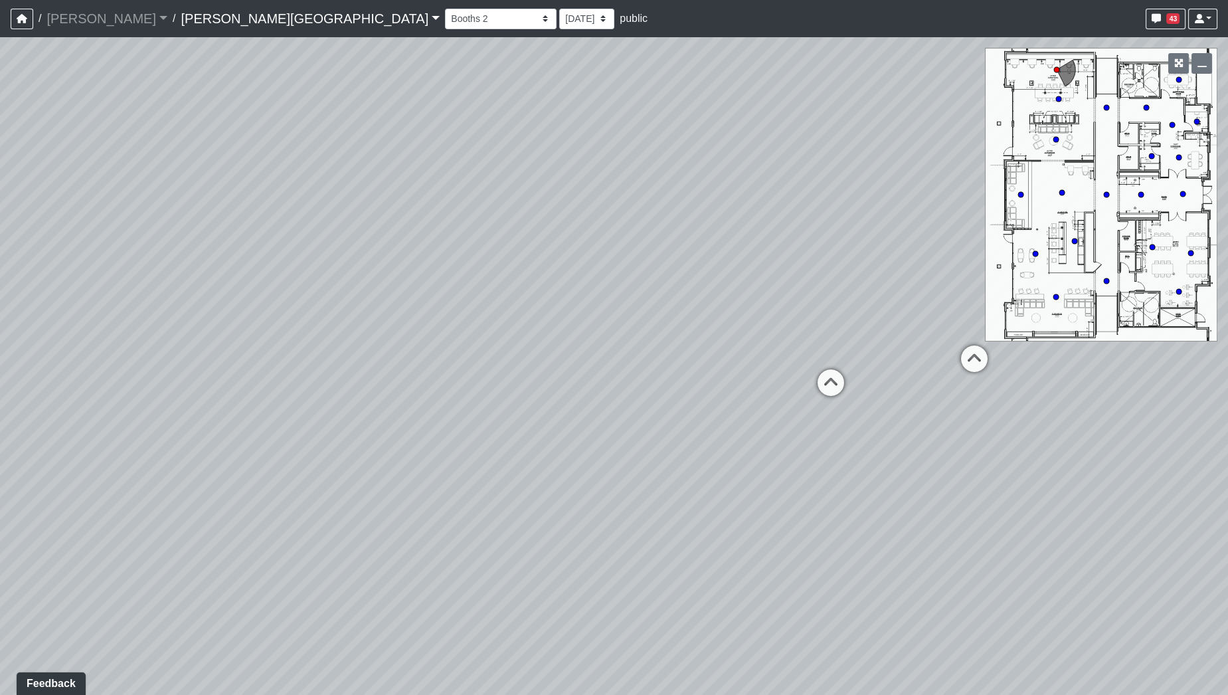
drag, startPoint x: 615, startPoint y: 430, endPoint x: 177, endPoint y: 376, distance: 441.5
drag, startPoint x: 488, startPoint y: 390, endPoint x: 658, endPoint y: 414, distance: 171.7
drag, startPoint x: 592, startPoint y: 411, endPoint x: 365, endPoint y: 415, distance: 226.5
drag, startPoint x: 695, startPoint y: 425, endPoint x: 704, endPoint y: 464, distance: 40.1
drag, startPoint x: 612, startPoint y: 432, endPoint x: 952, endPoint y: 448, distance: 339.7
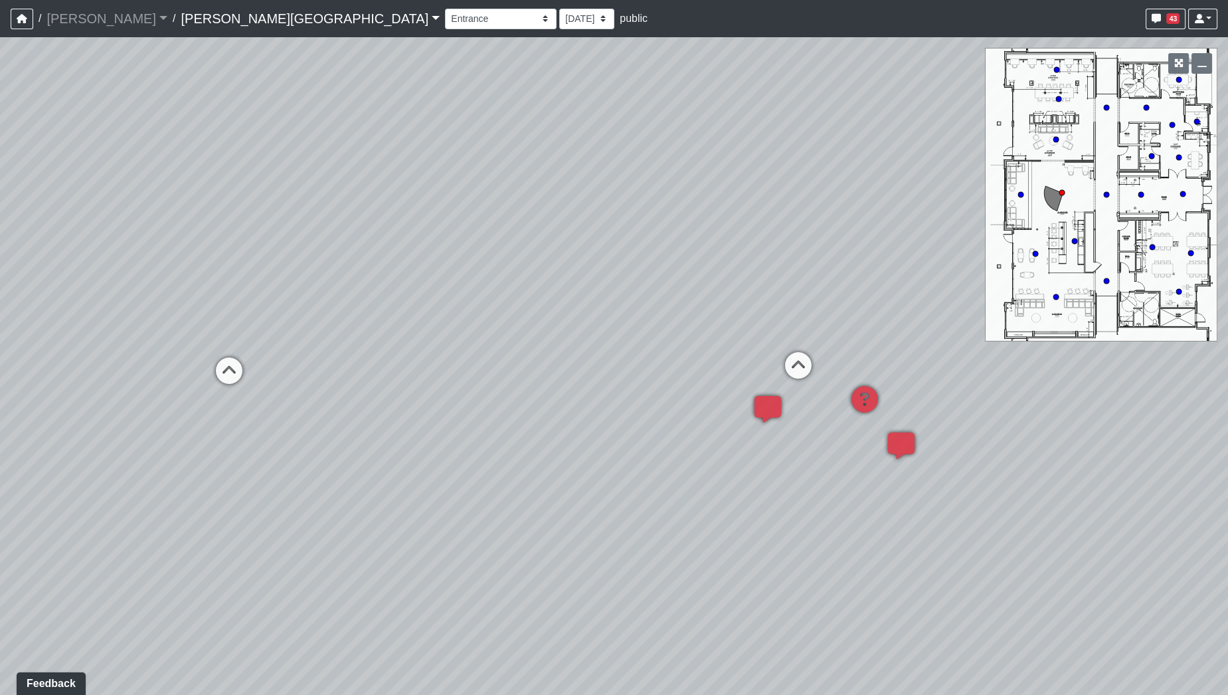
drag, startPoint x: 715, startPoint y: 402, endPoint x: 497, endPoint y: 268, distance: 255.4
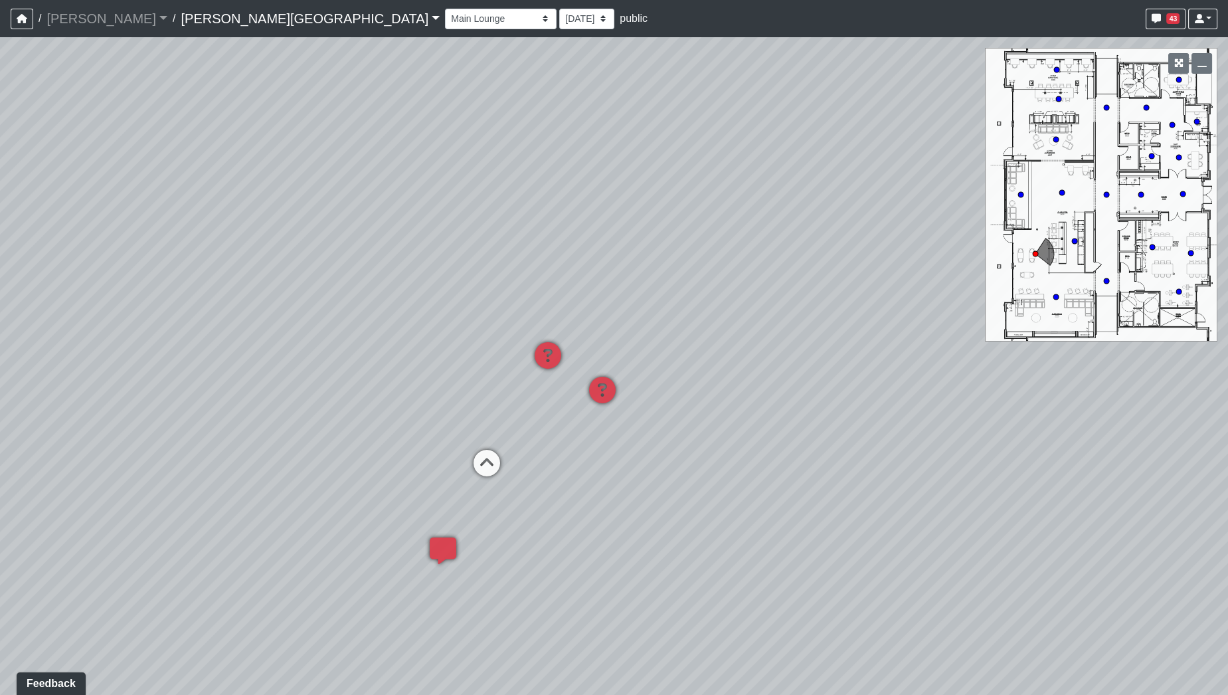
drag, startPoint x: 846, startPoint y: 461, endPoint x: 791, endPoint y: 423, distance: 67.2
drag, startPoint x: 745, startPoint y: 431, endPoint x: 787, endPoint y: 435, distance: 42.0
drag, startPoint x: 936, startPoint y: 413, endPoint x: 749, endPoint y: 414, distance: 187.3
drag, startPoint x: 850, startPoint y: 406, endPoint x: 645, endPoint y: 435, distance: 206.6
drag, startPoint x: 804, startPoint y: 399, endPoint x: 614, endPoint y: 402, distance: 190.6
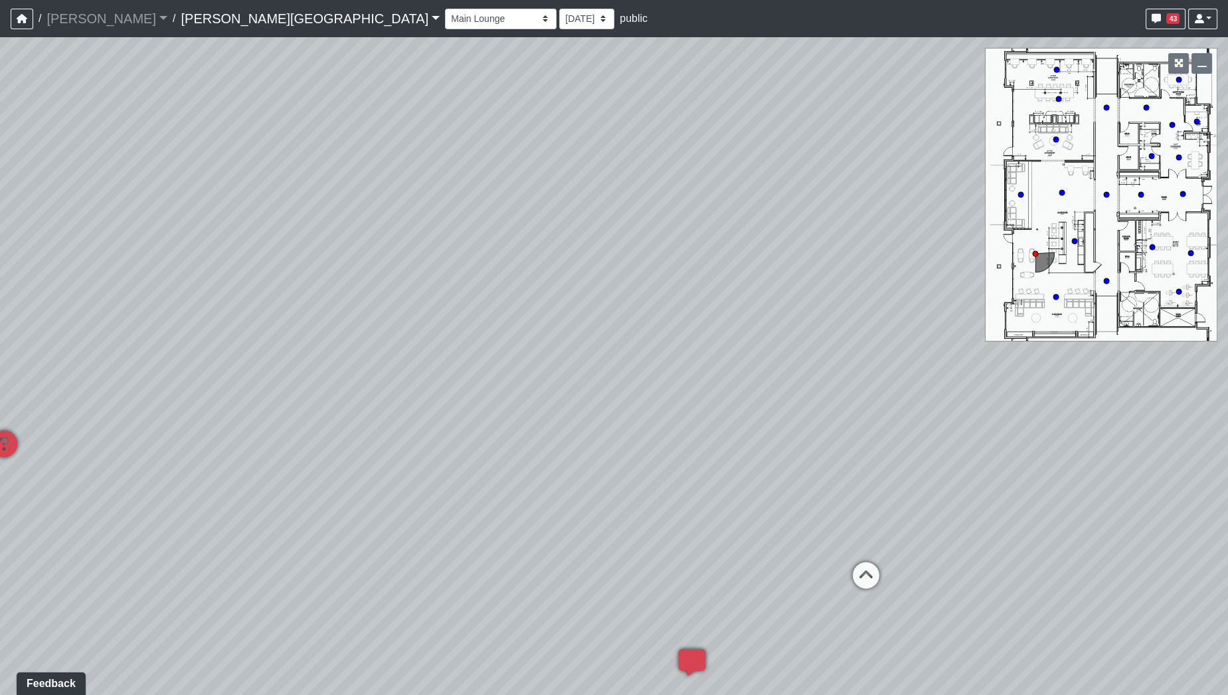
drag, startPoint x: 782, startPoint y: 408, endPoint x: 519, endPoint y: 372, distance: 264.8
drag, startPoint x: 688, startPoint y: 416, endPoint x: 580, endPoint y: 428, distance: 108.2
drag, startPoint x: 631, startPoint y: 432, endPoint x: 642, endPoint y: 433, distance: 11.4
drag, startPoint x: 503, startPoint y: 596, endPoint x: 492, endPoint y: 513, distance: 83.7
drag, startPoint x: 586, startPoint y: 499, endPoint x: 536, endPoint y: 569, distance: 86.6
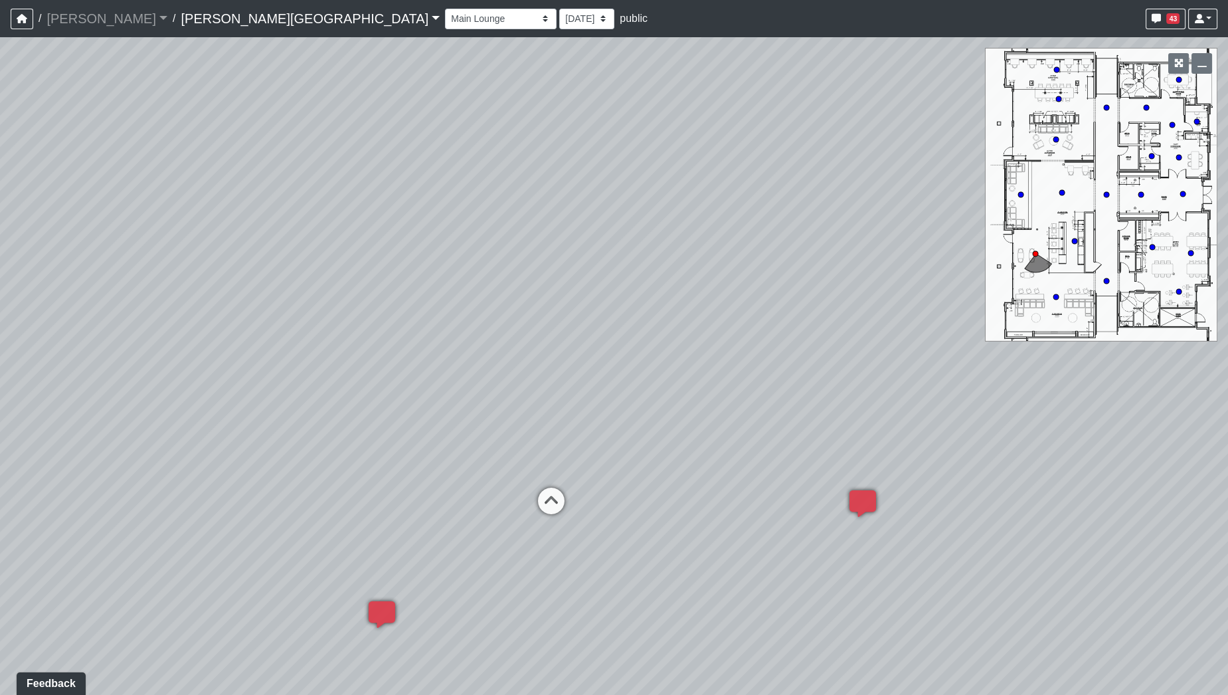
drag, startPoint x: 546, startPoint y: 575, endPoint x: 578, endPoint y: 582, distance: 33.3
drag, startPoint x: 478, startPoint y: 471, endPoint x: 908, endPoint y: 728, distance: 500.6
drag, startPoint x: 856, startPoint y: 588, endPoint x: 884, endPoint y: 521, distance: 72.6
drag, startPoint x: 924, startPoint y: 578, endPoint x: 798, endPoint y: 428, distance: 195.5
drag, startPoint x: 588, startPoint y: 481, endPoint x: 345, endPoint y: 394, distance: 257.5
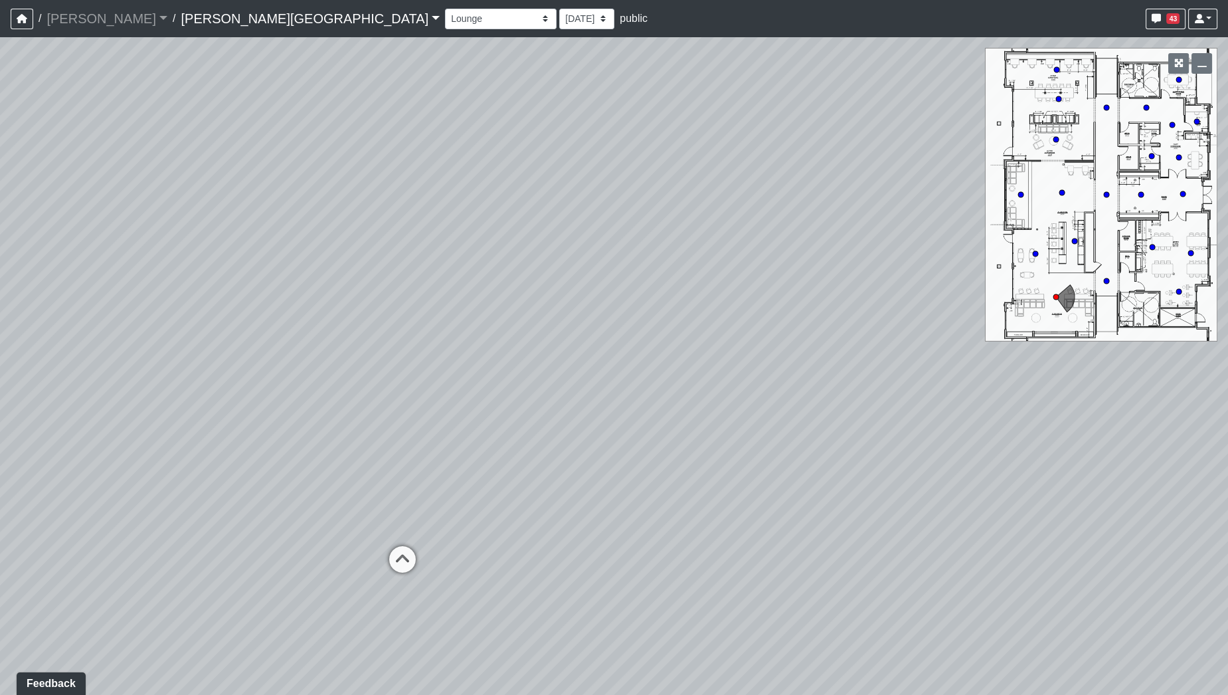
drag, startPoint x: 740, startPoint y: 426, endPoint x: 424, endPoint y: 420, distance: 316.8
drag, startPoint x: 754, startPoint y: 410, endPoint x: 784, endPoint y: 410, distance: 29.2
drag, startPoint x: 474, startPoint y: 434, endPoint x: 264, endPoint y: 448, distance: 211.0
drag, startPoint x: 555, startPoint y: 458, endPoint x: 200, endPoint y: 429, distance: 356.4
drag, startPoint x: 357, startPoint y: 388, endPoint x: 299, endPoint y: 377, distance: 58.7
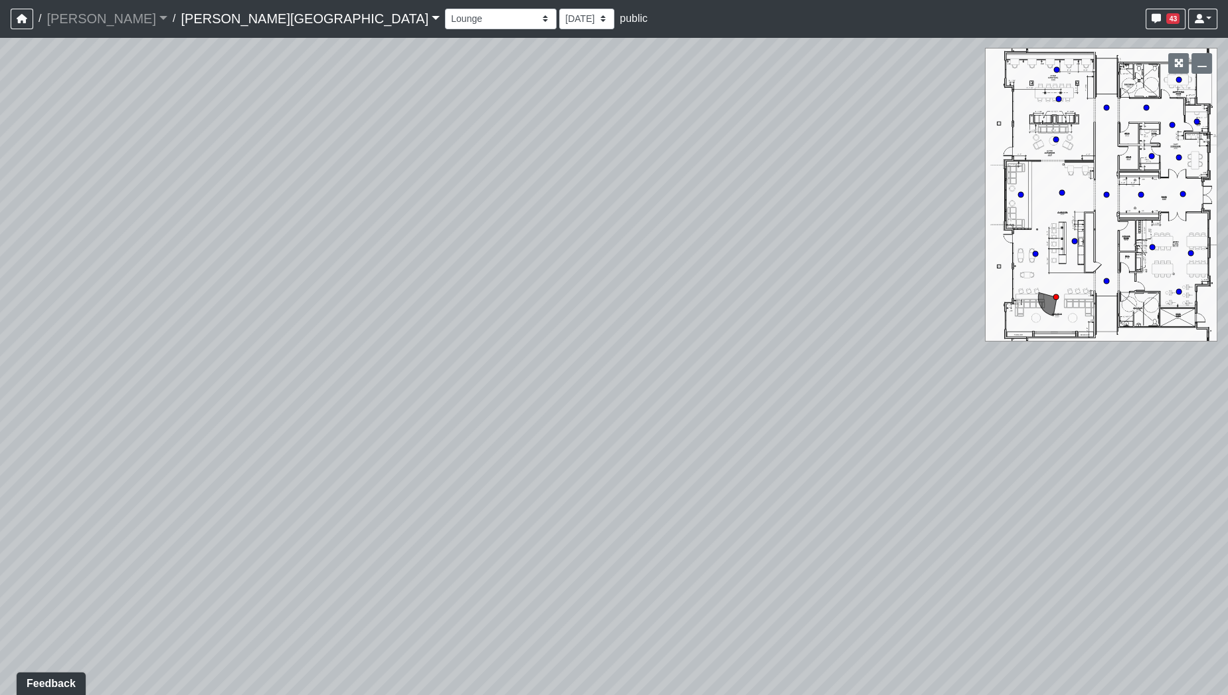
drag, startPoint x: 420, startPoint y: 357, endPoint x: 906, endPoint y: 425, distance: 490.8
drag, startPoint x: 703, startPoint y: 418, endPoint x: 966, endPoint y: 418, distance: 263.0
drag, startPoint x: 481, startPoint y: 404, endPoint x: 795, endPoint y: 543, distance: 343.4
drag, startPoint x: 799, startPoint y: 378, endPoint x: 824, endPoint y: 544, distance: 167.3
drag, startPoint x: 813, startPoint y: 236, endPoint x: 421, endPoint y: 268, distance: 393.1
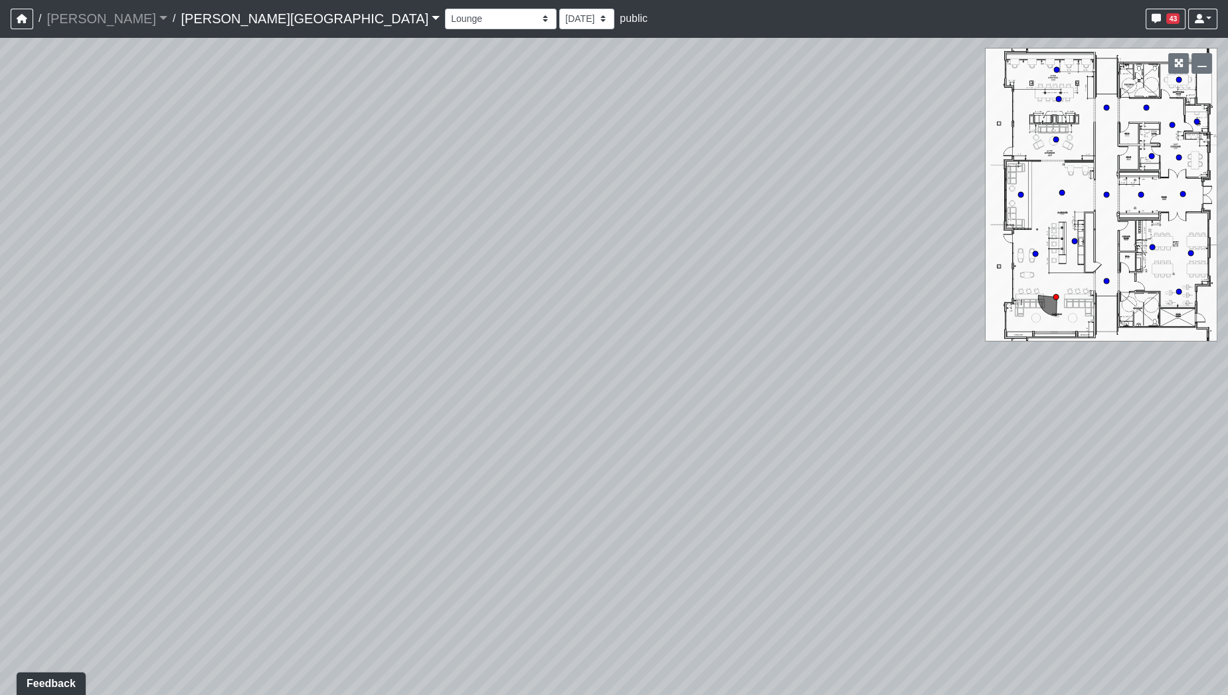
drag, startPoint x: 687, startPoint y: 373, endPoint x: 468, endPoint y: 168, distance: 299.3
drag, startPoint x: 690, startPoint y: 412, endPoint x: 546, endPoint y: 204, distance: 253.4
drag, startPoint x: 586, startPoint y: 361, endPoint x: 548, endPoint y: 415, distance: 65.4
drag, startPoint x: 765, startPoint y: 432, endPoint x: 432, endPoint y: 339, distance: 345.4
drag, startPoint x: 550, startPoint y: 369, endPoint x: 947, endPoint y: 382, distance: 396.6
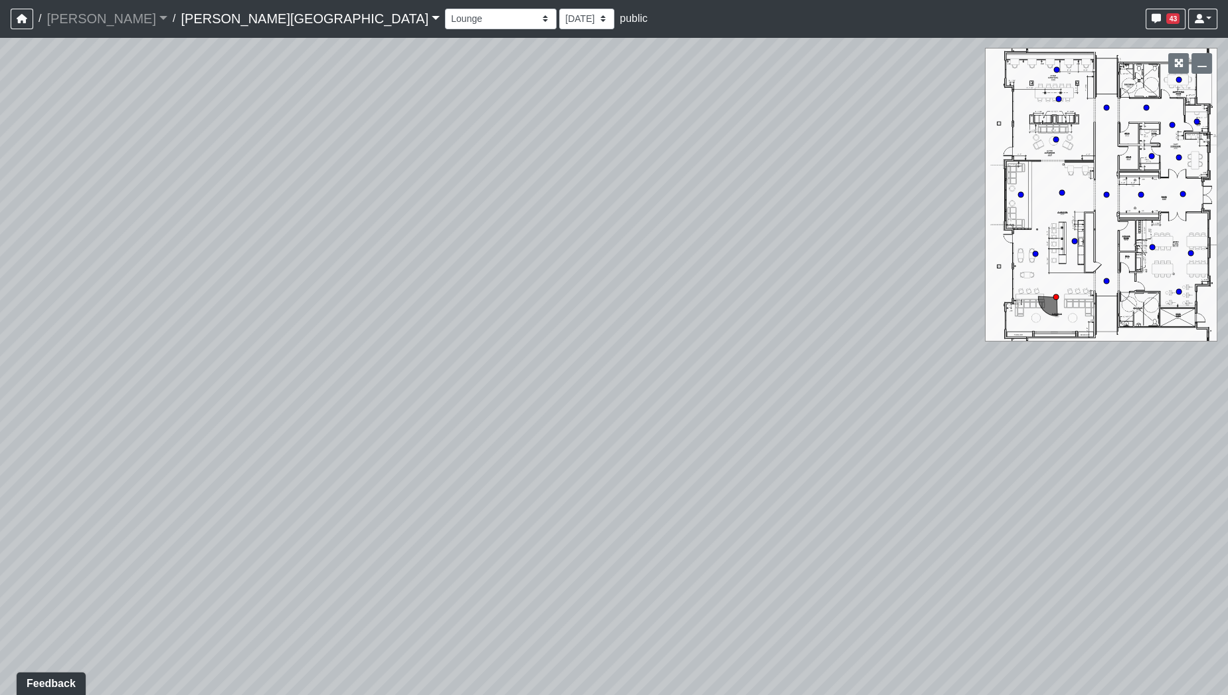
drag, startPoint x: 784, startPoint y: 561, endPoint x: 862, endPoint y: 577, distance: 79.3
drag, startPoint x: 598, startPoint y: 477, endPoint x: 701, endPoint y: 586, distance: 149.4
drag, startPoint x: 395, startPoint y: 432, endPoint x: 628, endPoint y: 403, distance: 234.8
drag, startPoint x: 861, startPoint y: 493, endPoint x: 610, endPoint y: 420, distance: 261.2
drag, startPoint x: 676, startPoint y: 535, endPoint x: 108, endPoint y: 437, distance: 576.7
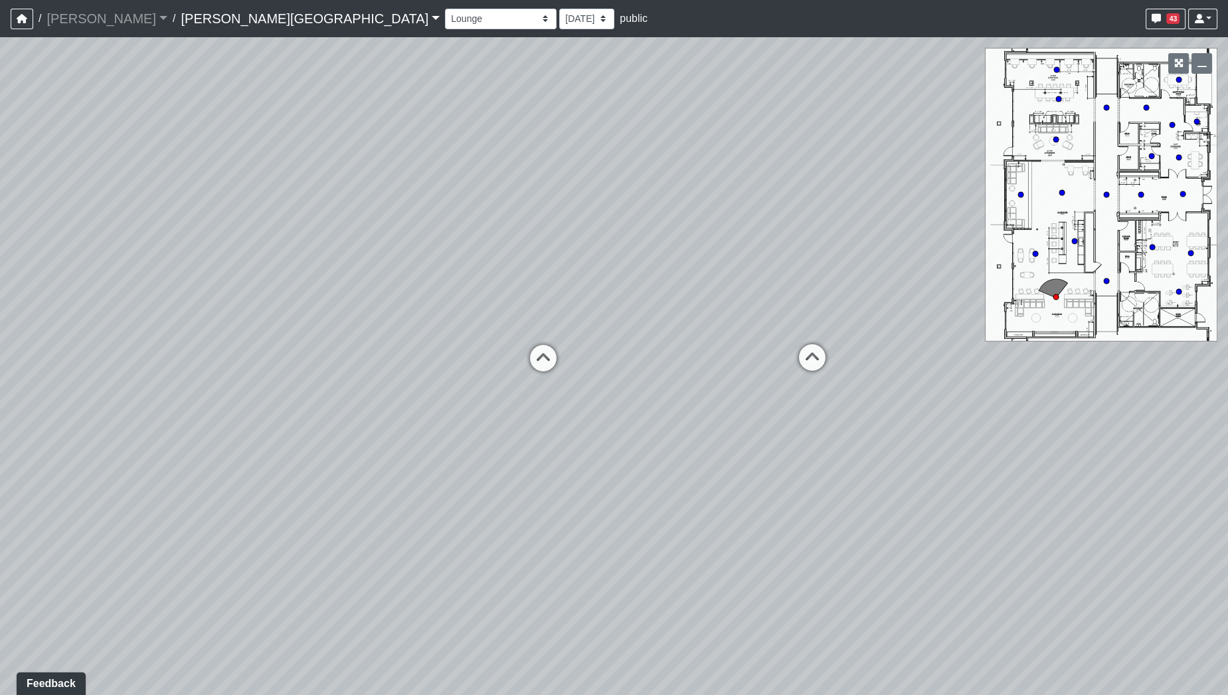
drag, startPoint x: 332, startPoint y: 449, endPoint x: 897, endPoint y: 558, distance: 575.6
drag, startPoint x: 513, startPoint y: 494, endPoint x: 256, endPoint y: 444, distance: 262.4
drag, startPoint x: 778, startPoint y: 454, endPoint x: 324, endPoint y: 511, distance: 457.8
drag, startPoint x: 516, startPoint y: 495, endPoint x: 839, endPoint y: 506, distance: 322.9
drag, startPoint x: 732, startPoint y: 523, endPoint x: 853, endPoint y: 558, distance: 126.5
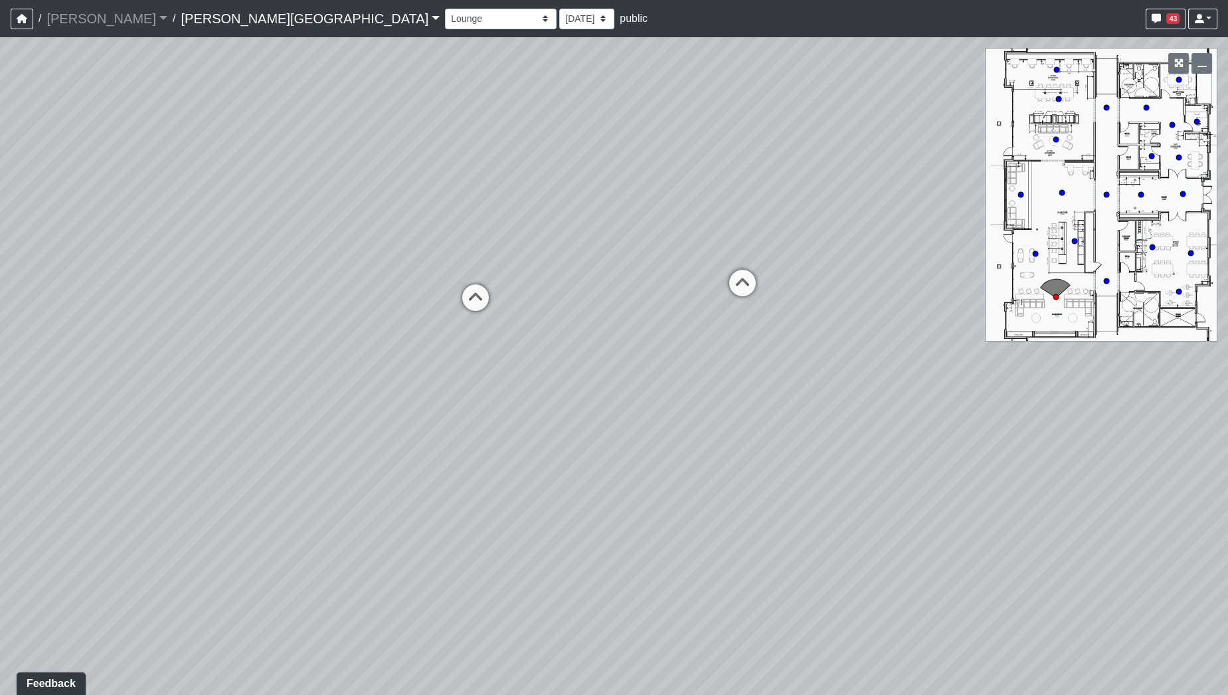
drag, startPoint x: 789, startPoint y: 536, endPoint x: 870, endPoint y: 414, distance: 146.6
drag, startPoint x: 778, startPoint y: 488, endPoint x: 178, endPoint y: 445, distance: 601.2
drag, startPoint x: 706, startPoint y: 460, endPoint x: 692, endPoint y: 509, distance: 51.7
drag, startPoint x: 641, startPoint y: 405, endPoint x: 618, endPoint y: 287, distance: 120.3
drag, startPoint x: 691, startPoint y: 386, endPoint x: 792, endPoint y: 317, distance: 121.4
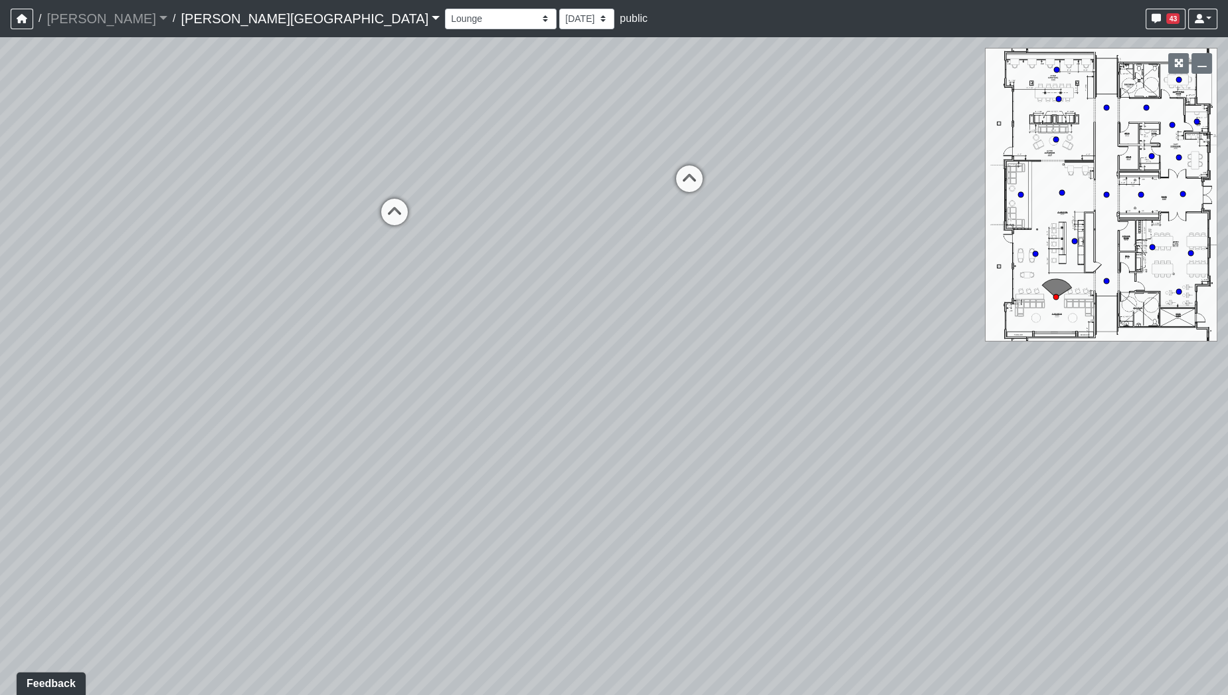
drag, startPoint x: 515, startPoint y: 302, endPoint x: 367, endPoint y: 308, distance: 148.9
drag, startPoint x: 415, startPoint y: 443, endPoint x: 709, endPoint y: 568, distance: 319.6
drag, startPoint x: 570, startPoint y: 494, endPoint x: 808, endPoint y: 554, distance: 245.1
drag, startPoint x: 716, startPoint y: 465, endPoint x: 843, endPoint y: 430, distance: 131.6
drag, startPoint x: 632, startPoint y: 332, endPoint x: 447, endPoint y: 333, distance: 185.3
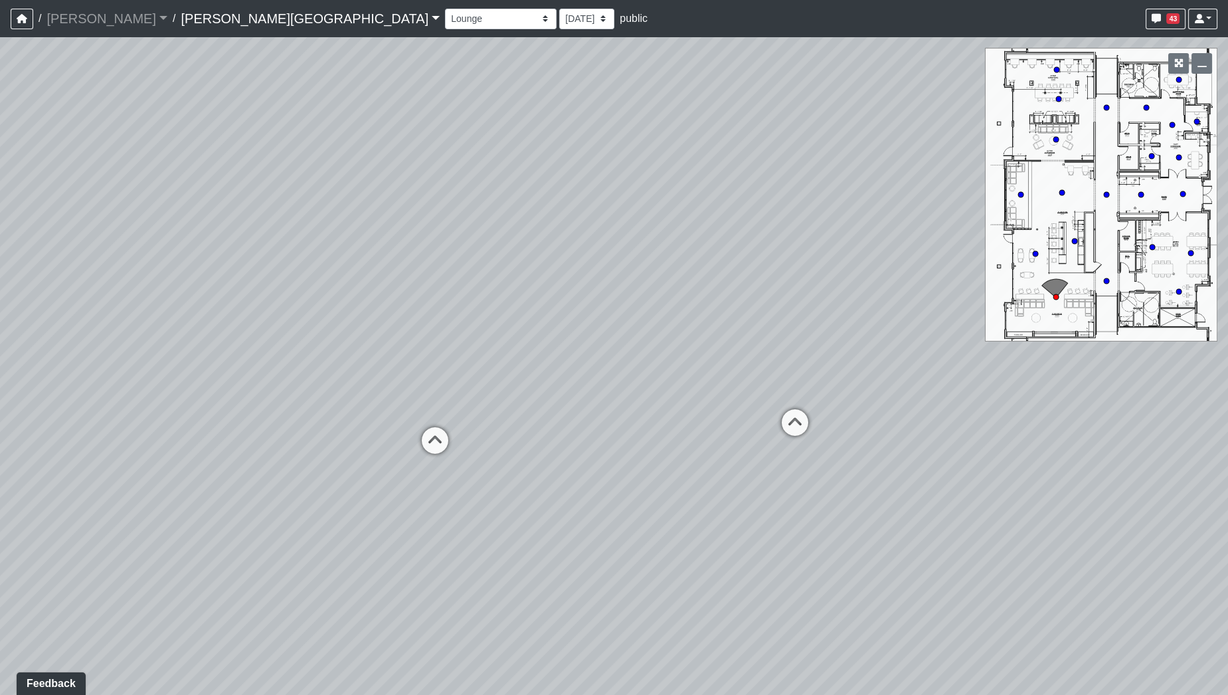
drag, startPoint x: 689, startPoint y: 361, endPoint x: 454, endPoint y: 359, distance: 235.1
drag, startPoint x: 621, startPoint y: 340, endPoint x: 594, endPoint y: 466, distance: 129.1
drag, startPoint x: 479, startPoint y: 464, endPoint x: 694, endPoint y: 446, distance: 215.2
drag, startPoint x: 600, startPoint y: 538, endPoint x: 1015, endPoint y: 397, distance: 438.2
drag, startPoint x: 366, startPoint y: 410, endPoint x: 730, endPoint y: 295, distance: 382.2
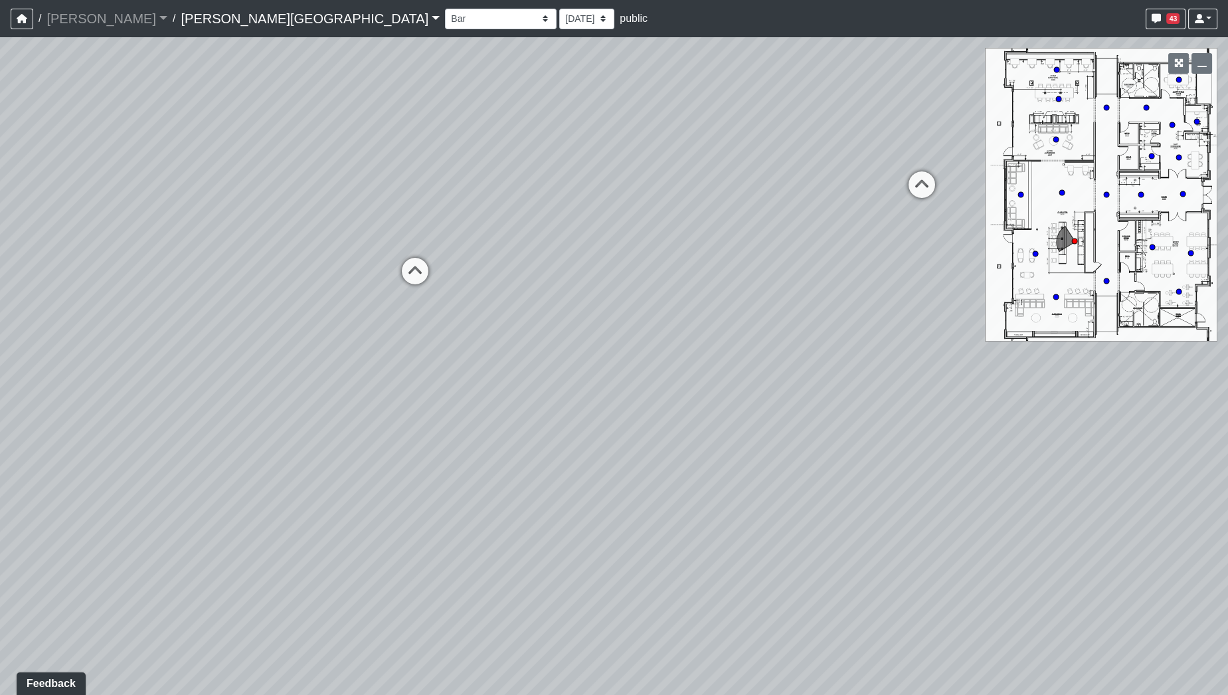
drag, startPoint x: 345, startPoint y: 458, endPoint x: 789, endPoint y: 300, distance: 470.9
drag, startPoint x: 605, startPoint y: 412, endPoint x: 728, endPoint y: 426, distance: 124.3
drag, startPoint x: 766, startPoint y: 359, endPoint x: 533, endPoint y: 350, distance: 233.9
drag, startPoint x: 891, startPoint y: 297, endPoint x: 221, endPoint y: 340, distance: 671.3
drag, startPoint x: 740, startPoint y: 337, endPoint x: 440, endPoint y: 369, distance: 301.8
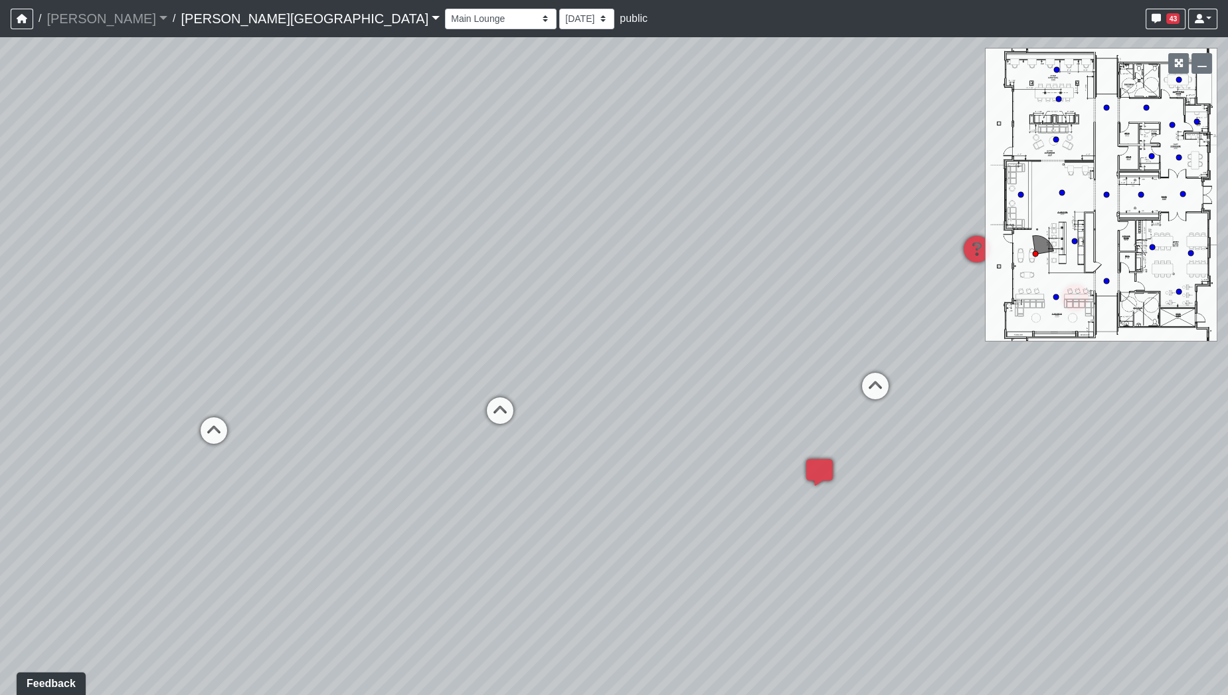
drag, startPoint x: 760, startPoint y: 343, endPoint x: 537, endPoint y: 355, distance: 224.1
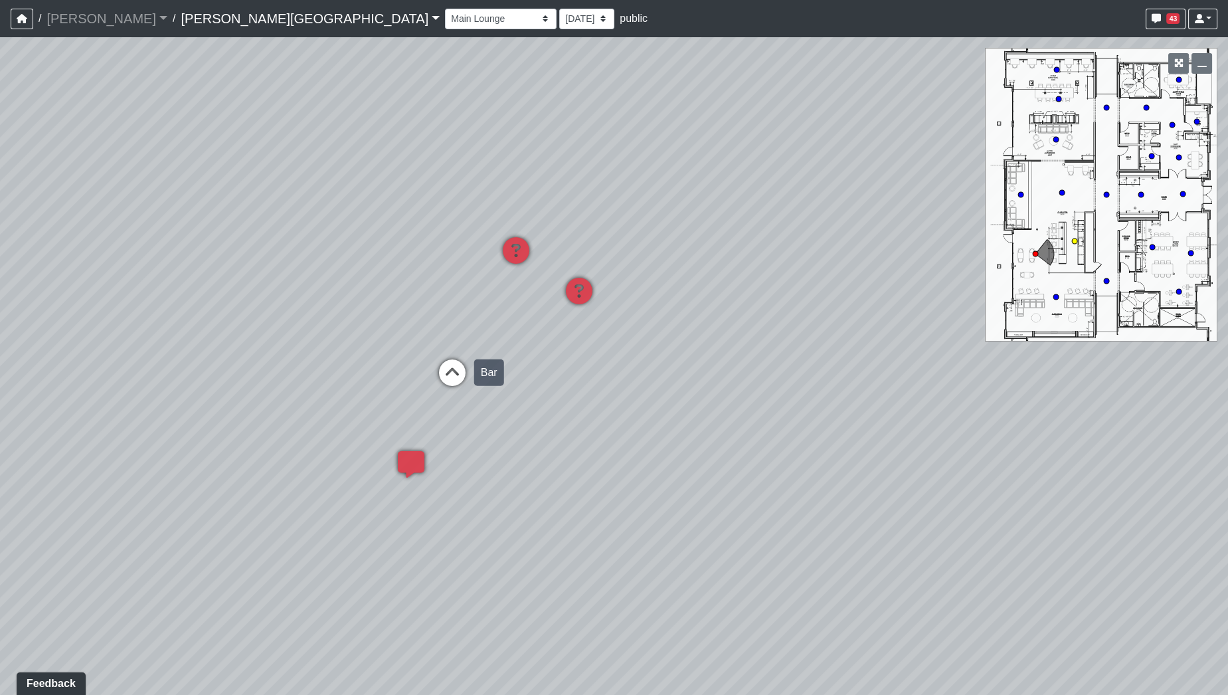
drag, startPoint x: 651, startPoint y: 372, endPoint x: 463, endPoint y: 371, distance: 187.9
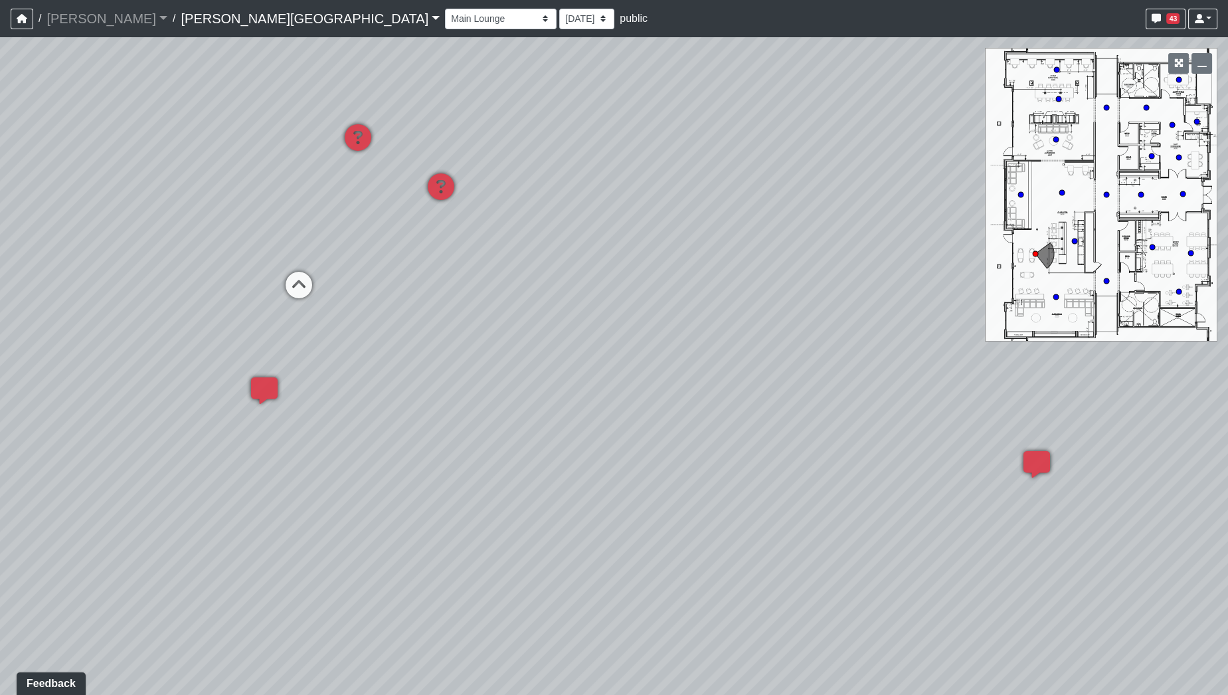
drag, startPoint x: 700, startPoint y: 474, endPoint x: 429, endPoint y: 297, distance: 323.4
drag, startPoint x: 468, startPoint y: 382, endPoint x: 209, endPoint y: 382, distance: 259.6
drag, startPoint x: 755, startPoint y: 289, endPoint x: 629, endPoint y: 407, distance: 172.9
drag, startPoint x: 654, startPoint y: 391, endPoint x: 633, endPoint y: 236, distance: 156.7
drag, startPoint x: 780, startPoint y: 264, endPoint x: 178, endPoint y: 386, distance: 613.8
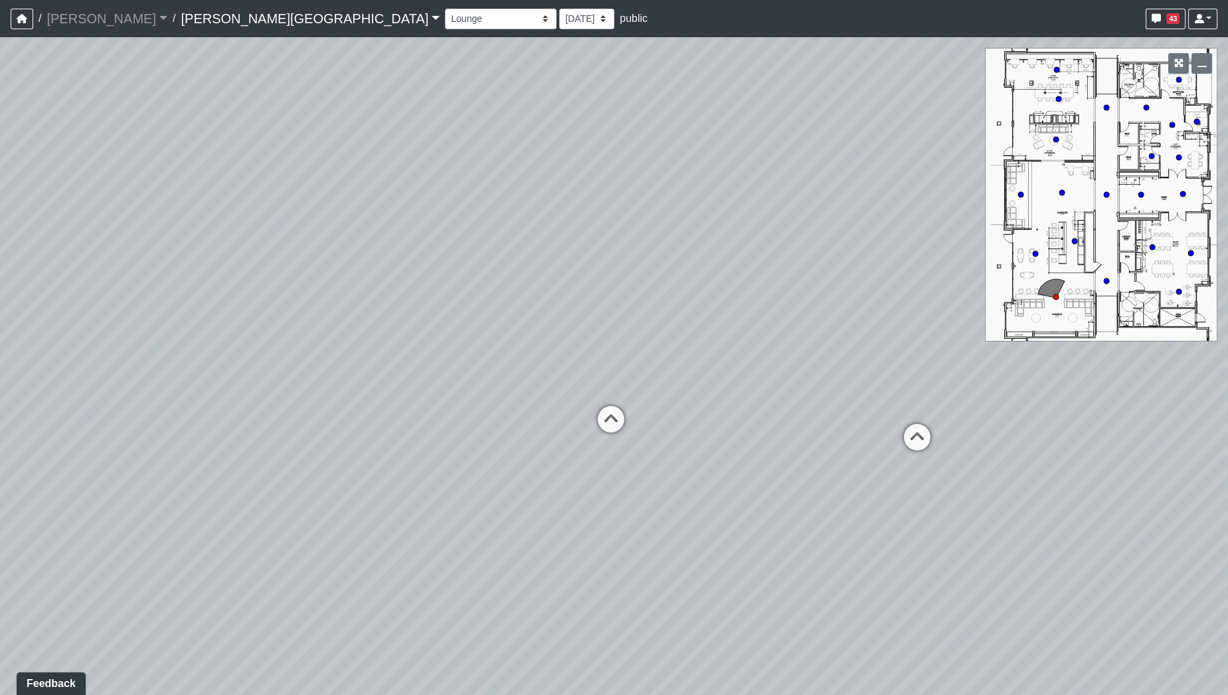
drag, startPoint x: 607, startPoint y: 317, endPoint x: 178, endPoint y: 358, distance: 430.9
drag, startPoint x: 769, startPoint y: 521, endPoint x: 542, endPoint y: 385, distance: 264.8
drag, startPoint x: 573, startPoint y: 448, endPoint x: 604, endPoint y: 510, distance: 68.9
drag, startPoint x: 777, startPoint y: 262, endPoint x: 410, endPoint y: 391, distance: 389.4
drag, startPoint x: 749, startPoint y: 331, endPoint x: 202, endPoint y: 325, distance: 547.2
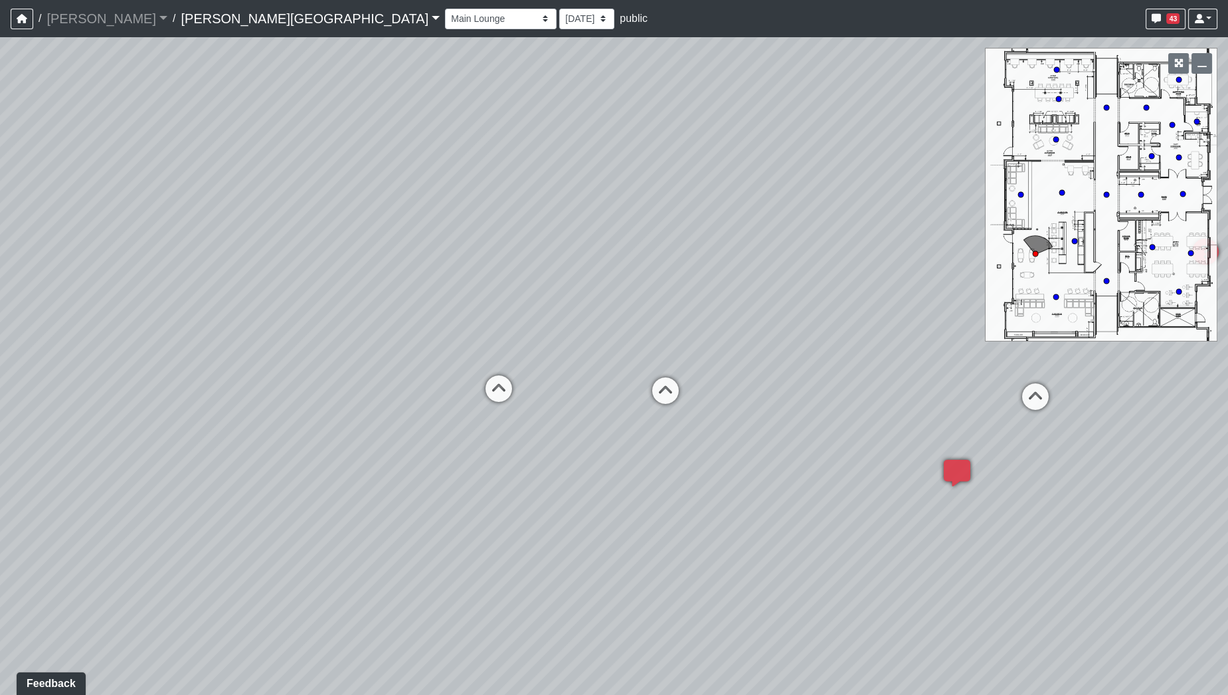
drag, startPoint x: 316, startPoint y: 320, endPoint x: 1076, endPoint y: 234, distance: 764.5
drag, startPoint x: 802, startPoint y: 516, endPoint x: 159, endPoint y: 517, distance: 642.8
drag, startPoint x: 511, startPoint y: 576, endPoint x: 331, endPoint y: 661, distance: 199.0
drag, startPoint x: 592, startPoint y: 625, endPoint x: 621, endPoint y: 471, distance: 156.0
drag, startPoint x: 381, startPoint y: 547, endPoint x: 609, endPoint y: 549, distance: 227.8
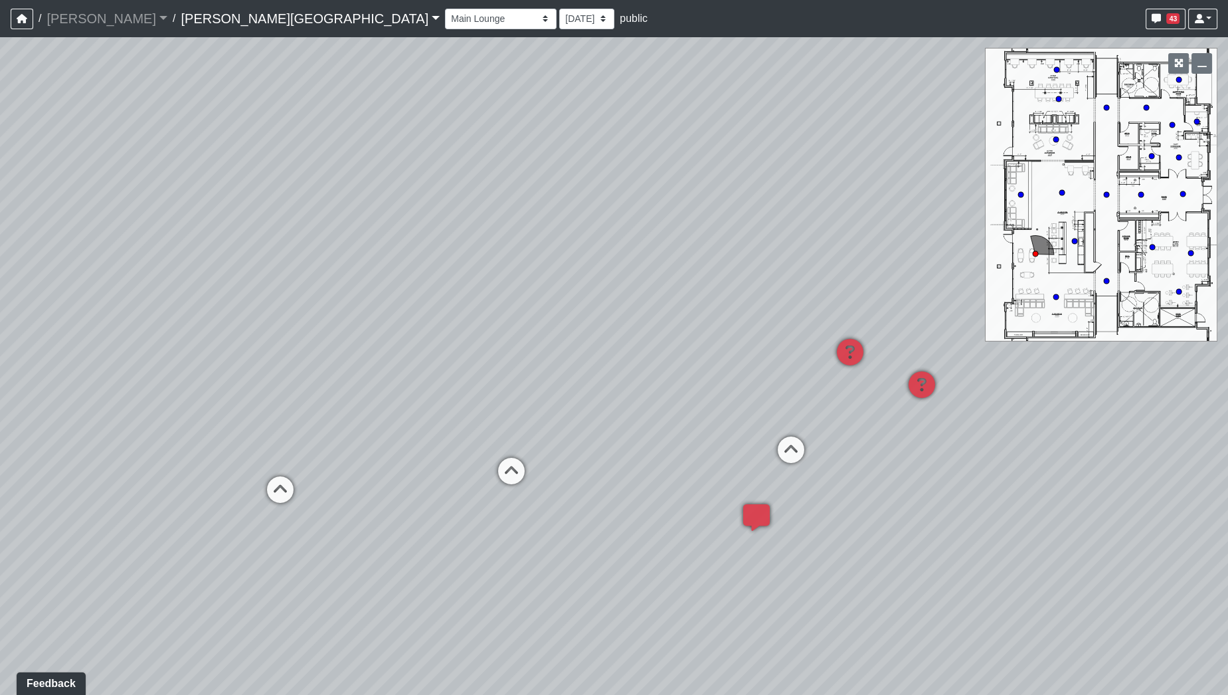
drag, startPoint x: 334, startPoint y: 540, endPoint x: 523, endPoint y: 530, distance: 189.5
click at [523, 530] on div "Loading... Hallway - Hallway 2 Loading... Entry Loading... Booths Loading... Qu…" at bounding box center [614, 365] width 1228 height 657
click at [513, 467] on icon at bounding box center [511, 476] width 40 height 40
select select "2p1LcMW7A2doxWKe2HrzBw"
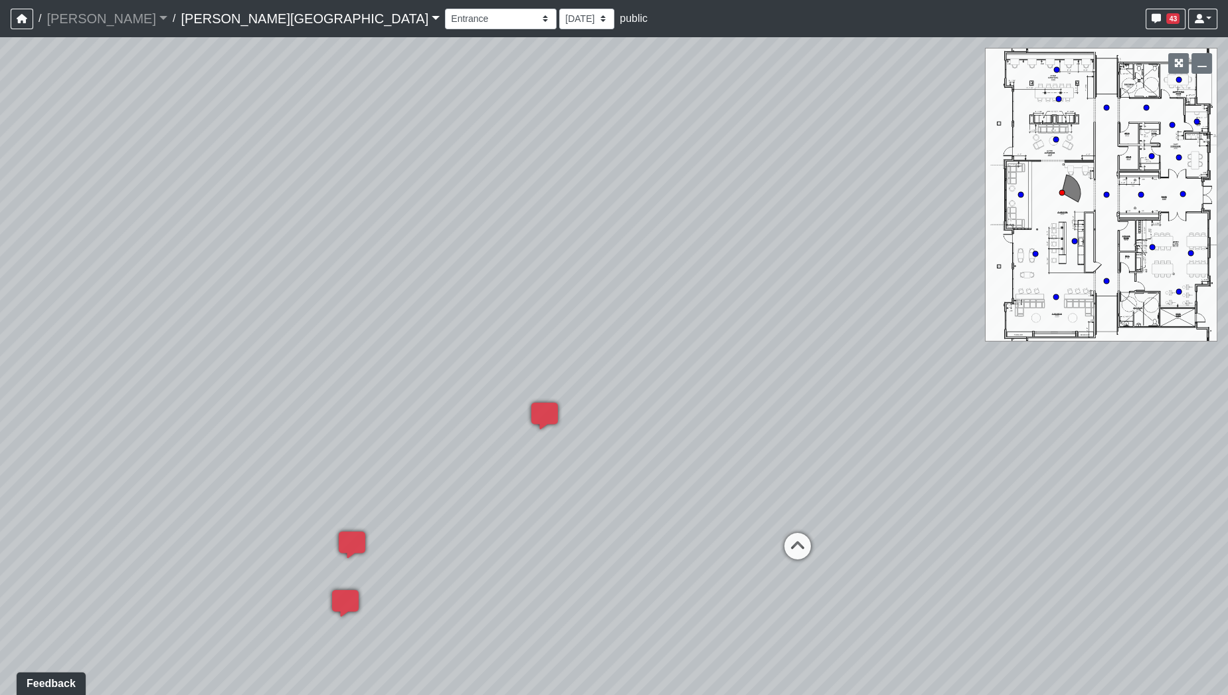
drag, startPoint x: 562, startPoint y: 422, endPoint x: 428, endPoint y: 436, distance: 134.3
click at [430, 436] on div "Loading... Hallway - Hallway 2 Loading... Entry Loading... Booths Loading... Qu…" at bounding box center [614, 365] width 1228 height 657
drag, startPoint x: 696, startPoint y: 337, endPoint x: 415, endPoint y: 424, distance: 293.8
click at [415, 424] on div "Loading... Hallway - Hallway 2 Loading... Entry Loading... Booths Loading... Qu…" at bounding box center [614, 365] width 1228 height 657
drag, startPoint x: 501, startPoint y: 410, endPoint x: 260, endPoint y: 385, distance: 242.4
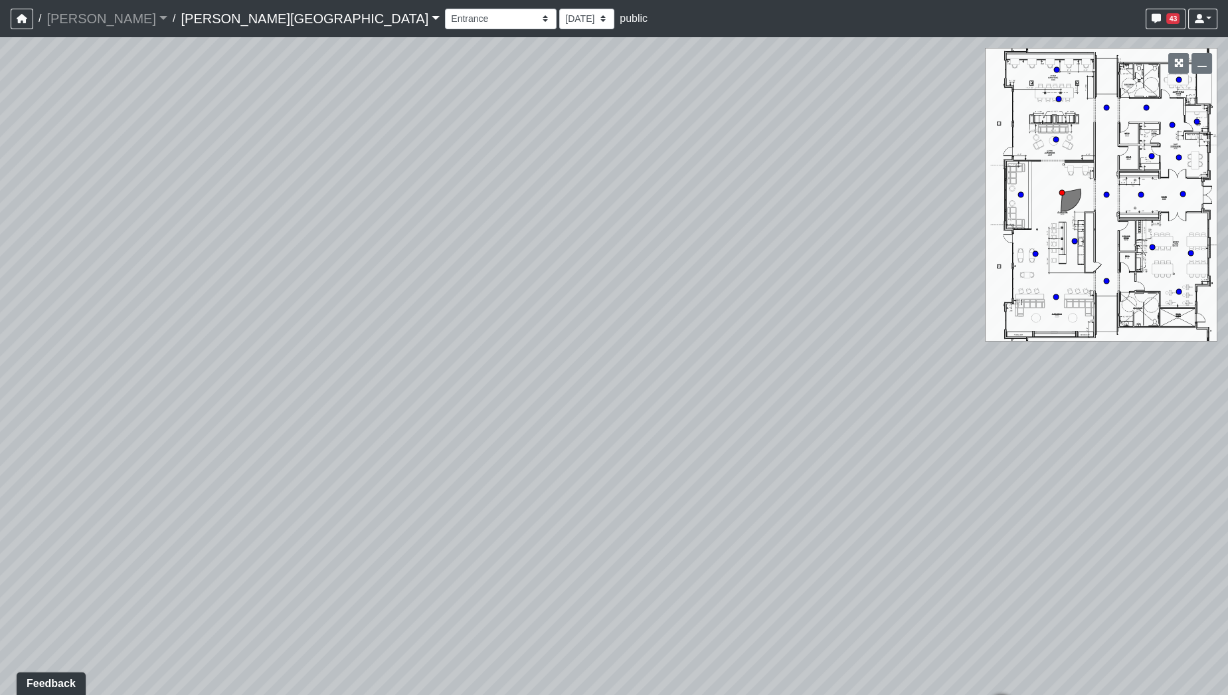
click at [319, 406] on div "Loading... Hallway - Hallway 2 Loading... Entry Loading... Booths Loading... Qu…" at bounding box center [614, 365] width 1228 height 657
drag, startPoint x: 516, startPoint y: 391, endPoint x: 229, endPoint y: 365, distance: 288.0
click at [249, 368] on div "Loading... Hallway - Hallway 2 Loading... Entry Loading... Booths Loading... Qu…" at bounding box center [614, 365] width 1228 height 657
drag, startPoint x: 638, startPoint y: 410, endPoint x: 400, endPoint y: 394, distance: 239.0
click at [401, 396] on div "Loading... Hallway - Hallway 2 Loading... Entry Loading... Booths Loading... Qu…" at bounding box center [614, 365] width 1228 height 657
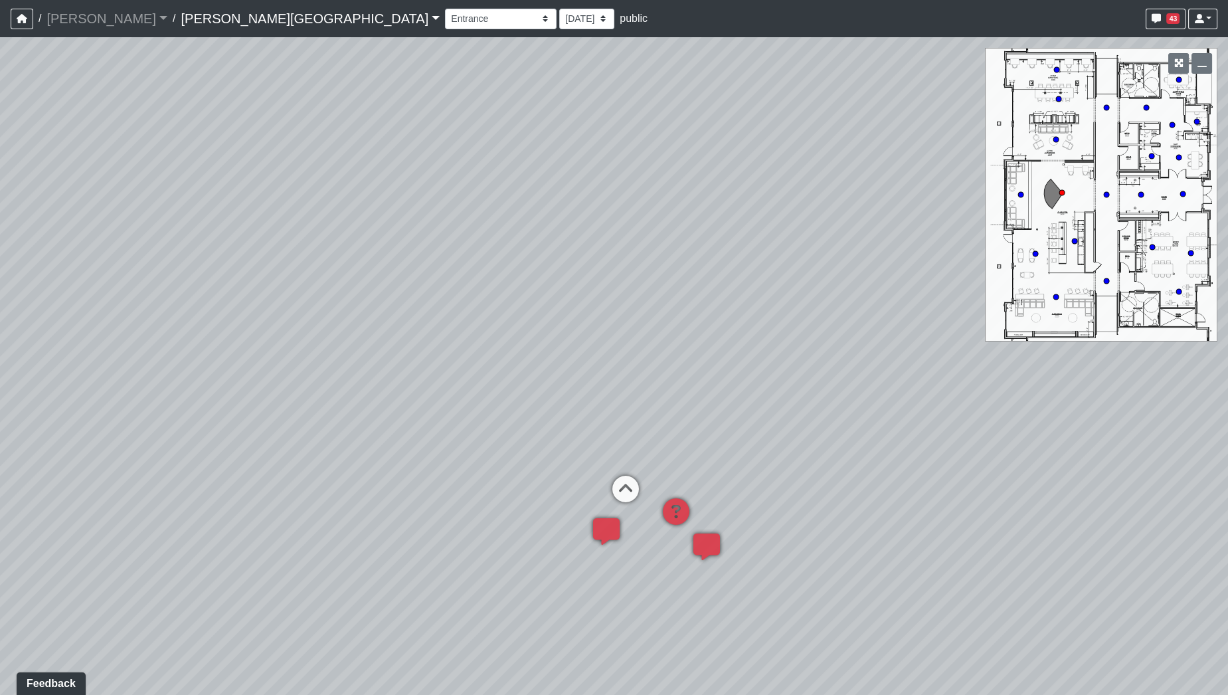
drag, startPoint x: 592, startPoint y: 408, endPoint x: 541, endPoint y: 373, distance: 61.1
click at [541, 373] on div "Loading... Hallway - Hallway 2 Loading... Entry Loading... Booths Loading... Qu…" at bounding box center [614, 365] width 1228 height 657
drag, startPoint x: 679, startPoint y: 340, endPoint x: 705, endPoint y: 580, distance: 241.8
click at [705, 580] on div "Loading... Hallway - Hallway 2 Loading... Entry Loading... Booths Loading... Qu…" at bounding box center [614, 365] width 1228 height 657
drag, startPoint x: 703, startPoint y: 469, endPoint x: 649, endPoint y: 169, distance: 305.7
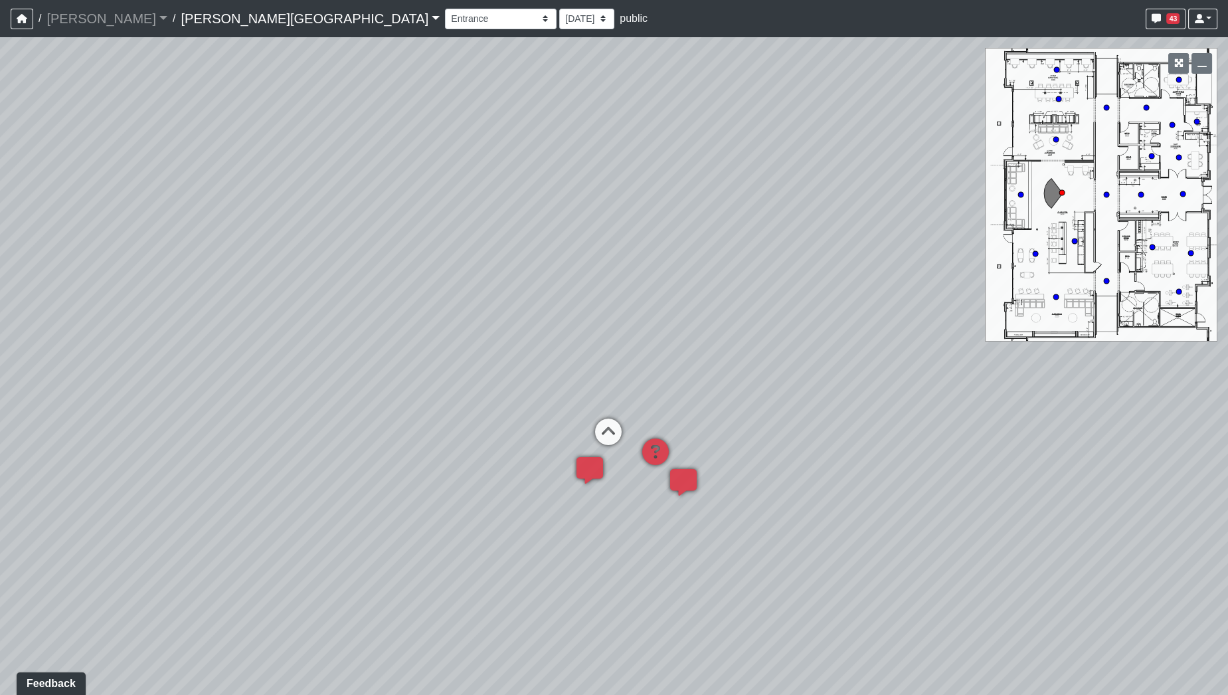
click at [649, 169] on div "Loading... Hallway - Hallway 2 Loading... Entry Loading... Booths Loading... Qu…" at bounding box center [614, 365] width 1228 height 657
drag, startPoint x: 645, startPoint y: 309, endPoint x: 764, endPoint y: 299, distance: 119.3
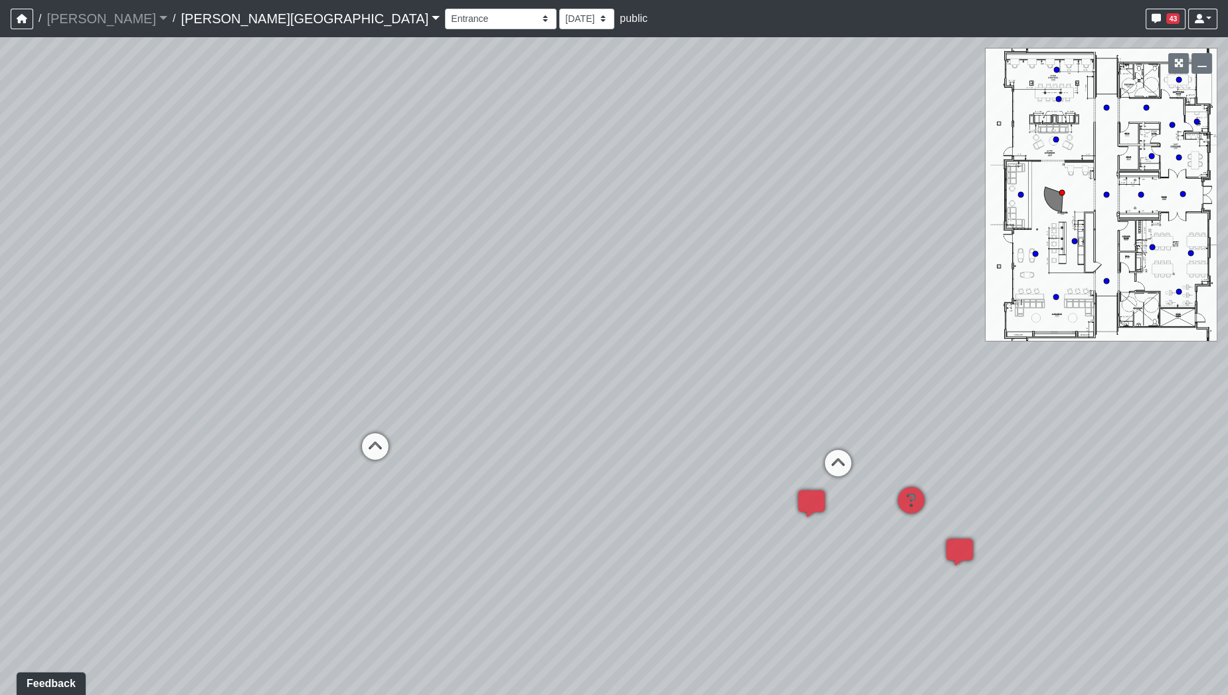
drag, startPoint x: 507, startPoint y: 329, endPoint x: 738, endPoint y: 353, distance: 232.4
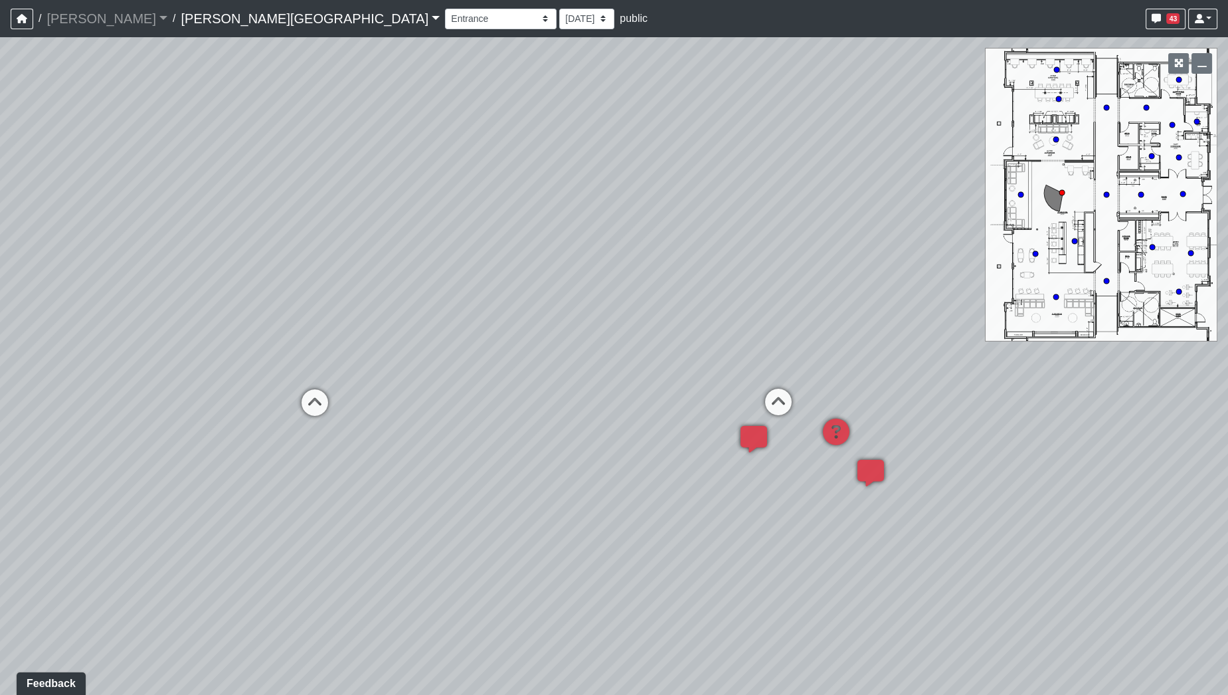
drag, startPoint x: 835, startPoint y: 291, endPoint x: 776, endPoint y: 235, distance: 81.7
drag, startPoint x: 601, startPoint y: 519, endPoint x: 408, endPoint y: 467, distance: 199.4
drag, startPoint x: 681, startPoint y: 288, endPoint x: 581, endPoint y: 395, distance: 146.6
drag, startPoint x: 527, startPoint y: 365, endPoint x: 396, endPoint y: 337, distance: 133.8
drag, startPoint x: 401, startPoint y: 432, endPoint x: 800, endPoint y: 433, distance: 399.1
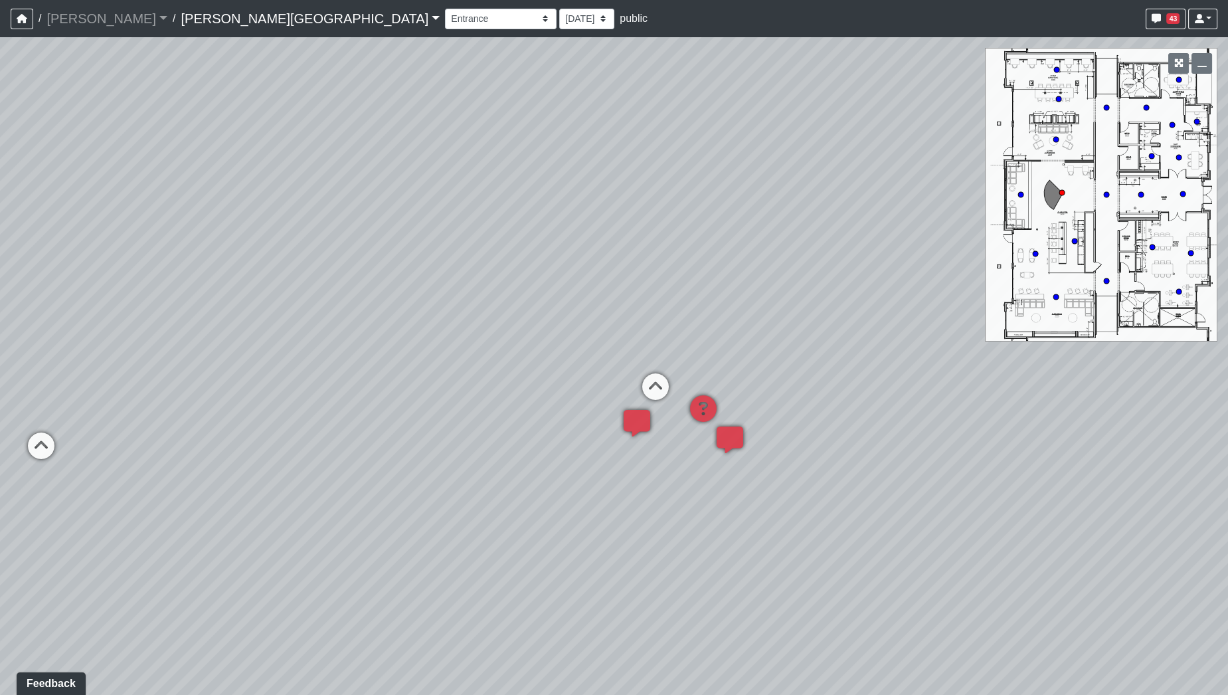
drag, startPoint x: 675, startPoint y: 392, endPoint x: 491, endPoint y: 367, distance: 185.7
drag, startPoint x: 795, startPoint y: 324, endPoint x: 690, endPoint y: 388, distance: 123.3
click at [691, 386] on div "Loading... Hallway - Hallway 2 Loading... Entry Loading... Booths Loading... Qu…" at bounding box center [614, 365] width 1228 height 657
drag, startPoint x: 527, startPoint y: 519, endPoint x: 472, endPoint y: 486, distance: 64.0
click at [472, 486] on div "Loading... Hallway - Hallway 2 Loading... Entry Loading... Booths Loading... Qu…" at bounding box center [614, 365] width 1228 height 657
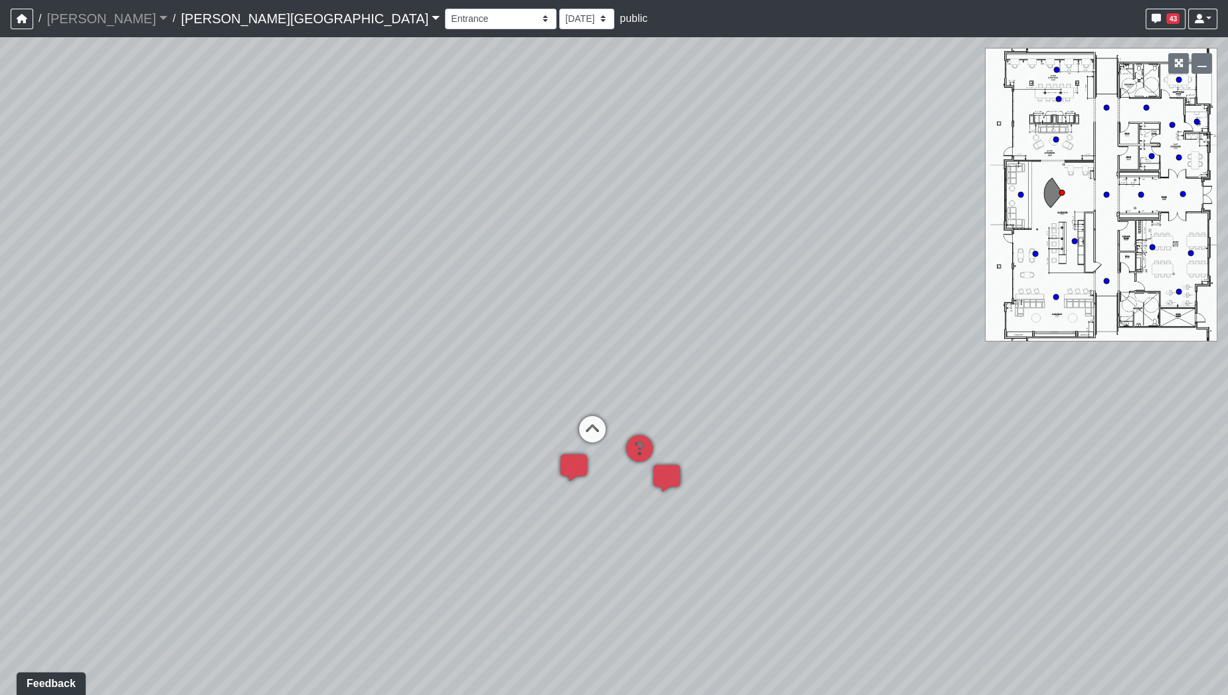
drag, startPoint x: 383, startPoint y: 422, endPoint x: 484, endPoint y: 452, distance: 105.3
click at [484, 452] on div "Loading... Hallway - Hallway 2 Loading... Entry Loading... Booths Loading... Qu…" at bounding box center [614, 365] width 1228 height 657
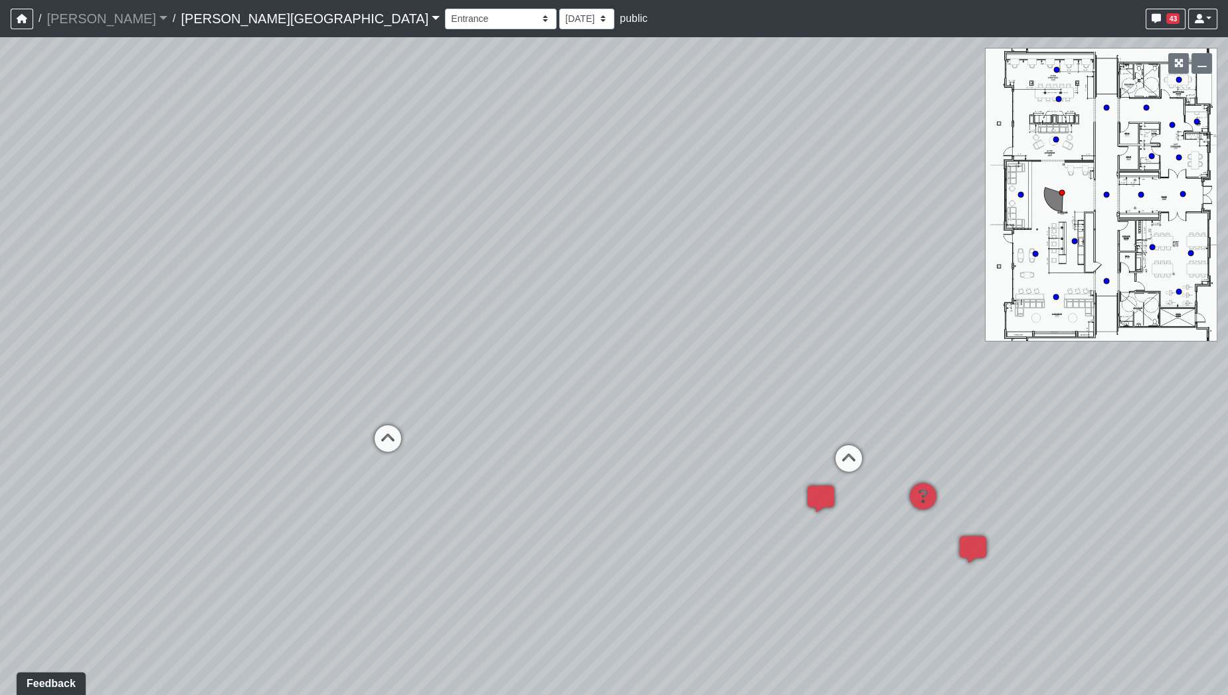
drag, startPoint x: 349, startPoint y: 526, endPoint x: 694, endPoint y: 529, distance: 344.6
click at [695, 528] on div "Loading... Hallway - Hallway 2 Loading... Entry Loading... Booths Loading... Qu…" at bounding box center [614, 365] width 1228 height 657
drag, startPoint x: 654, startPoint y: 523, endPoint x: 639, endPoint y: 536, distance: 19.8
click at [629, 536] on div "Loading... Hallway - Hallway 2 Loading... Entry Loading... Booths Loading... Qu…" at bounding box center [614, 365] width 1228 height 657
drag, startPoint x: 954, startPoint y: 549, endPoint x: 890, endPoint y: 531, distance: 67.0
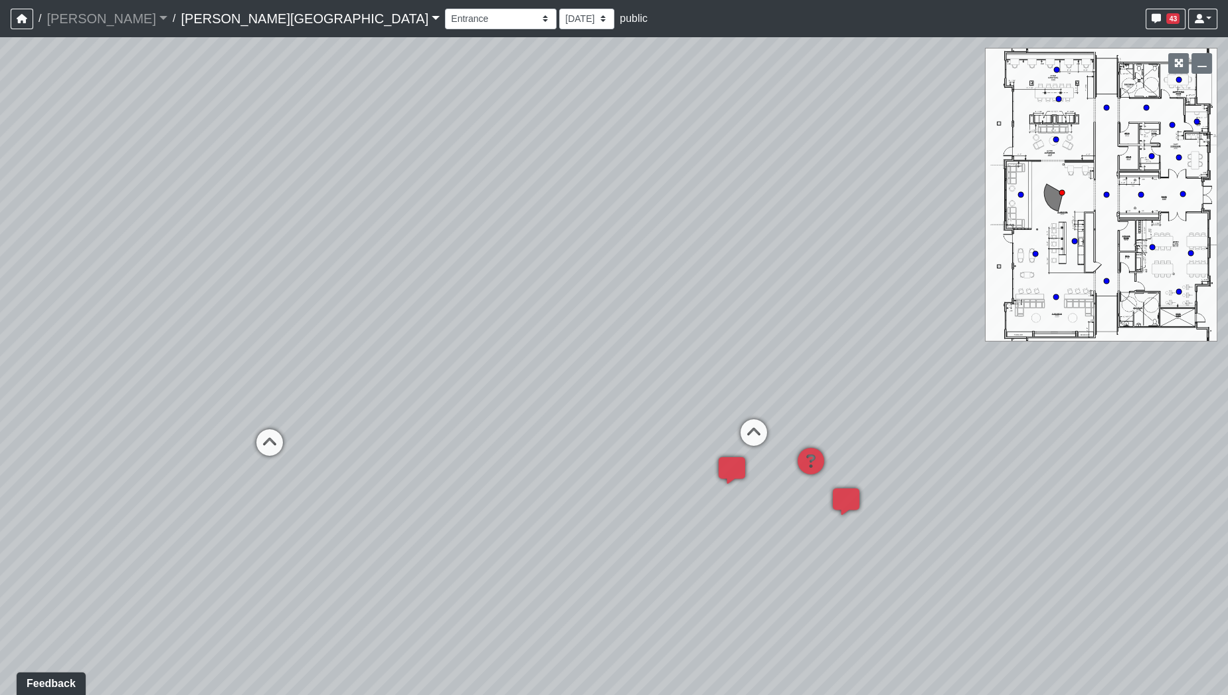
click at [890, 531] on div "Loading... Hallway - Hallway 2 Loading... Entry Loading... Booths Loading... Qu…" at bounding box center [614, 365] width 1228 height 657
drag, startPoint x: 722, startPoint y: 243, endPoint x: 608, endPoint y: 259, distance: 116.0
click at [608, 259] on div "Loading... Hallway - Hallway 2 Loading... Entry Loading... Booths Loading... Qu…" at bounding box center [614, 365] width 1228 height 657
drag, startPoint x: 727, startPoint y: 267, endPoint x: 539, endPoint y: 281, distance: 189.1
click at [541, 281] on div "Loading... Hallway - Hallway 2 Loading... Entry Loading... Booths Loading... Qu…" at bounding box center [614, 365] width 1228 height 657
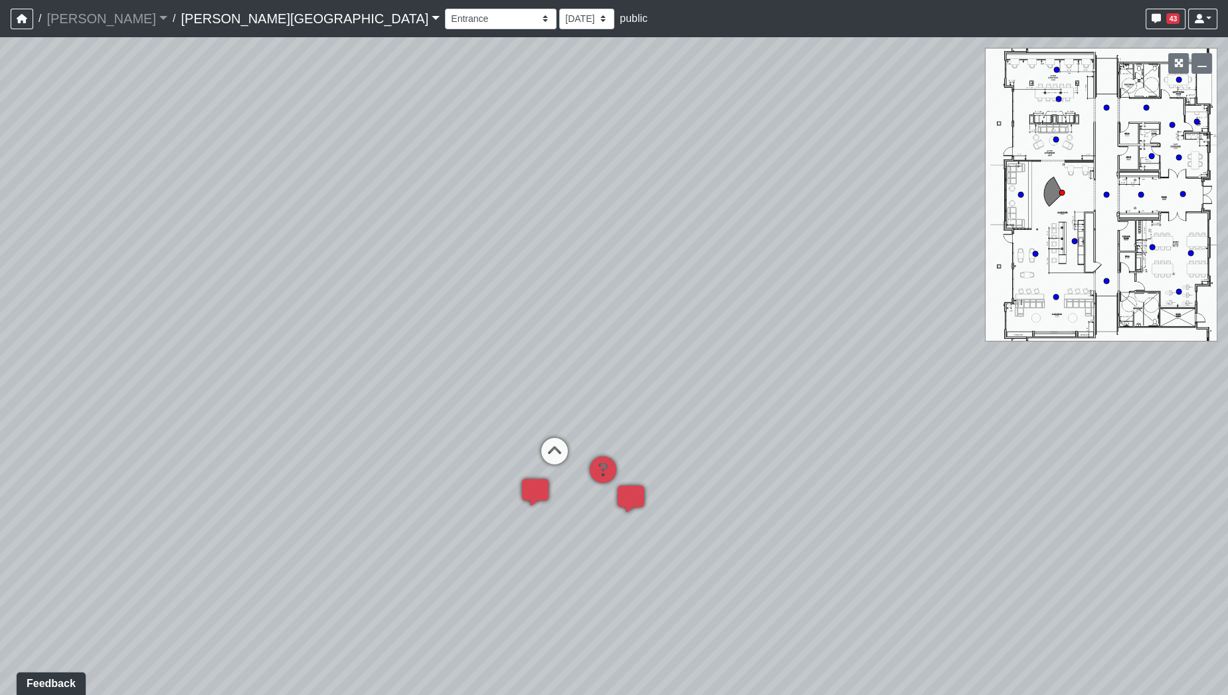
drag, startPoint x: 746, startPoint y: 256, endPoint x: 645, endPoint y: 274, distance: 102.5
click at [645, 274] on div "Loading... Hallway - Hallway 2 Loading... Entry Loading... Booths Loading... Qu…" at bounding box center [614, 365] width 1228 height 657
